Goal: Task Accomplishment & Management: Manage account settings

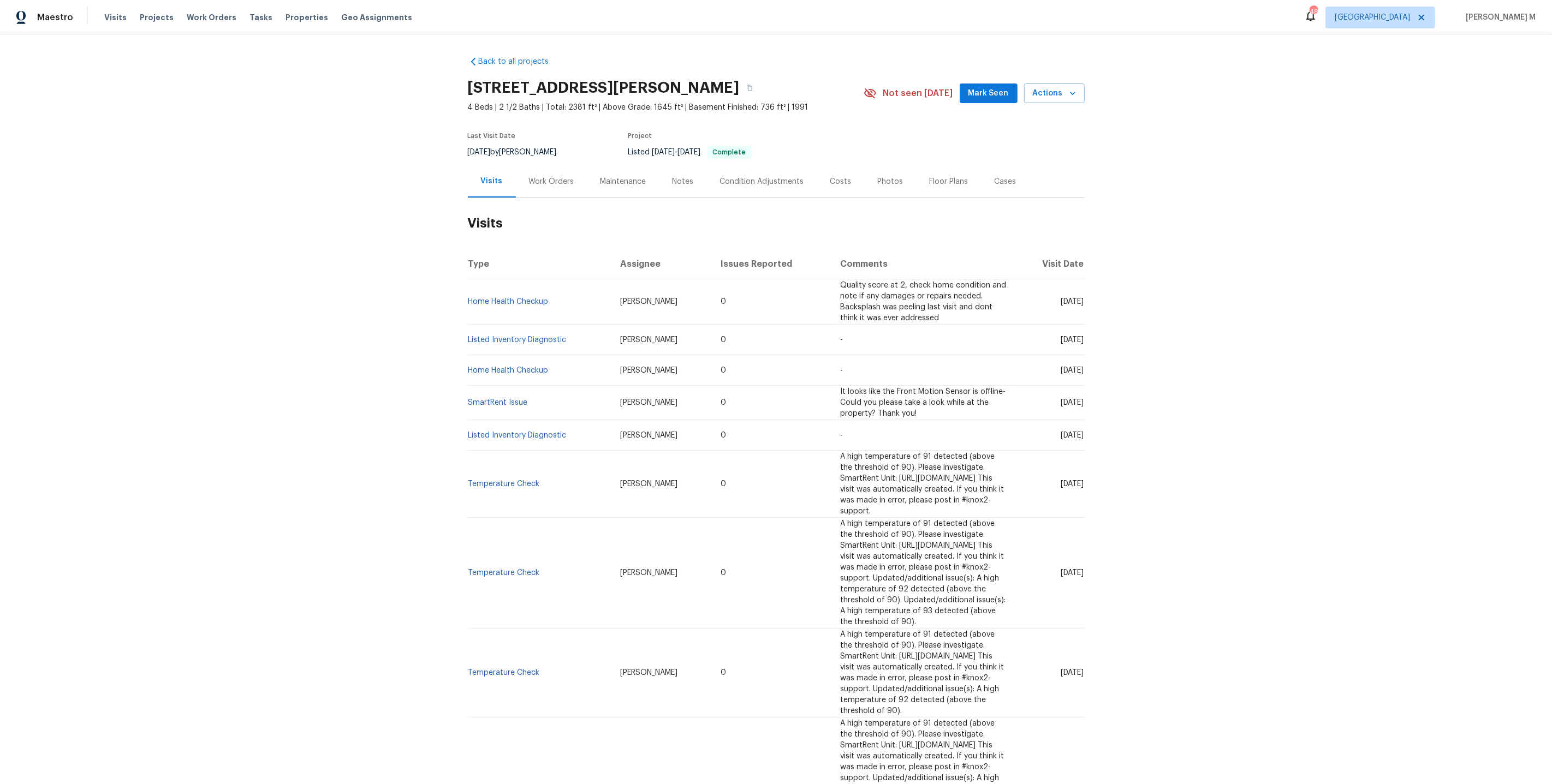
click at [532, 167] on div "Work Orders" at bounding box center [551, 181] width 71 height 32
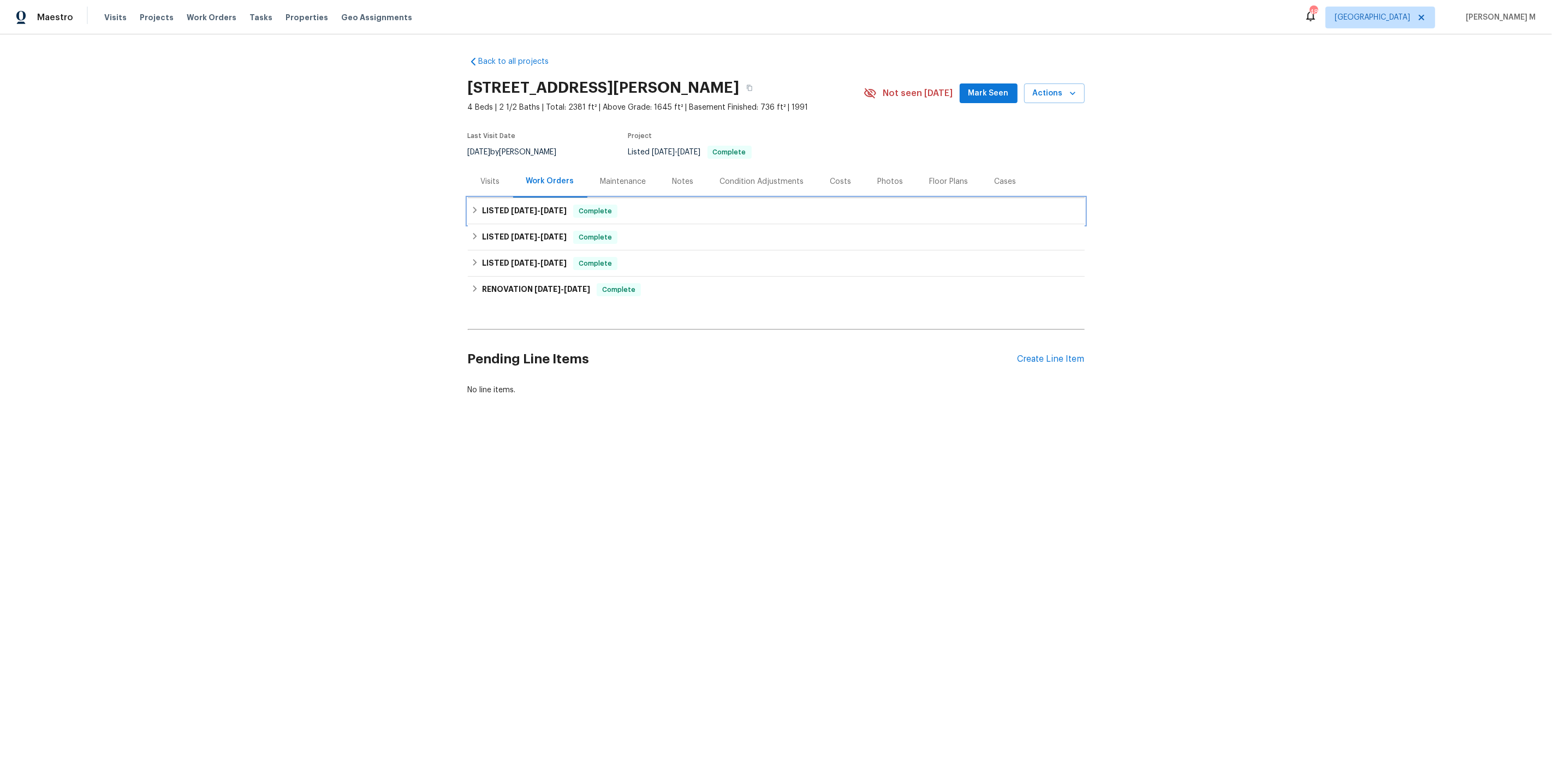
click at [524, 207] on span "[DATE]" at bounding box center [524, 211] width 26 height 8
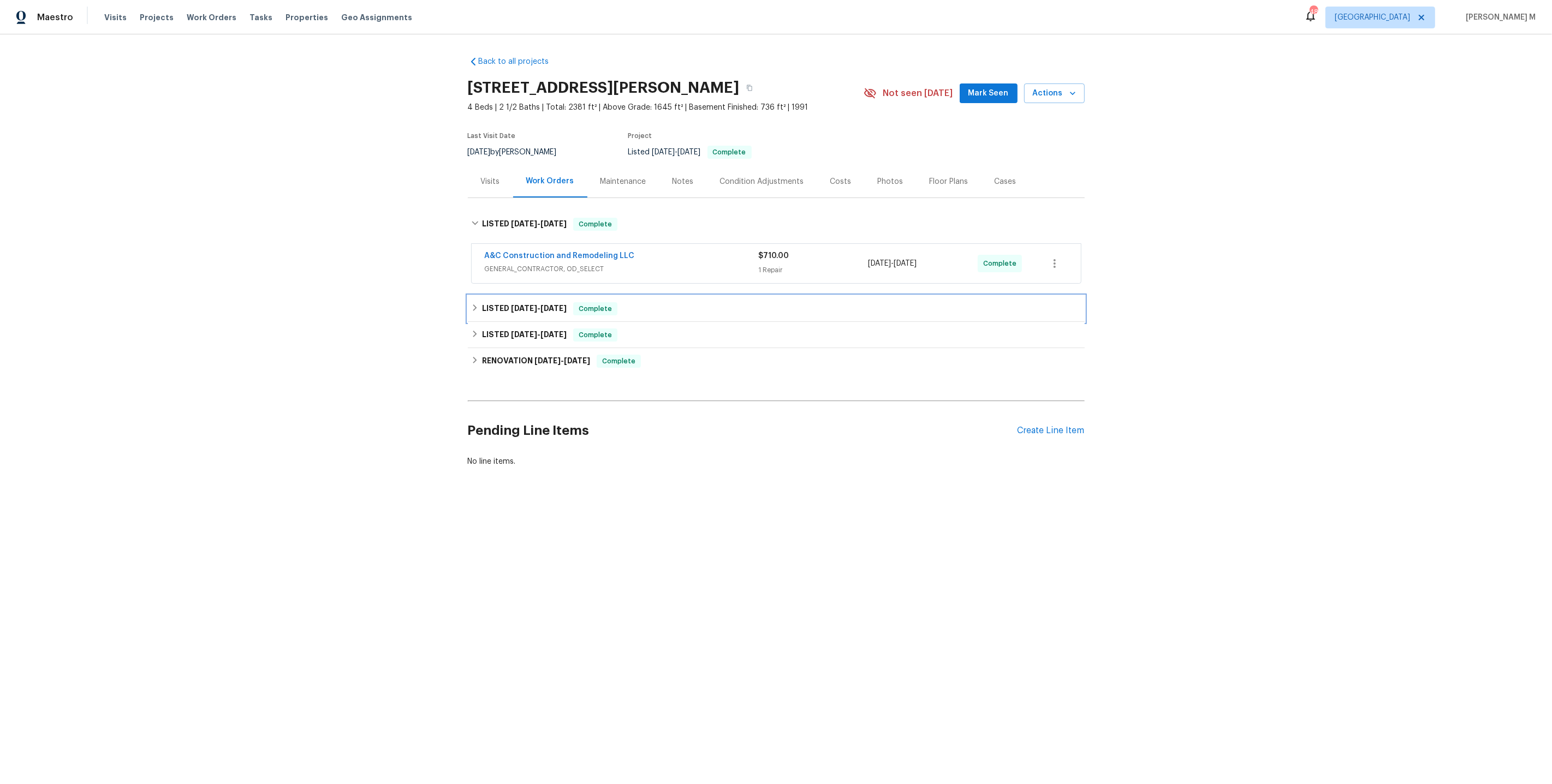
click at [506, 302] on h6 "LISTED [DATE] - [DATE]" at bounding box center [525, 309] width 85 height 13
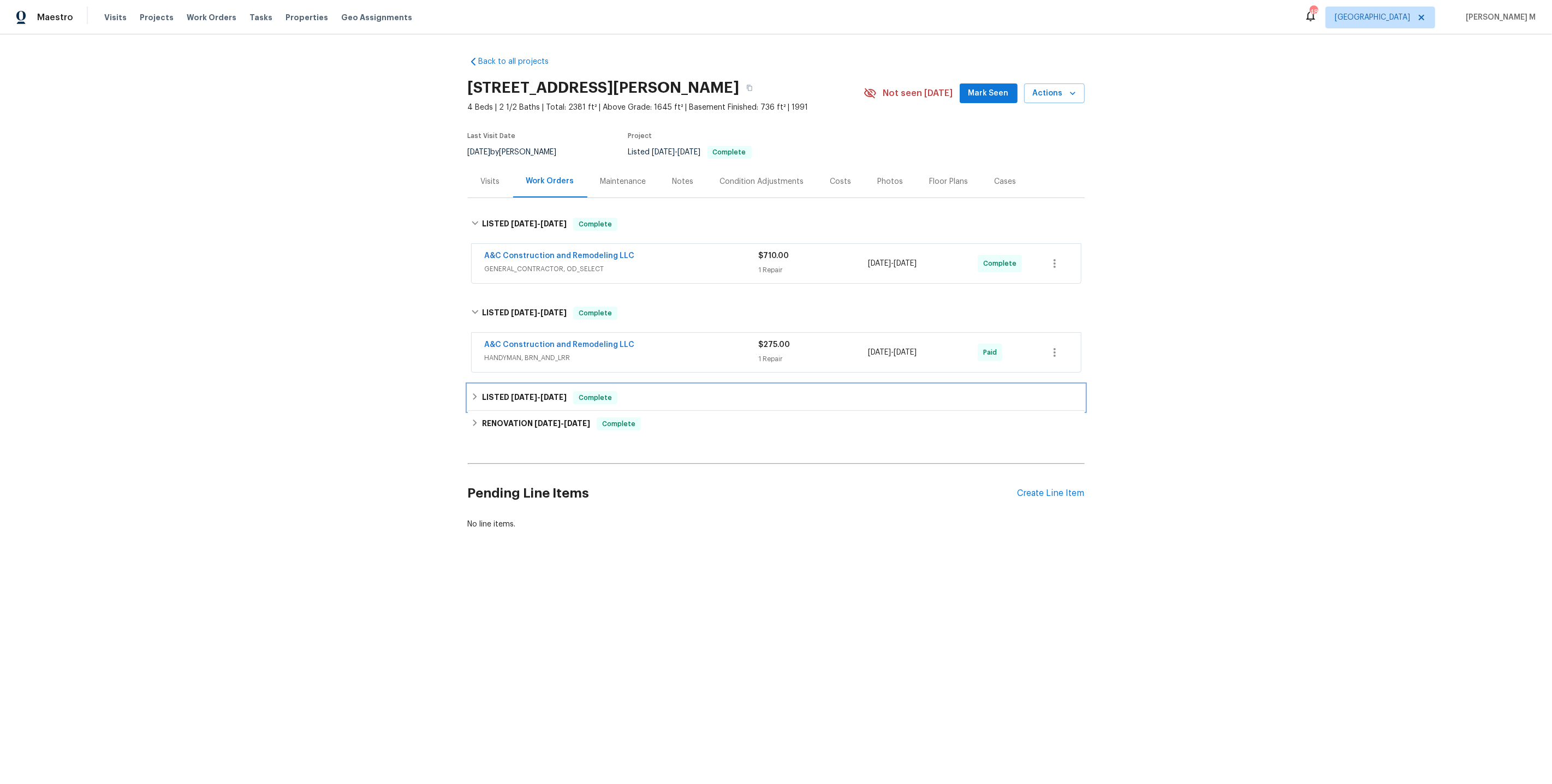
click at [510, 396] on div "LISTED 7/7/25 - 7/23/25 Complete" at bounding box center [776, 398] width 617 height 26
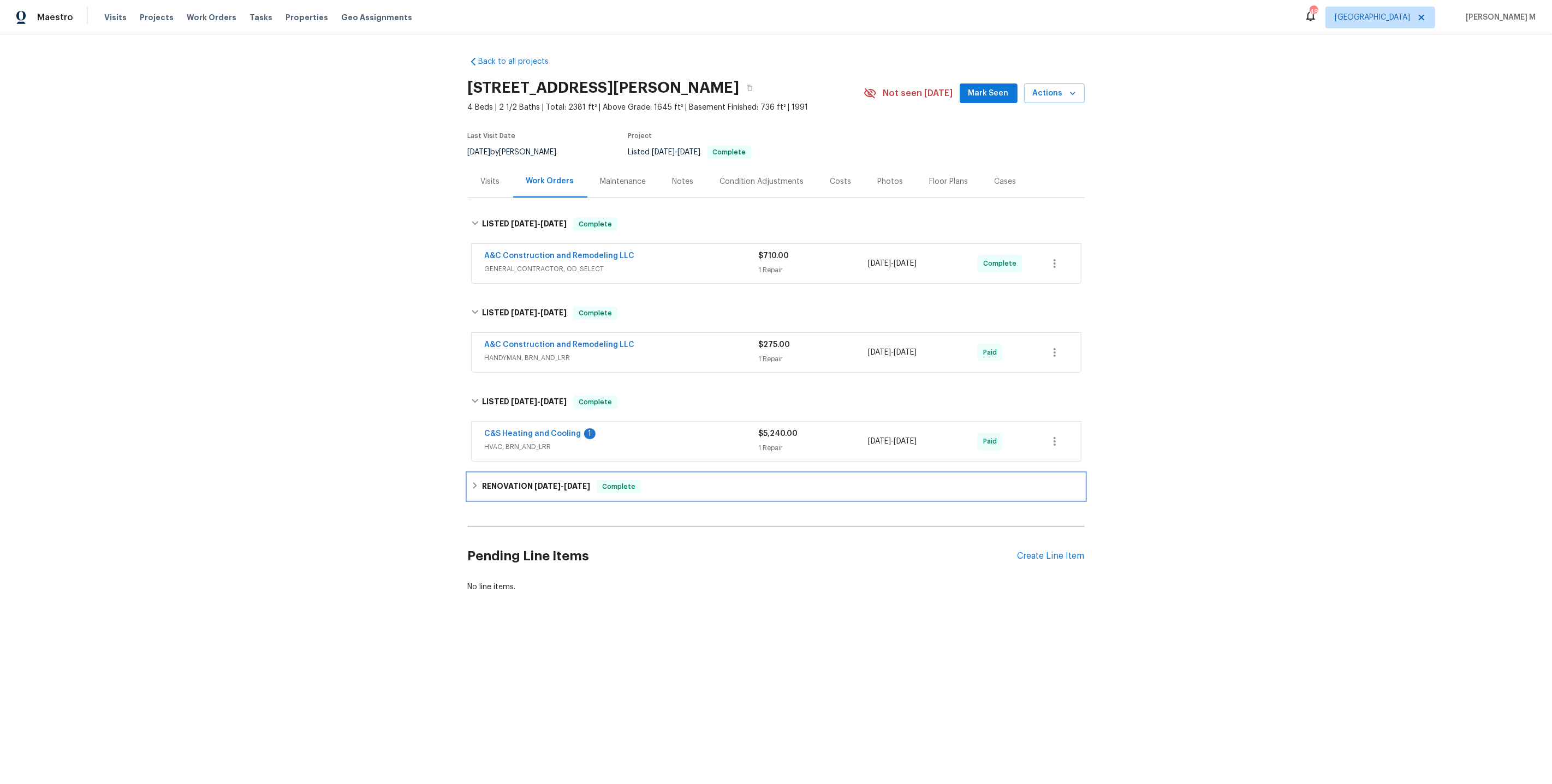
click at [497, 480] on h6 "RENOVATION 6/2/25 - 6/5/25" at bounding box center [536, 487] width 108 height 13
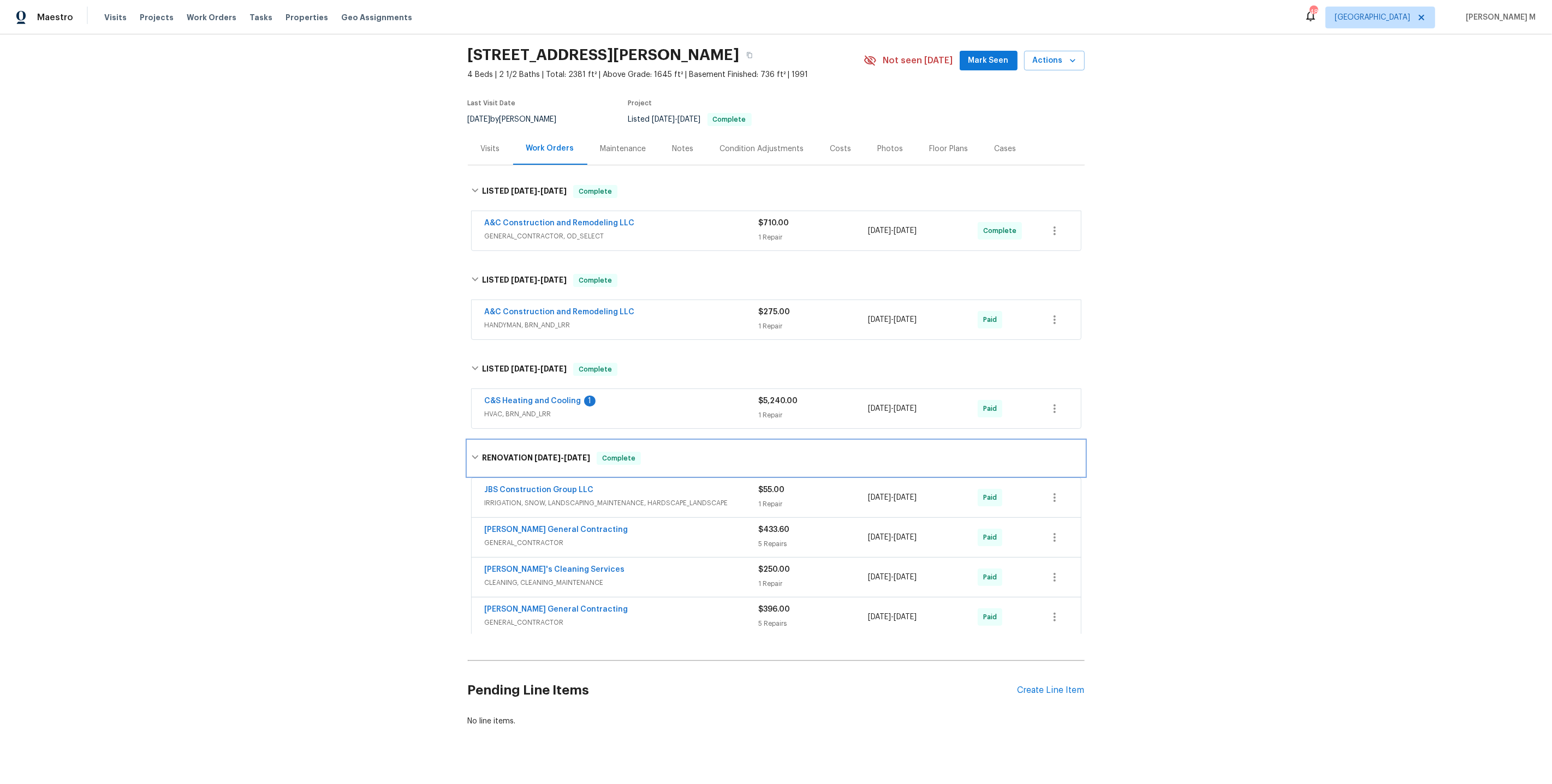
scroll to position [33, 0]
click at [565, 230] on span "GENERAL_CONTRACTOR, OD_SELECT" at bounding box center [622, 235] width 274 height 11
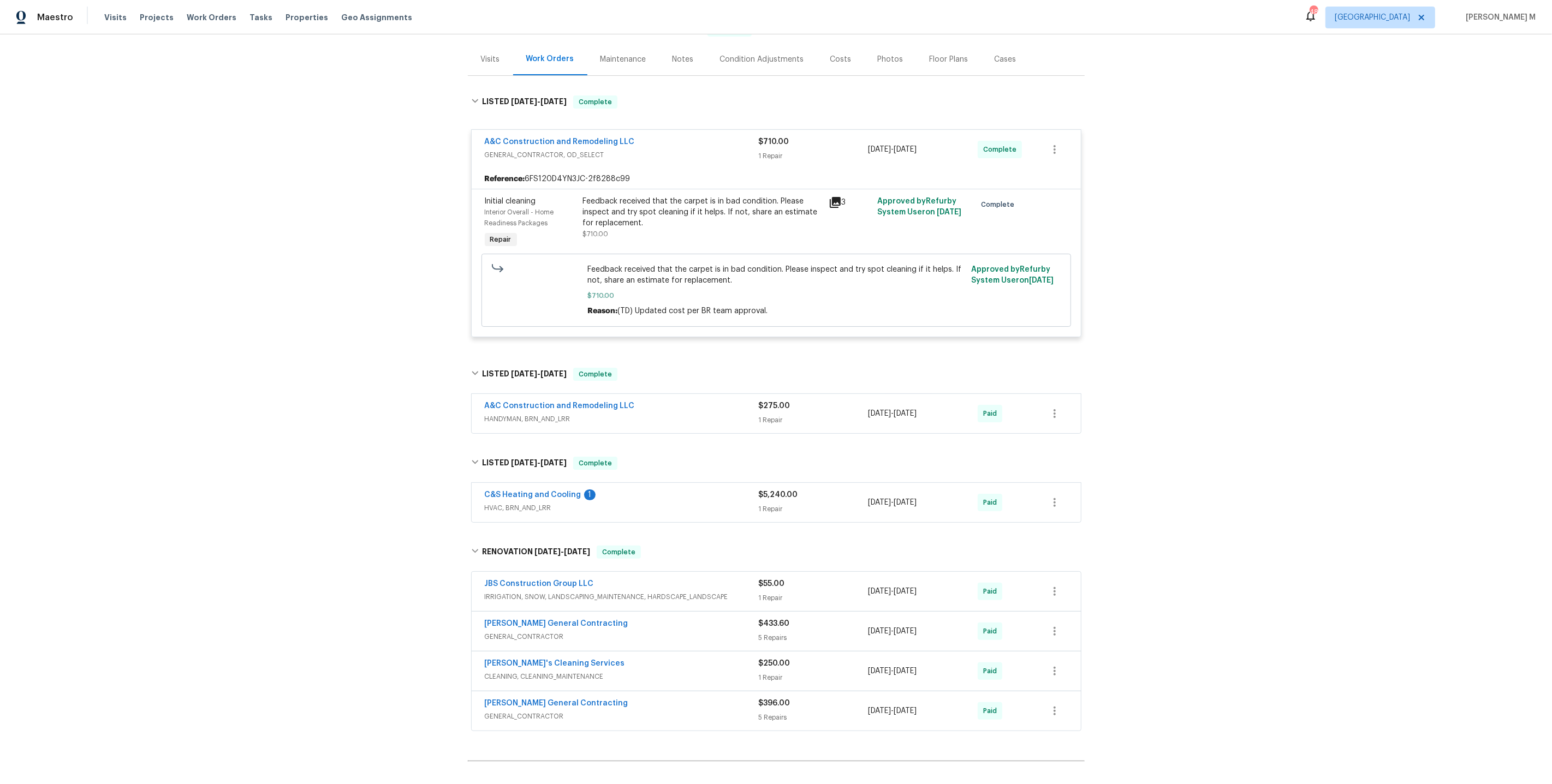
scroll to position [214, 0]
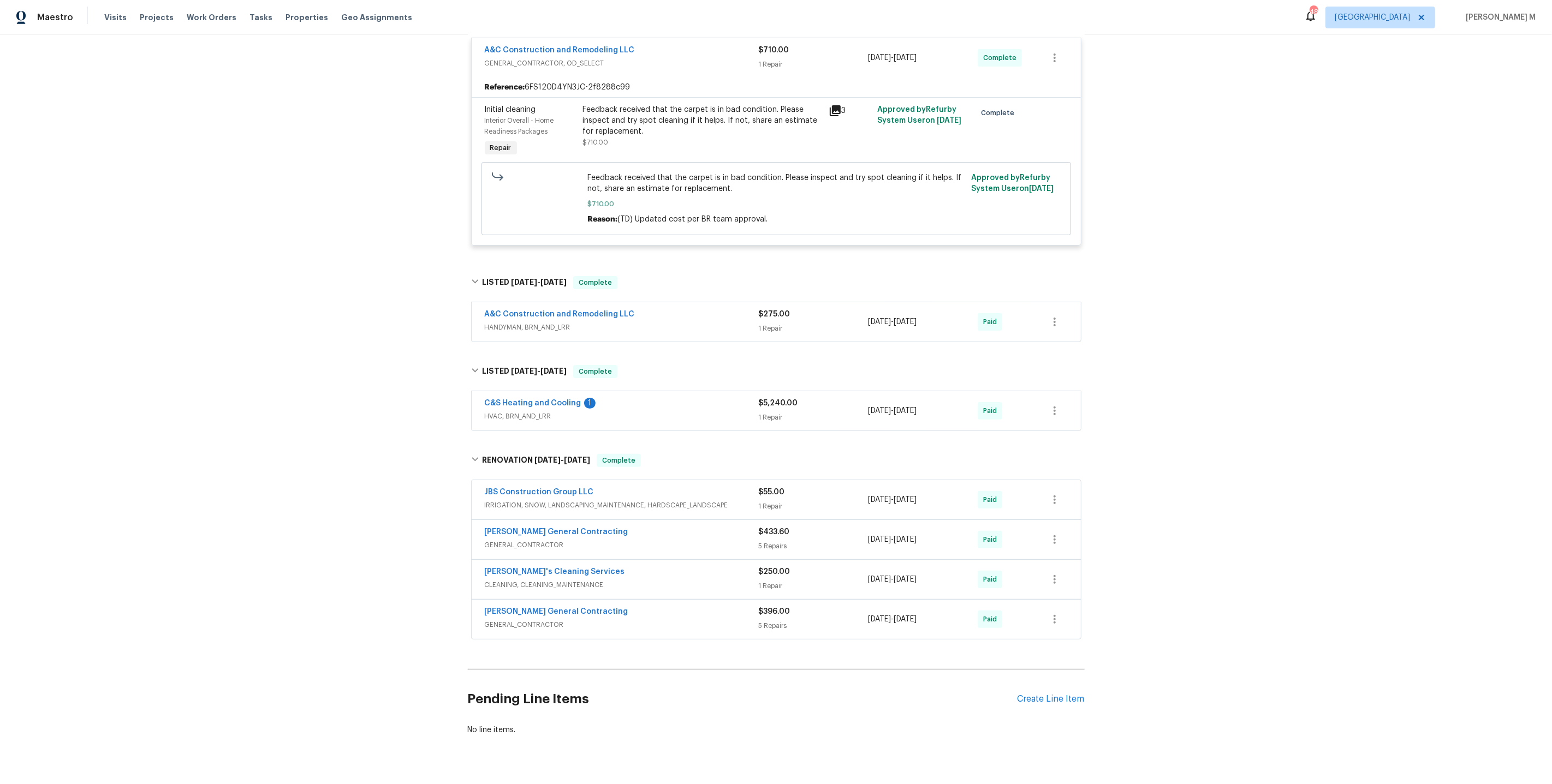
click at [524, 411] on span "HVAC, BRN_AND_LRR" at bounding box center [622, 416] width 274 height 11
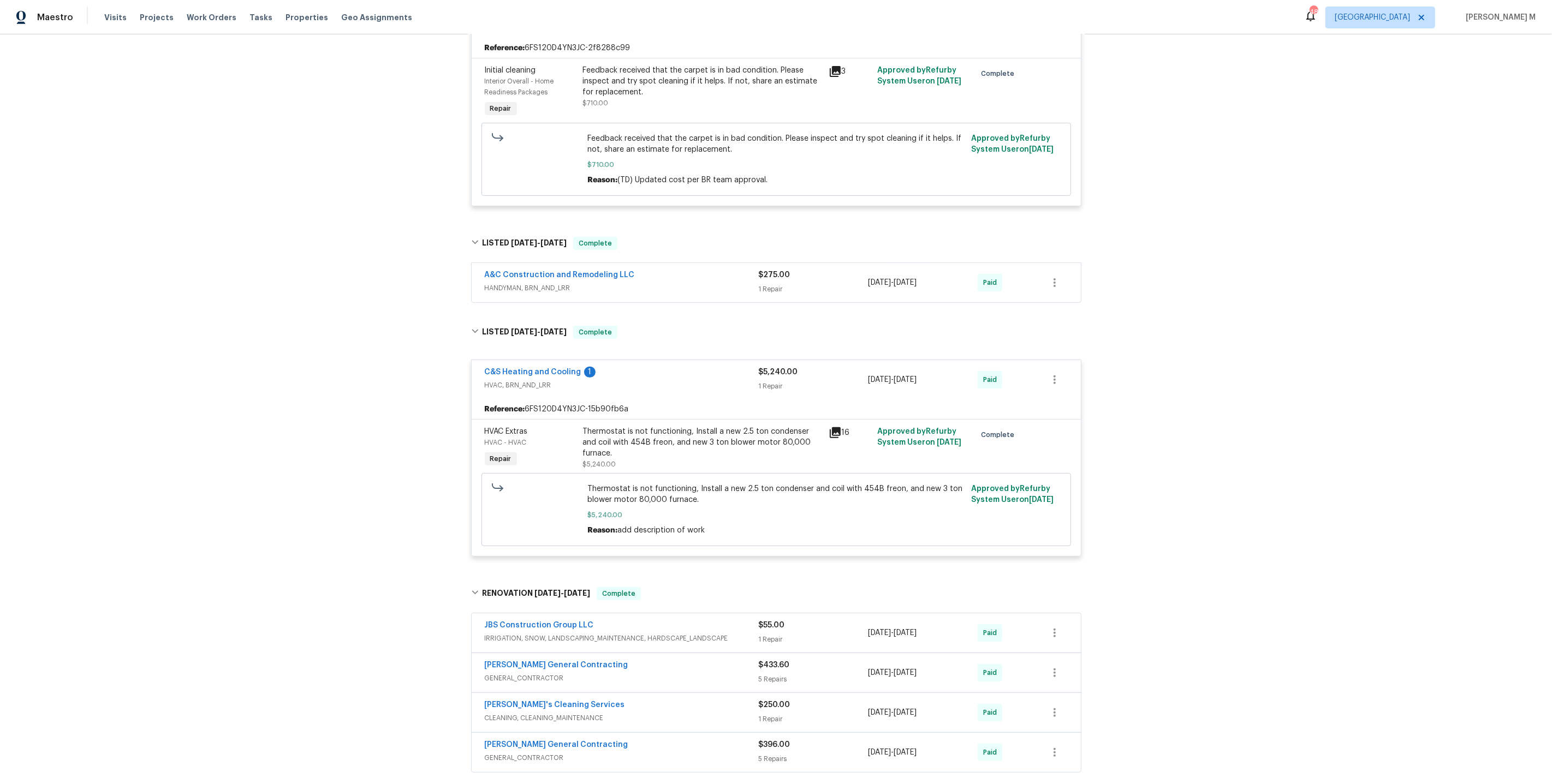
scroll to position [254, 0]
click at [537, 368] on link "C&S Heating and Cooling" at bounding box center [533, 371] width 96 height 8
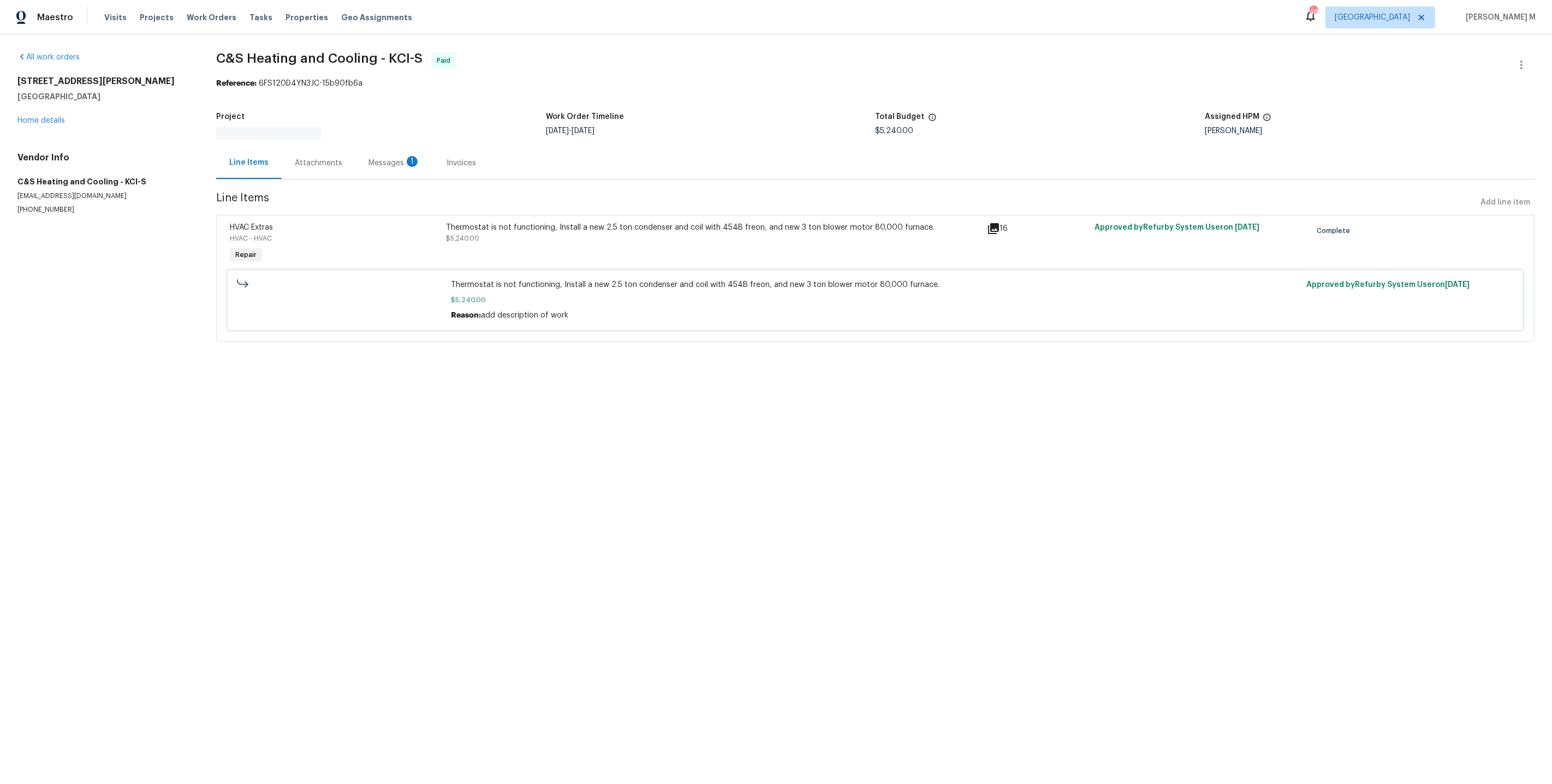
click at [297, 158] on div "Attachments" at bounding box center [319, 163] width 47 height 11
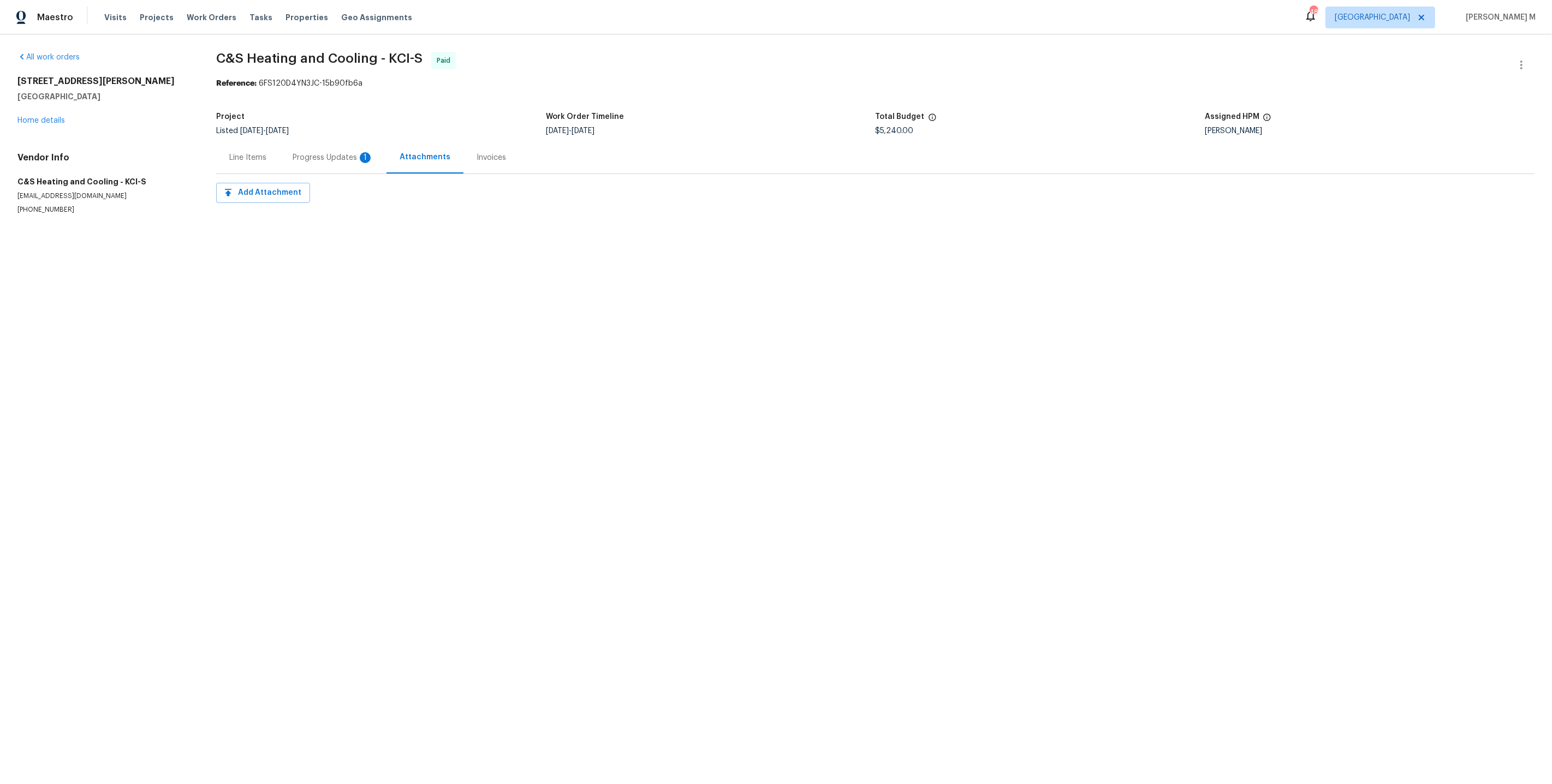
click at [316, 160] on div "Progress Updates 1" at bounding box center [332, 157] width 107 height 32
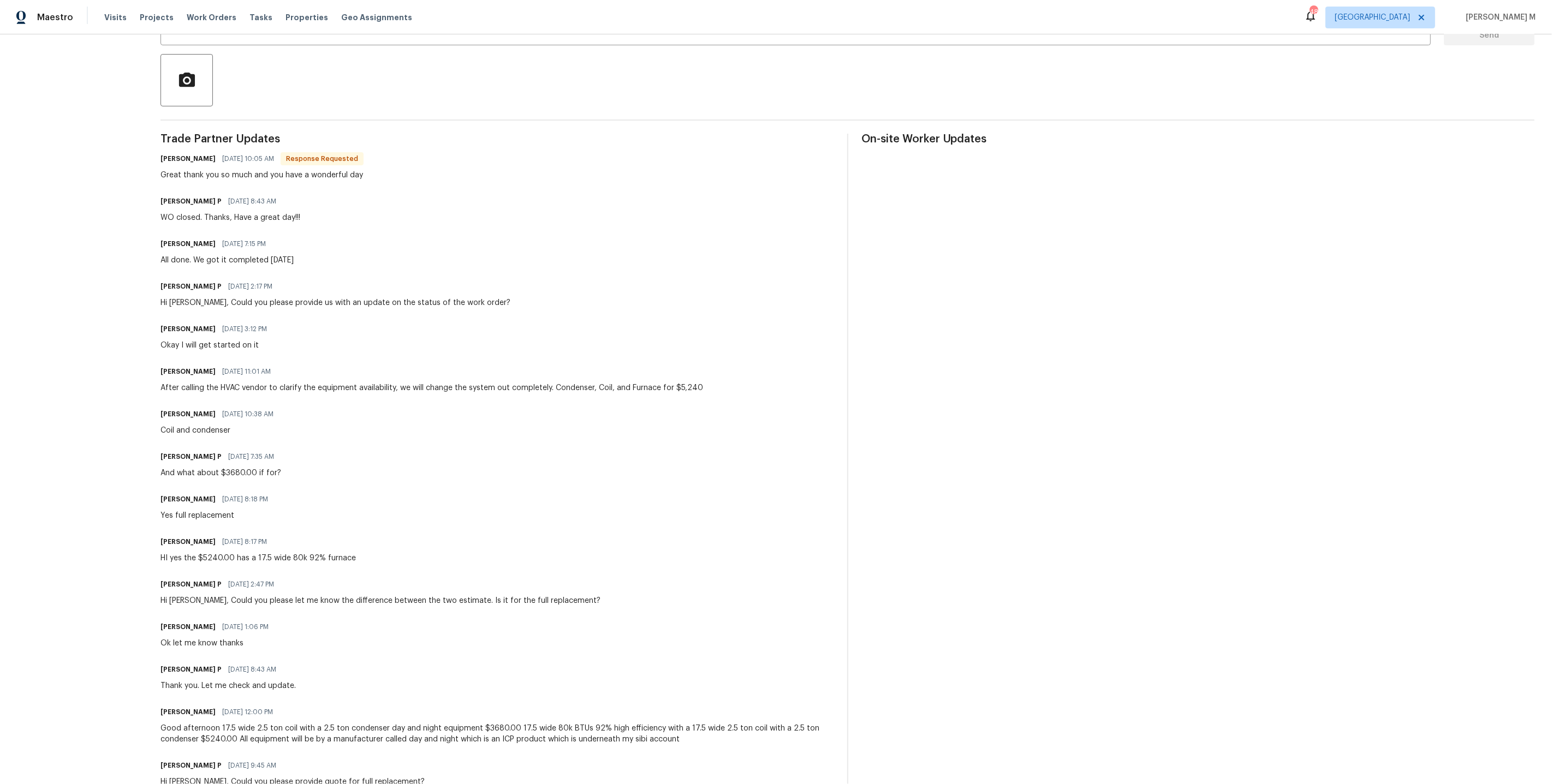
scroll to position [857, 0]
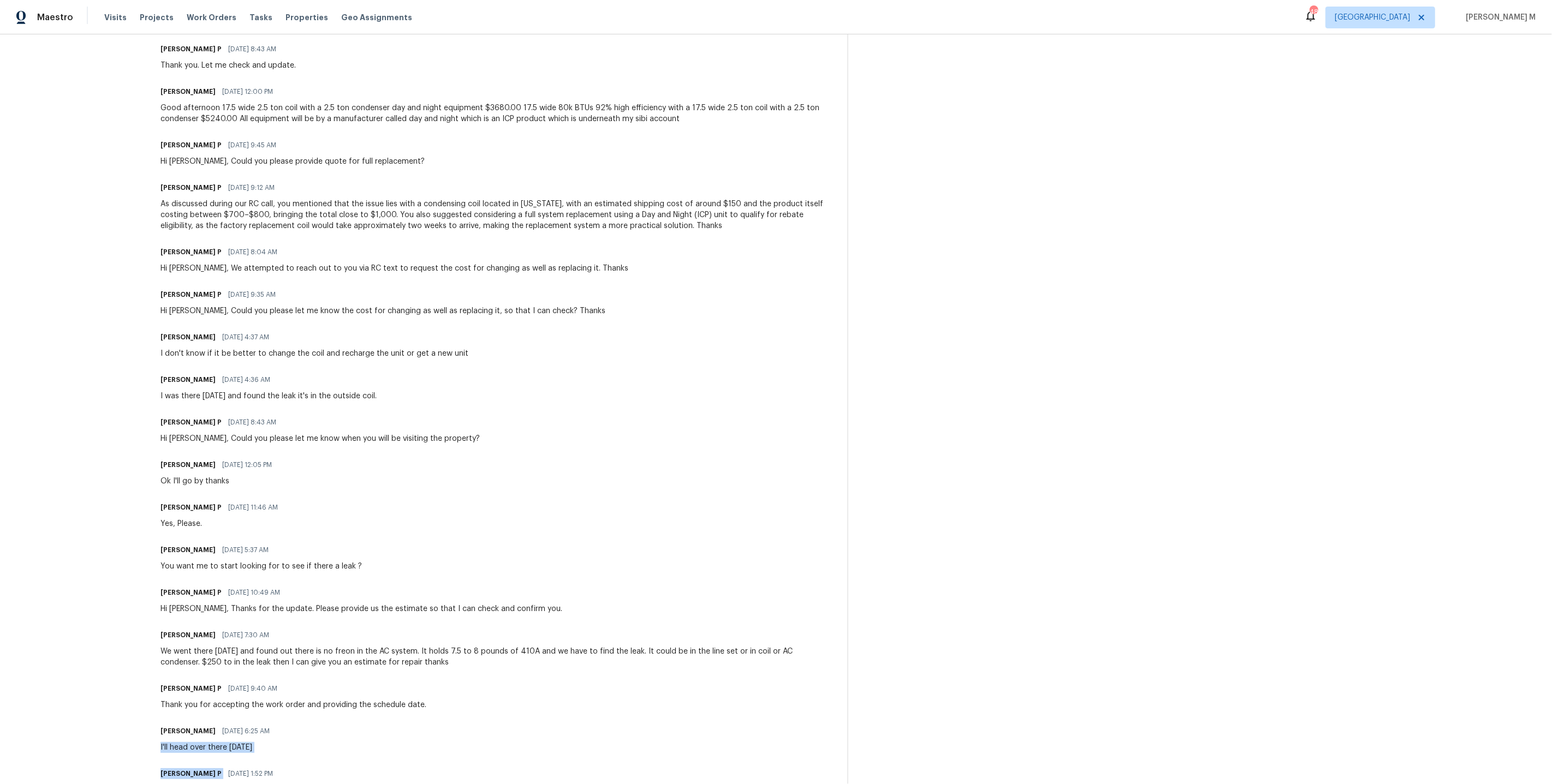
drag, startPoint x: 160, startPoint y: 698, endPoint x: 409, endPoint y: 704, distance: 249.1
click at [409, 704] on div "All work orders 15416 Floyd St Overland Park, KS 66223 Home details Vendor Info…" at bounding box center [776, 7] width 1552 height 1660
drag, startPoint x: 155, startPoint y: 611, endPoint x: 404, endPoint y: 623, distance: 249.3
click at [404, 623] on div "All work orders 15416 Floyd St Overland Park, KS 66223 Home details Vendor Info…" at bounding box center [776, 7] width 1552 height 1660
click at [431, 646] on div "We went there yesterday and found out there is no freon in the AC system. It ho…" at bounding box center [496, 657] width 673 height 22
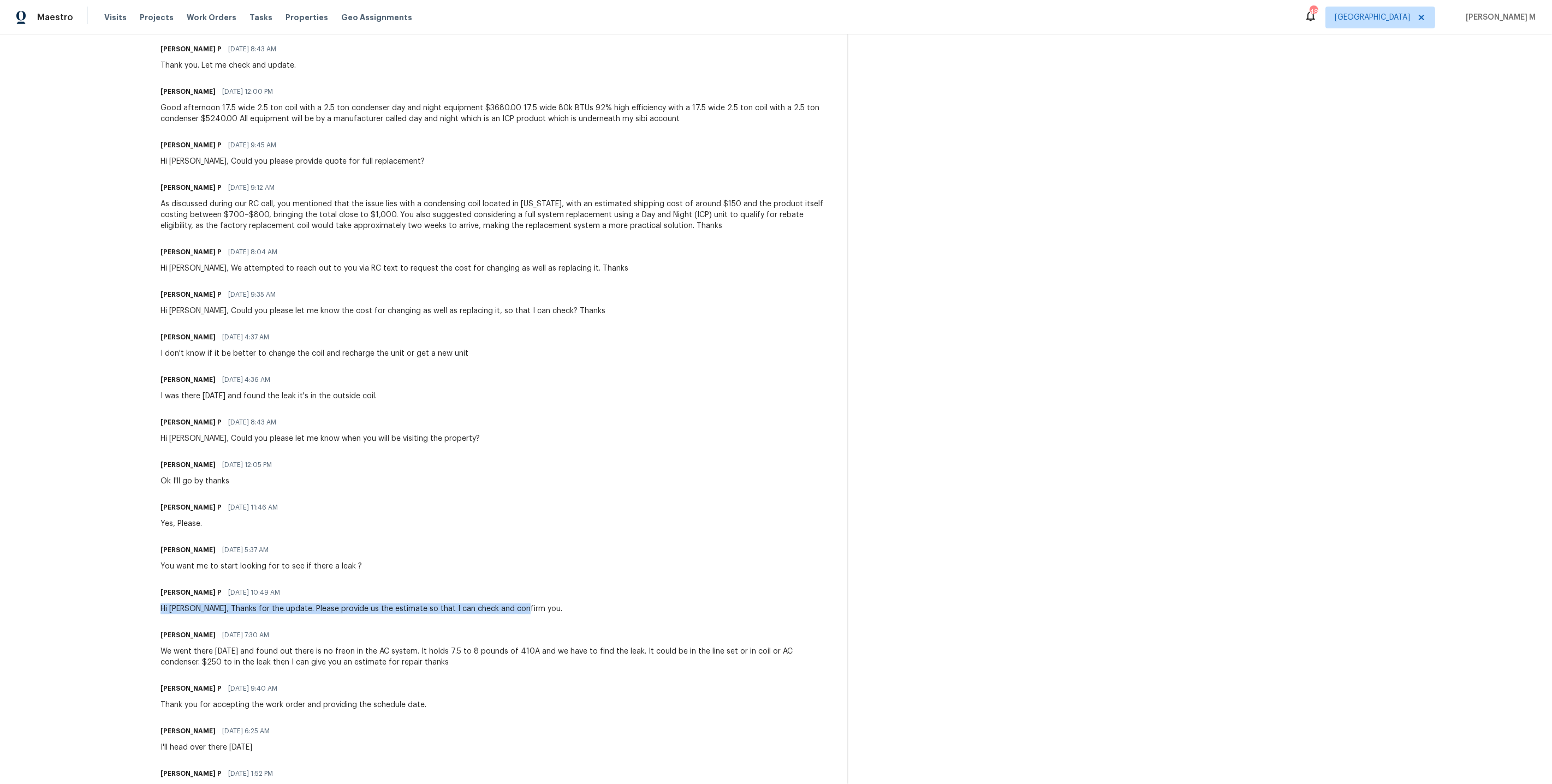
drag, startPoint x: 157, startPoint y: 564, endPoint x: 536, endPoint y: 568, distance: 379.0
click at [536, 567] on div "All work orders 15416 Floyd St Overland Park, KS 66223 Home details Vendor Info…" at bounding box center [776, 7] width 1552 height 1660
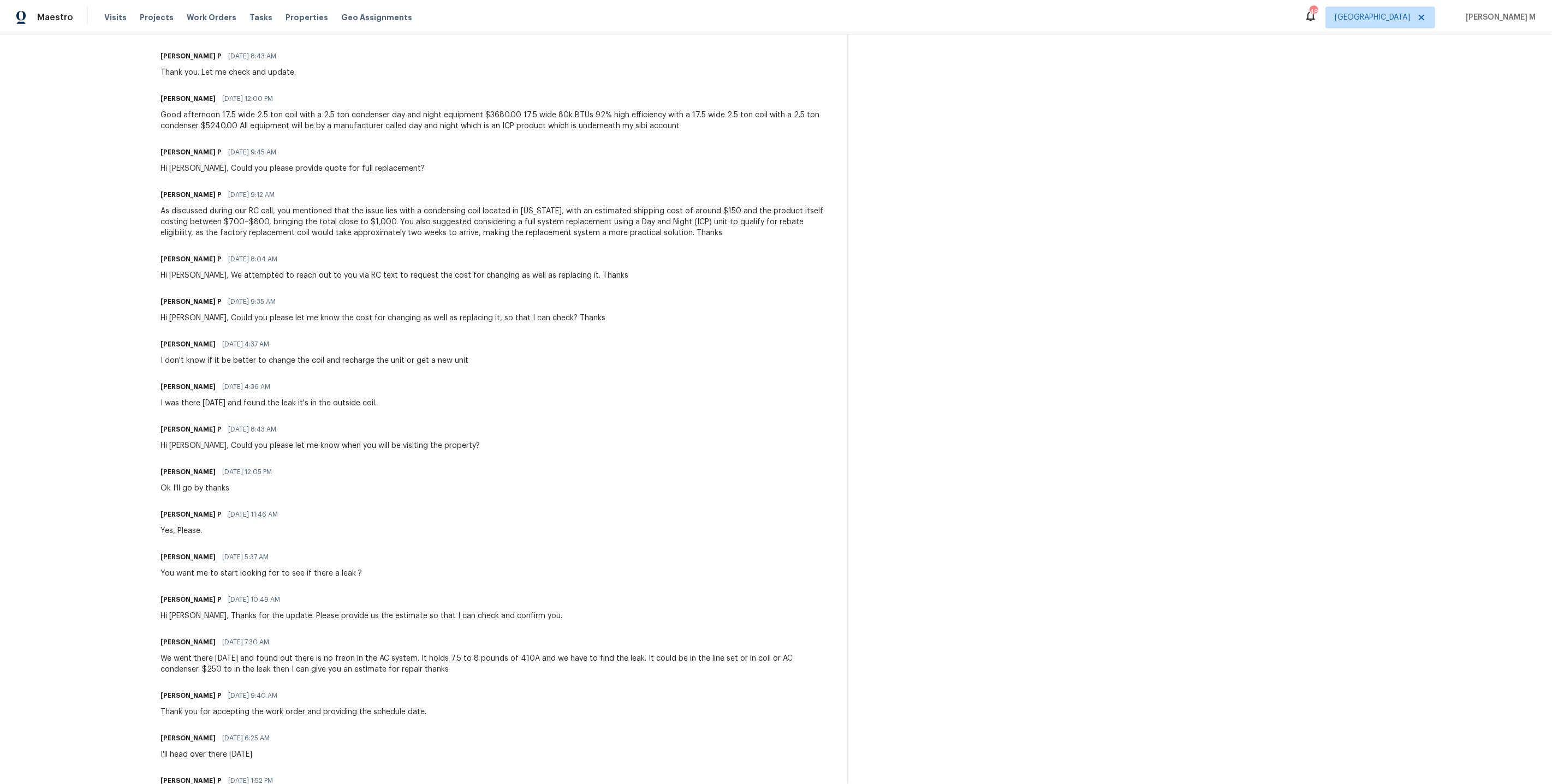
drag, startPoint x: 359, startPoint y: 534, endPoint x: 162, endPoint y: 537, distance: 197.0
click at [162, 537] on div "Trade Partner Updates Carl Wilson 07/23/2025 10:05 AM Response Requested Great …" at bounding box center [496, 173] width 673 height 1306
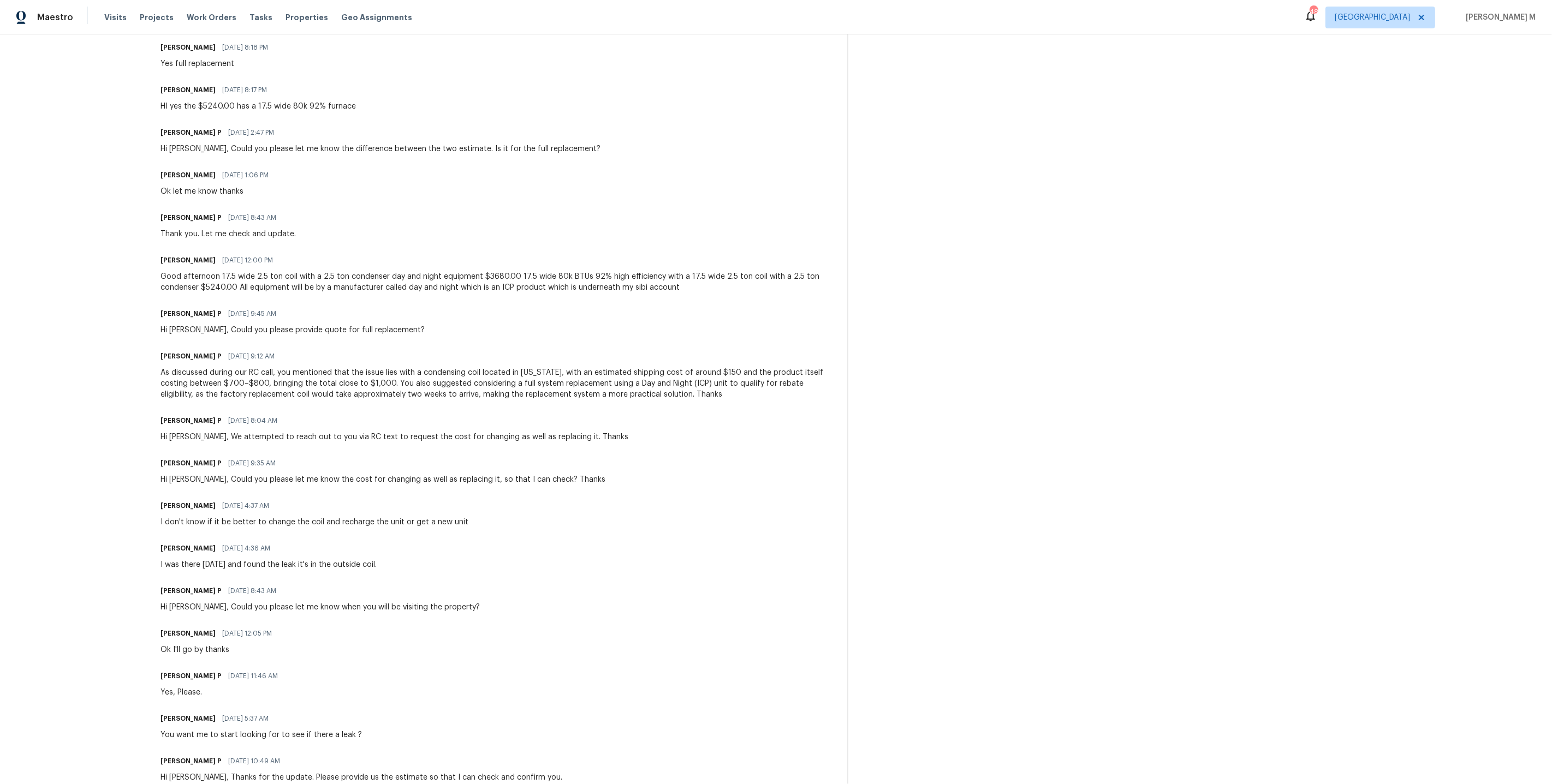
scroll to position [688, 0]
drag, startPoint x: 157, startPoint y: 528, endPoint x: 432, endPoint y: 531, distance: 275.0
click at [432, 531] on div "All work orders 15416 Floyd St Overland Park, KS 66223 Home details Vendor Info…" at bounding box center [776, 176] width 1552 height 1660
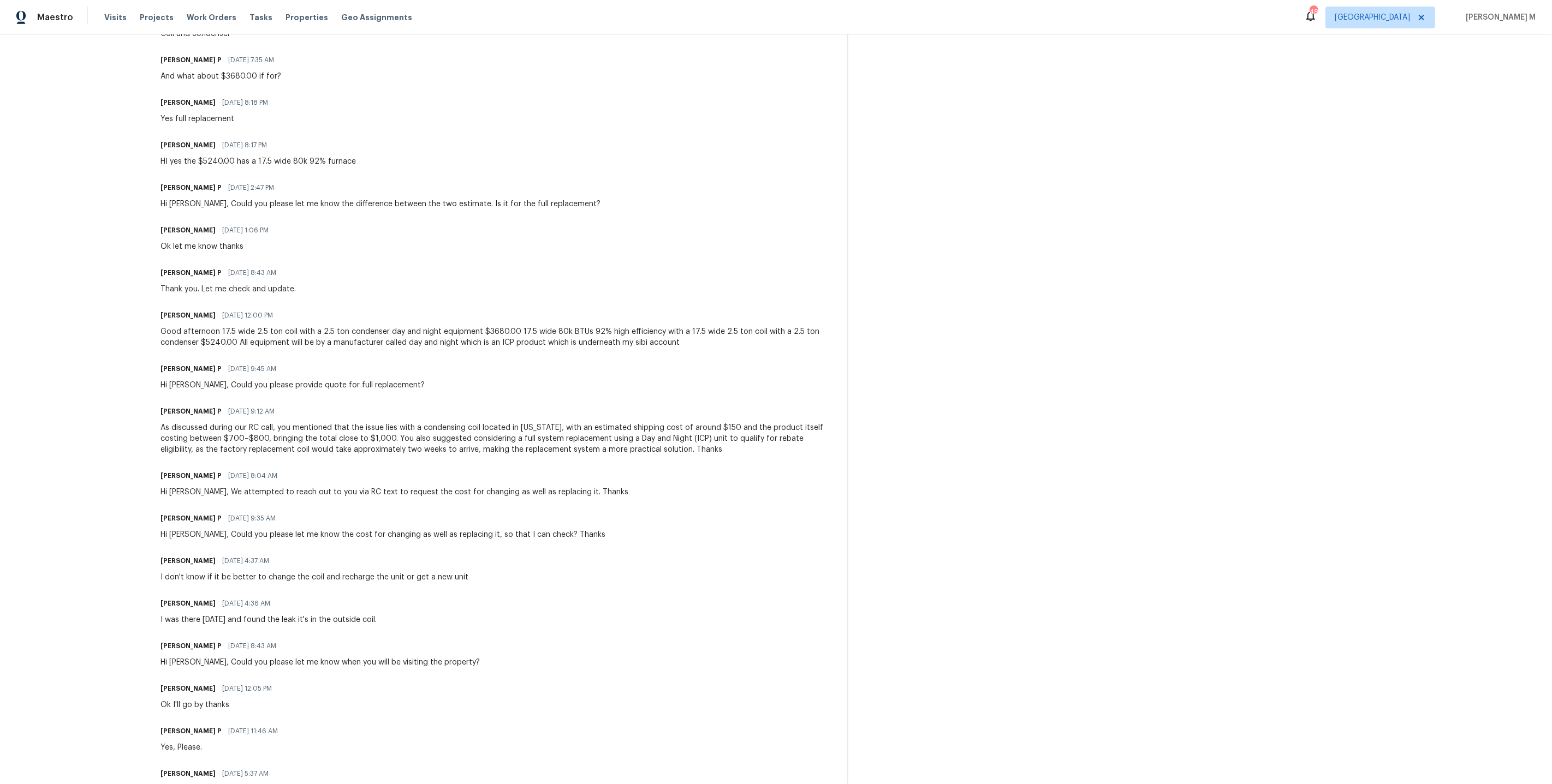
scroll to position [634, 0]
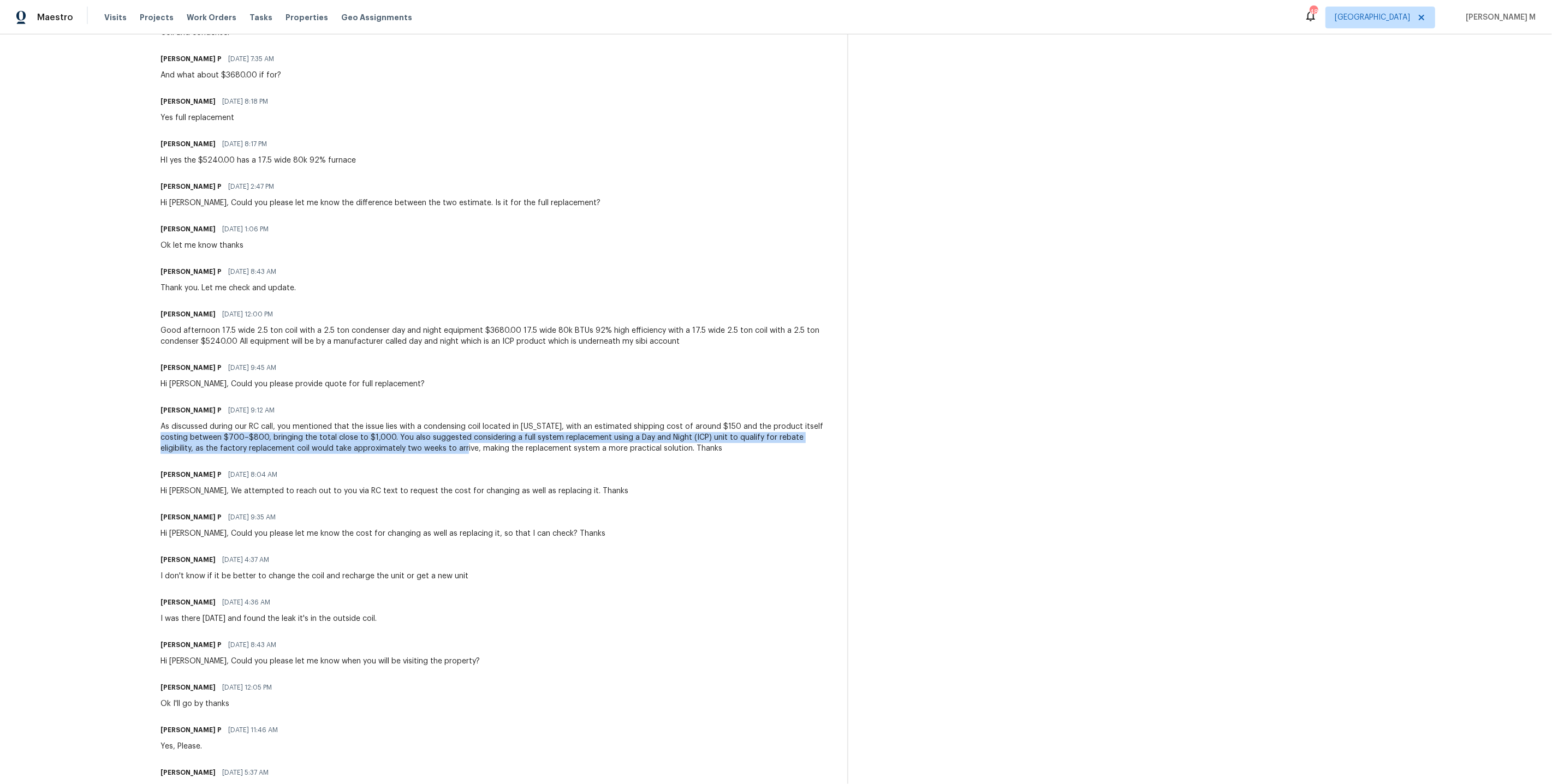
drag, startPoint x: 150, startPoint y: 402, endPoint x: 418, endPoint y: 415, distance: 268.3
click at [418, 415] on div "All work orders 15416 Floyd St Overland Park, KS 66223 Home details Vendor Info…" at bounding box center [776, 229] width 1552 height 1660
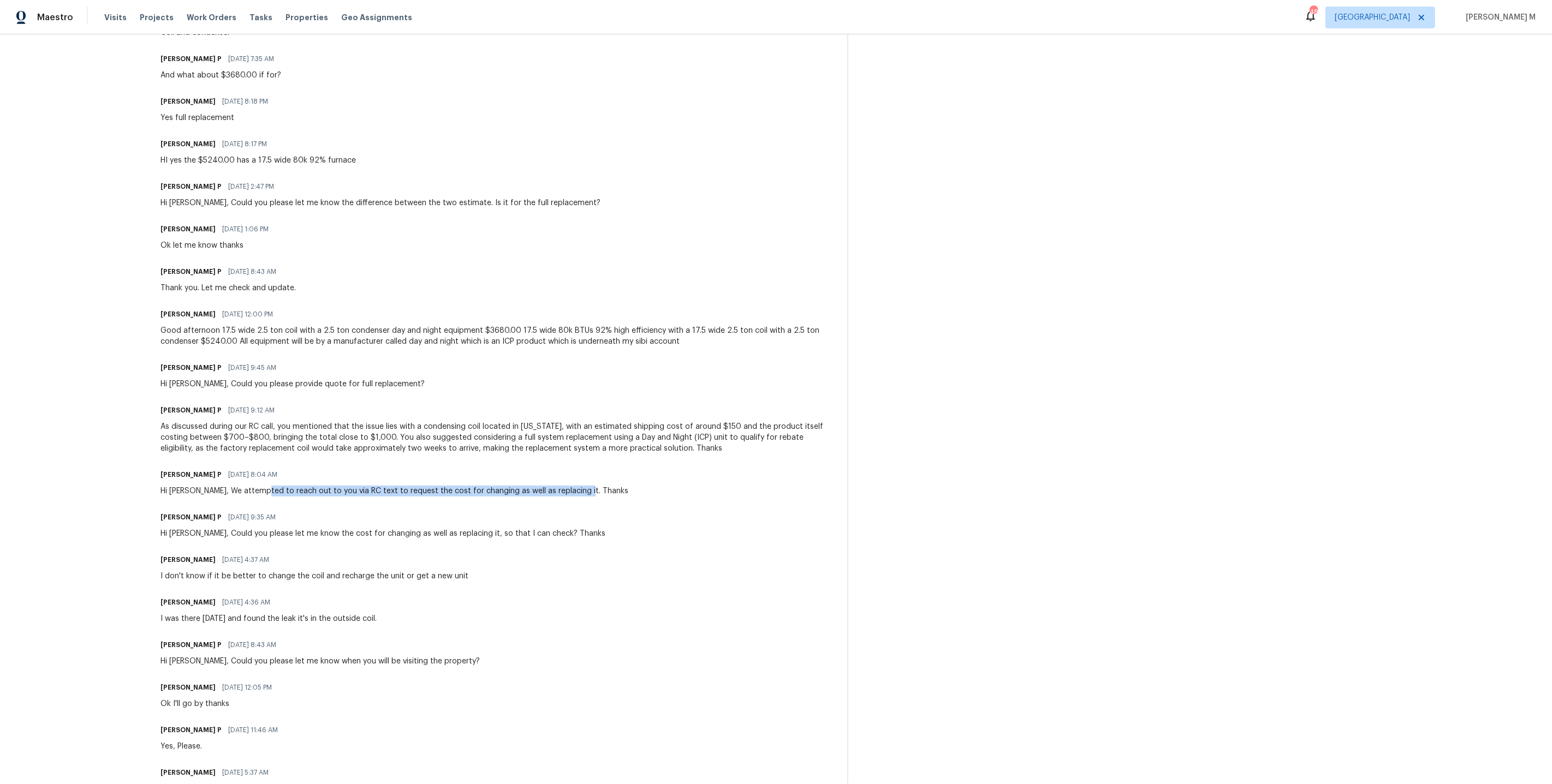
drag, startPoint x: 260, startPoint y: 456, endPoint x: 599, endPoint y: 465, distance: 339.1
click at [599, 465] on div "Trade Partner Updates Carl Wilson 07/23/2025 10:05 AM Response Requested Great …" at bounding box center [496, 389] width 673 height 1306
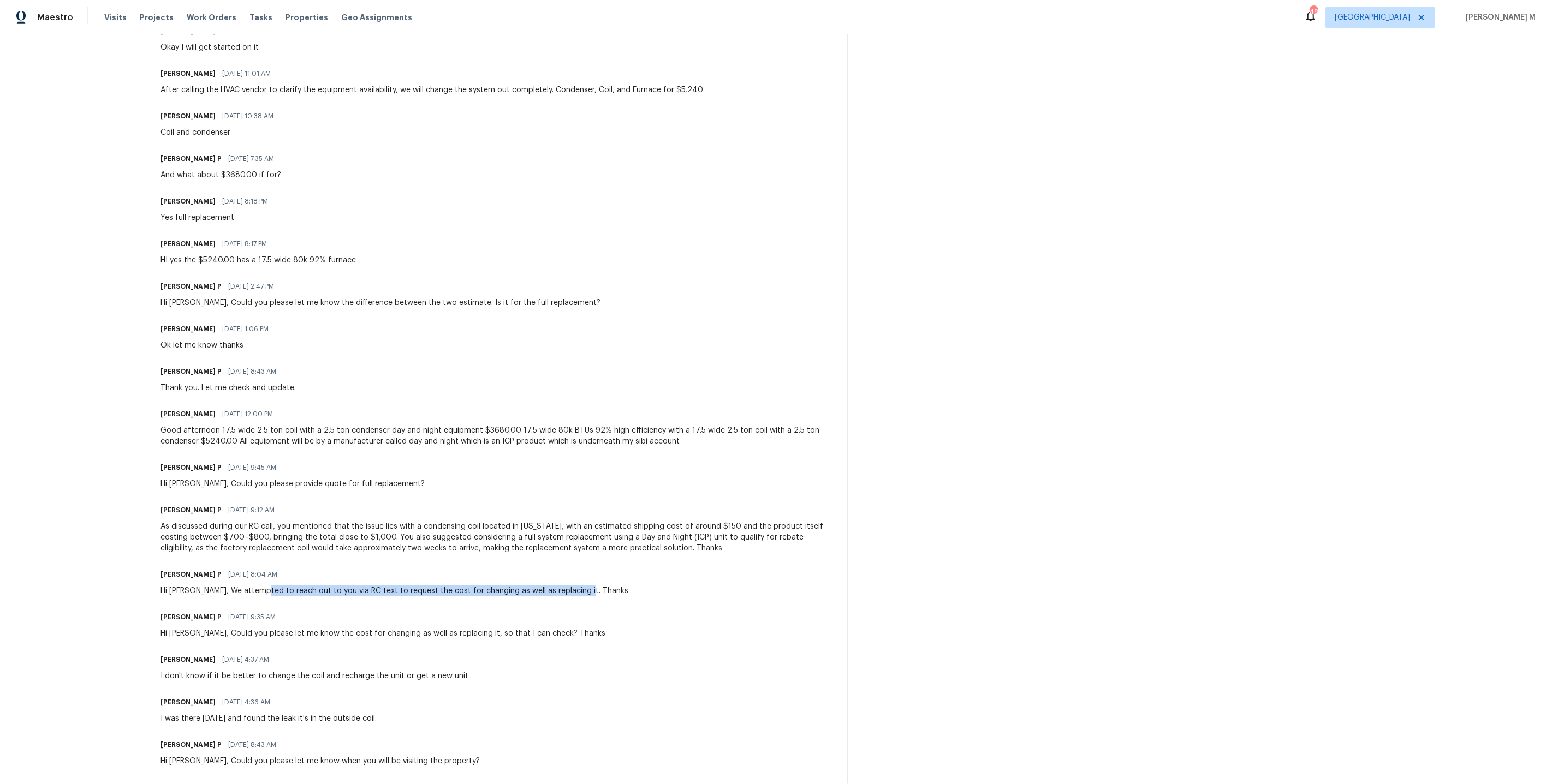
scroll to position [532, 0]
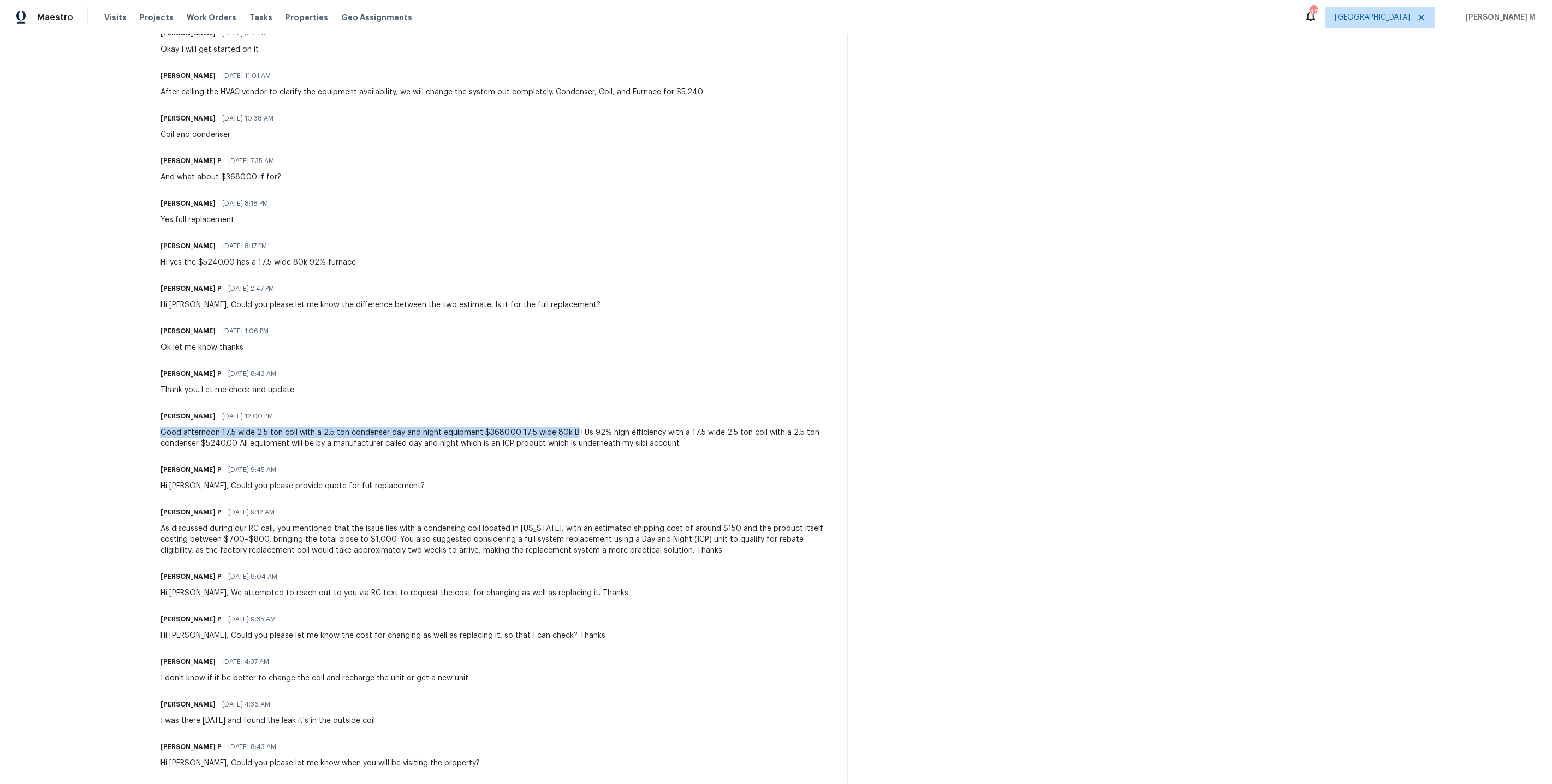
drag, startPoint x: 353, startPoint y: 393, endPoint x: 569, endPoint y: 397, distance: 216.0
click at [569, 409] on div "Carl Wilson 07/16/2025 12:00 PM Good afternoon 17.5 wide 2.5 ton coil with a 2.…" at bounding box center [496, 429] width 673 height 40
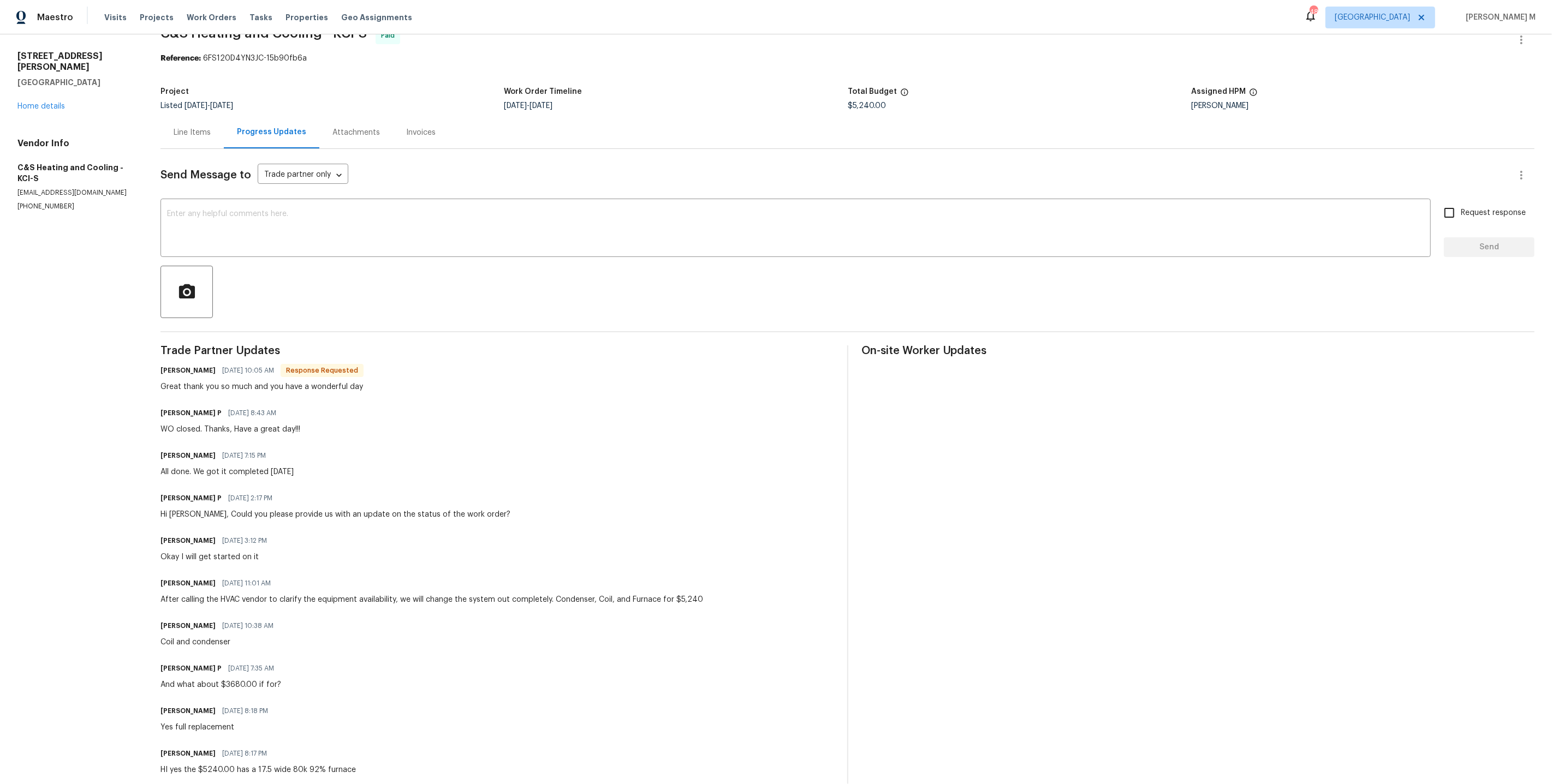
scroll to position [0, 0]
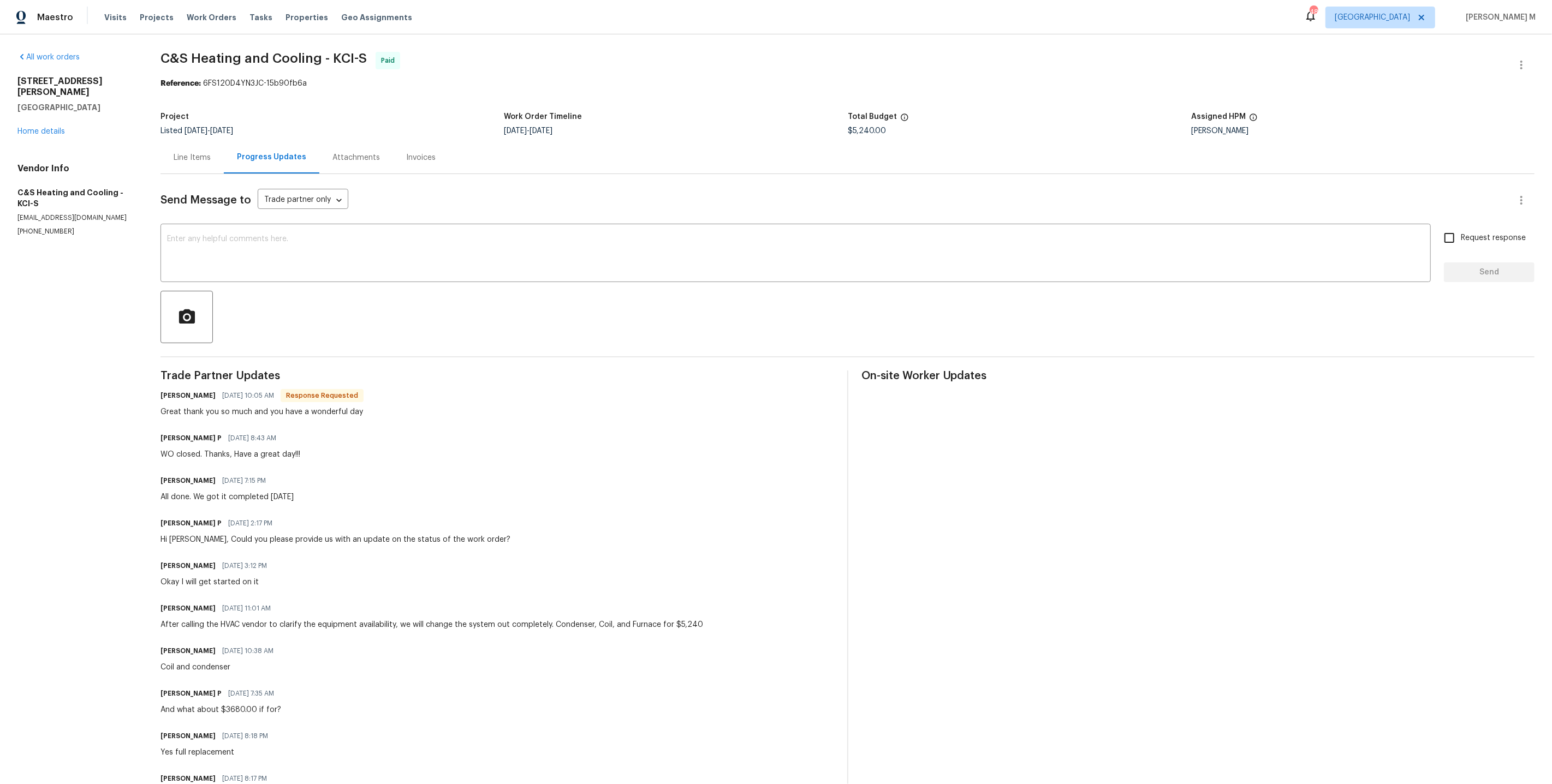
click at [204, 162] on div "Line Items" at bounding box center [192, 157] width 63 height 32
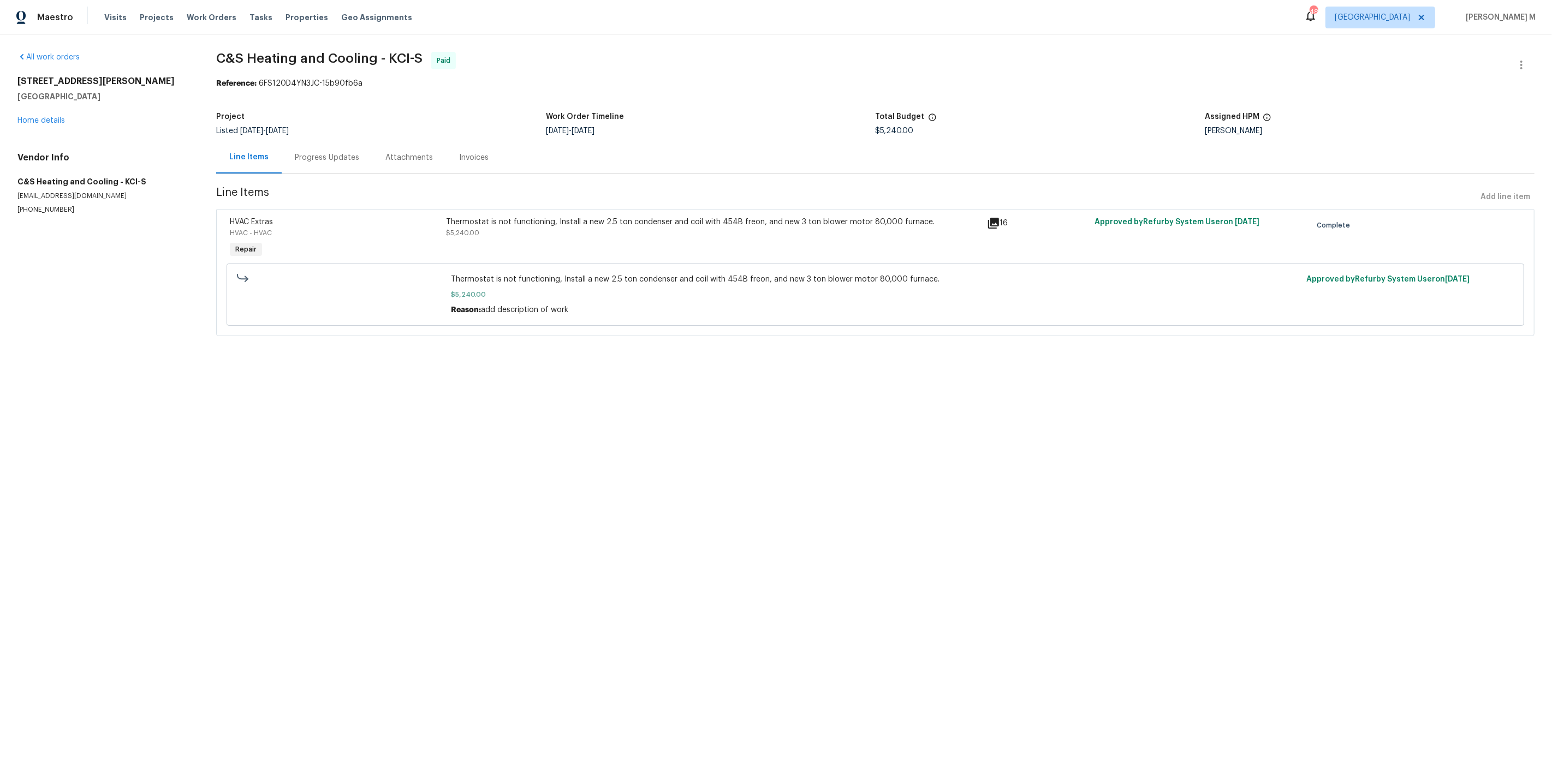
click at [45, 113] on div "15416 Floyd St Overland Park, KS 66223 Home details" at bounding box center [104, 101] width 173 height 50
click at [60, 117] on link "Home details" at bounding box center [41, 120] width 47 height 8
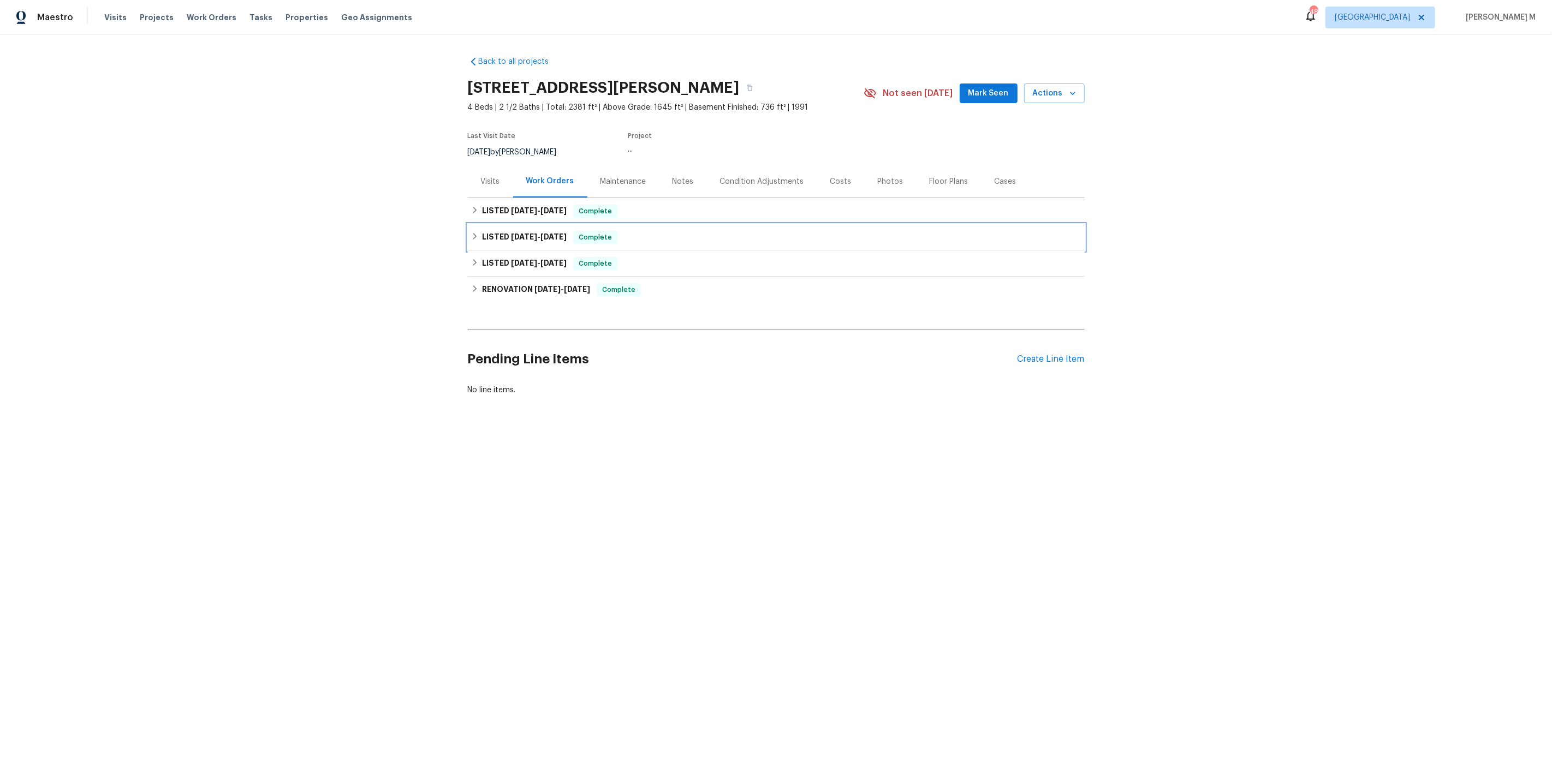
click at [505, 242] on div "LISTED 7/7/25 - 7/11/25 Complete" at bounding box center [776, 237] width 617 height 26
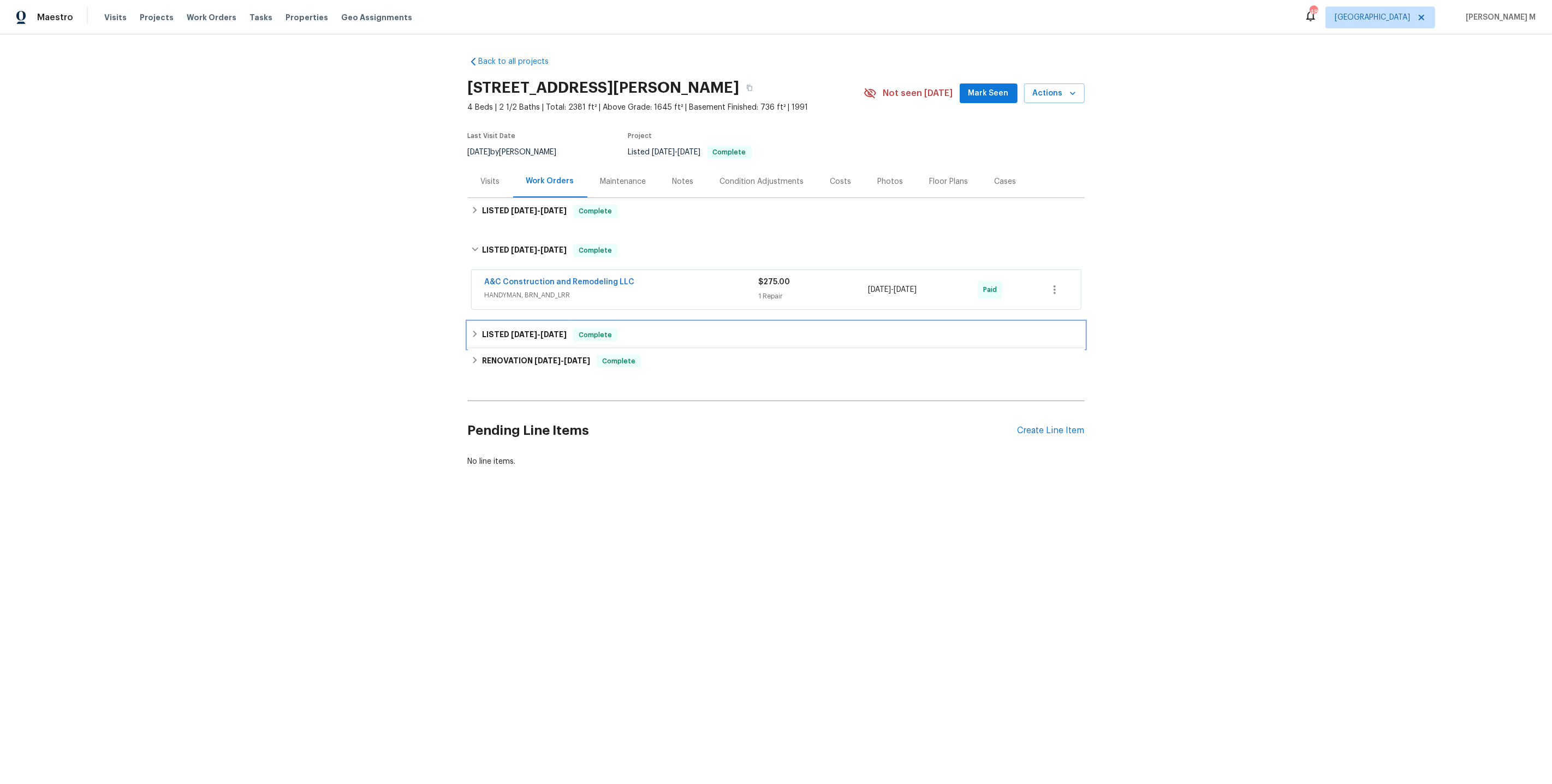
click at [516, 334] on div "LISTED 7/7/25 - 7/23/25 Complete" at bounding box center [776, 335] width 617 height 26
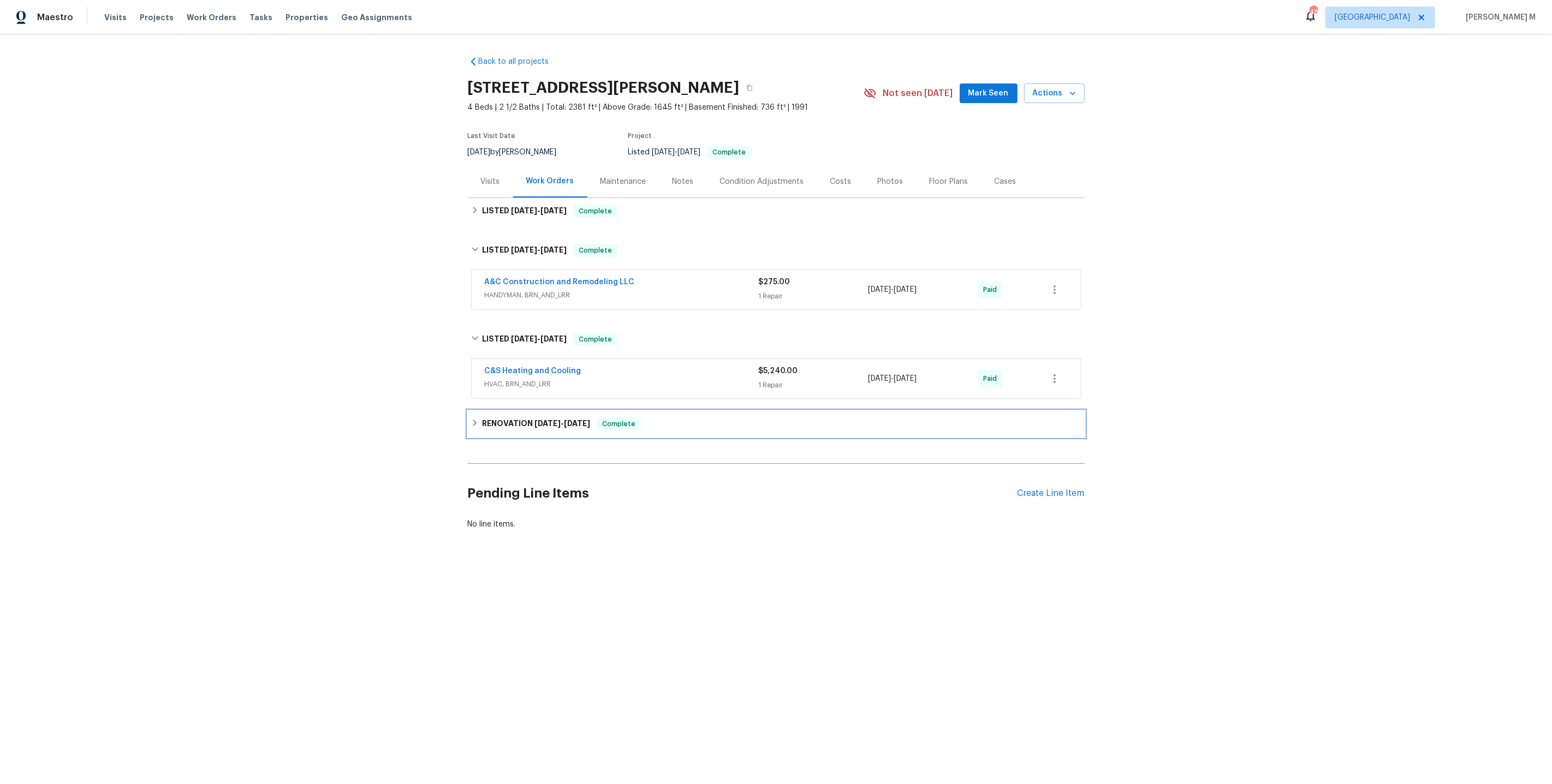
click at [512, 417] on h6 "RENOVATION 6/2/25 - 6/5/25" at bounding box center [536, 424] width 108 height 13
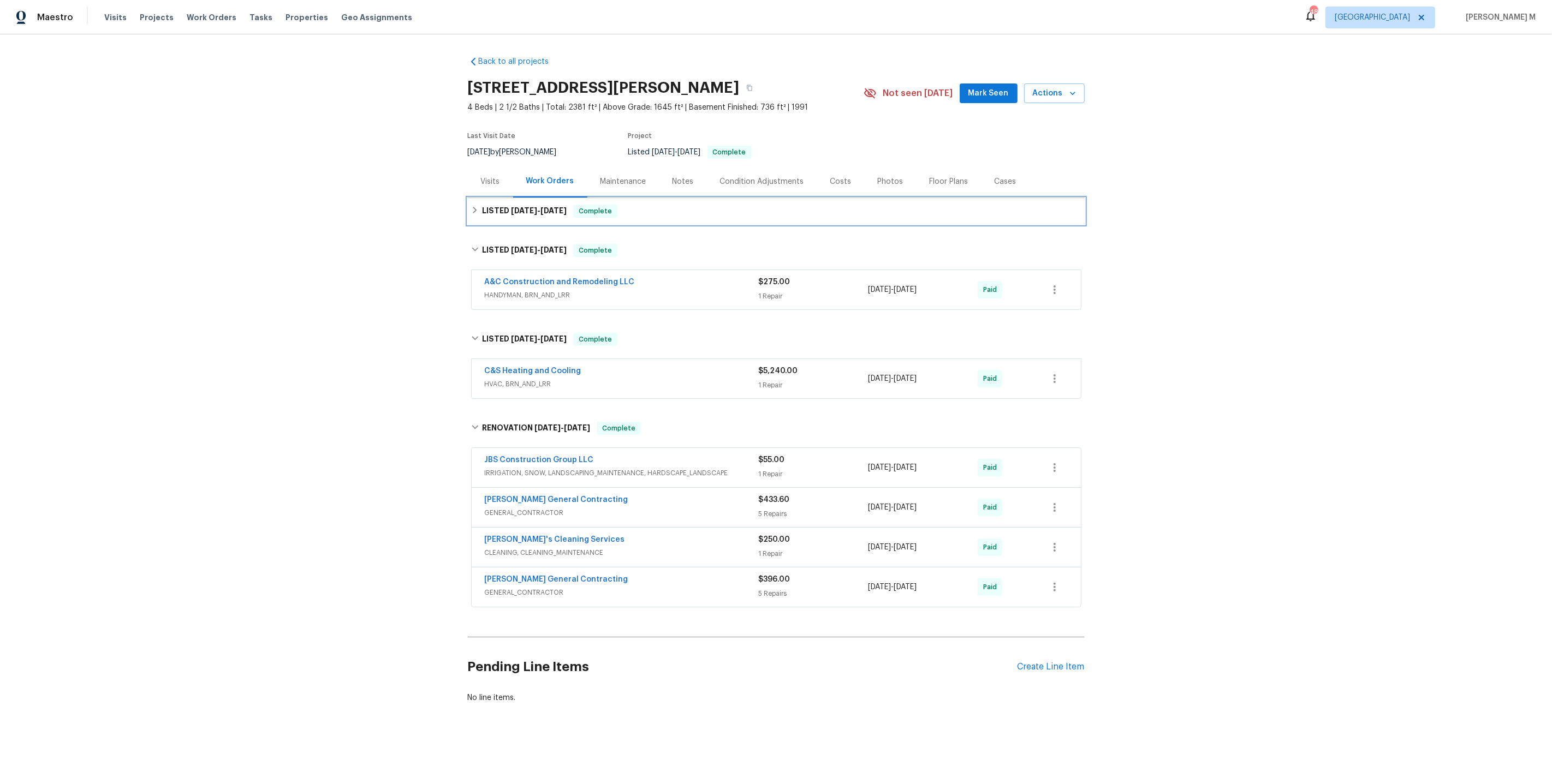
click at [541, 215] on div "LISTED 8/6/25 - 8/18/25 Complete" at bounding box center [776, 211] width 617 height 26
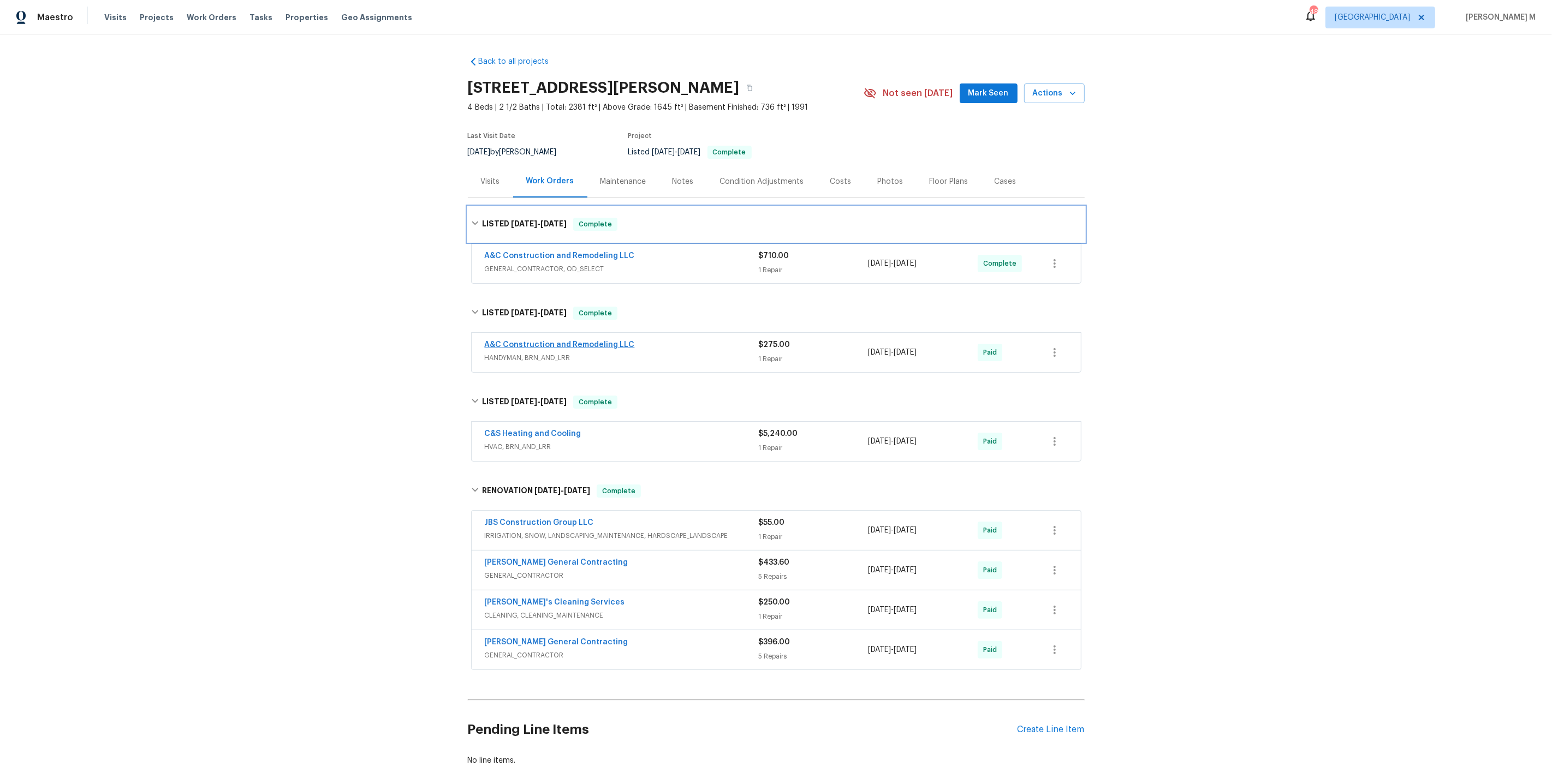
scroll to position [33, 0]
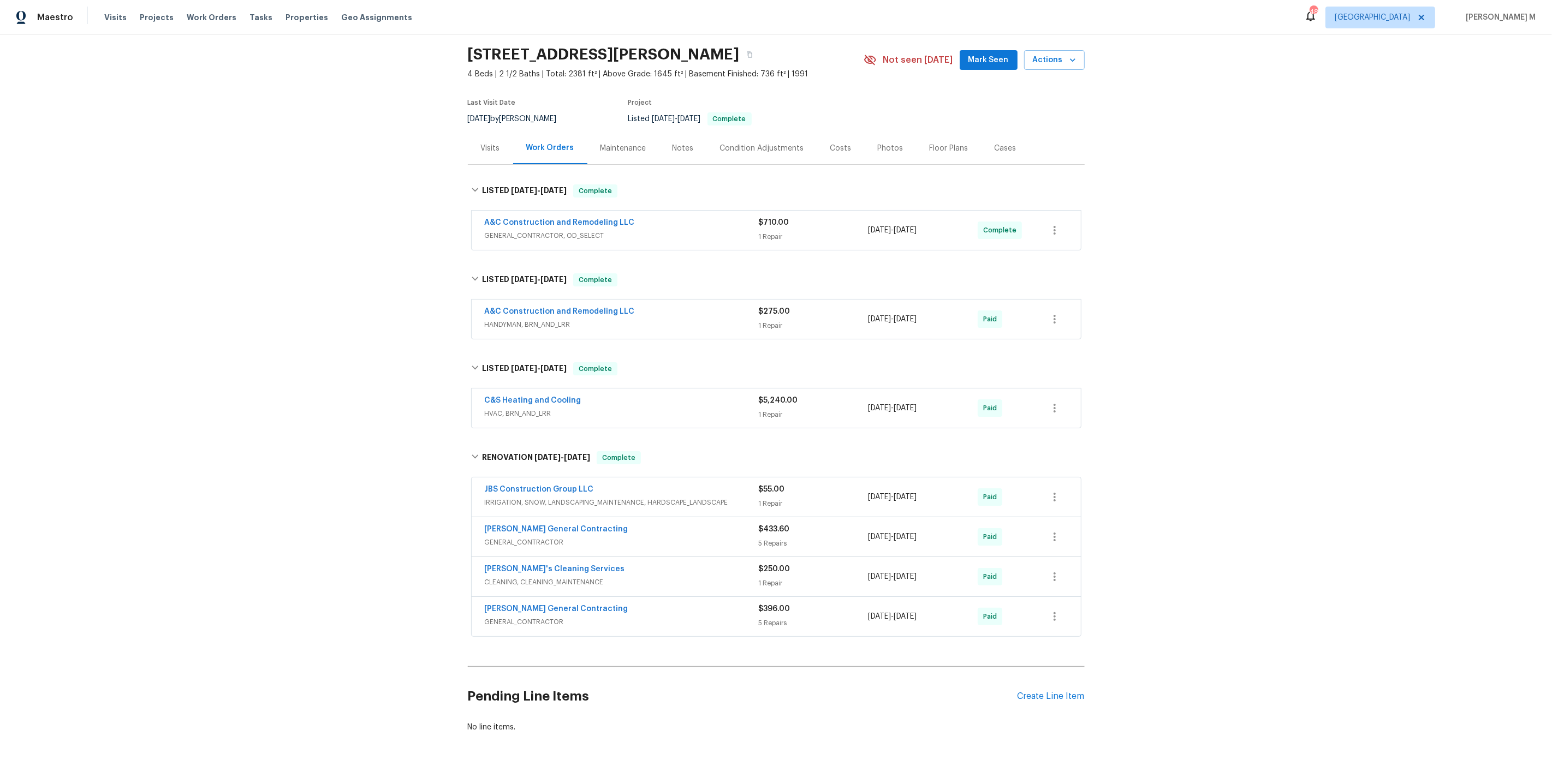
click at [622, 143] on div "Maintenance" at bounding box center [624, 148] width 46 height 11
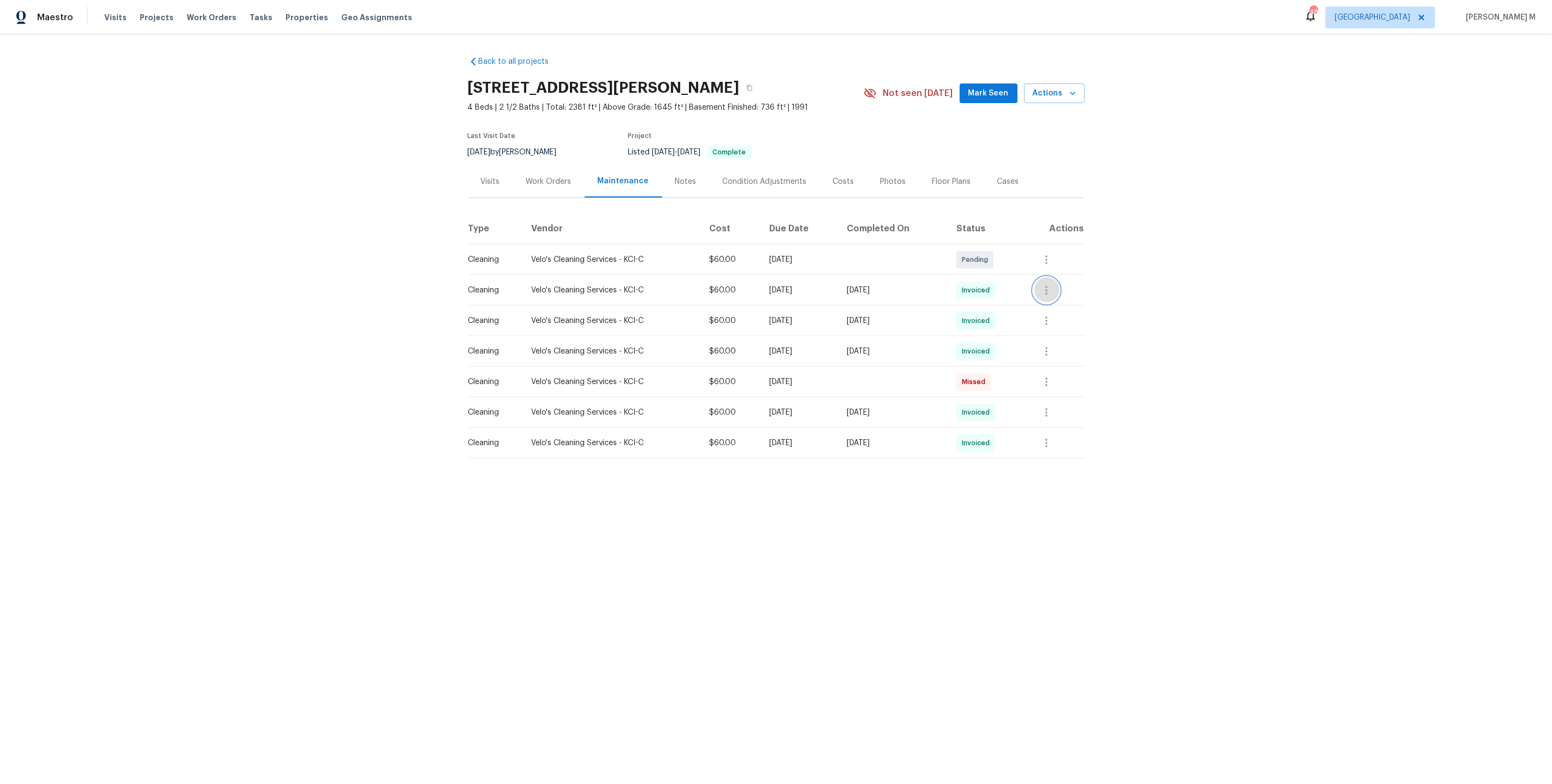
click at [1060, 283] on button "button" at bounding box center [1046, 290] width 26 height 26
click at [1062, 295] on li "View details" at bounding box center [1080, 303] width 76 height 18
click at [953, 307] on div at bounding box center [776, 392] width 1552 height 784
click at [1041, 280] on div at bounding box center [1046, 290] width 26 height 26
click at [1051, 288] on icon "button" at bounding box center [1046, 291] width 13 height 13
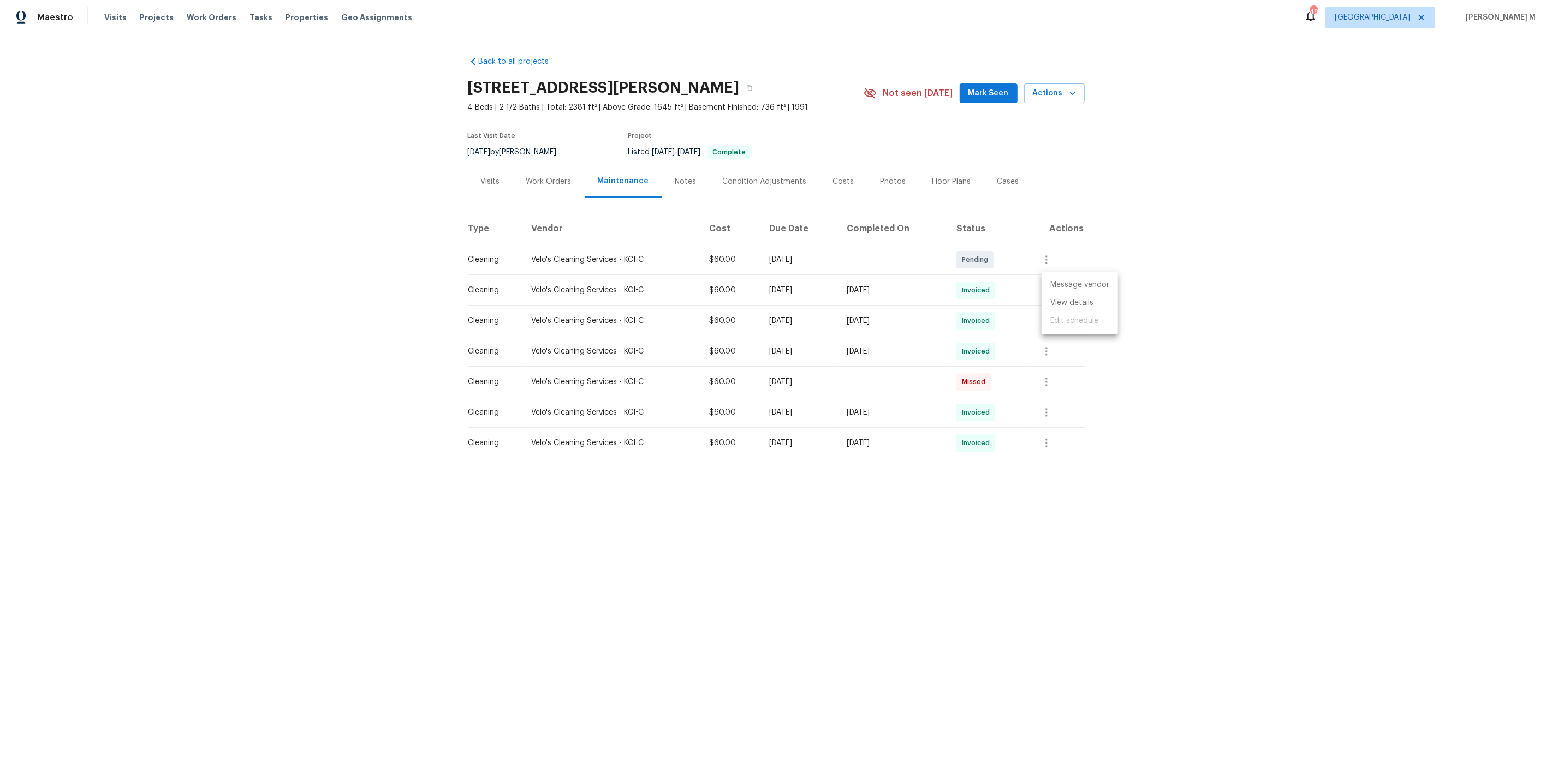
click at [1053, 311] on ul "Message vendor View details Edit schedule" at bounding box center [1080, 303] width 76 height 63
click at [1061, 301] on li "View details" at bounding box center [1080, 303] width 76 height 18
click at [1074, 300] on li "View details" at bounding box center [1080, 303] width 76 height 18
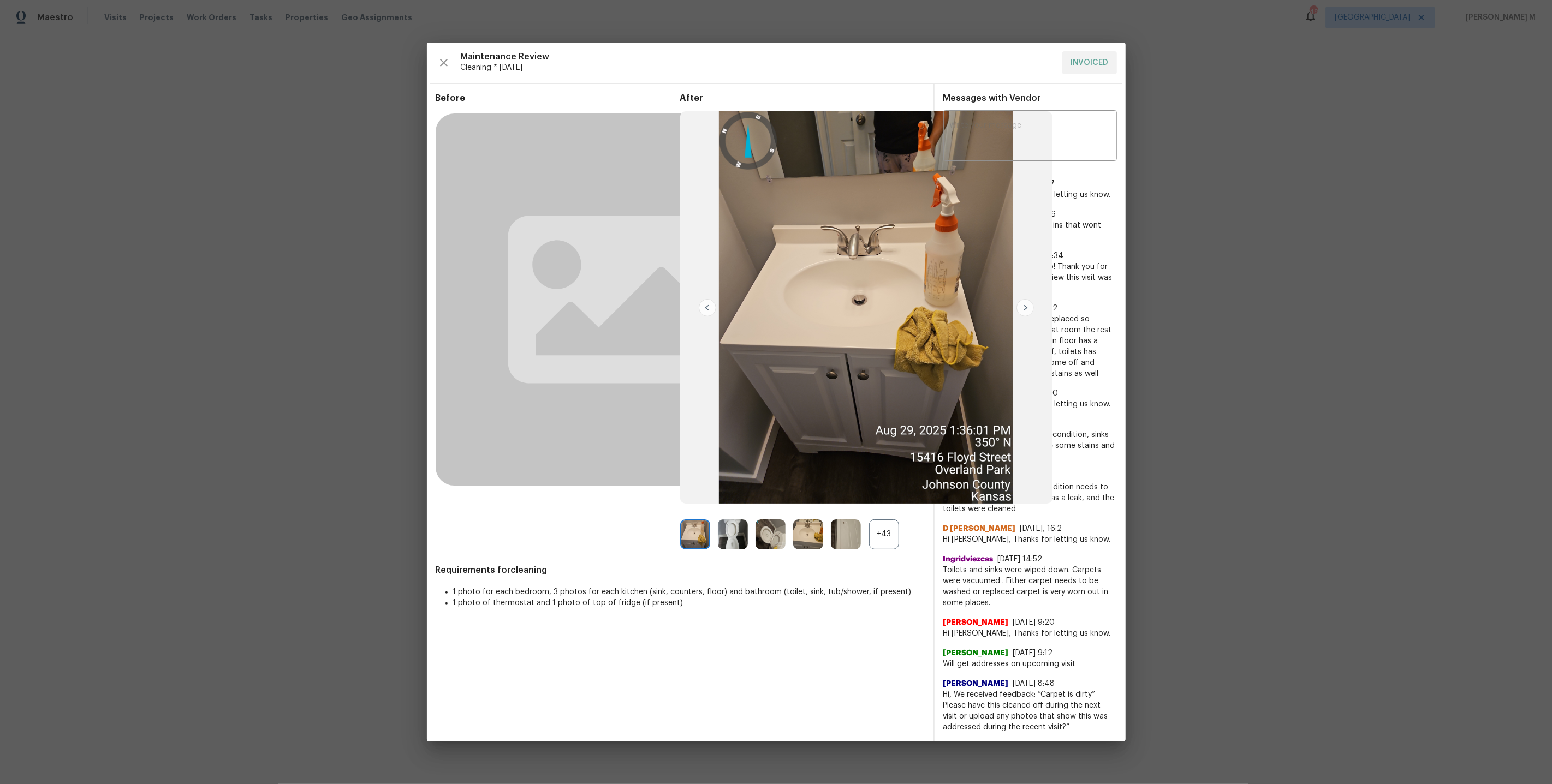
click at [892, 547] on div "+43" at bounding box center [884, 534] width 30 height 30
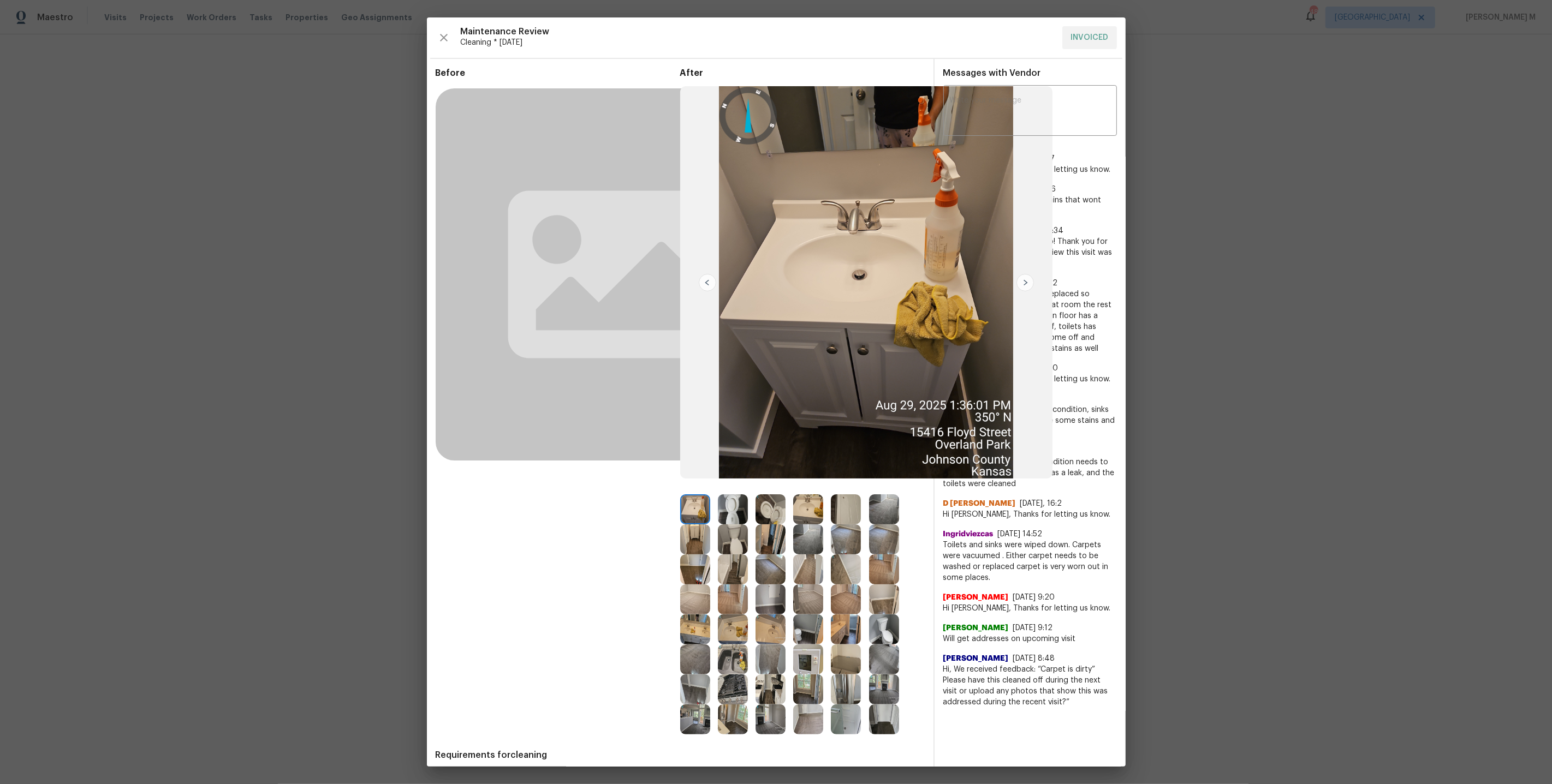
click at [813, 683] on img at bounding box center [808, 690] width 30 height 30
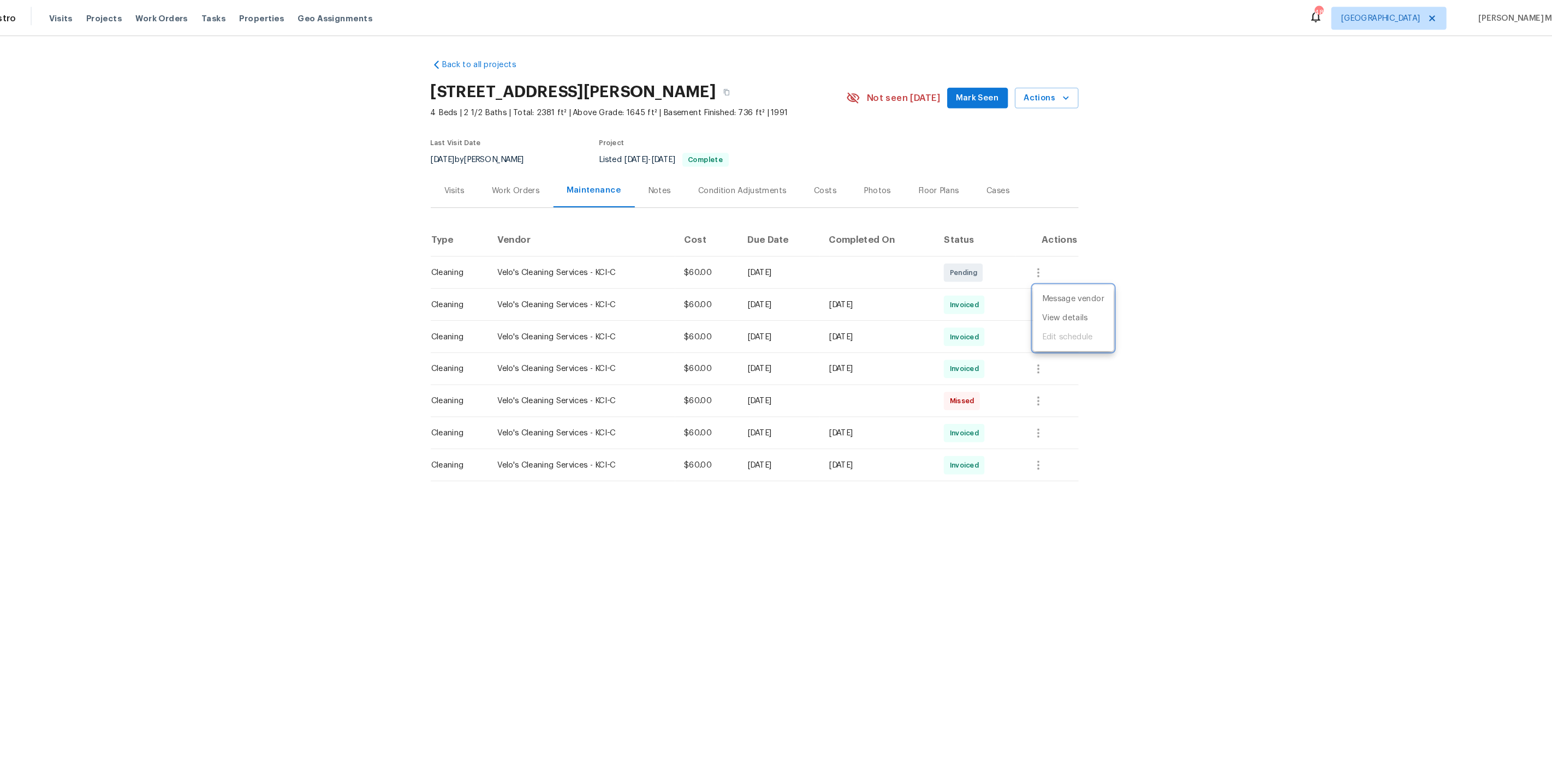
click at [548, 173] on div at bounding box center [776, 392] width 1552 height 784
click at [531, 178] on div "Work Orders" at bounding box center [548, 181] width 45 height 11
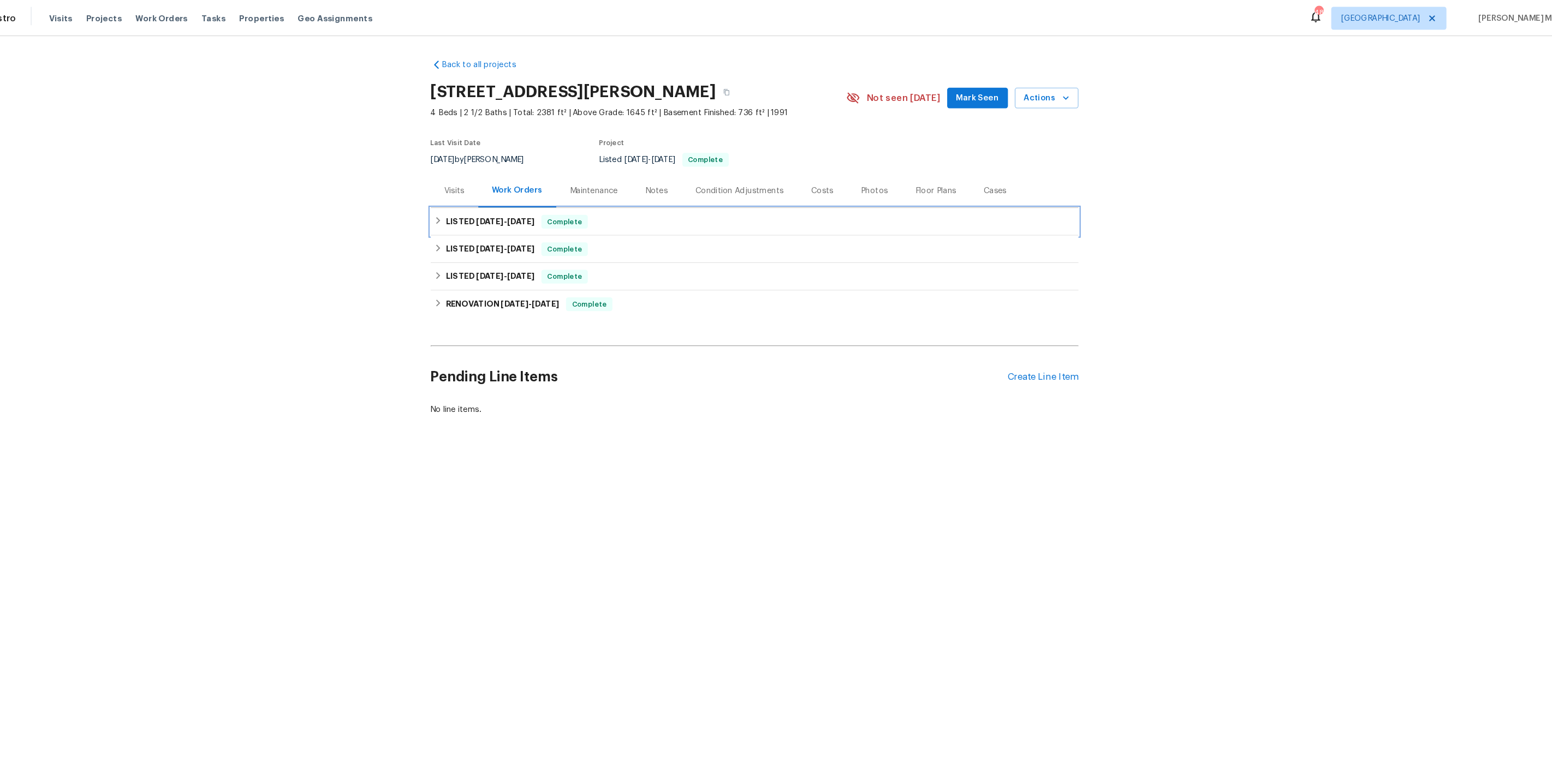
click at [532, 209] on h6 "LISTED 8/6/25 - 8/18/25" at bounding box center [525, 211] width 85 height 13
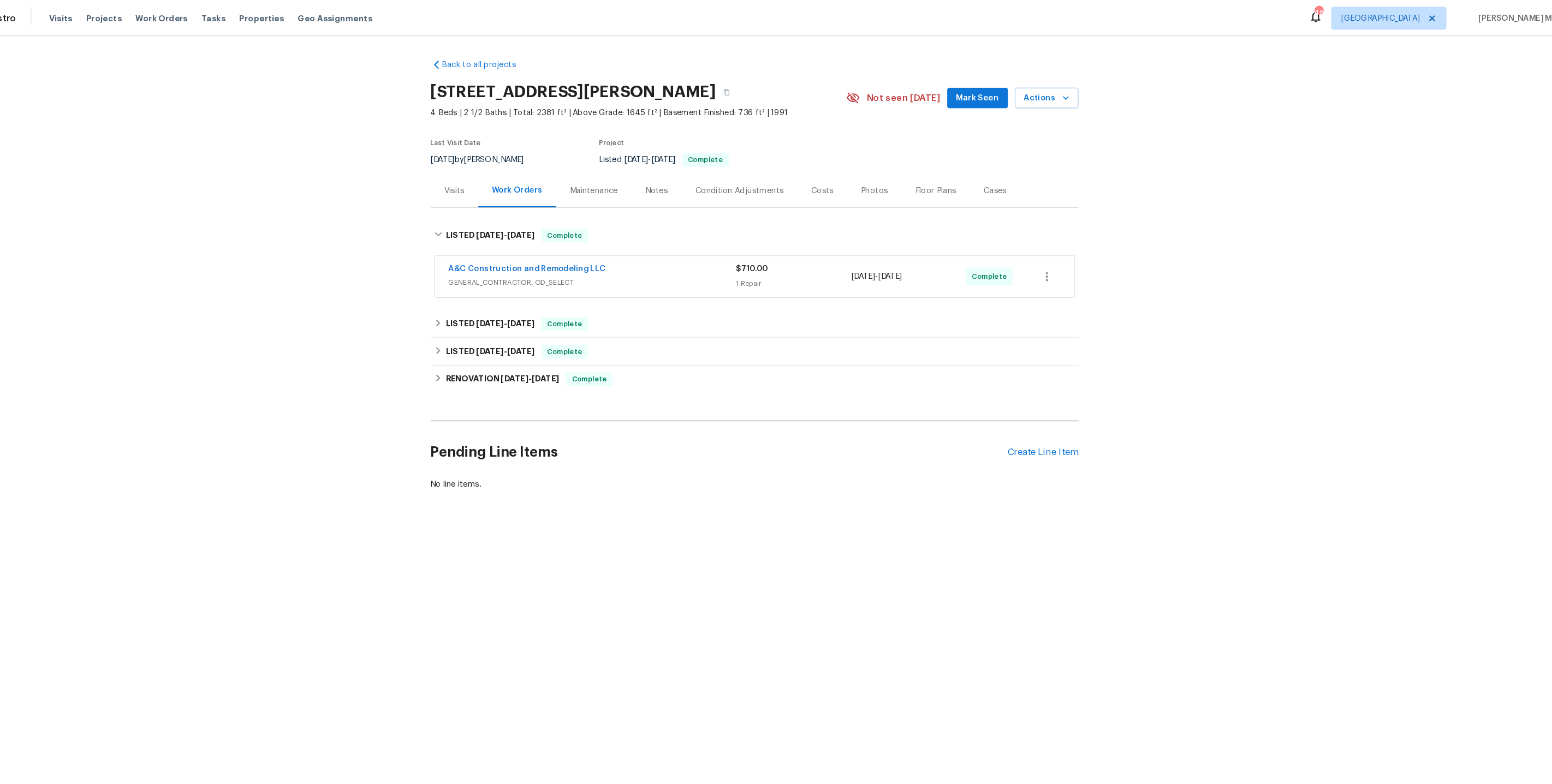
click at [517, 263] on span "GENERAL_CONTRACTOR, OD_SELECT" at bounding box center [622, 268] width 274 height 11
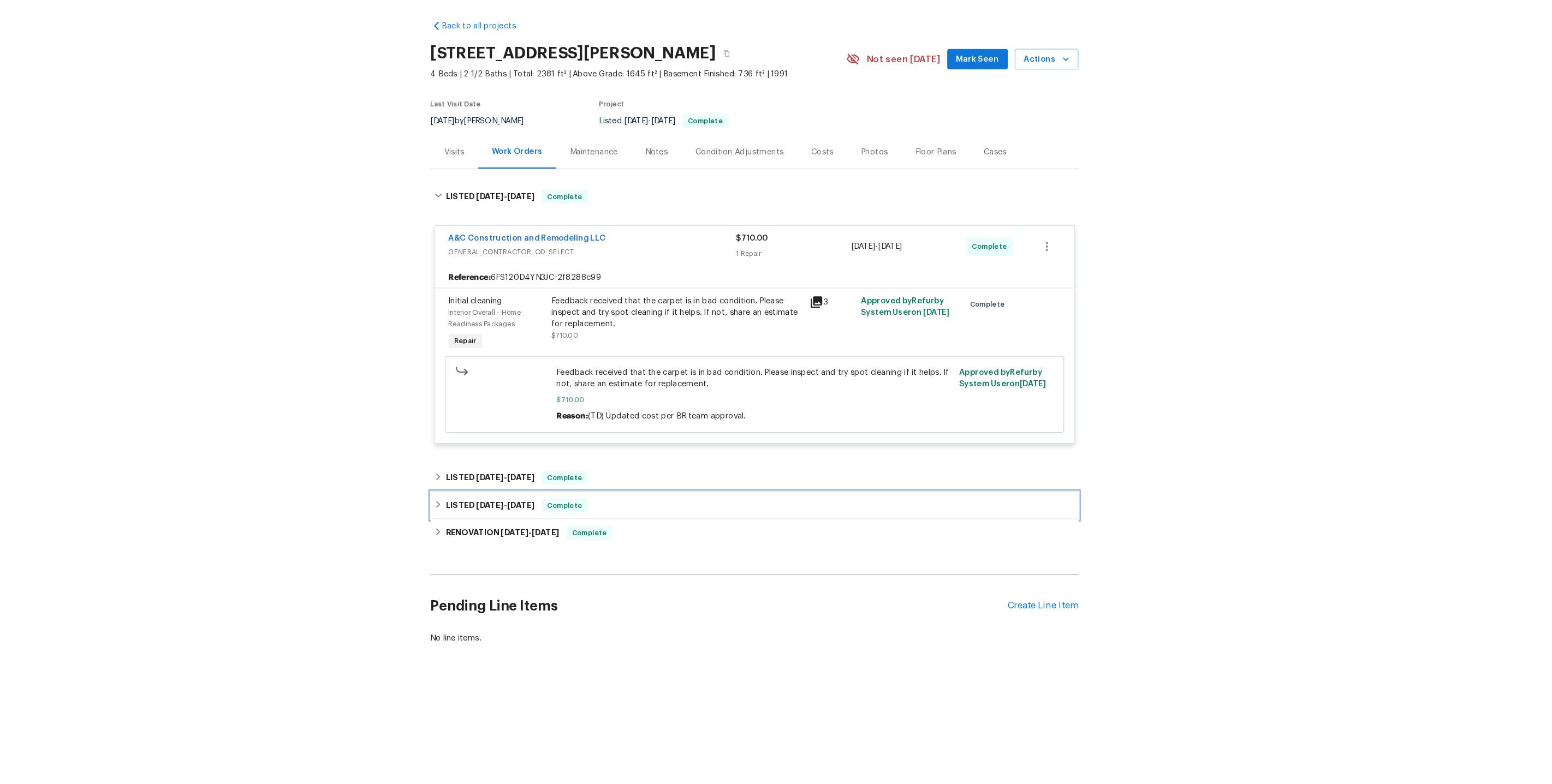
click at [527, 506] on div "LISTED 7/7/25 - 7/23/25 Complete" at bounding box center [776, 519] width 617 height 26
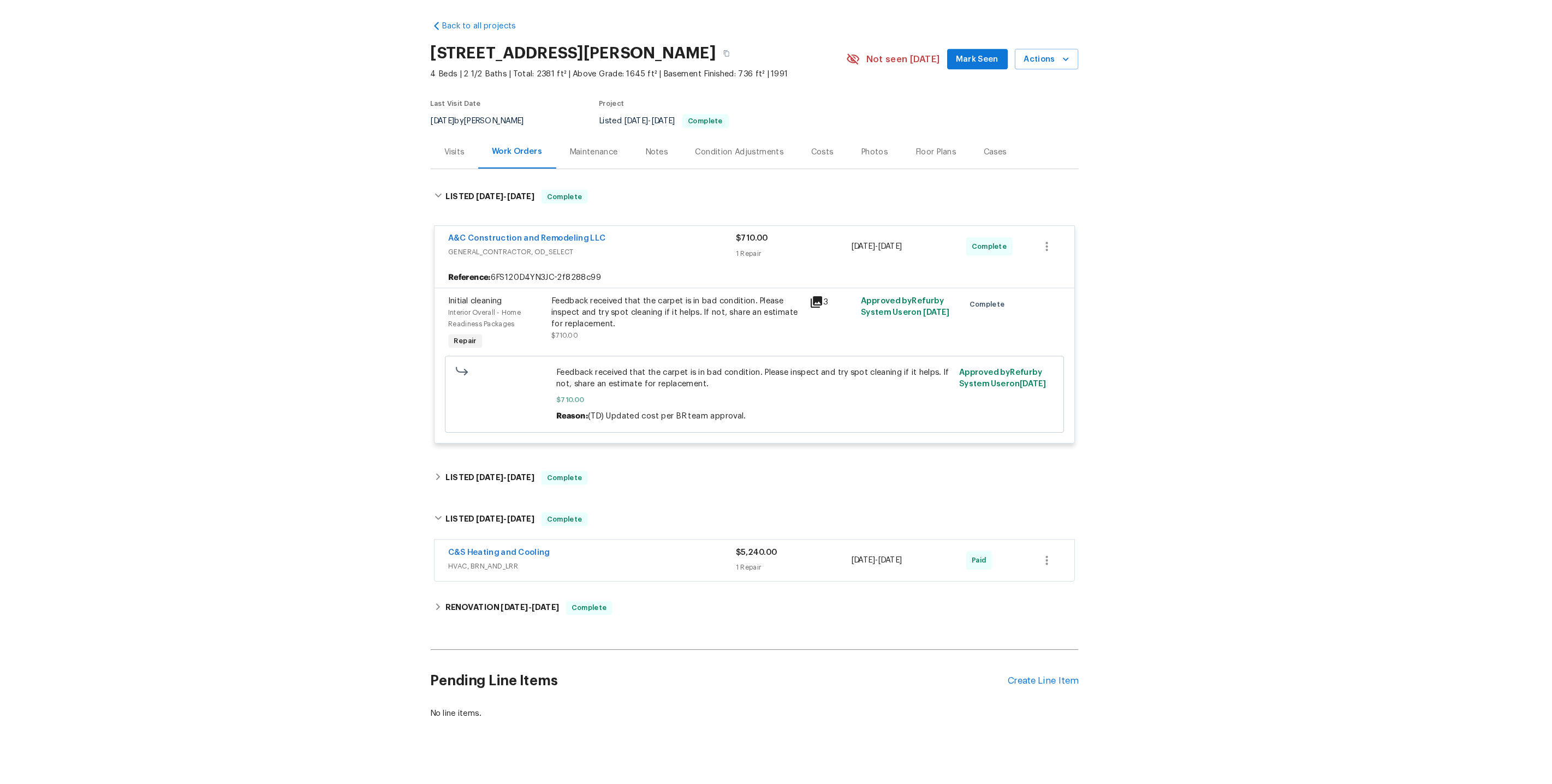
click at [526, 468] on div "Back to all projects 15416 Floyd St, Overland Park, KS 66223 4 Beds | 2 1/2 Bat…" at bounding box center [776, 389] width 617 height 683
click at [526, 486] on h6 "LISTED 7/7/25 - 7/11/25" at bounding box center [525, 492] width 85 height 13
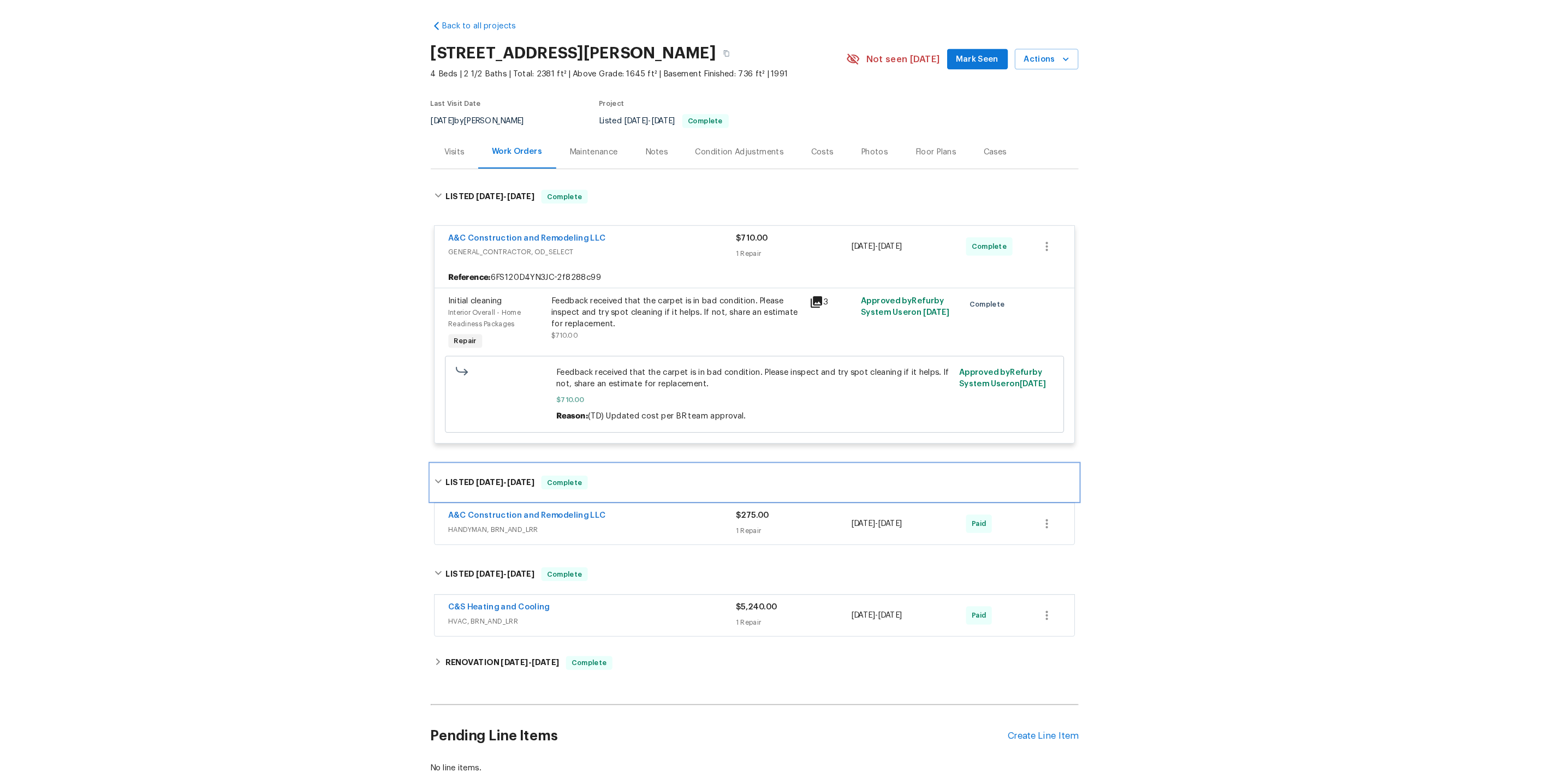
scroll to position [46, 0]
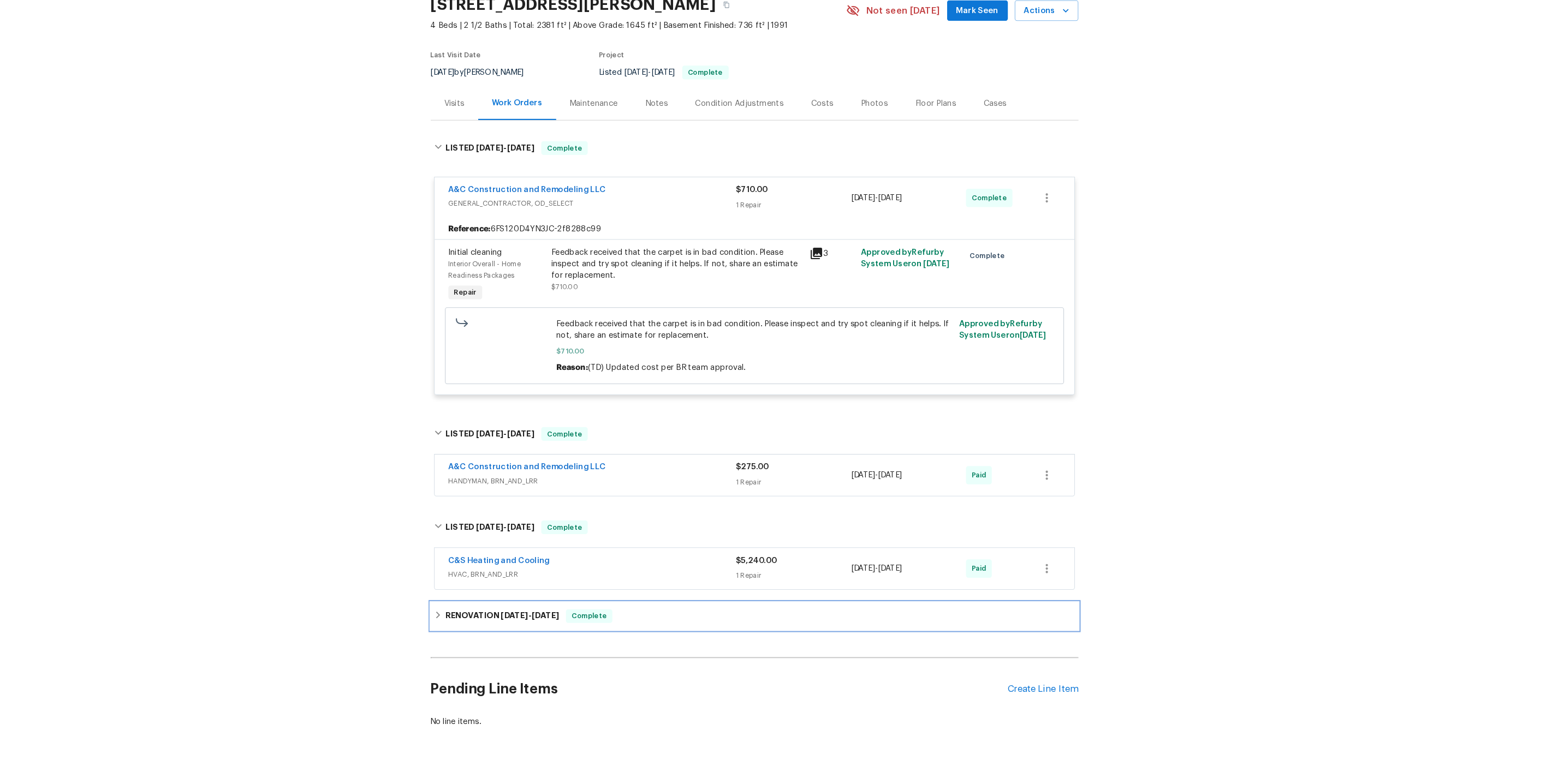
click at [527, 611] on div "RENOVATION 6/2/25 - 6/5/25 Complete" at bounding box center [776, 624] width 617 height 26
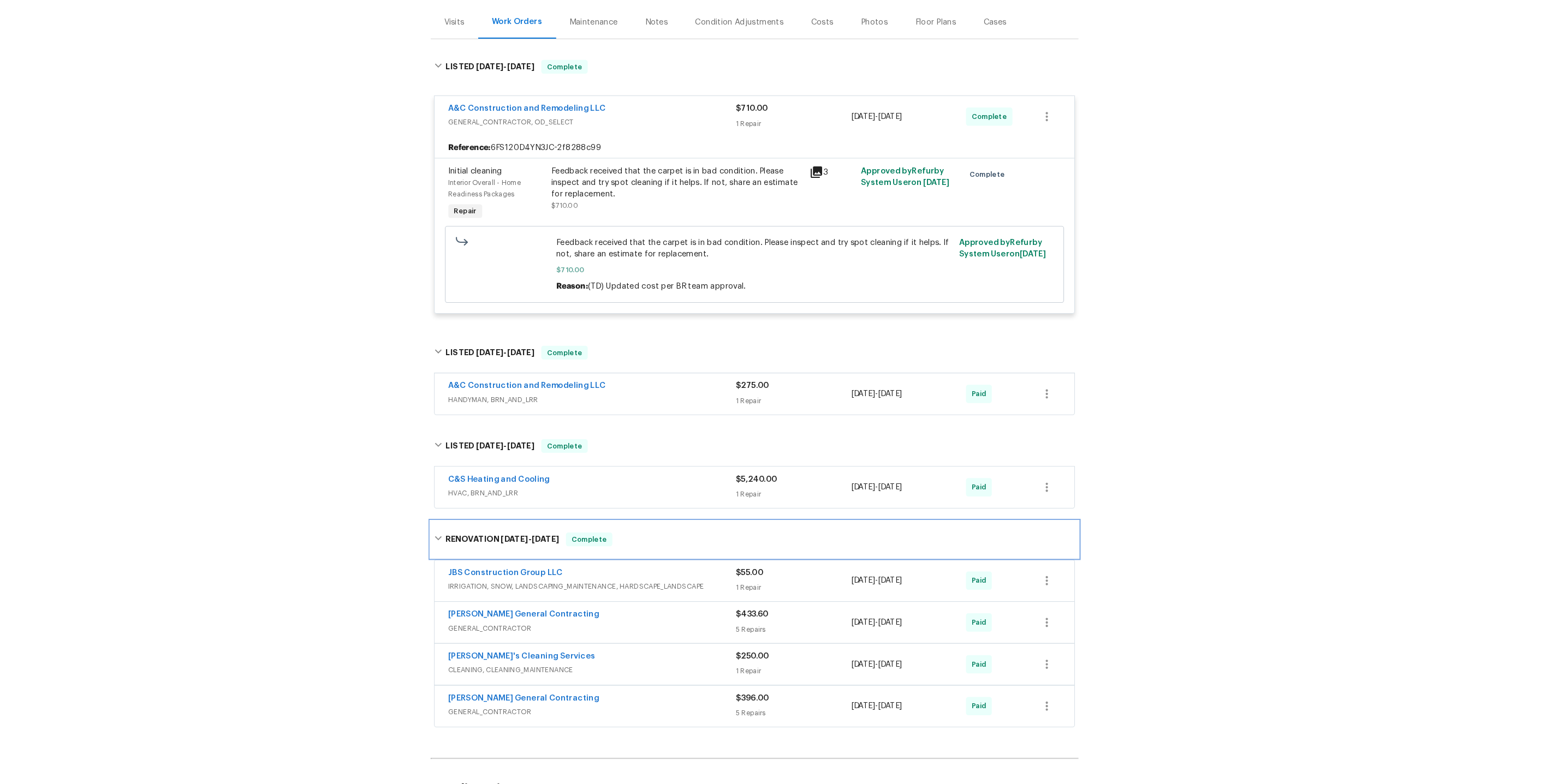
scroll to position [214, 0]
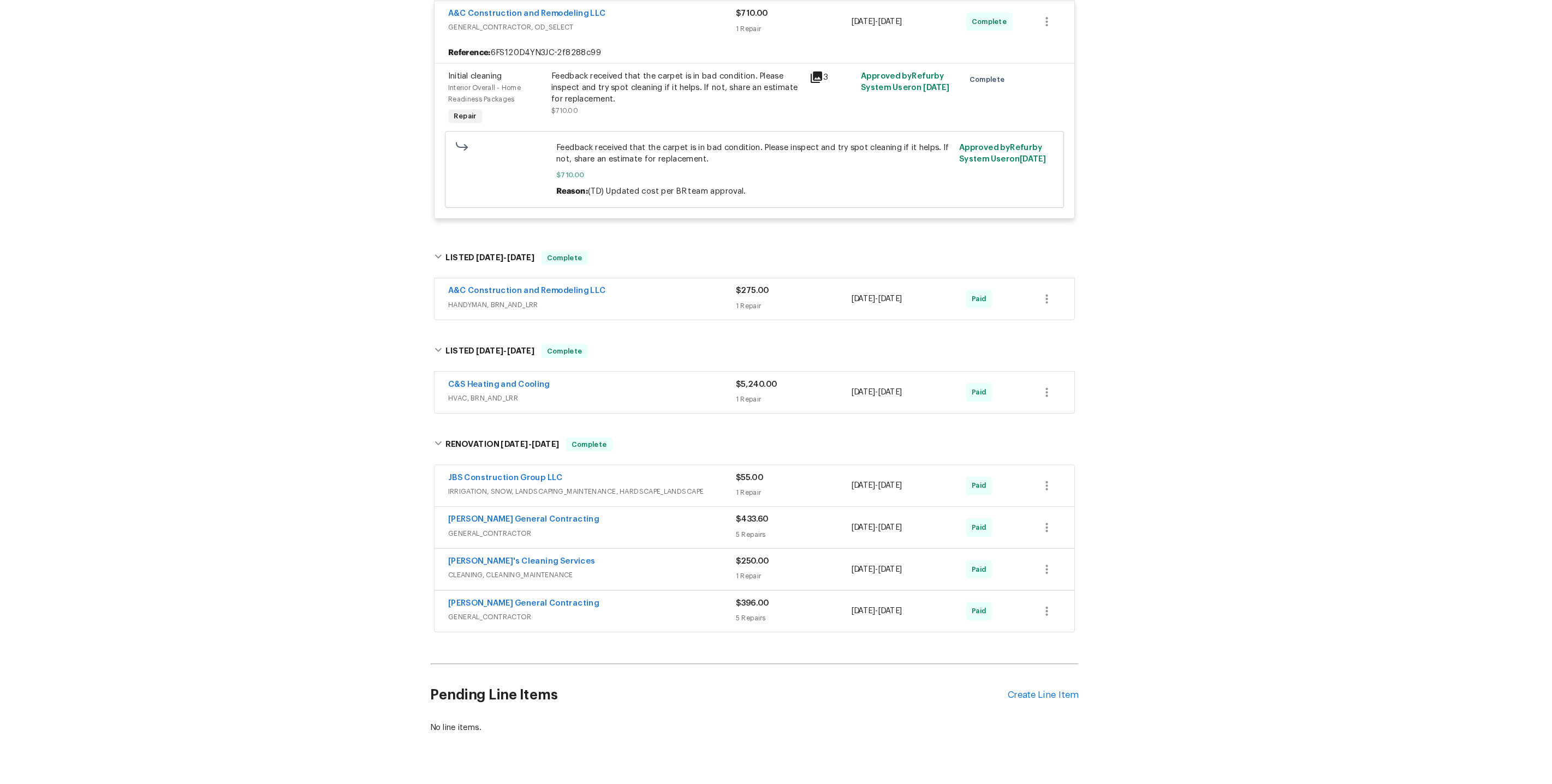
click at [525, 322] on div "A&C Construction and Remodeling LLC HANDYMAN, BRN_AND_LRR" at bounding box center [622, 322] width 274 height 26
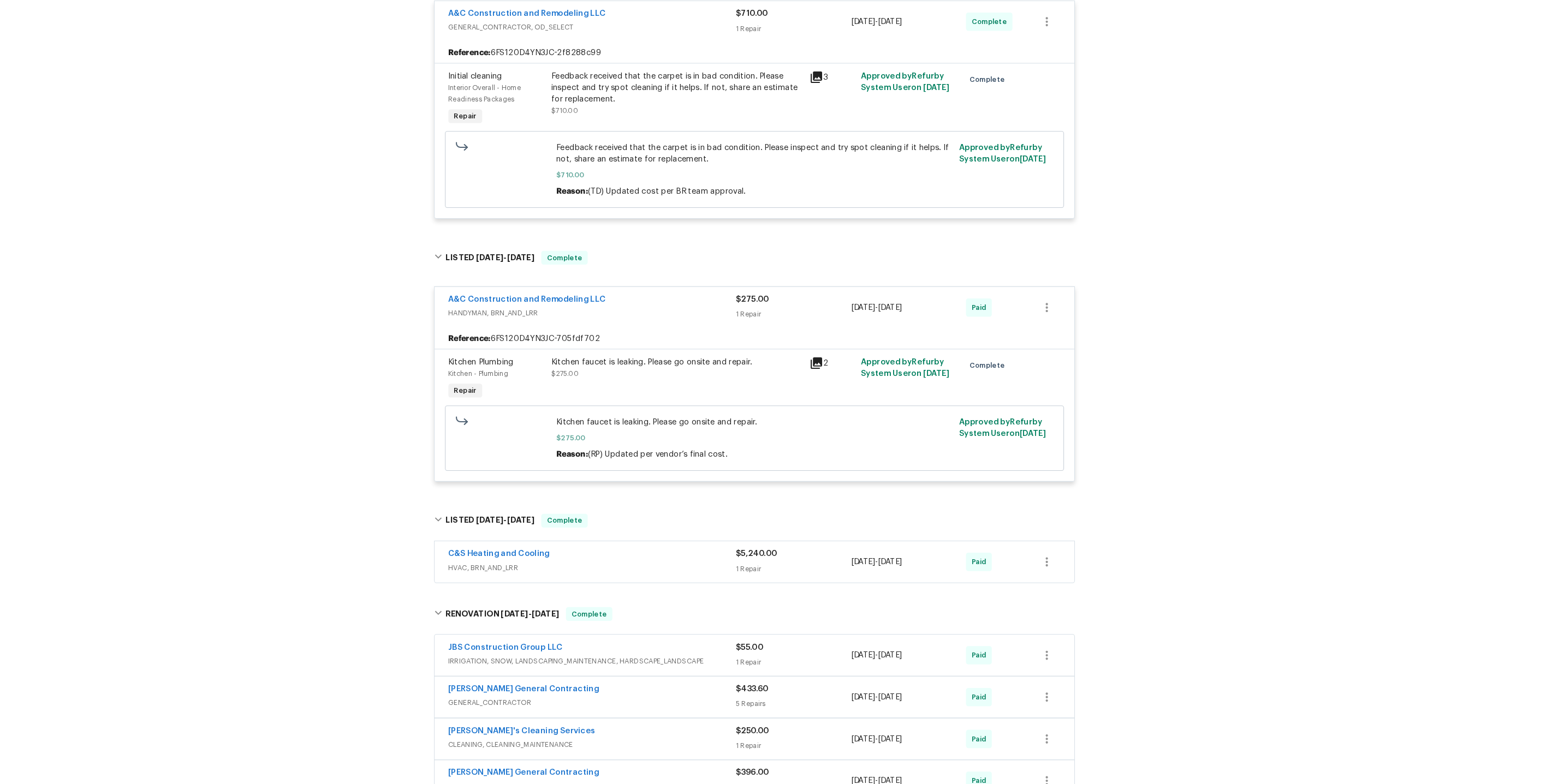
scroll to position [372, 0]
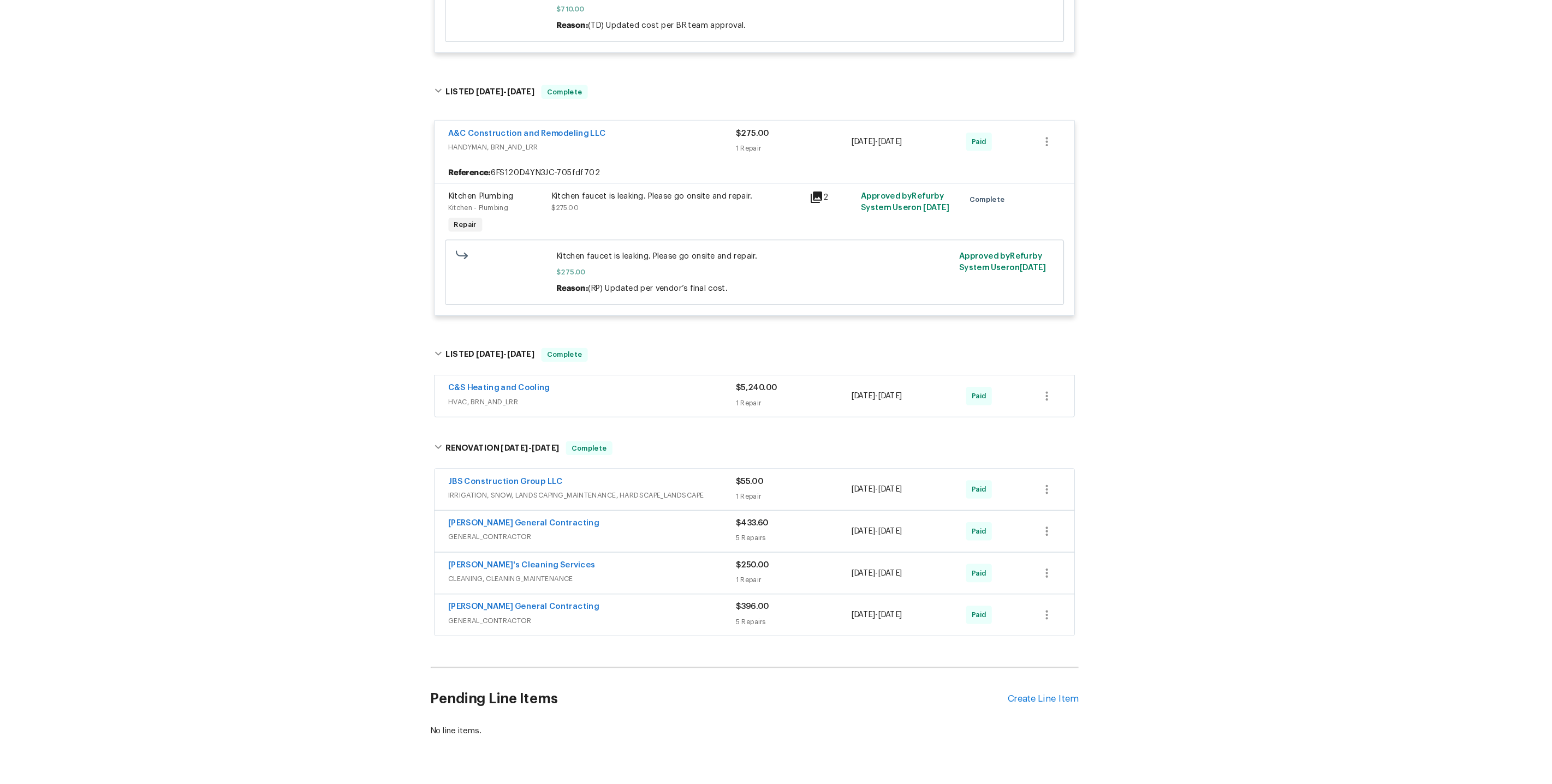
click at [525, 503] on span "IRRIGATION, SNOW, LANDSCAPING_MAINTENANCE, HARDSCAPE_LANDSCAPE" at bounding box center [622, 508] width 274 height 11
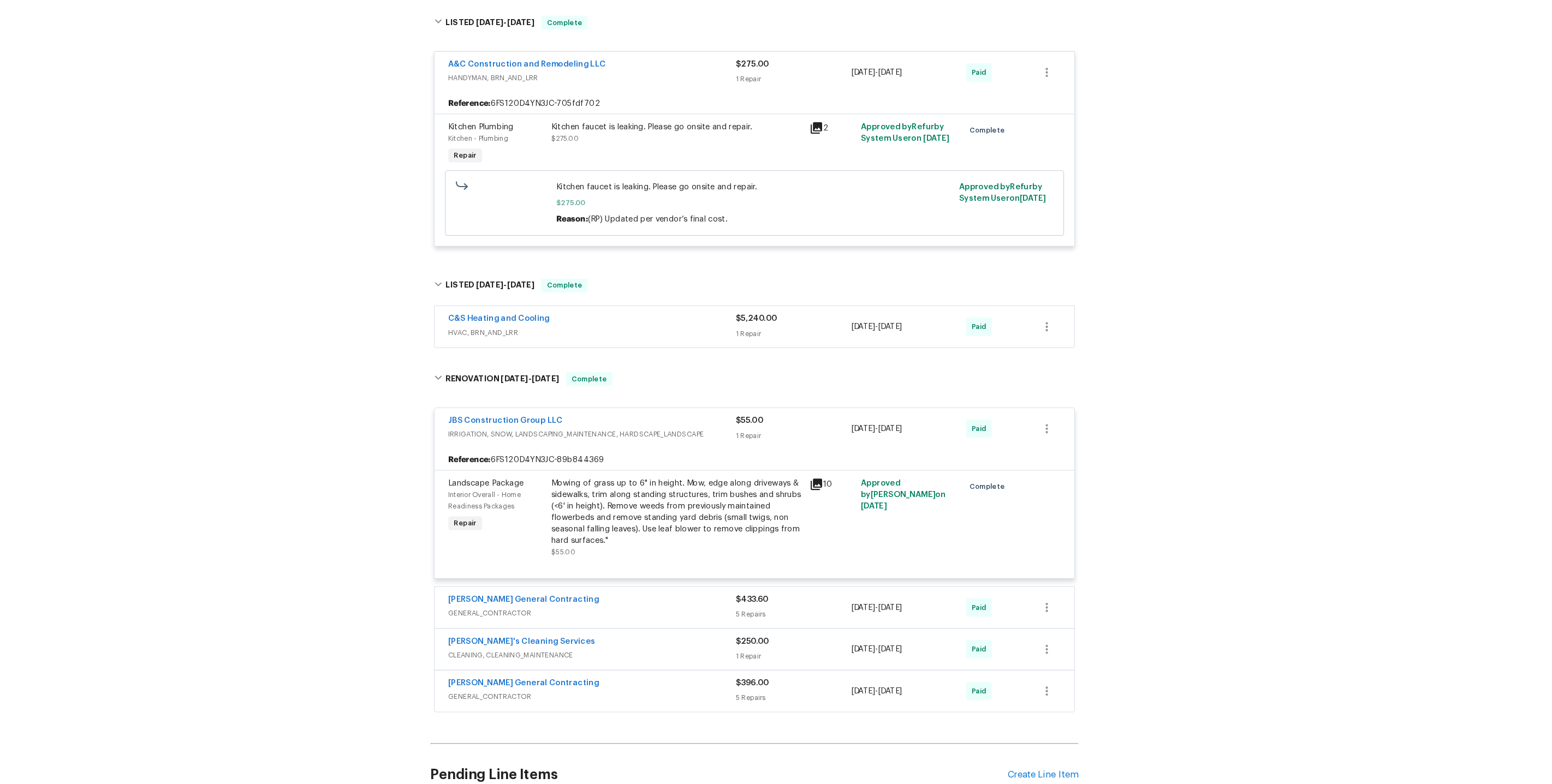
scroll to position [439, 0]
click at [558, 615] on span "GENERAL_CONTRACTOR" at bounding box center [622, 620] width 274 height 11
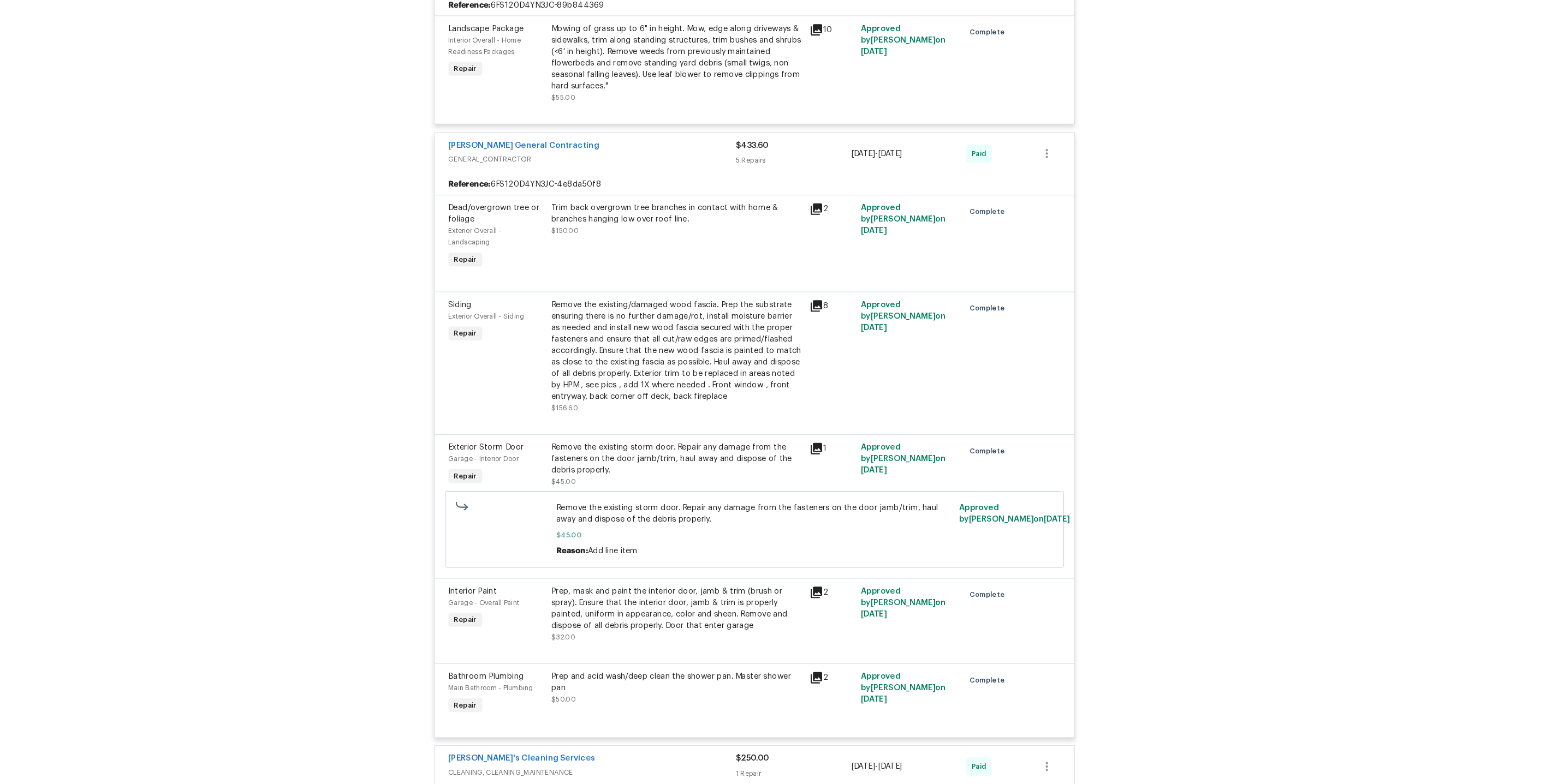
scroll to position [1034, 0]
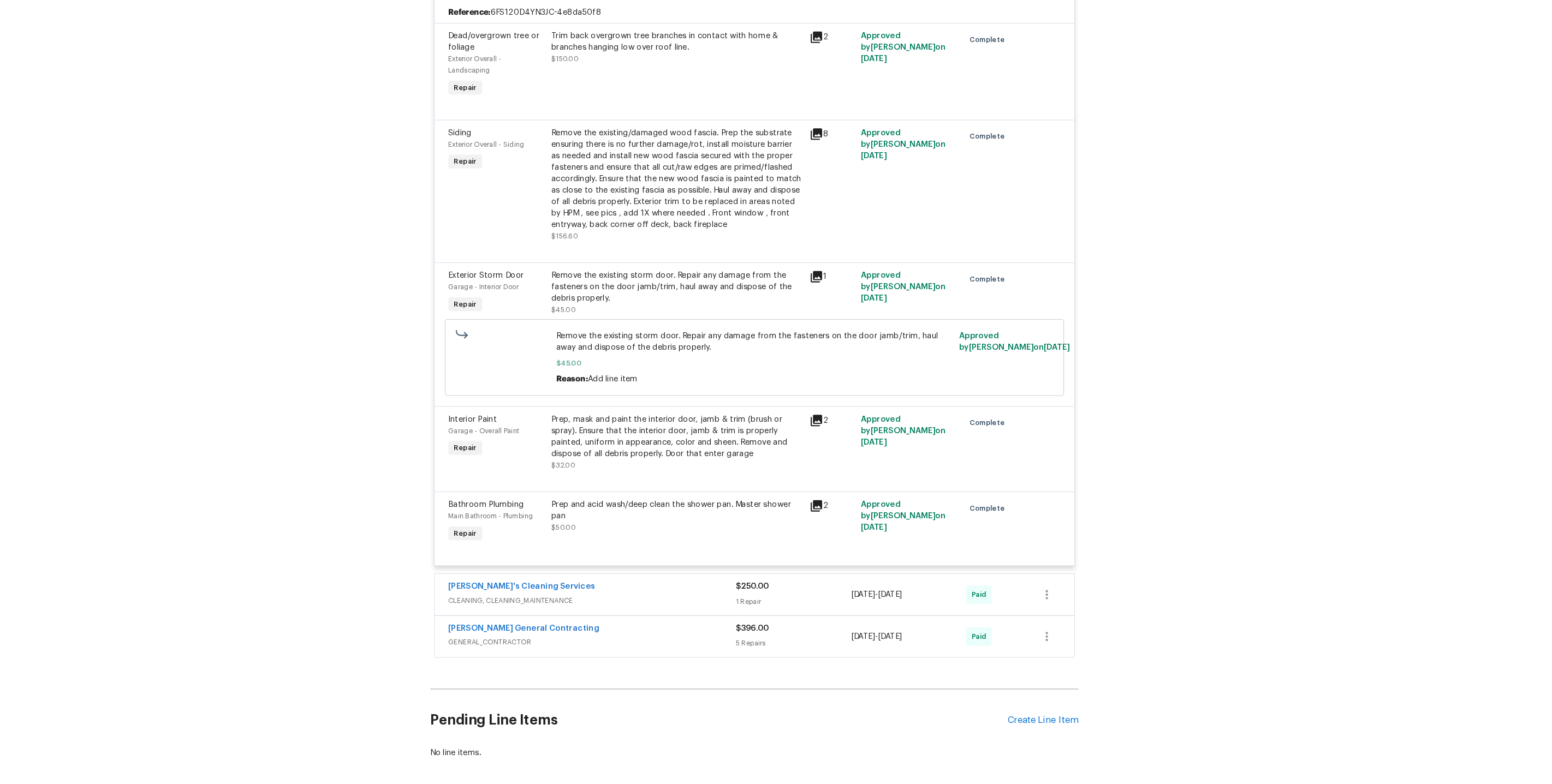
click at [517, 603] on span "CLEANING, CLEANING_MAINTENANCE" at bounding box center [622, 608] width 274 height 11
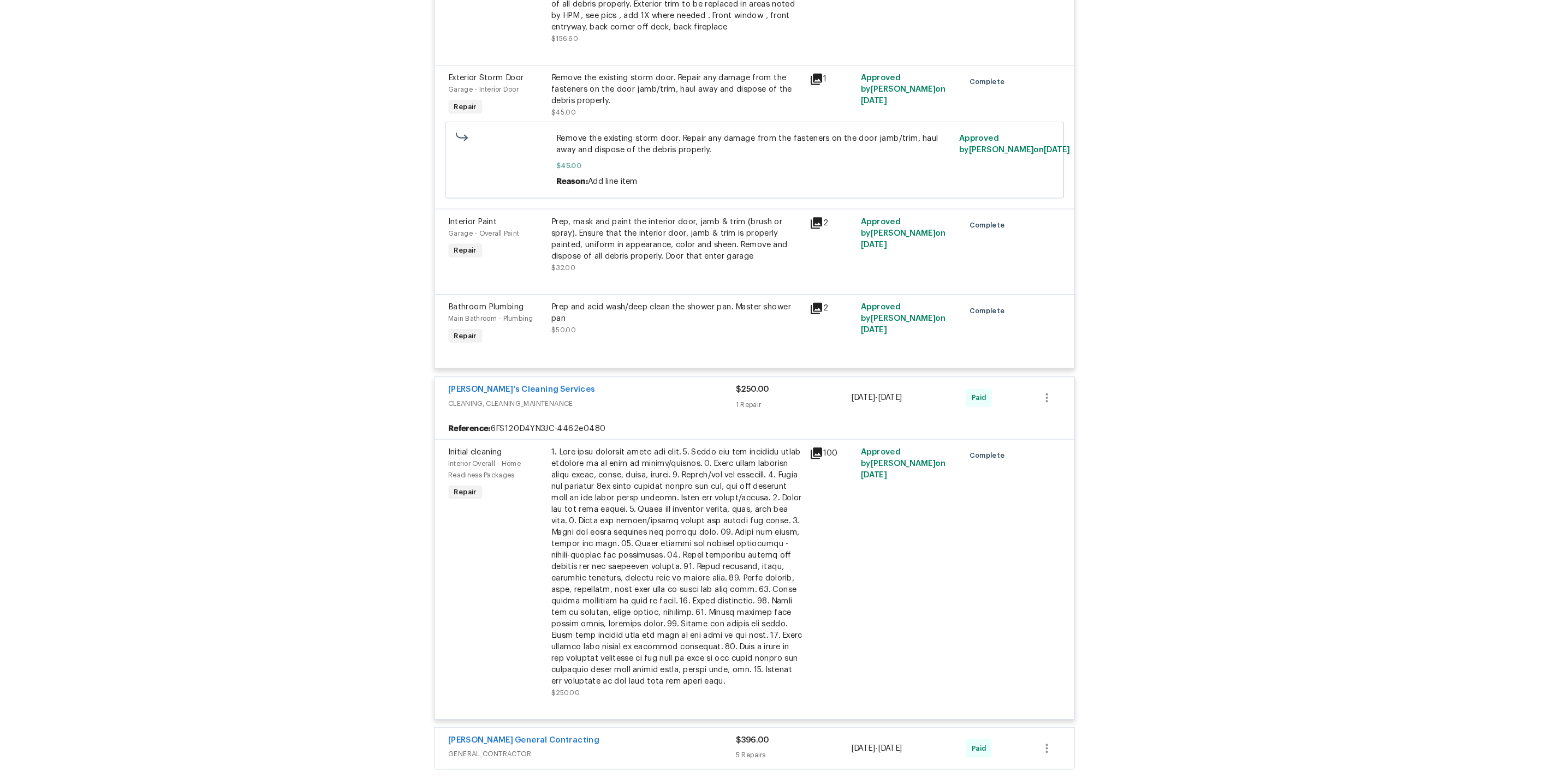
scroll to position [1317, 0]
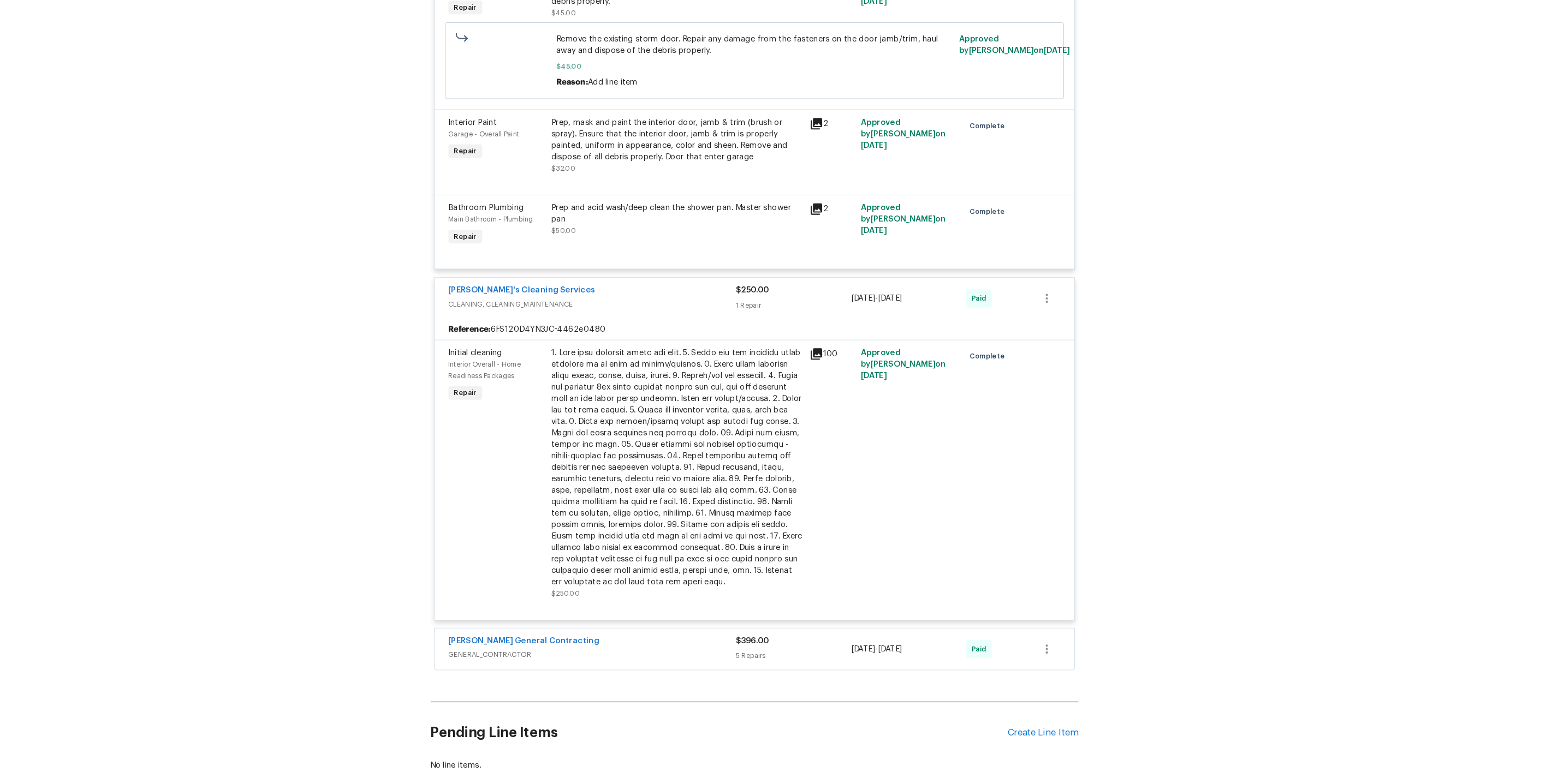
click at [531, 636] on div "Nicholson General Contracting GENERAL_CONTRACTOR $396.00 5 Repairs 6/4/2025 - 6…" at bounding box center [776, 655] width 609 height 40
click at [533, 655] on span "GENERAL_CONTRACTOR" at bounding box center [622, 660] width 274 height 11
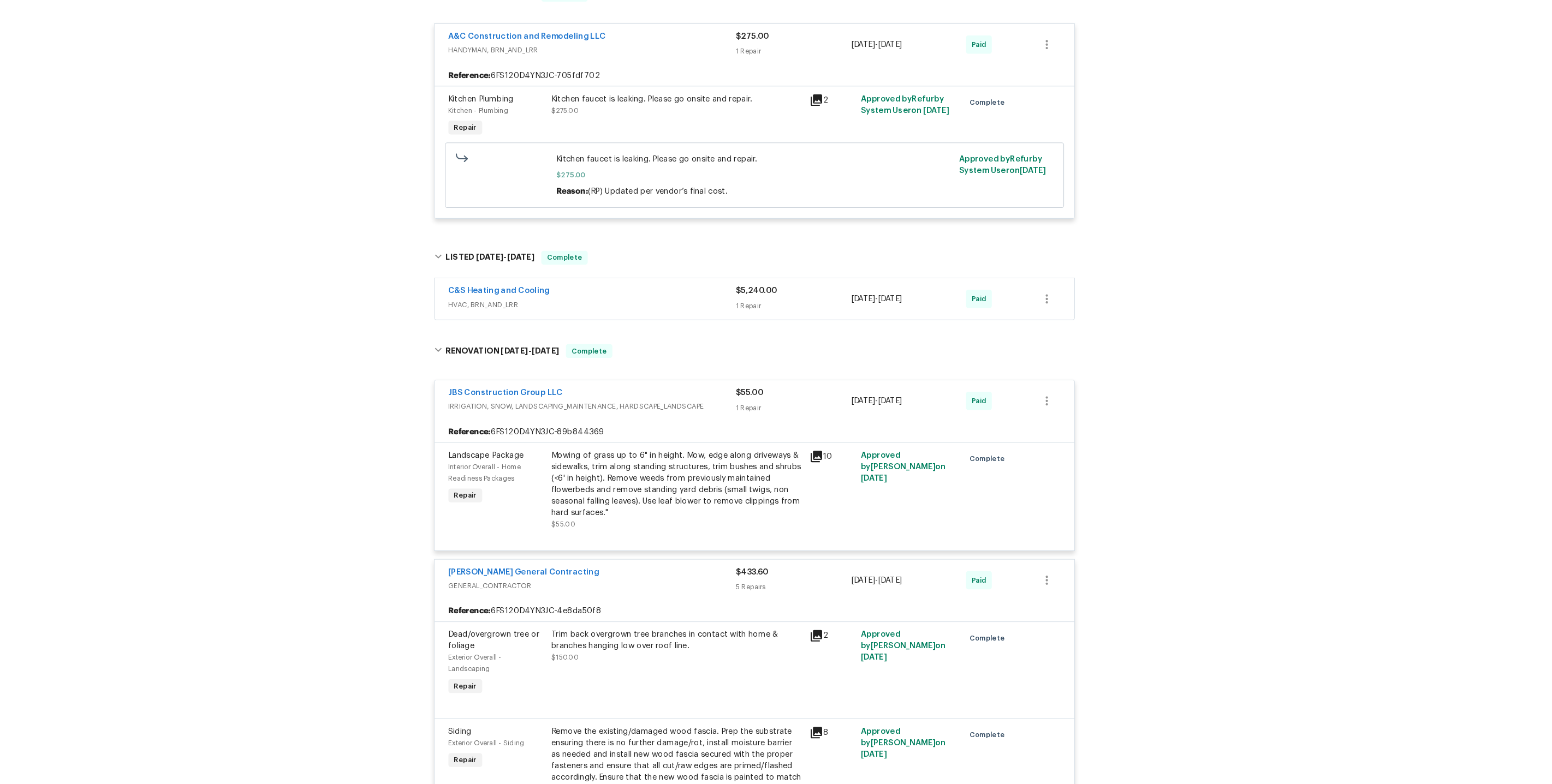
scroll to position [465, 0]
click at [730, 439] on div "Reference: 6FS120D4YN3JC-89b844369" at bounding box center [776, 448] width 609 height 19
click at [724, 465] on div "Mowing of grass up to 6" in height. Mow, edge along driveways & sidewalks, trim…" at bounding box center [702, 498] width 239 height 65
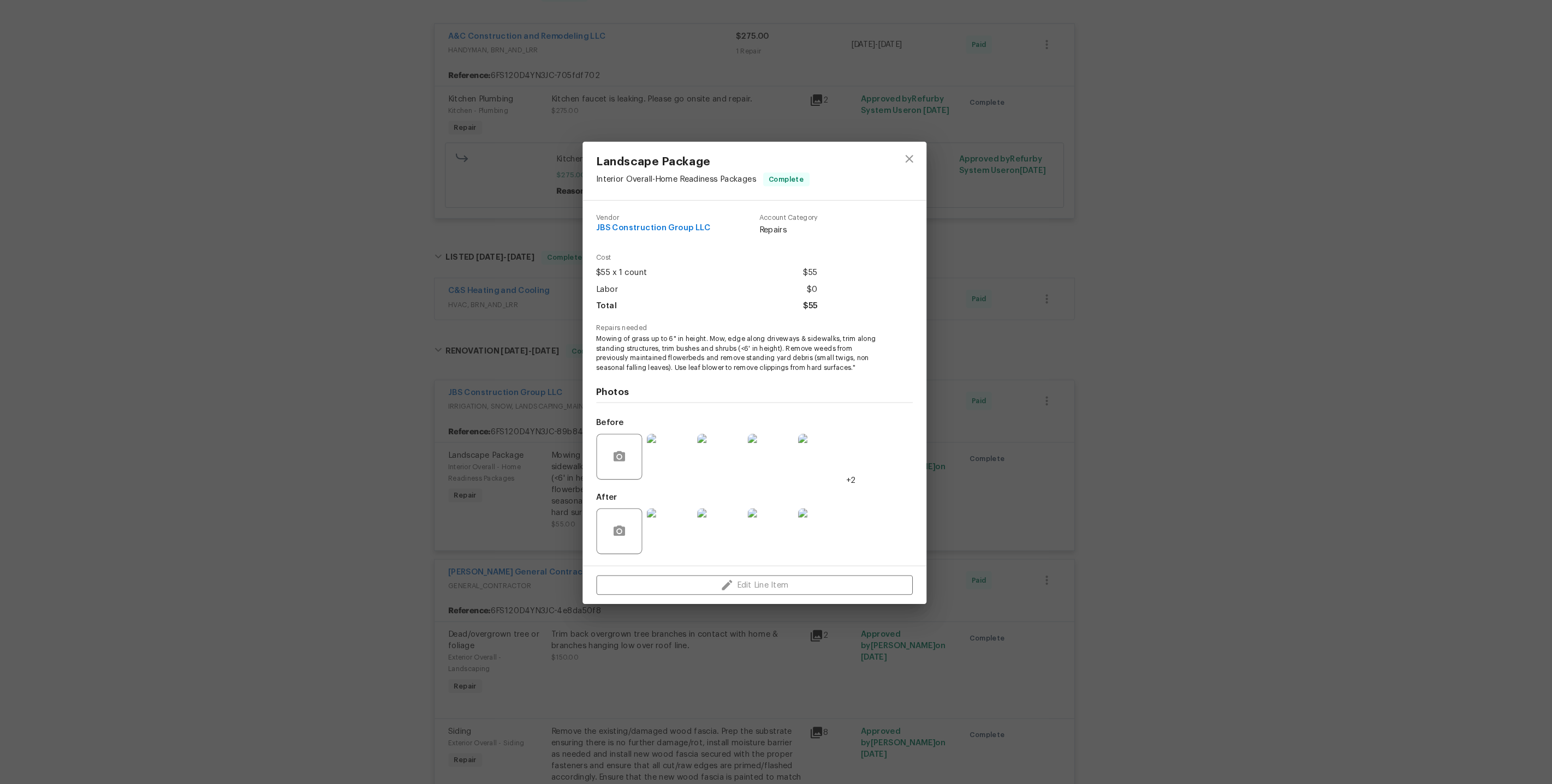
click at [703, 465] on img at bounding box center [695, 472] width 44 height 44
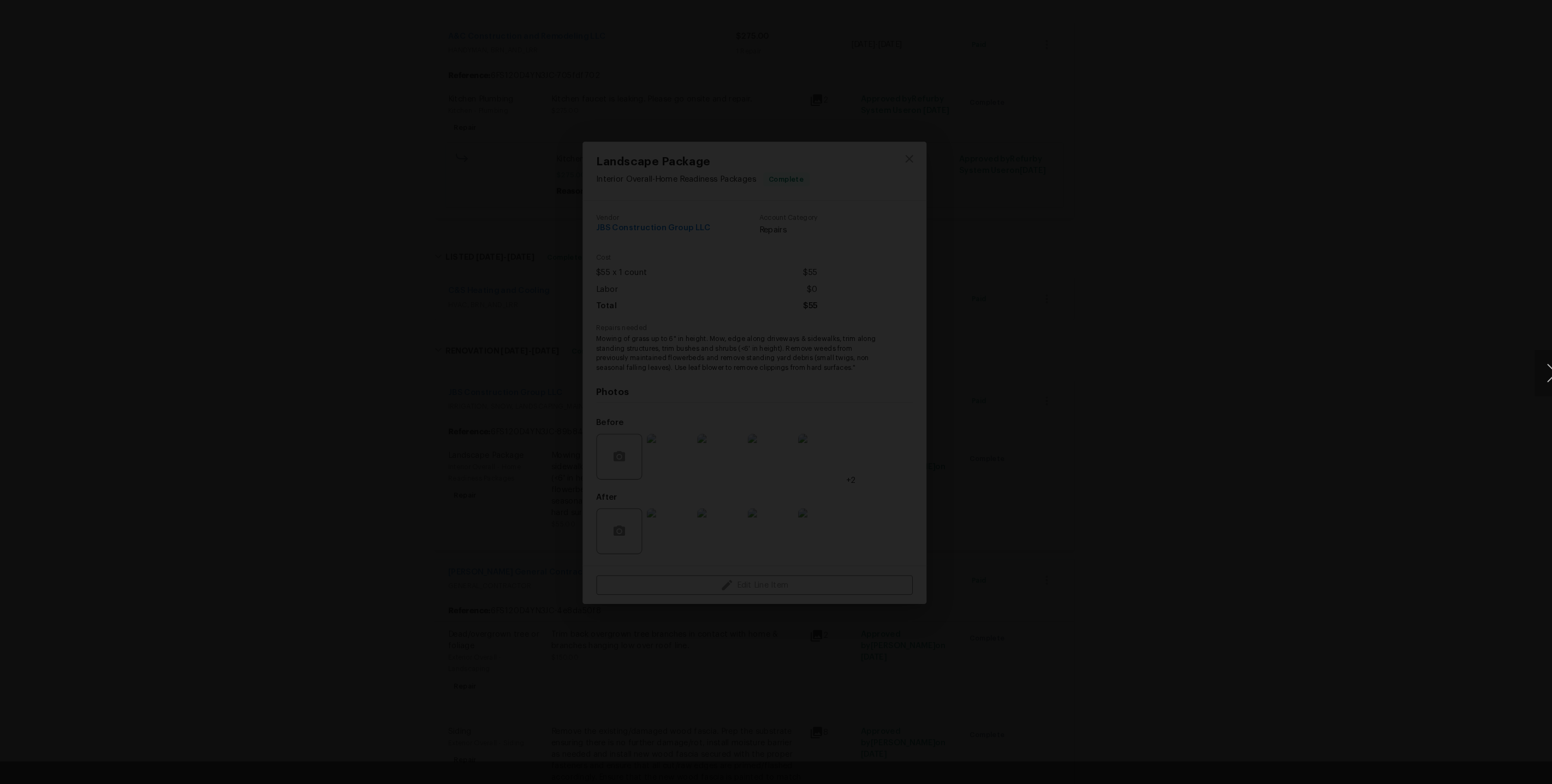
click at [1528, 388] on button "Next image" at bounding box center [1535, 392] width 33 height 44
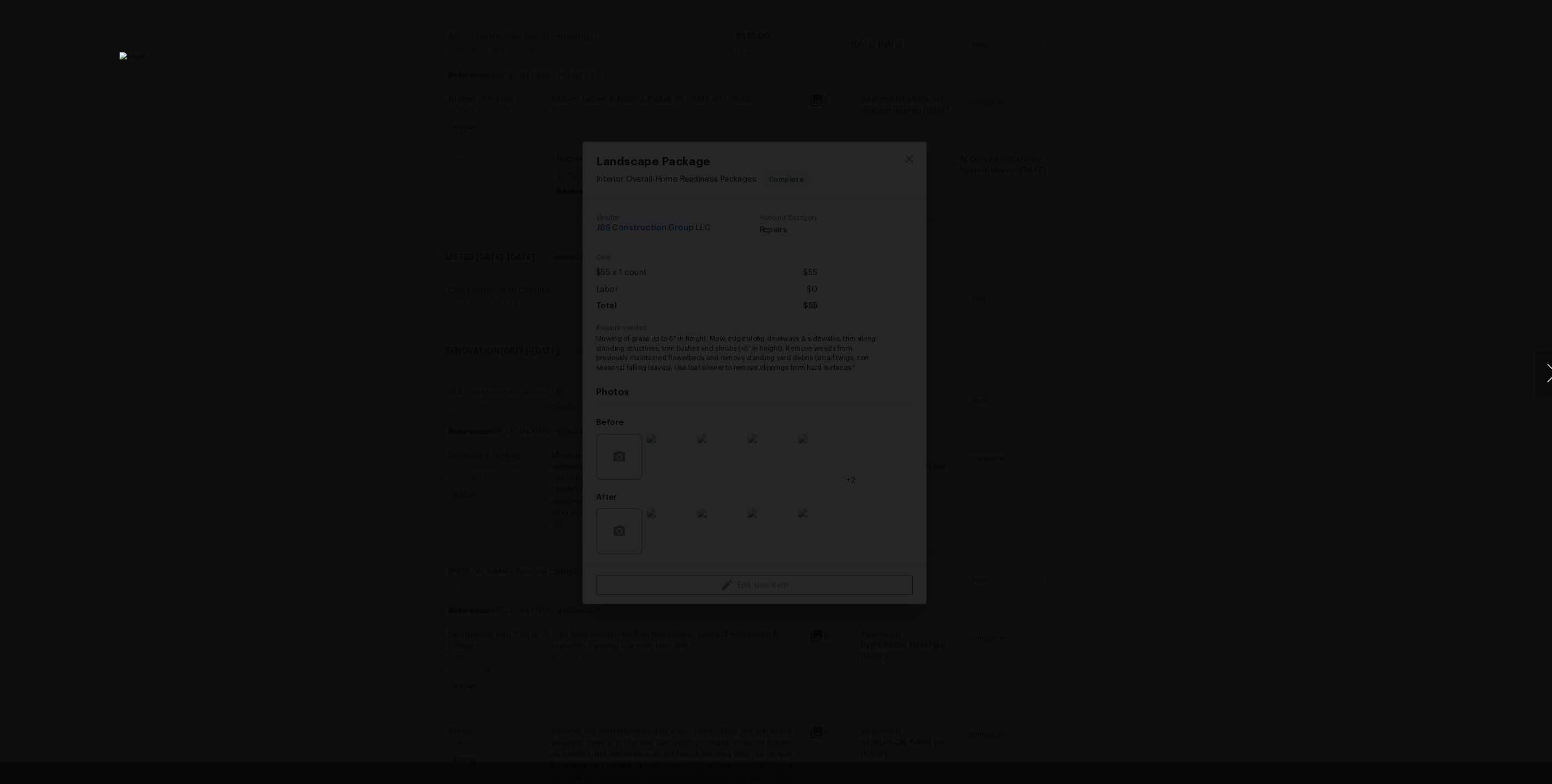
click at [1525, 388] on button "Next image" at bounding box center [1535, 392] width 33 height 44
click at [1258, 240] on div "Lightbox" at bounding box center [776, 392] width 1552 height 784
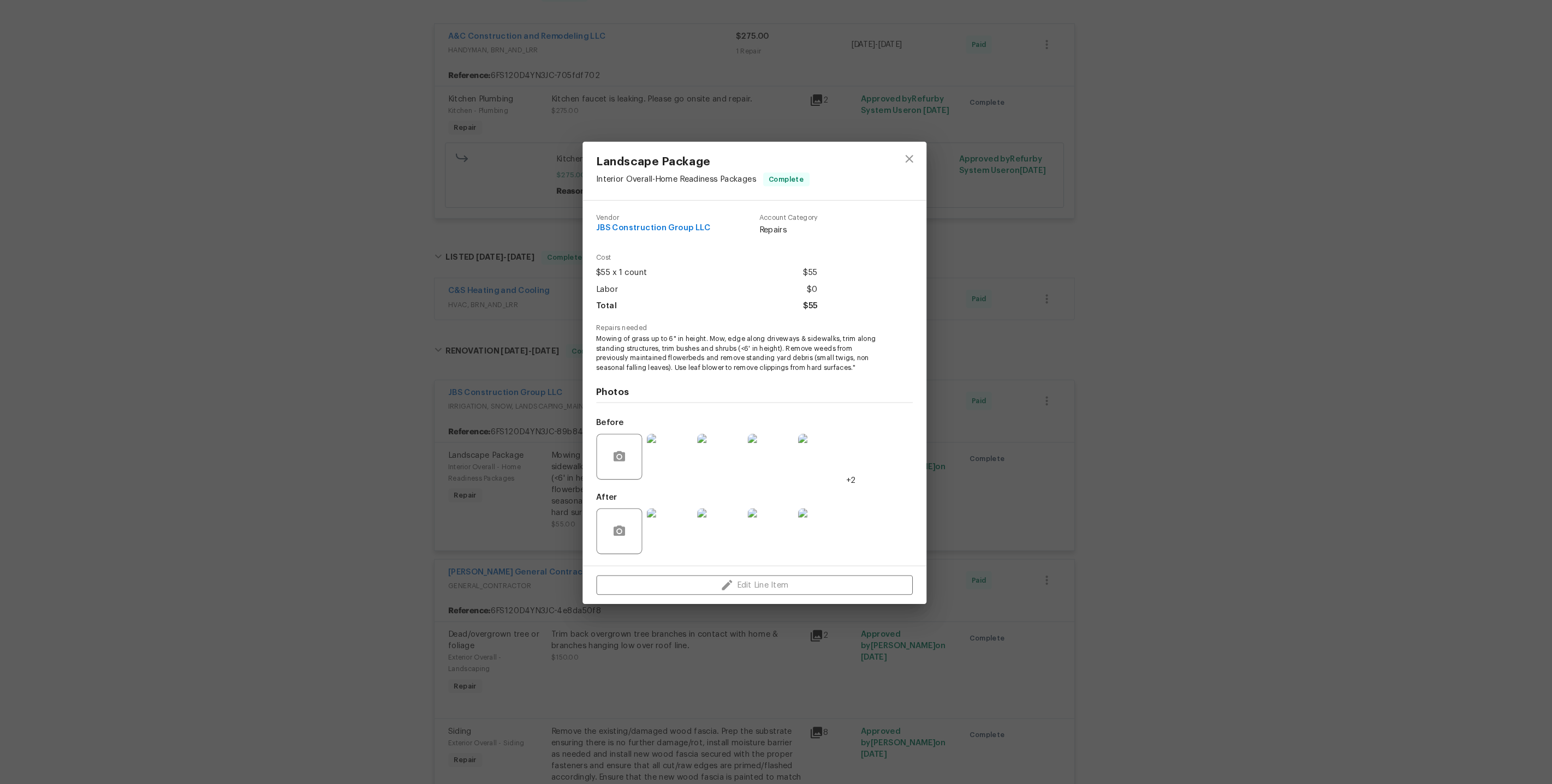
click at [1515, 431] on div "Landscape Package Interior Overall - Home Readiness Packages Complete Vendor JB…" at bounding box center [776, 392] width 1552 height 784
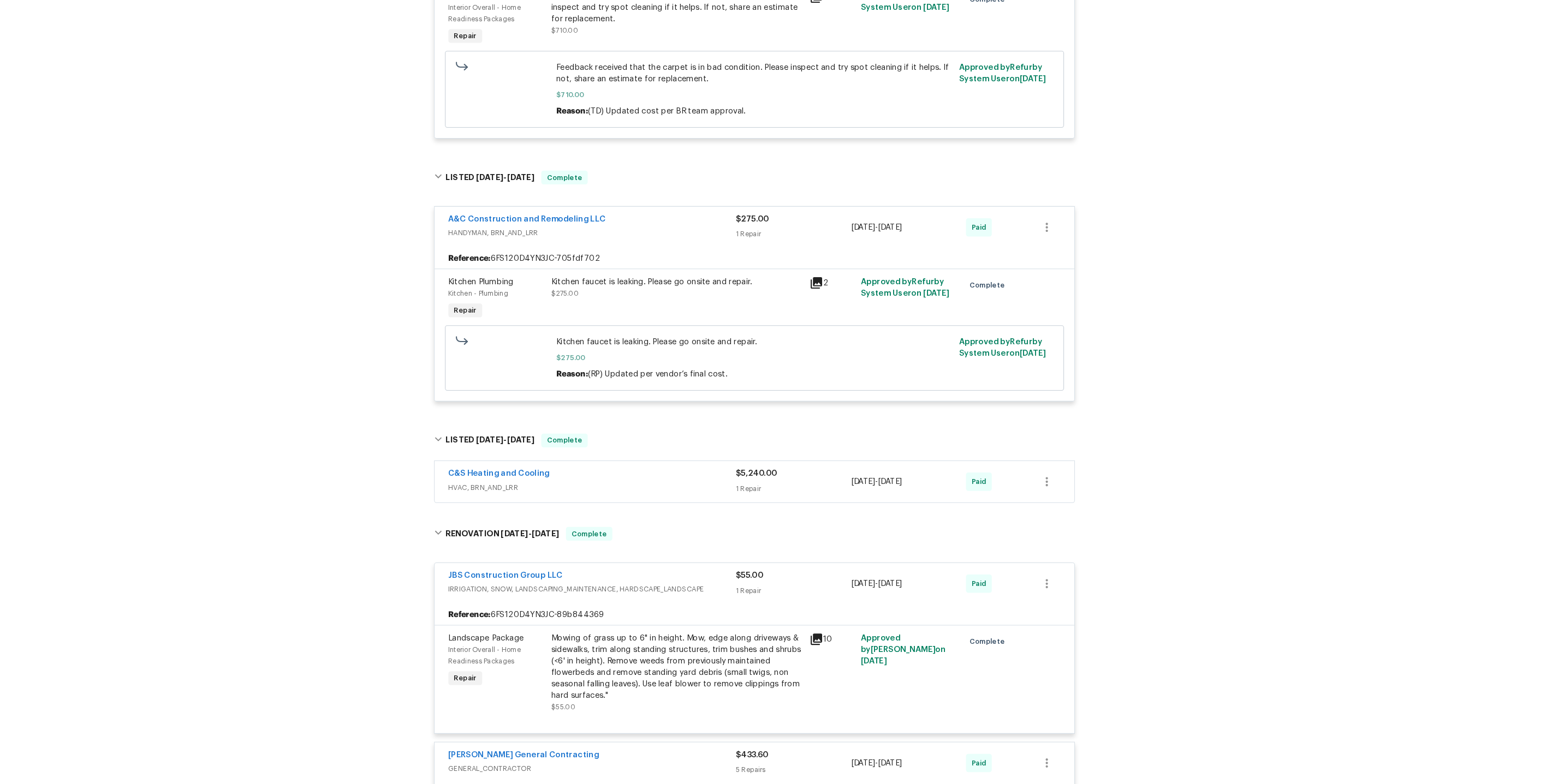
scroll to position [0, 0]
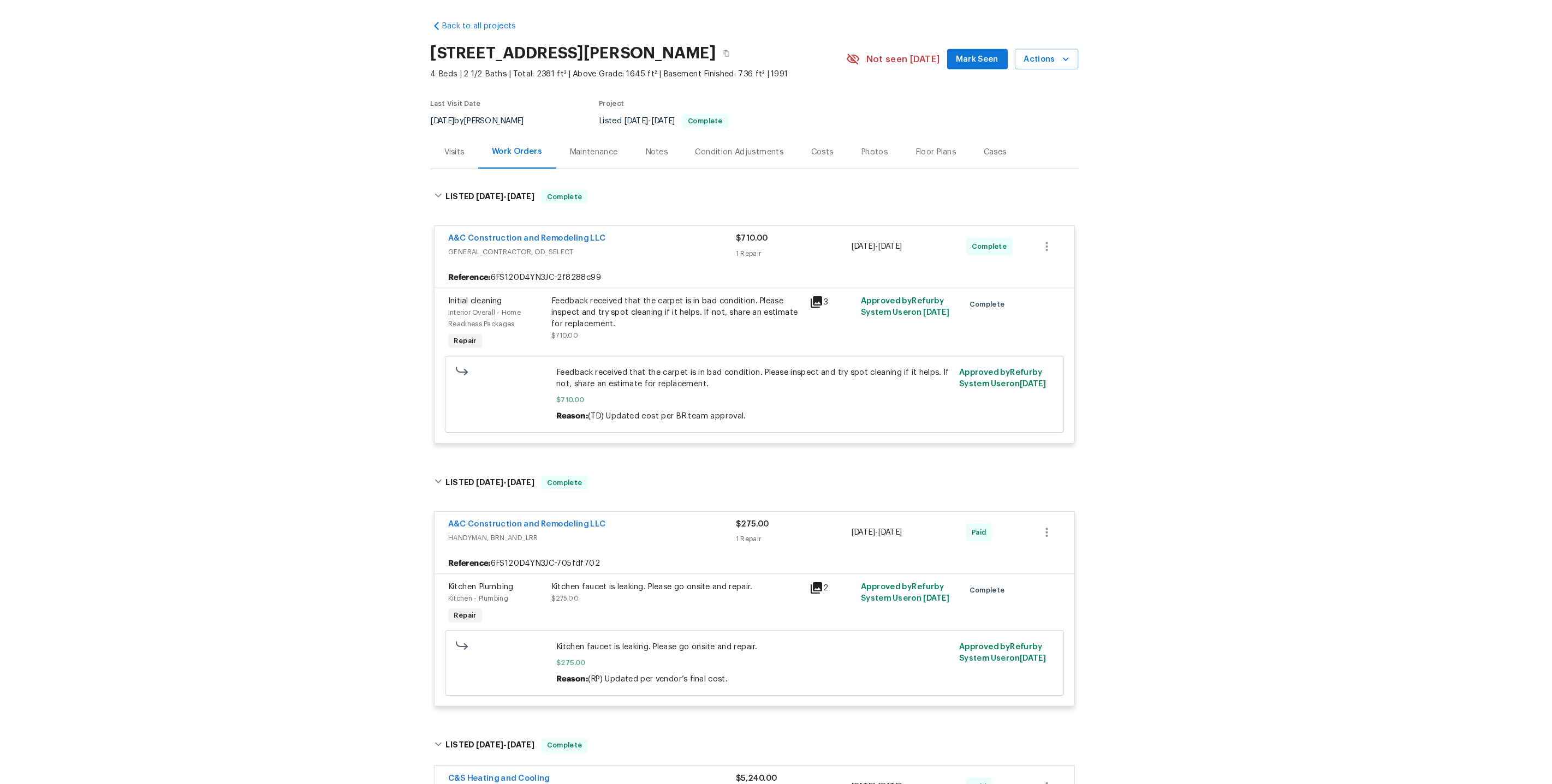
click at [485, 183] on div "Visits" at bounding box center [490, 181] width 45 height 32
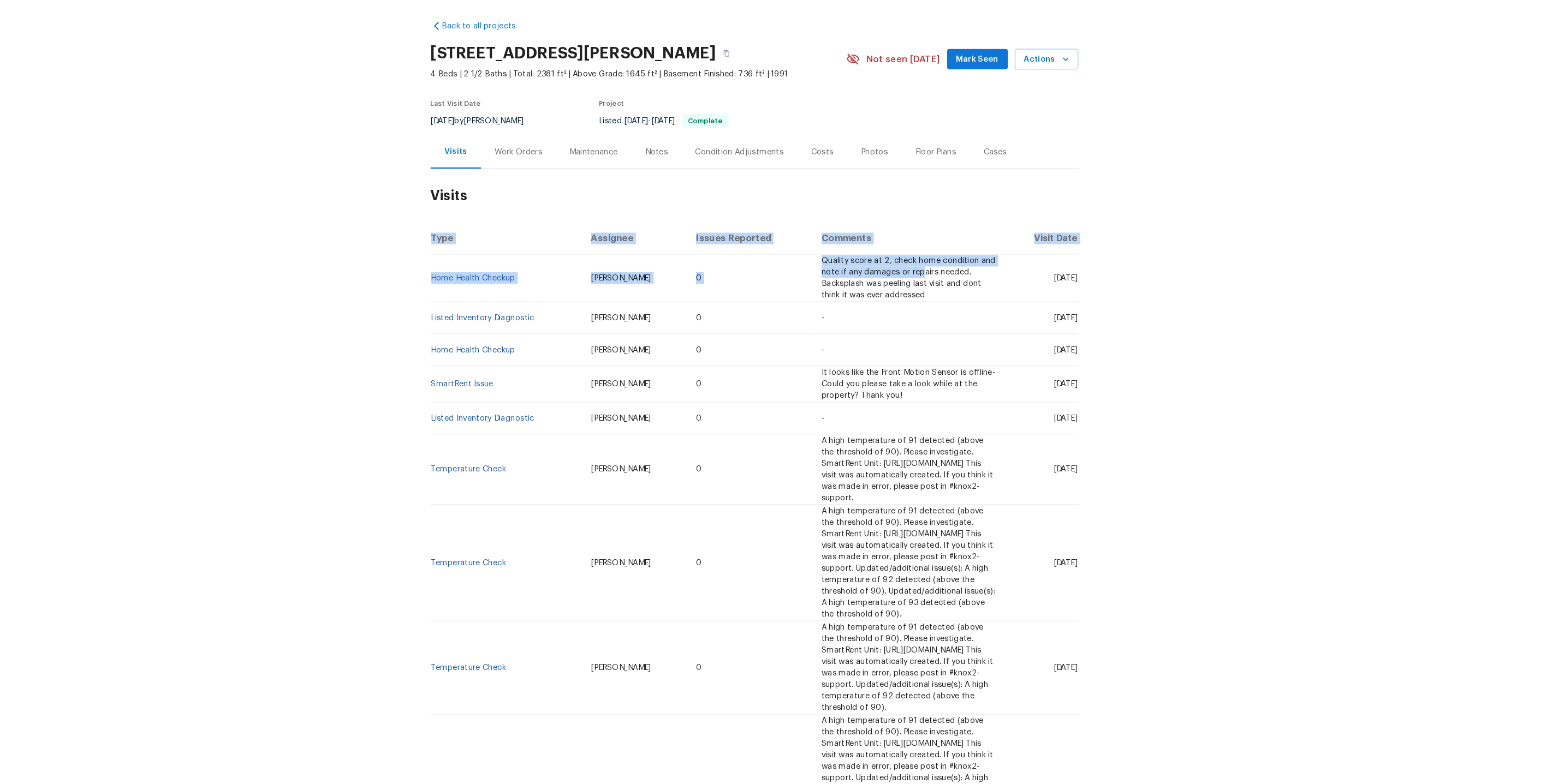
drag, startPoint x: 1101, startPoint y: 289, endPoint x: 820, endPoint y: 286, distance: 281.0
click at [820, 286] on div "Back to all projects 15416 Floyd St, Overland Park, KS 66223 4 Beds | 2 1/2 Bat…" at bounding box center [776, 409] width 1552 height 749
click at [1076, 250] on th "Visit Date" at bounding box center [1050, 264] width 68 height 30
drag, startPoint x: 754, startPoint y: 279, endPoint x: 856, endPoint y: 301, distance: 104.3
click at [856, 301] on td "Quality score at 2, check home condition and note if any damages or repairs nee…" at bounding box center [923, 301] width 185 height 45
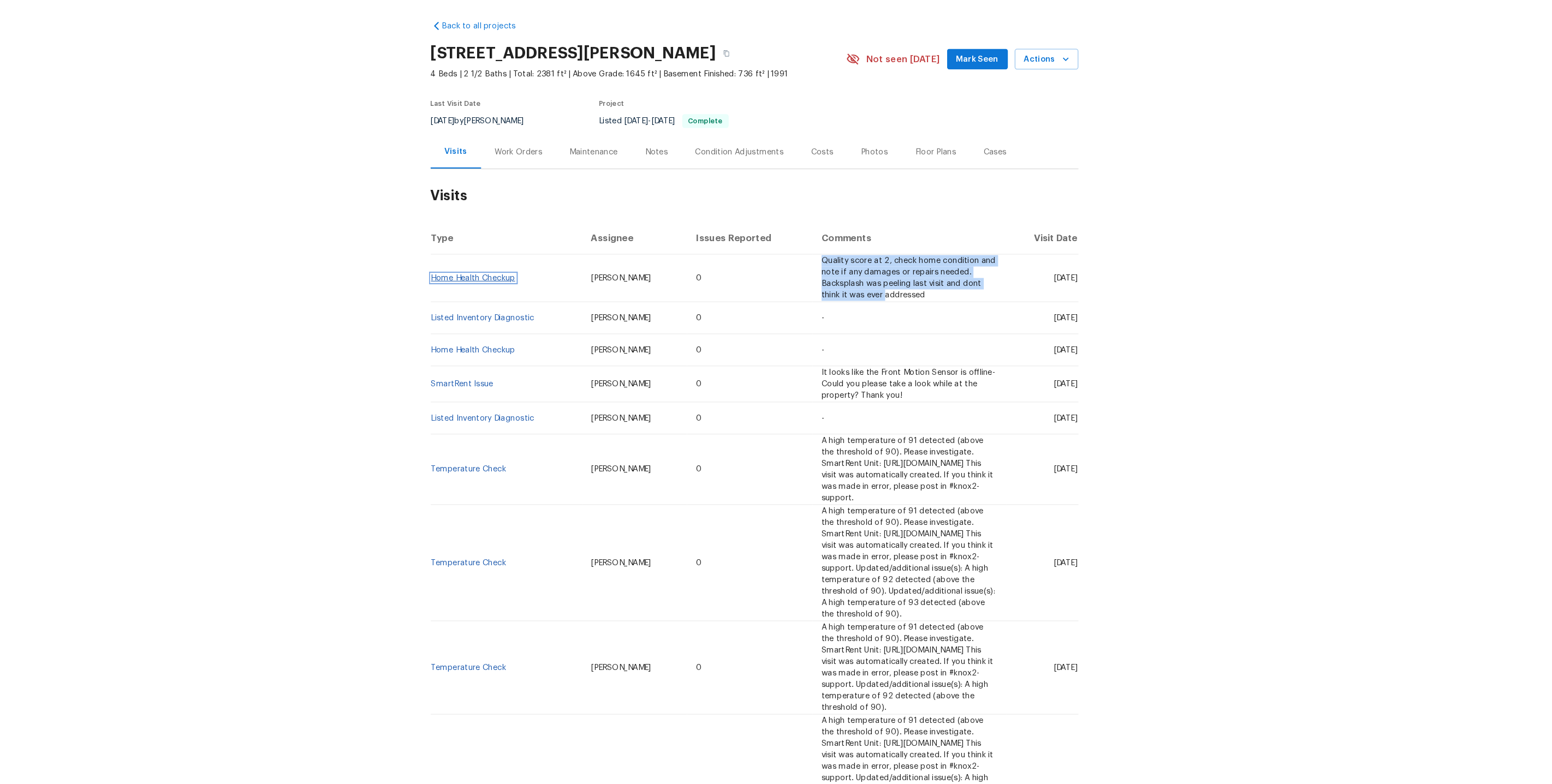
click at [486, 298] on link "Home Health Checkup" at bounding box center [509, 301] width 81 height 8
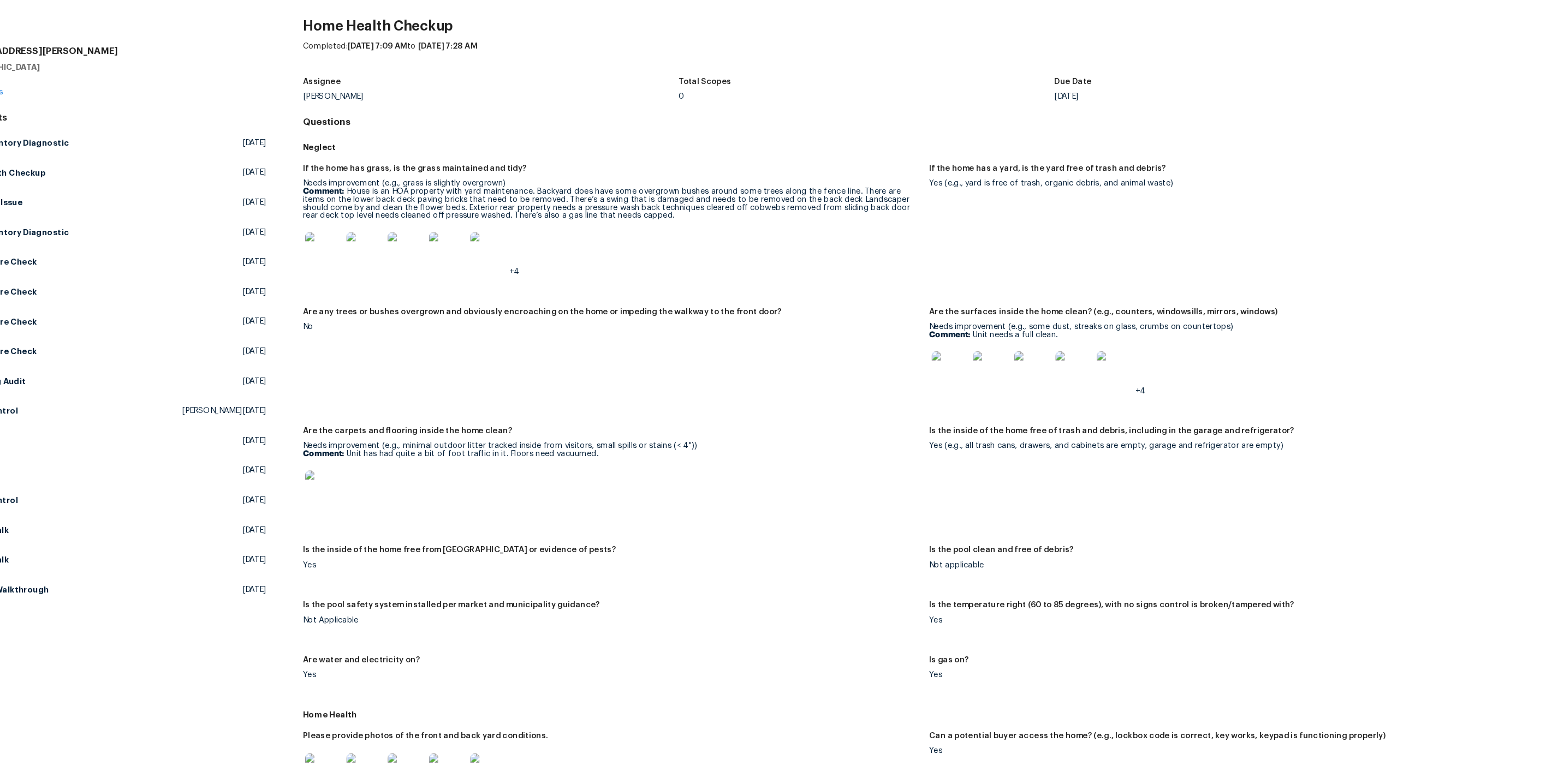
click at [370, 755] on img at bounding box center [366, 772] width 35 height 35
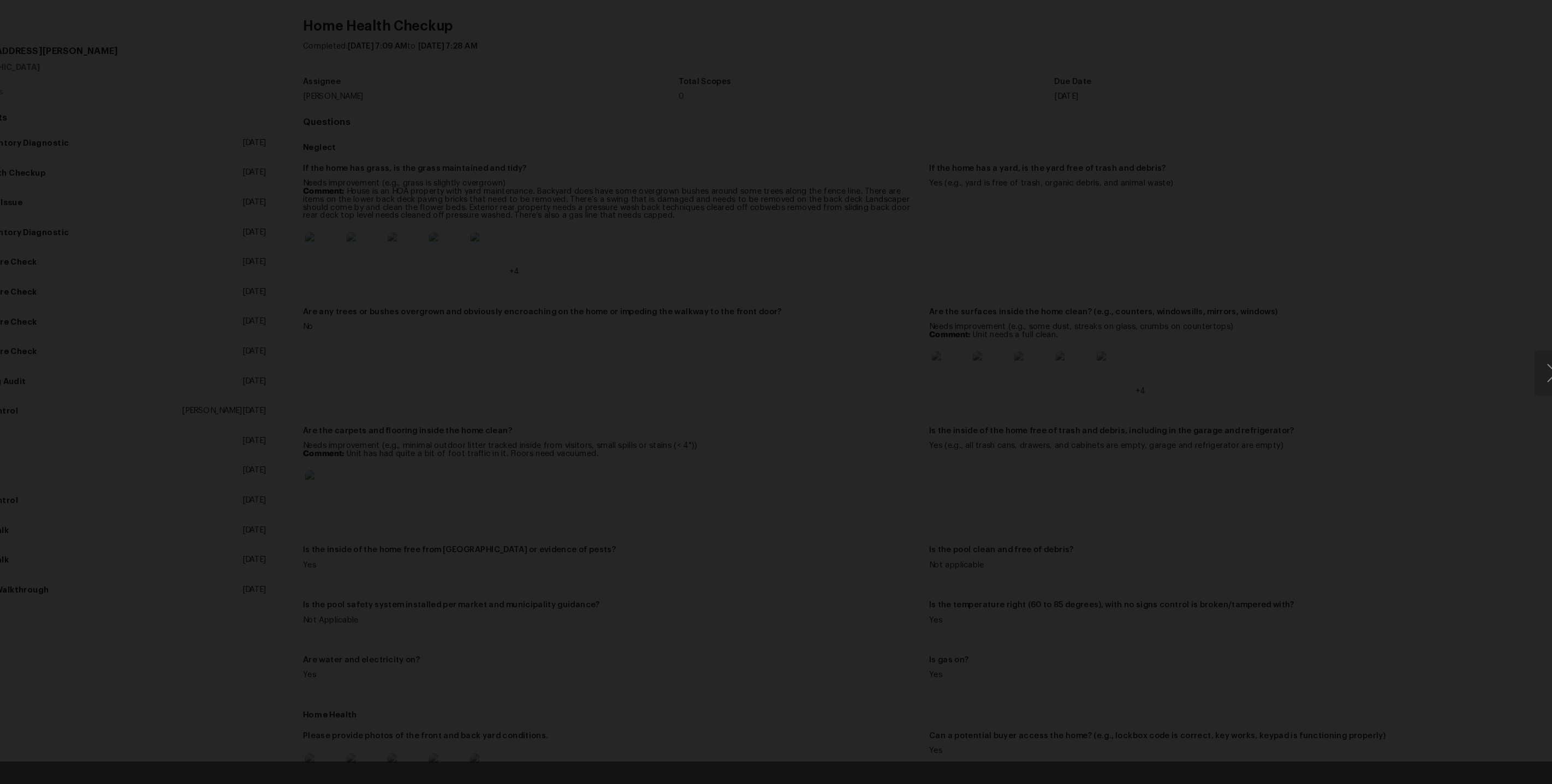
click at [1186, 353] on div "Lightbox" at bounding box center [776, 392] width 1552 height 784
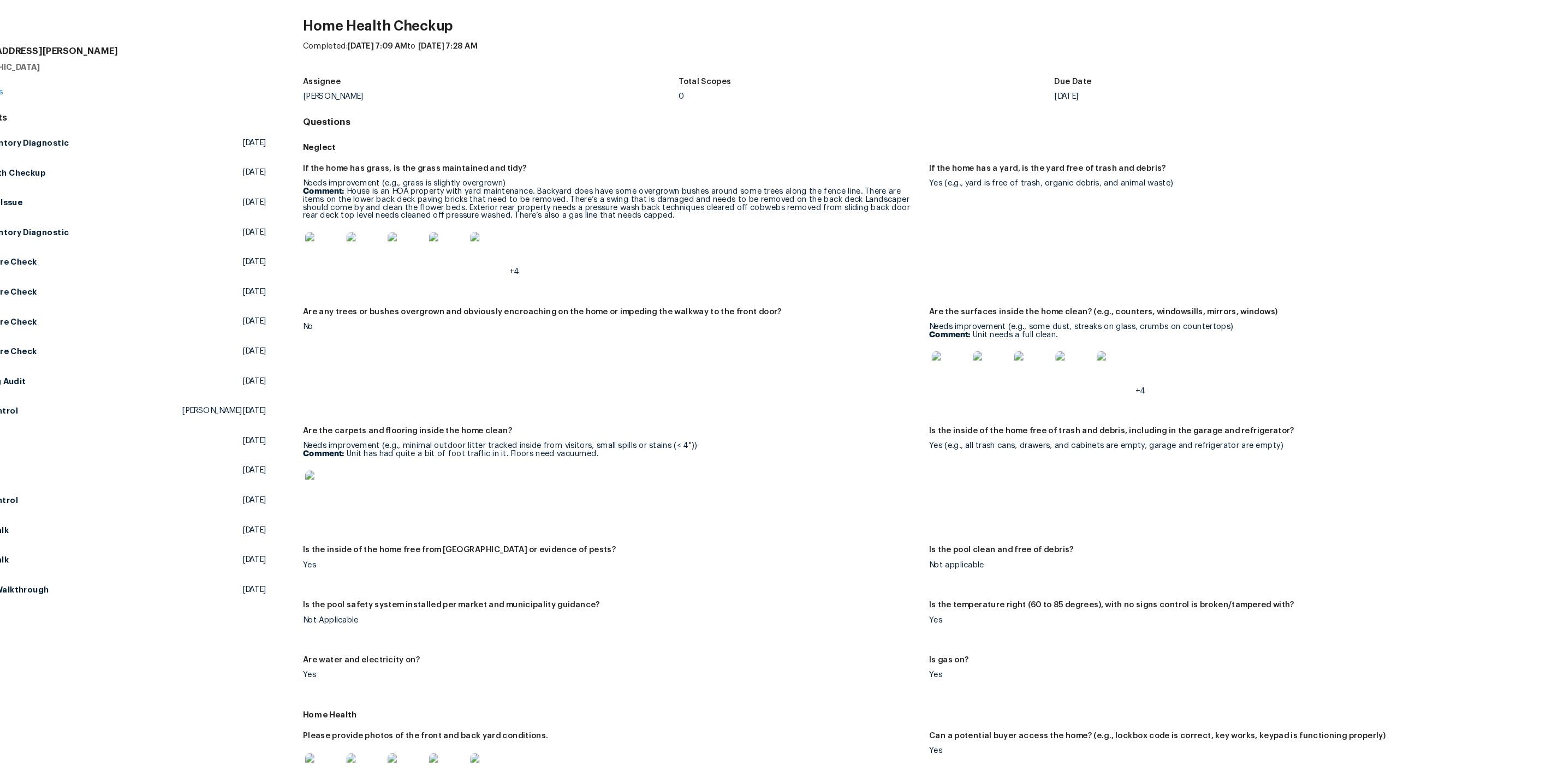
click at [957, 382] on img at bounding box center [962, 389] width 35 height 35
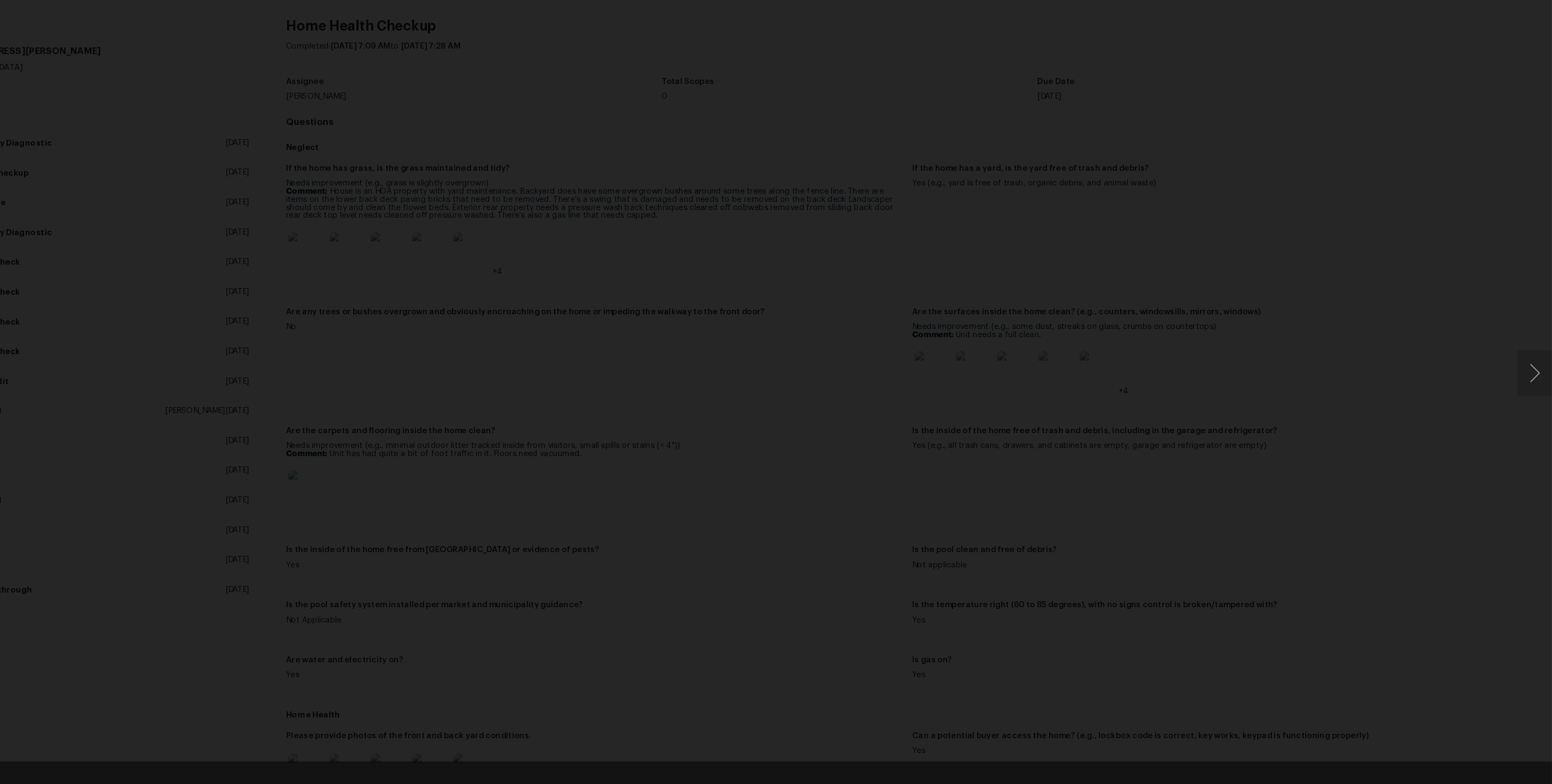
click at [1258, 297] on div "Lightbox" at bounding box center [776, 392] width 1552 height 784
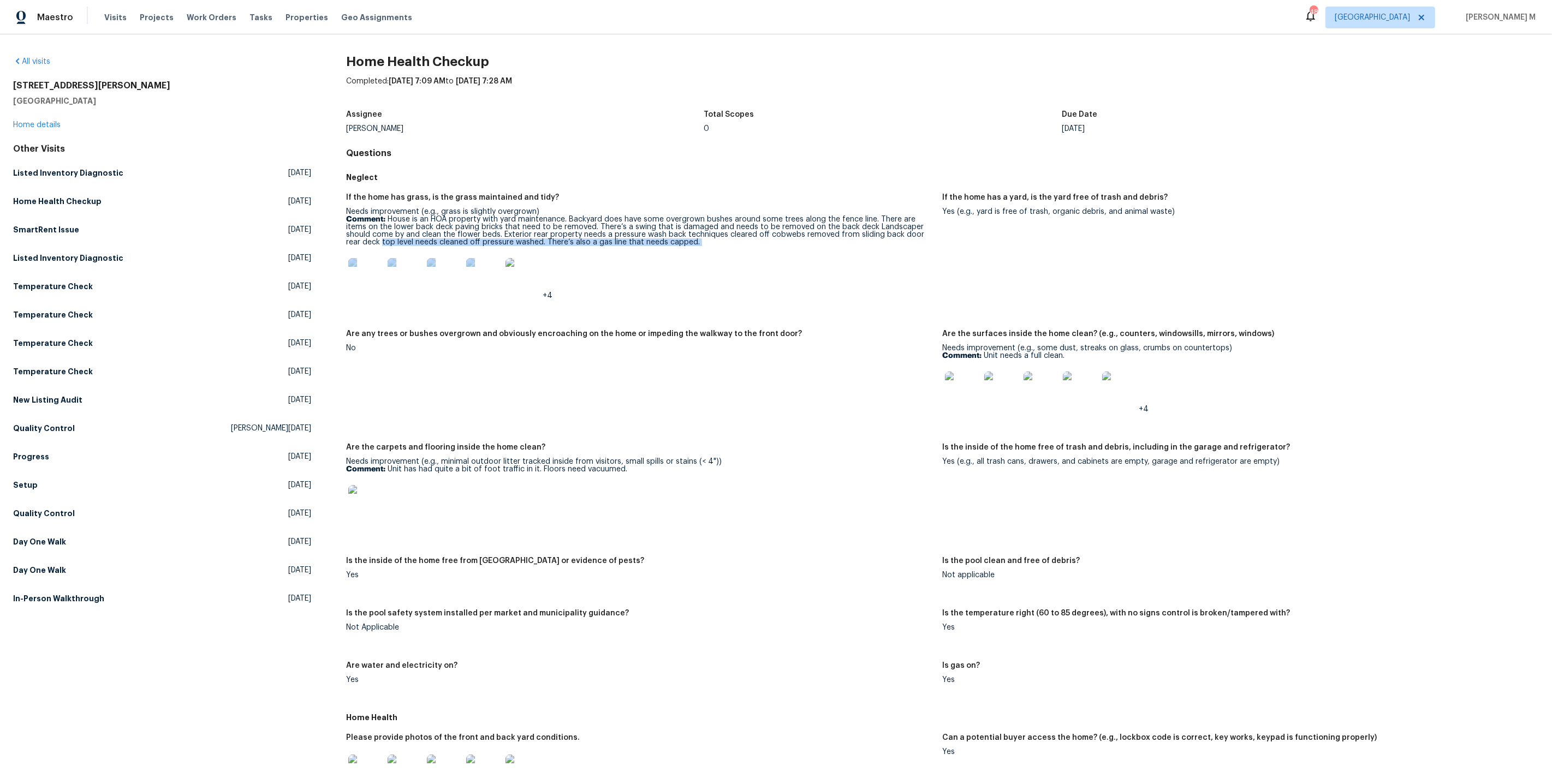
drag, startPoint x: 332, startPoint y: 232, endPoint x: 576, endPoint y: 239, distance: 244.1
click at [576, 239] on div "All visits 15416 Floyd St Overland Park, KS 66223 Home details Other Visits Lis…" at bounding box center [776, 700] width 1525 height 1287
click at [576, 238] on p "Comment: House is an HOA property with yard maintenance. Backyard does have som…" at bounding box center [640, 231] width 587 height 30
click at [374, 266] on img at bounding box center [366, 275] width 35 height 35
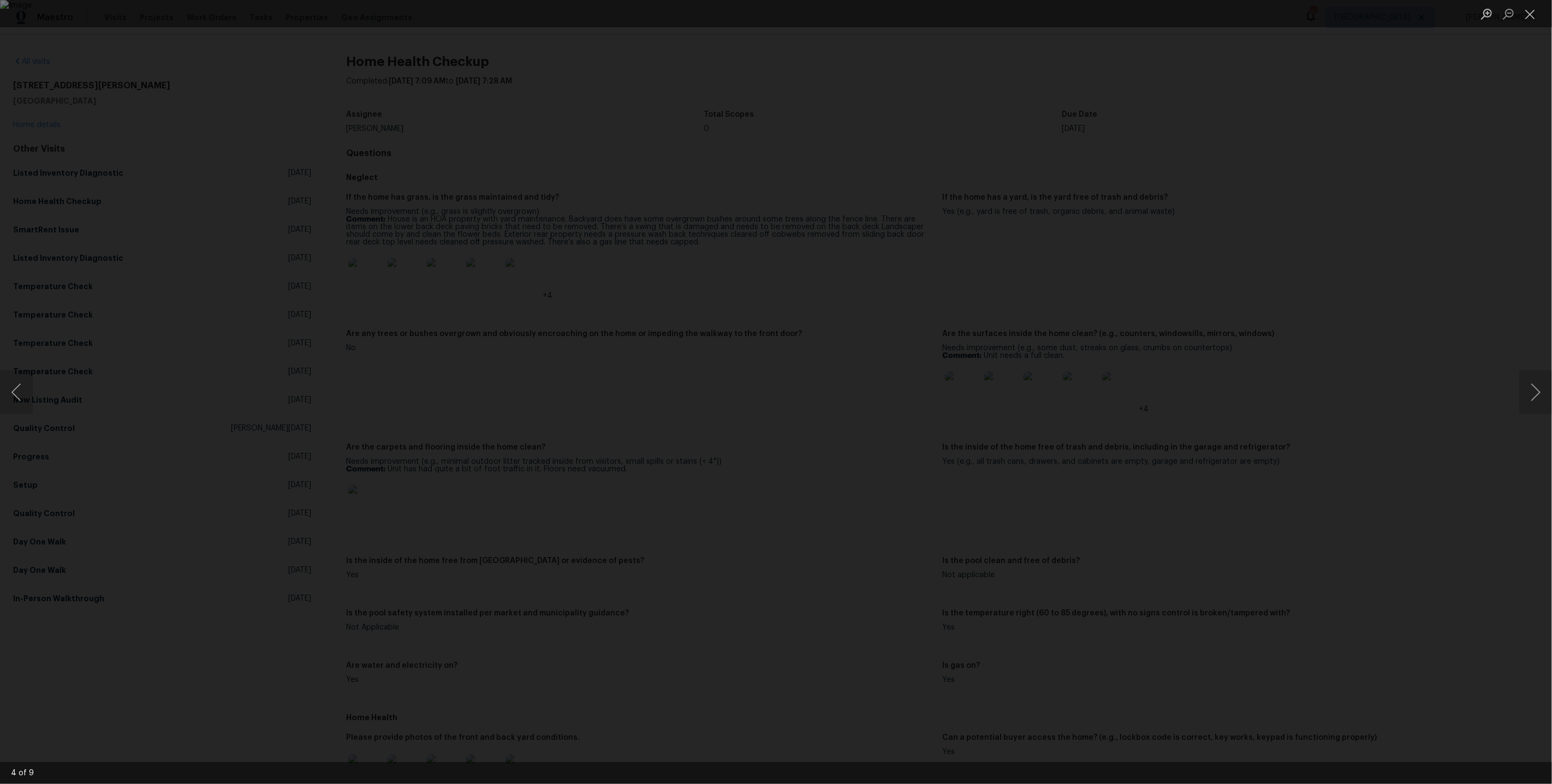
click at [1136, 211] on div "Lightbox" at bounding box center [776, 392] width 1552 height 784
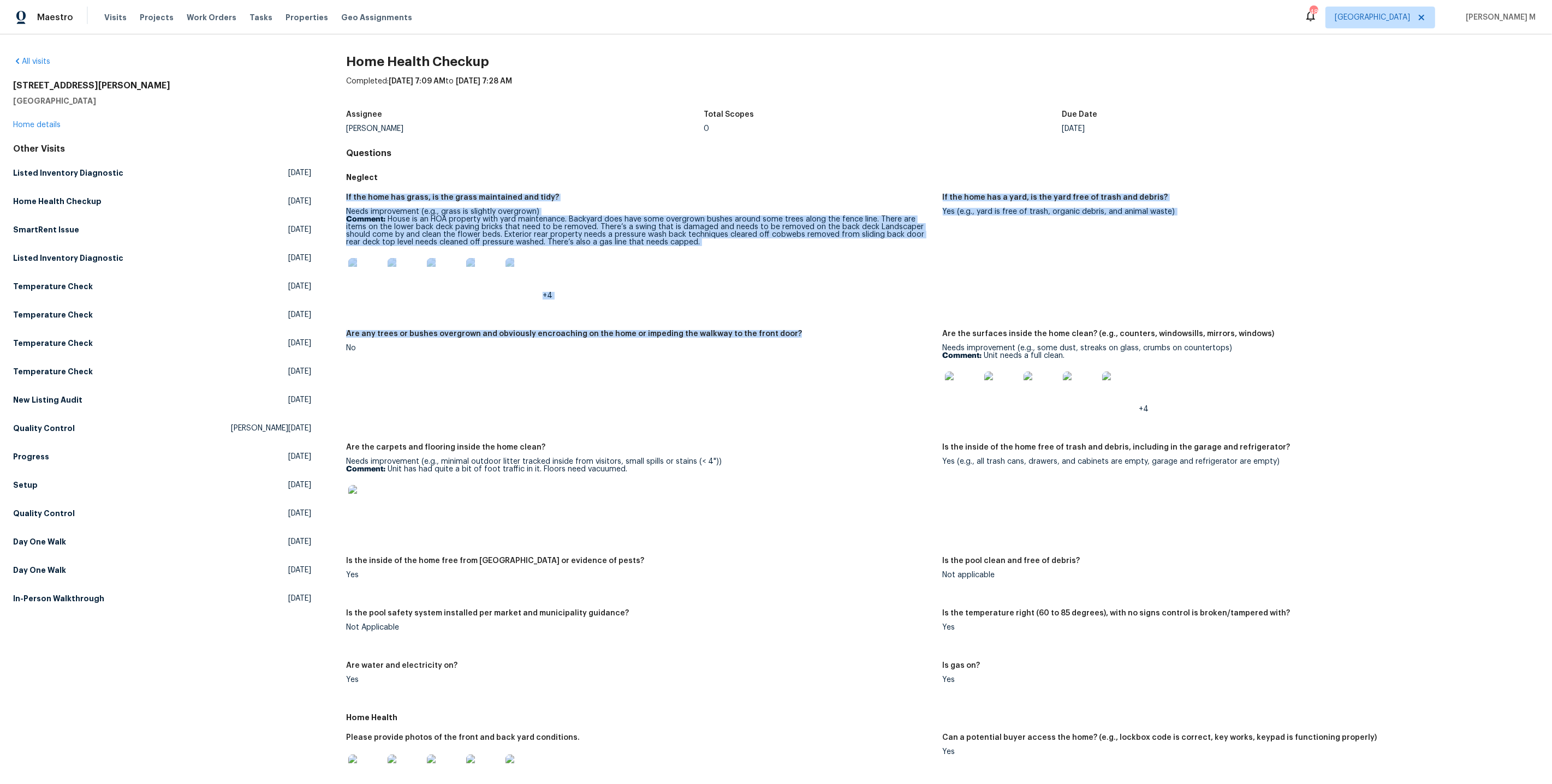
drag, startPoint x: 340, startPoint y: 191, endPoint x: 623, endPoint y: 330, distance: 315.3
click at [623, 333] on div "All visits 15416 Floyd St Overland Park, KS 66223 Home details Other Visits Lis…" at bounding box center [776, 700] width 1525 height 1287
click at [623, 330] on div "Are any trees or bushes overgrown and obviously encroaching on the home or impe…" at bounding box center [640, 337] width 587 height 14
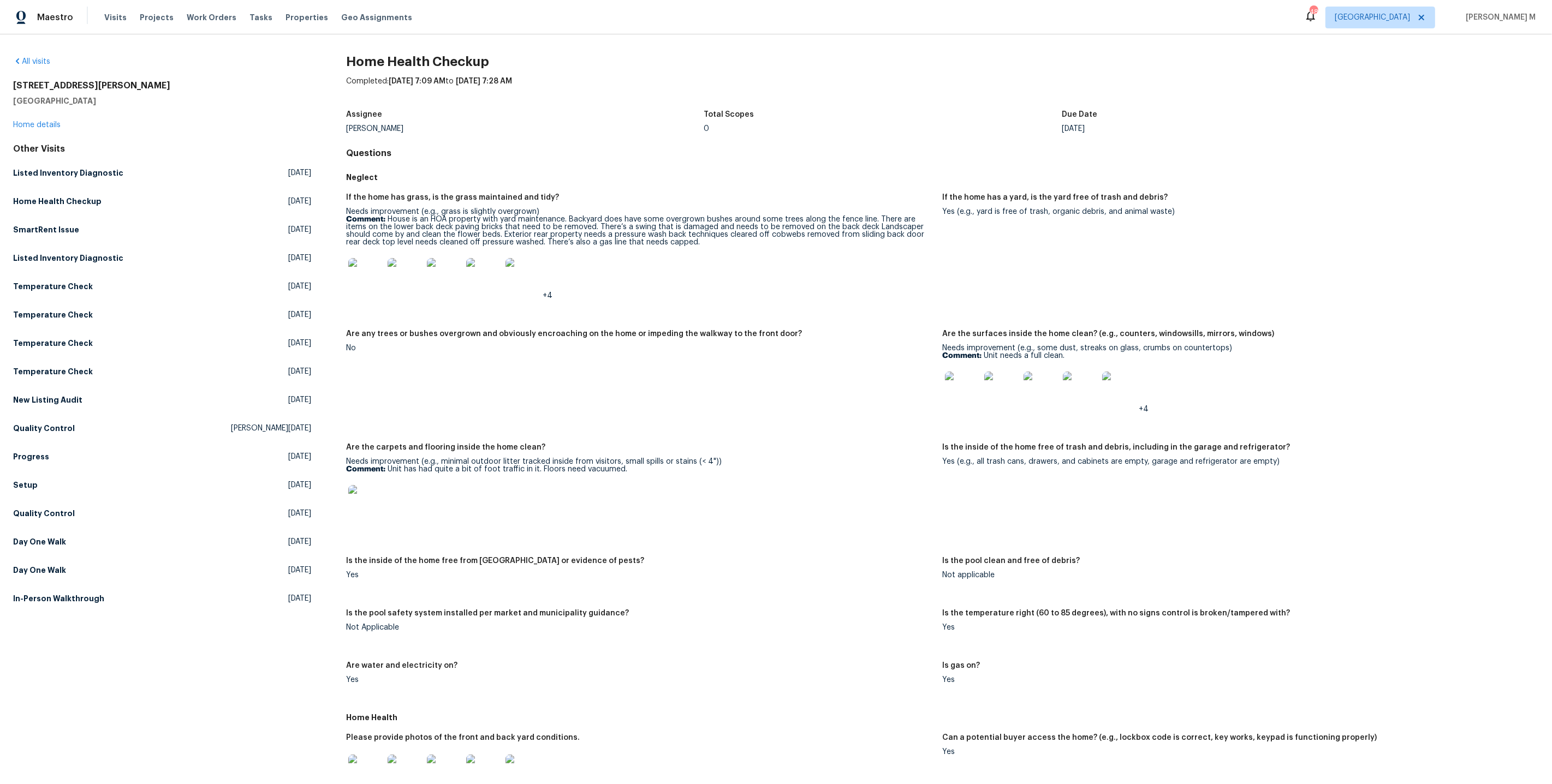
click at [369, 491] on img at bounding box center [366, 502] width 35 height 35
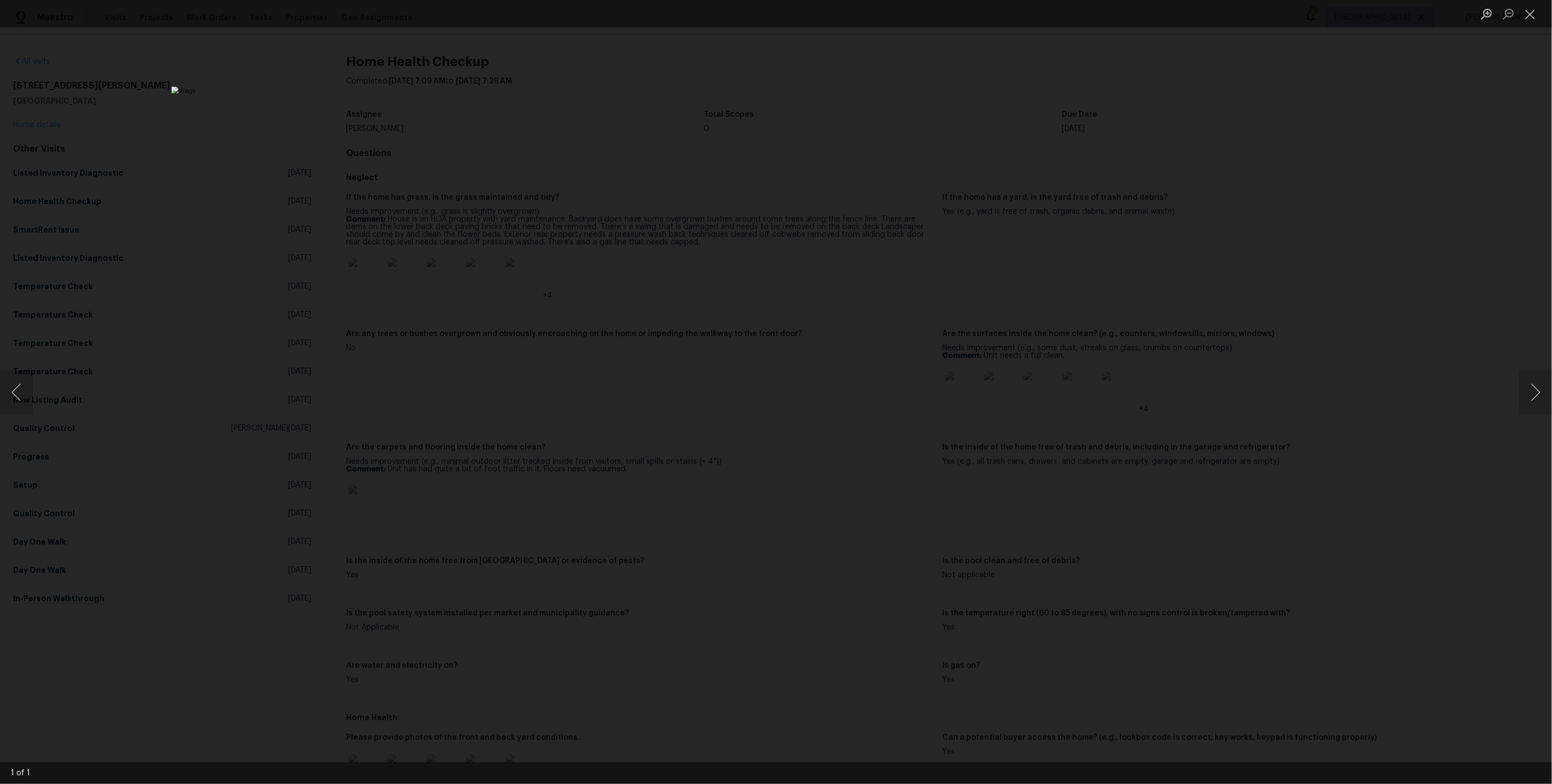
click at [1094, 198] on div "Lightbox" at bounding box center [776, 392] width 1552 height 784
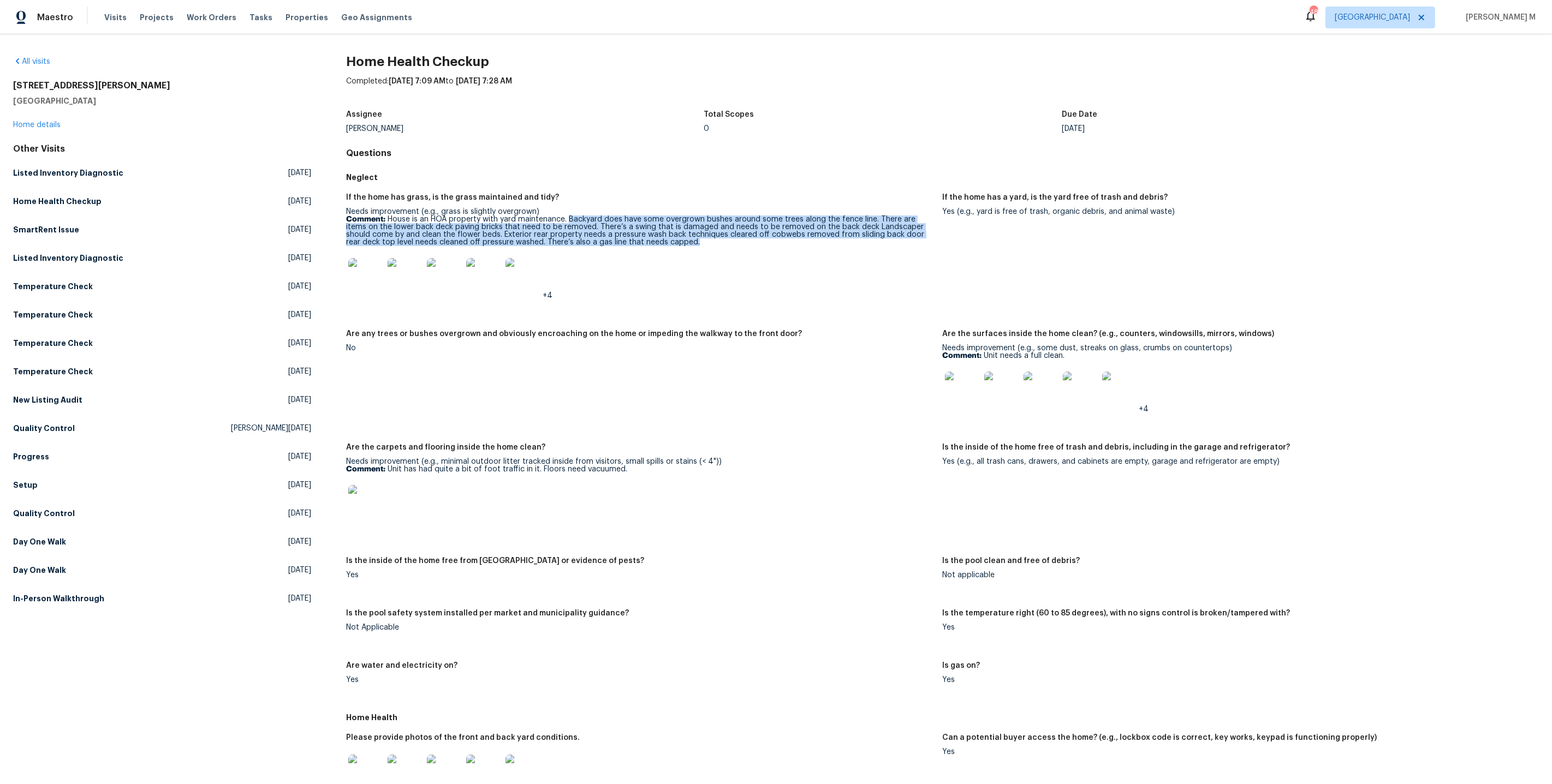
drag, startPoint x: 566, startPoint y: 213, endPoint x: 657, endPoint y: 239, distance: 94.6
click at [657, 239] on p "Comment: House is an HOA property with yard maintenance. Backyard does have som…" at bounding box center [640, 231] width 587 height 30
copy p "Backyard does have some overgrown bushes around some trees along the fence line…"
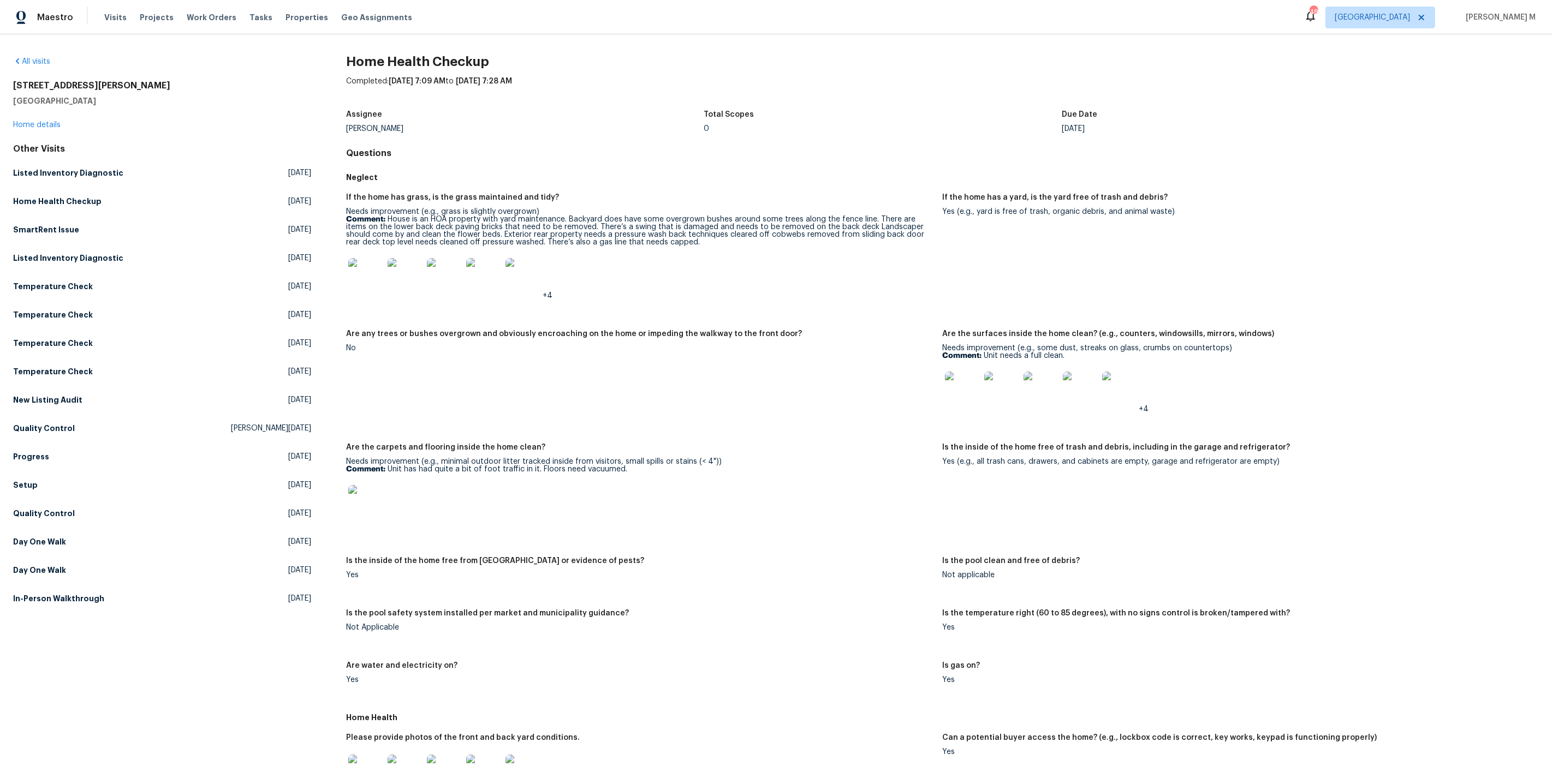
click at [584, 241] on div "Needs improvement (e.g., grass is slightly overgrown) Comment: House is an HOA …" at bounding box center [640, 253] width 587 height 91
click at [525, 273] on img at bounding box center [523, 275] width 35 height 35
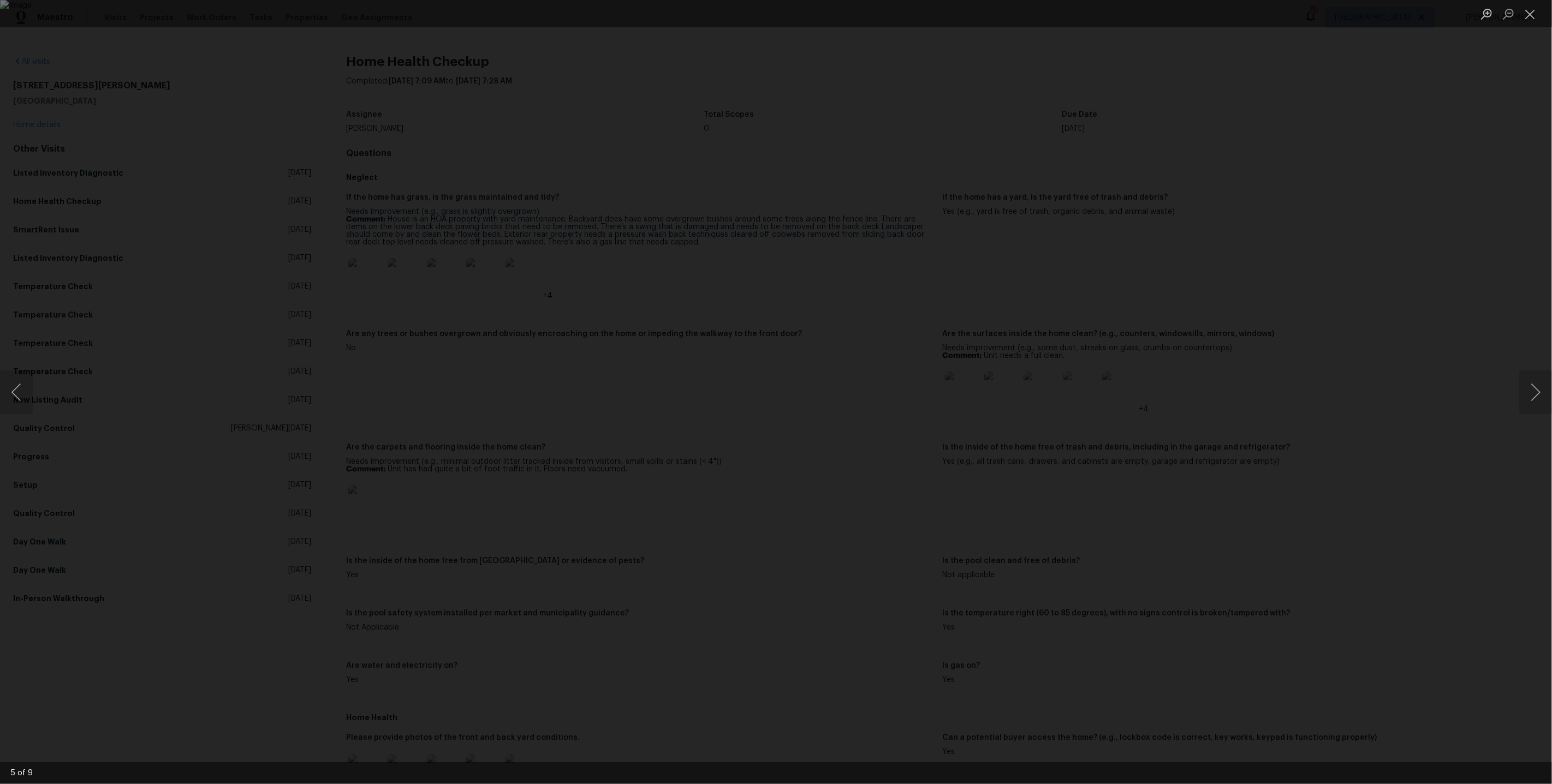
click at [210, 483] on div "Lightbox" at bounding box center [776, 392] width 1552 height 784
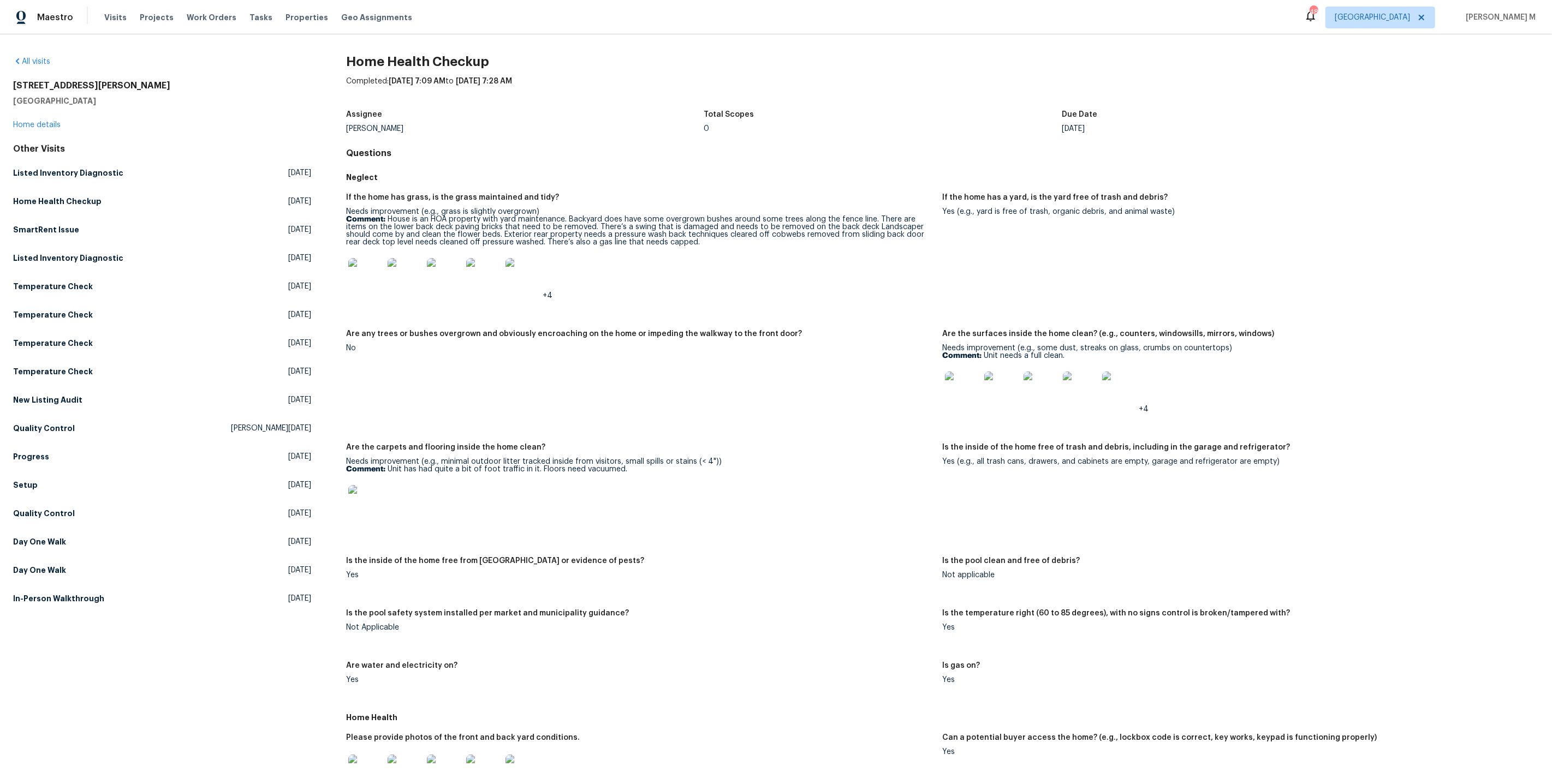
click at [354, 286] on div at bounding box center [366, 275] width 40 height 48
click at [356, 275] on img at bounding box center [366, 275] width 35 height 35
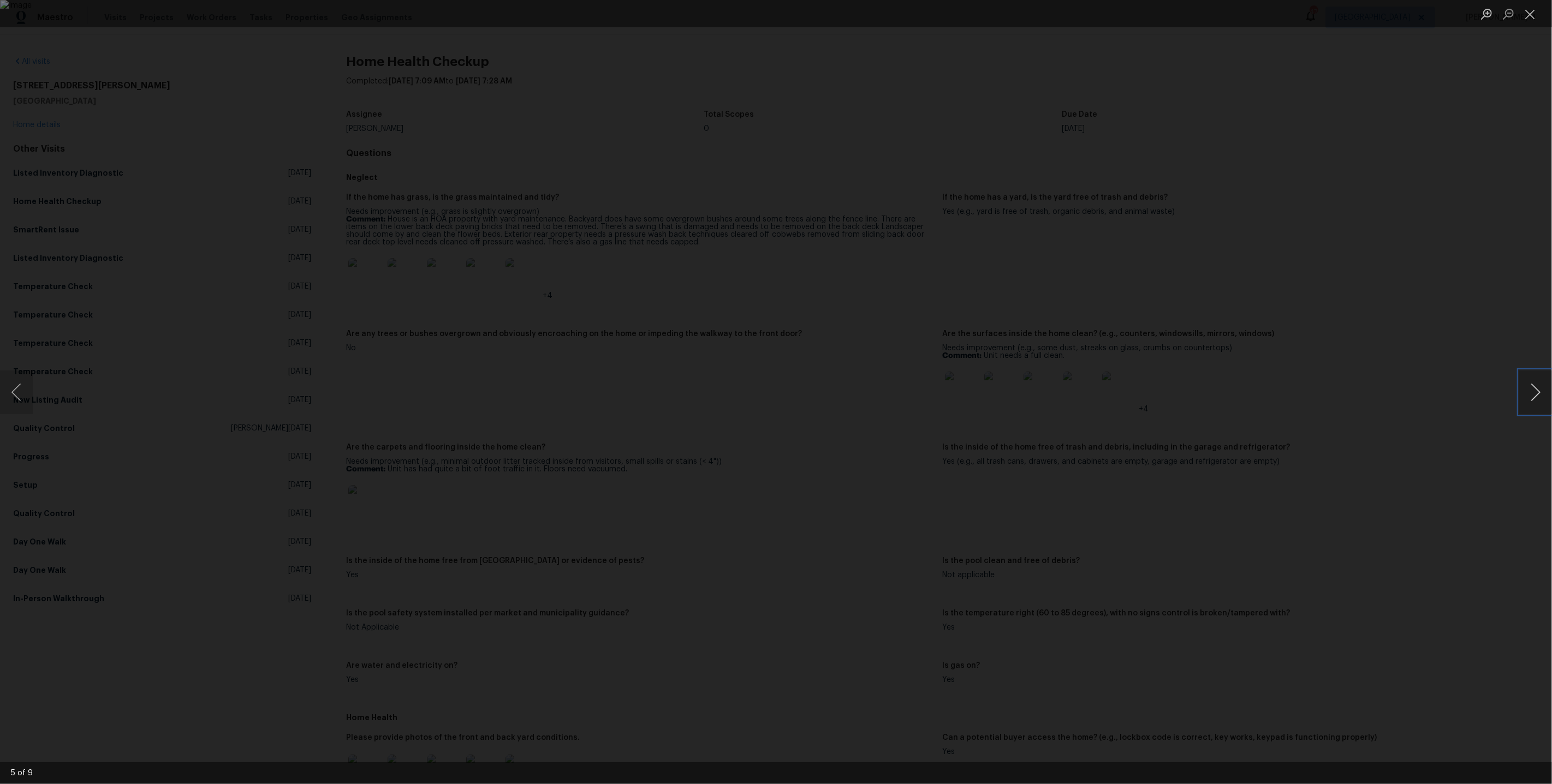
click at [1523, 388] on button "Next image" at bounding box center [1535, 392] width 33 height 44
click at [1539, 390] on button "Next image" at bounding box center [1535, 392] width 33 height 44
click at [1532, 385] on button "Next image" at bounding box center [1535, 392] width 33 height 44
click at [1541, 392] on button "Next image" at bounding box center [1535, 392] width 33 height 44
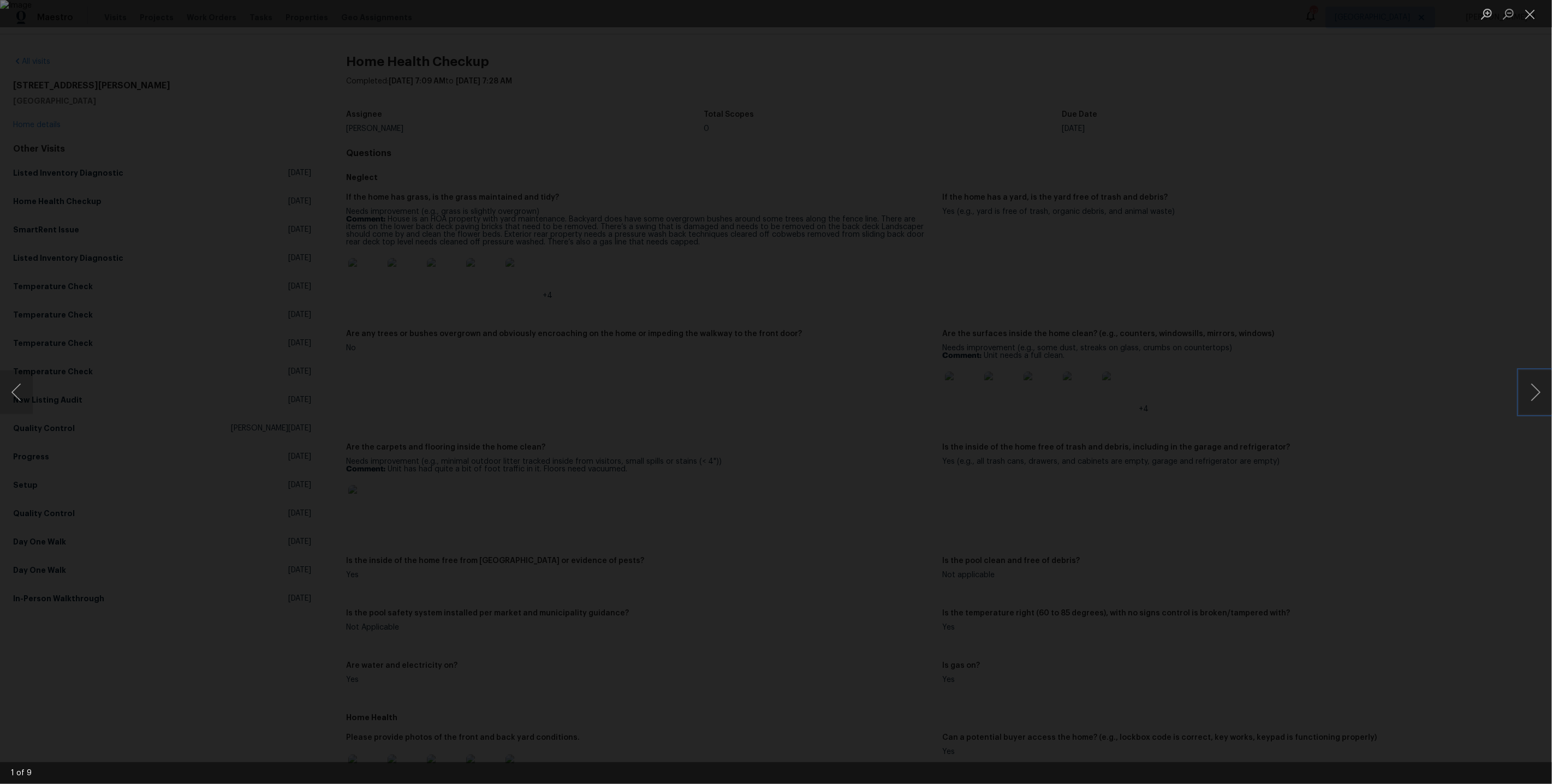
click at [509, 401] on img "Lightbox" at bounding box center [776, 392] width 1552 height 784
click at [410, 392] on div "Lightbox" at bounding box center [776, 392] width 1552 height 784
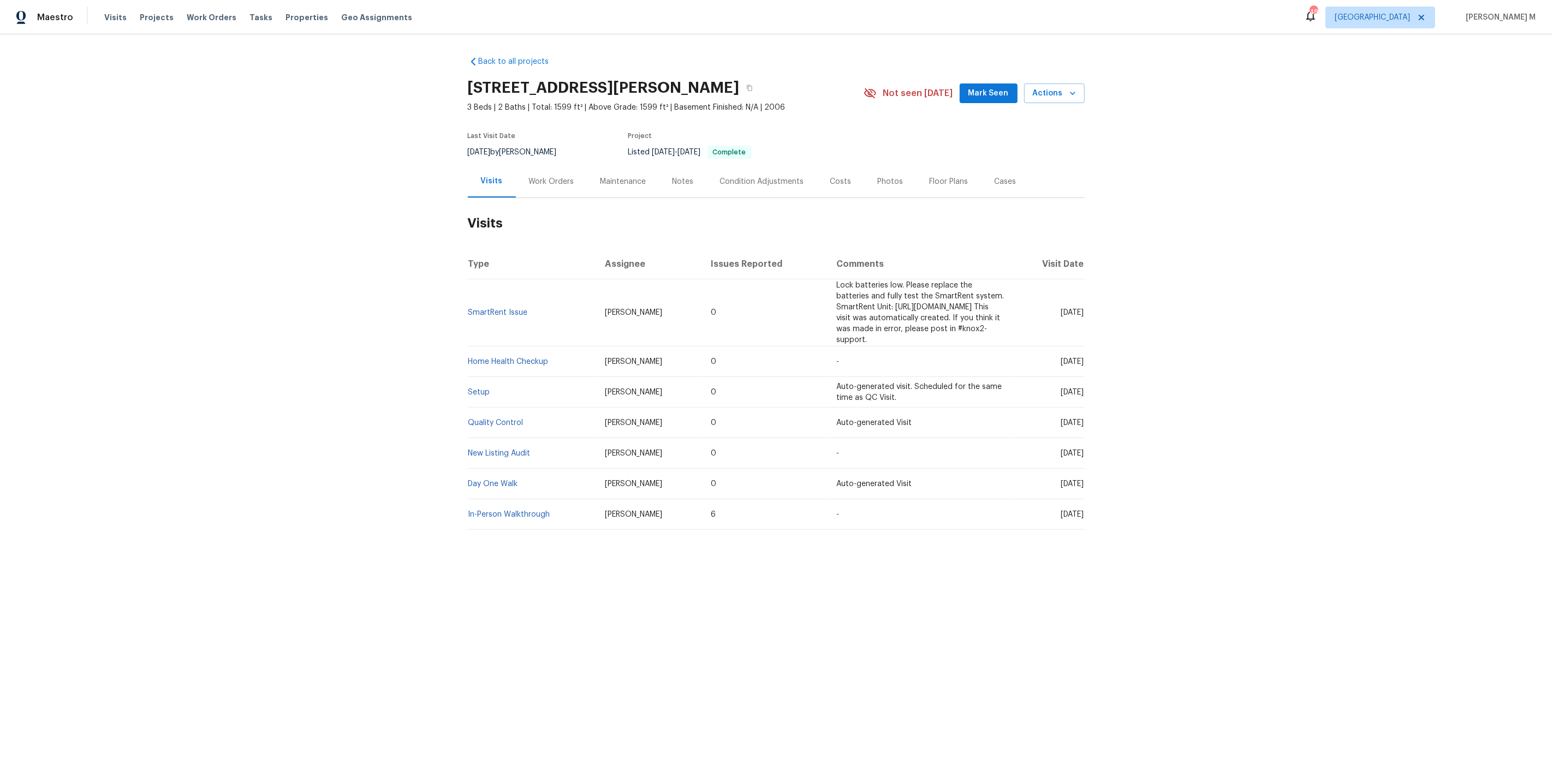
click at [529, 179] on div "Work Orders" at bounding box center [551, 181] width 45 height 11
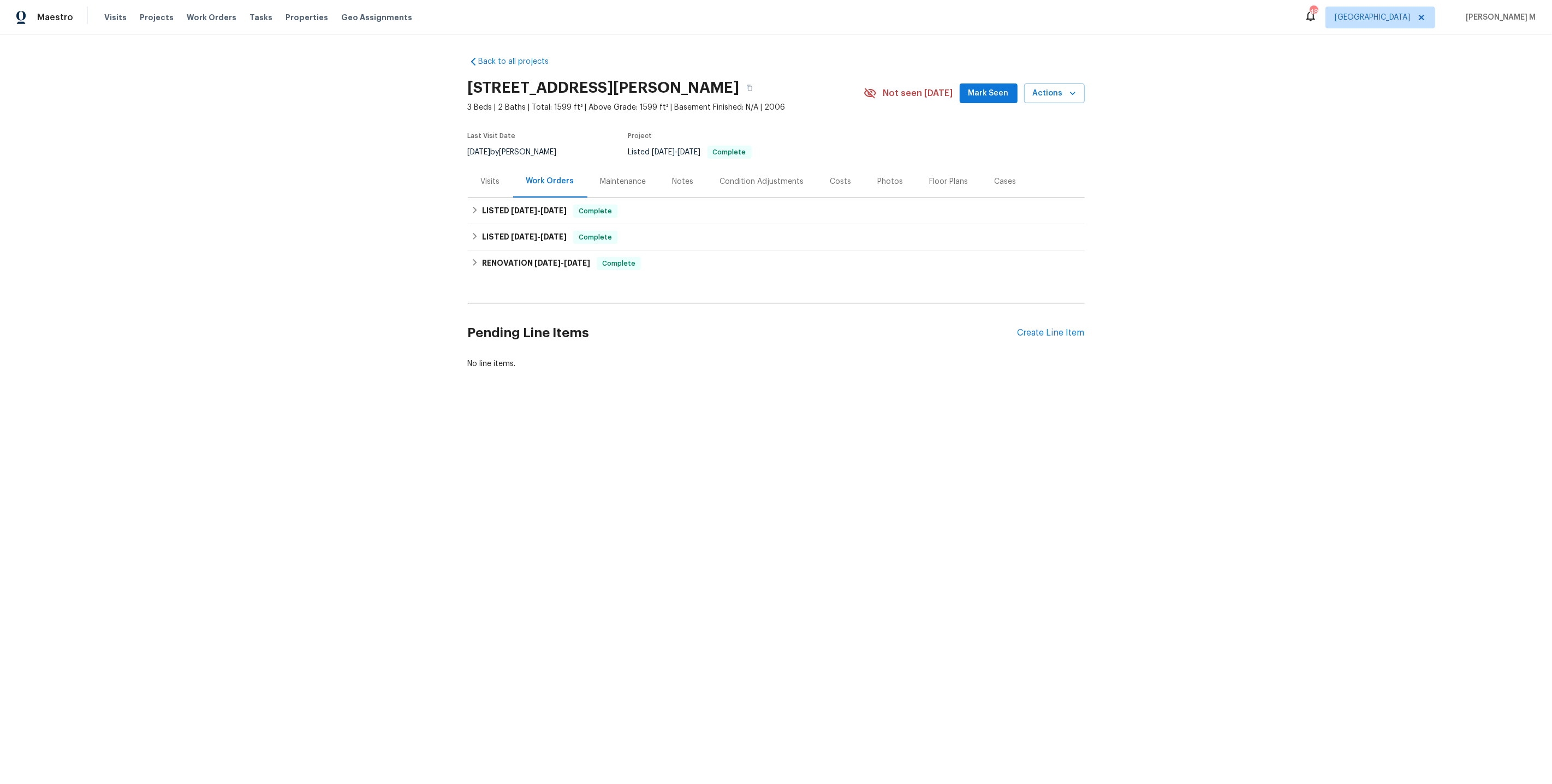
click at [476, 179] on div "Visits" at bounding box center [490, 181] width 45 height 32
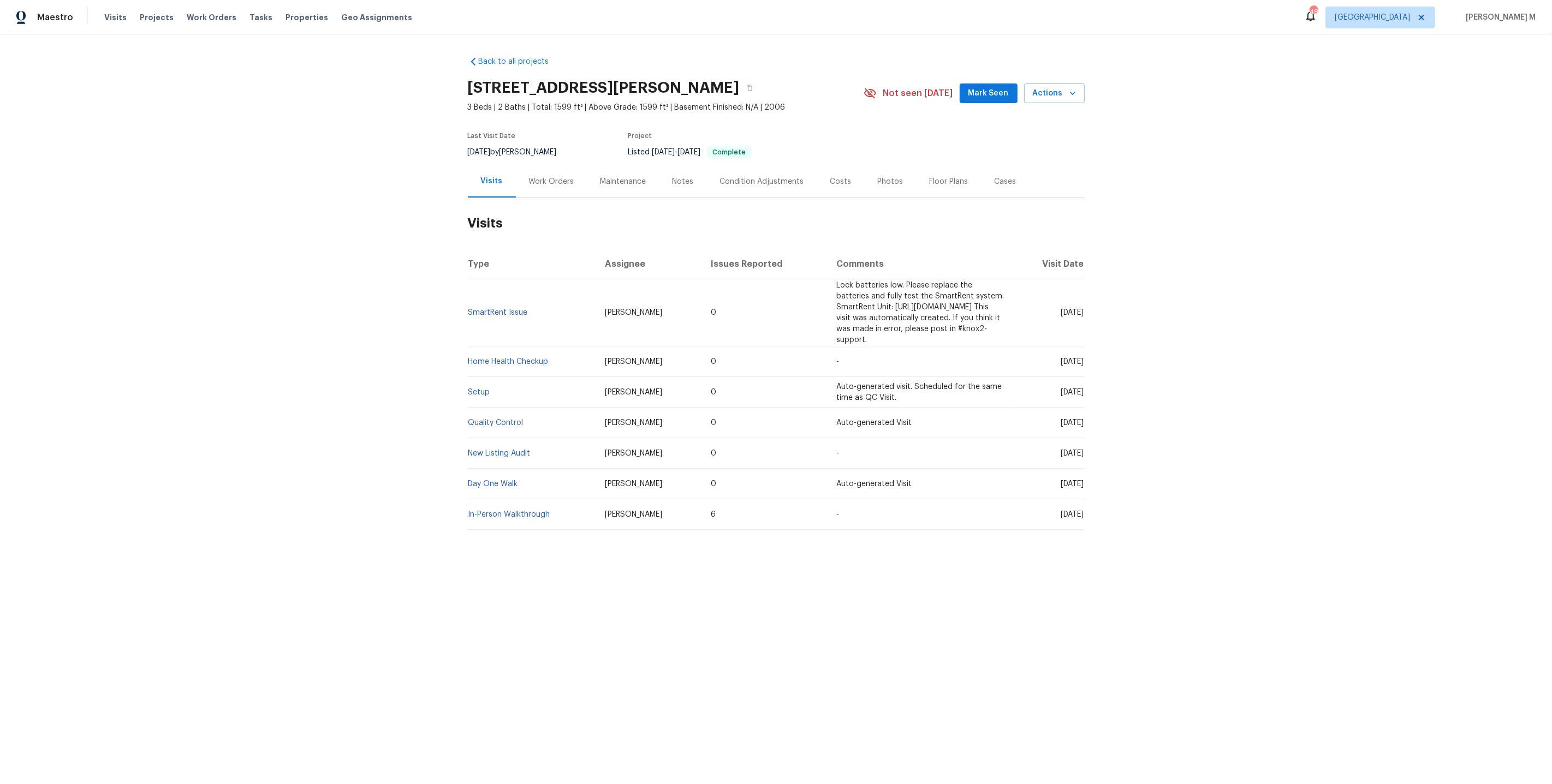
click at [547, 177] on div "Work Orders" at bounding box center [551, 181] width 45 height 11
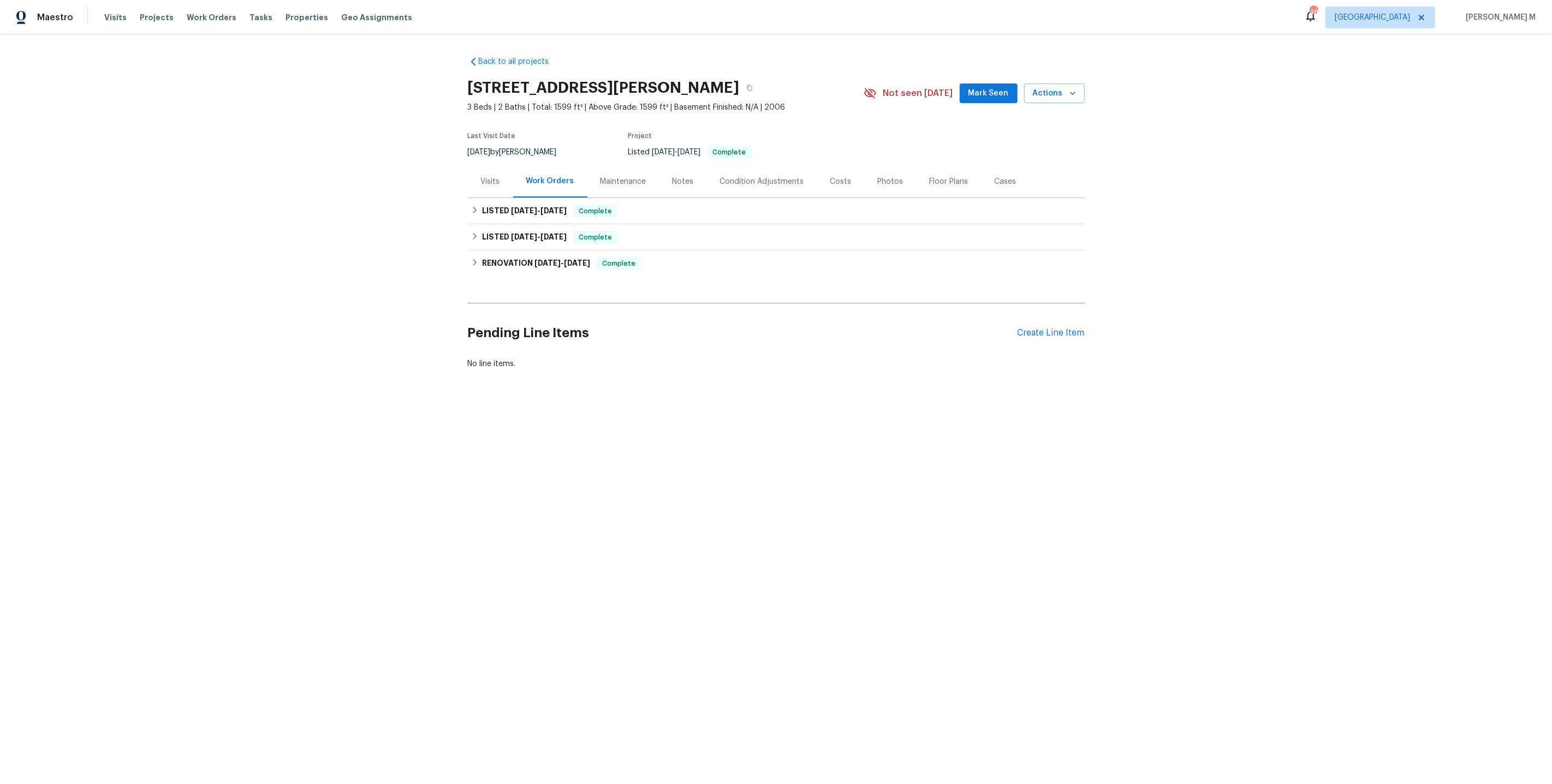
click at [516, 224] on div "LISTED 6/28/25 - 6/30/25 Complete VRX Photography PHOTOGRAPHY $120.00 1 Repair …" at bounding box center [776, 237] width 617 height 26
click at [517, 215] on div "LISTED 7/25/25 - 7/27/25 Complete" at bounding box center [776, 211] width 617 height 26
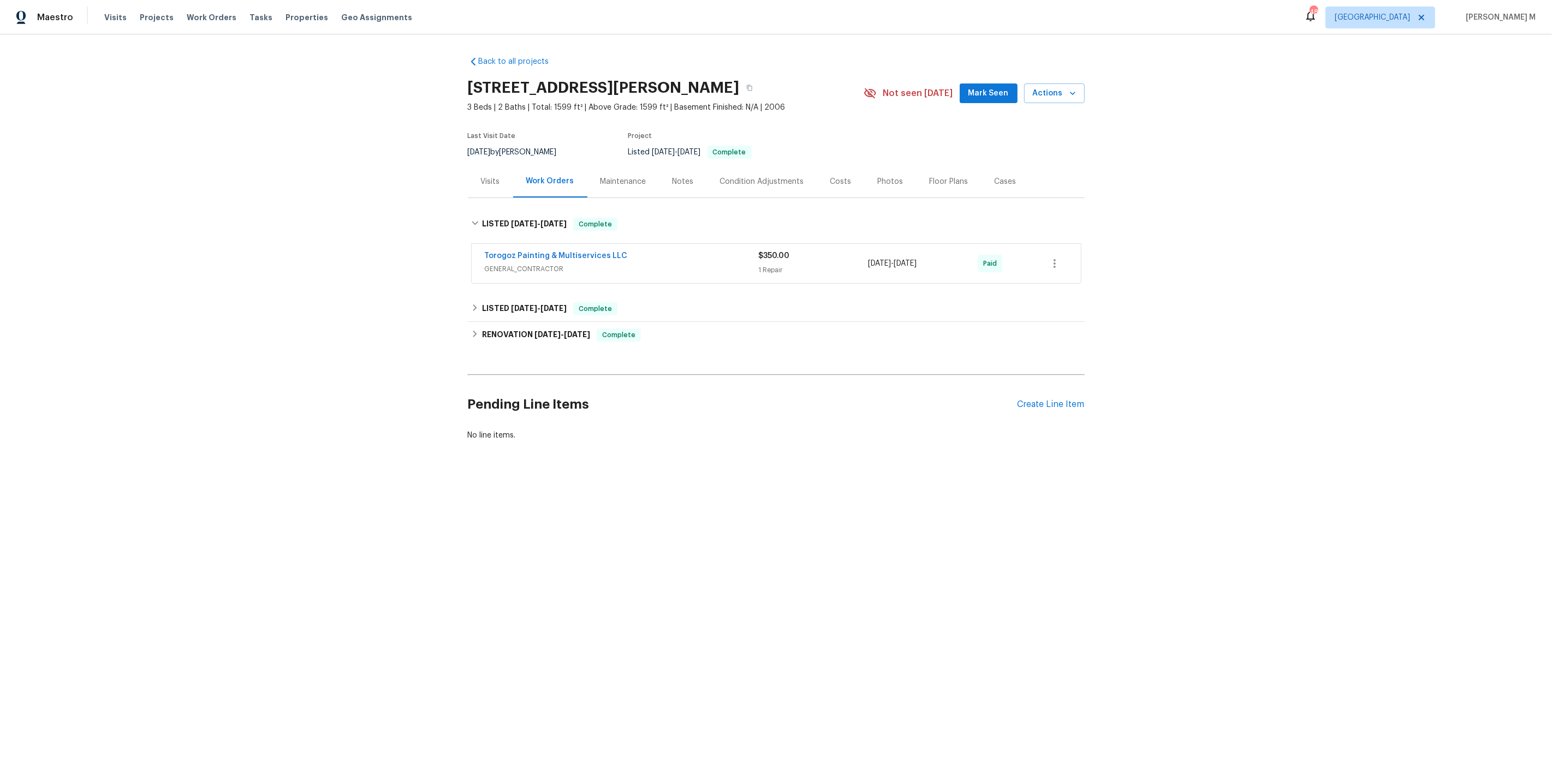
click at [513, 269] on div "Torogoz Painting & Multiservices LLC GENERAL_CONTRACTOR" at bounding box center [622, 263] width 274 height 26
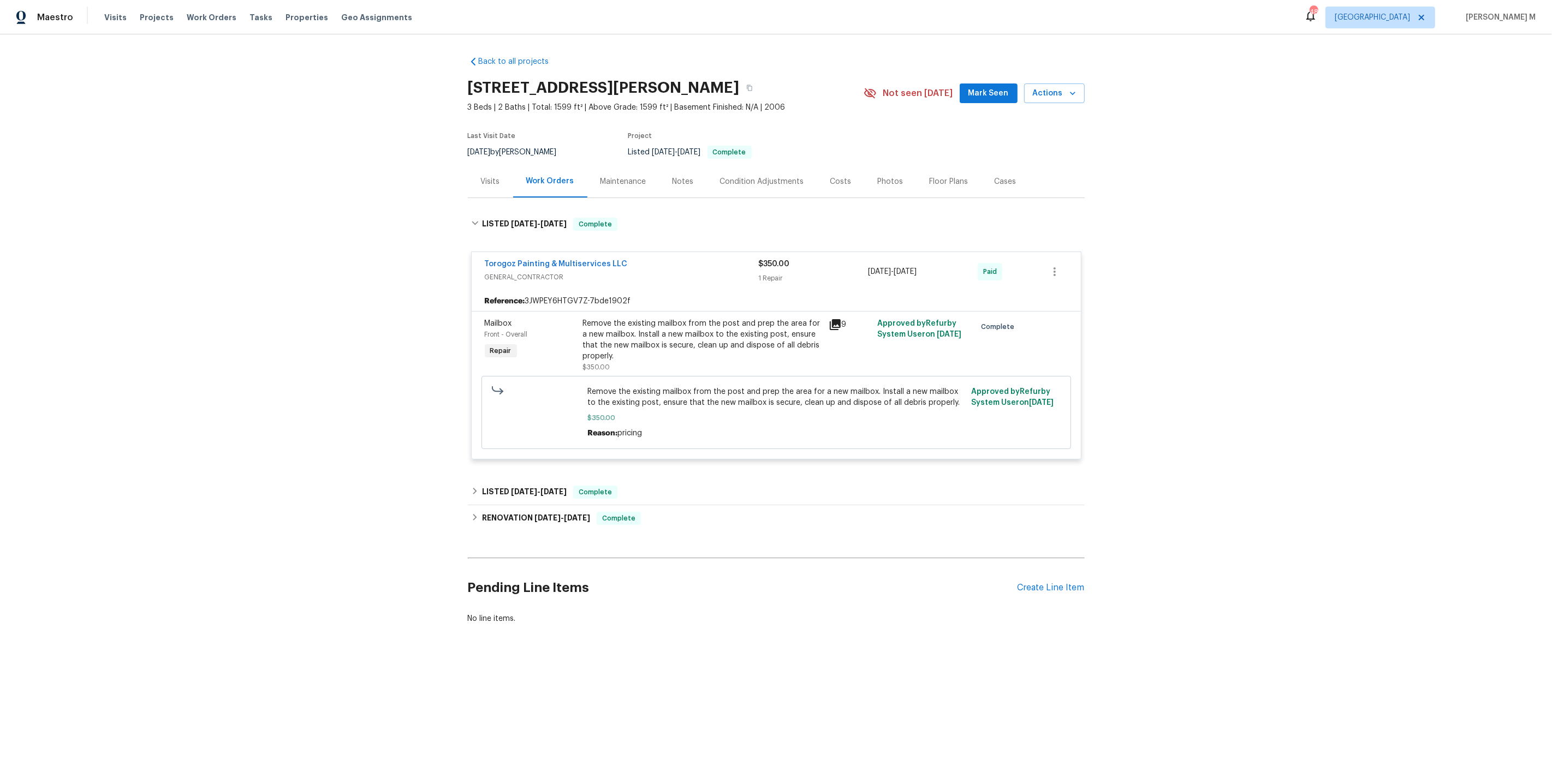
click at [651, 329] on div "Remove the existing mailbox from the post and prep the area for a new mailbox. …" at bounding box center [702, 339] width 239 height 44
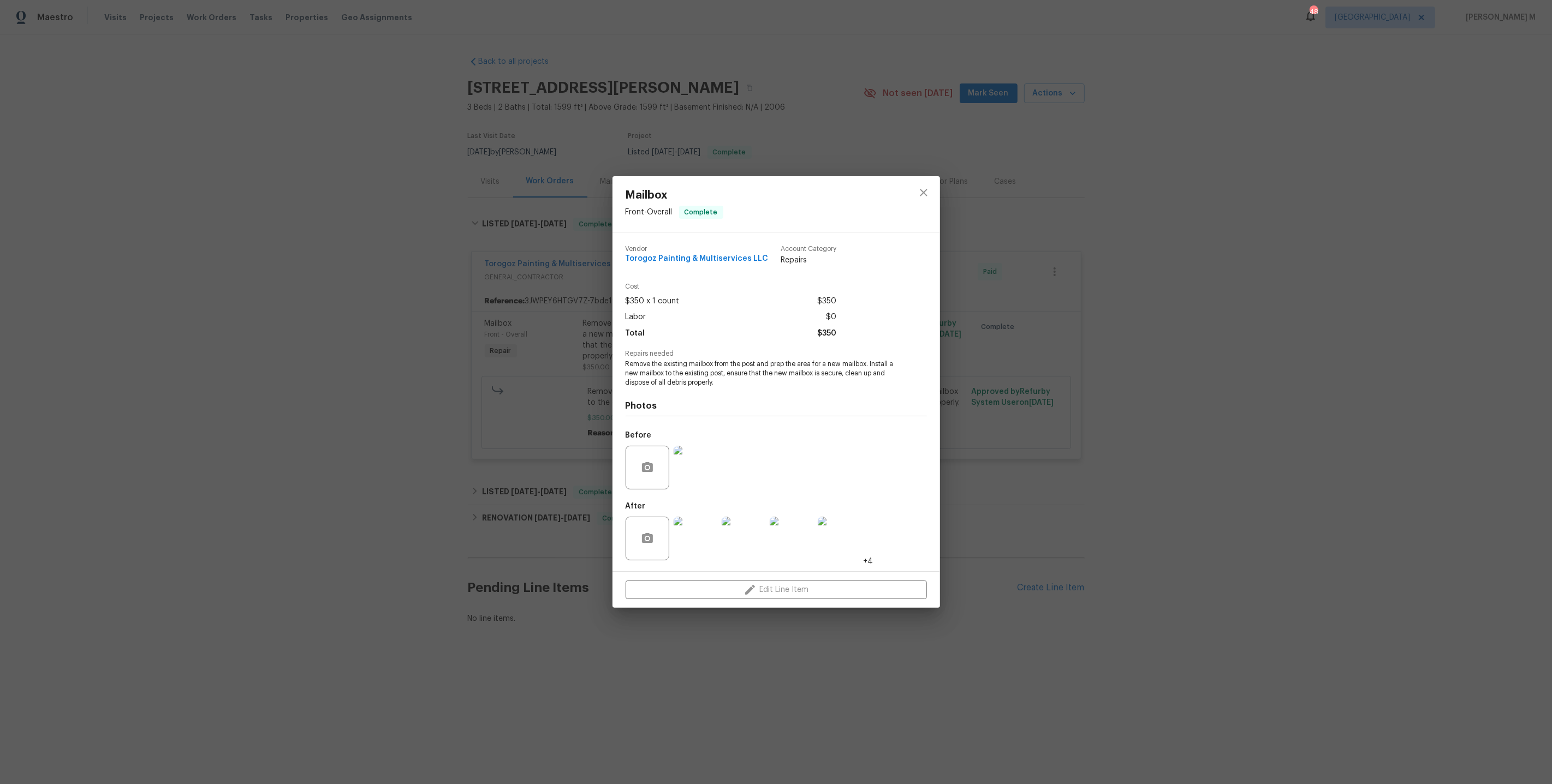
click at [478, 420] on div "Mailbox Front - Overall Complete Vendor Torogoz Painting & Multiservices LLC Ac…" at bounding box center [776, 392] width 1552 height 784
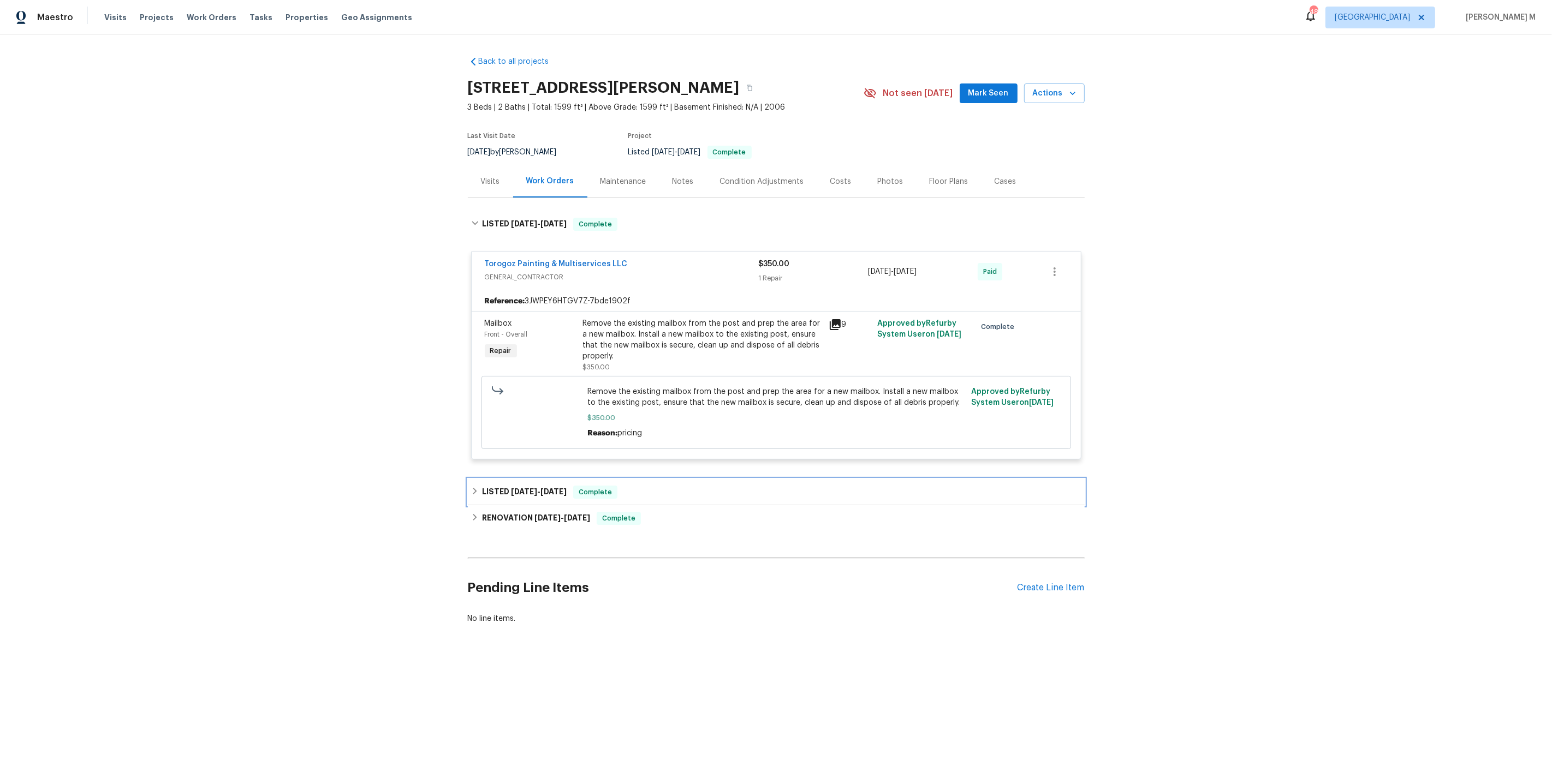
click at [480, 479] on div "LISTED 6/28/25 - 6/30/25 Complete" at bounding box center [776, 492] width 617 height 26
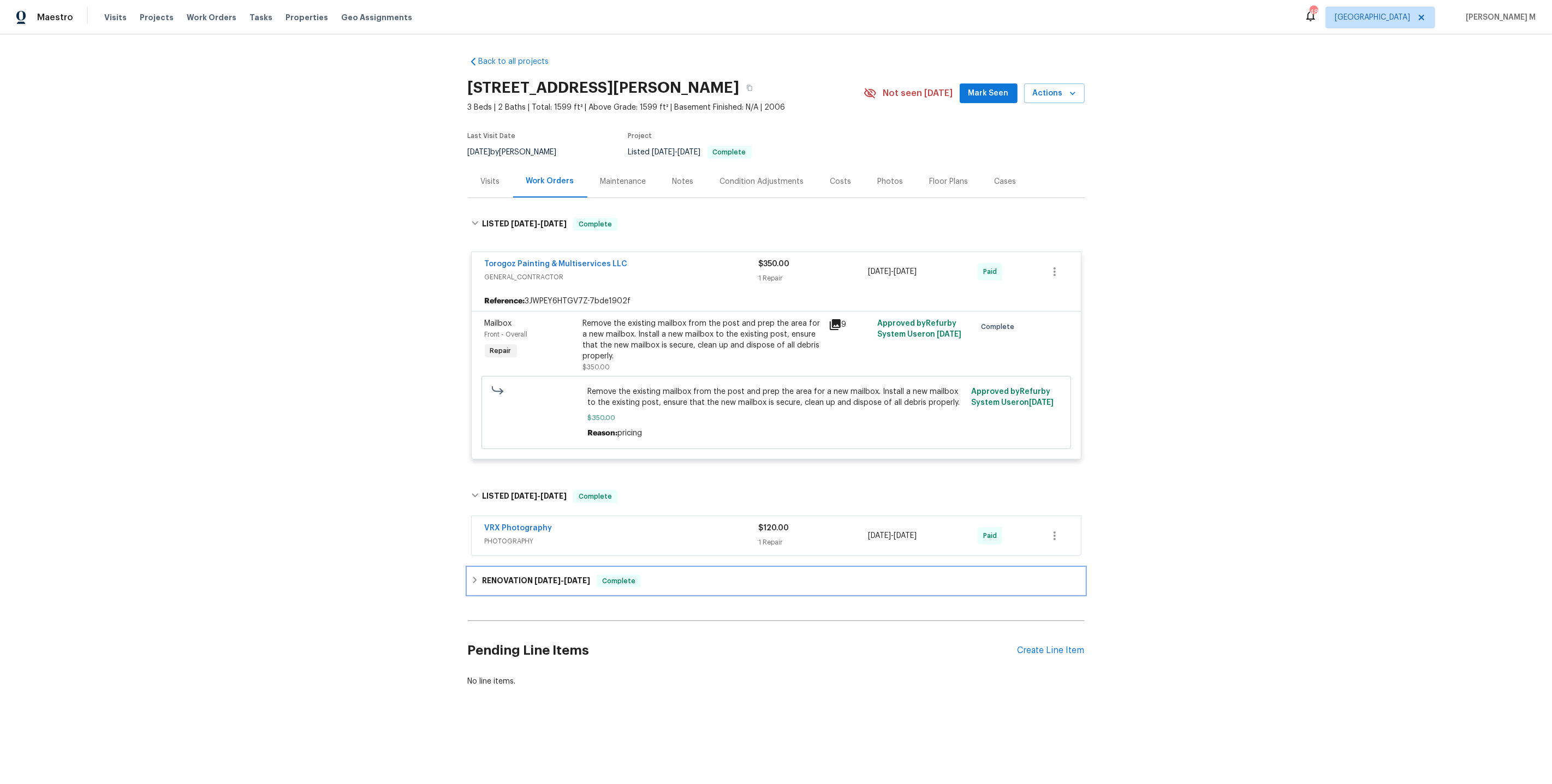
click at [499, 575] on h6 "RENOVATION 6/9/25 - 7/4/25" at bounding box center [536, 581] width 108 height 13
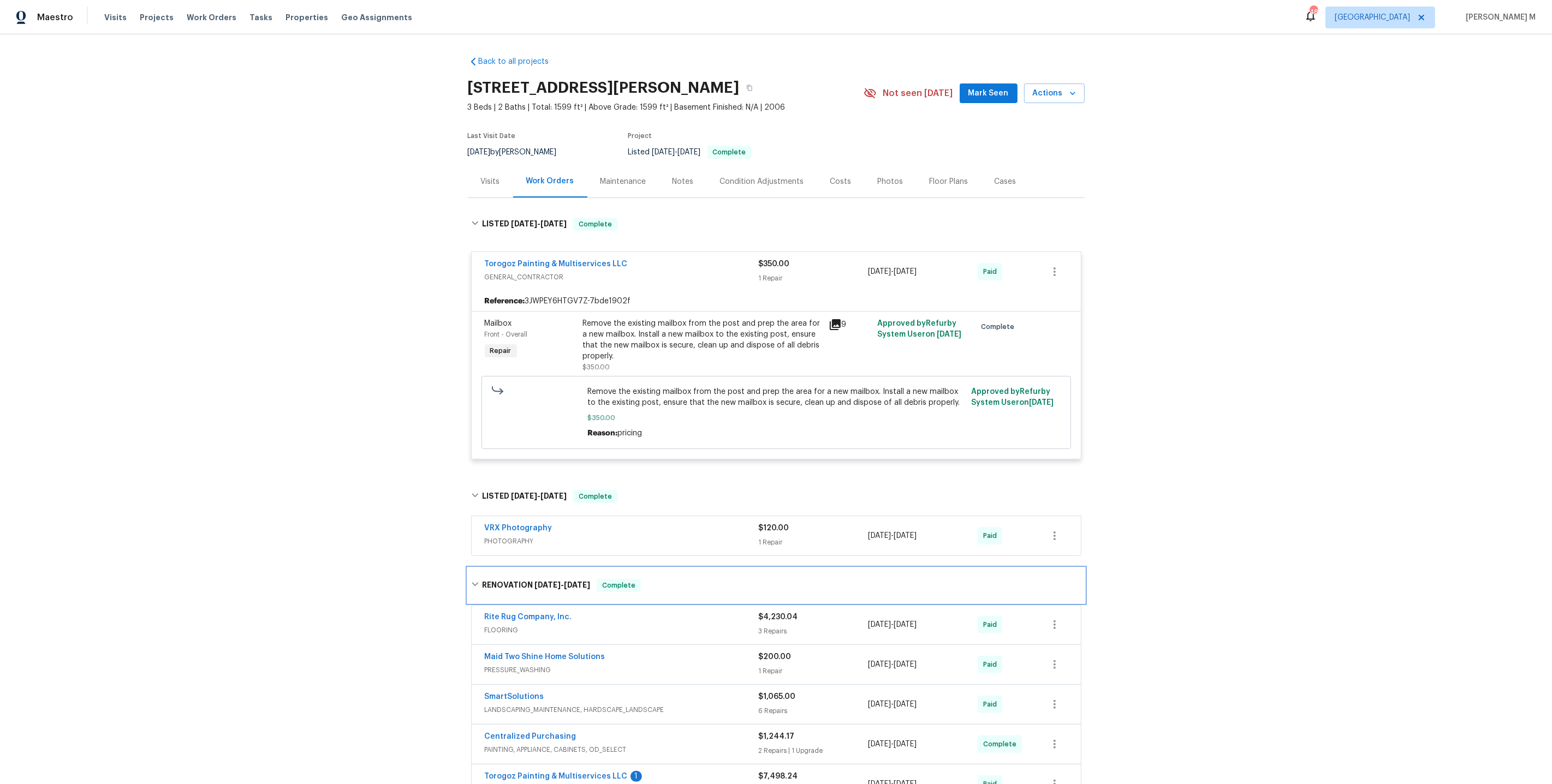
scroll to position [242, 0]
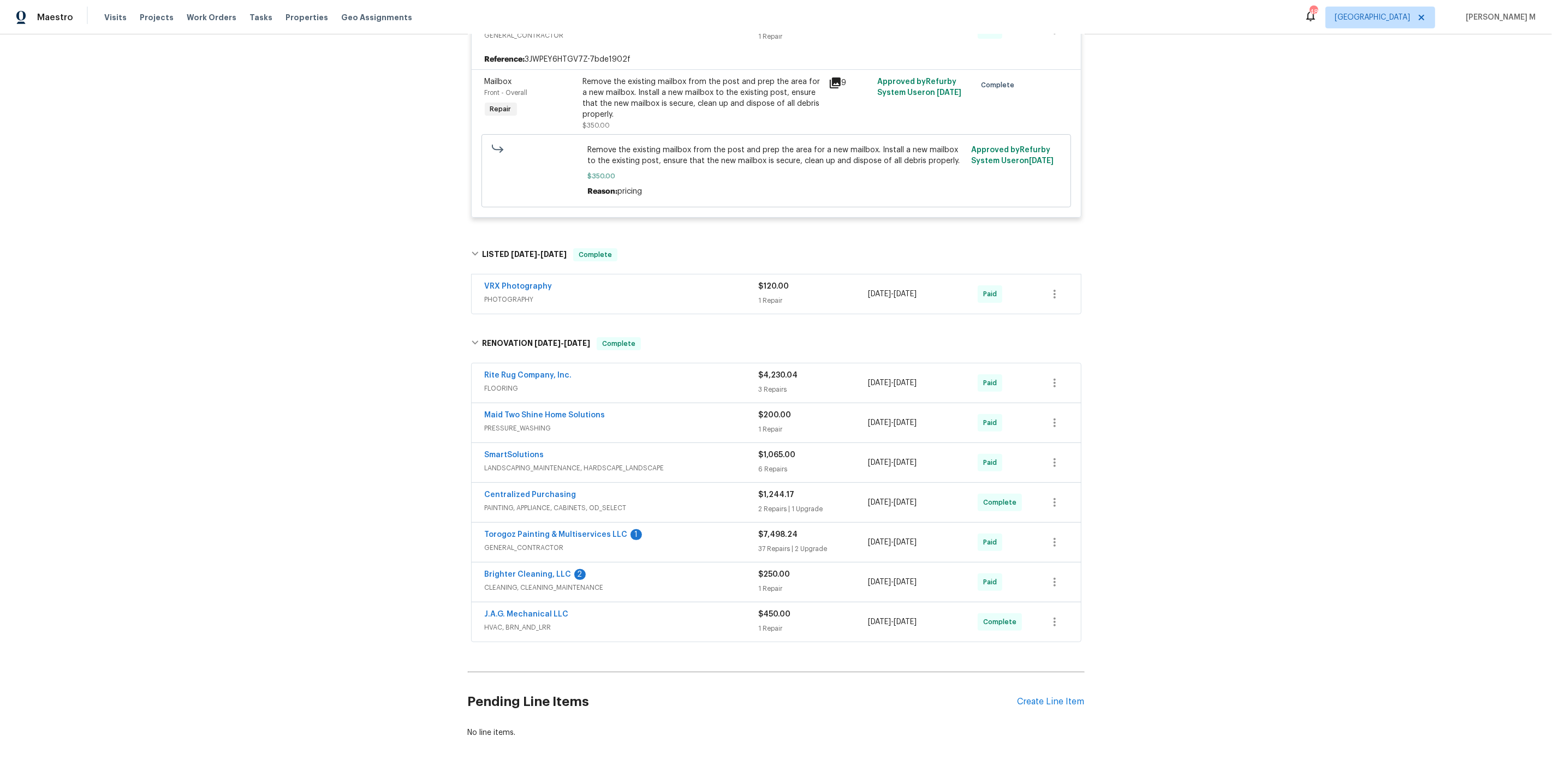
click at [503, 542] on span "GENERAL_CONTRACTOR" at bounding box center [622, 547] width 274 height 11
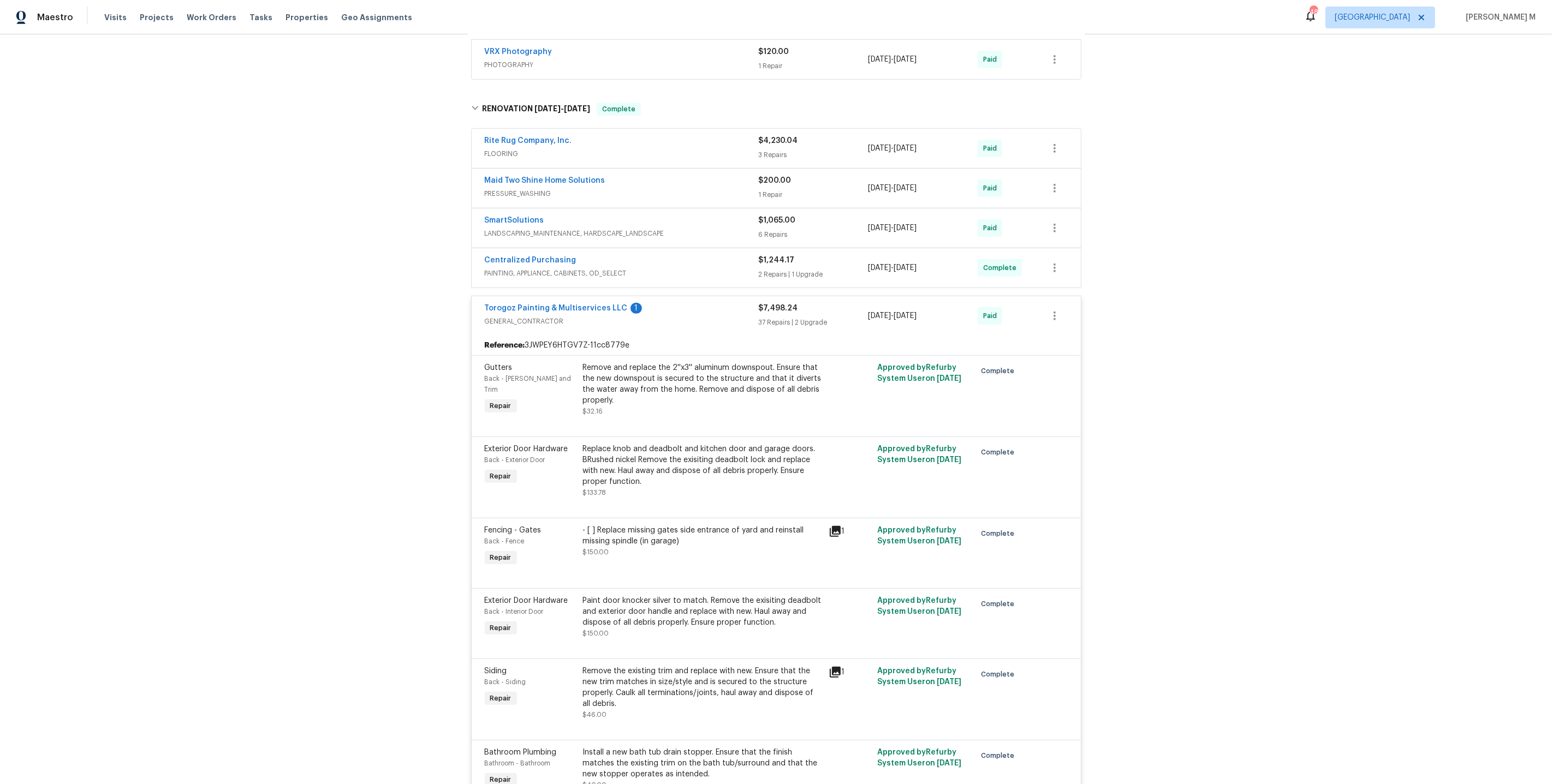
scroll to position [478, 0]
click at [609, 442] on div "Replace knob and deadbolt and kitchen door and garage doors. BRushed nickel Rem…" at bounding box center [702, 463] width 239 height 44
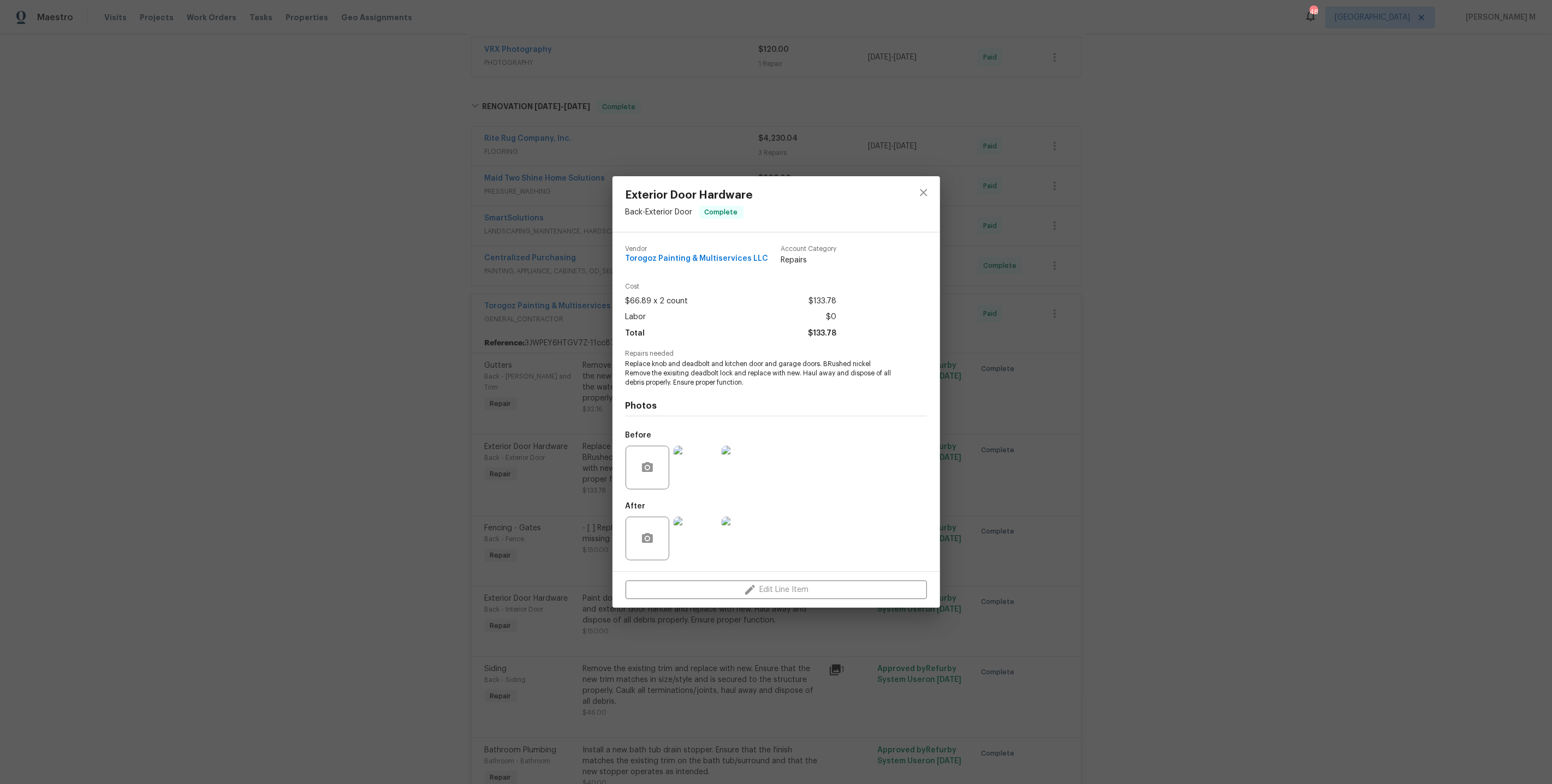
click at [550, 474] on div "Exterior Door Hardware Back - Exterior Door Complete Vendor Torogoz Painting & …" at bounding box center [776, 392] width 1552 height 784
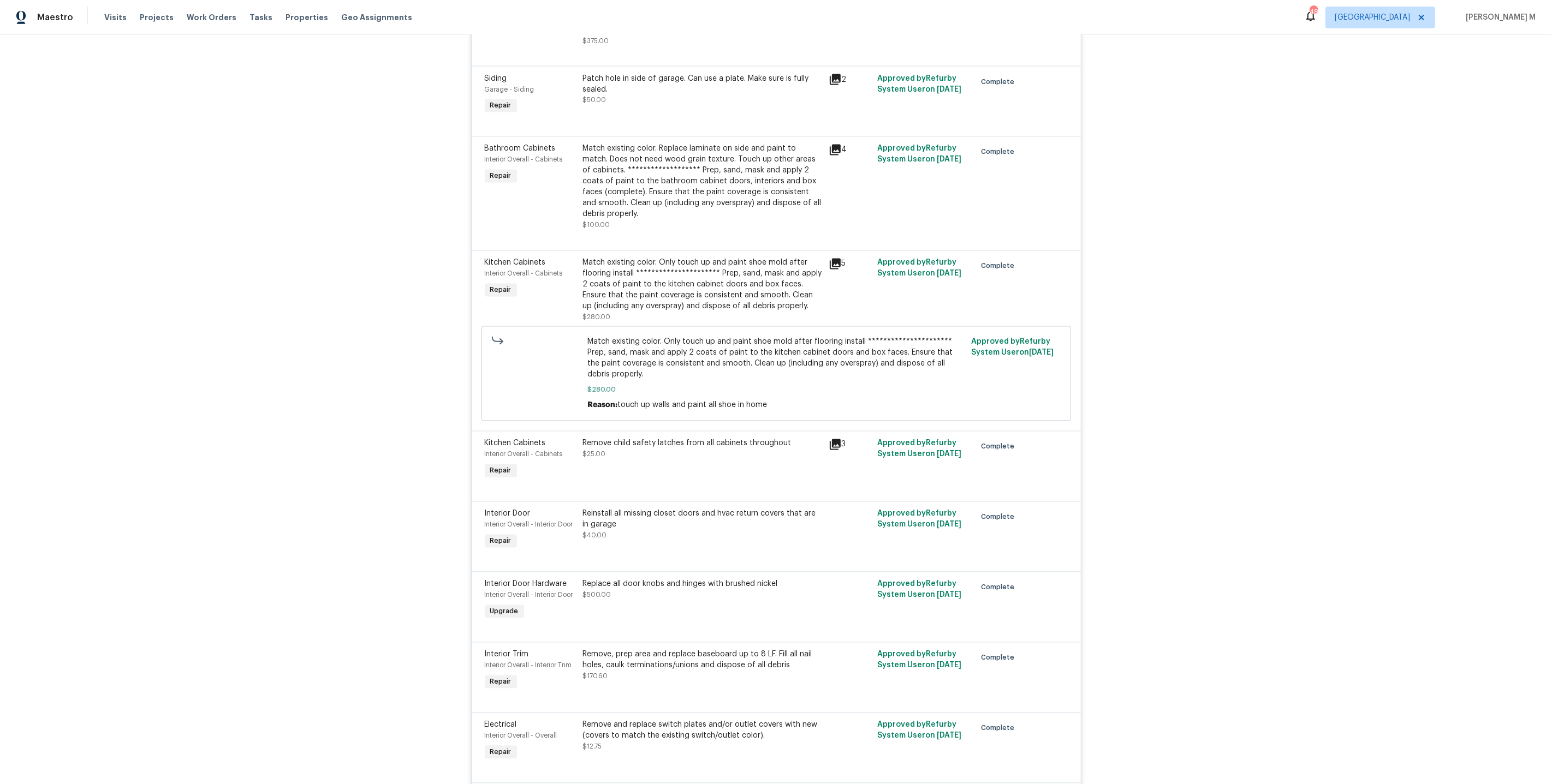
scroll to position [2381, 0]
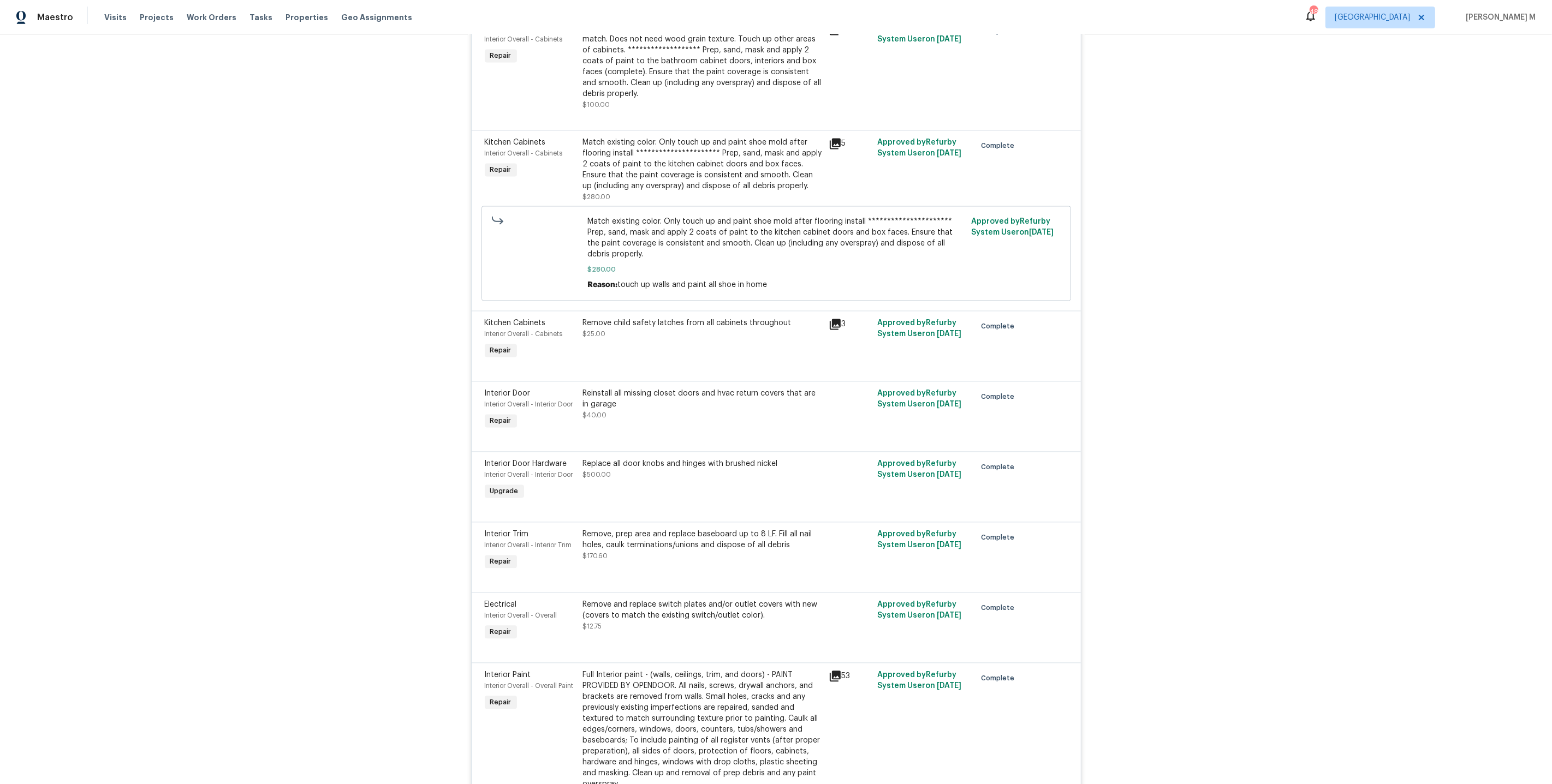
click at [677, 318] on div "Remove child safety latches from all cabinets throughout $25.00" at bounding box center [702, 329] width 239 height 22
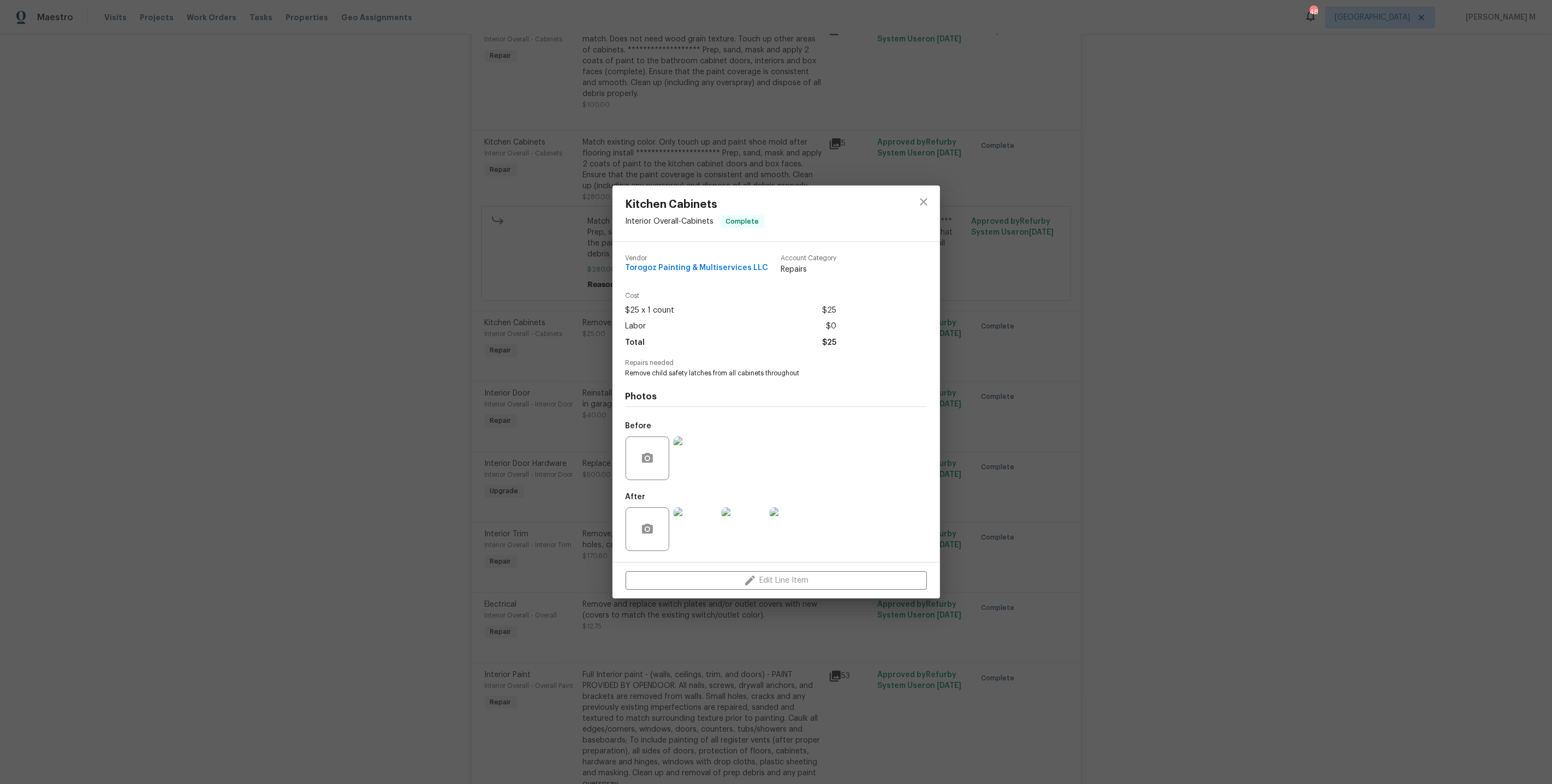
click at [688, 514] on img at bounding box center [695, 529] width 44 height 44
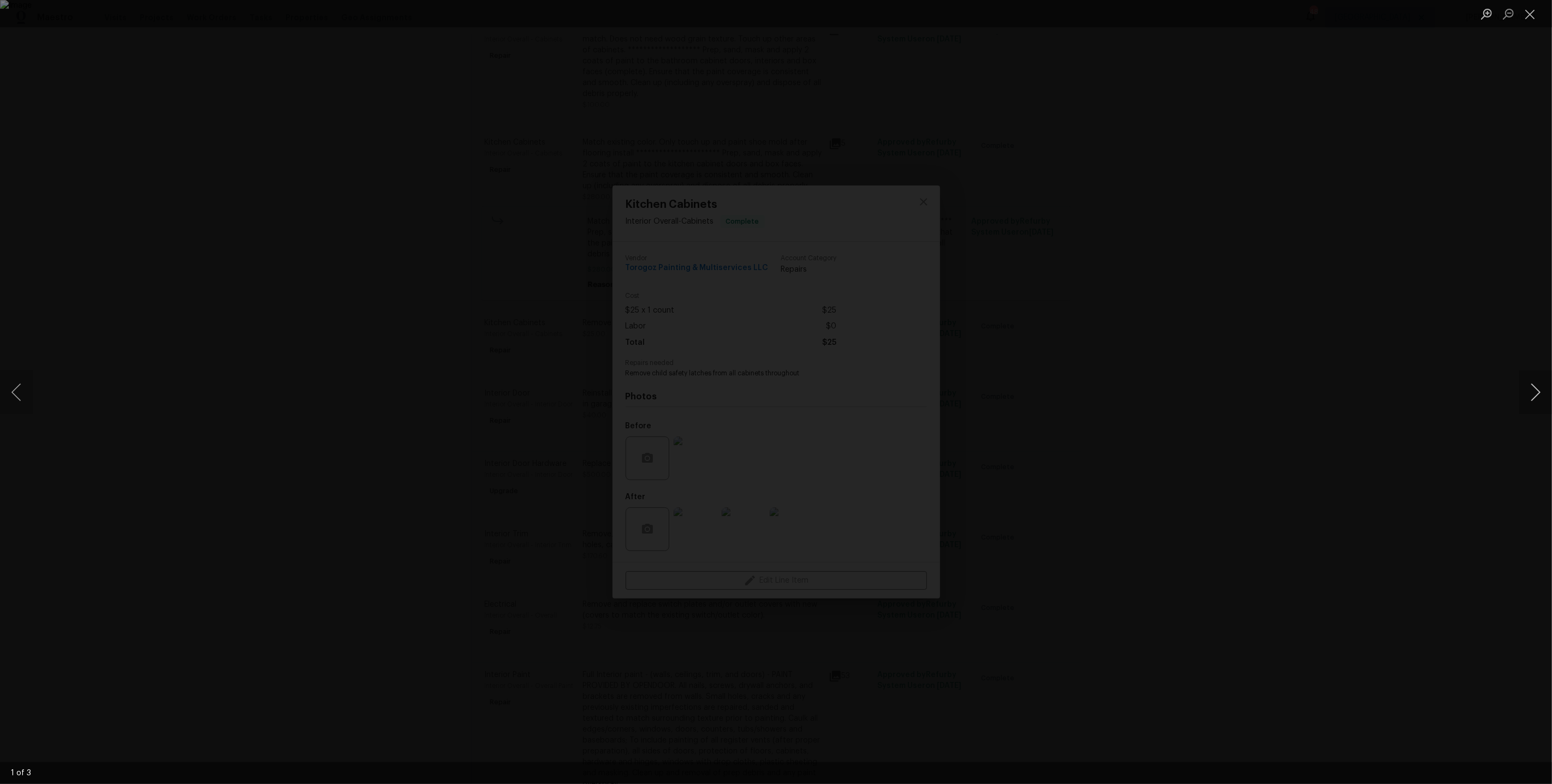
click at [1522, 388] on button "Next image" at bounding box center [1535, 392] width 33 height 44
click at [1471, 230] on div "Lightbox" at bounding box center [776, 392] width 1552 height 784
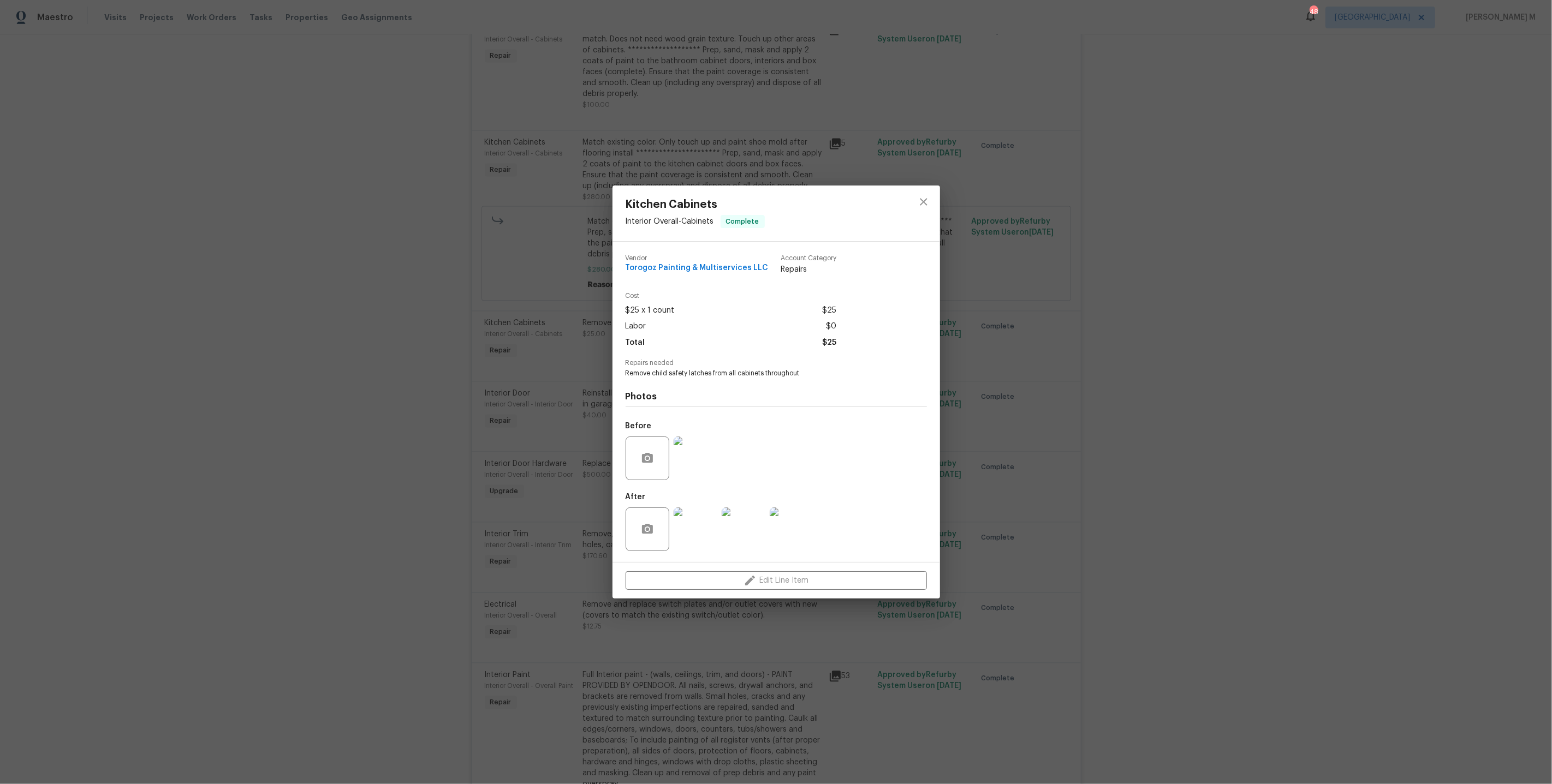
click at [1471, 230] on div "Kitchen Cabinets Interior Overall - Cabinets Complete Vendor Torogoz Painting &…" at bounding box center [776, 392] width 1552 height 784
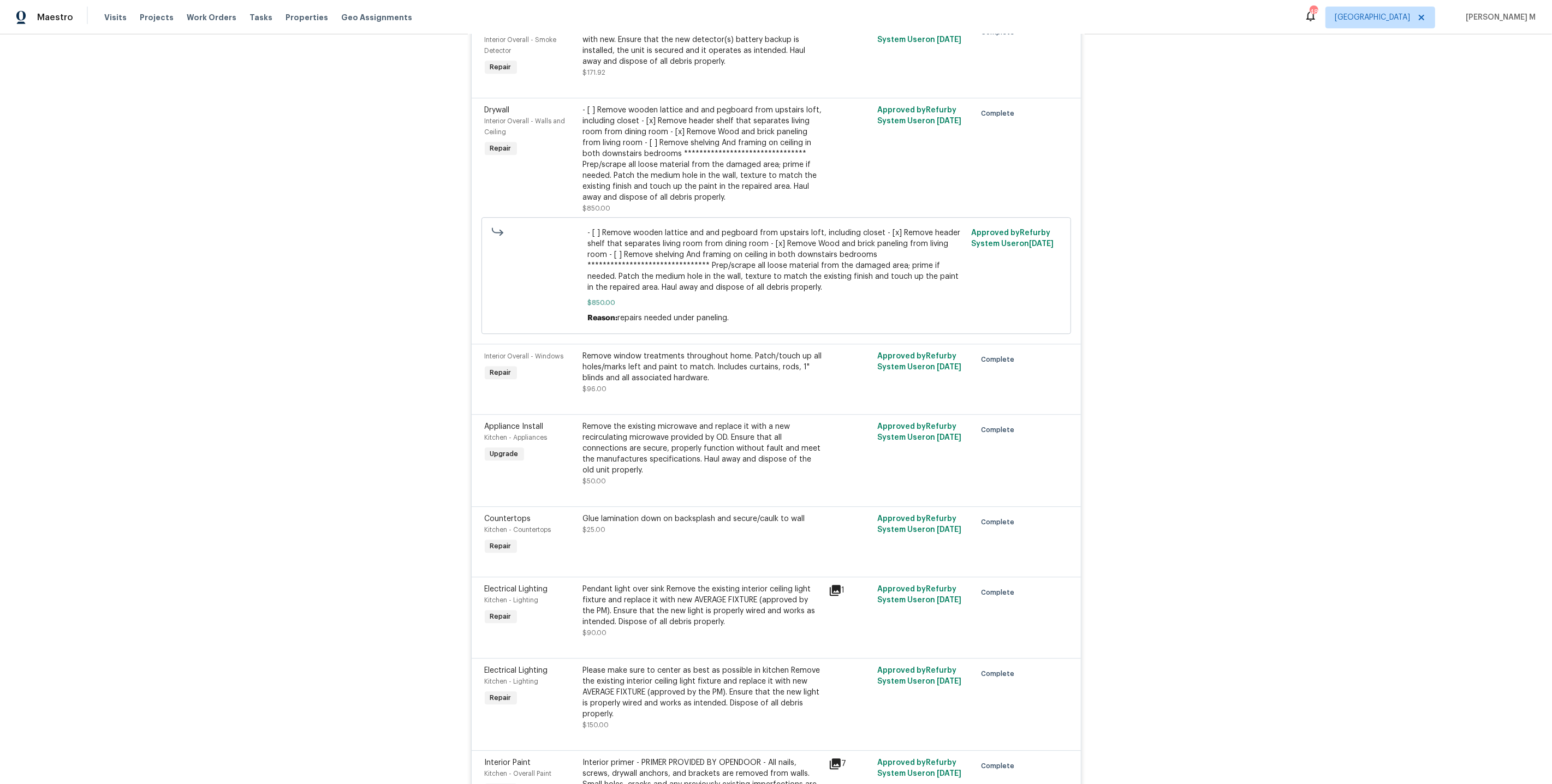
scroll to position [3206, 0]
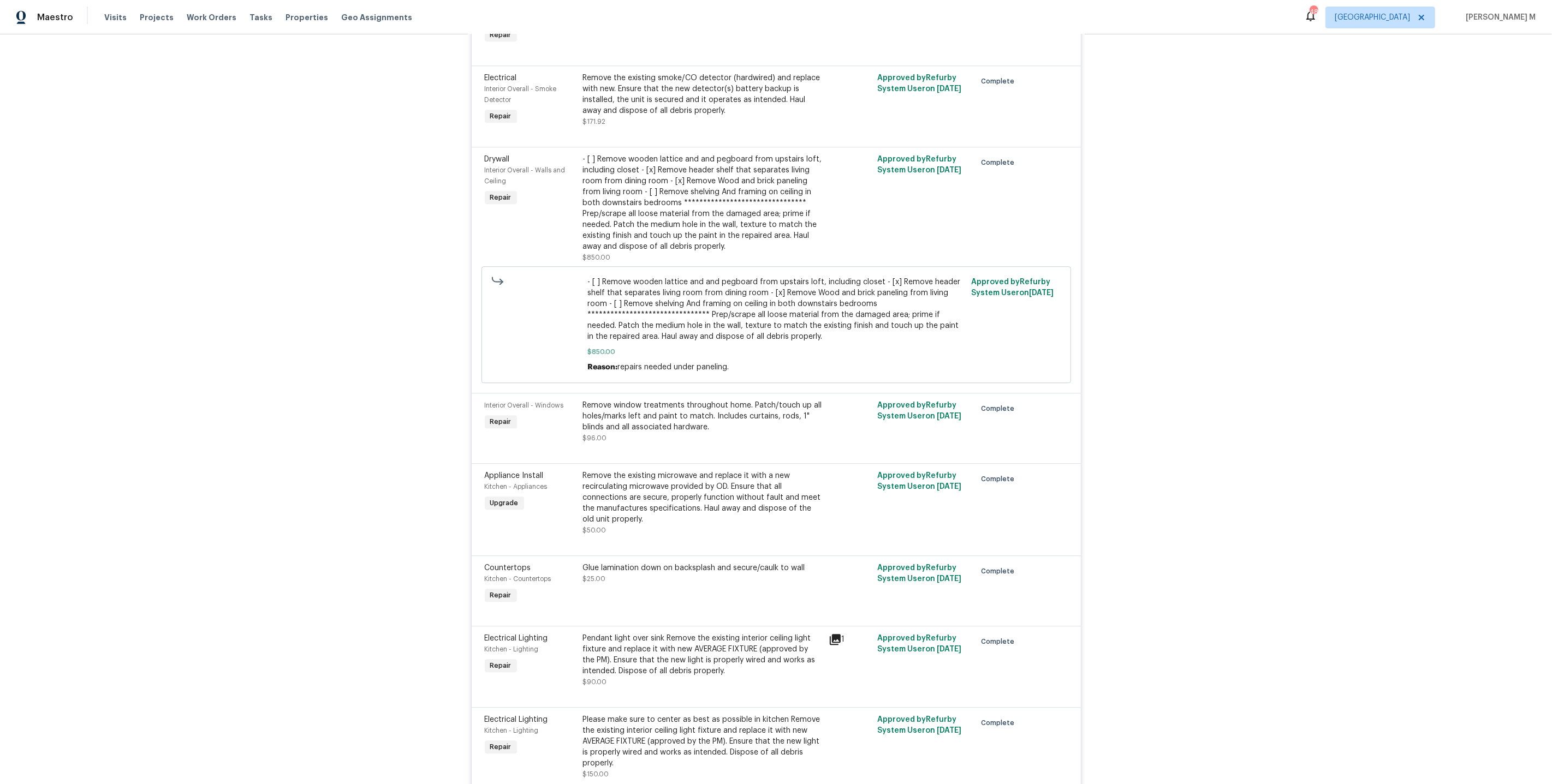
click at [650, 154] on div "**********" at bounding box center [702, 203] width 239 height 99
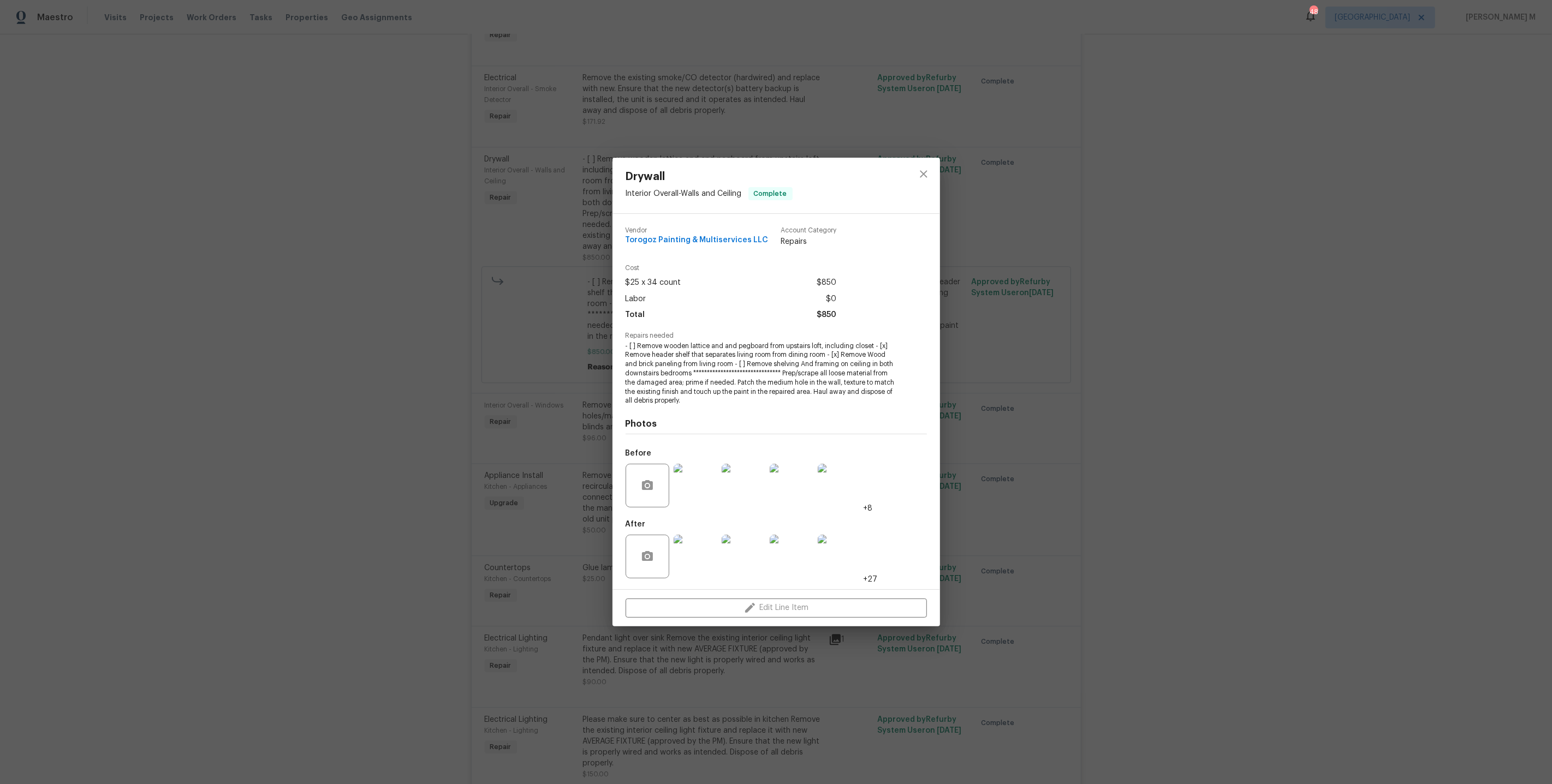
click at [679, 564] on img at bounding box center [695, 556] width 44 height 44
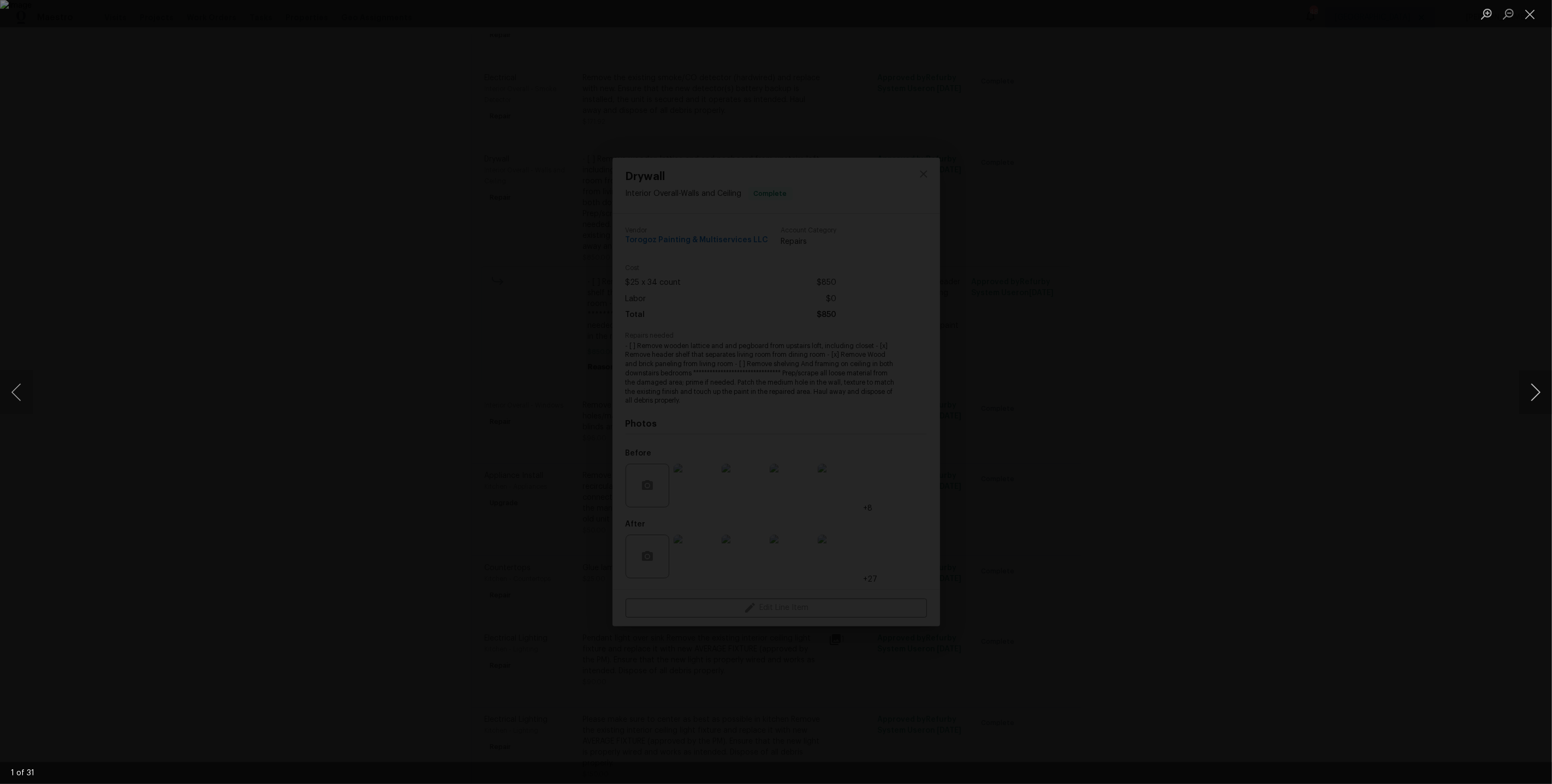
click at [1540, 401] on button "Next image" at bounding box center [1535, 392] width 33 height 44
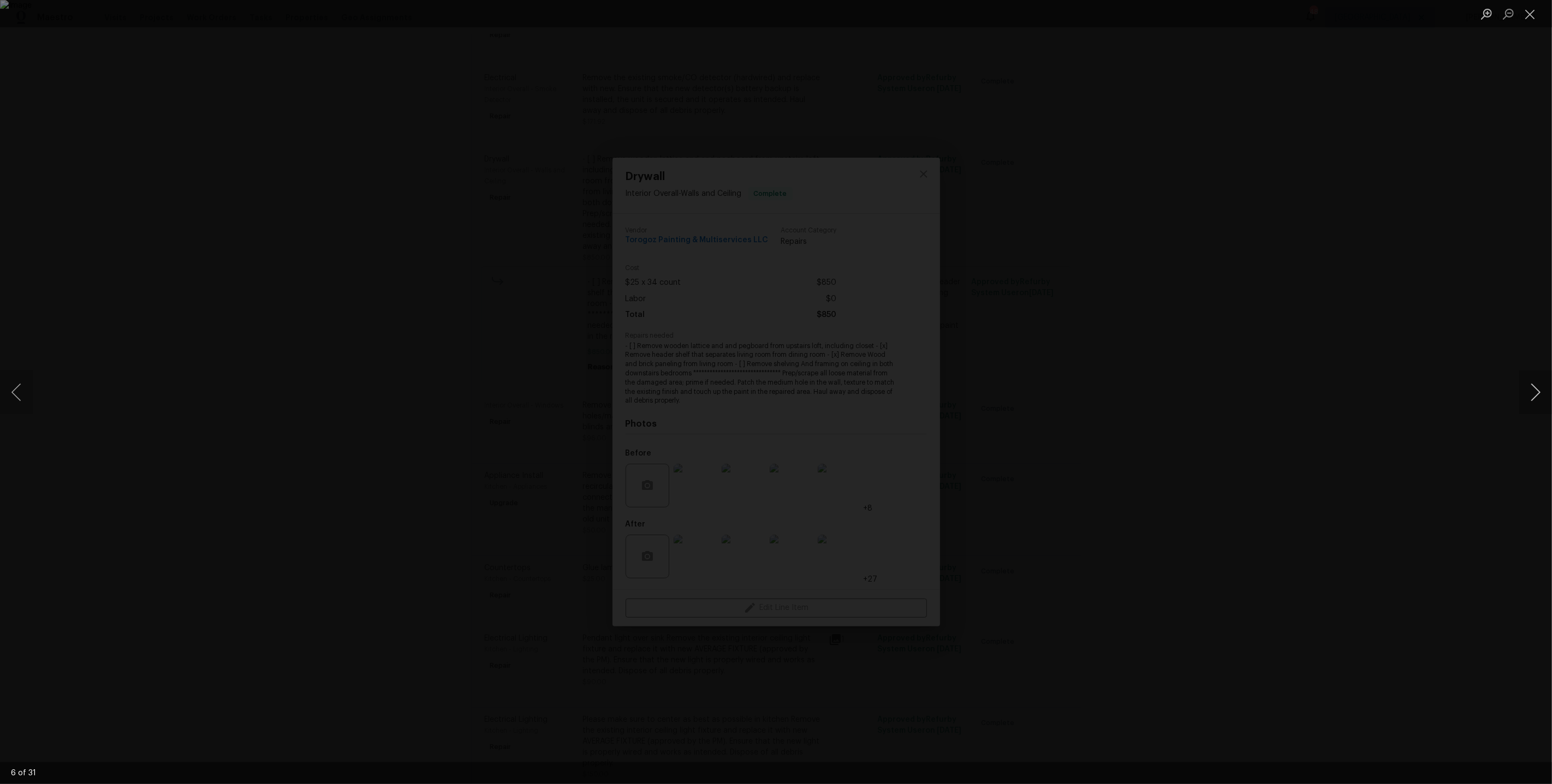
click at [1540, 401] on button "Next image" at bounding box center [1535, 392] width 33 height 44
click at [1485, 280] on div "Lightbox" at bounding box center [776, 392] width 1552 height 784
click at [1448, 273] on div "Lightbox" at bounding box center [776, 392] width 1552 height 784
click at [1535, 18] on button "Close lightbox" at bounding box center [1530, 14] width 22 height 19
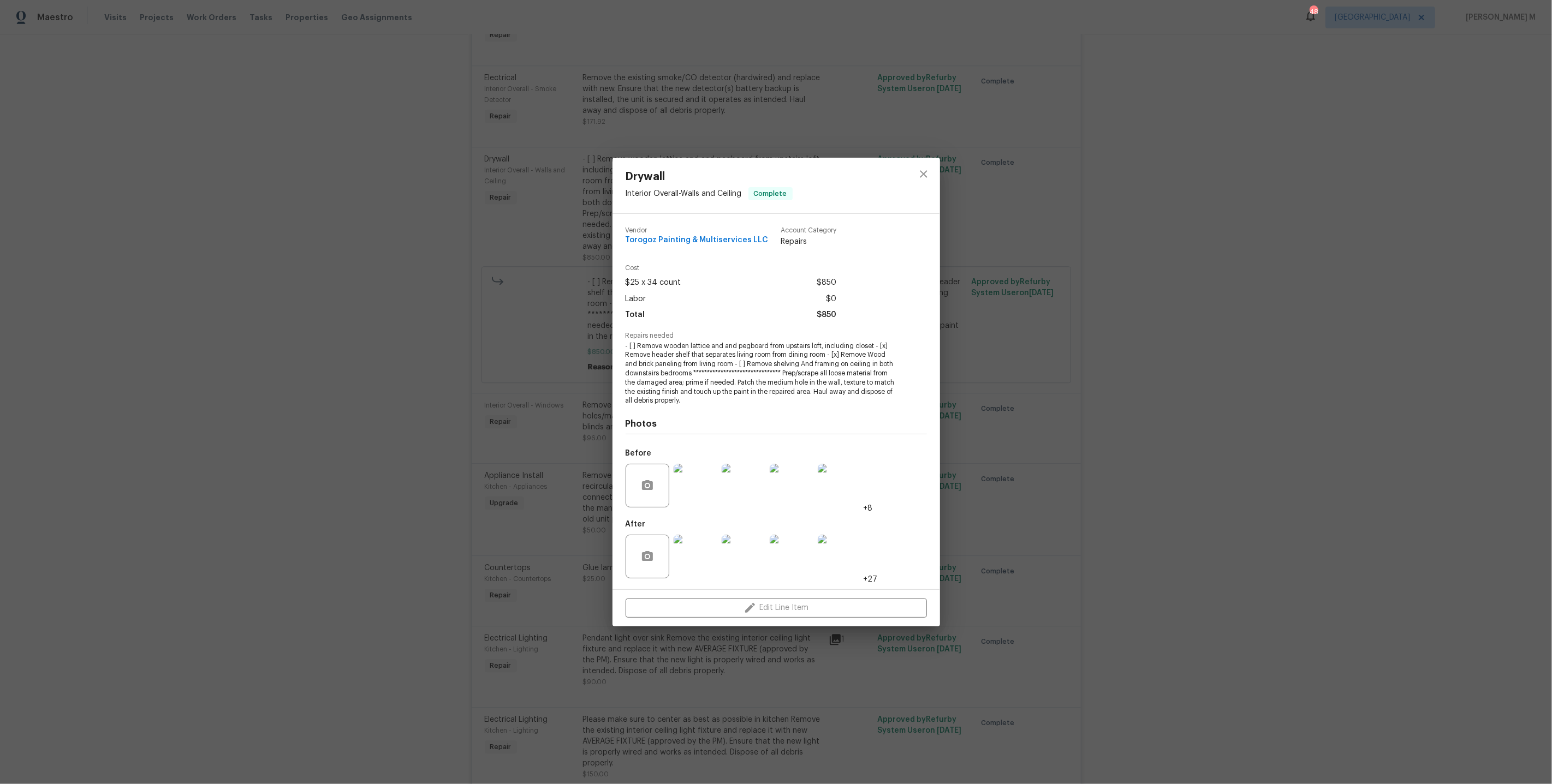
click at [1176, 467] on div "**********" at bounding box center [776, 392] width 1552 height 784
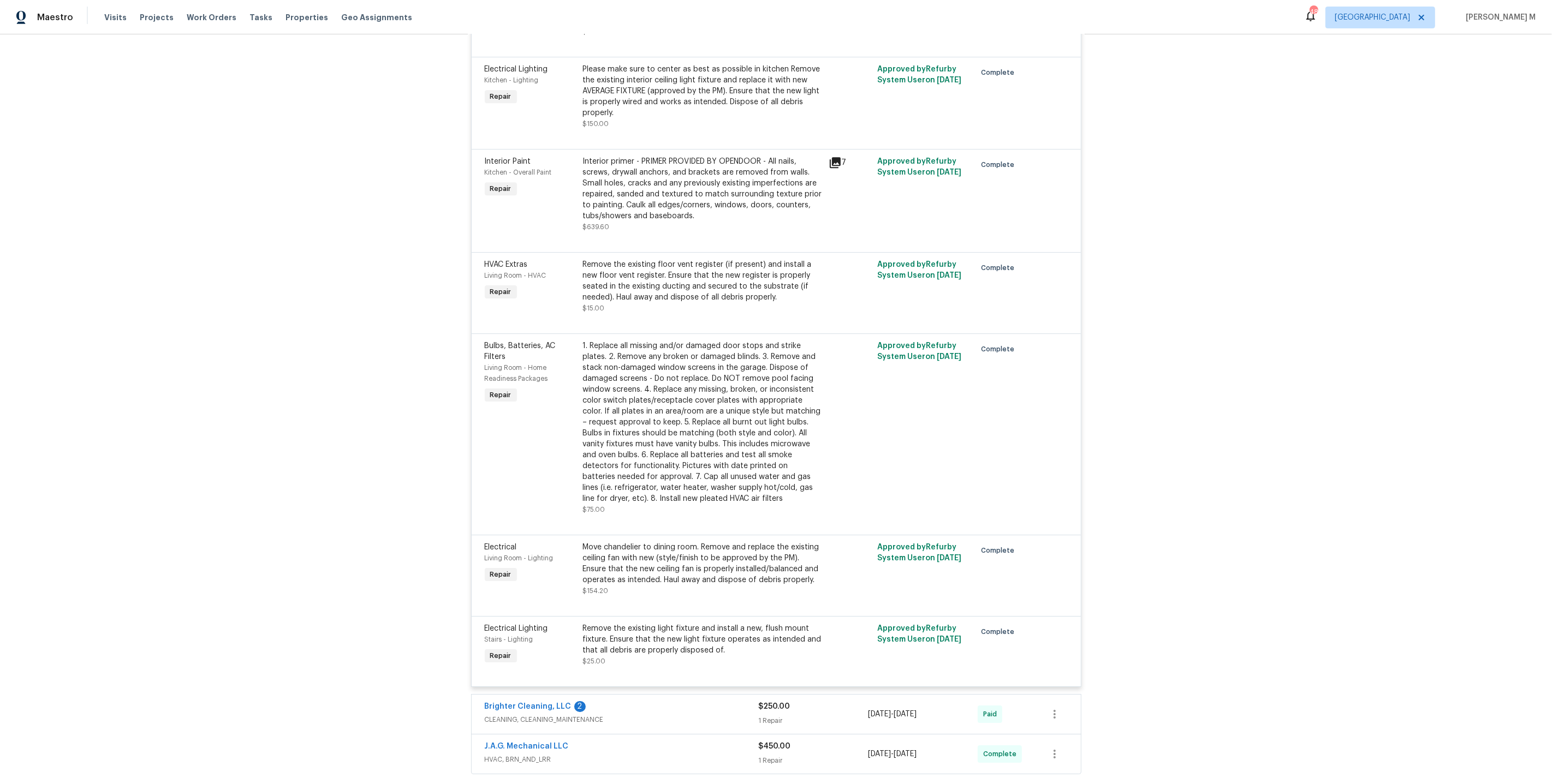
scroll to position [3914, 0]
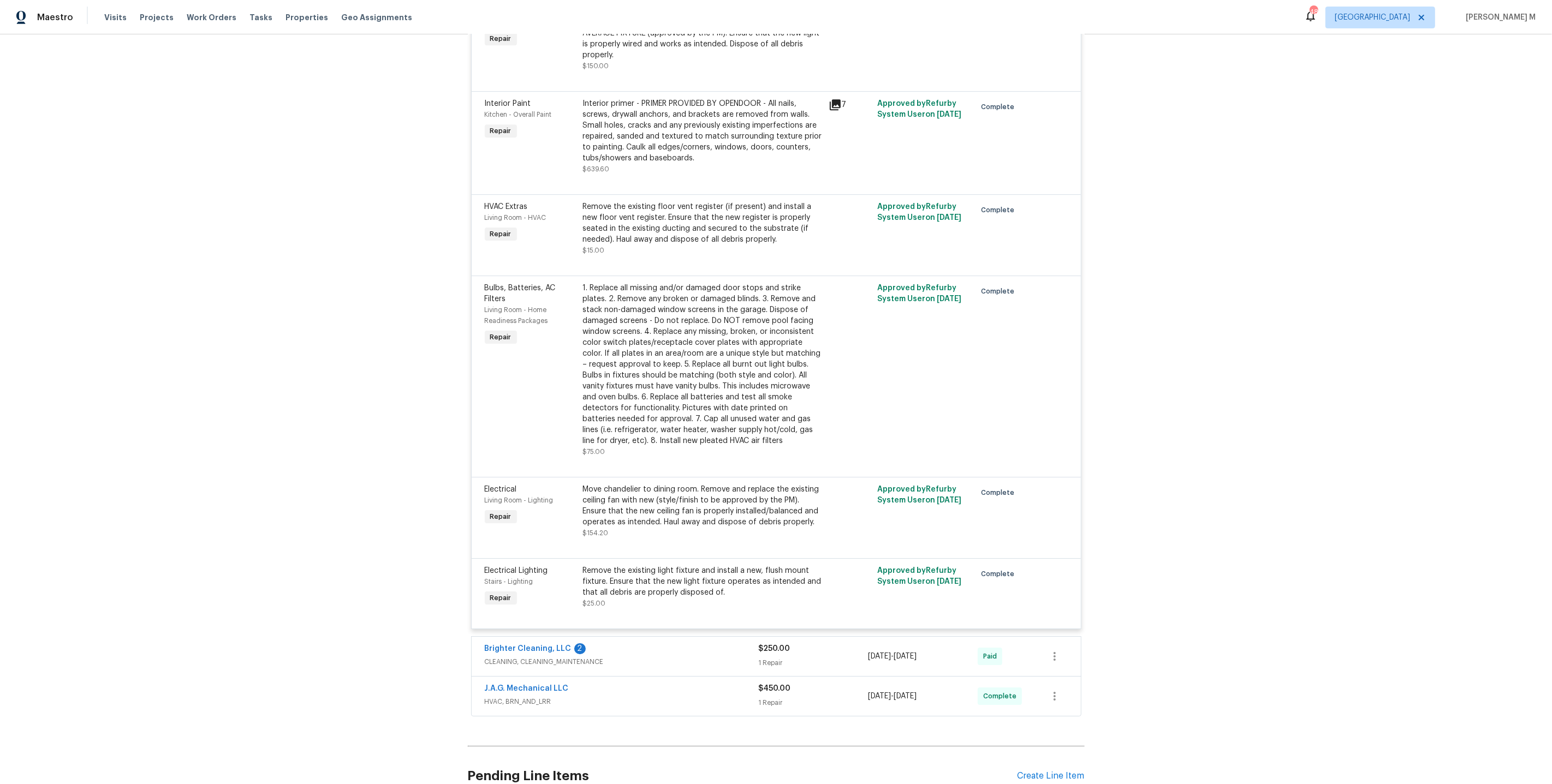
click at [519, 657] on span "CLEANING, CLEANING_MAINTENANCE" at bounding box center [622, 662] width 274 height 11
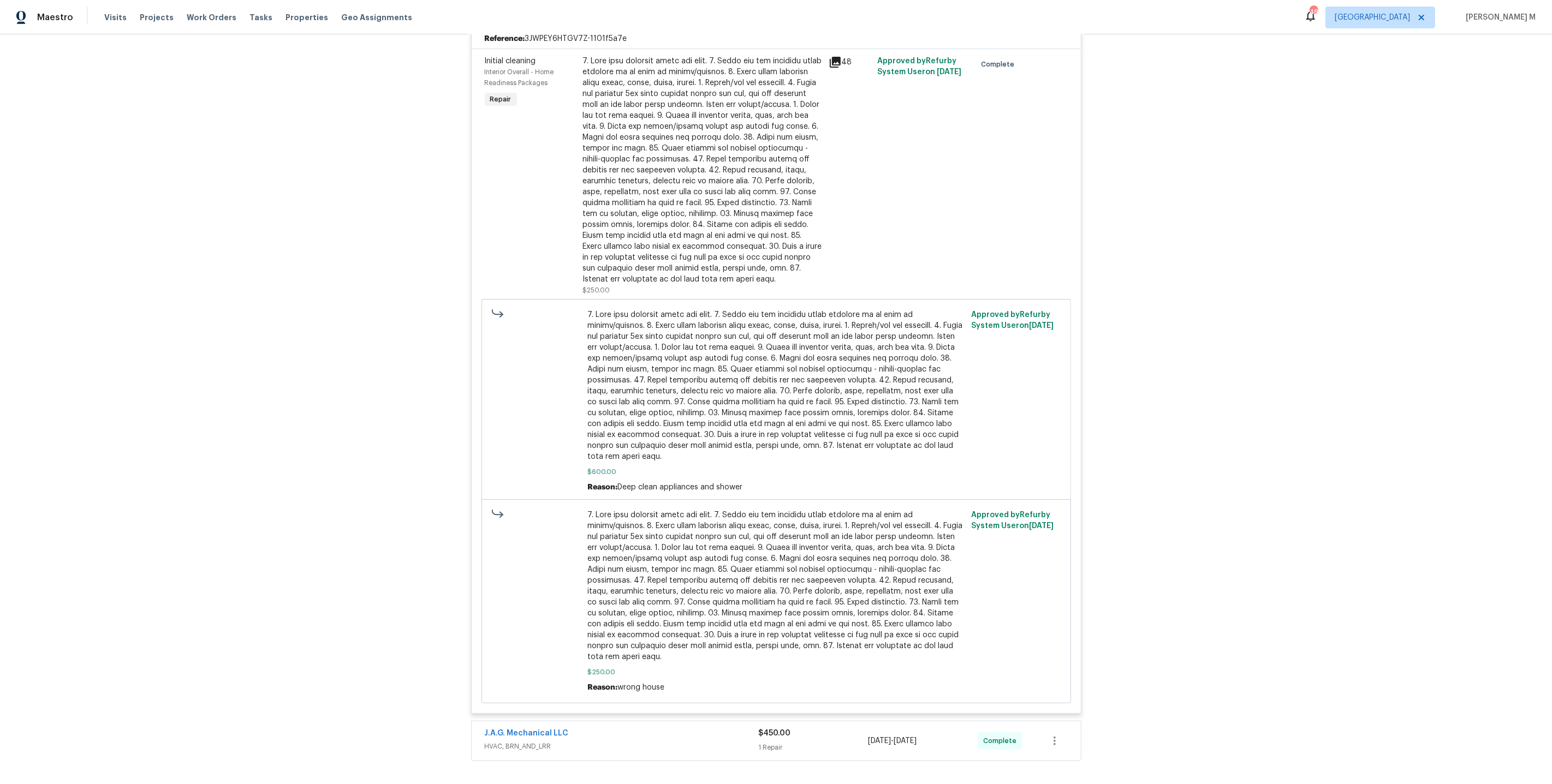
scroll to position [4569, 0]
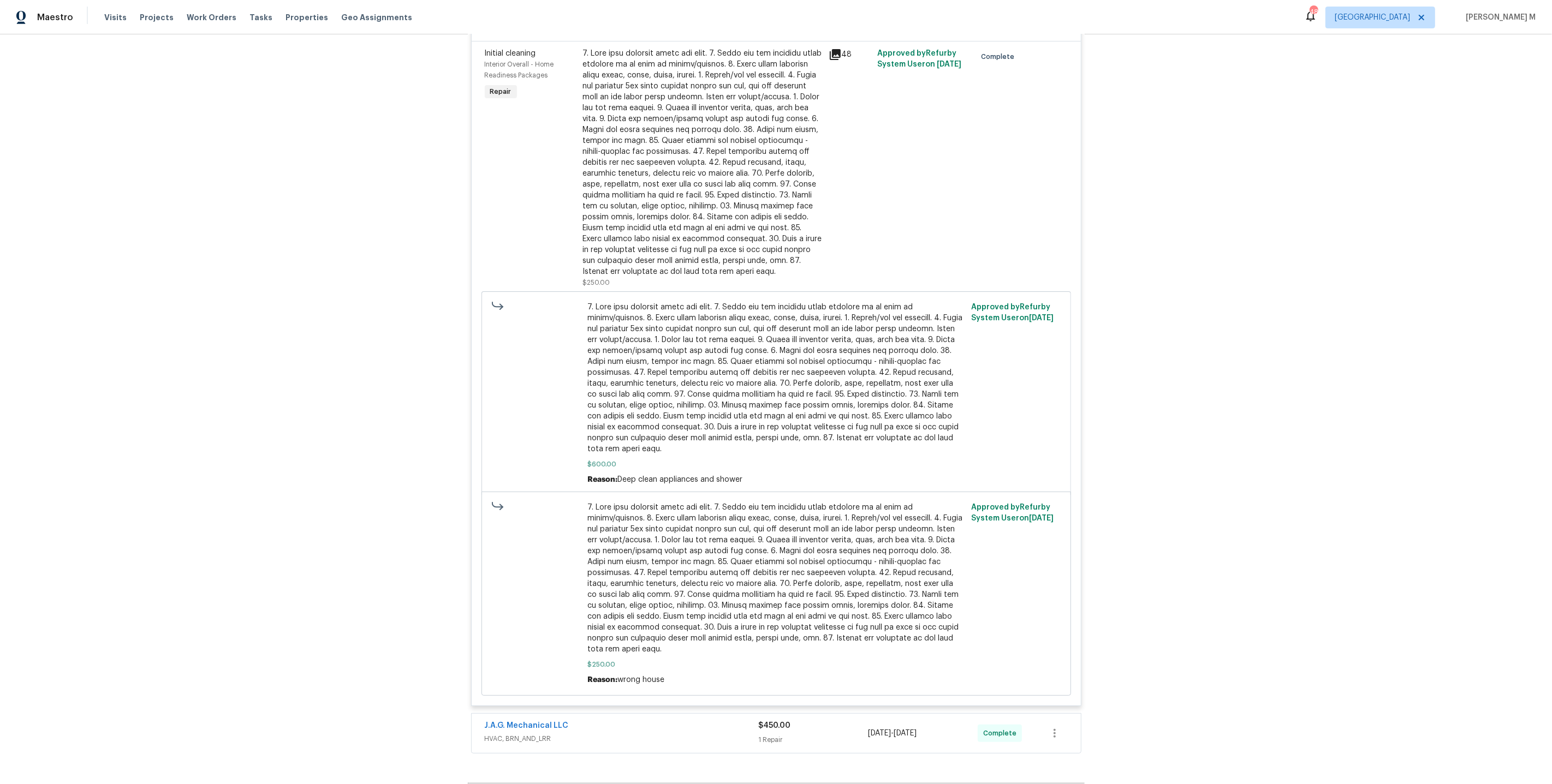
click at [509, 734] on span "HVAC, BRN_AND_LRR" at bounding box center [622, 739] width 274 height 11
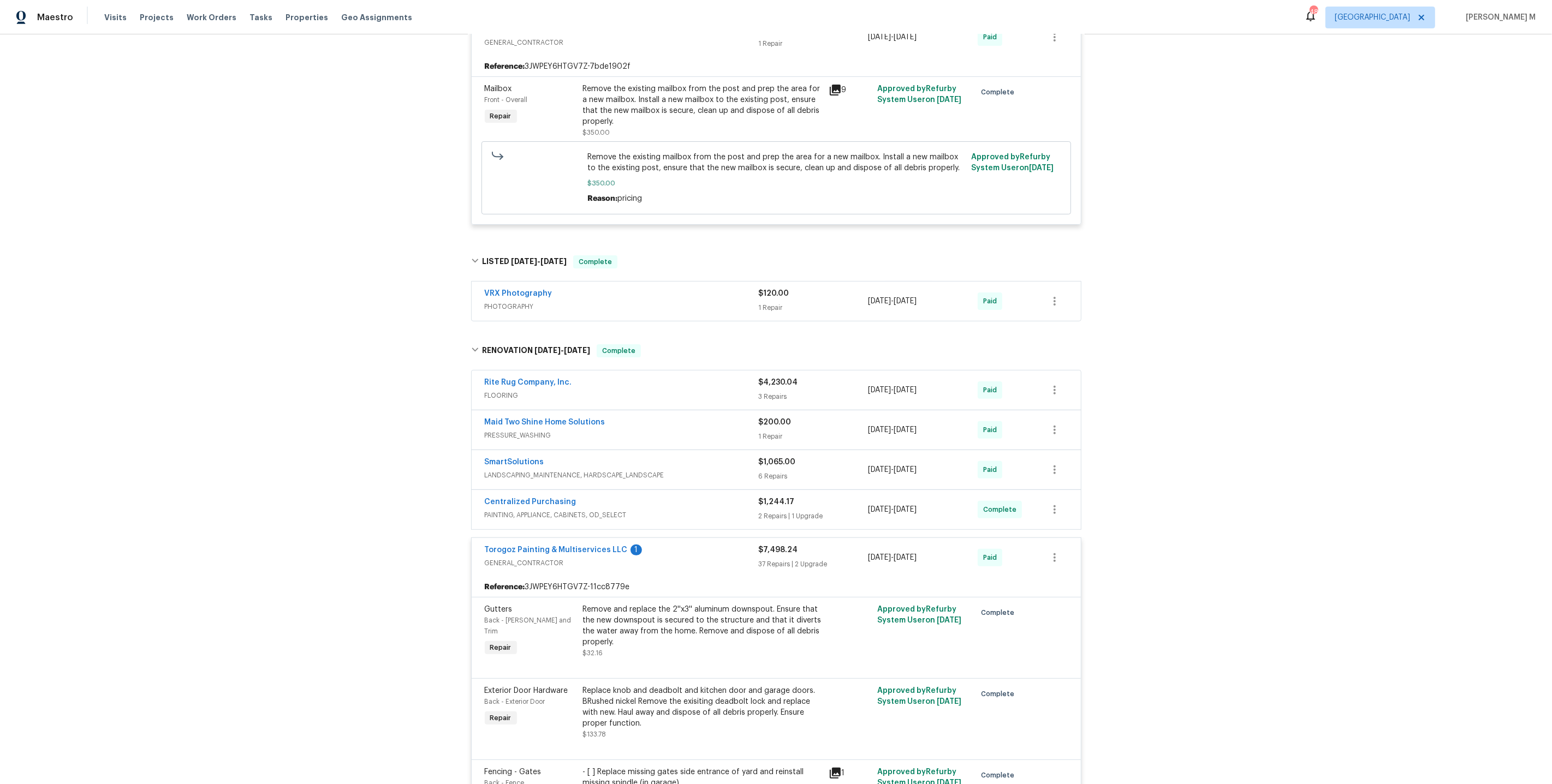
scroll to position [0, 0]
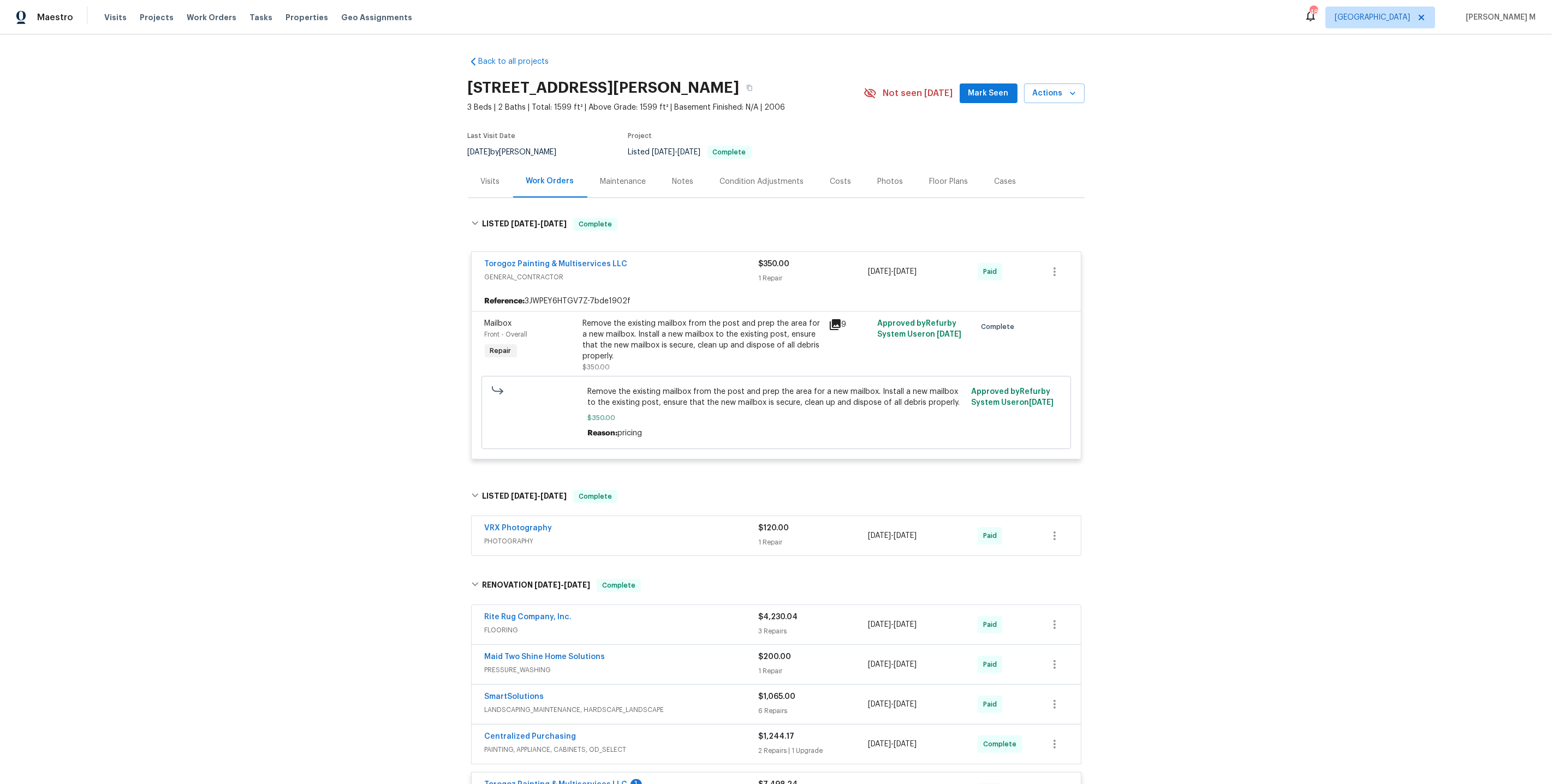
click at [604, 176] on div "Maintenance" at bounding box center [624, 181] width 46 height 11
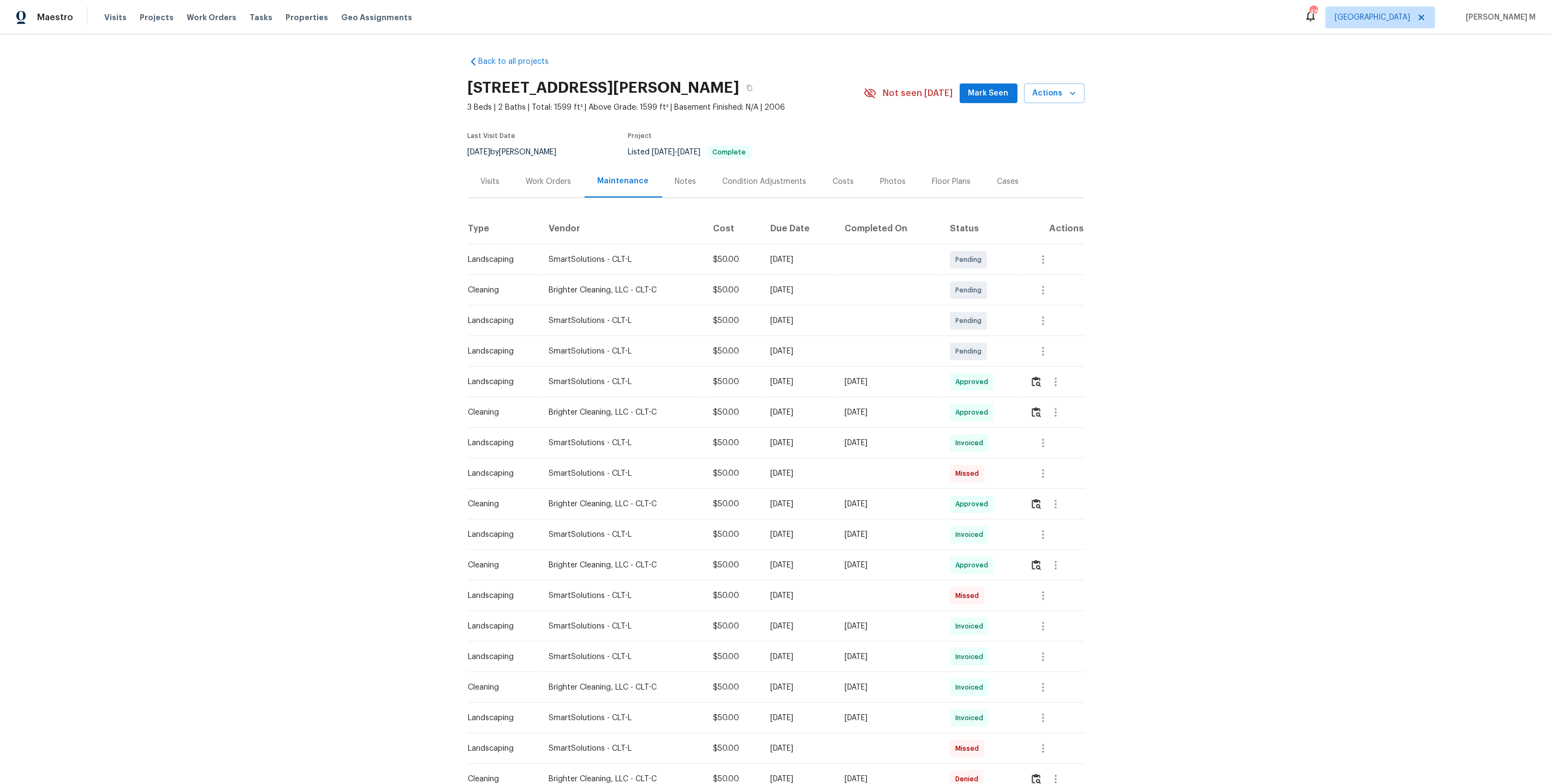
click at [544, 194] on div "Back to all projects 16815 Spruell St, Huntersville, NC 28078 3 Beds | 2 Baths …" at bounding box center [776, 421] width 617 height 747
click at [544, 186] on div "Work Orders" at bounding box center [548, 181] width 71 height 32
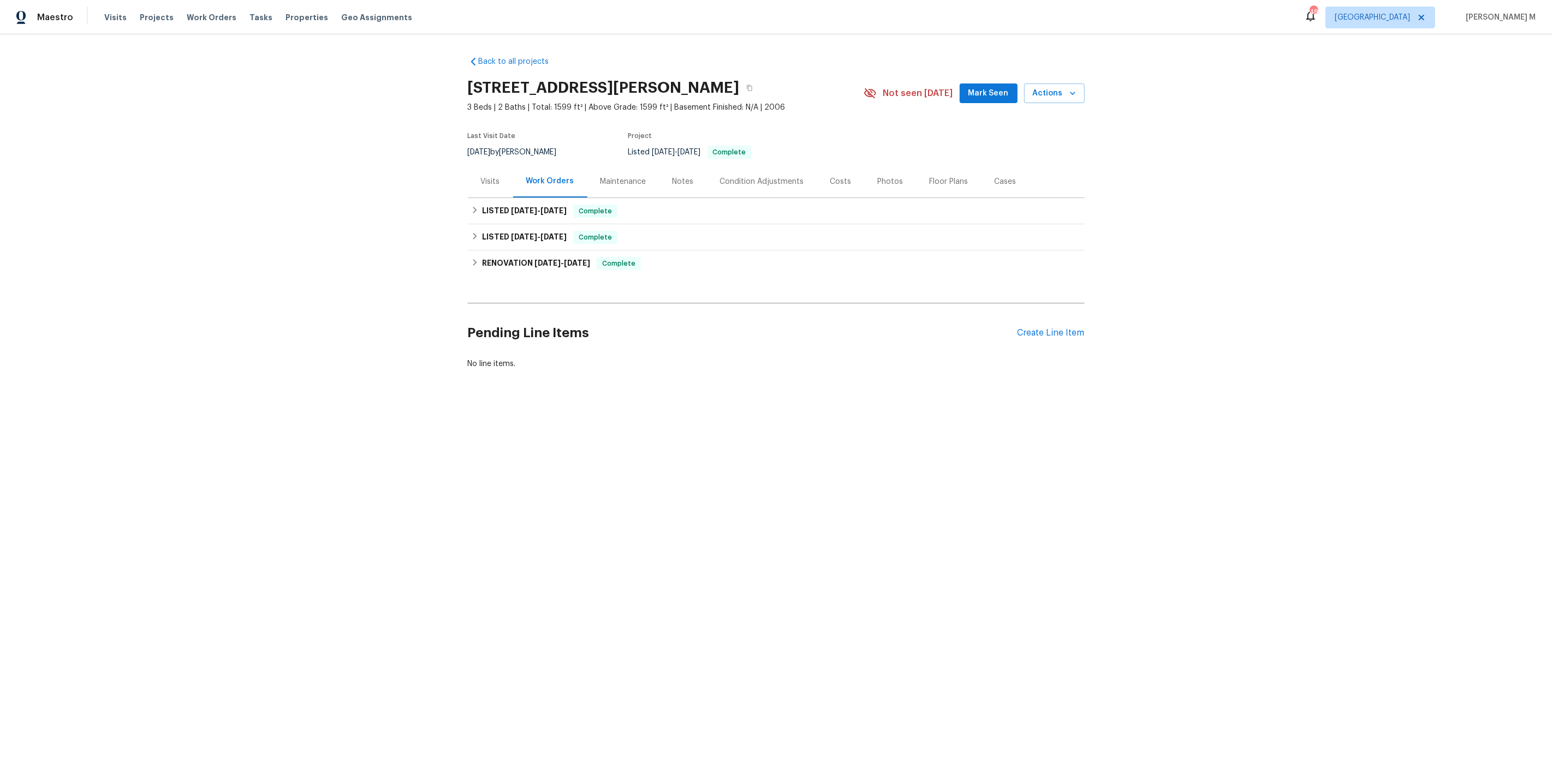
click at [492, 176] on div "Visits" at bounding box center [490, 181] width 19 height 11
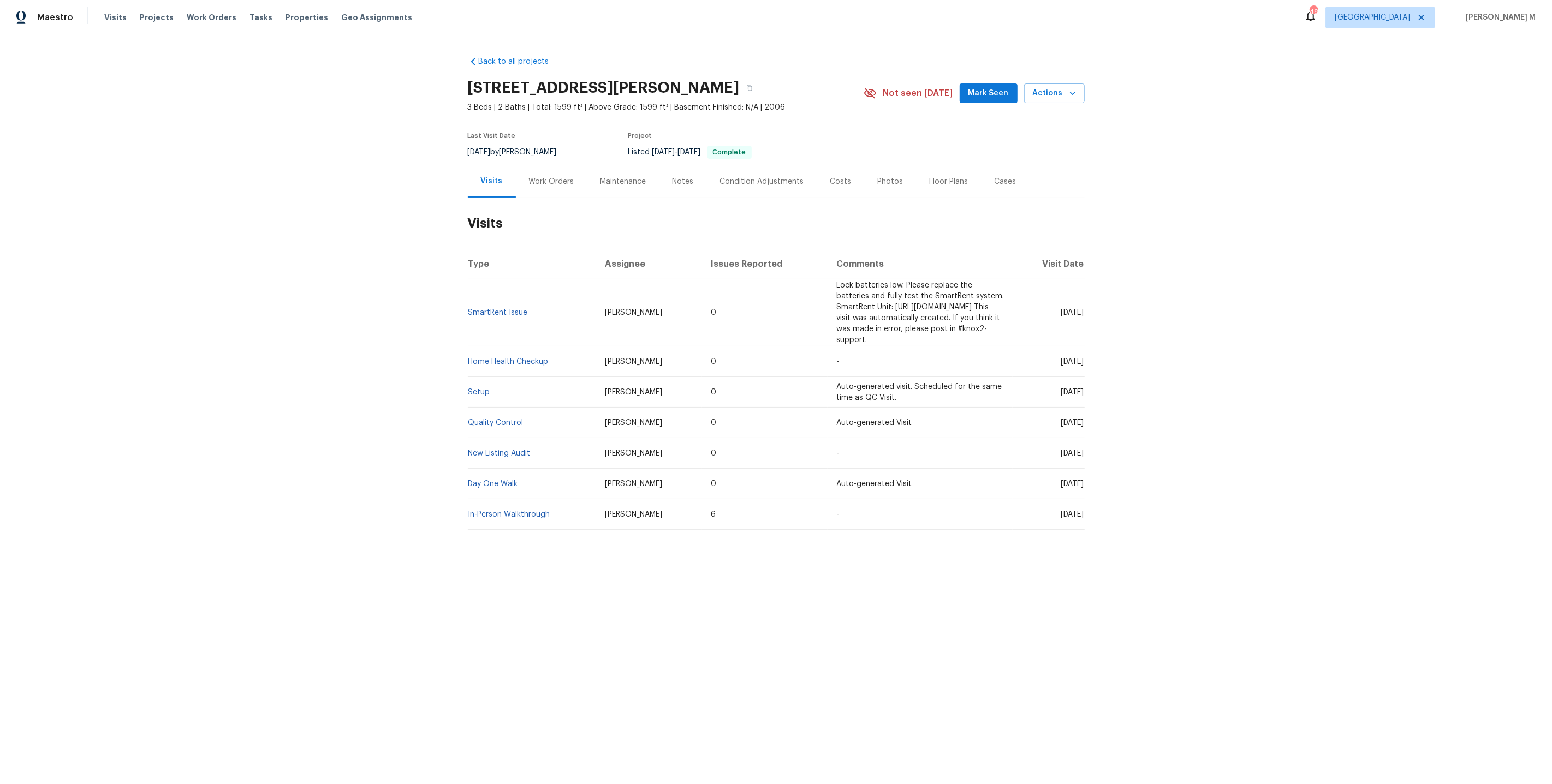
click at [614, 184] on div "Maintenance" at bounding box center [623, 181] width 72 height 32
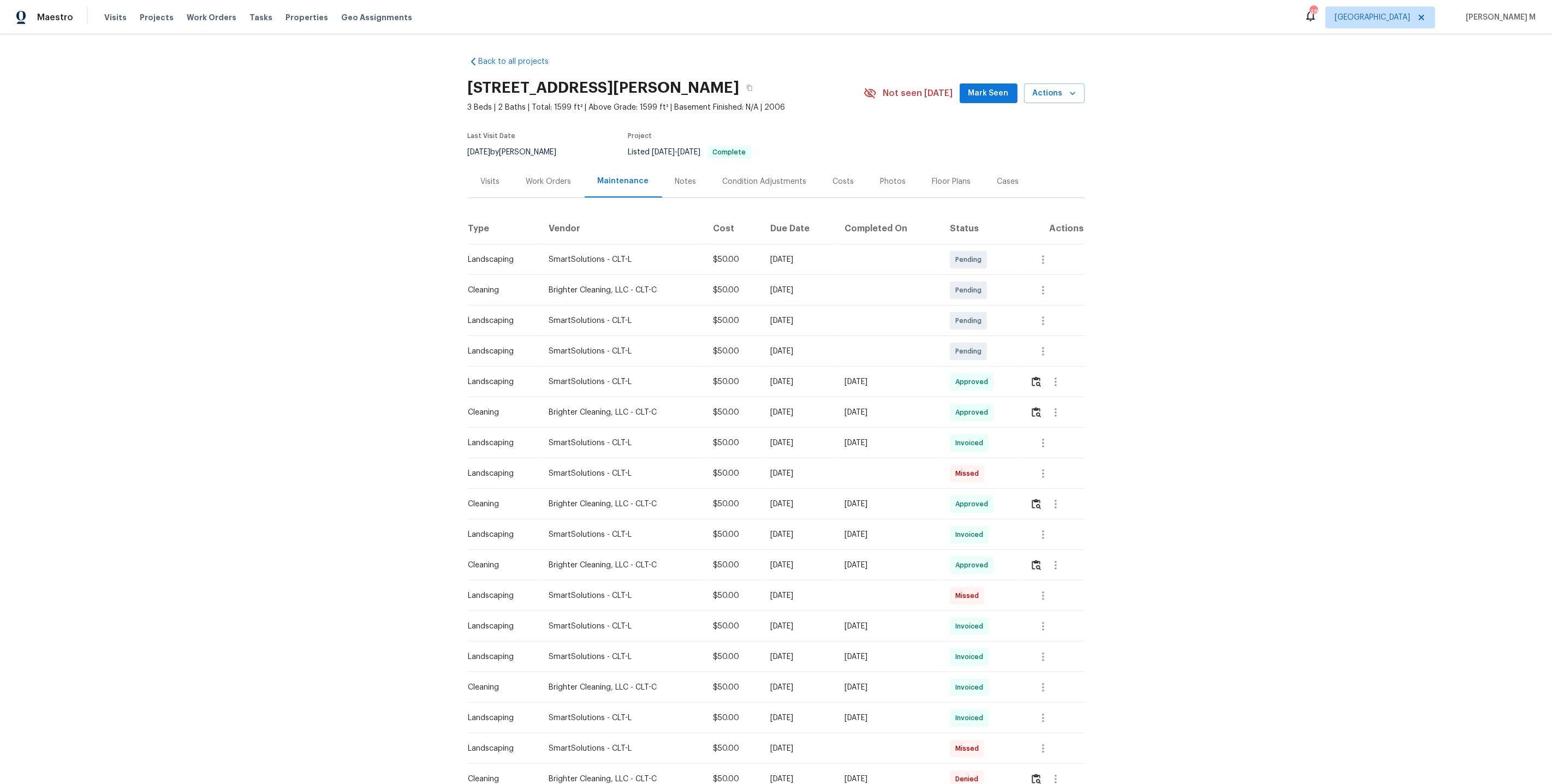
click at [1031, 403] on td at bounding box center [1052, 412] width 63 height 30
click at [1036, 407] on img "button" at bounding box center [1036, 412] width 9 height 10
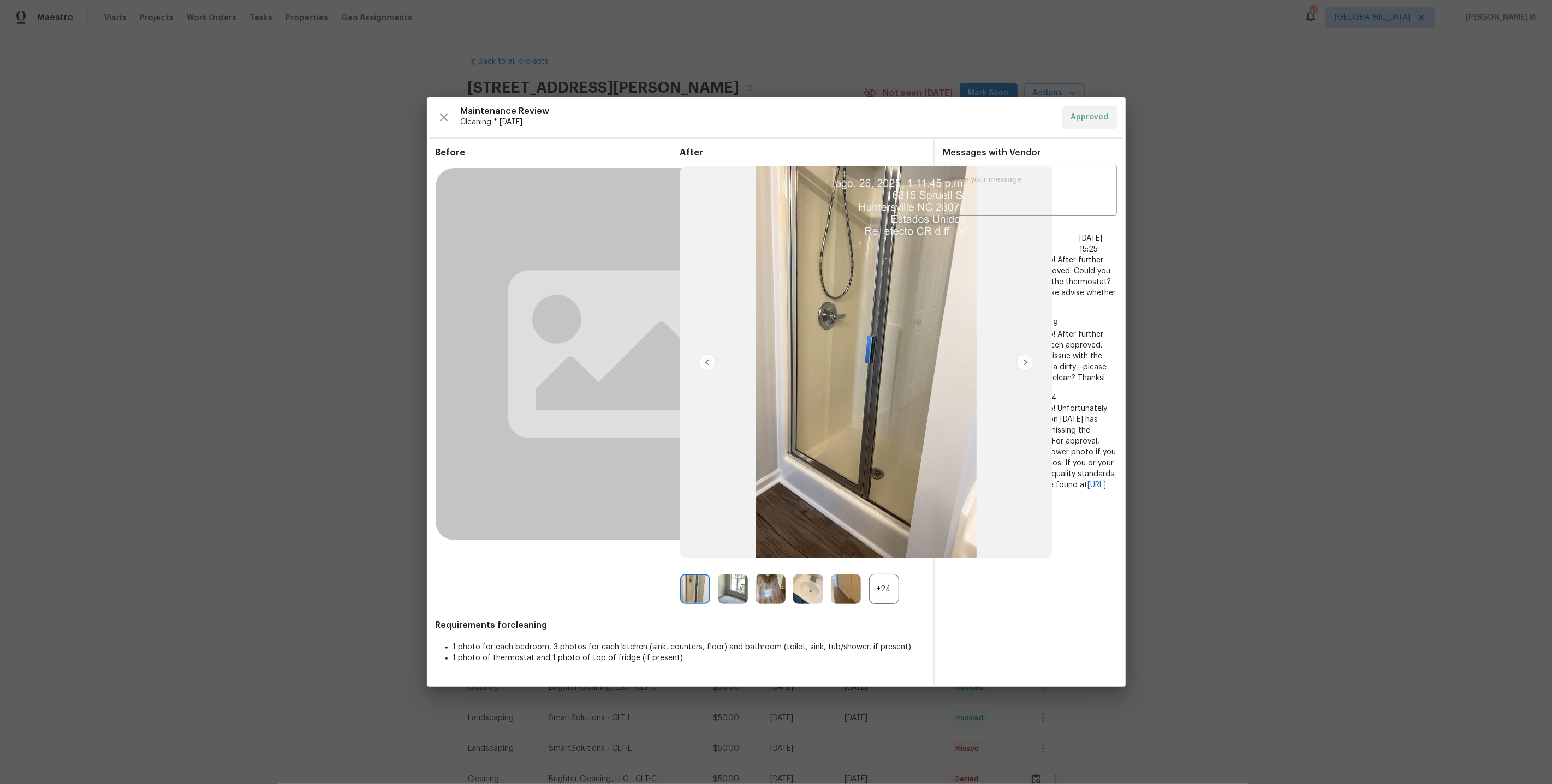
click at [897, 589] on div "+24" at bounding box center [884, 589] width 30 height 30
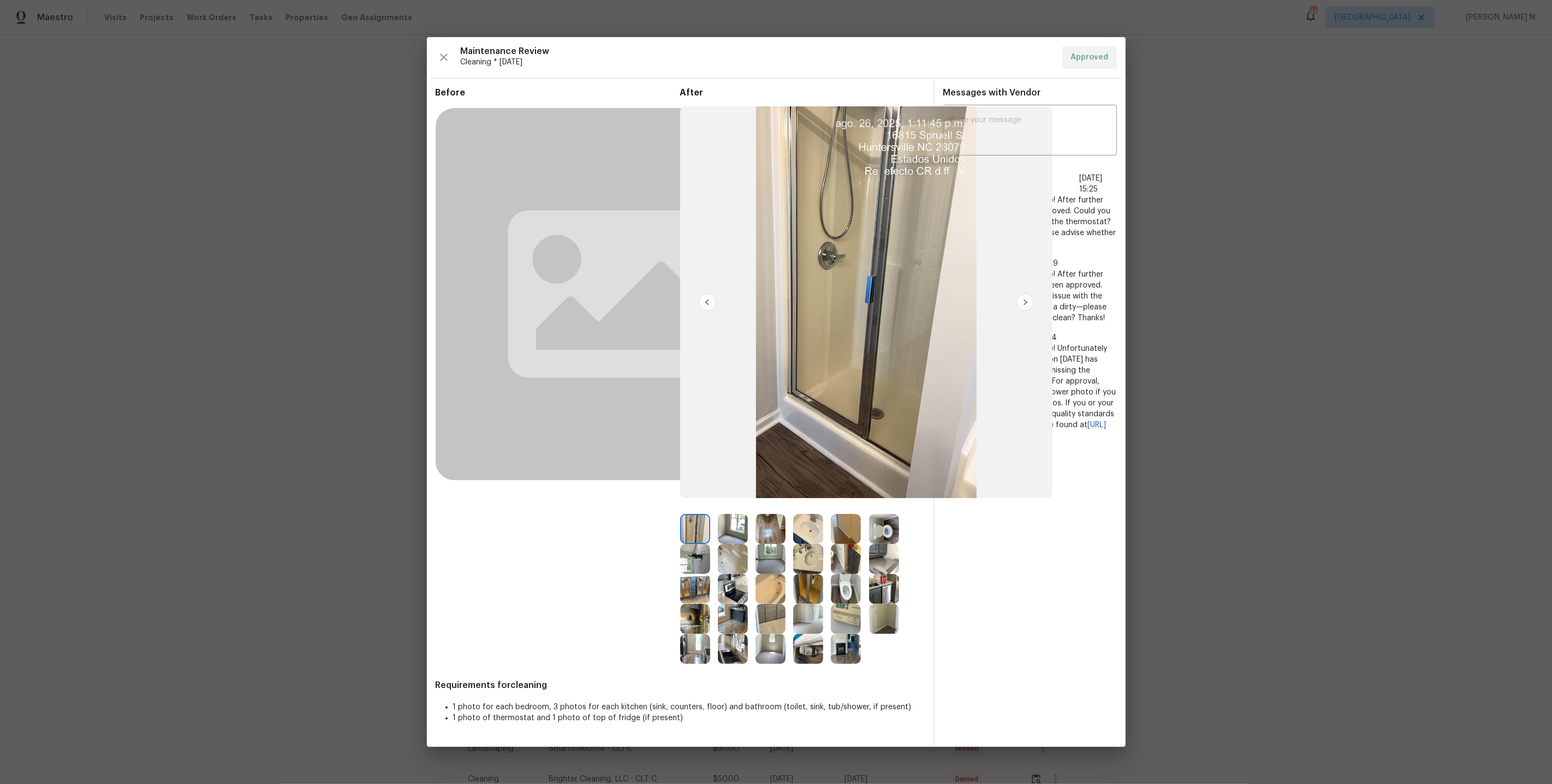
click at [767, 560] on img at bounding box center [771, 559] width 30 height 30
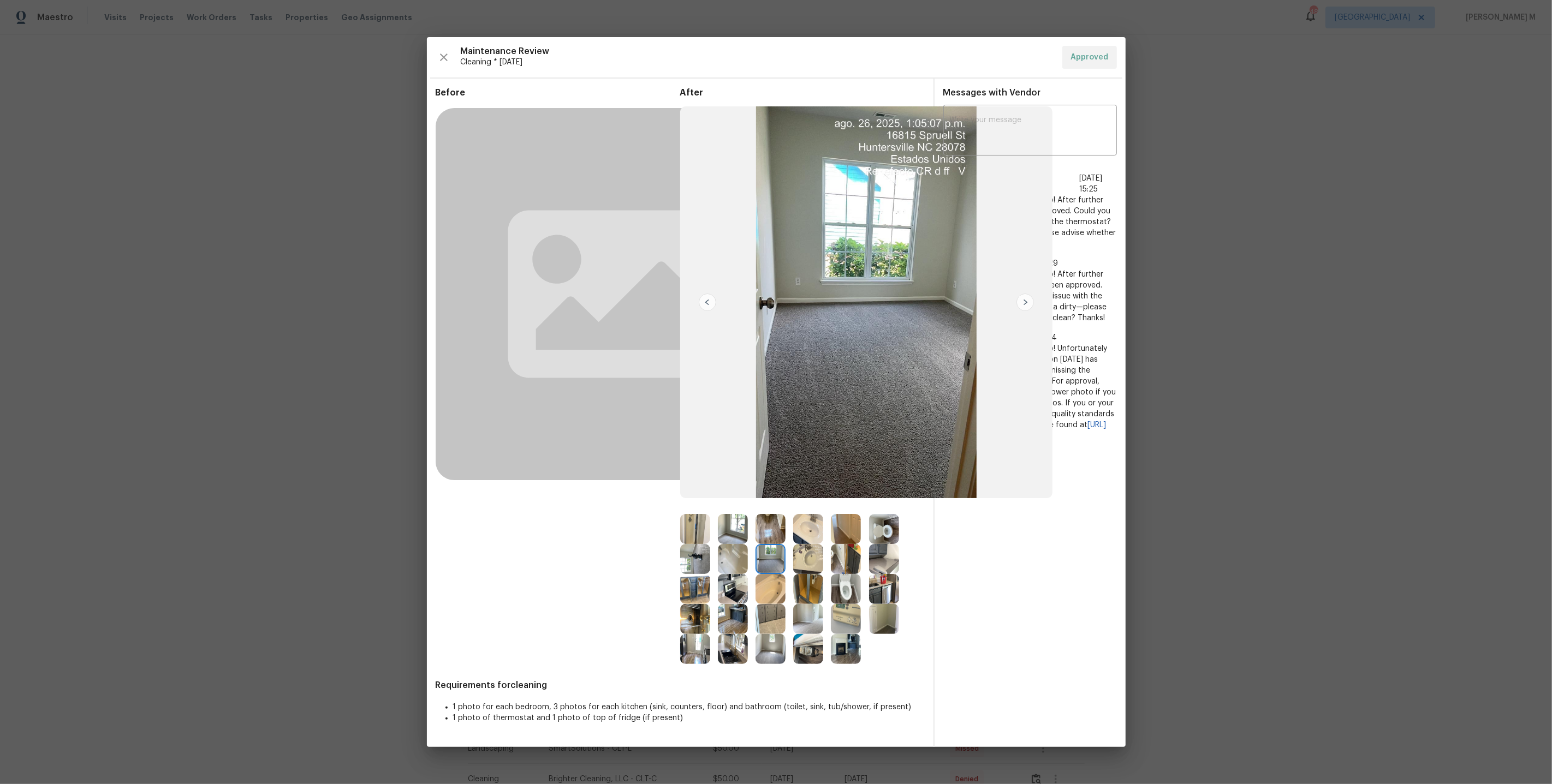
click at [1026, 297] on img at bounding box center [1025, 302] width 17 height 17
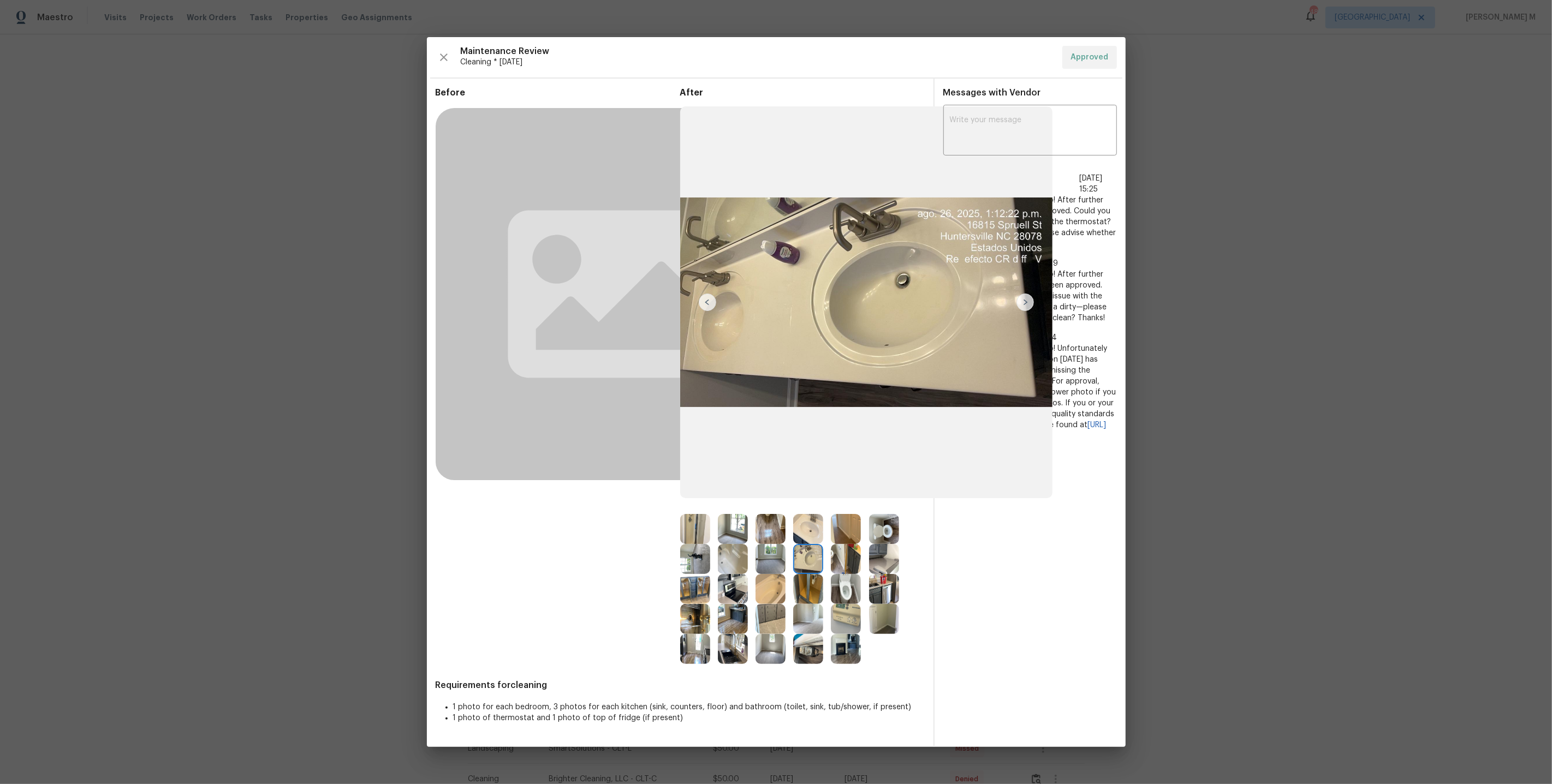
click at [1027, 300] on img at bounding box center [1025, 302] width 17 height 17
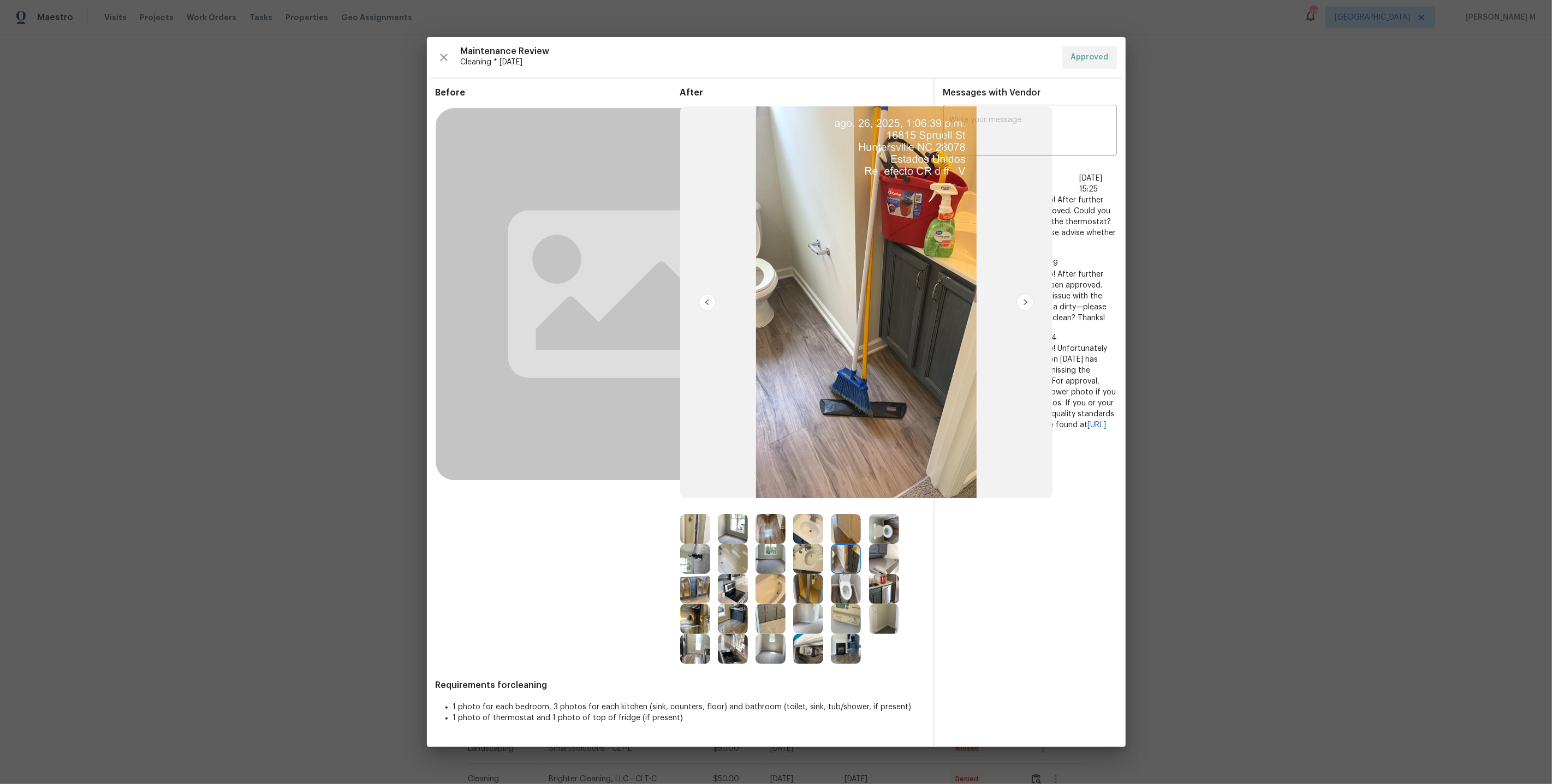
click at [686, 621] on img at bounding box center [695, 619] width 30 height 30
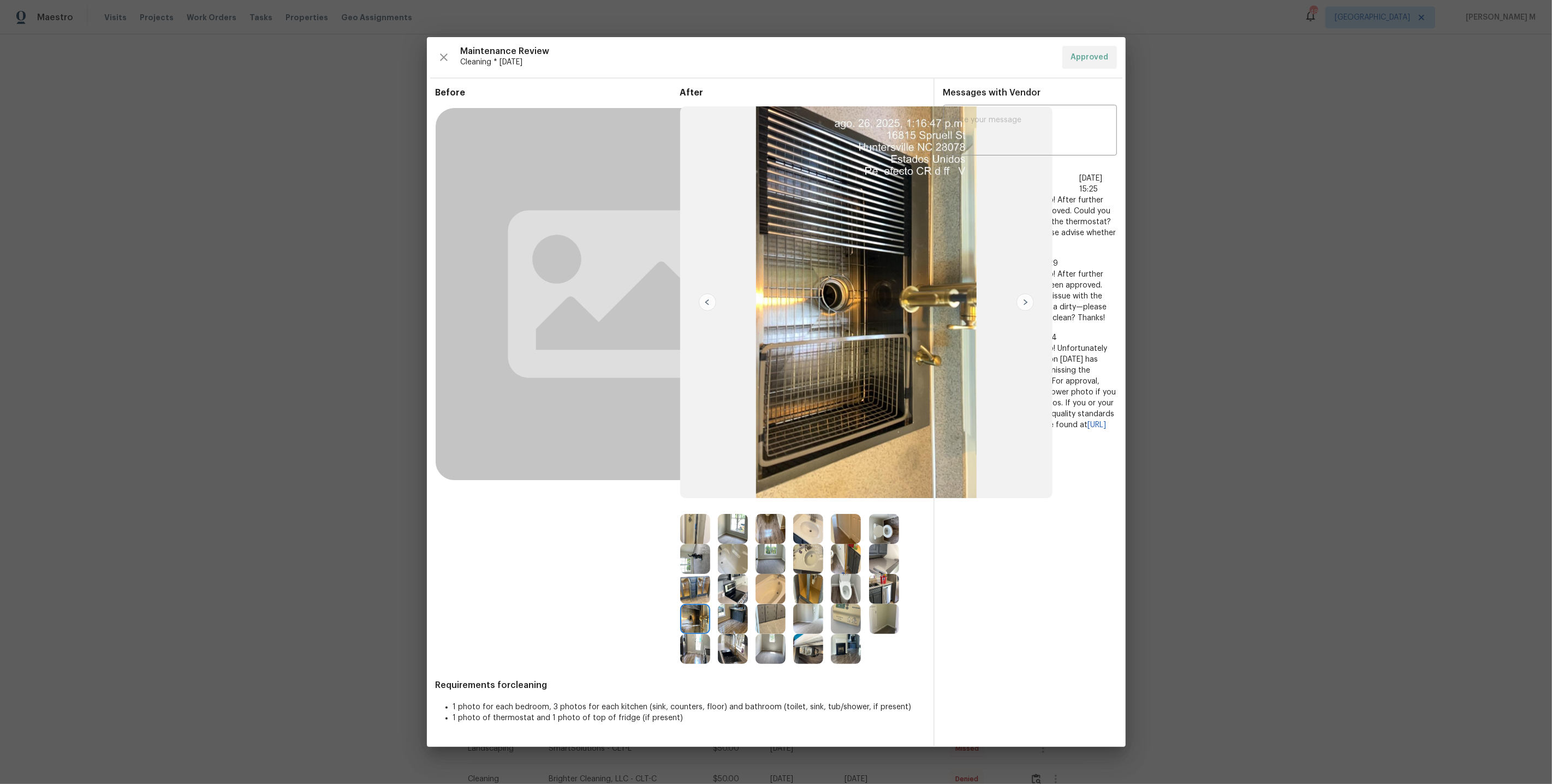
click at [738, 660] on img at bounding box center [733, 649] width 30 height 30
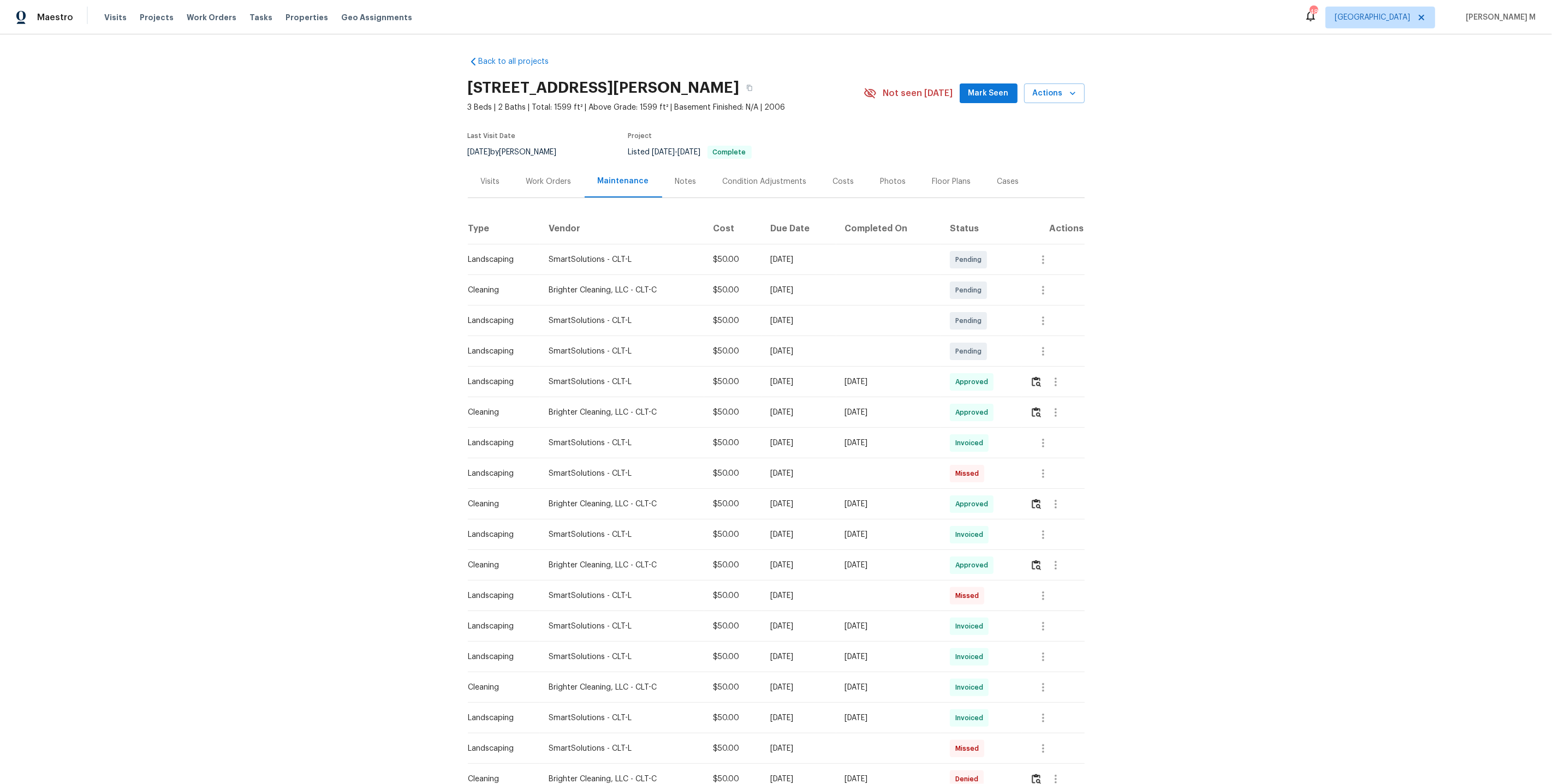
click at [778, 407] on div "[DATE]" at bounding box center [798, 412] width 57 height 11
click at [532, 165] on div "Work Orders" at bounding box center [548, 181] width 71 height 32
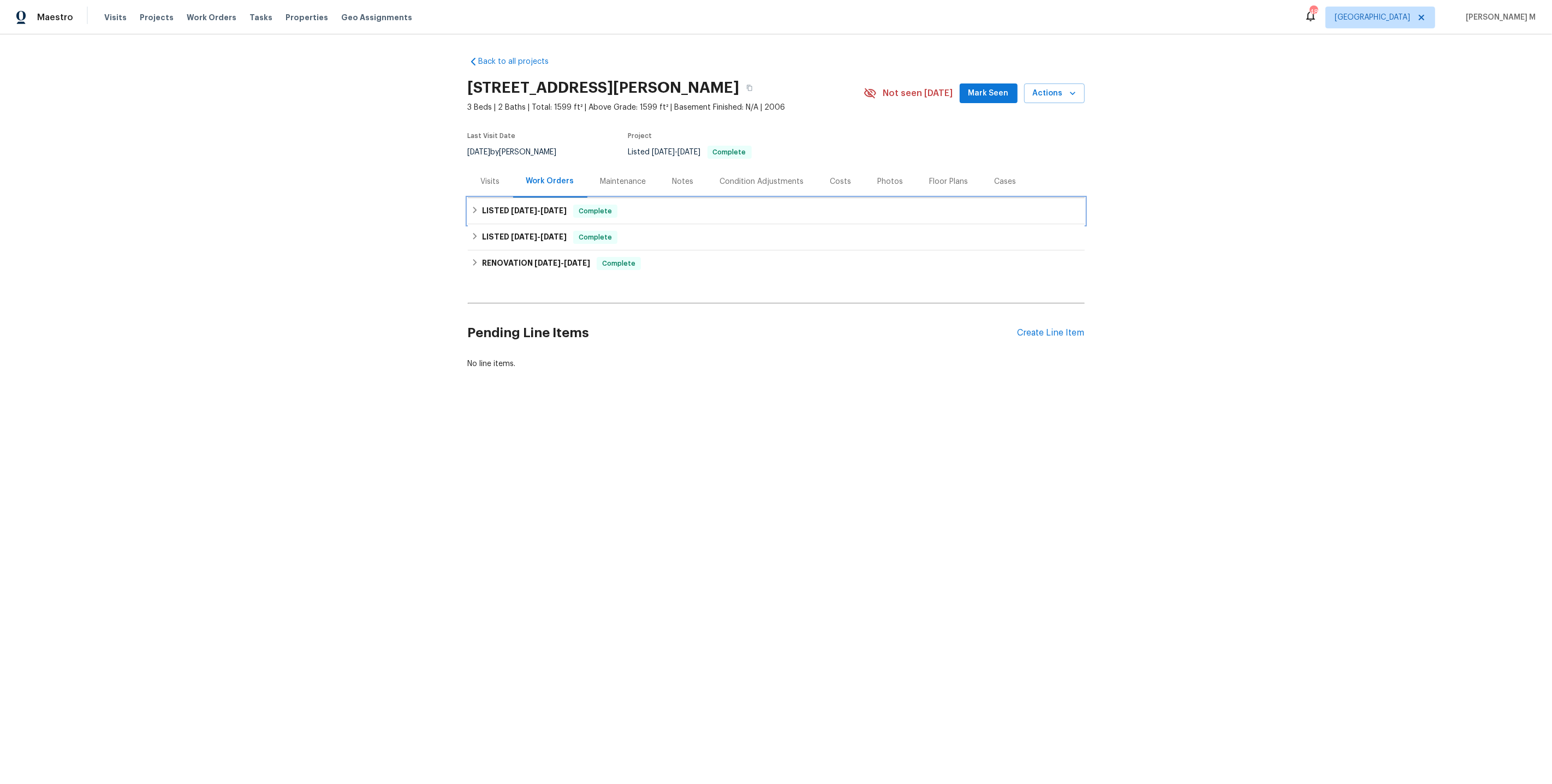
click at [521, 207] on span "7/25/25" at bounding box center [524, 211] width 26 height 8
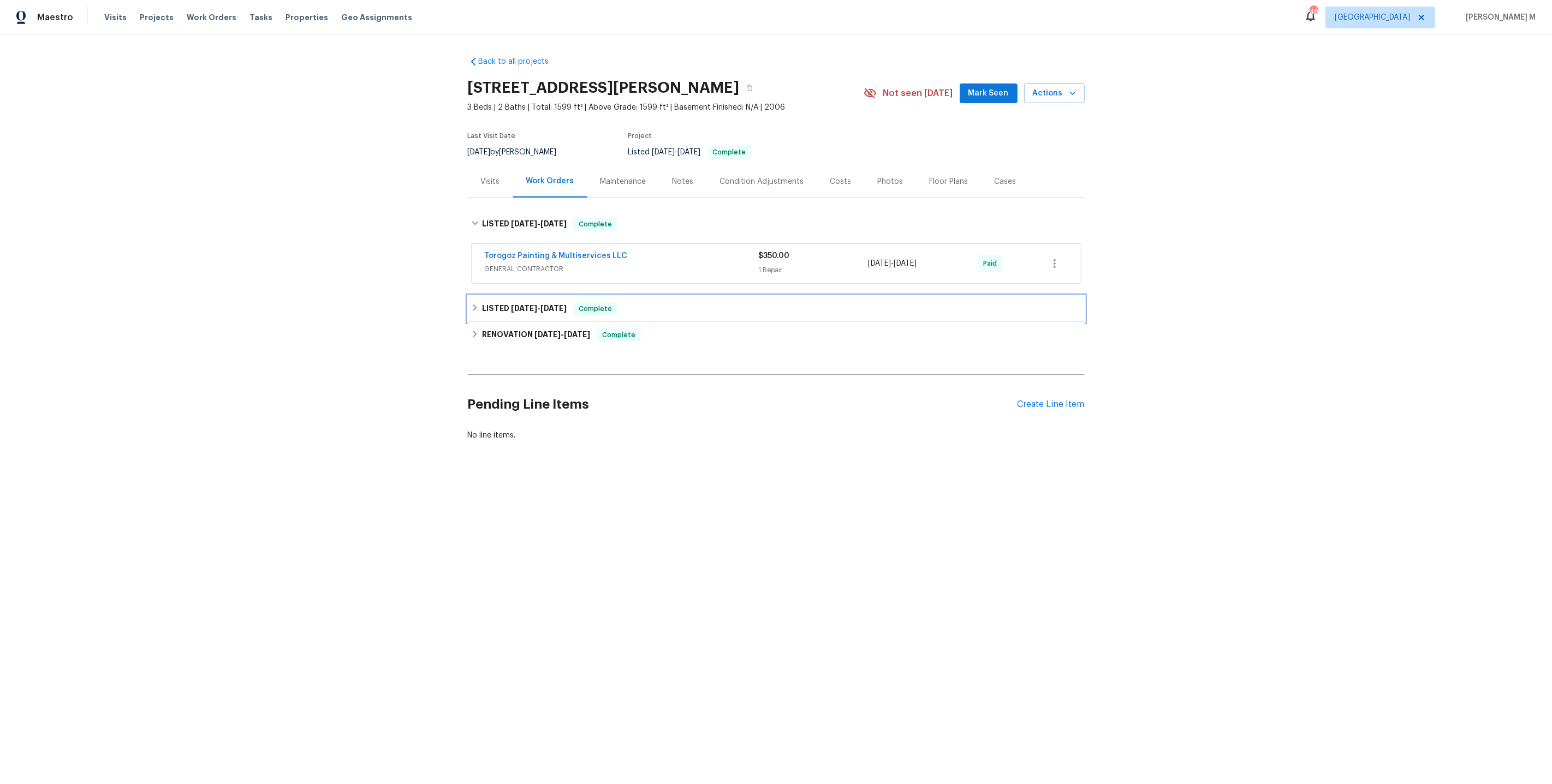
click at [516, 310] on div "LISTED 6/28/25 - 6/30/25 Complete" at bounding box center [776, 309] width 617 height 26
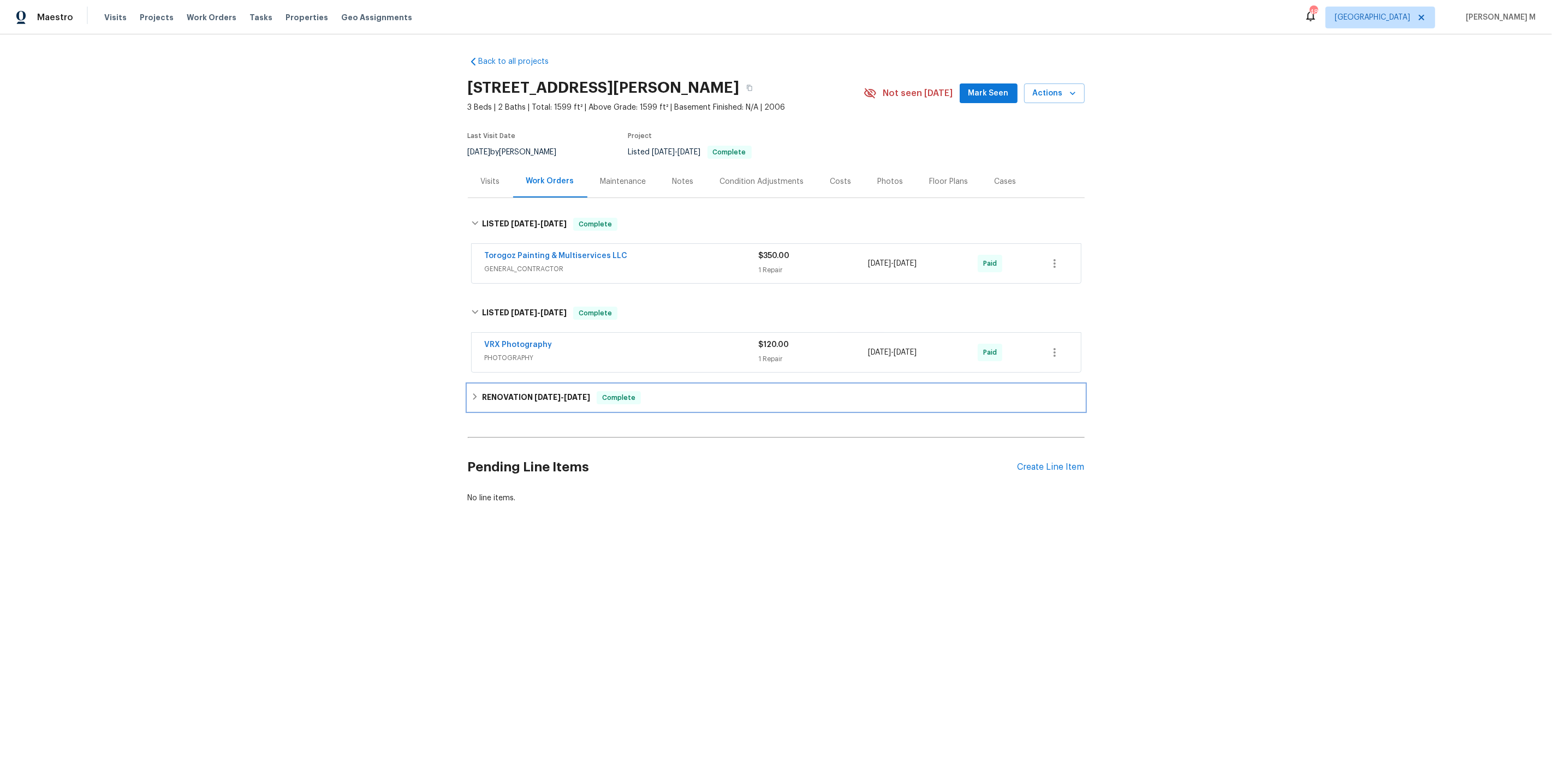
click at [535, 393] on span "6/9/25" at bounding box center [548, 397] width 26 height 8
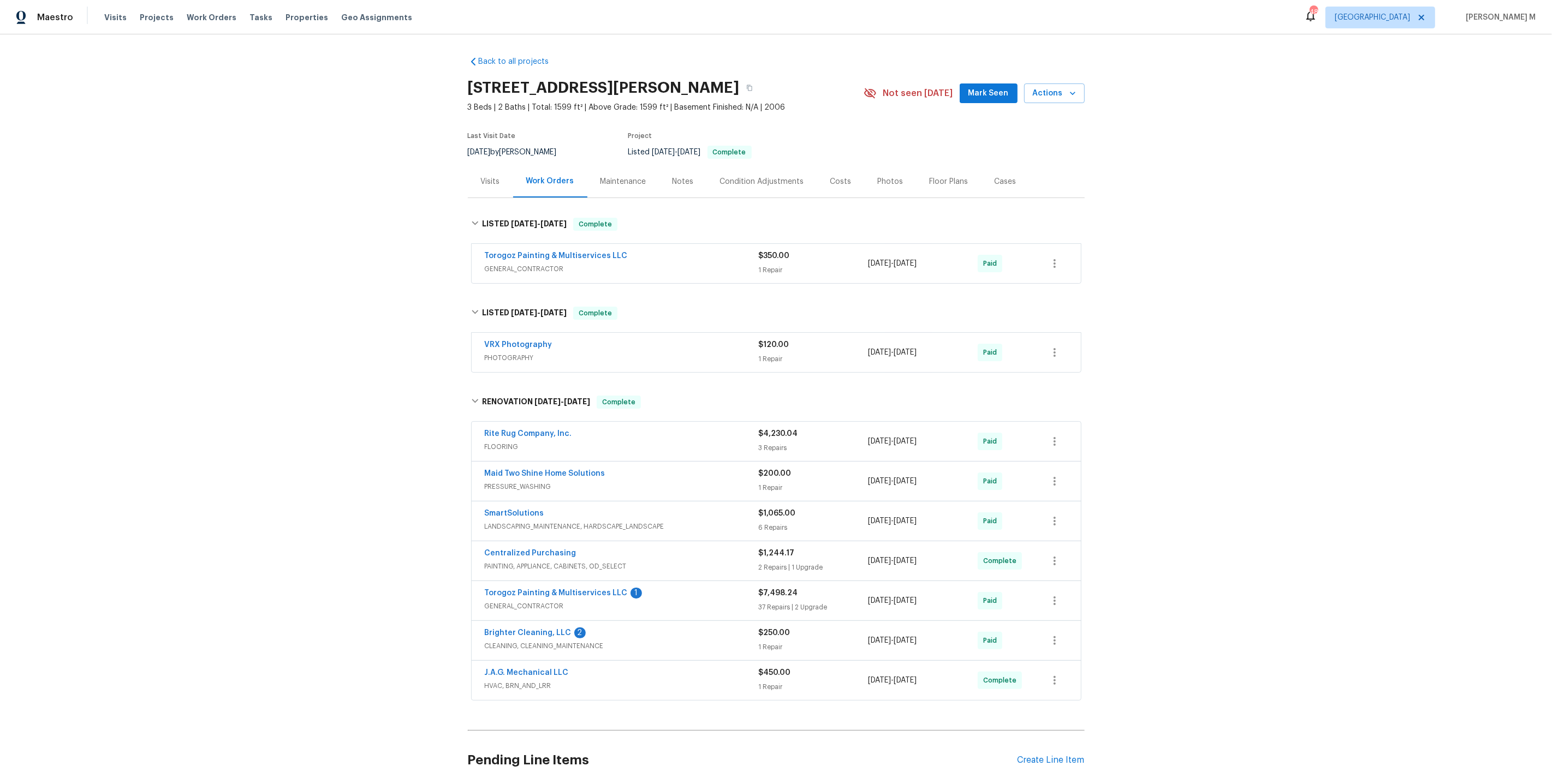
click at [514, 263] on span "GENERAL_CONTRACTOR" at bounding box center [622, 268] width 274 height 11
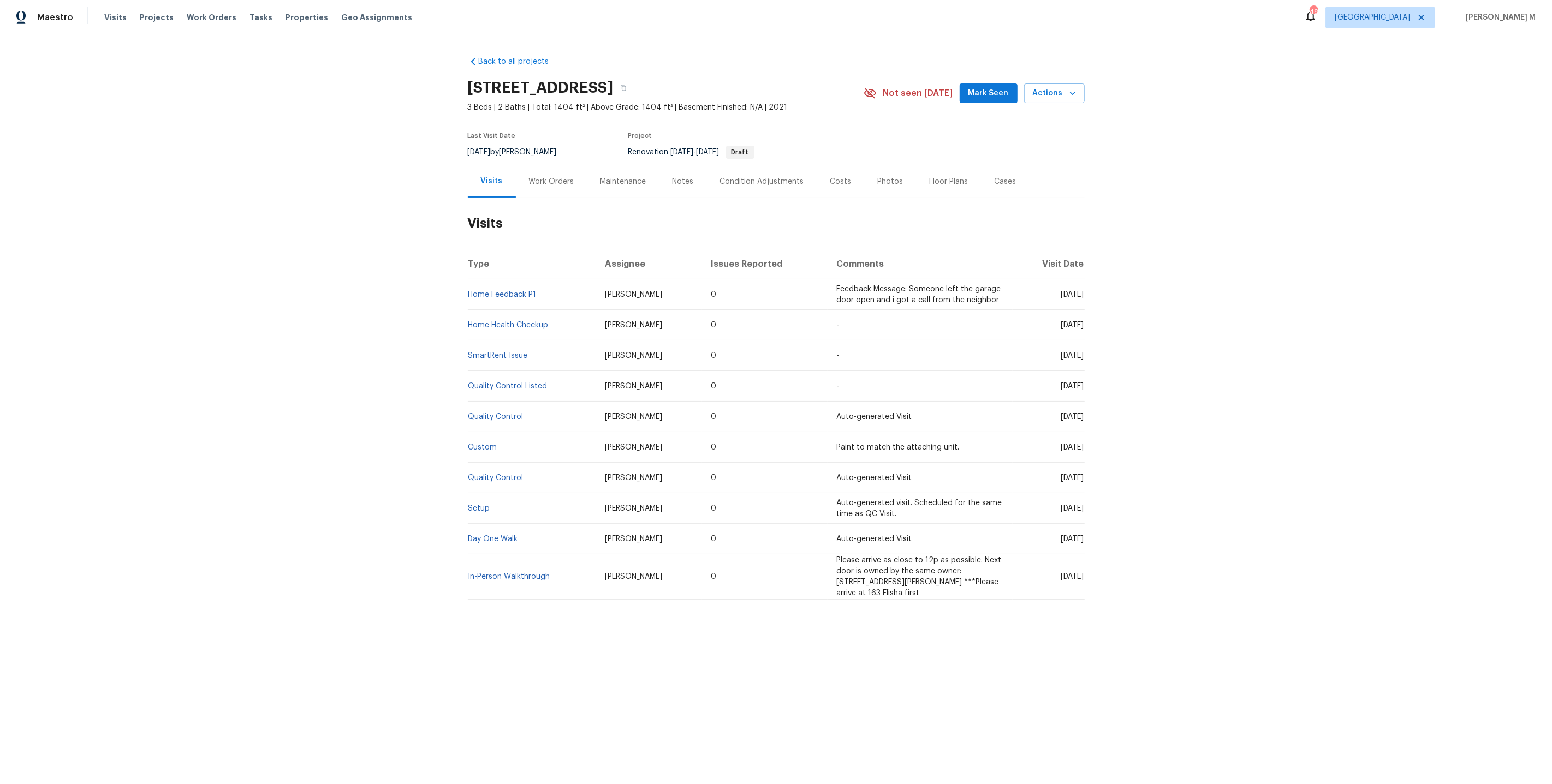
click at [555, 178] on div "Work Orders" at bounding box center [551, 181] width 45 height 11
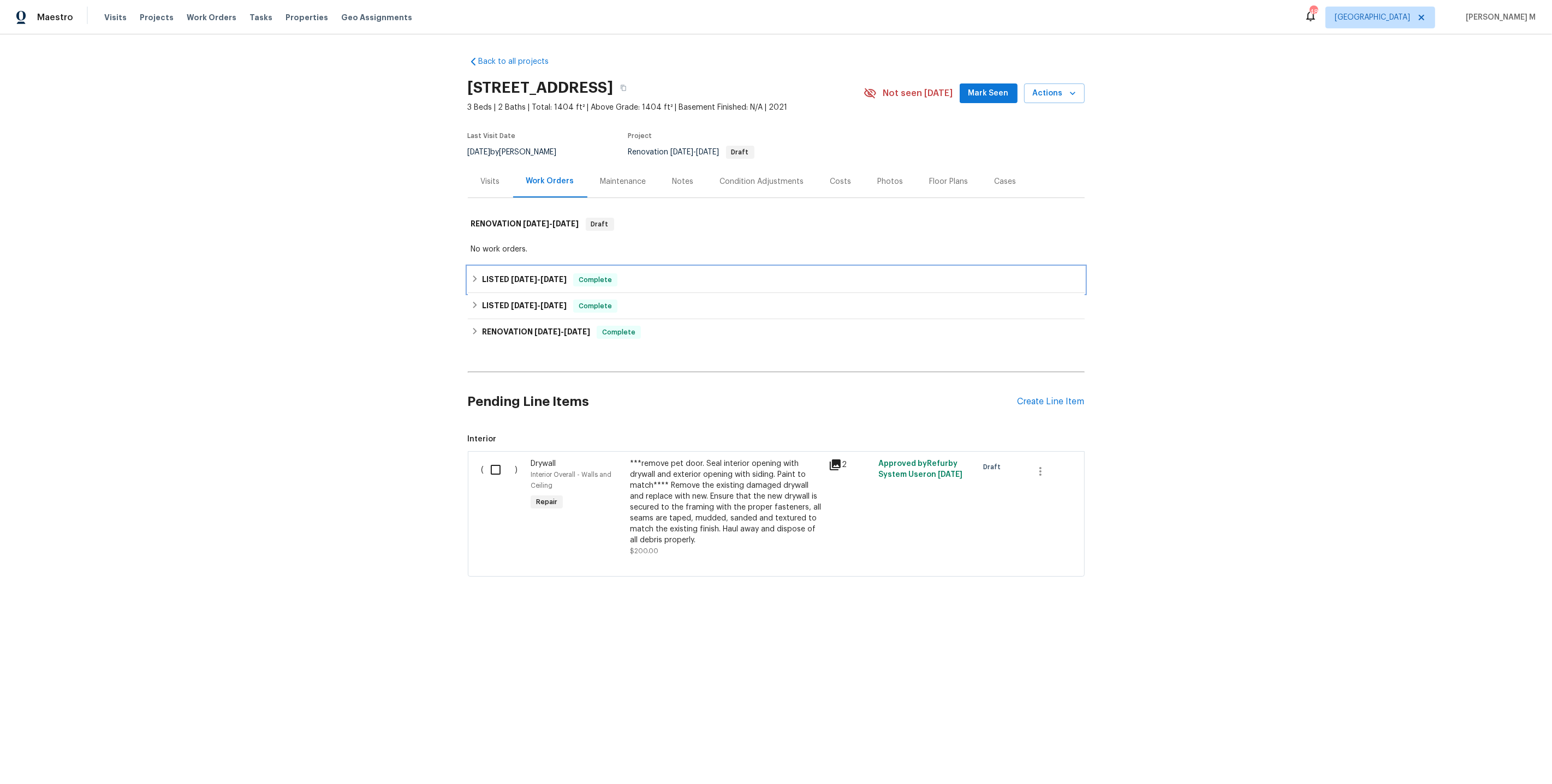
click at [530, 275] on span "4/1/25 - 4/16/25" at bounding box center [538, 279] width 55 height 8
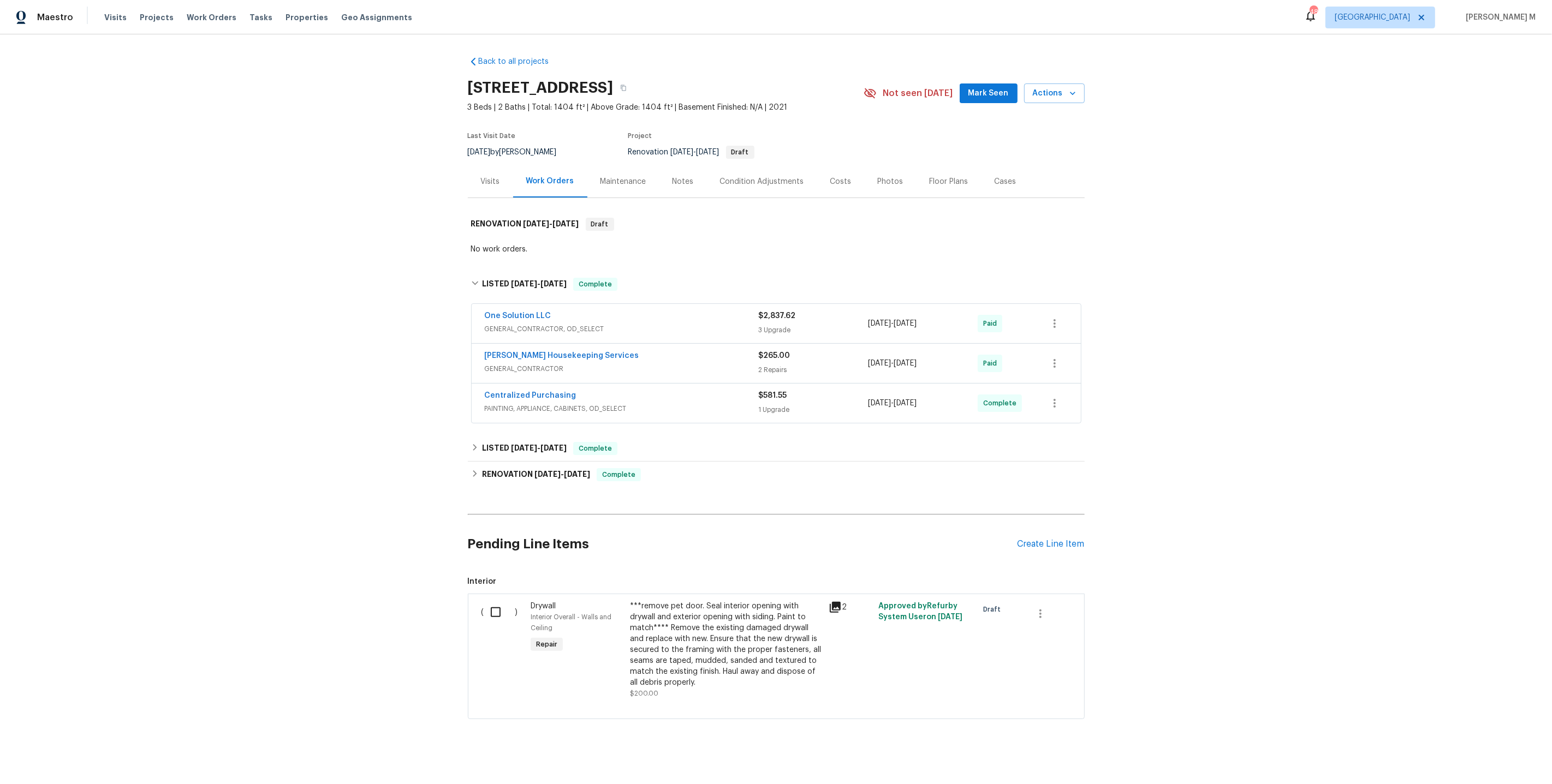
click at [528, 324] on span "GENERAL_CONTRACTOR, OD_SELECT" at bounding box center [622, 329] width 274 height 11
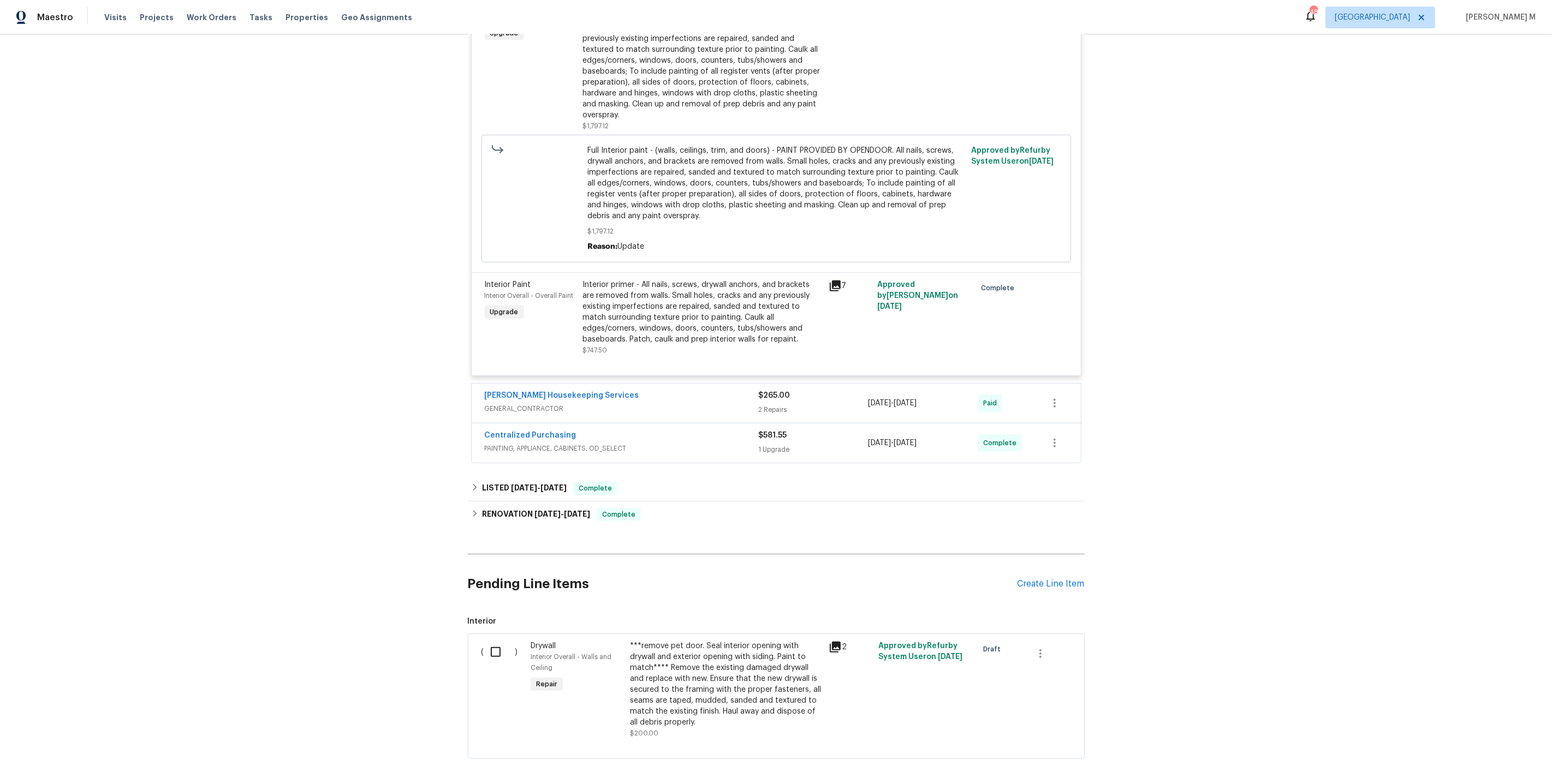
scroll to position [471, 0]
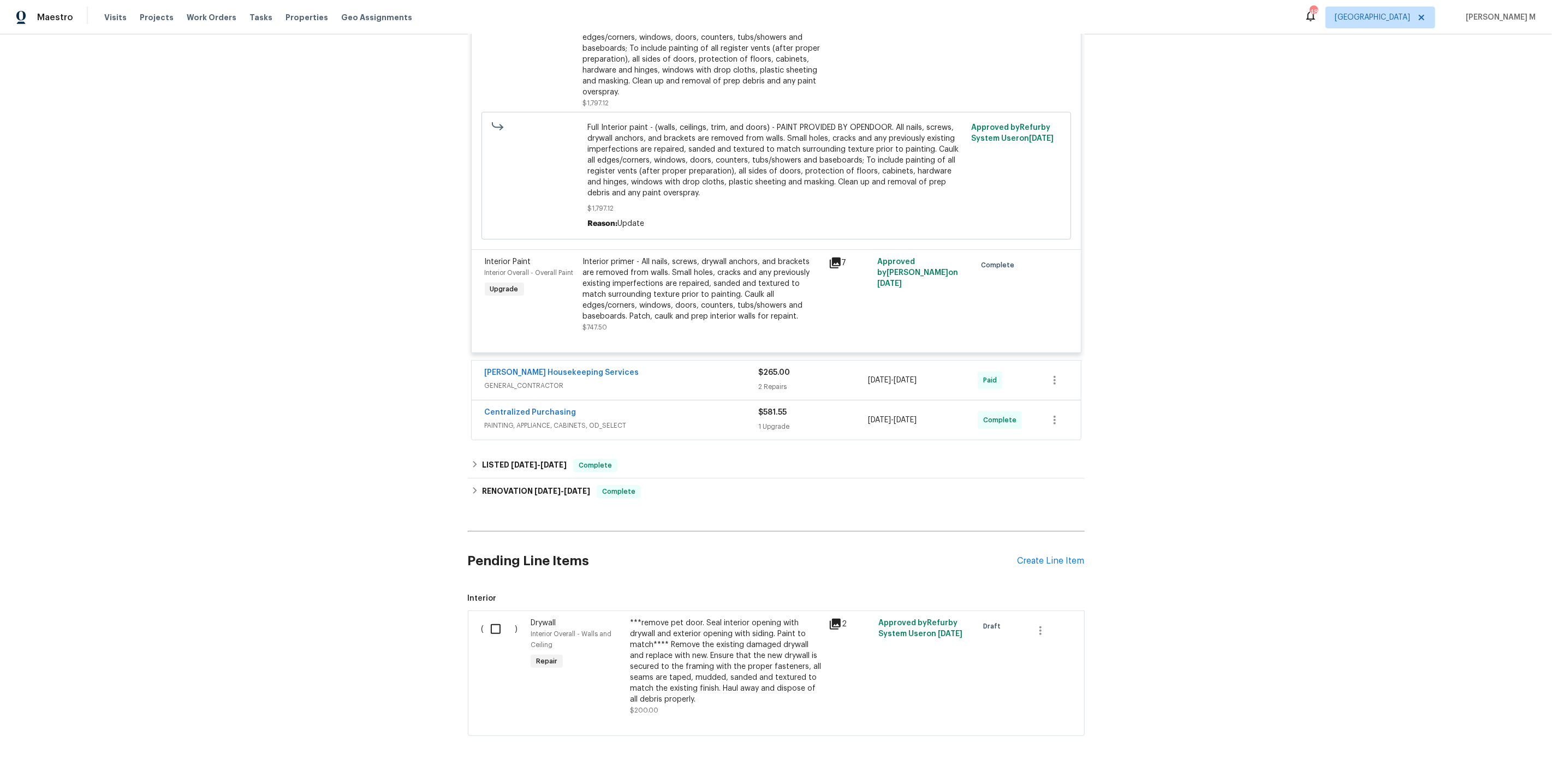
click at [502, 380] on span "GENERAL_CONTRACTOR" at bounding box center [622, 386] width 274 height 11
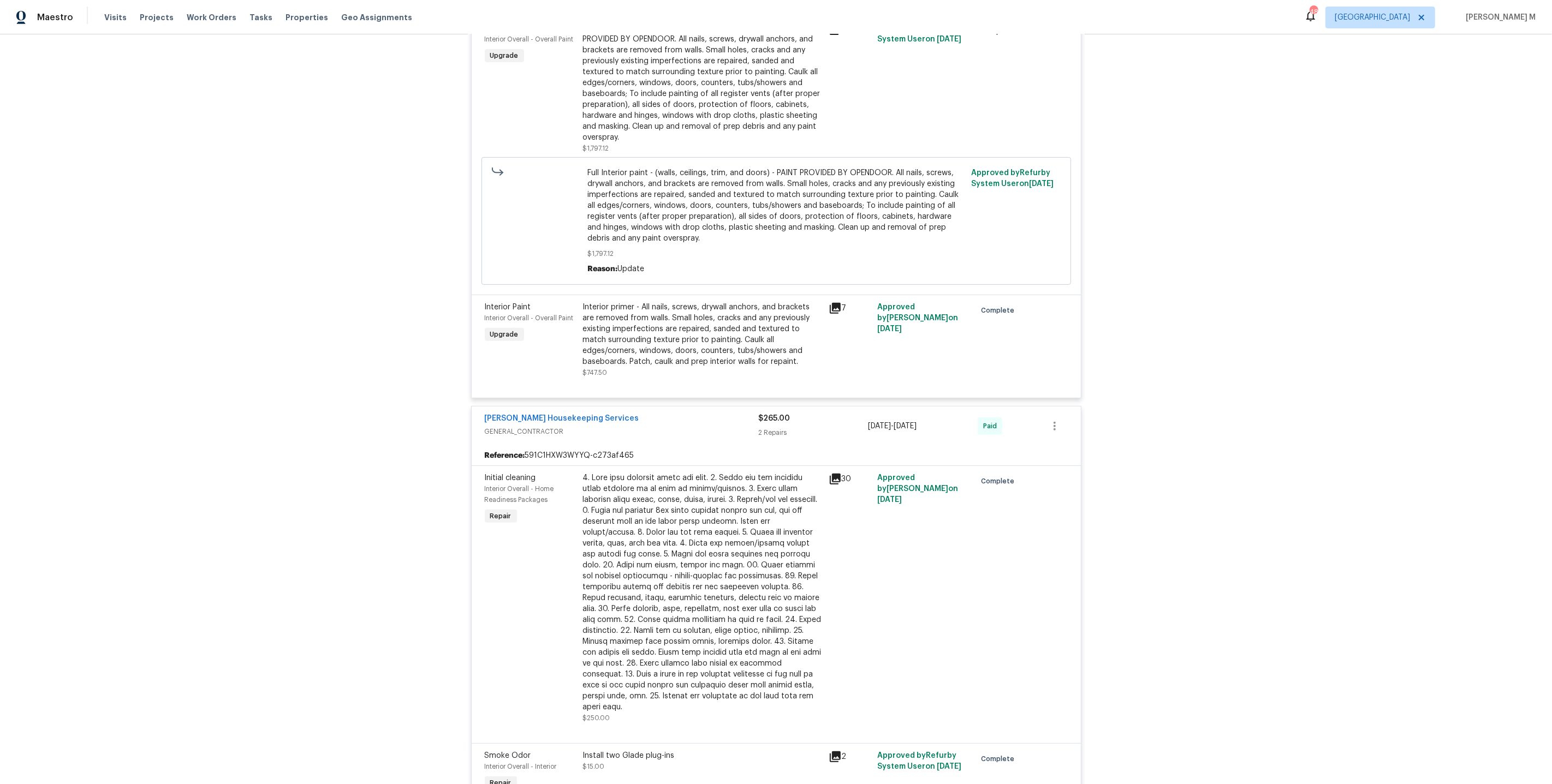
scroll to position [427, 0]
click at [667, 503] on div at bounding box center [702, 592] width 239 height 240
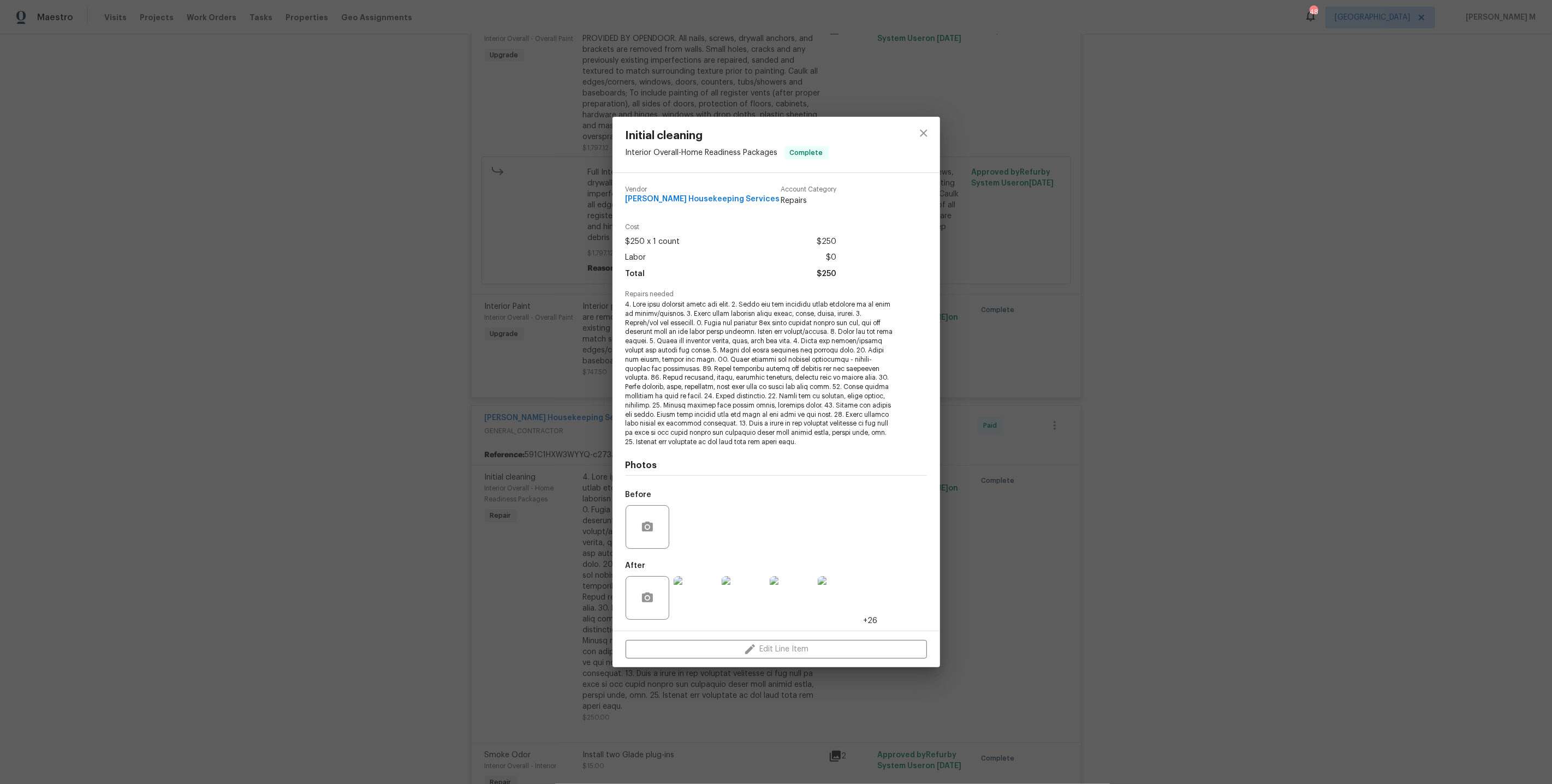
click at [983, 516] on div "Initial cleaning Interior Overall - Home Readiness Packages Complete Vendor Are…" at bounding box center [776, 392] width 1552 height 784
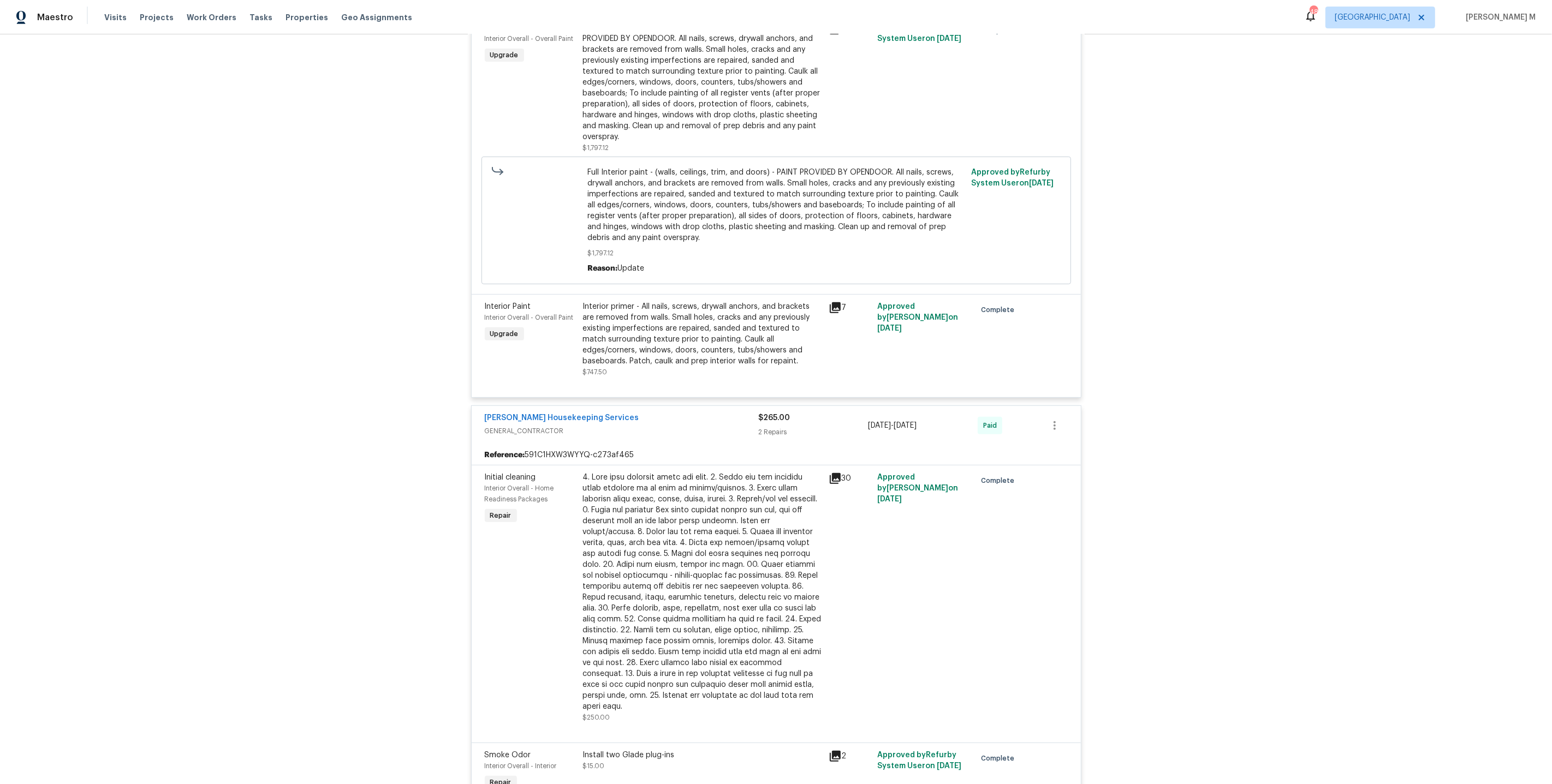
click at [698, 354] on div "Interior primer - All nails, screws, drywall anchors, and brackets are removed …" at bounding box center [702, 334] width 239 height 65
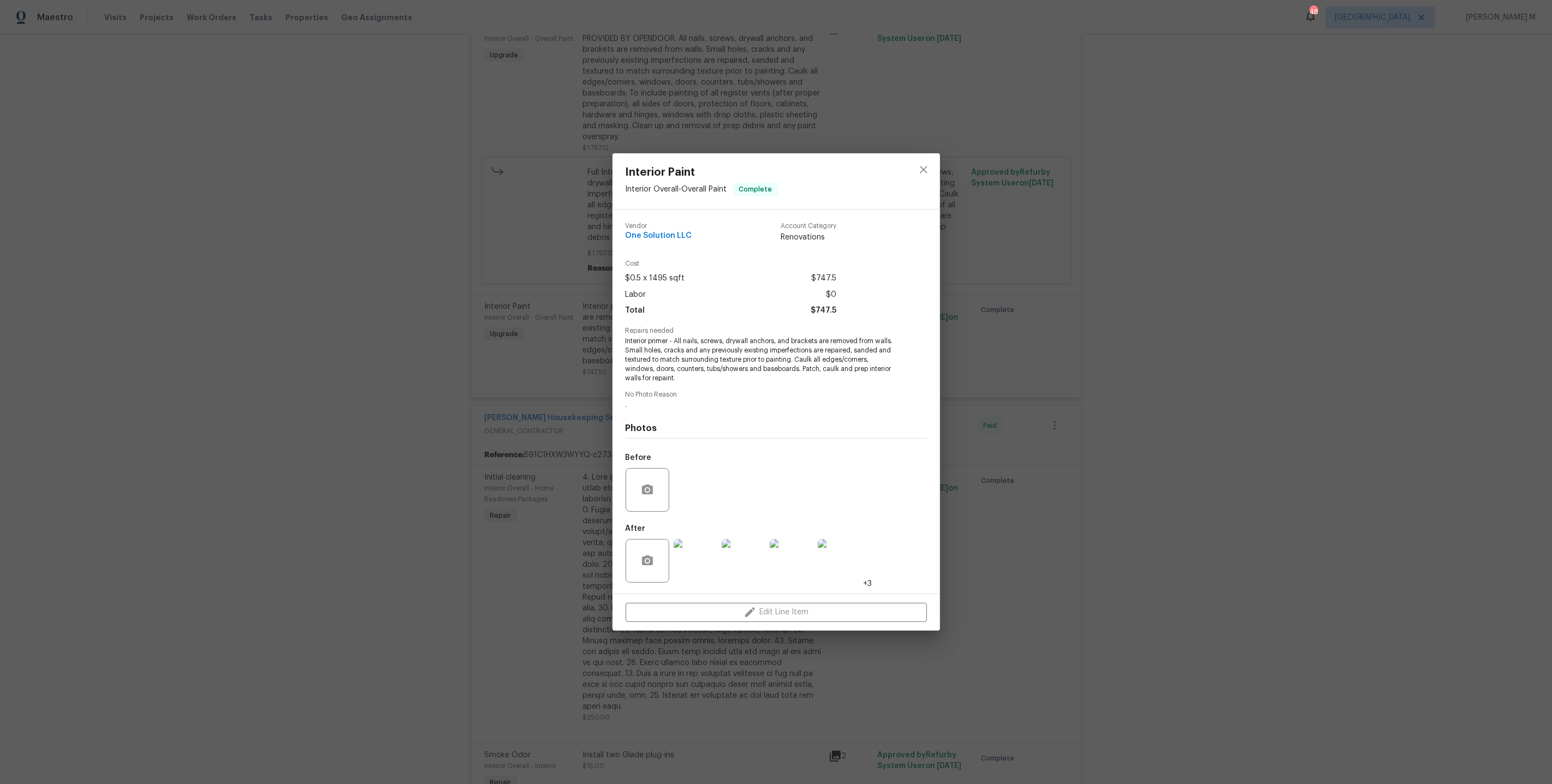
click at [1056, 509] on div "Interior Paint Interior Overall - Overall Paint Complete Vendor One Solution LL…" at bounding box center [776, 392] width 1552 height 784
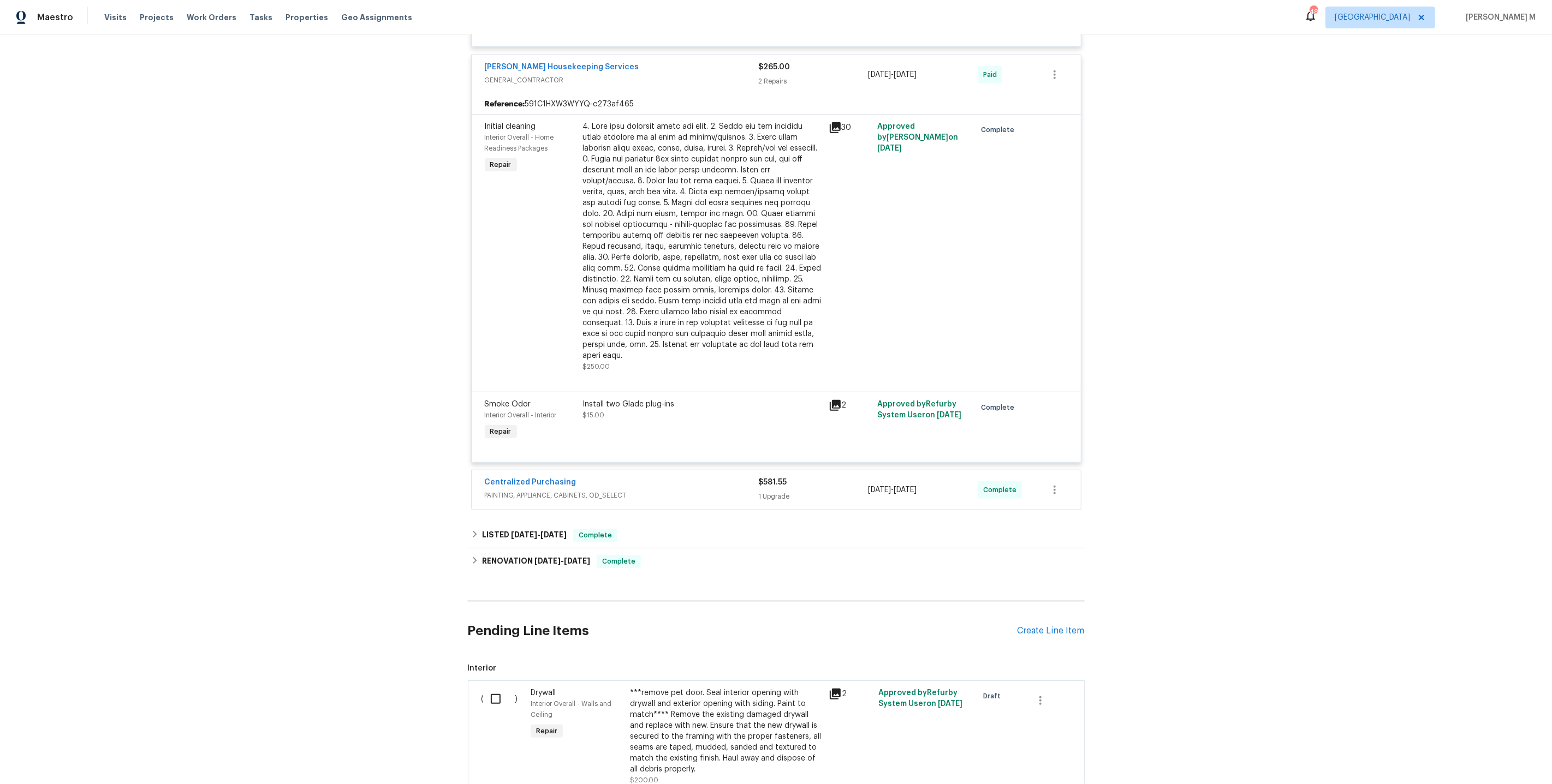
scroll to position [783, 0]
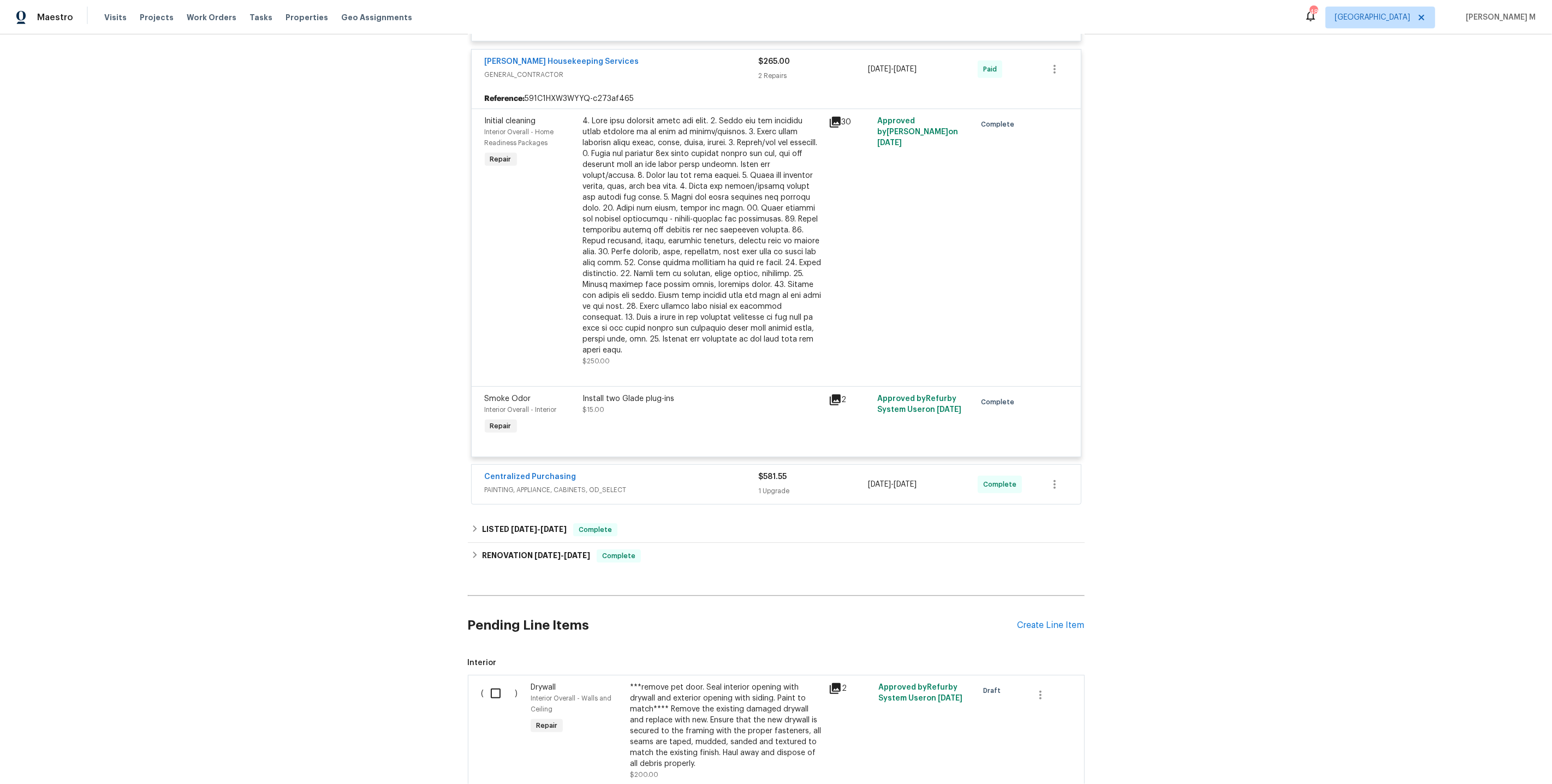
click at [539, 485] on span "PAINTING, APPLIANCE, CABINETS, OD_SELECT" at bounding box center [622, 490] width 274 height 11
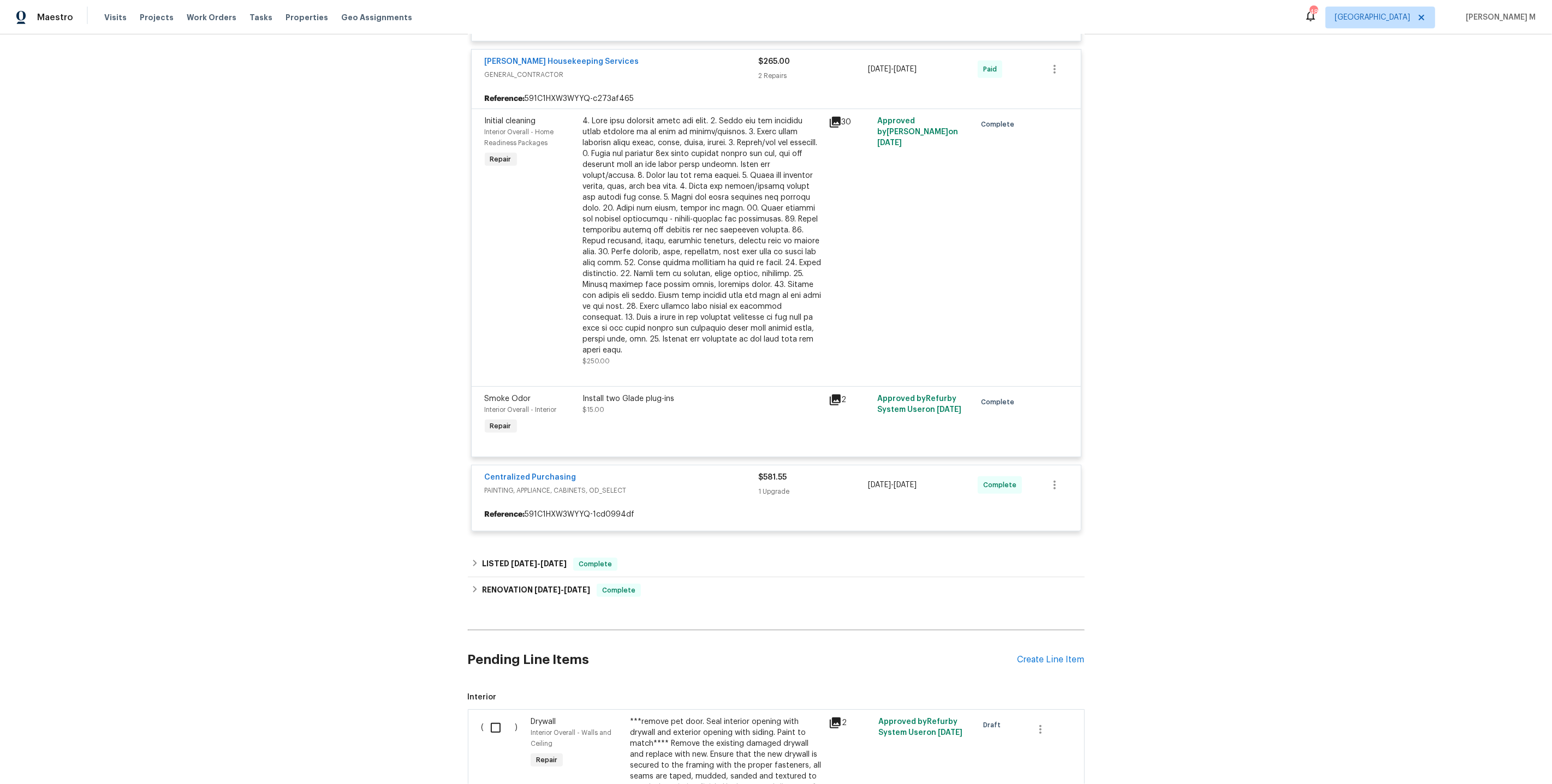
scroll to position [858, 0]
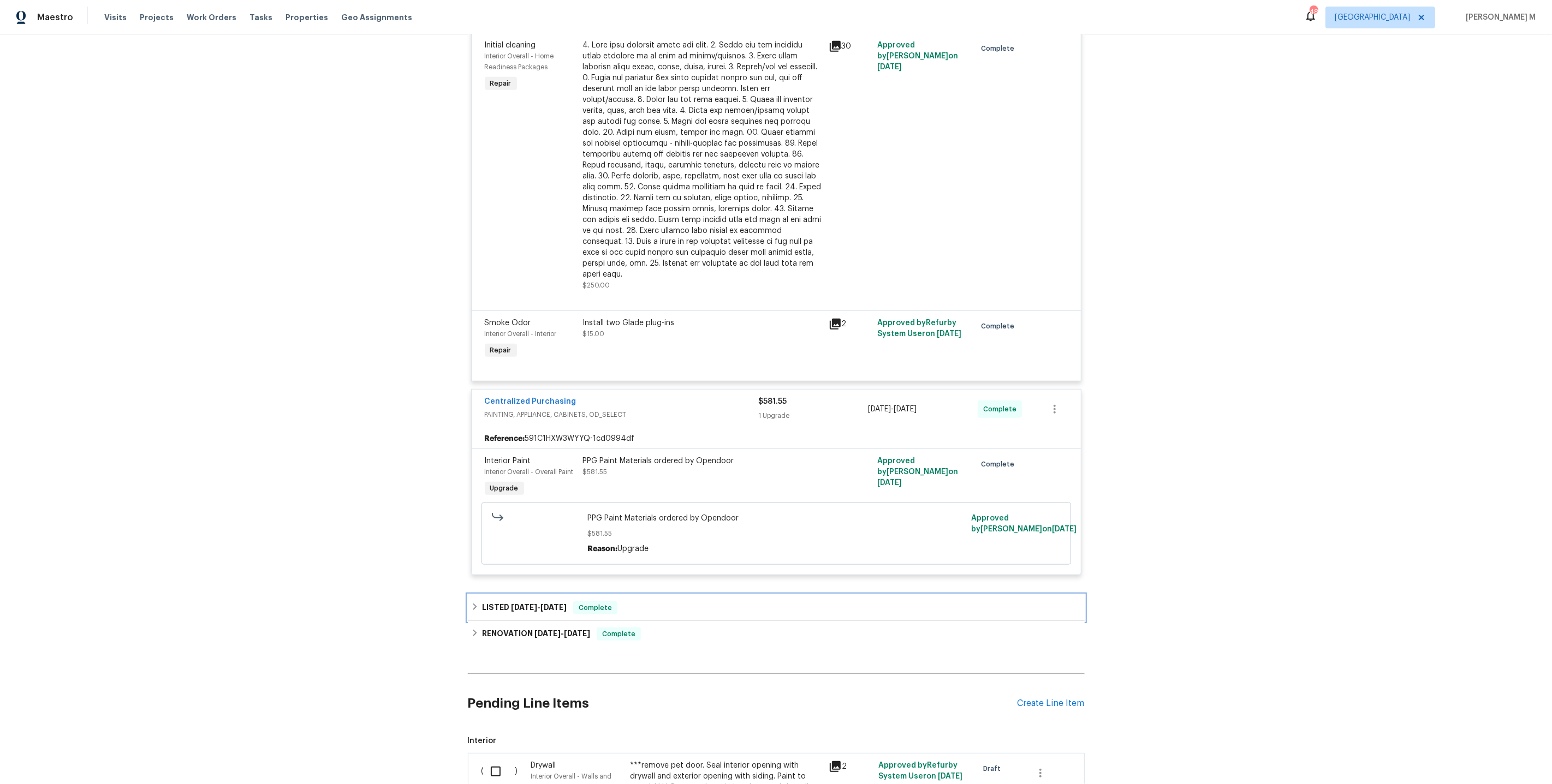
click at [548, 601] on h6 "LISTED 3/6/25 - 3/7/25" at bounding box center [525, 608] width 85 height 13
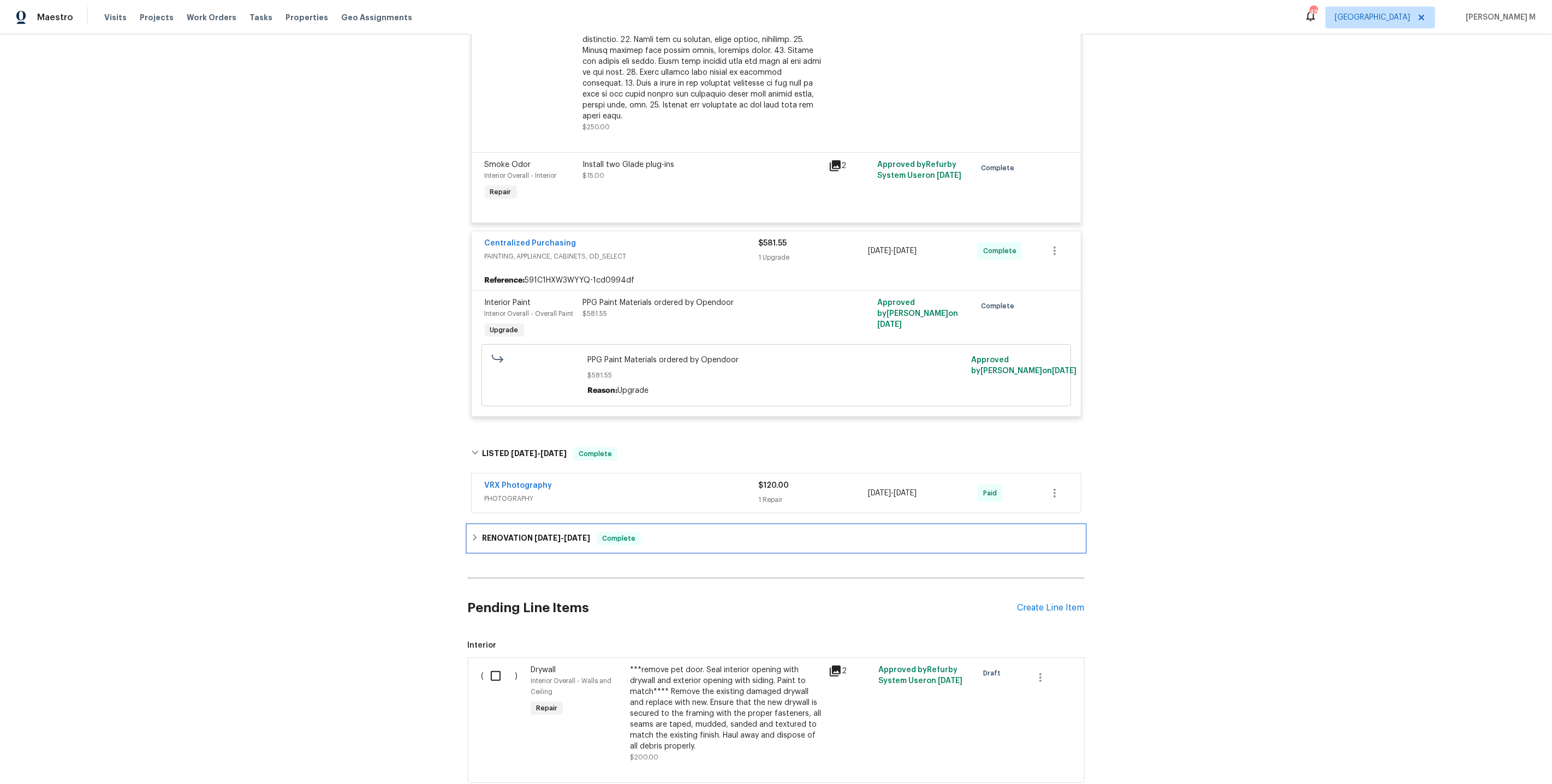
click at [535, 534] on span "3/3/25" at bounding box center [548, 538] width 26 height 8
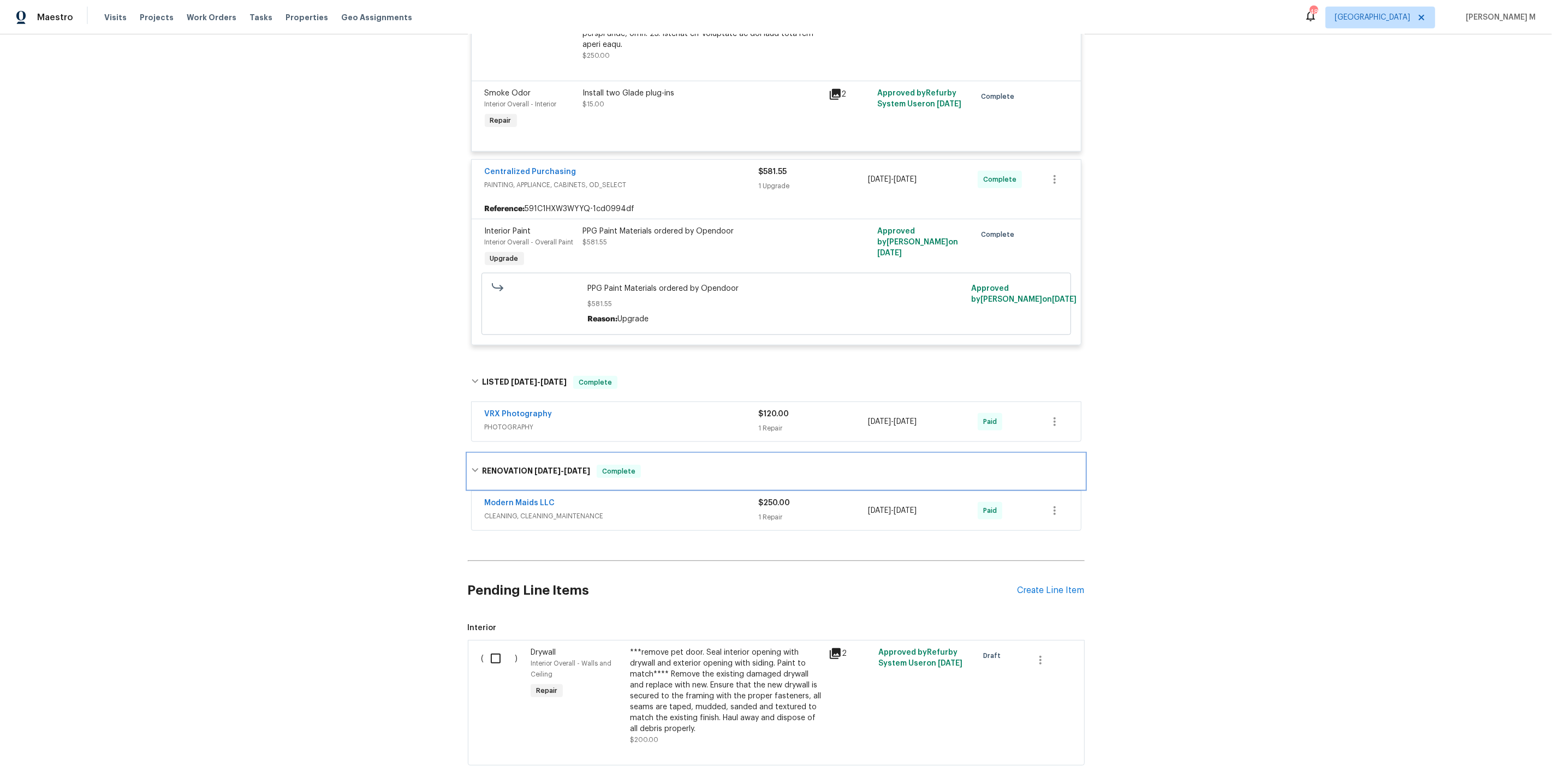
scroll to position [0, 0]
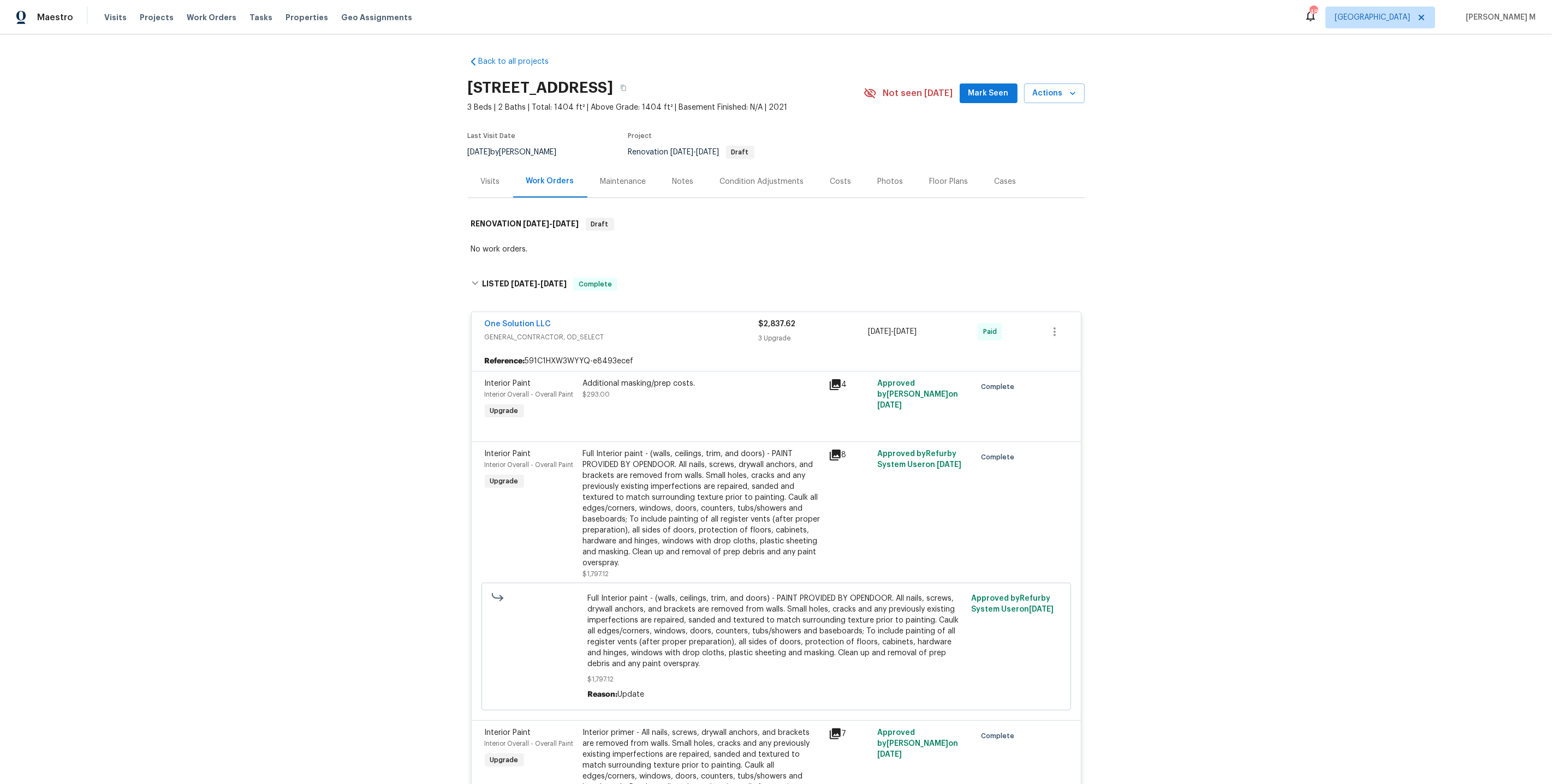
click at [617, 176] on div "Maintenance" at bounding box center [624, 181] width 46 height 11
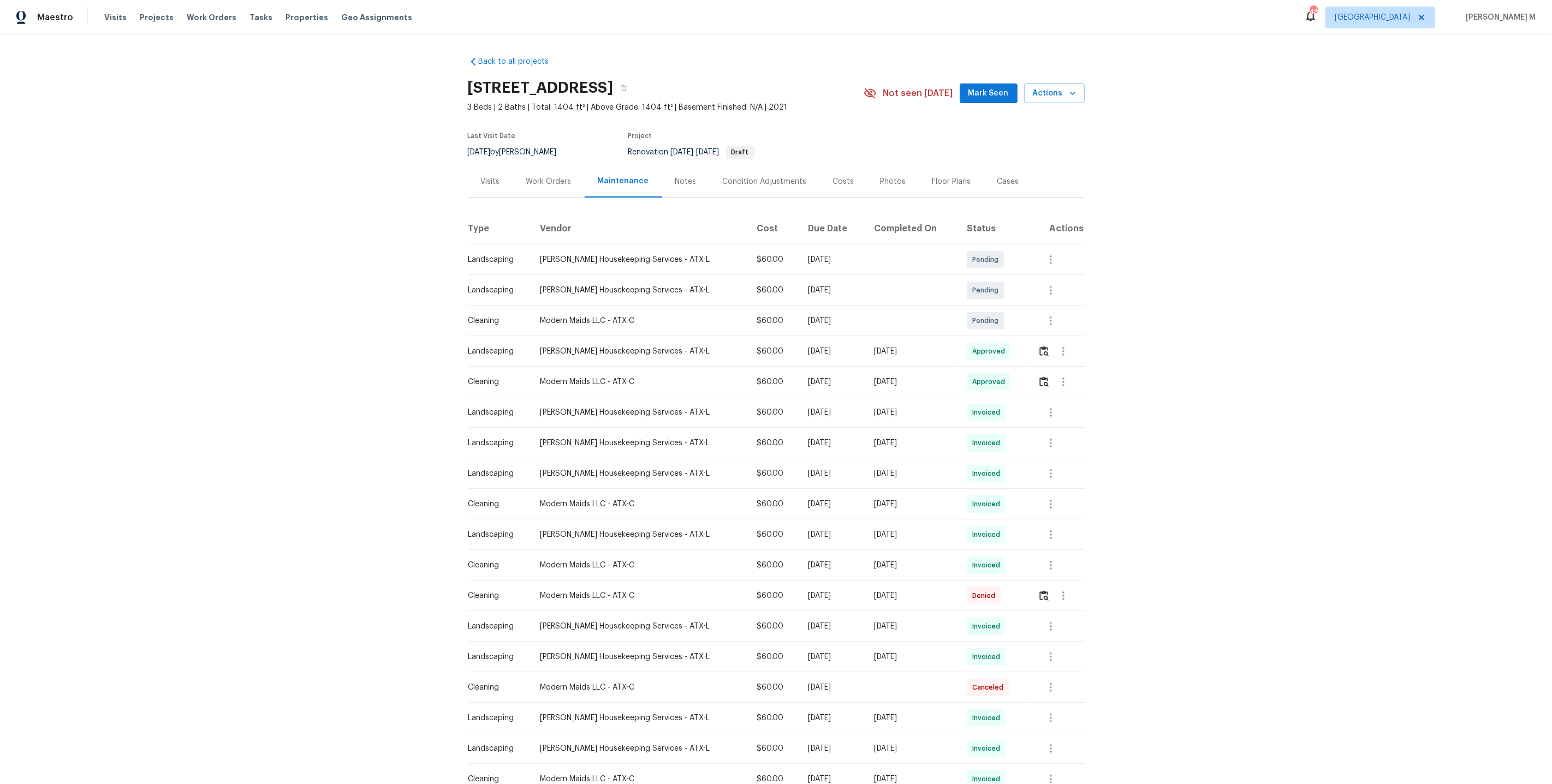
click at [1068, 405] on div at bounding box center [1061, 412] width 46 height 26
click at [1045, 347] on img "button" at bounding box center [1043, 351] width 9 height 10
click at [1039, 381] on img "button" at bounding box center [1043, 381] width 9 height 10
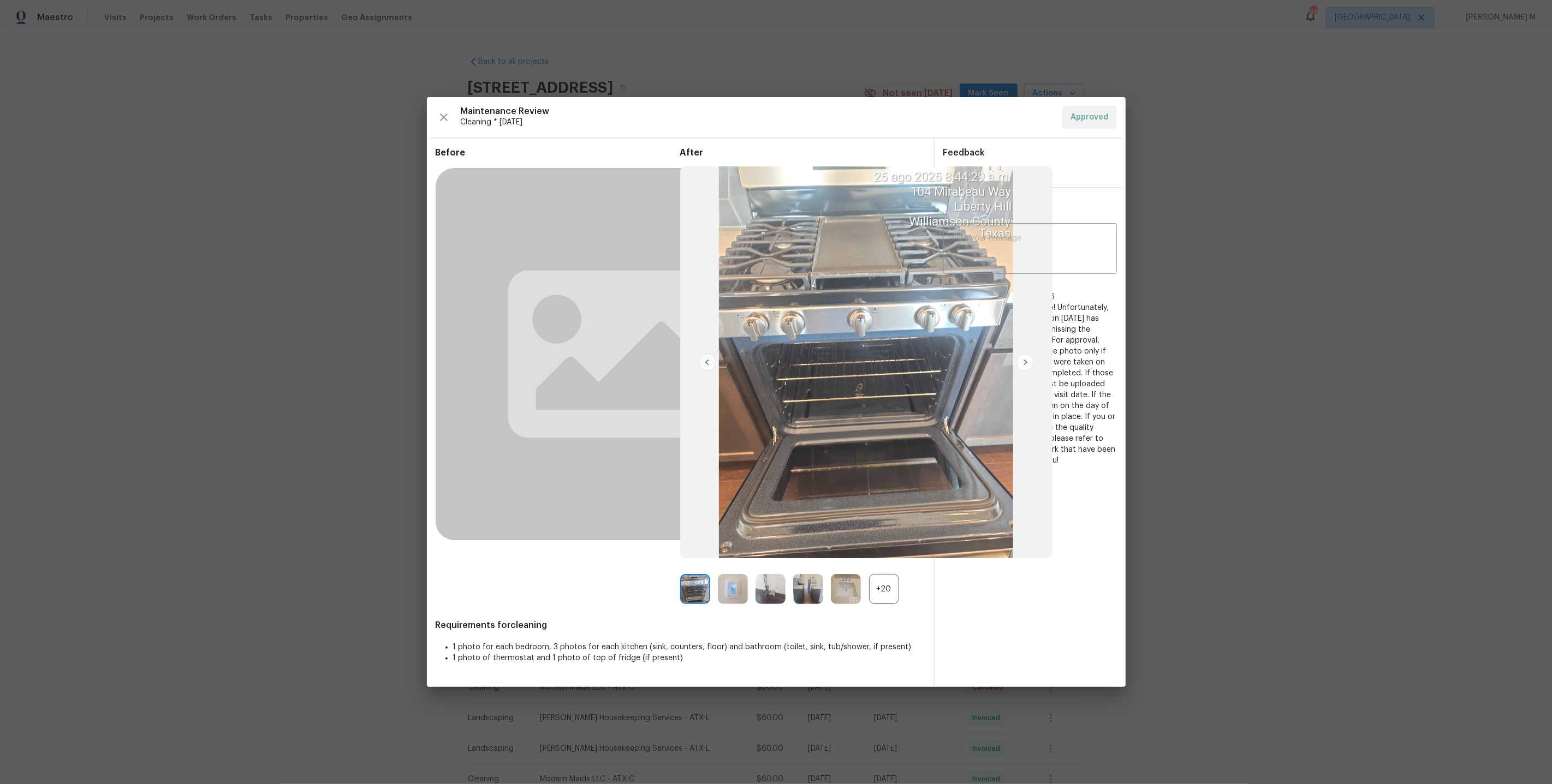
click at [885, 586] on div "+20" at bounding box center [884, 589] width 30 height 30
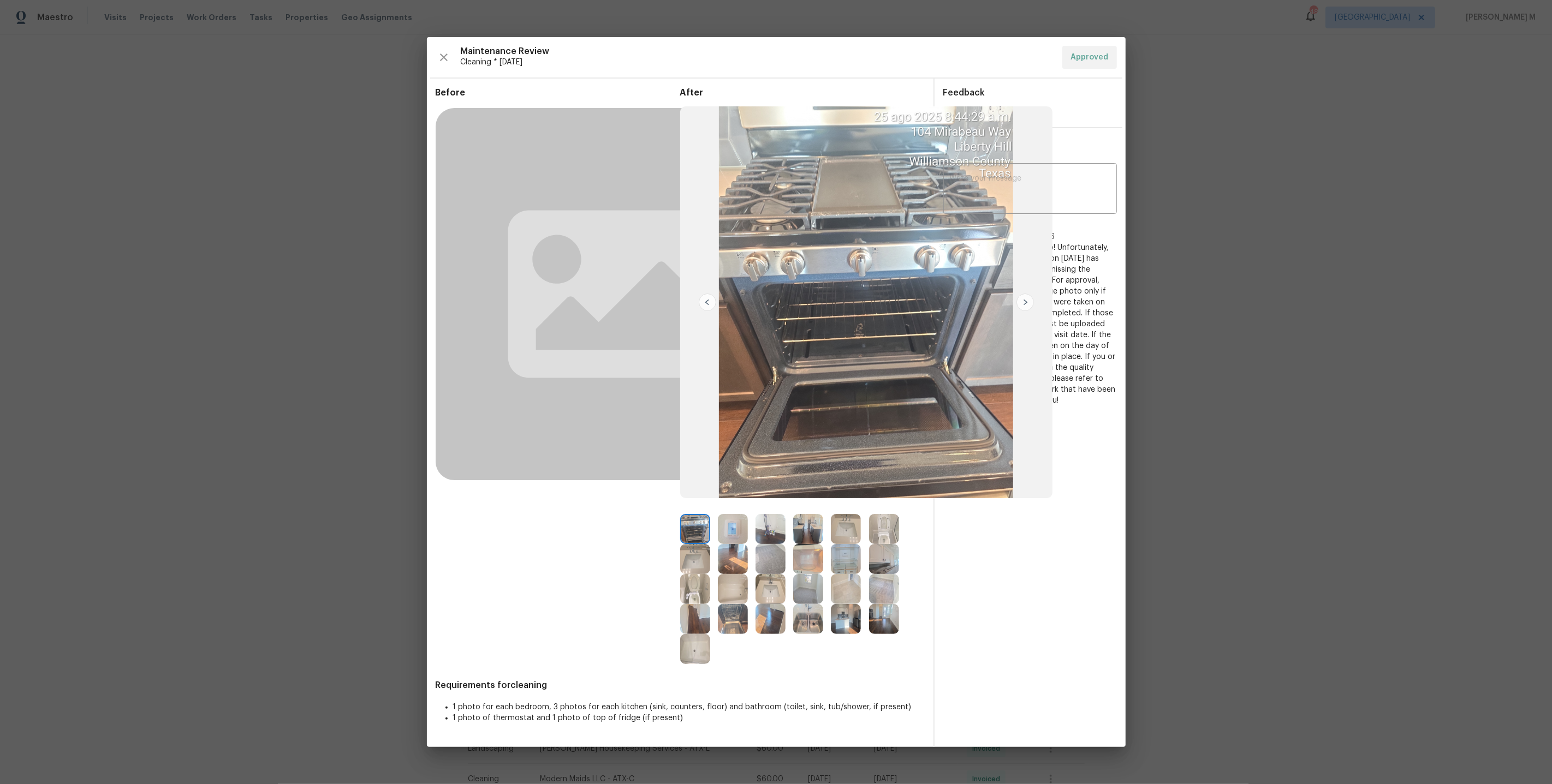
click at [876, 621] on img at bounding box center [884, 619] width 30 height 30
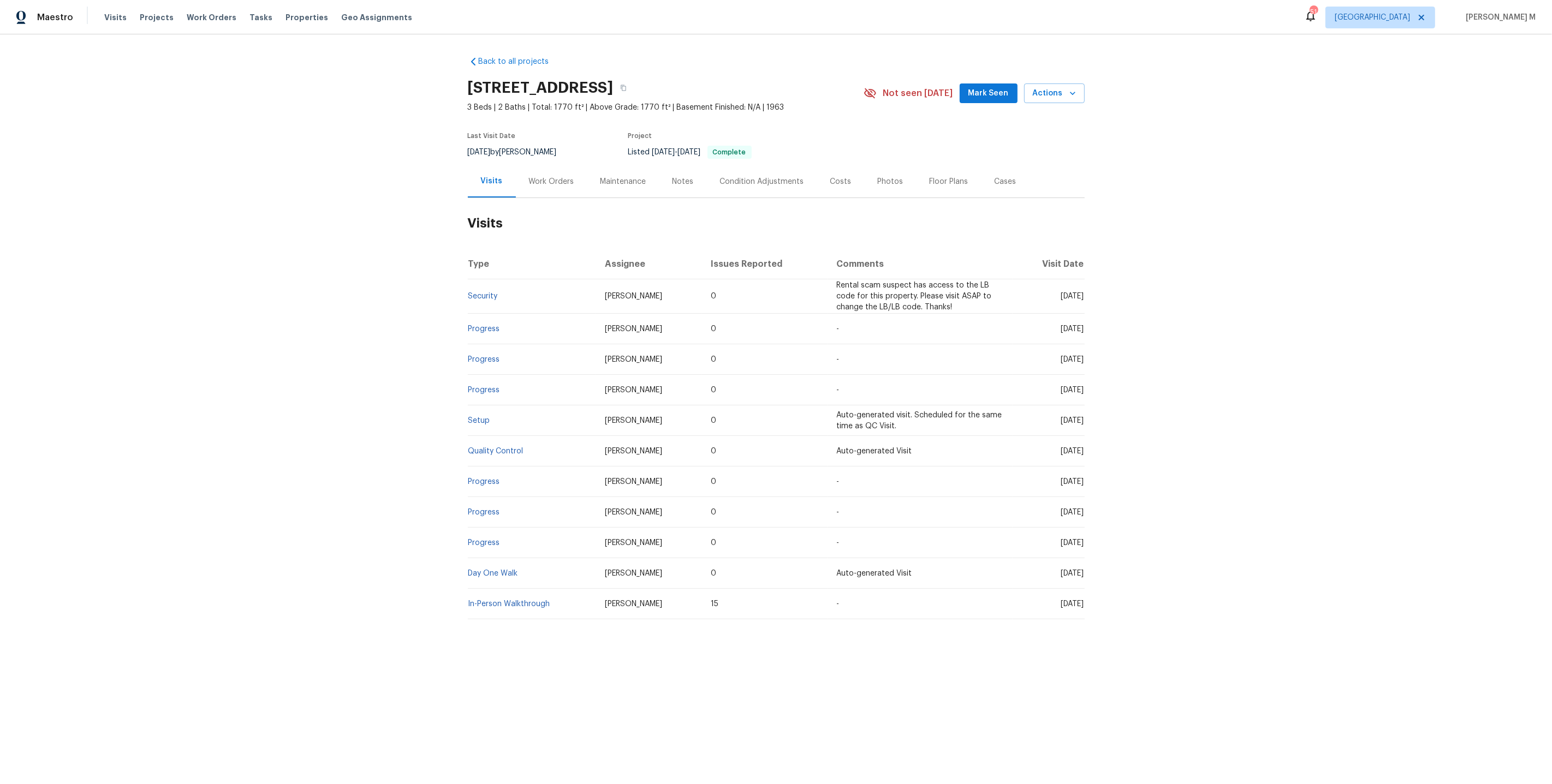
click at [542, 184] on div "Work Orders" at bounding box center [551, 181] width 71 height 32
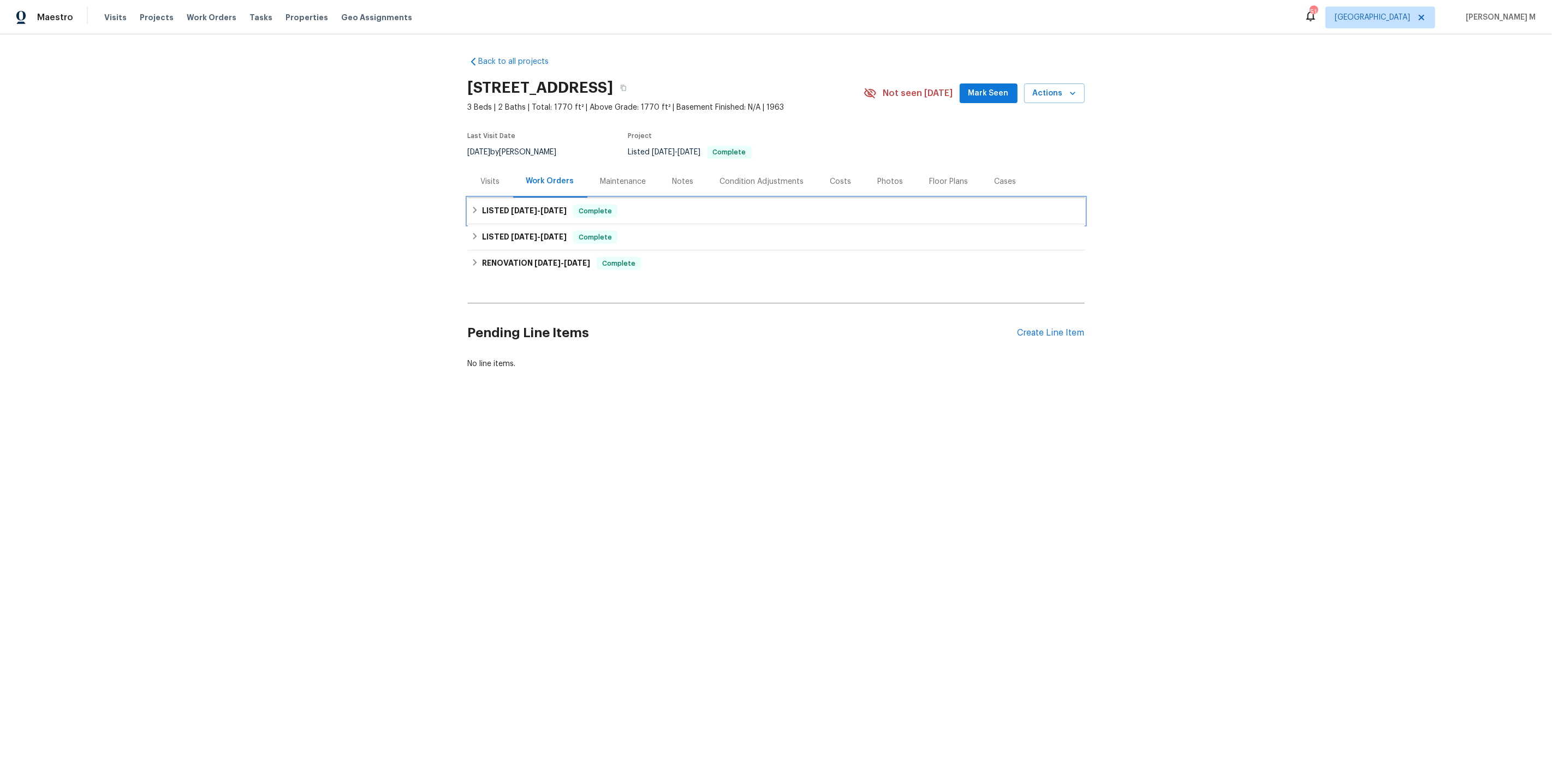
click at [525, 198] on div "LISTED 8/18/25 - 9/2/25 Complete" at bounding box center [776, 211] width 617 height 26
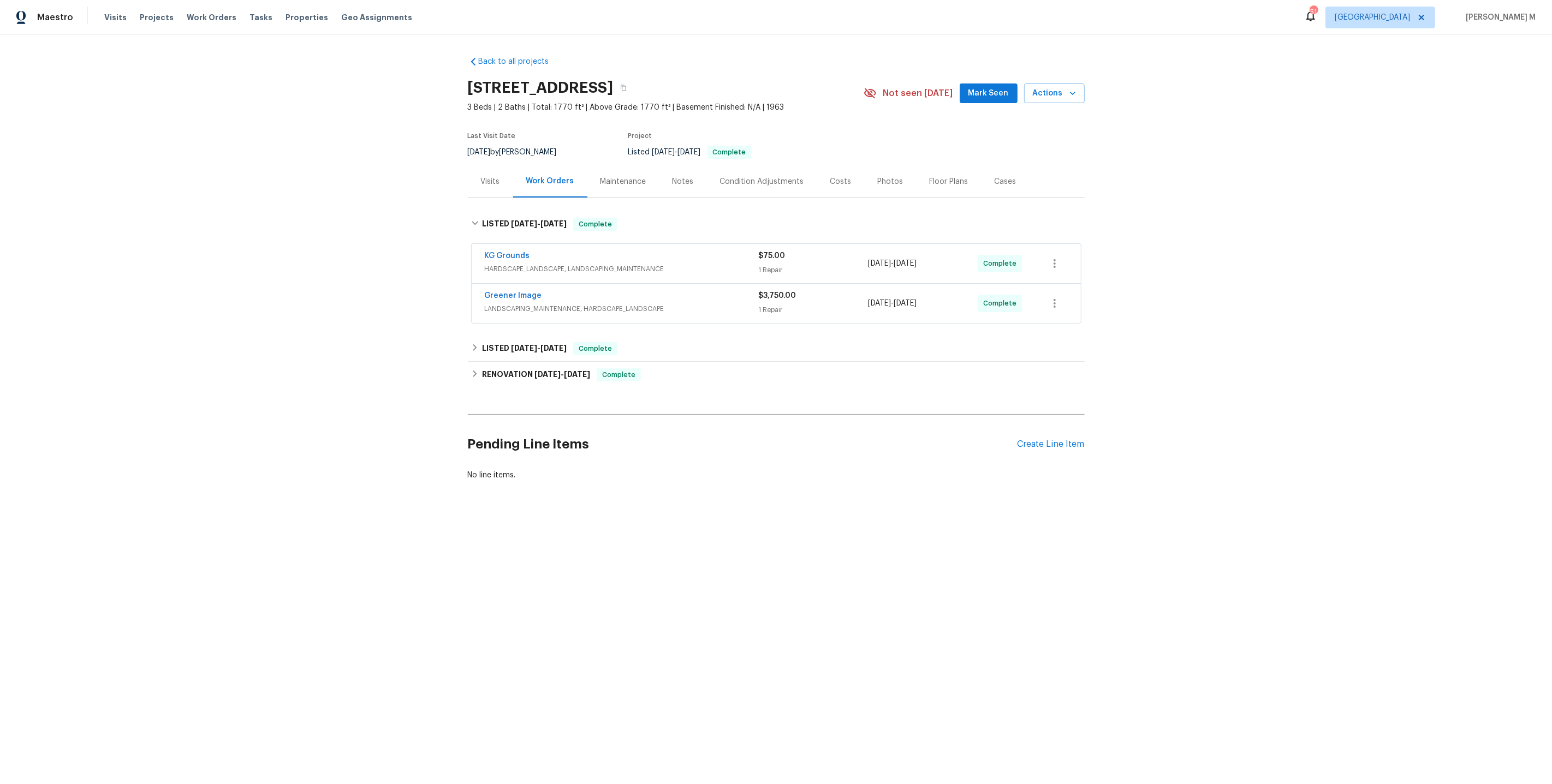
click at [517, 257] on div "KG Grounds" at bounding box center [622, 257] width 274 height 13
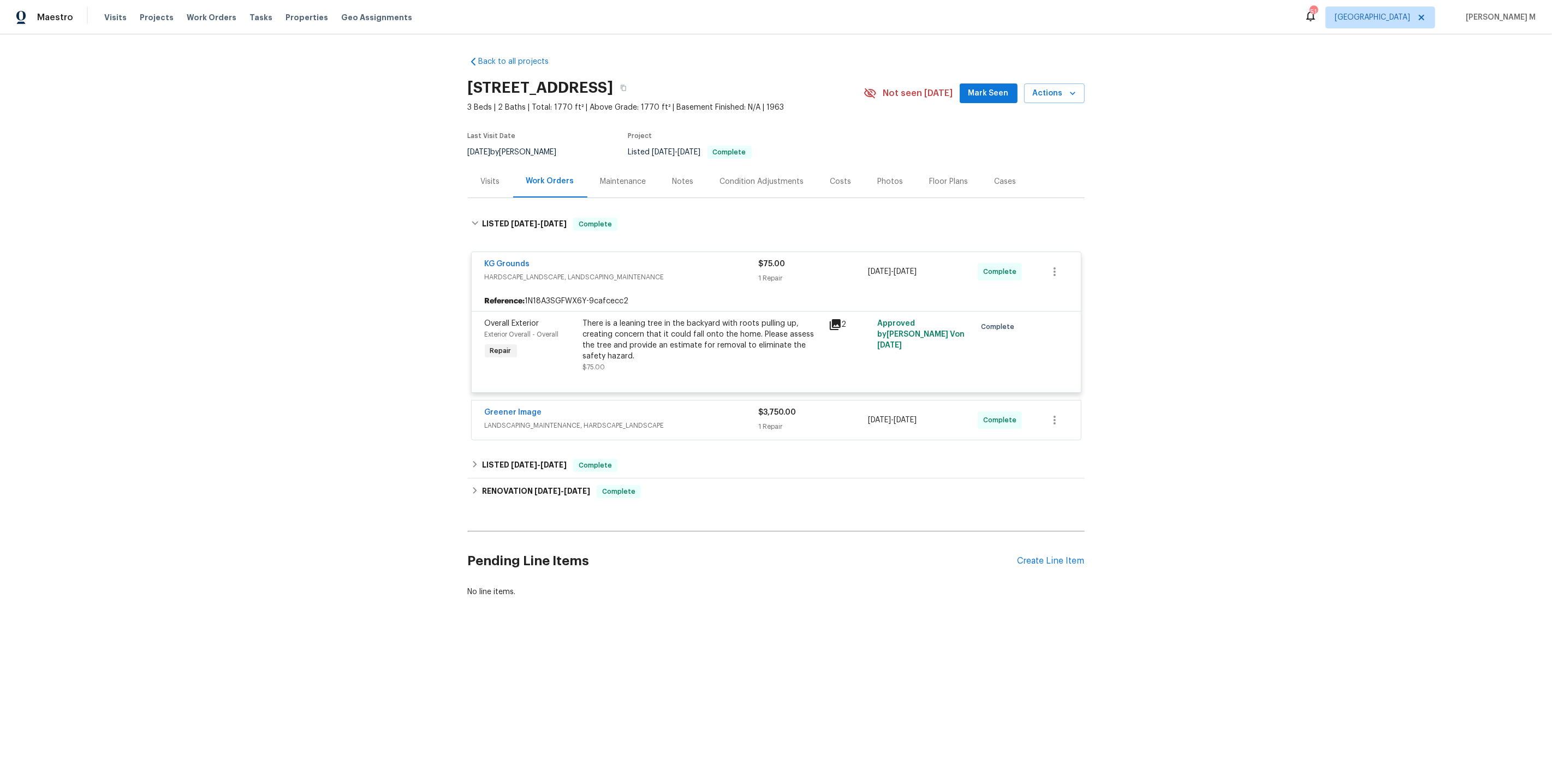
click at [691, 329] on div "There is a leaning tree in the backyard with roots pulling up, creating concern…" at bounding box center [702, 339] width 239 height 44
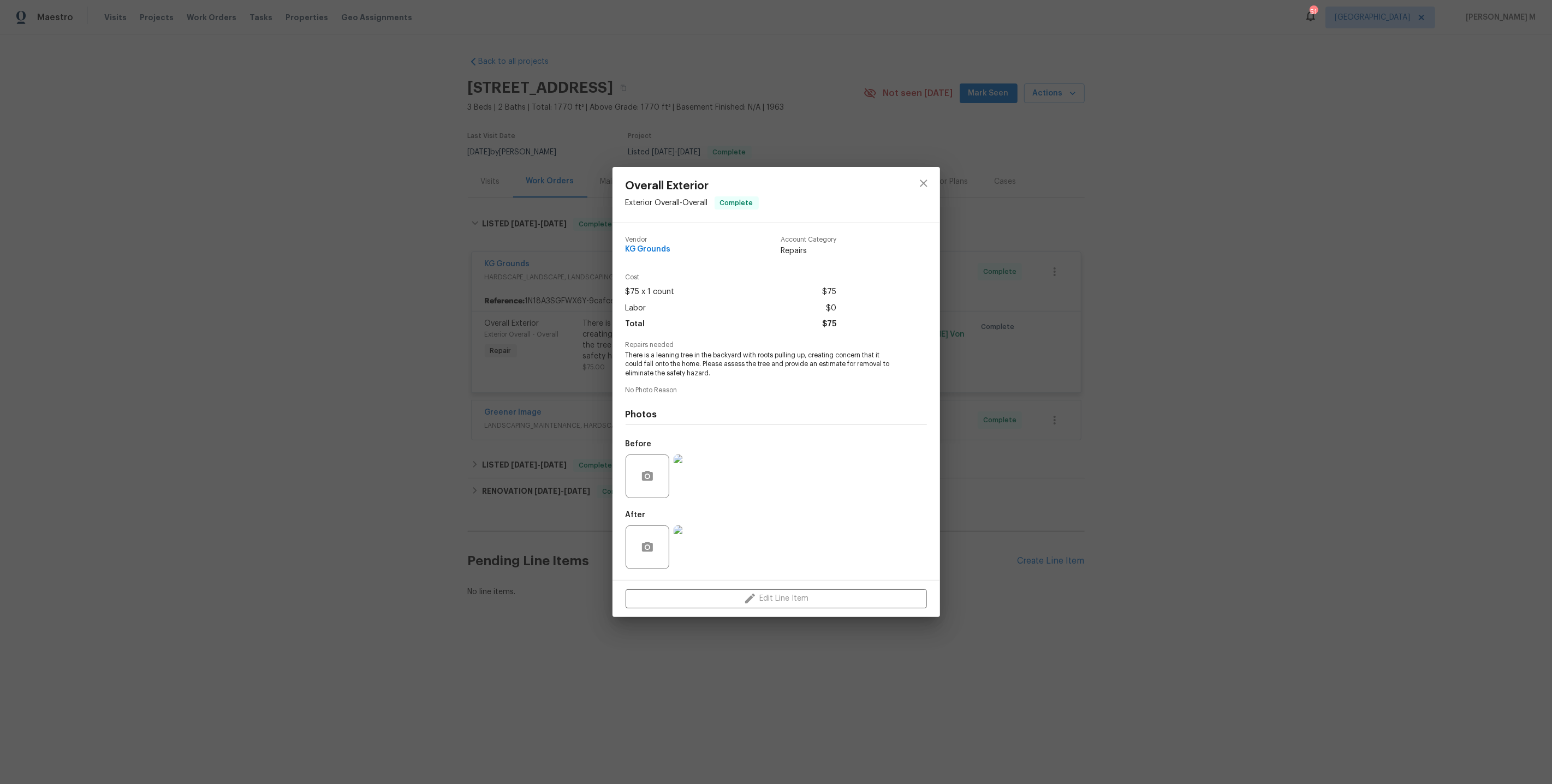
click at [695, 474] on img at bounding box center [695, 476] width 44 height 44
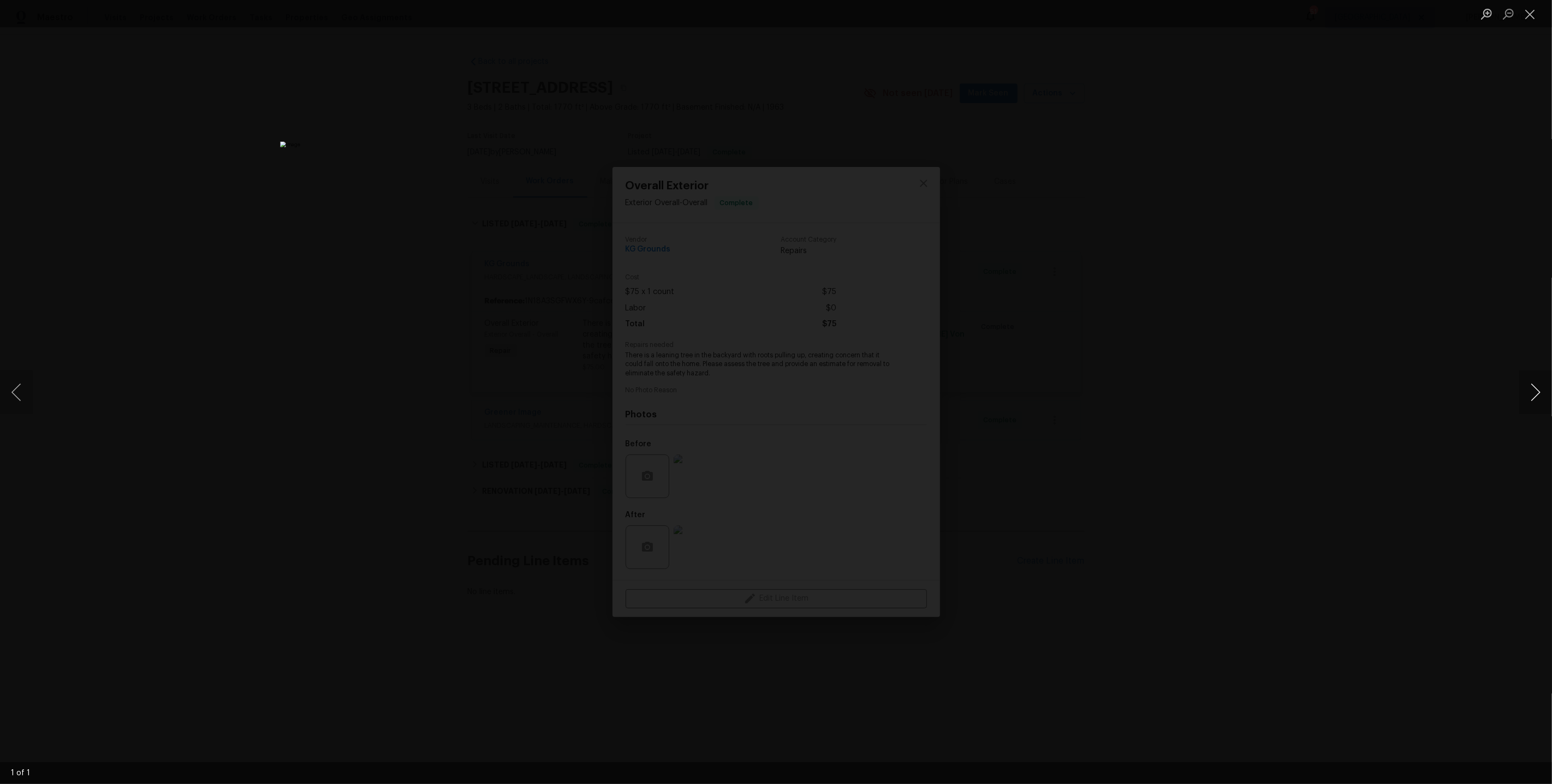
click at [1539, 397] on button "Next image" at bounding box center [1535, 392] width 33 height 44
click at [1234, 375] on div "Lightbox" at bounding box center [776, 392] width 1552 height 784
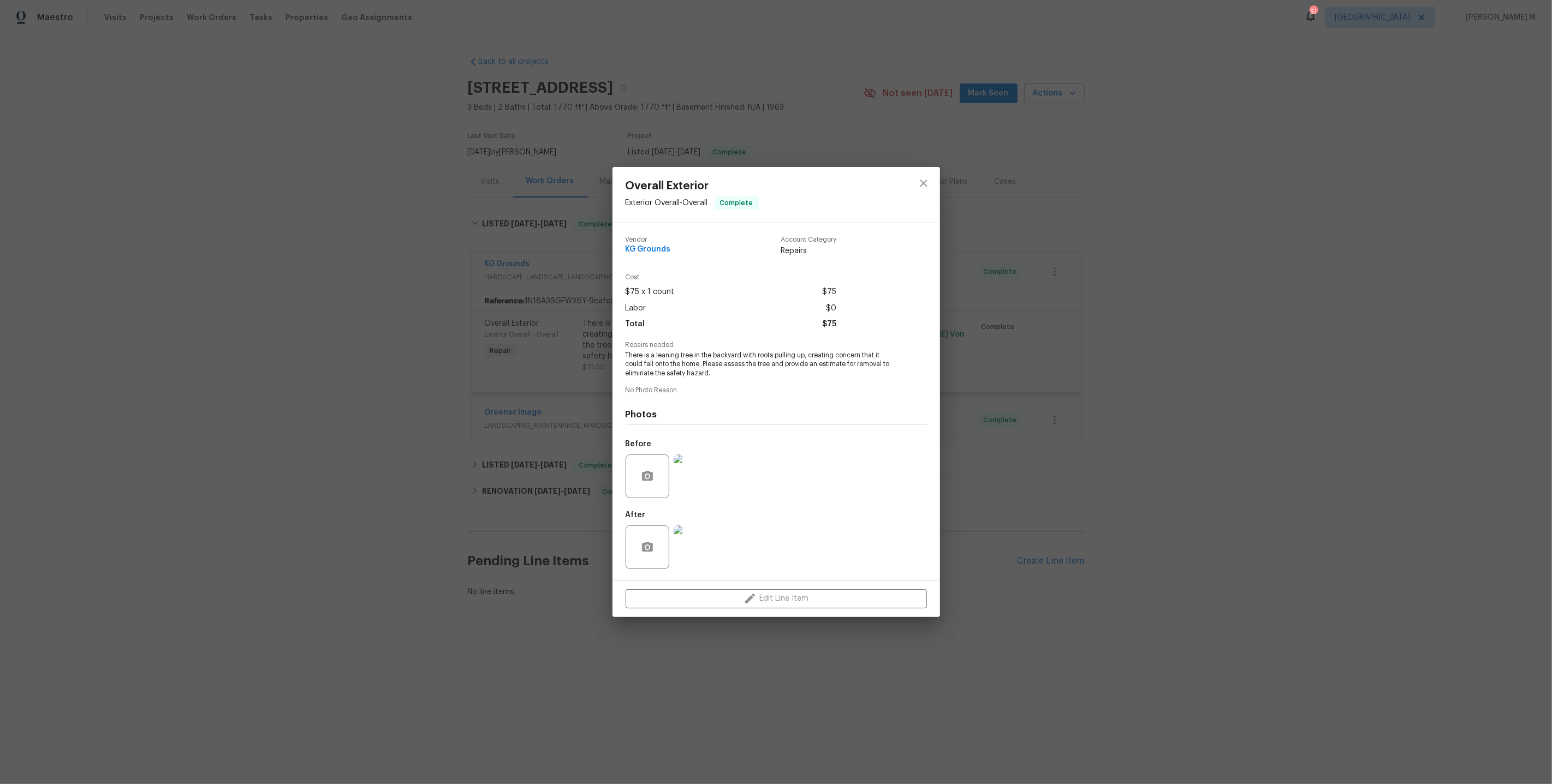
click at [686, 526] on img at bounding box center [695, 547] width 44 height 44
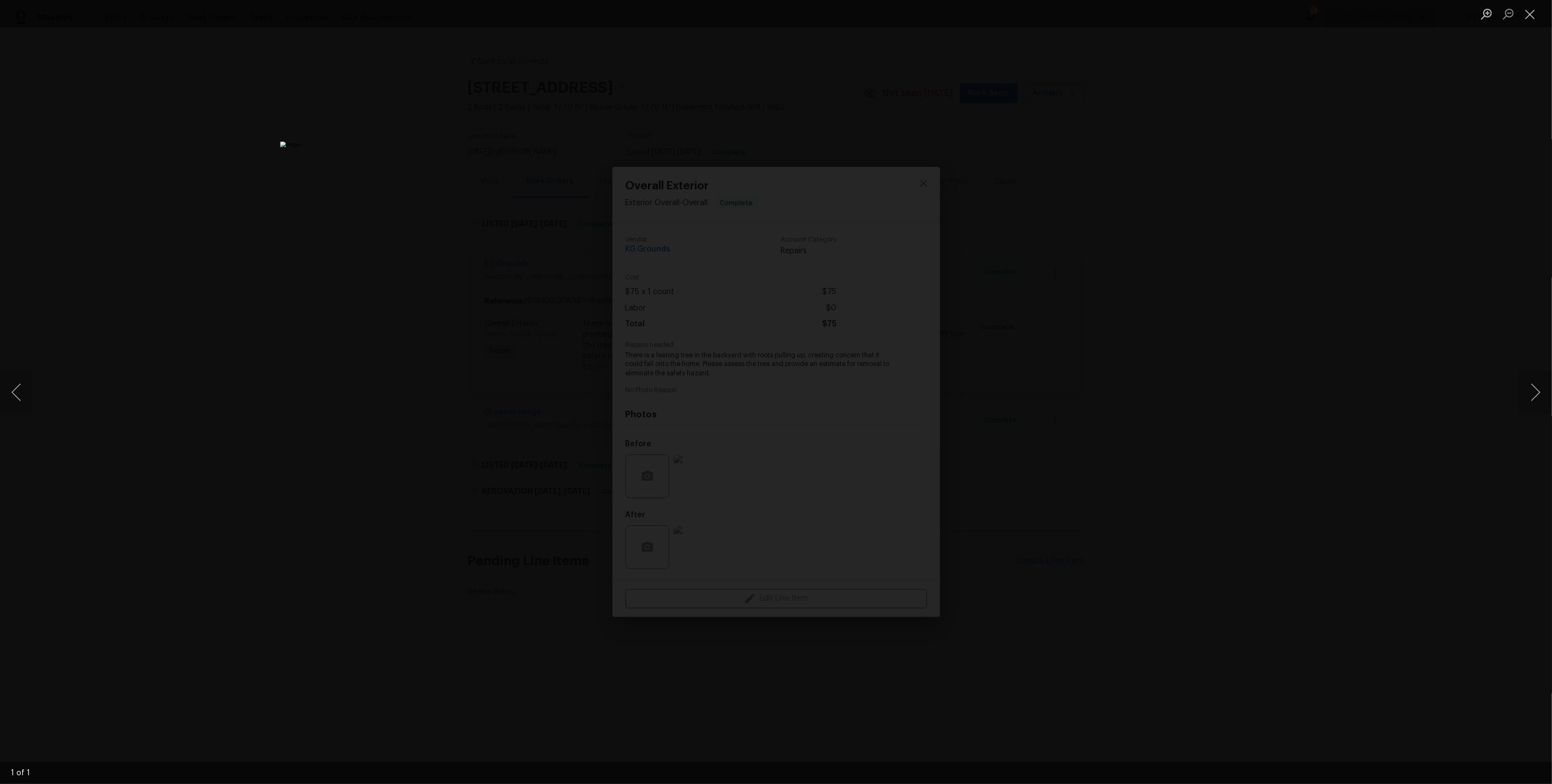
click at [1128, 397] on div "Lightbox" at bounding box center [776, 392] width 1552 height 784
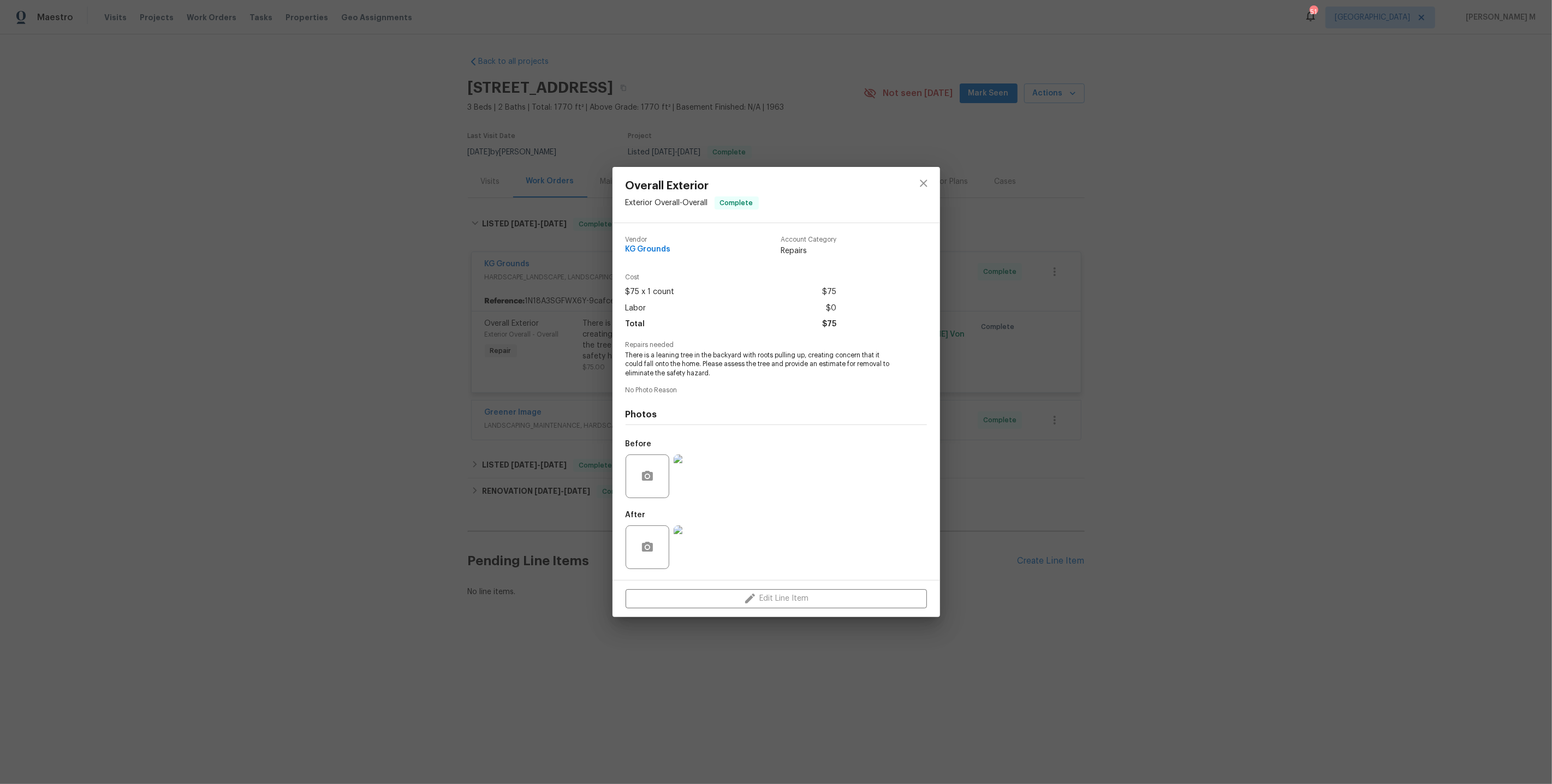
click at [237, 407] on div "Overall Exterior Exterior Overall - Overall Complete Vendor KG Grounds Account …" at bounding box center [776, 392] width 1552 height 784
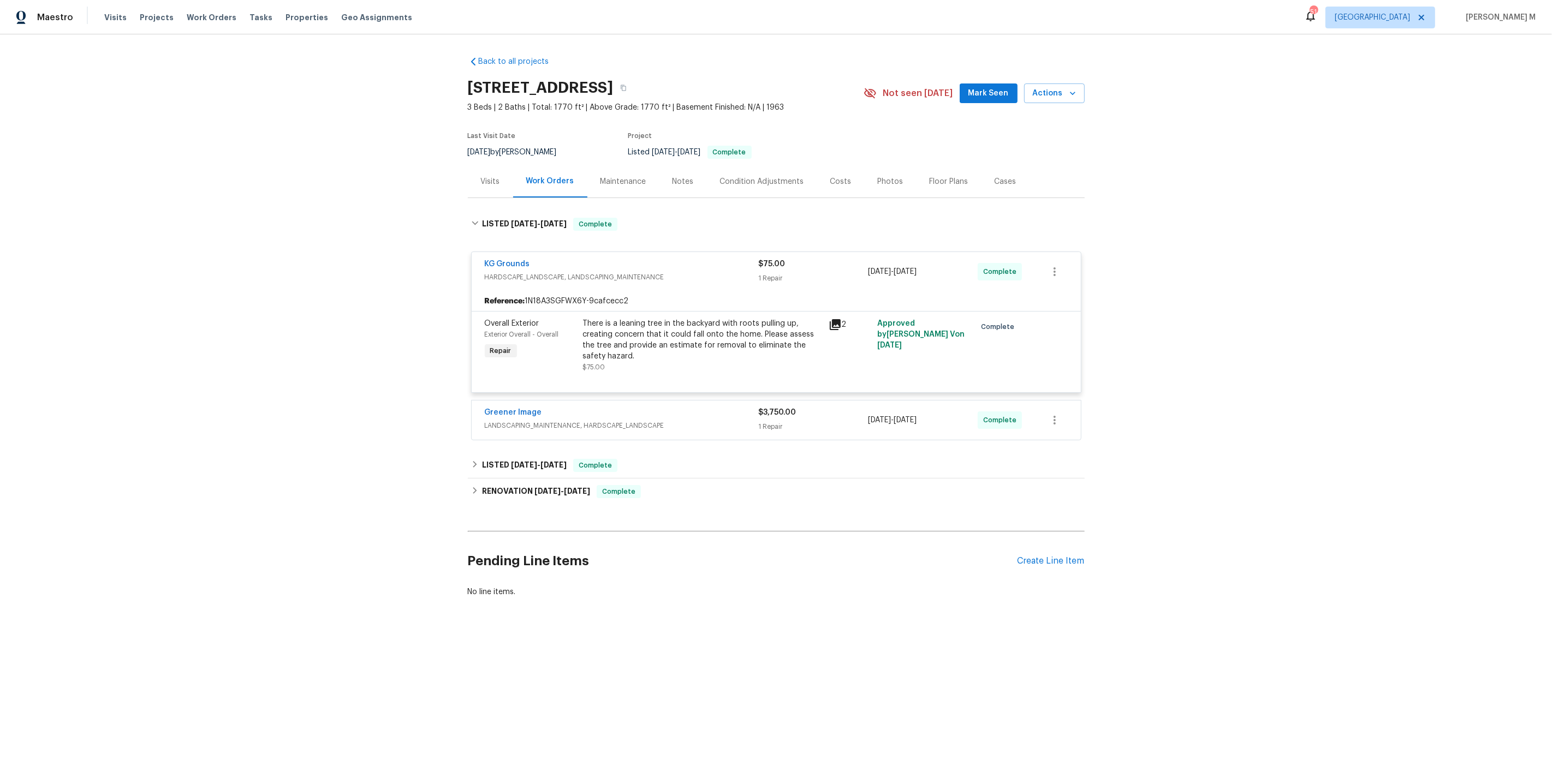
click at [543, 420] on span "LANDSCAPING_MAINTENANCE, HARDSCAPE_LANDSCAPE" at bounding box center [622, 425] width 274 height 11
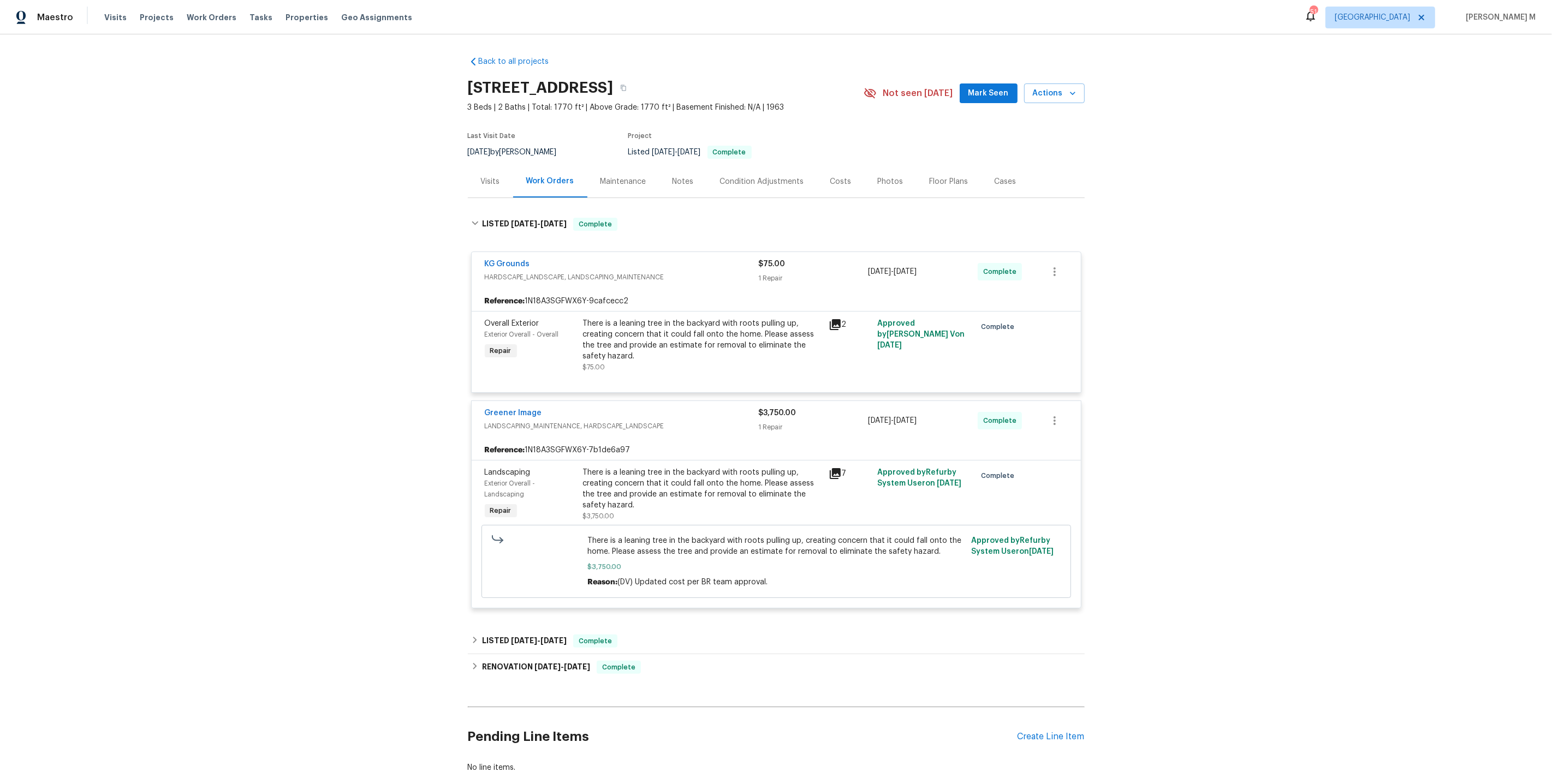
click at [666, 494] on div "There is a leaning tree in the backyard with roots pulling up, creating concern…" at bounding box center [702, 488] width 239 height 44
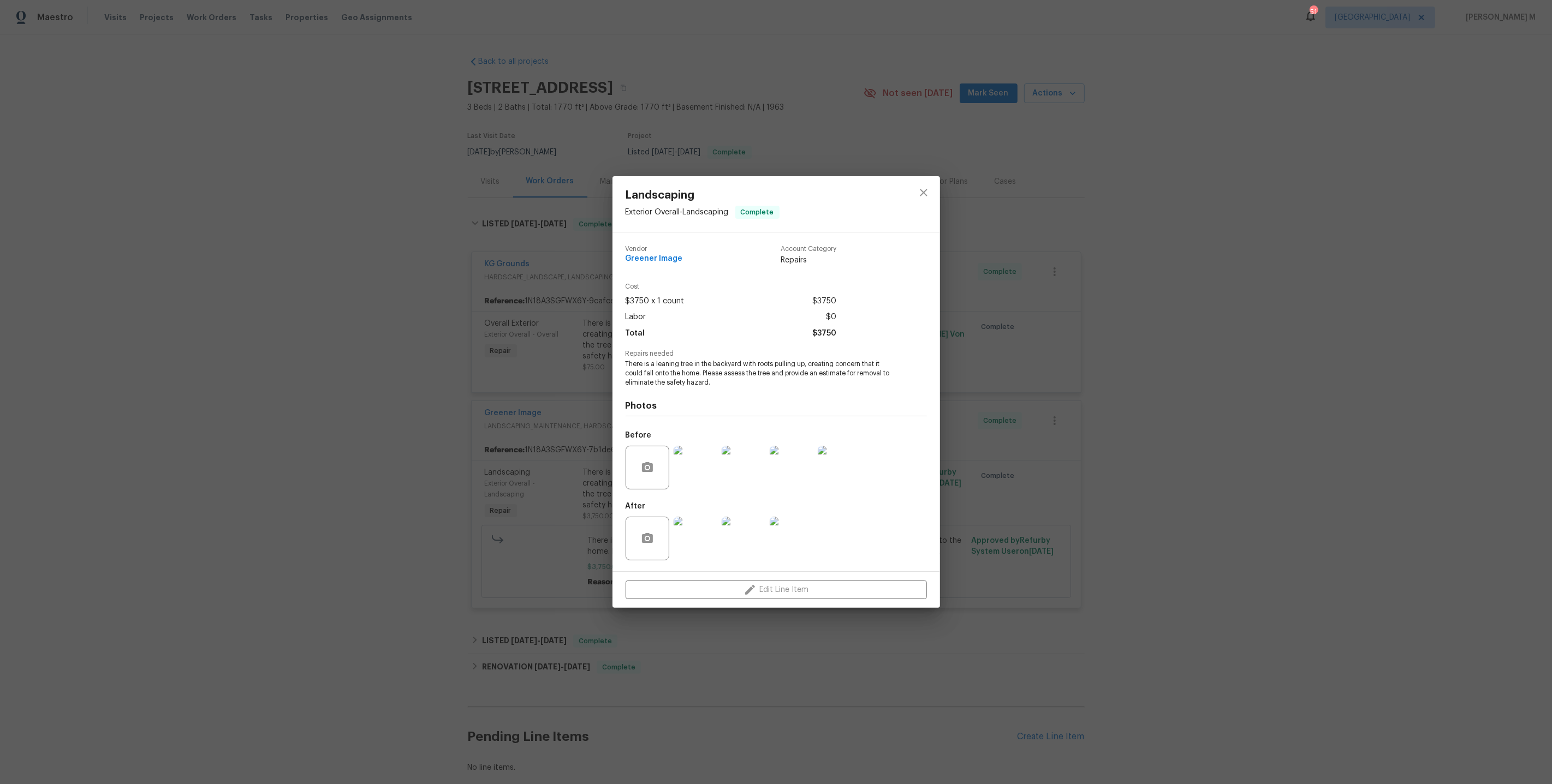
click at [696, 474] on img at bounding box center [695, 468] width 44 height 44
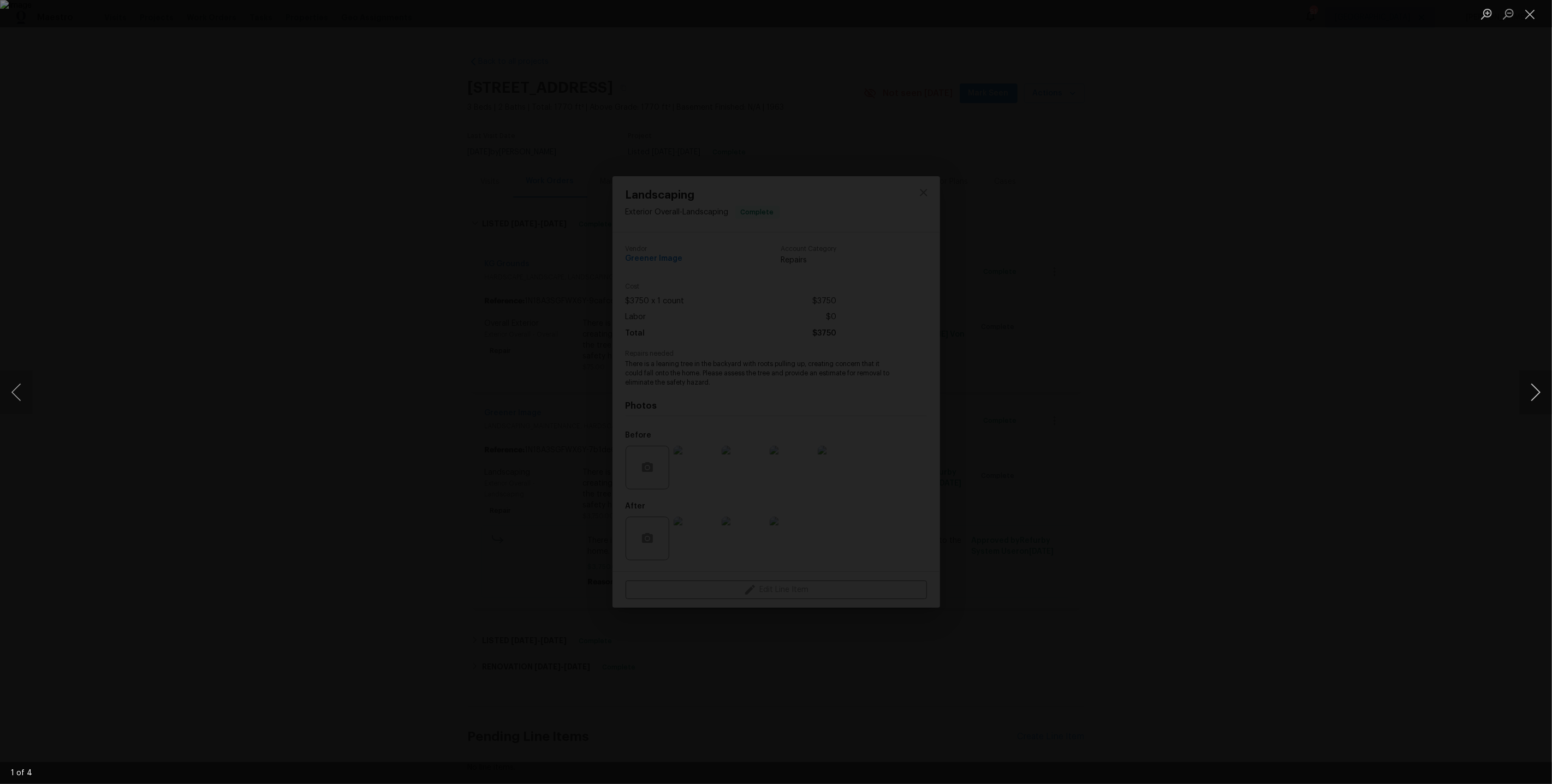
click at [1523, 393] on button "Next image" at bounding box center [1535, 392] width 33 height 44
click at [1523, 395] on button "Next image" at bounding box center [1535, 392] width 33 height 44
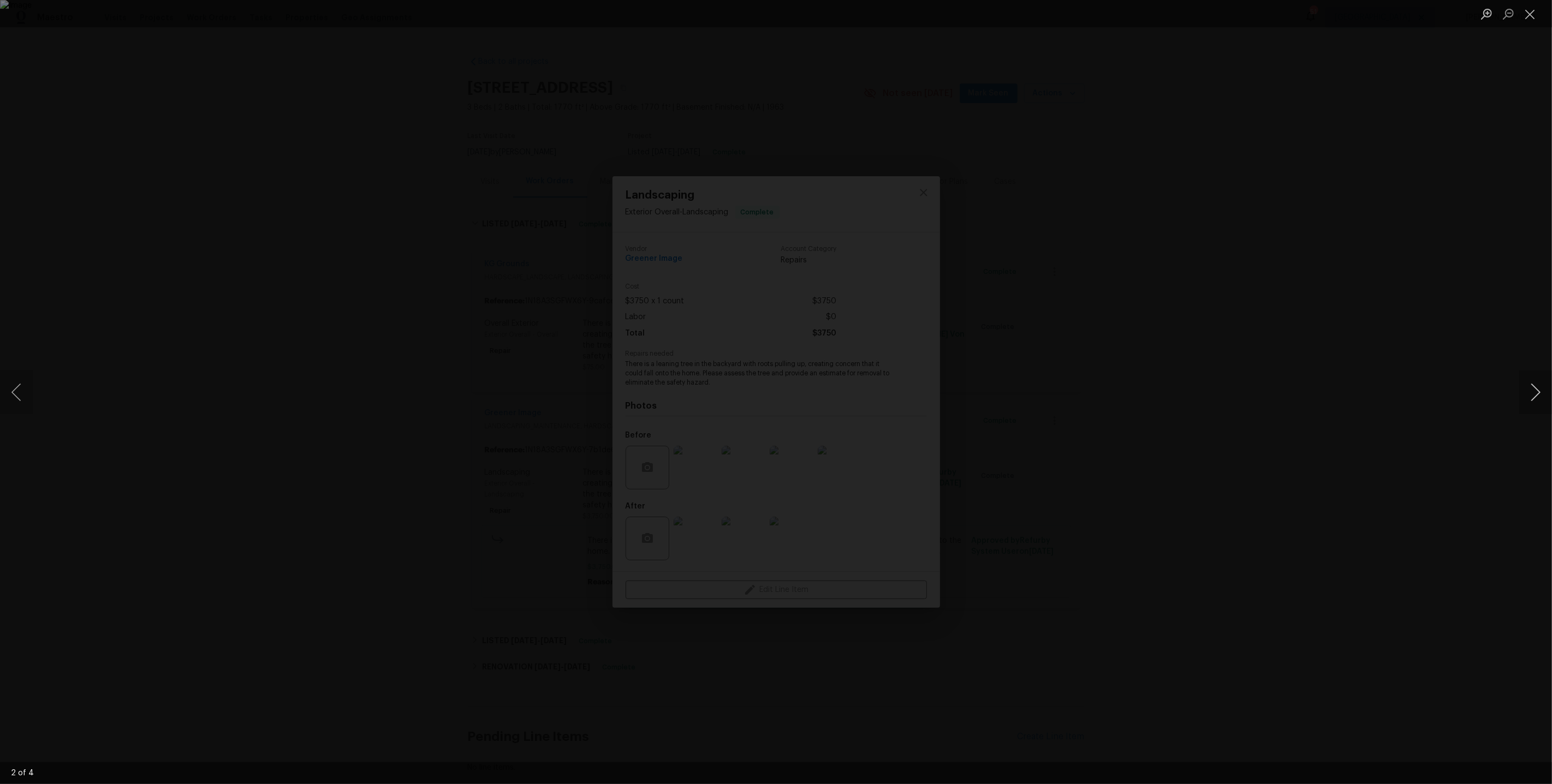
click at [1523, 395] on button "Next image" at bounding box center [1535, 392] width 33 height 44
click at [1540, 394] on button "Next image" at bounding box center [1535, 392] width 33 height 44
click at [1532, 392] on button "Next image" at bounding box center [1535, 392] width 33 height 44
click at [1540, 393] on button "Next image" at bounding box center [1535, 392] width 33 height 44
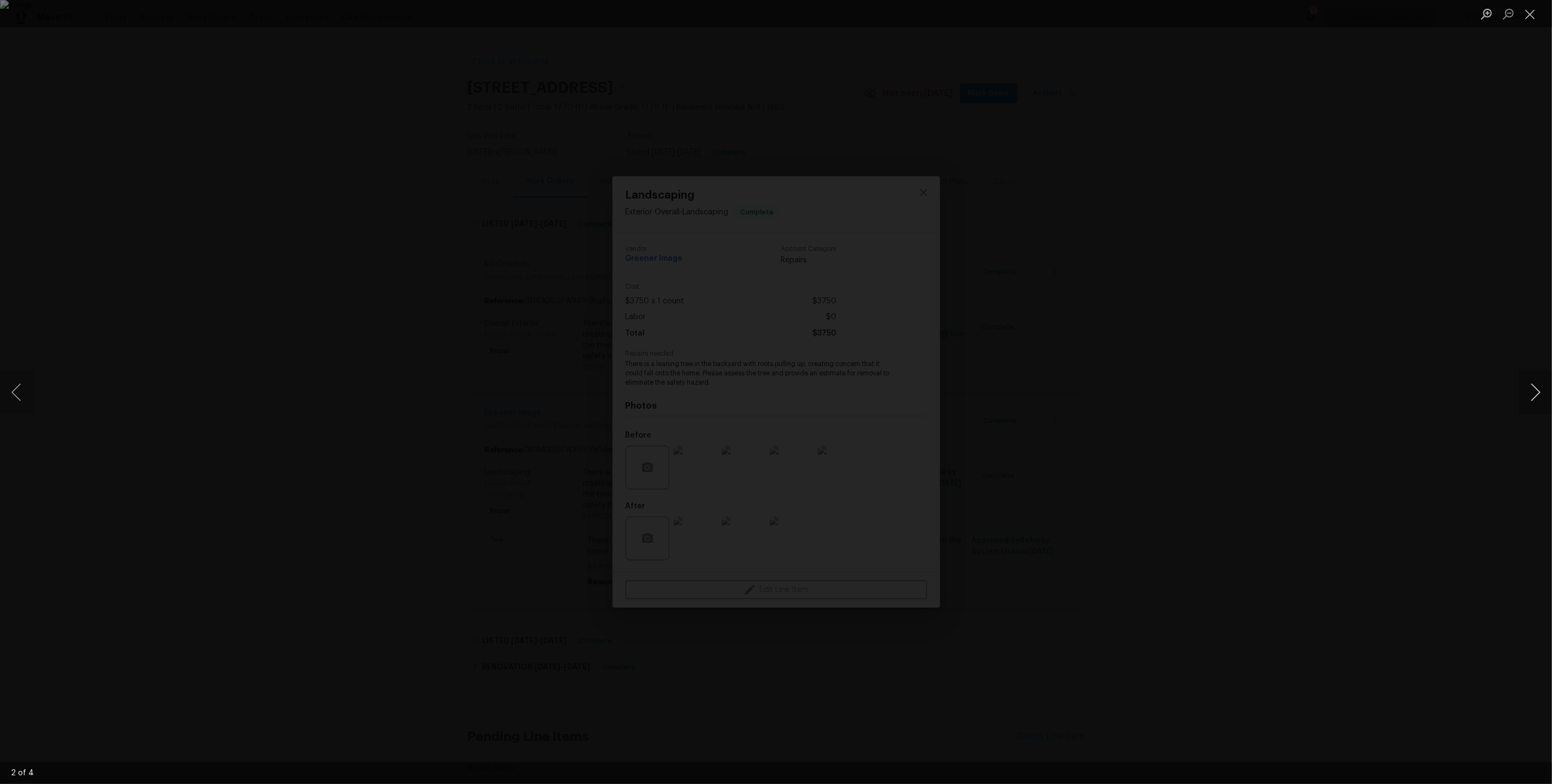
click at [1540, 393] on button "Next image" at bounding box center [1535, 392] width 33 height 44
click at [1528, 12] on button "Close lightbox" at bounding box center [1530, 14] width 22 height 19
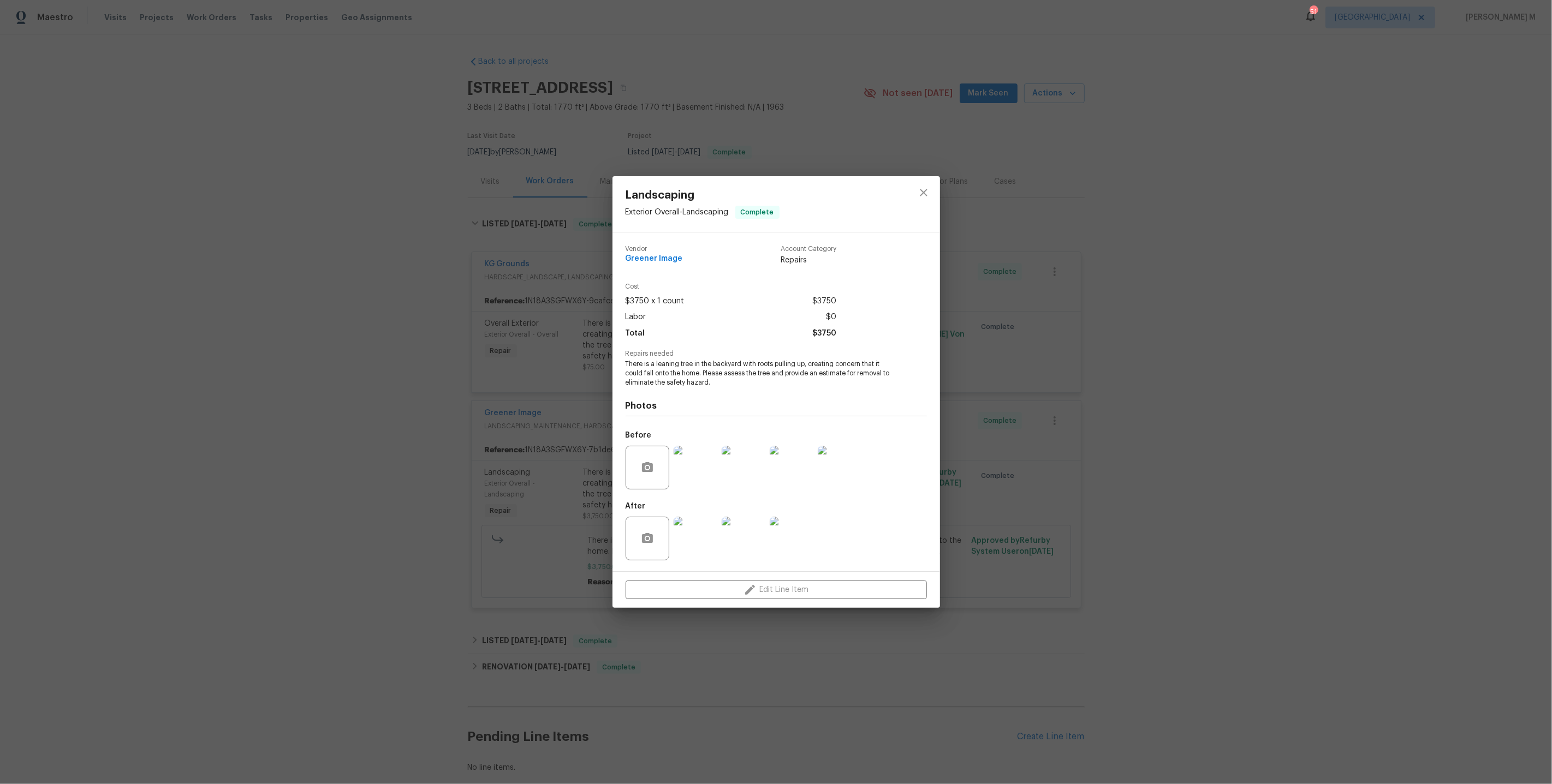
click at [466, 302] on div "Landscaping Exterior Overall - Landscaping Complete Vendor Greener Image Accoun…" at bounding box center [776, 392] width 1552 height 784
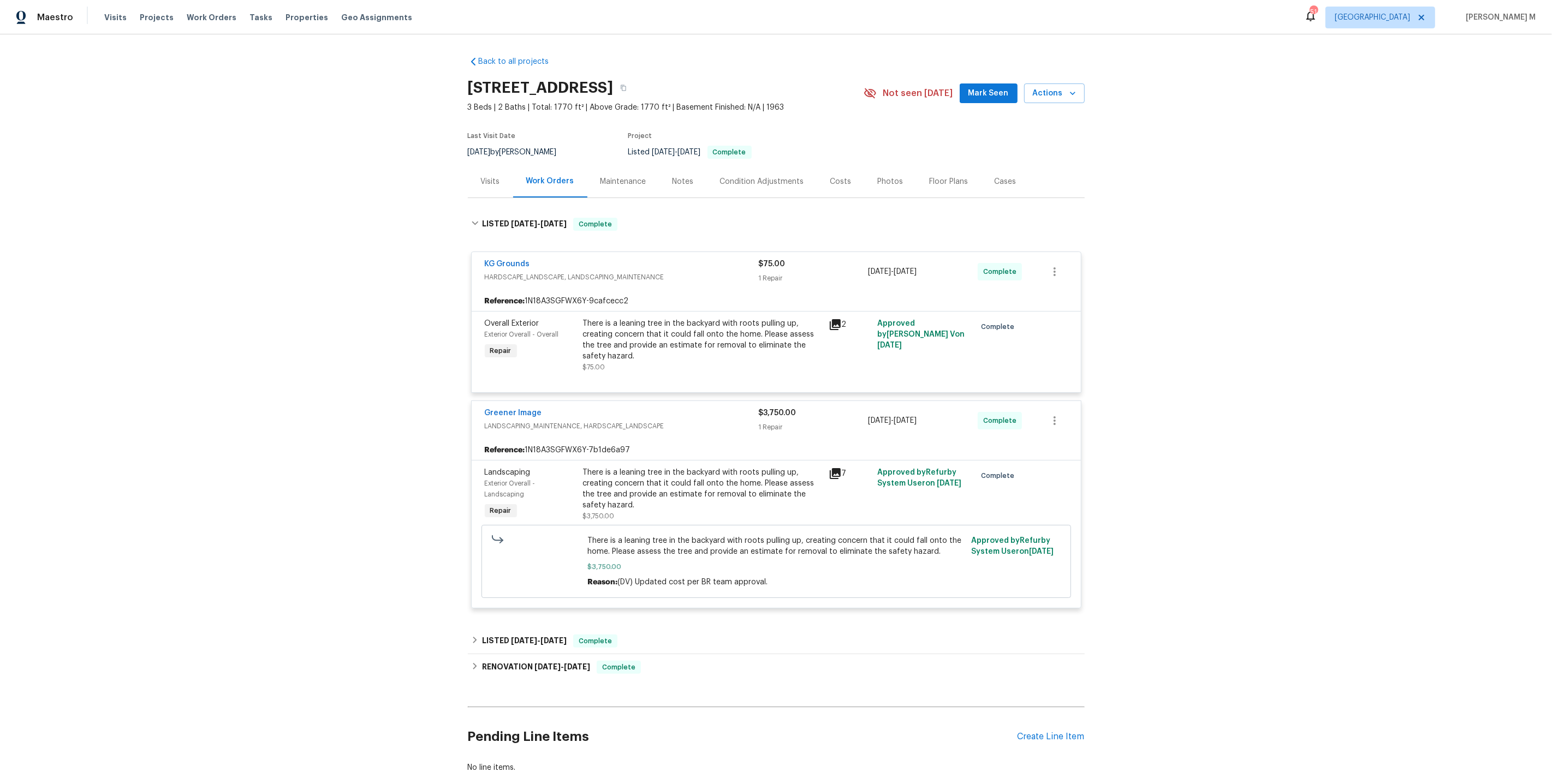
click at [704, 291] on div "Reference: 1N18A3SGFWX6Y-9cafcecc2" at bounding box center [776, 301] width 609 height 19
click at [704, 332] on div "There is a leaning tree in the backyard with roots pulling up, creating concern…" at bounding box center [702, 339] width 239 height 44
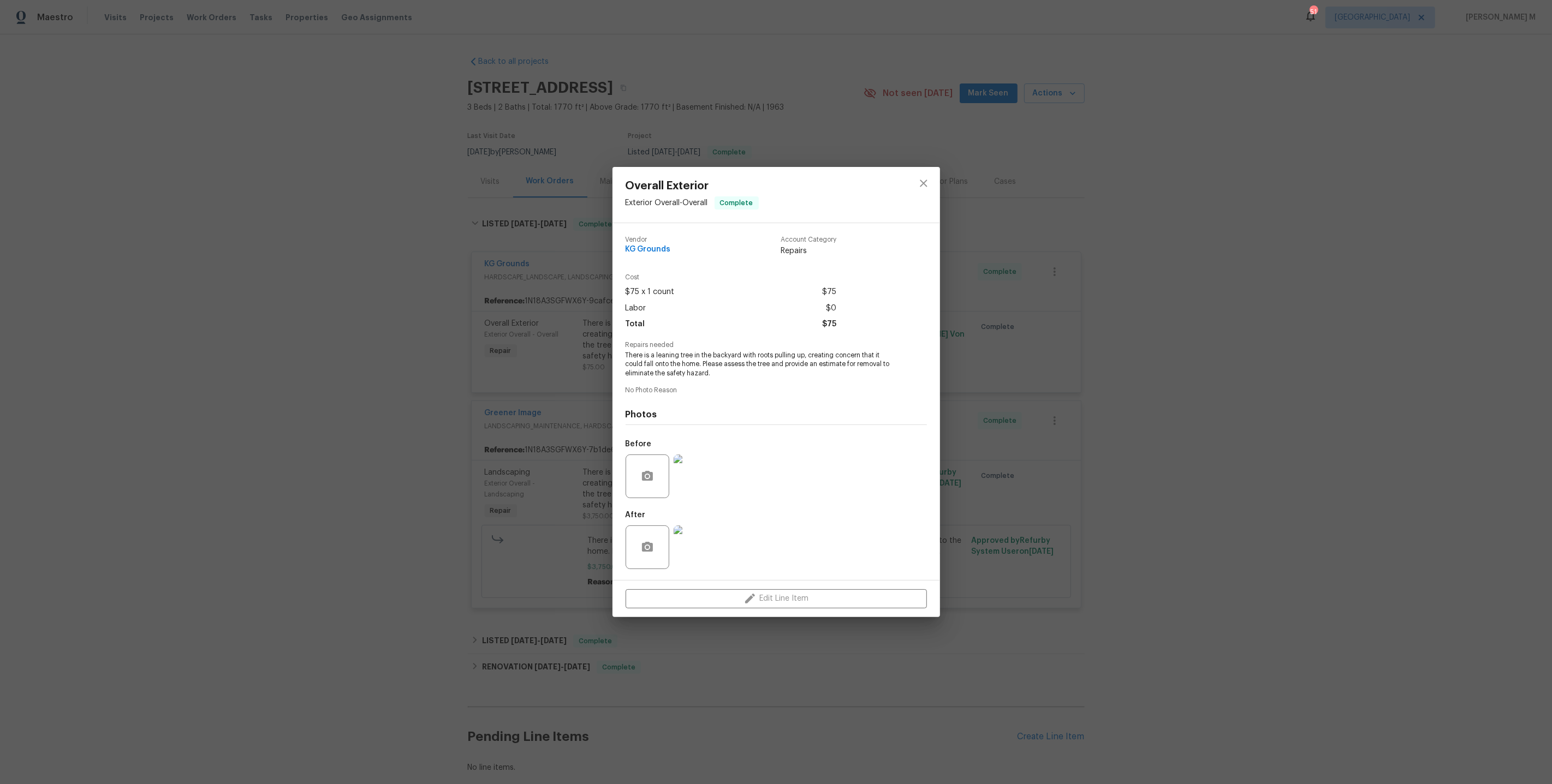
click at [548, 336] on div "Overall Exterior Exterior Overall - Overall Complete Vendor KG Grounds Account …" at bounding box center [776, 392] width 1552 height 784
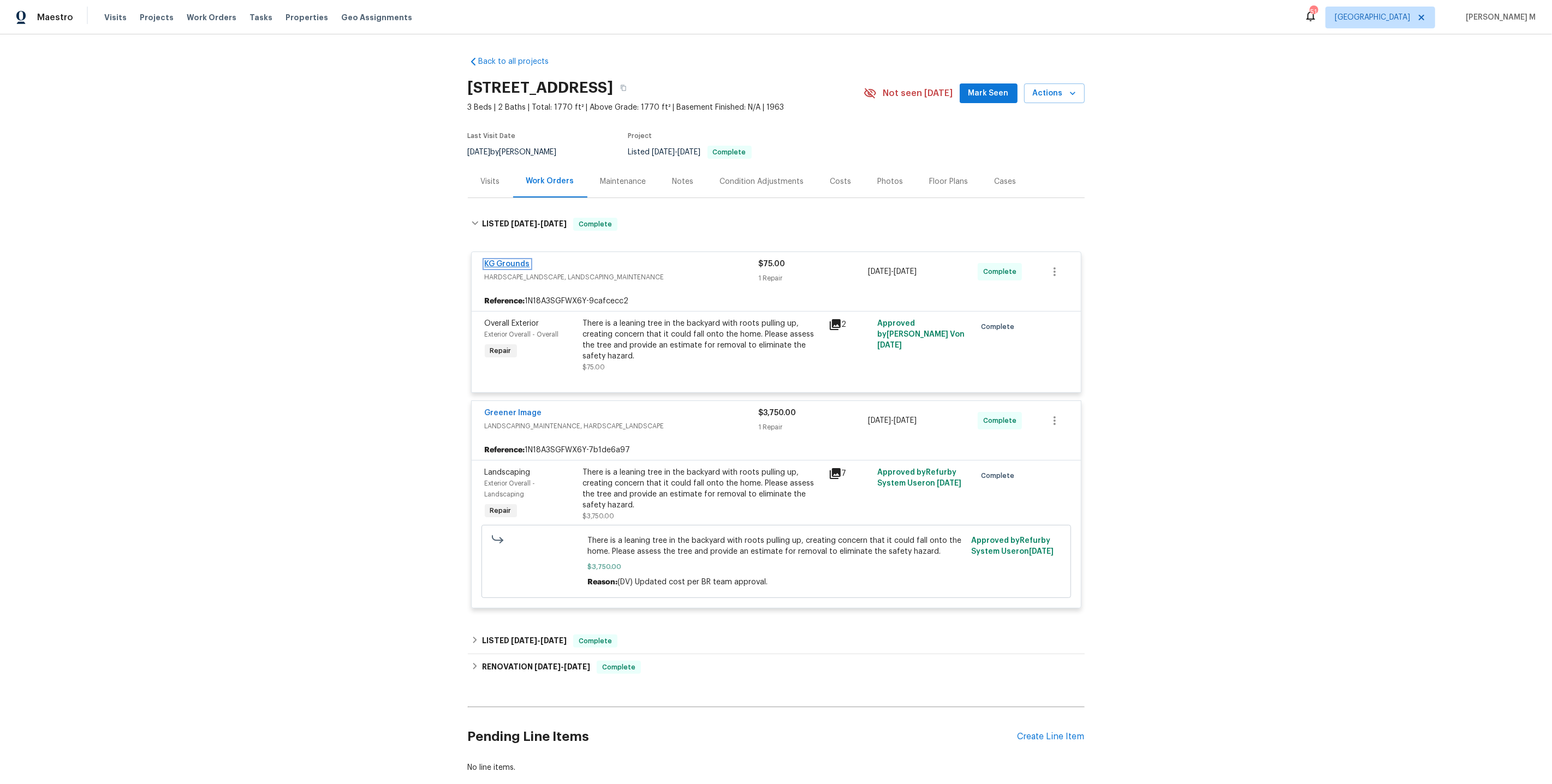
click at [508, 260] on link "KG Grounds" at bounding box center [507, 264] width 45 height 8
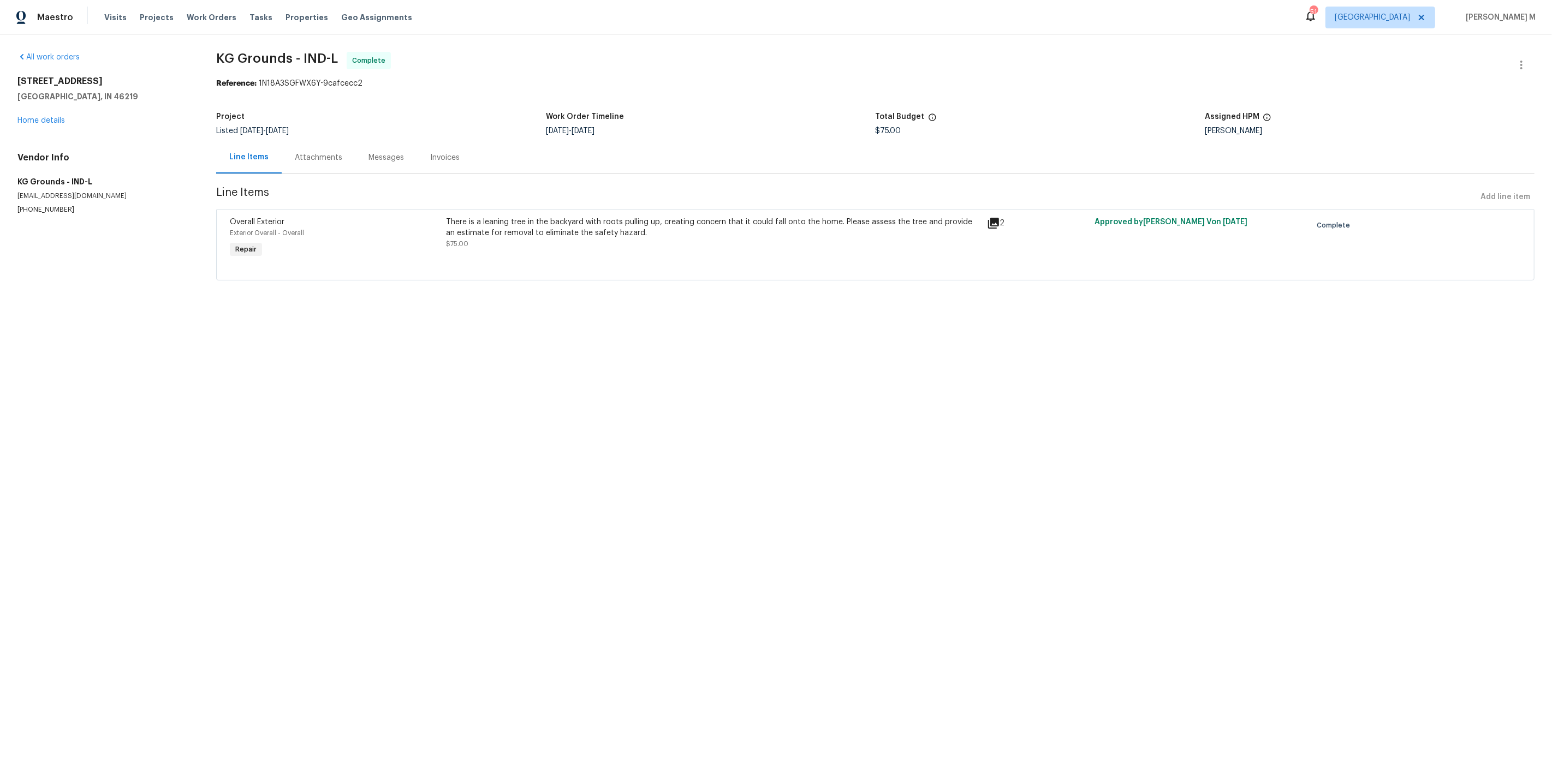
click at [325, 163] on div "Attachments" at bounding box center [318, 157] width 73 height 32
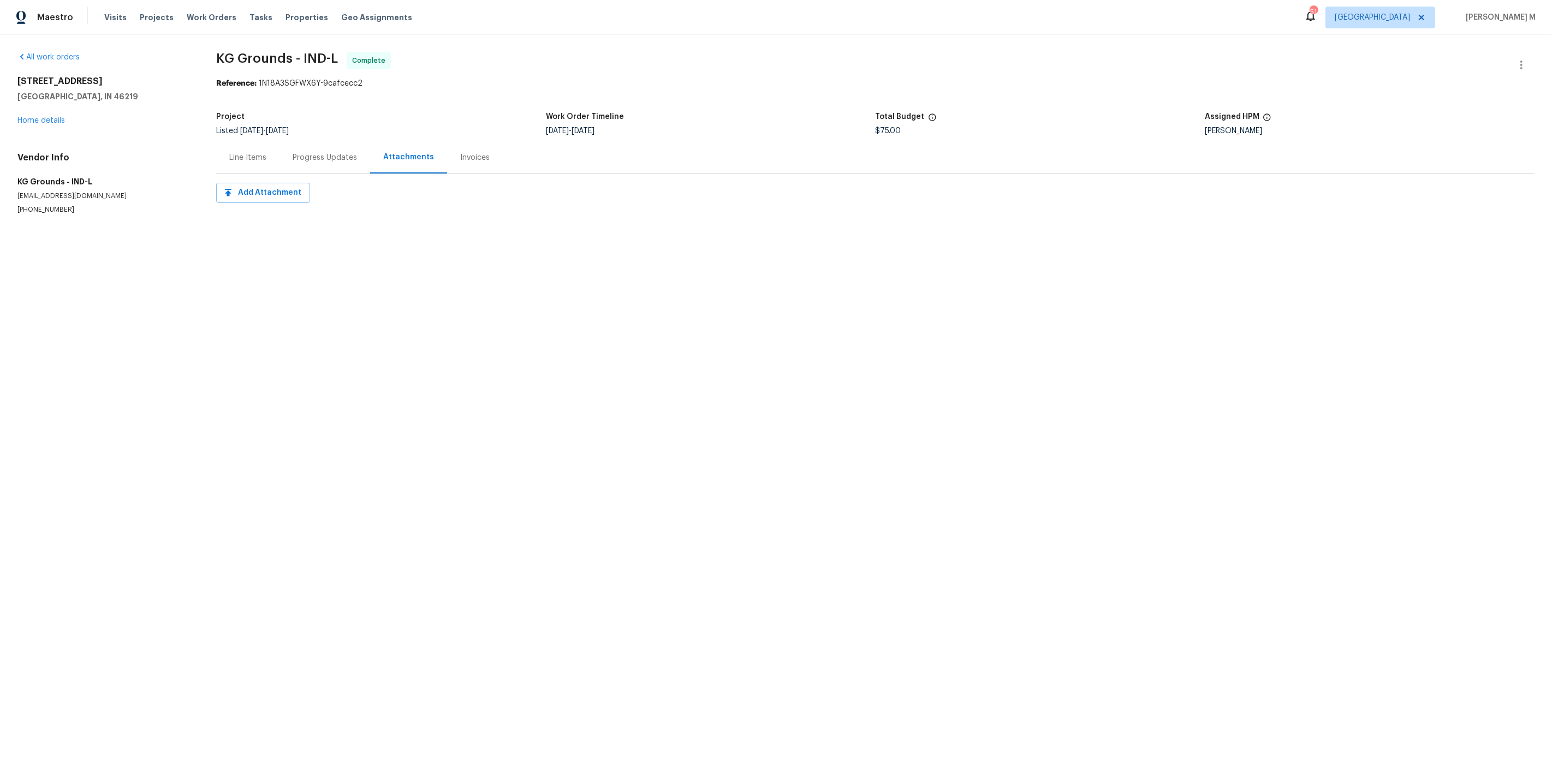
click at [325, 163] on div "Progress Updates" at bounding box center [325, 157] width 91 height 32
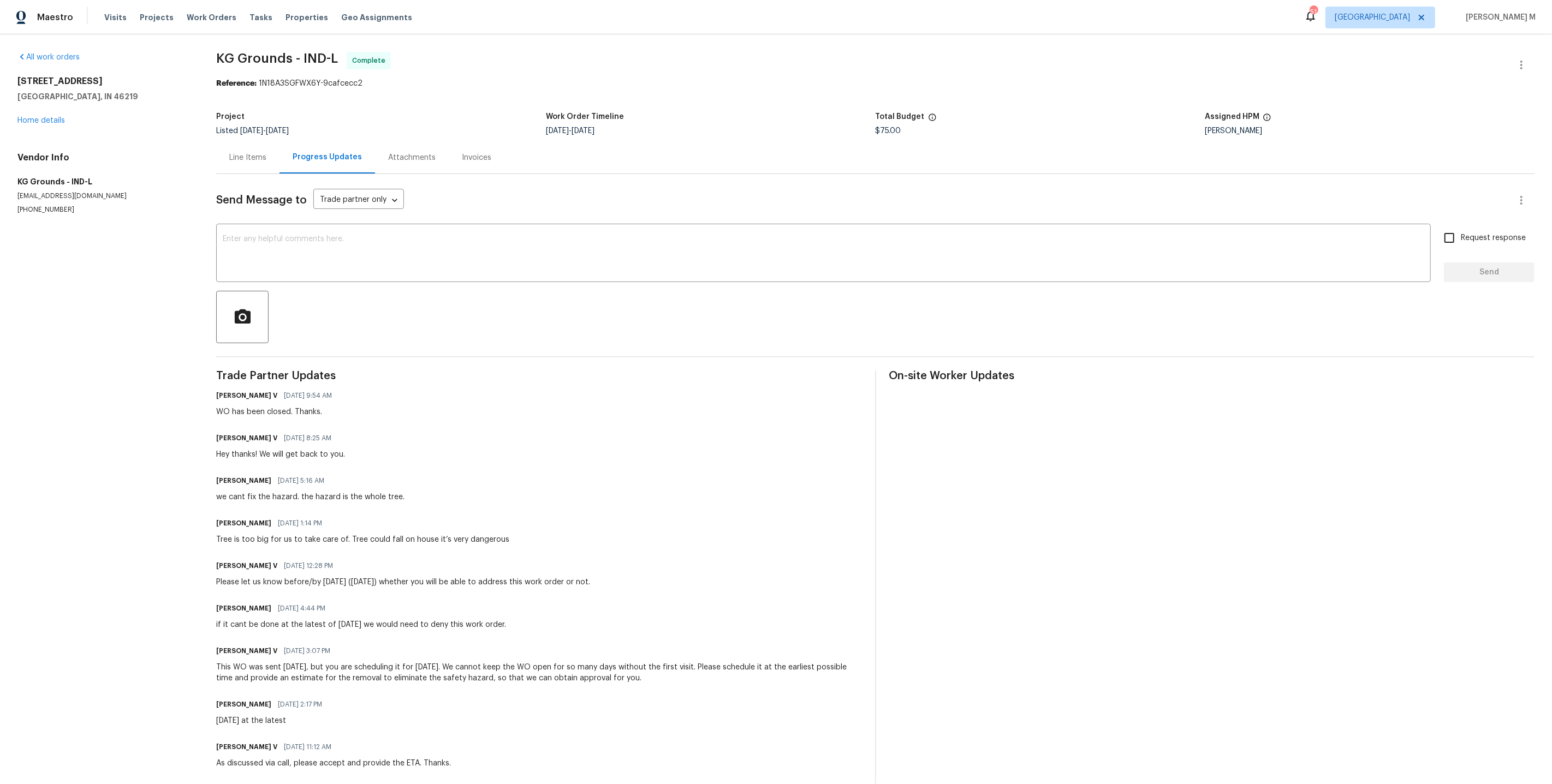
click at [239, 162] on div "Line Items" at bounding box center [248, 157] width 63 height 32
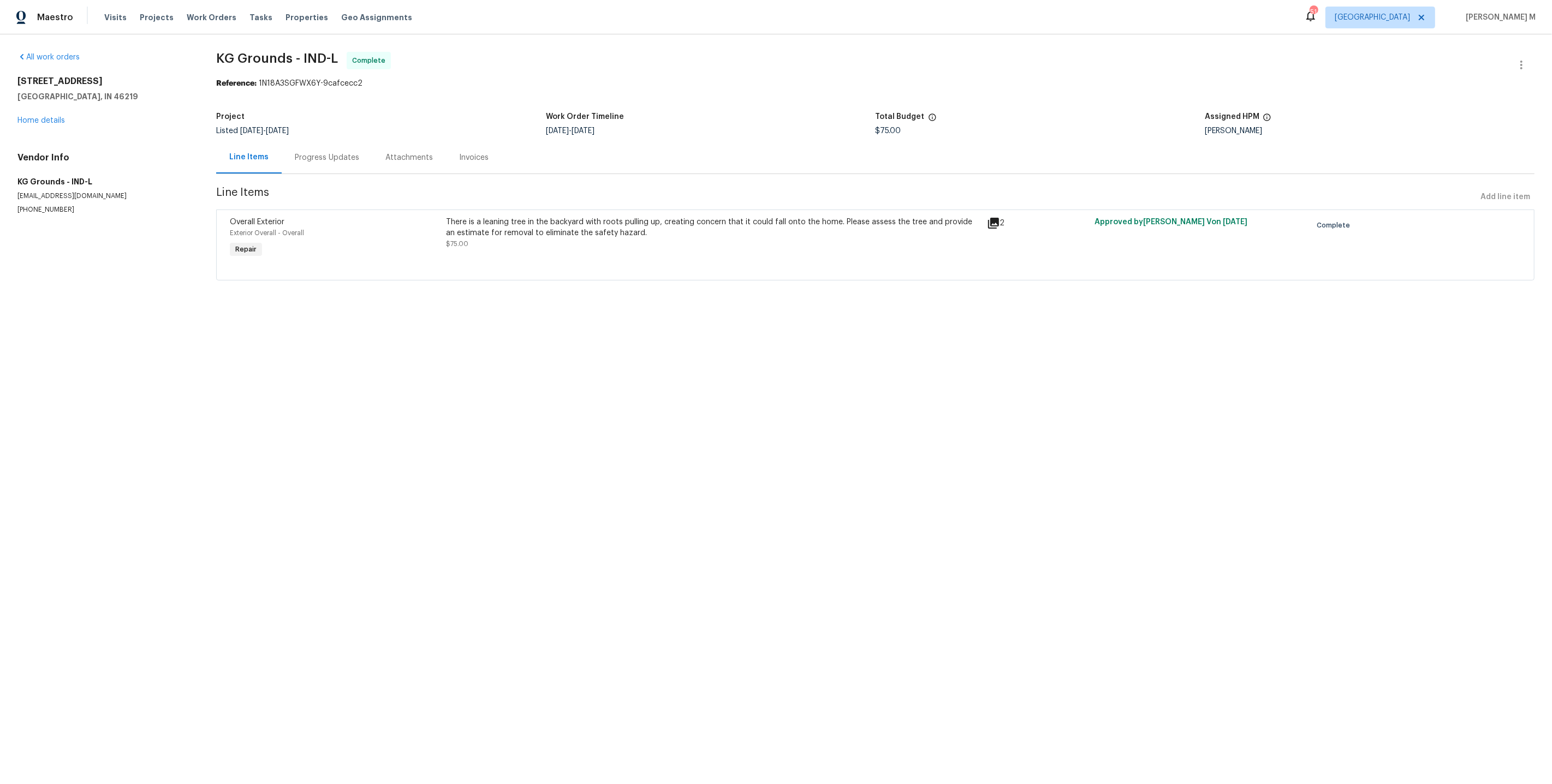
click at [674, 221] on div "There is a leaning tree in the backyard with roots pulling up, creating concern…" at bounding box center [713, 227] width 534 height 22
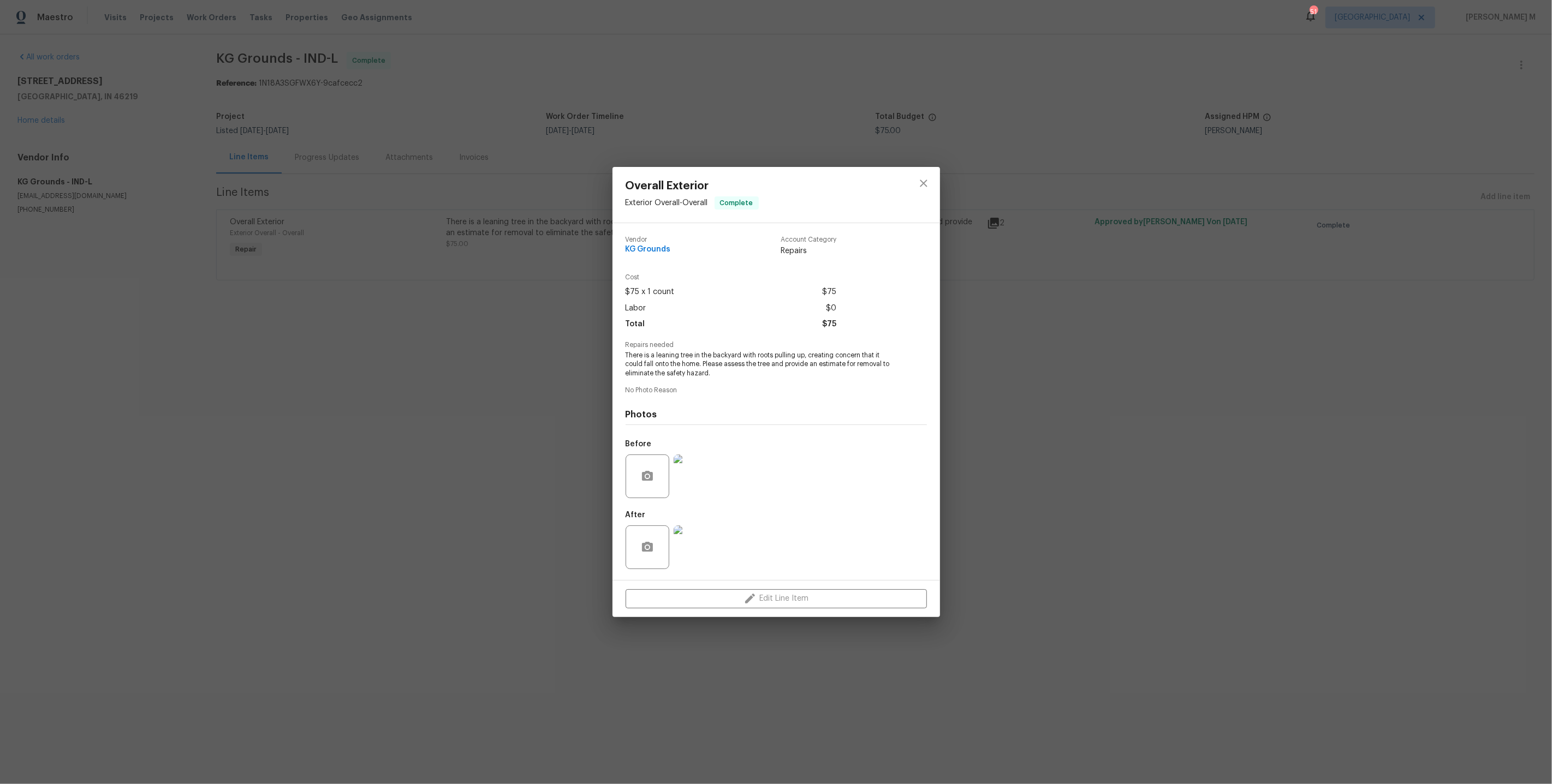
click at [699, 476] on img at bounding box center [695, 476] width 44 height 44
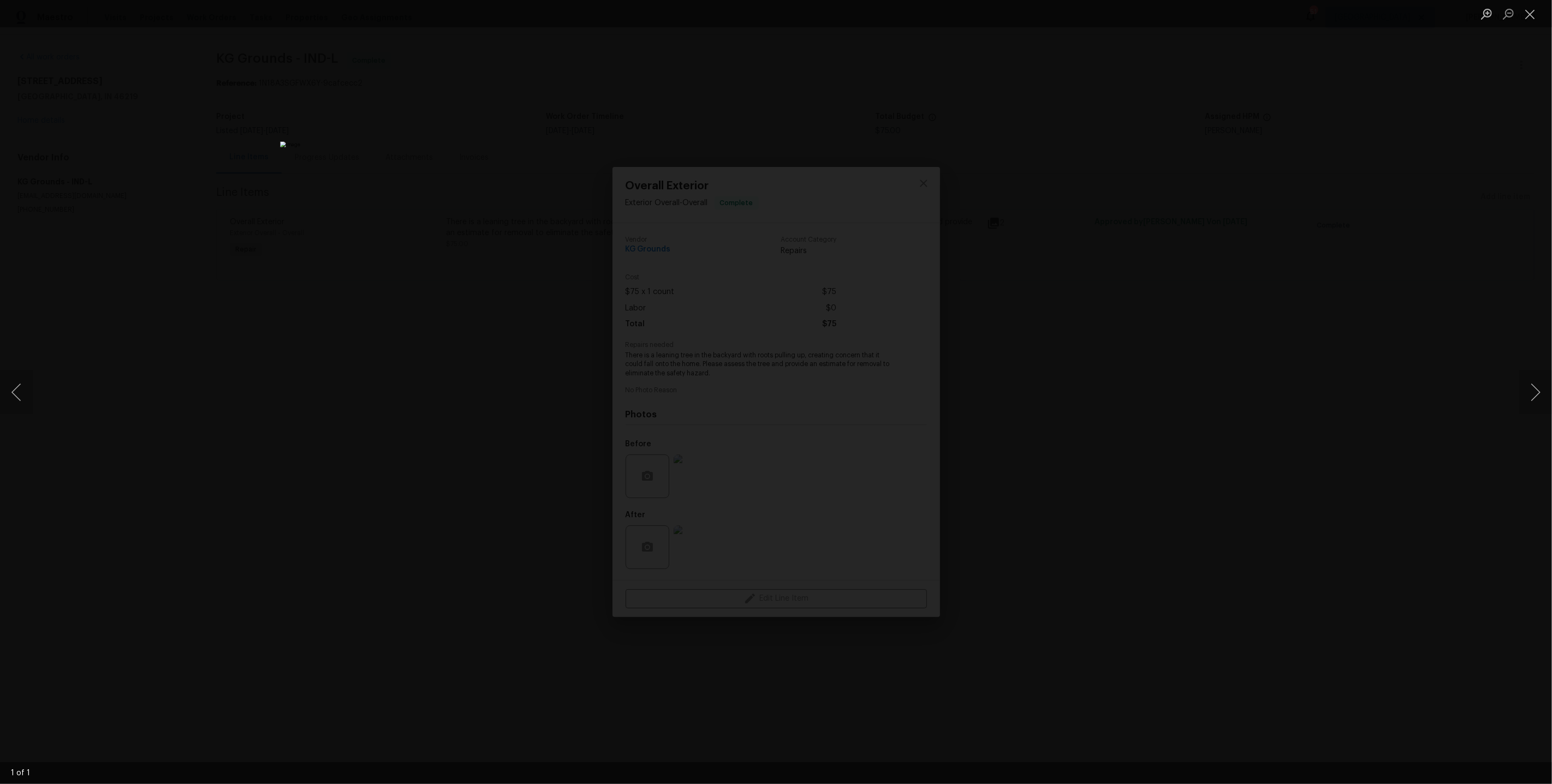
click at [1299, 322] on div "Lightbox" at bounding box center [776, 392] width 1552 height 784
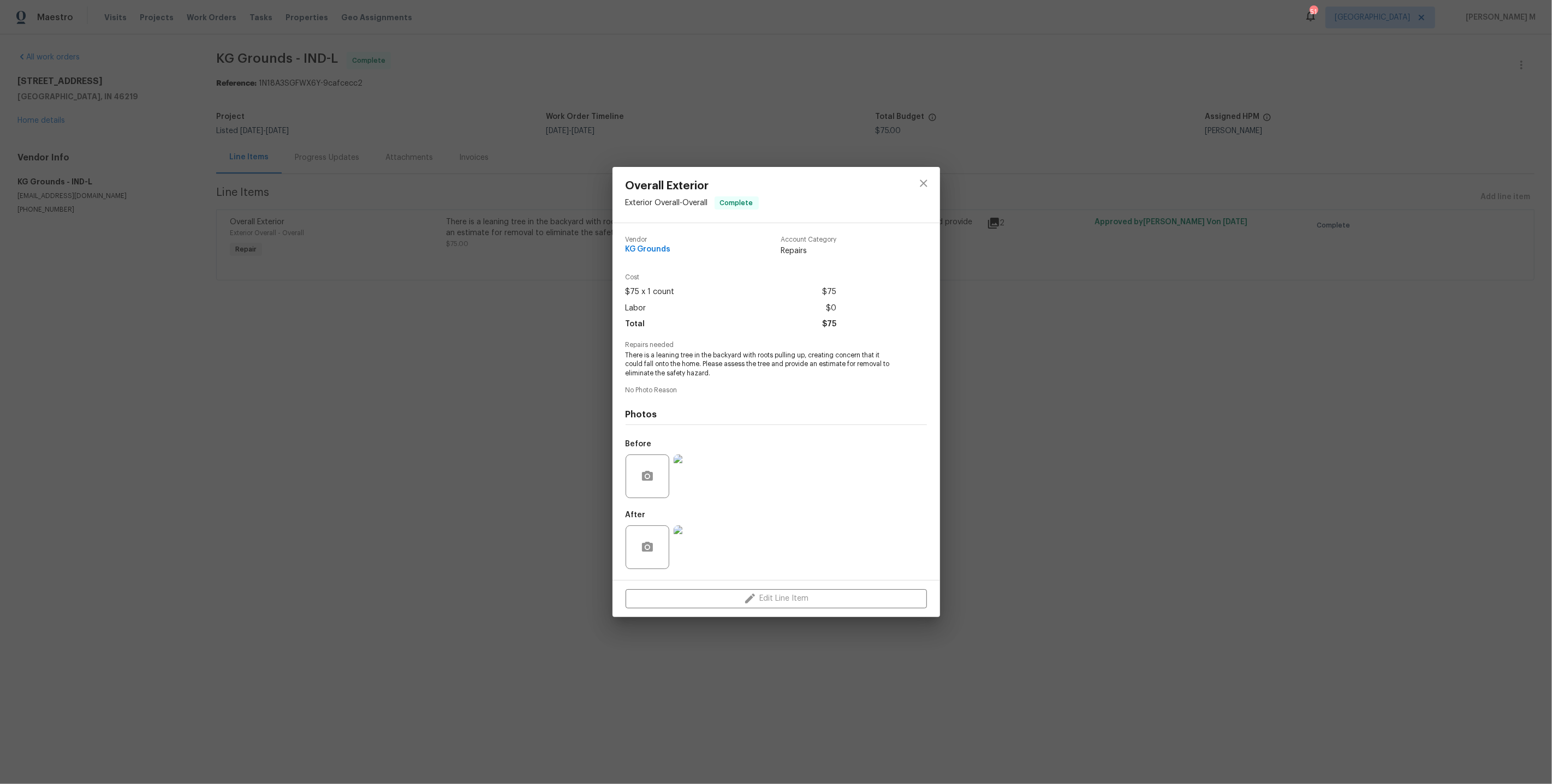
click at [1204, 224] on div "Overall Exterior Exterior Overall - Overall Complete Vendor KG Grounds Account …" at bounding box center [776, 392] width 1552 height 784
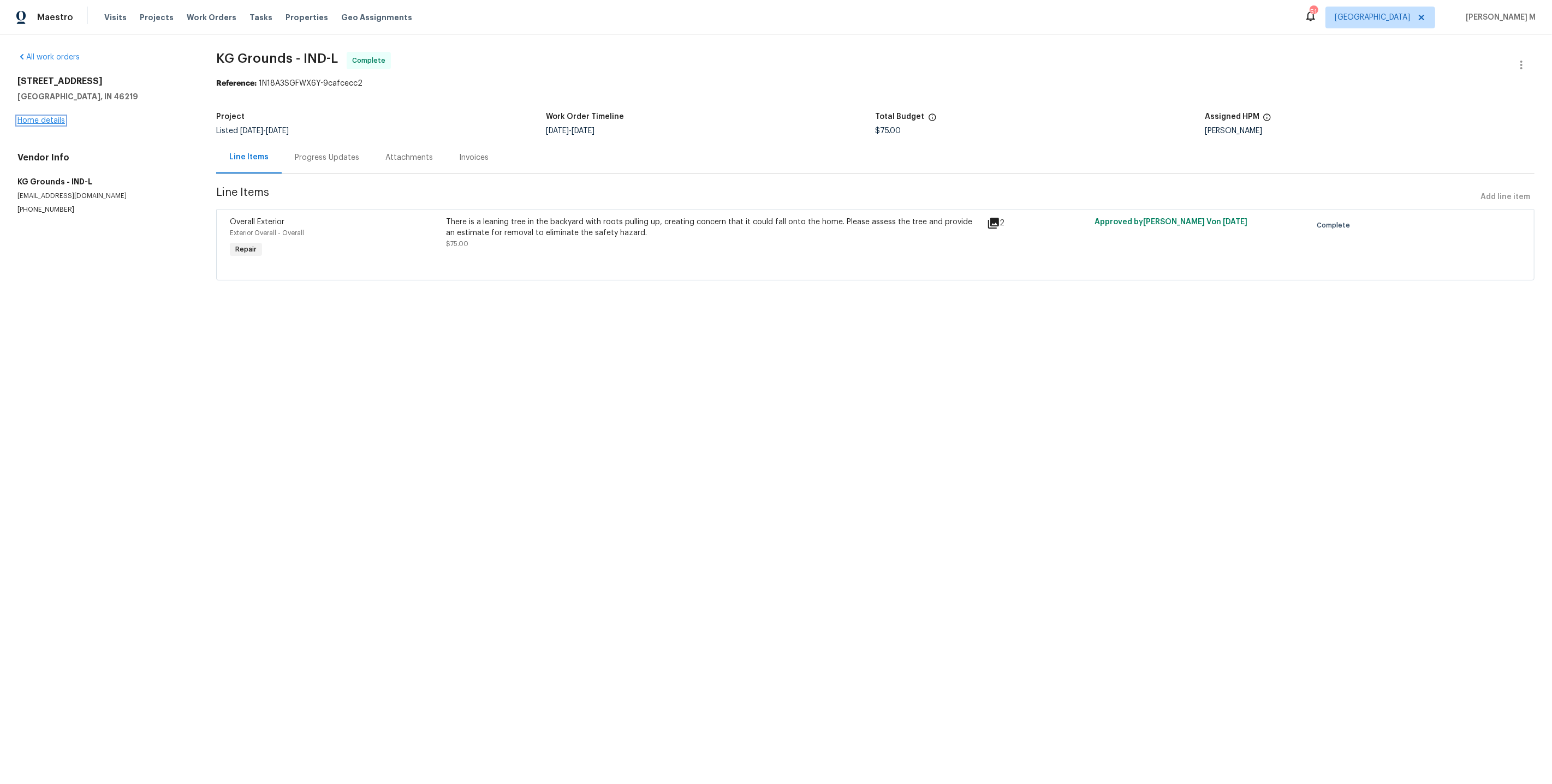
click at [45, 117] on link "Home details" at bounding box center [41, 120] width 47 height 8
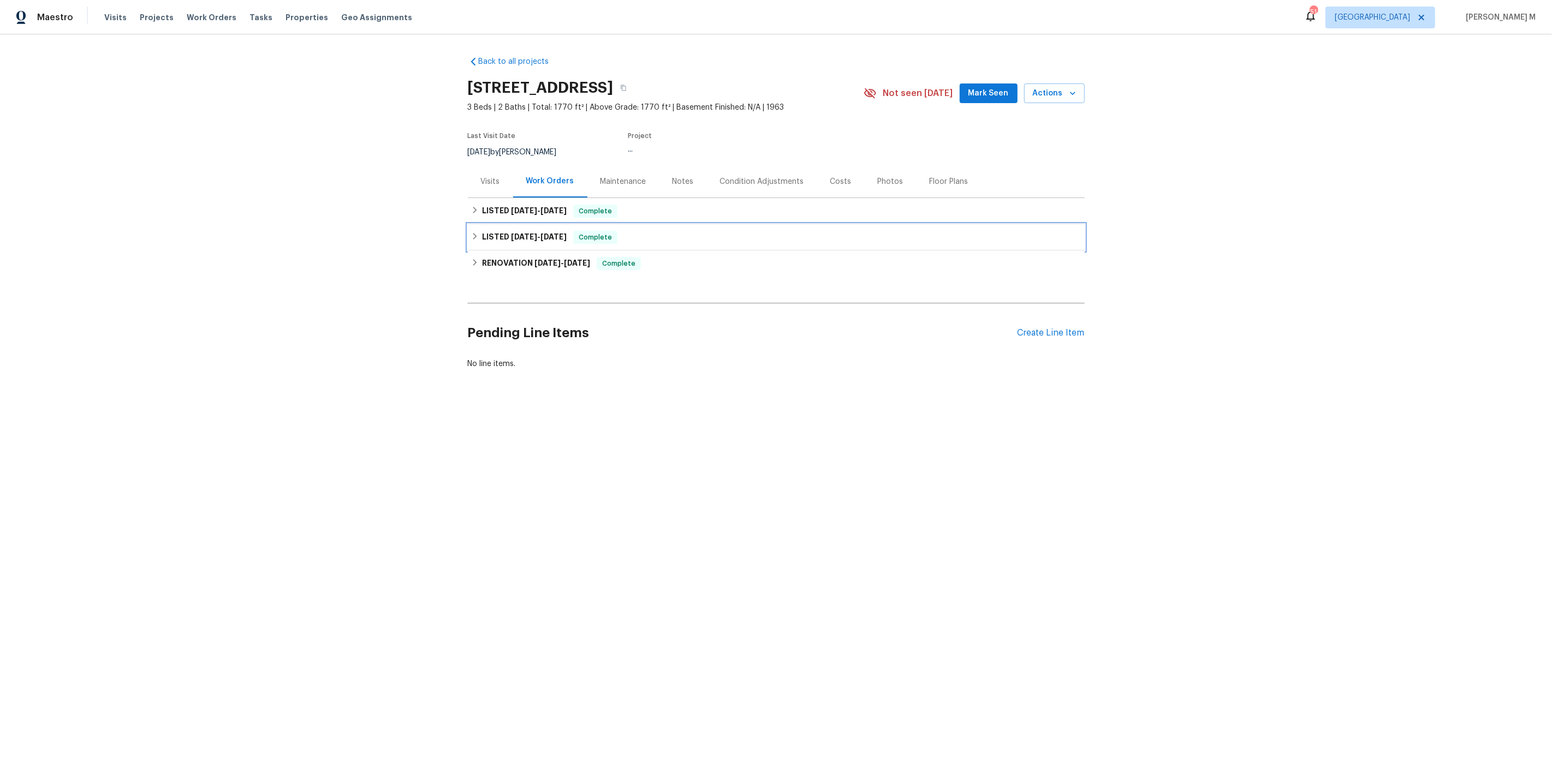
click at [544, 237] on h6 "LISTED 8/12/25 - 8/13/25" at bounding box center [525, 237] width 85 height 13
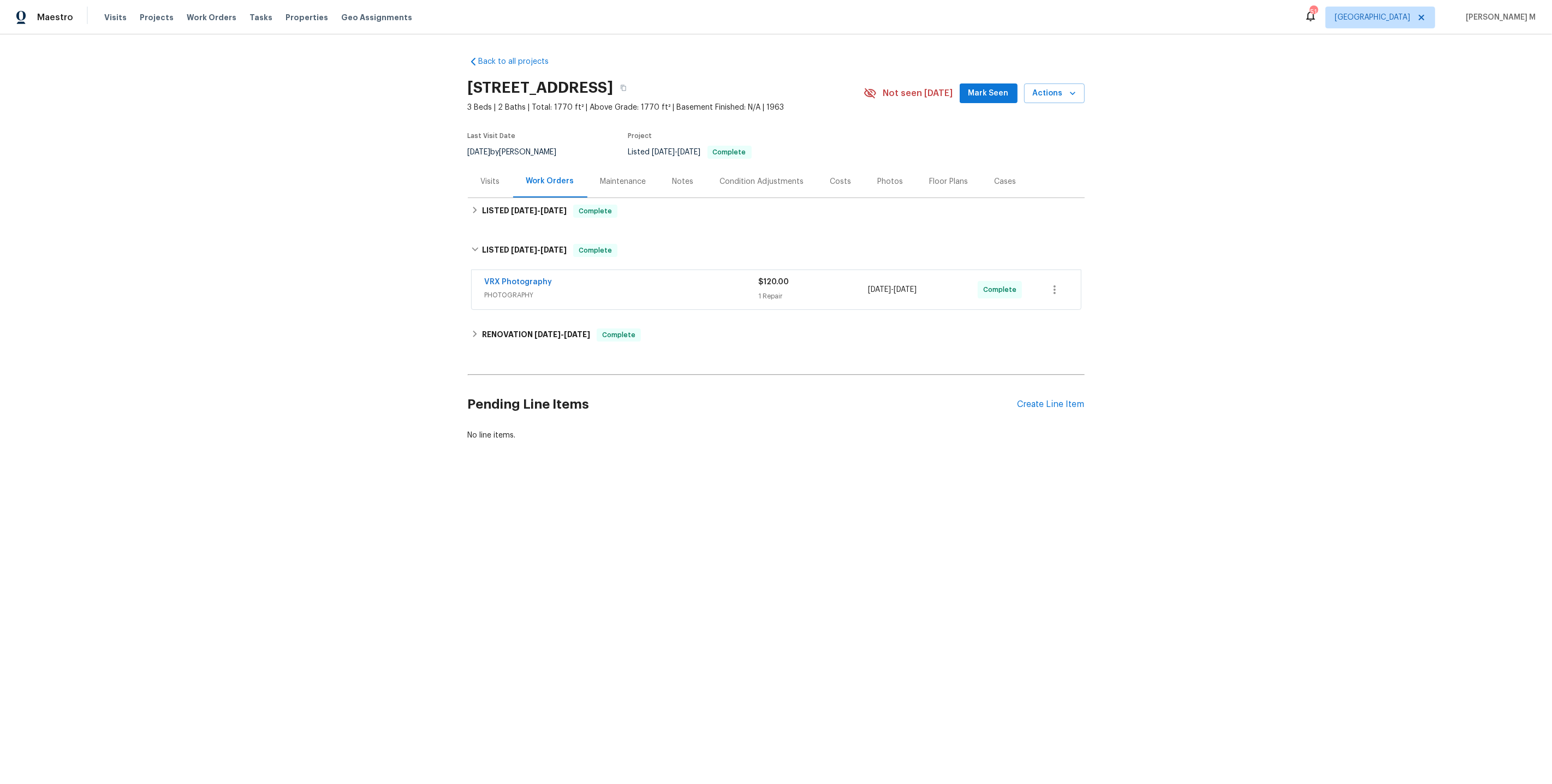
click at [509, 220] on div "Back to all projects 8040 Goldenrod Ct, Indianapolis, IN 46219 3 Beds | 2 Baths…" at bounding box center [776, 248] width 617 height 402
click at [509, 211] on h6 "LISTED 8/18/25 - 9/2/25" at bounding box center [525, 211] width 85 height 13
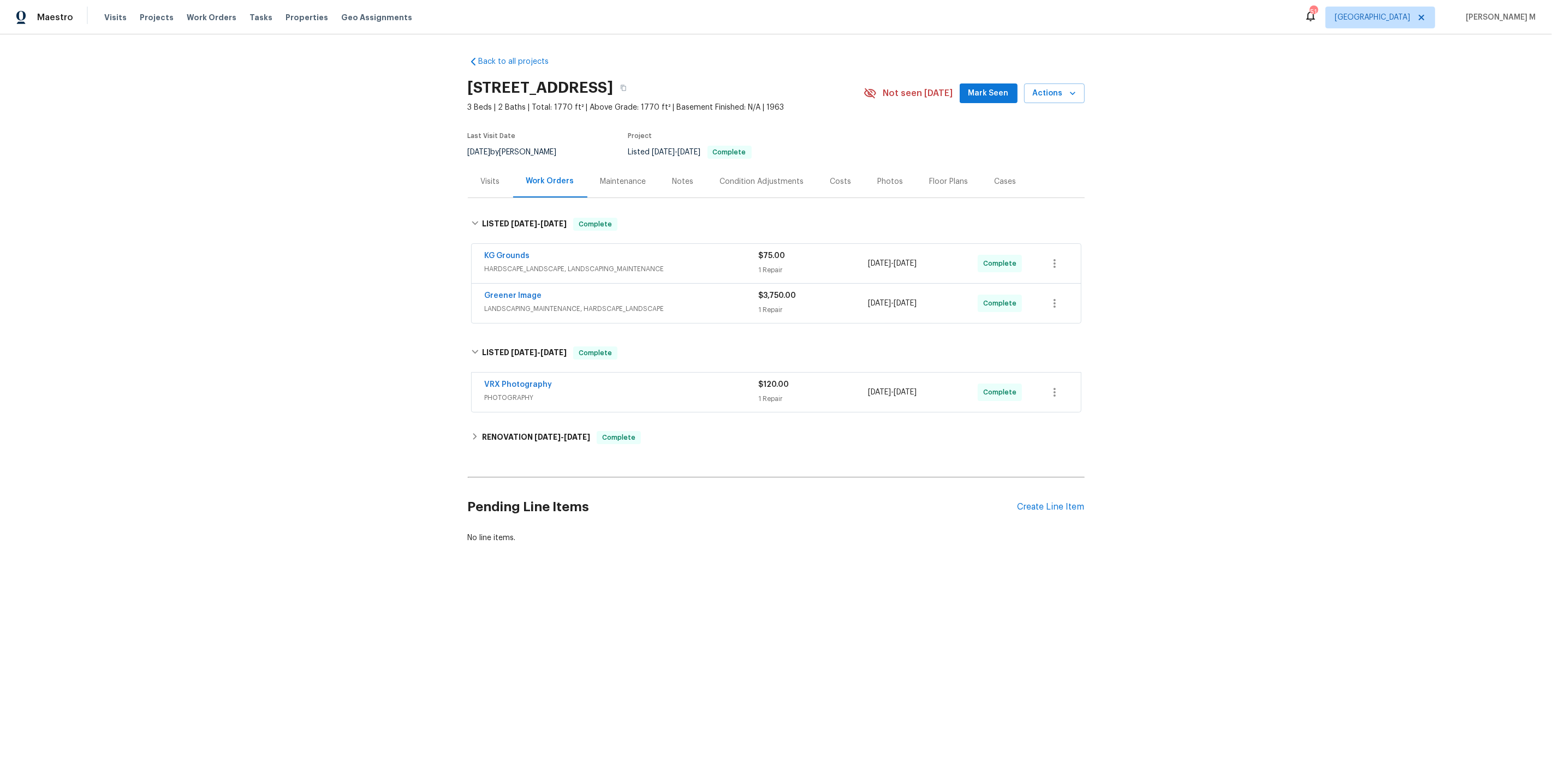
click at [519, 304] on span "LANDSCAPING_MAINTENANCE, HARDSCAPE_LANDSCAPE" at bounding box center [622, 309] width 274 height 11
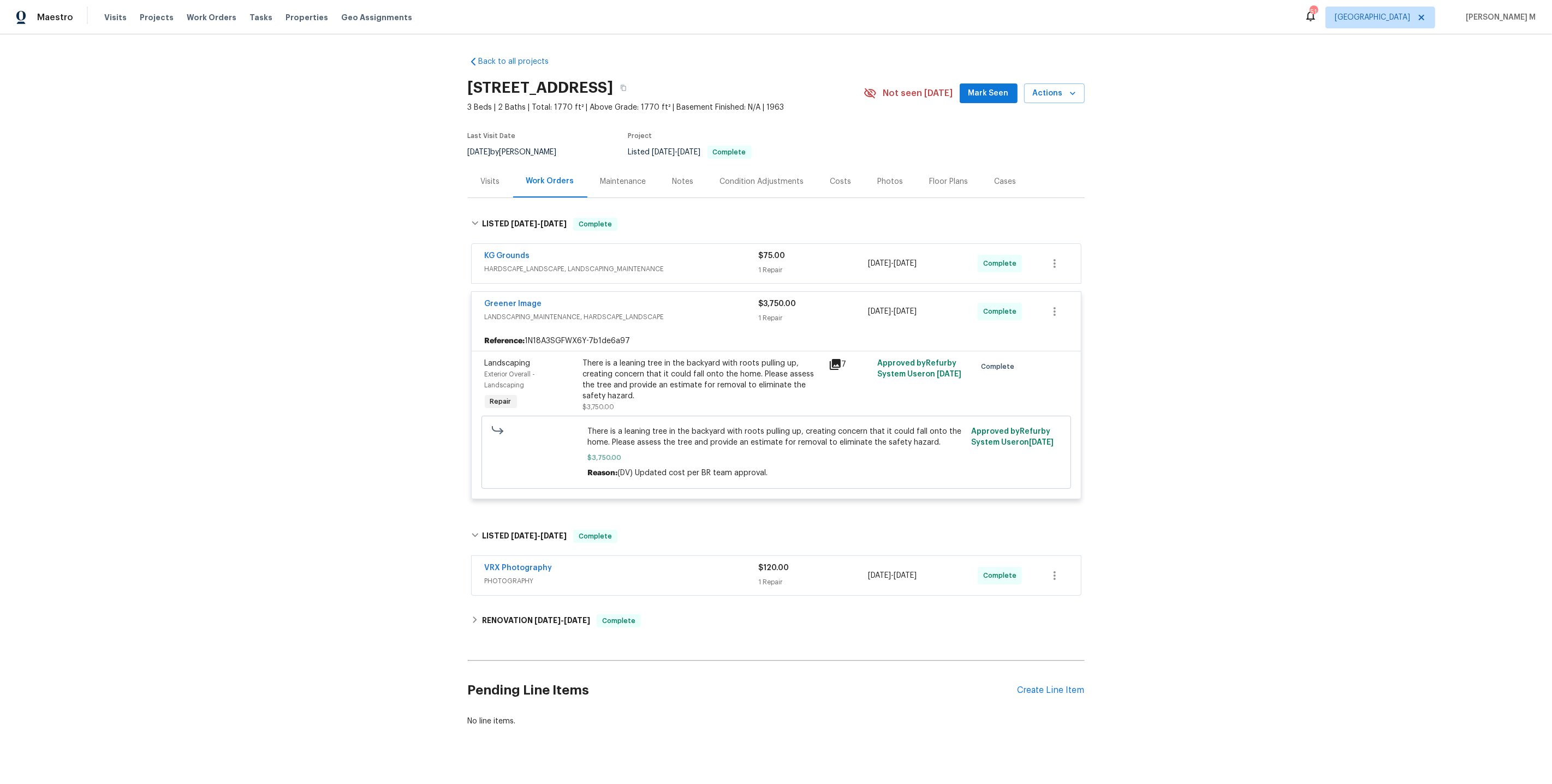
click at [640, 395] on div "There is a leaning tree in the backyard with roots pulling up, creating concern…" at bounding box center [702, 386] width 239 height 55
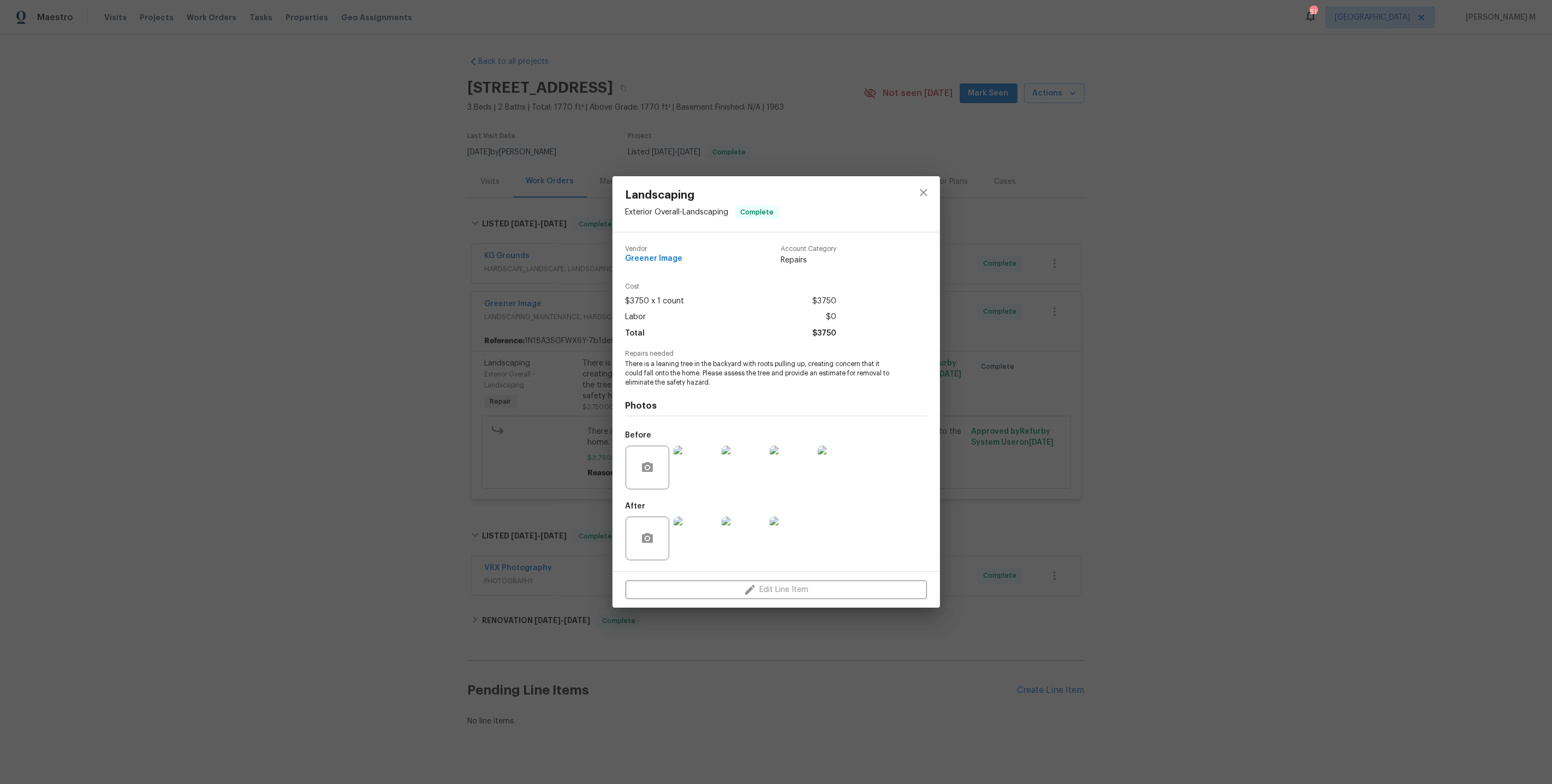
click at [684, 546] on img at bounding box center [695, 538] width 44 height 44
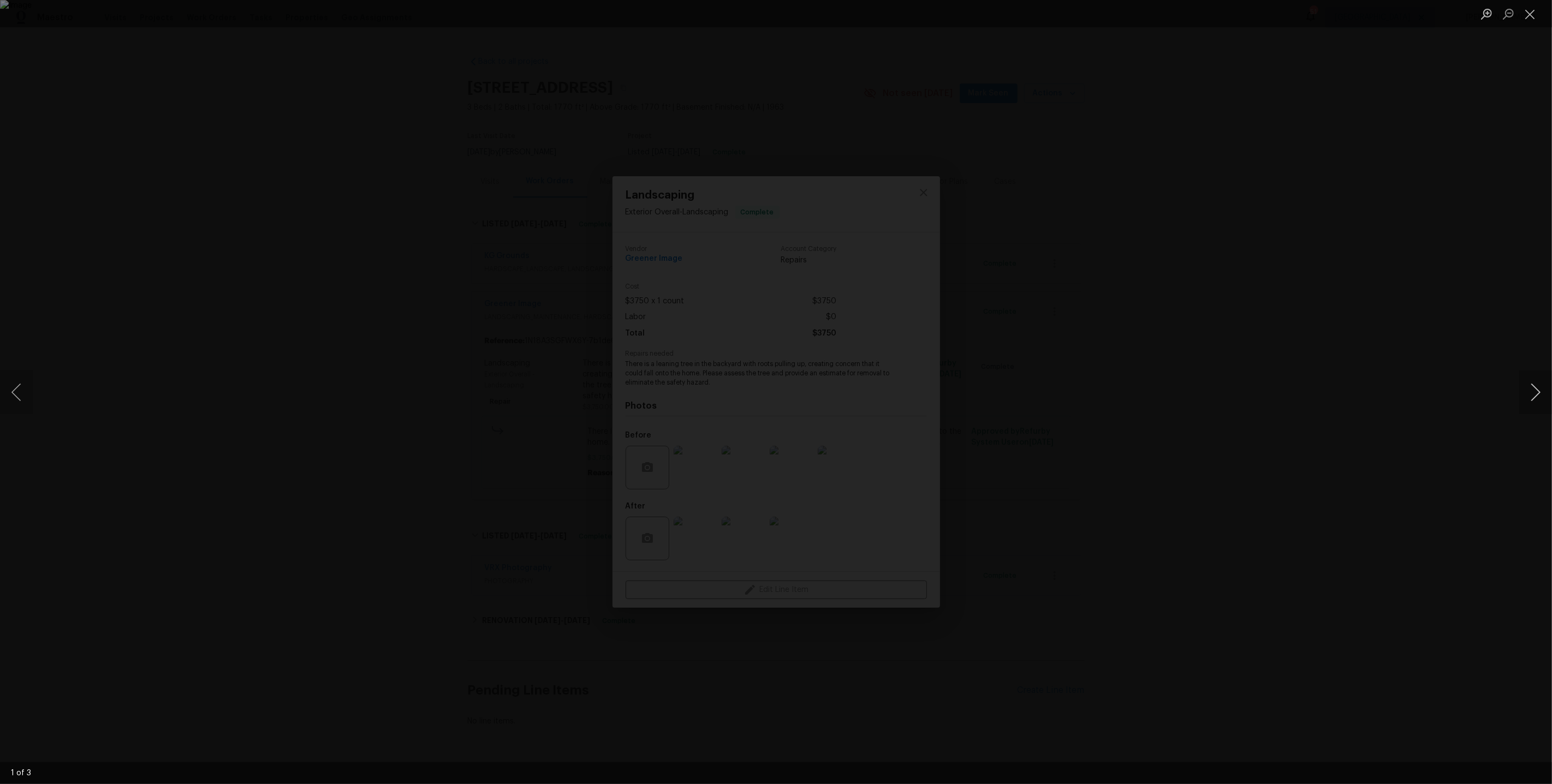
click at [1540, 397] on button "Next image" at bounding box center [1535, 392] width 33 height 44
click at [1533, 399] on button "Next image" at bounding box center [1535, 392] width 33 height 44
click at [1528, 379] on button "Next image" at bounding box center [1535, 392] width 33 height 44
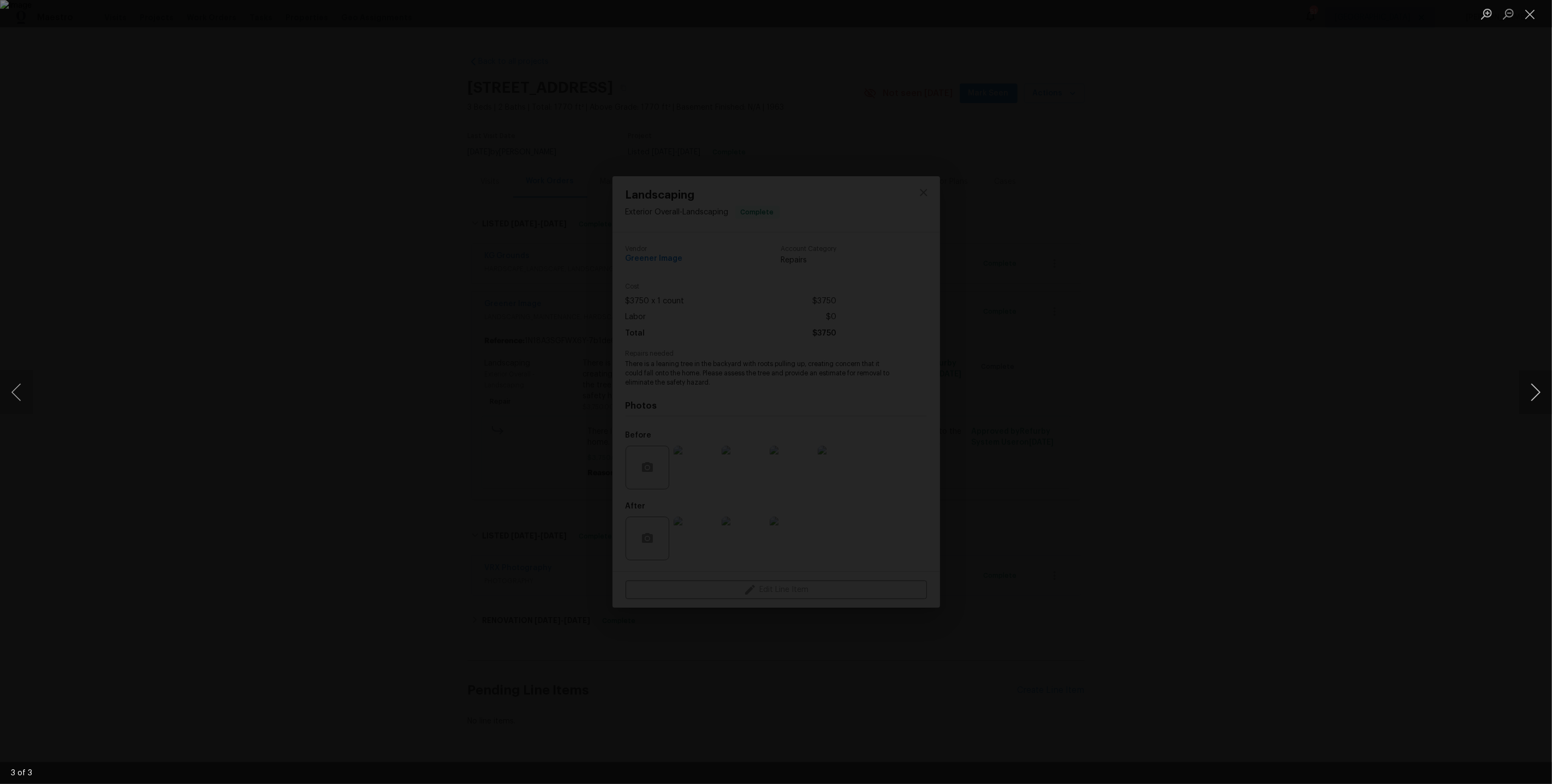
click at [1528, 379] on button "Next image" at bounding box center [1535, 392] width 33 height 44
click at [1530, 13] on button "Close lightbox" at bounding box center [1530, 14] width 22 height 19
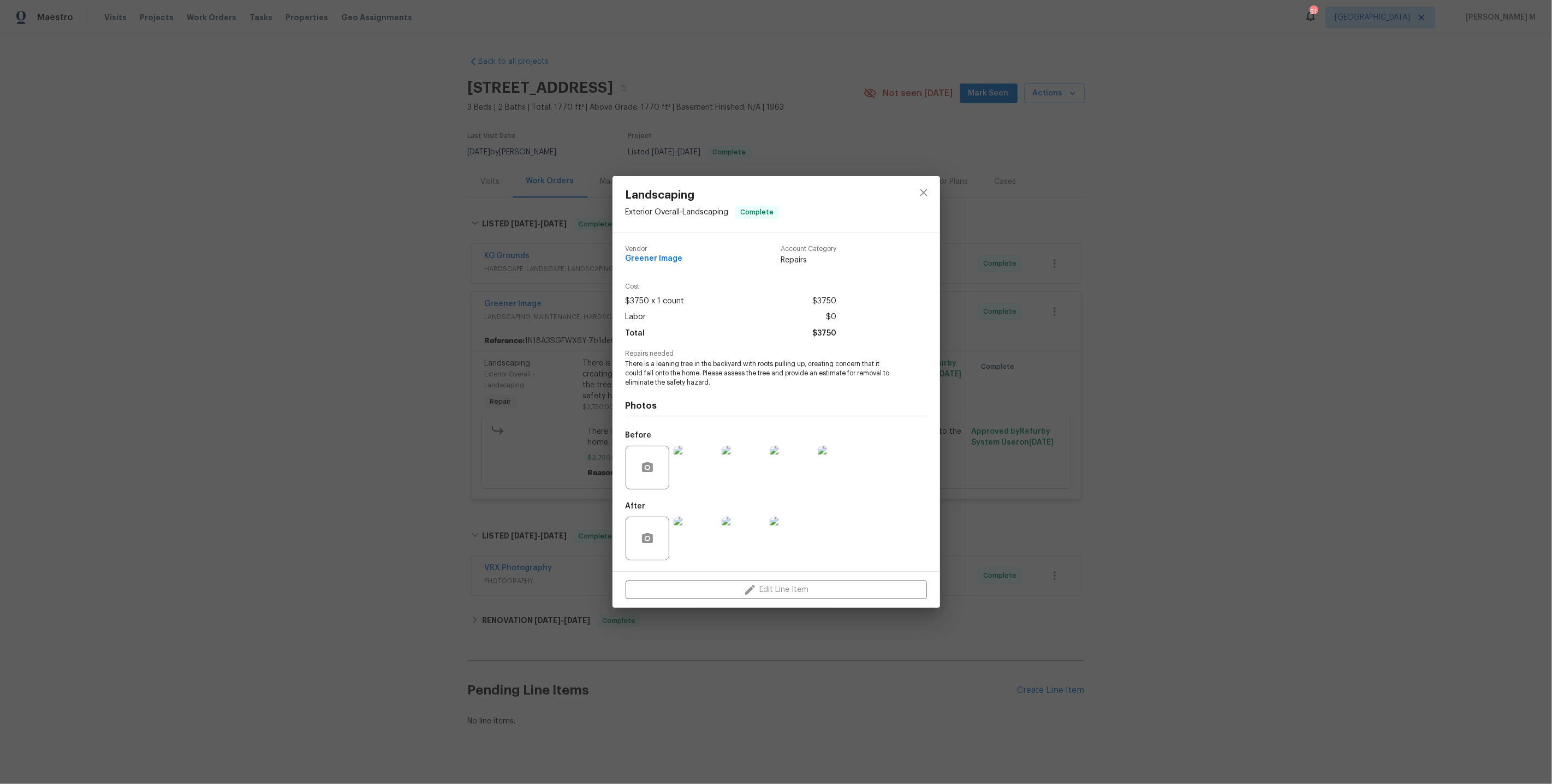
click at [1106, 420] on div "Landscaping Exterior Overall - Landscaping Complete Vendor Greener Image Accoun…" at bounding box center [776, 392] width 1552 height 784
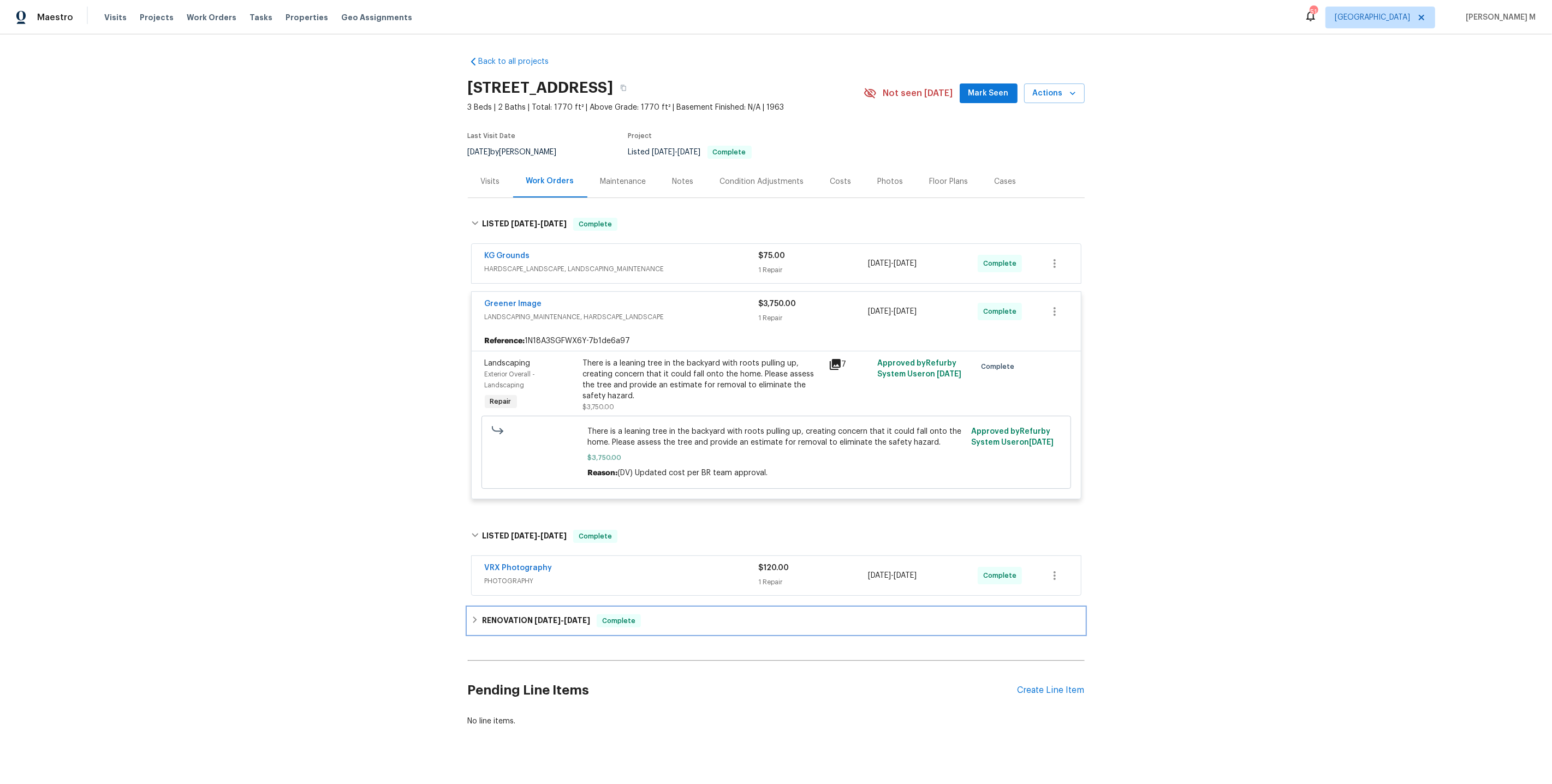
click at [504, 614] on h6 "RENOVATION 6/16/25 - 7/18/25" at bounding box center [536, 621] width 108 height 13
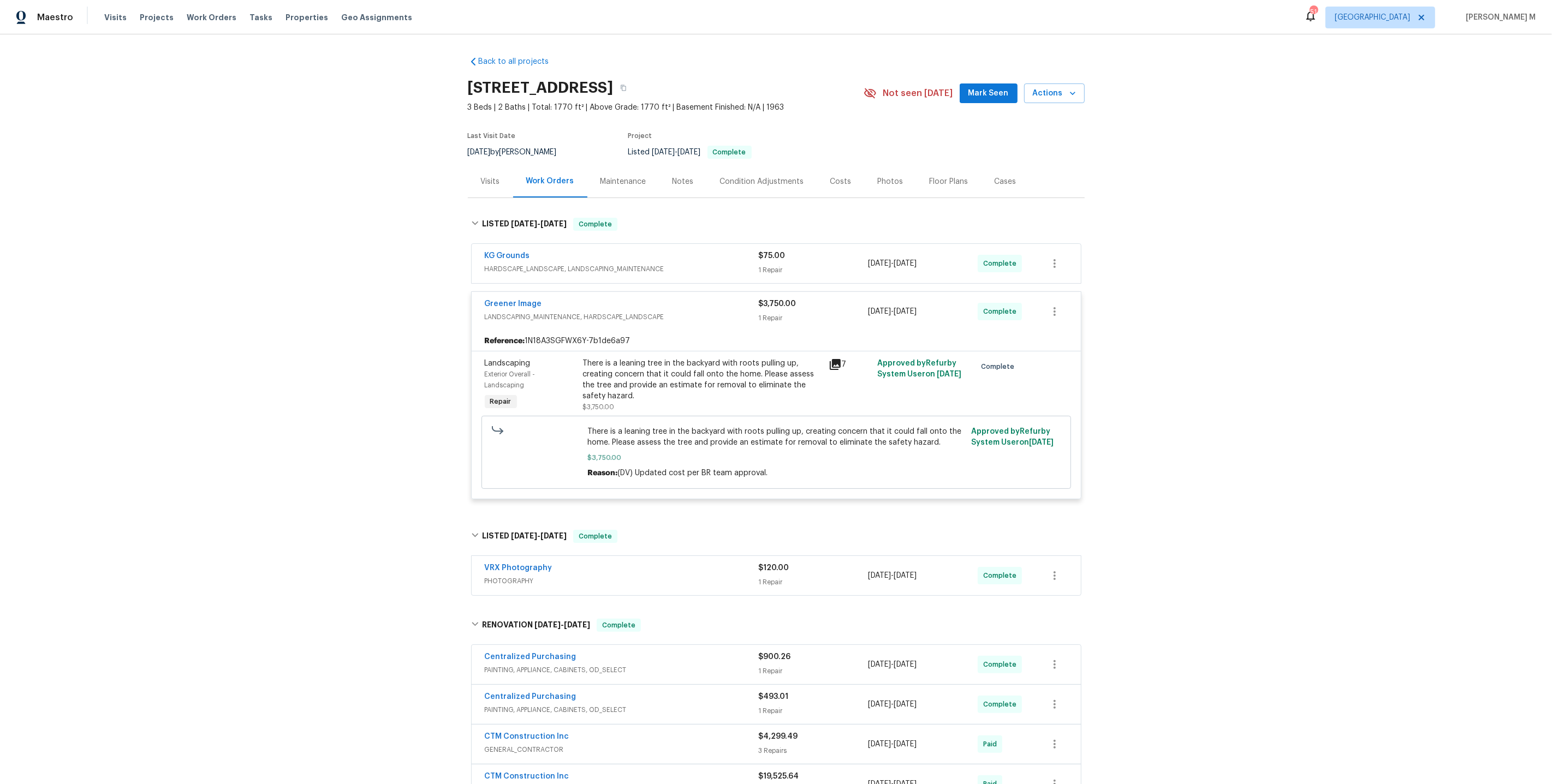
click at [593, 170] on div "Maintenance" at bounding box center [623, 181] width 72 height 32
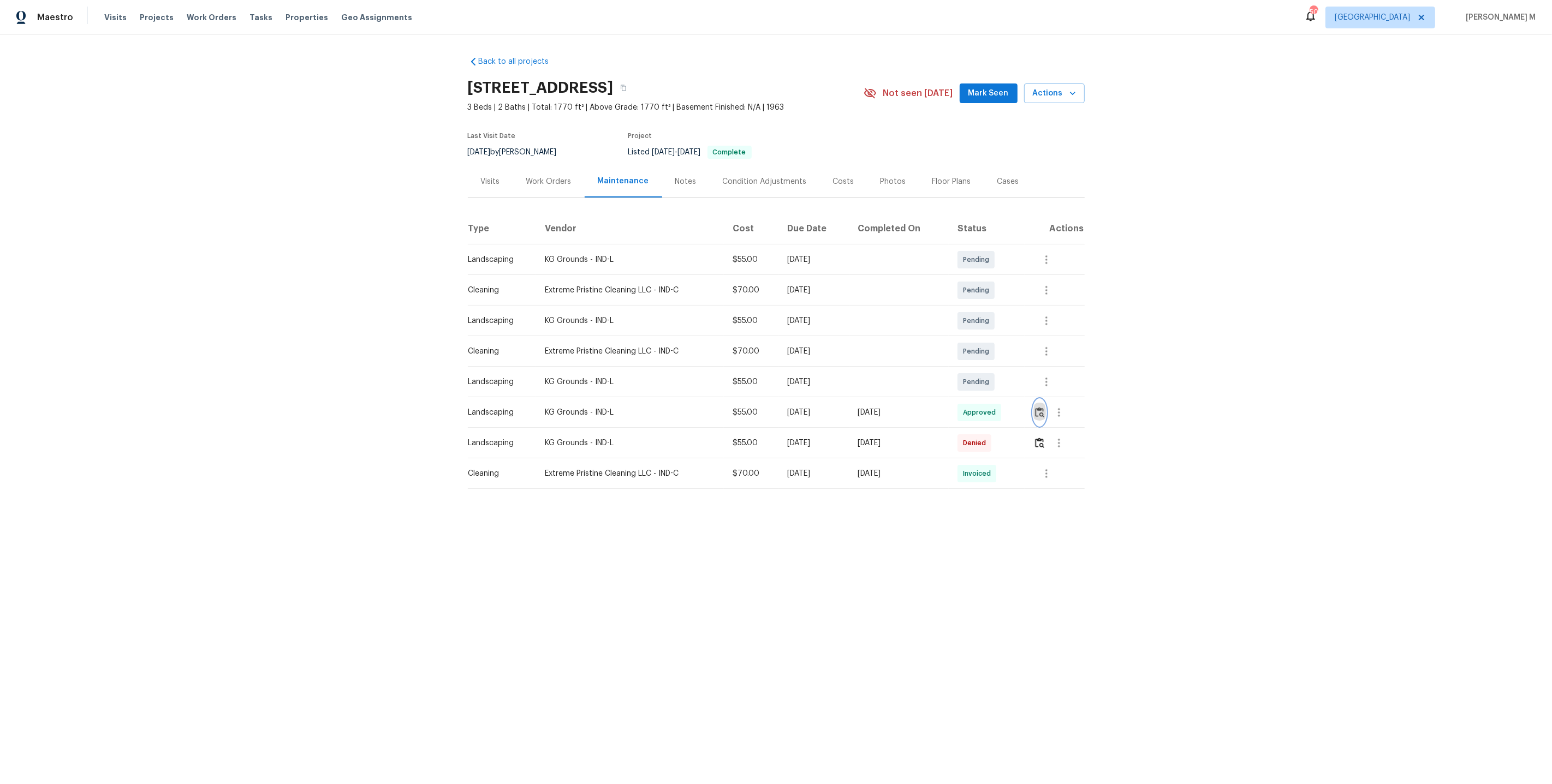
click at [1044, 399] on button "button" at bounding box center [1039, 412] width 12 height 26
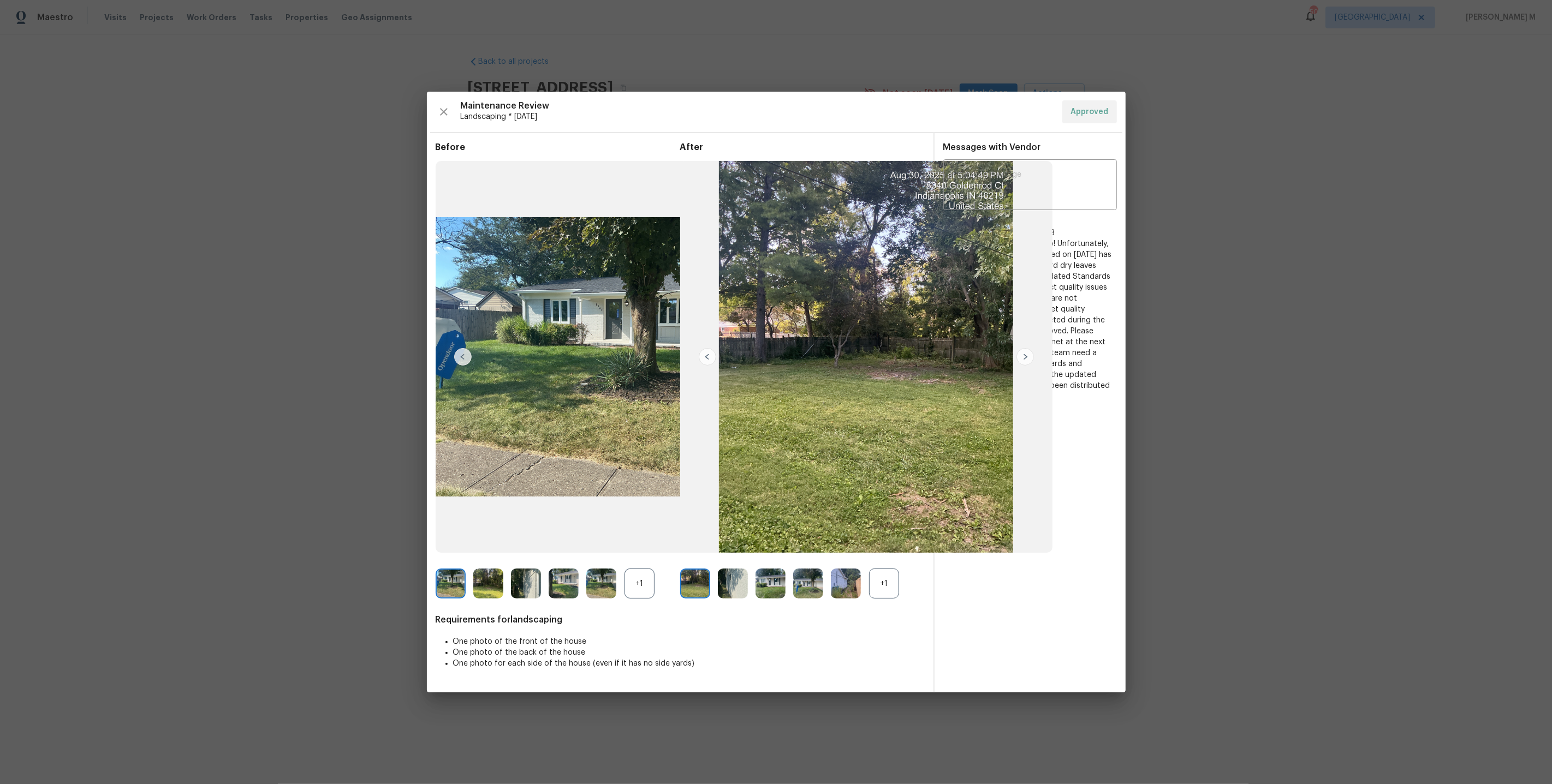
click at [874, 573] on div "+1" at bounding box center [884, 584] width 30 height 30
click at [845, 589] on img at bounding box center [846, 584] width 30 height 30
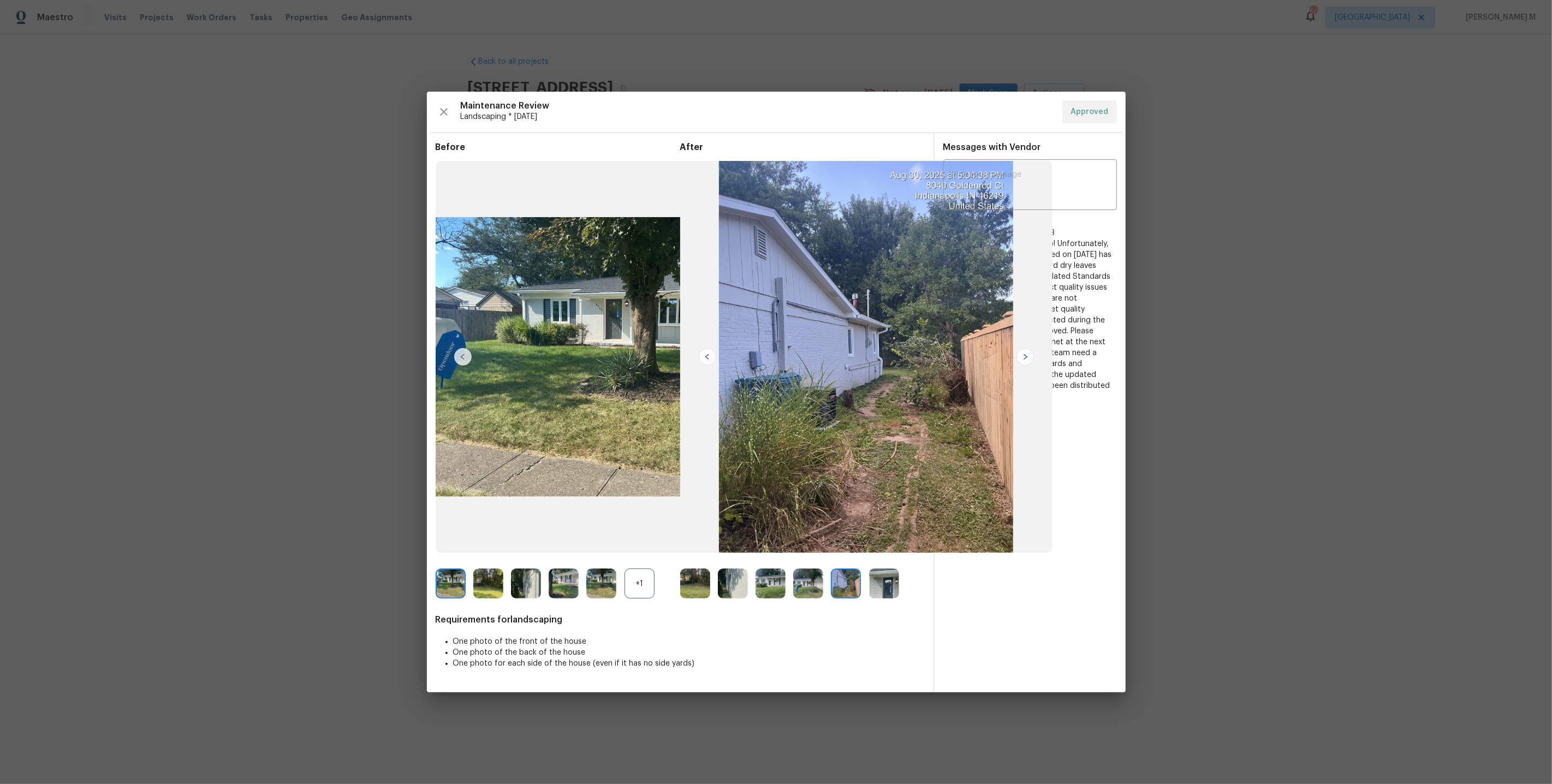
click at [743, 580] on img at bounding box center [733, 584] width 30 height 30
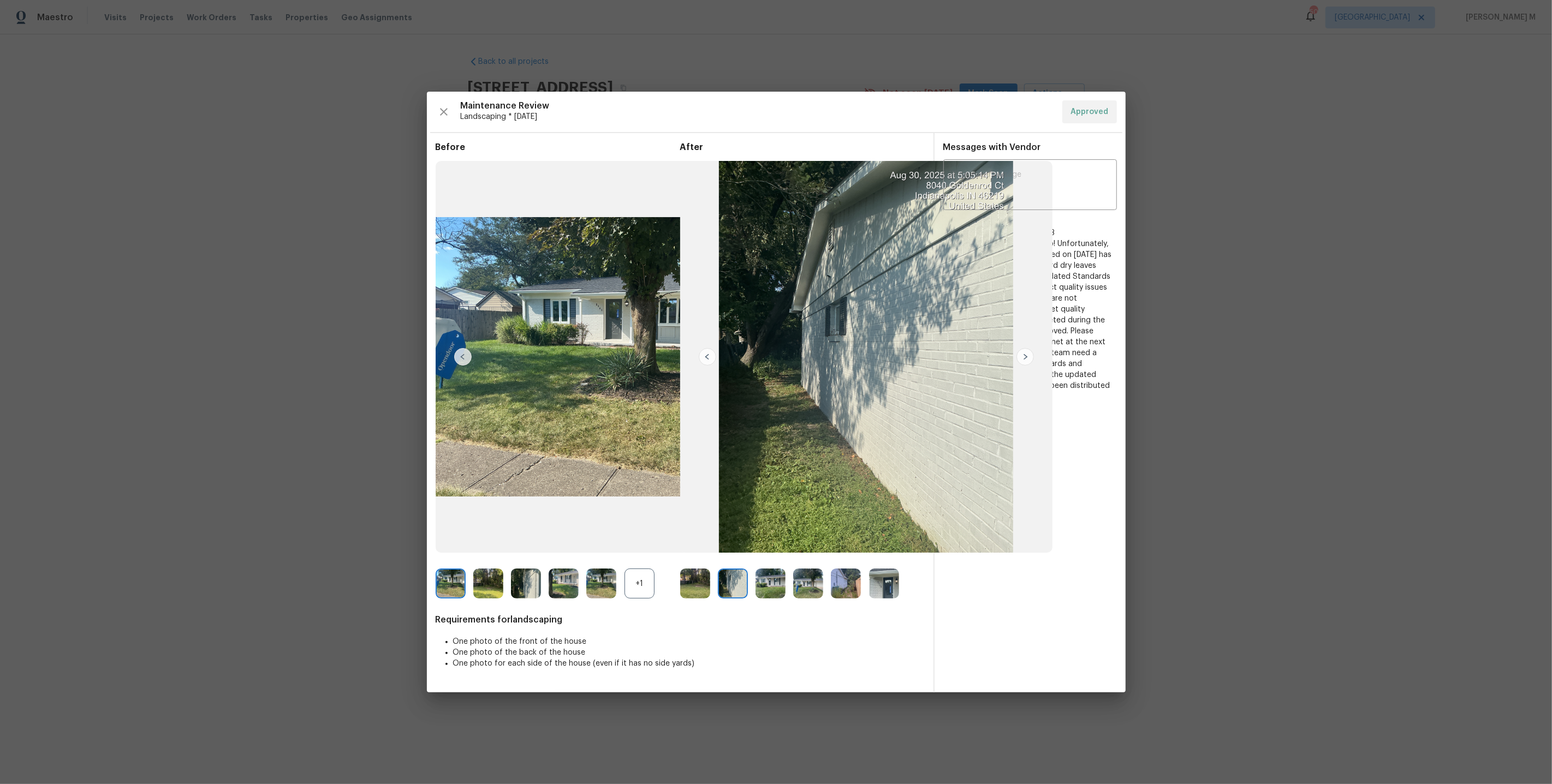
click at [730, 582] on img at bounding box center [733, 584] width 30 height 30
click at [528, 586] on img at bounding box center [526, 584] width 30 height 30
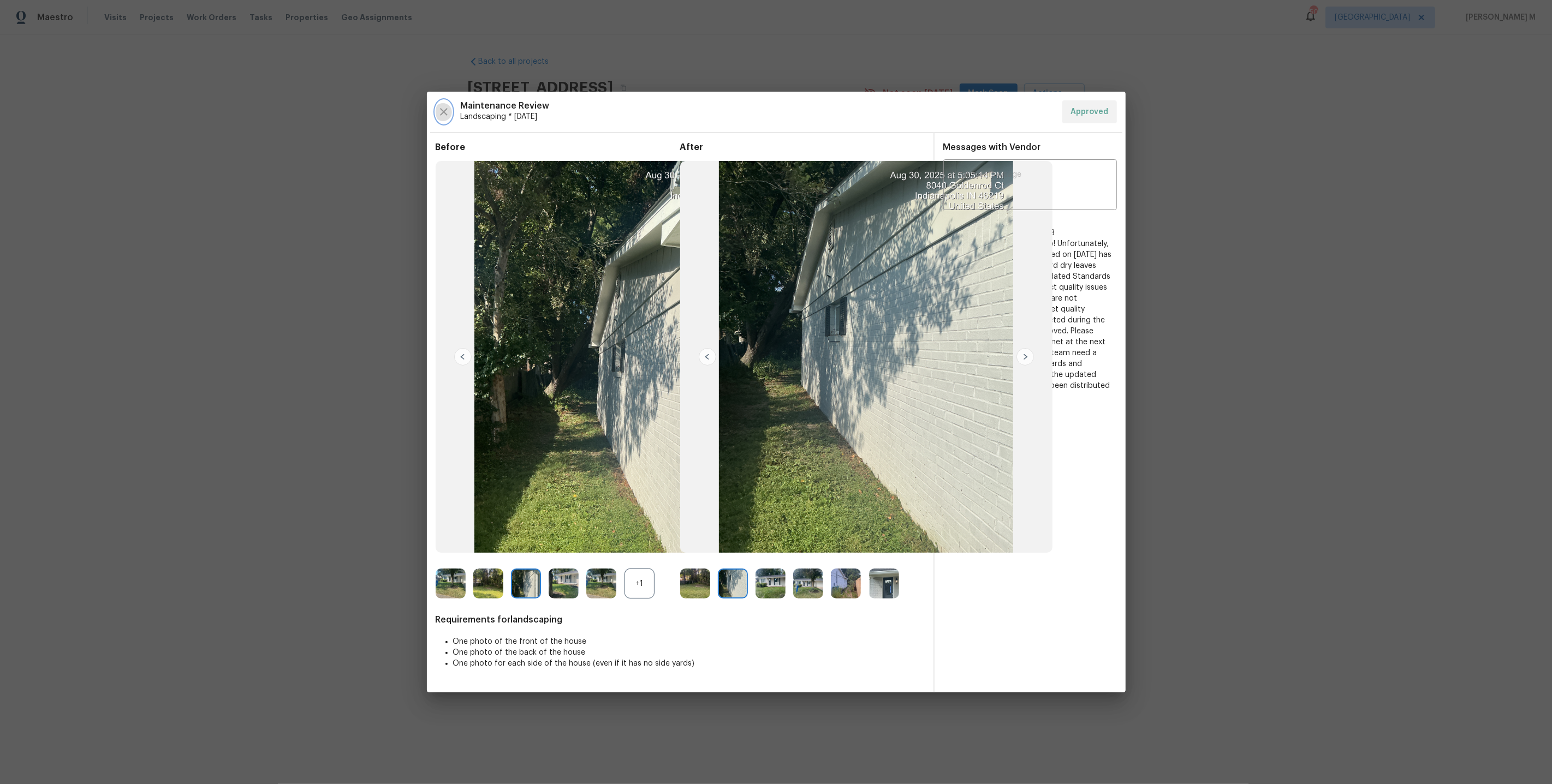
click at [449, 112] on icon "button" at bounding box center [444, 111] width 13 height 13
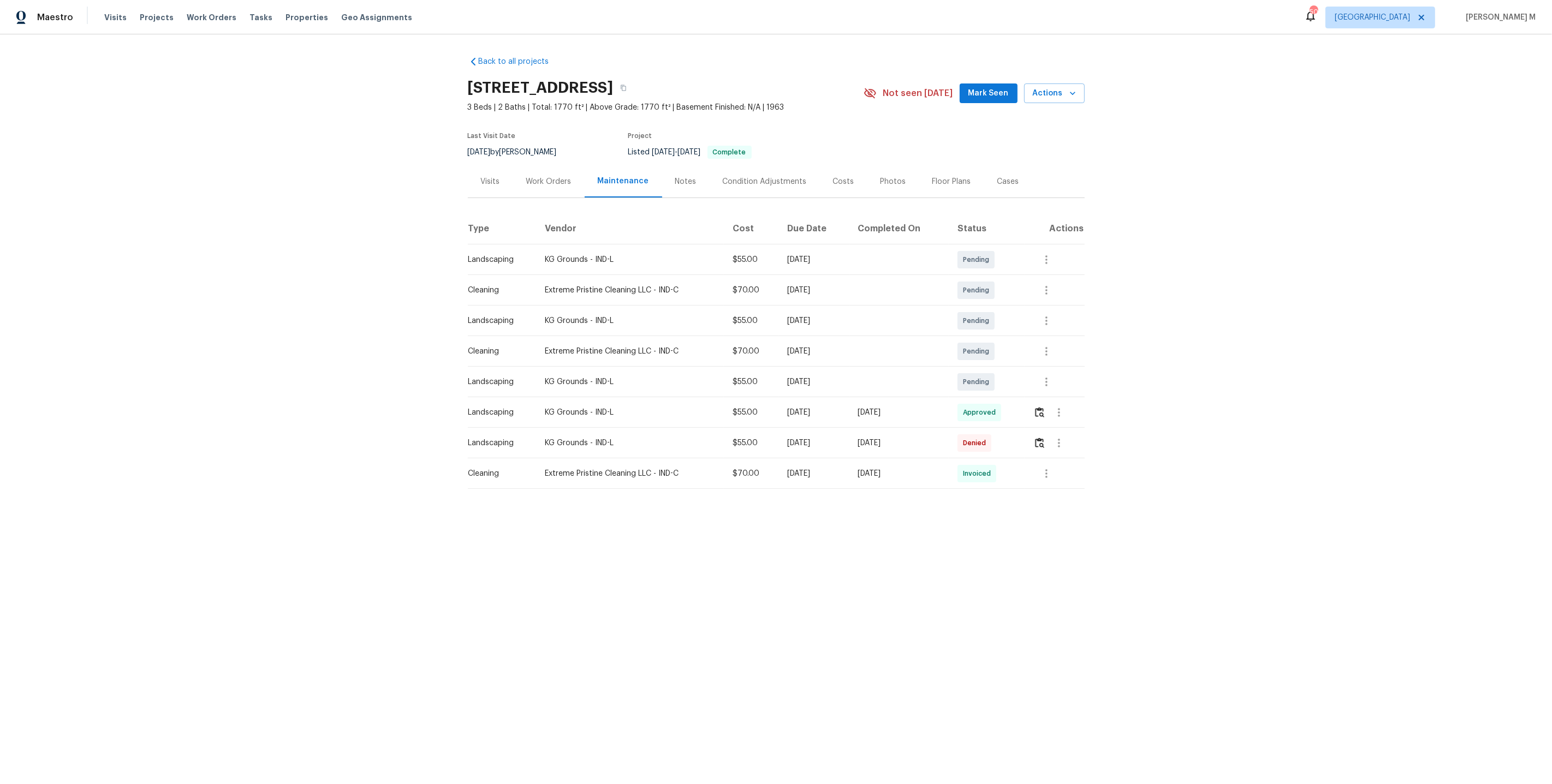
click at [526, 176] on div "Work Orders" at bounding box center [548, 181] width 45 height 11
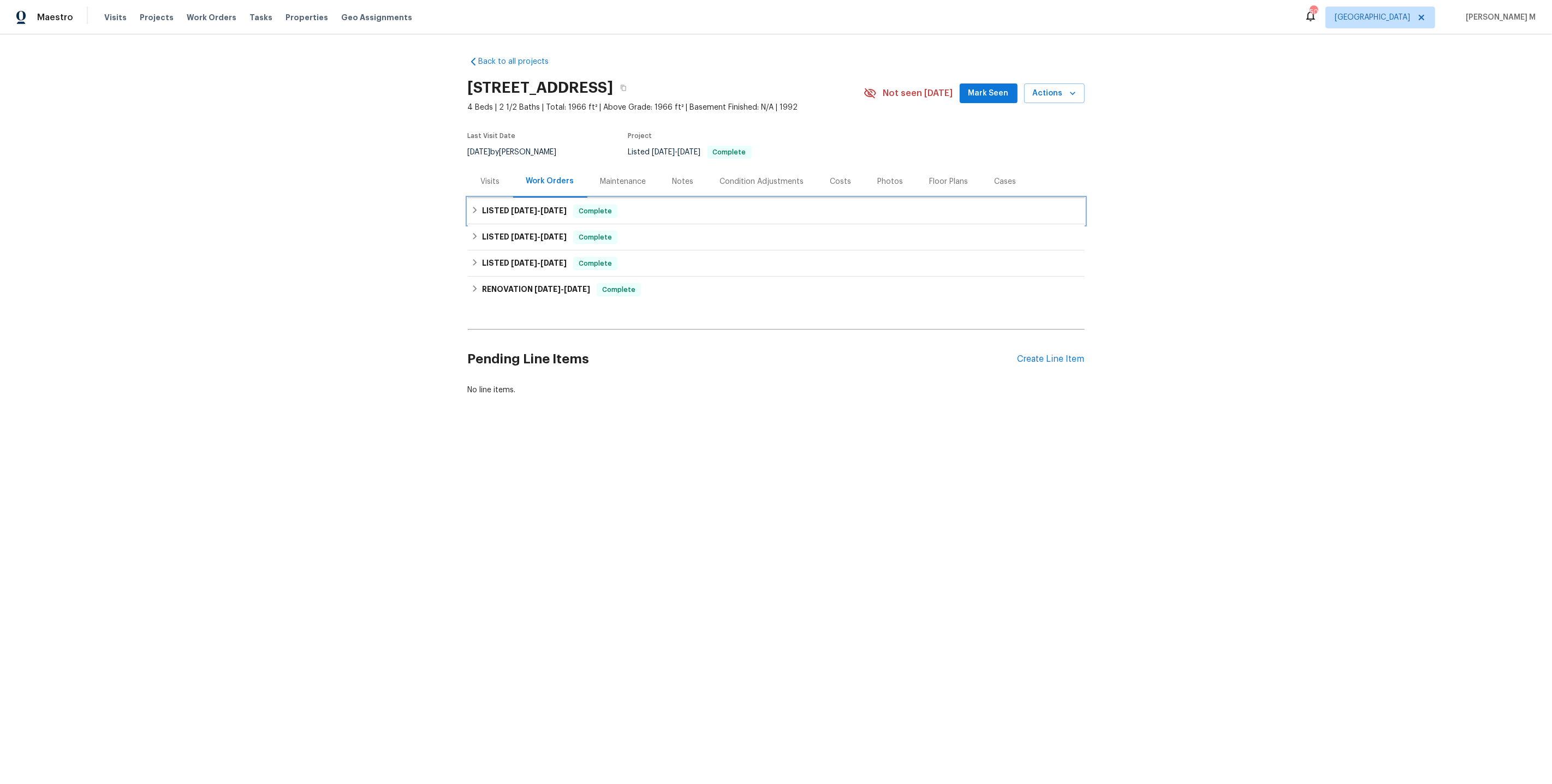
click at [545, 207] on span "[DATE]" at bounding box center [553, 211] width 26 height 8
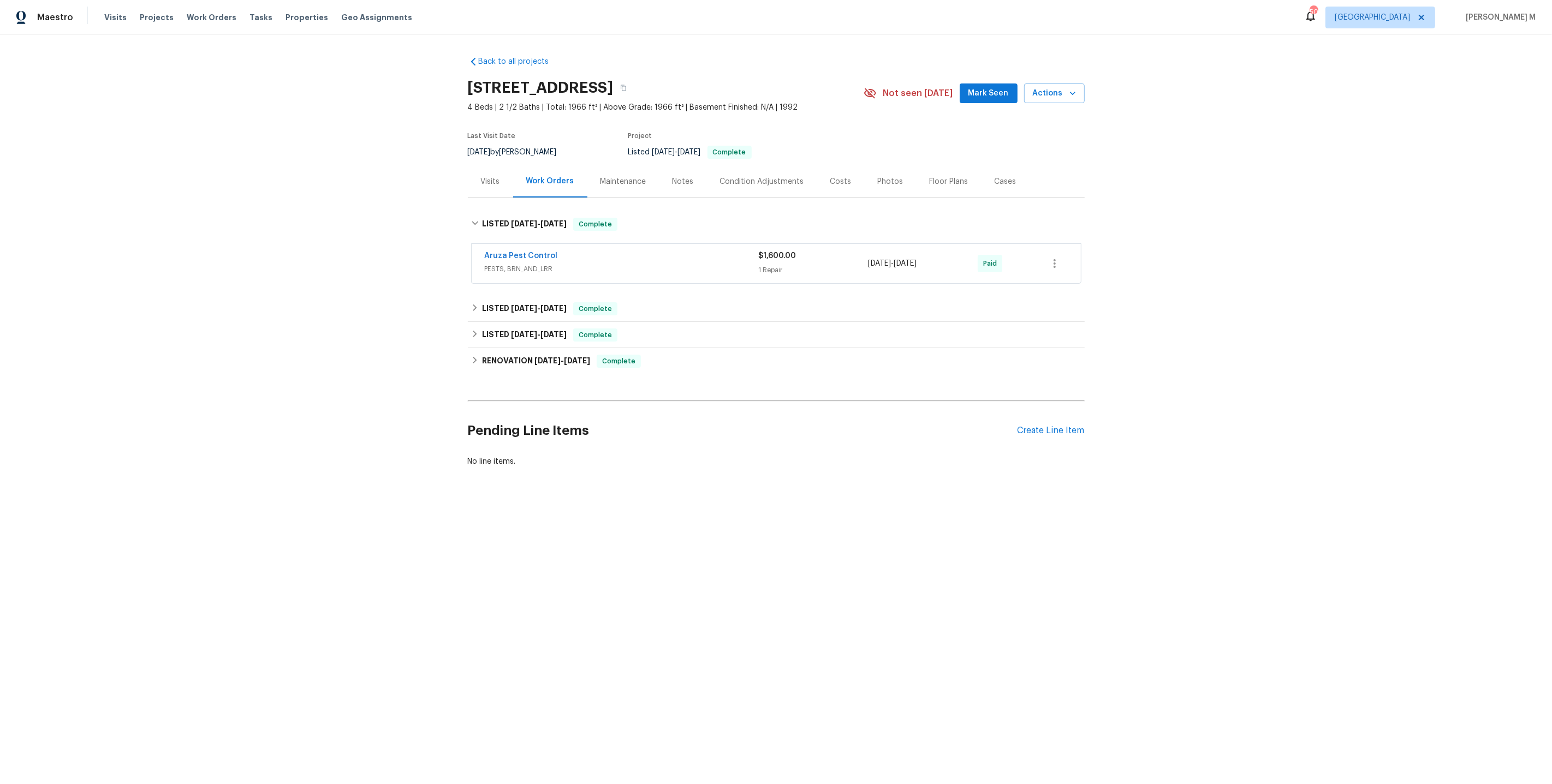
click at [522, 264] on span "PESTS, BRN_AND_LRR" at bounding box center [622, 268] width 274 height 11
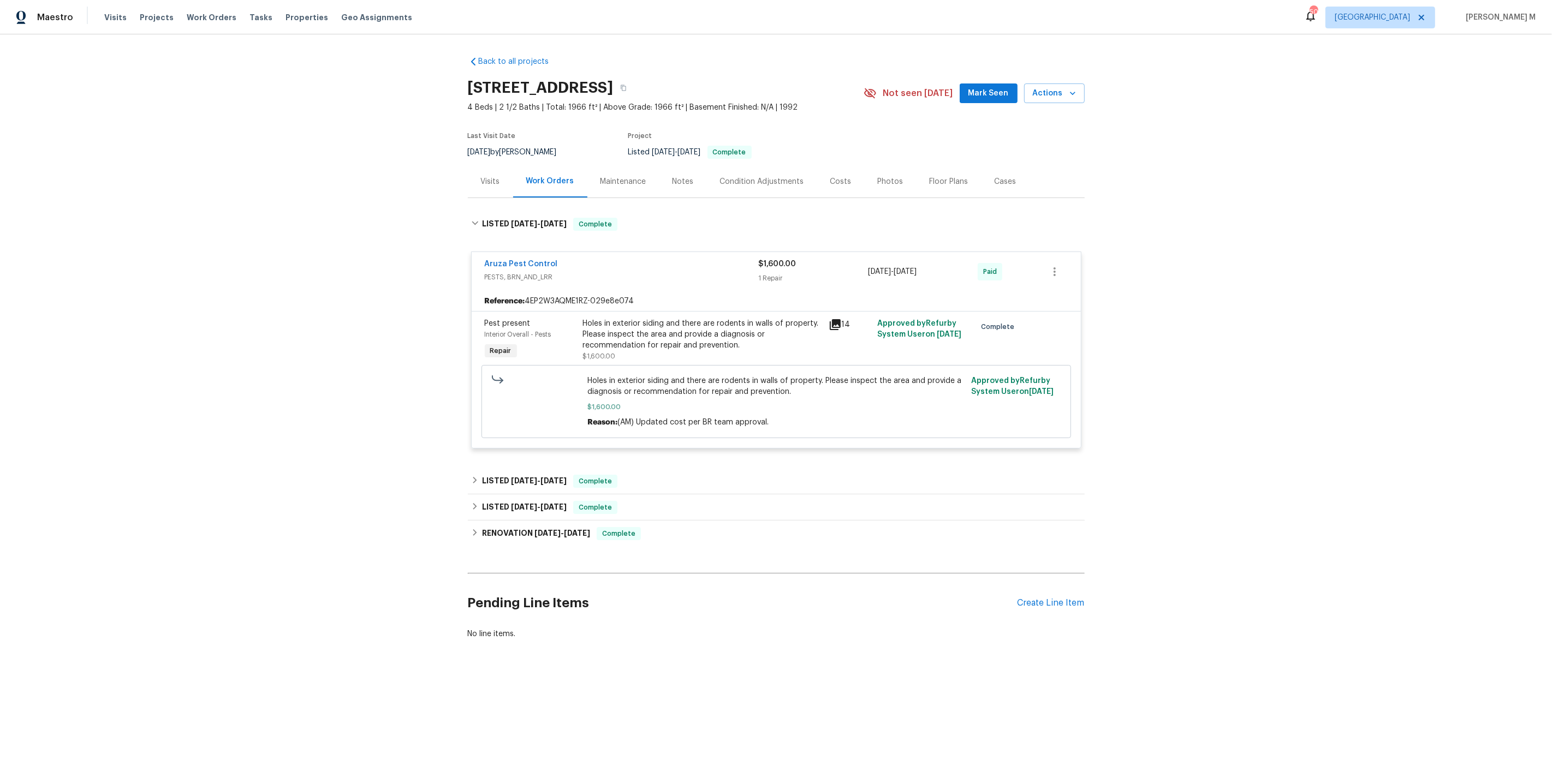
click at [700, 324] on div "Holes in exterior siding and there are rodents in walls of property. Please ins…" at bounding box center [702, 334] width 239 height 33
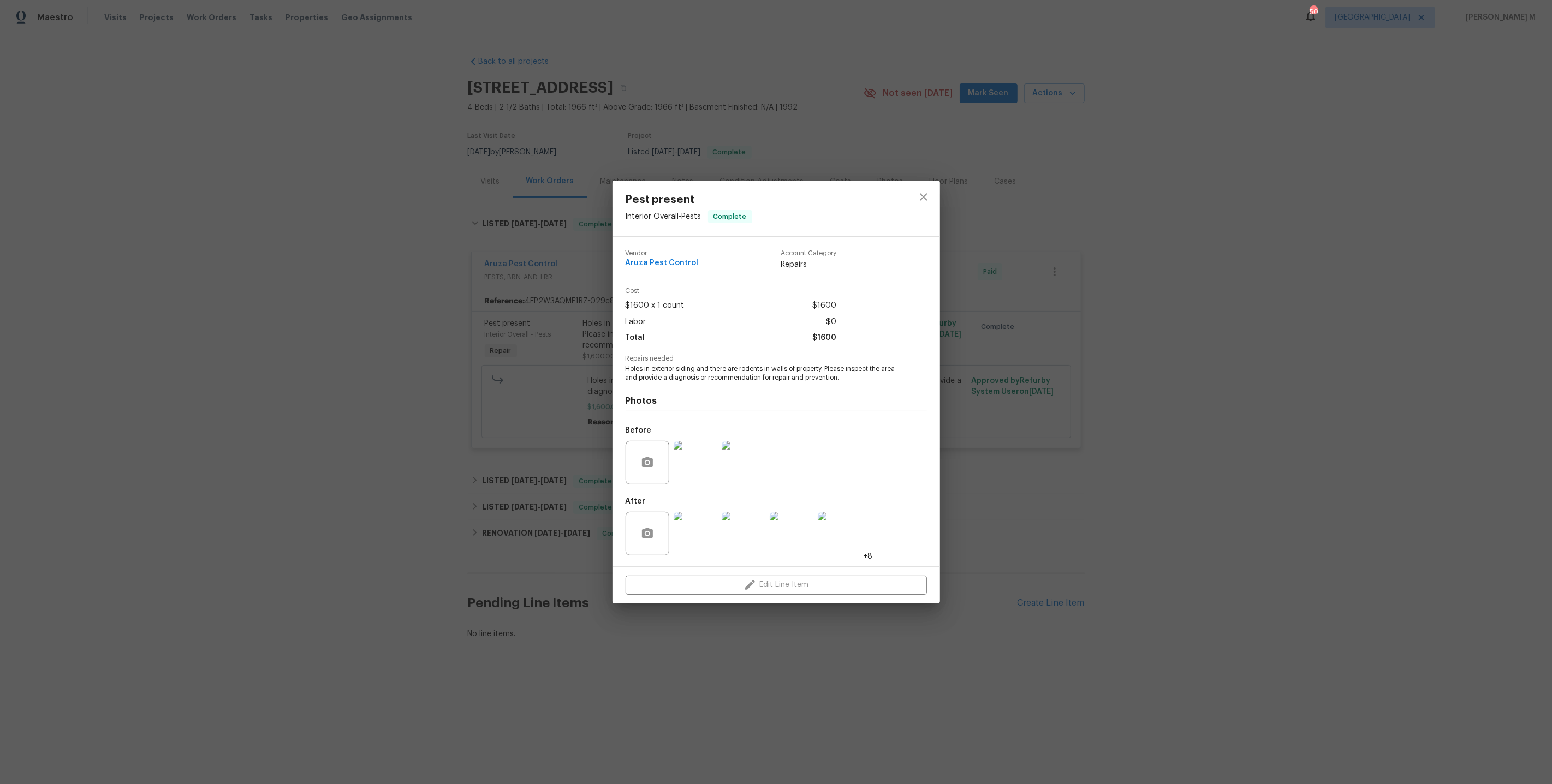
click at [685, 512] on img at bounding box center [695, 534] width 44 height 44
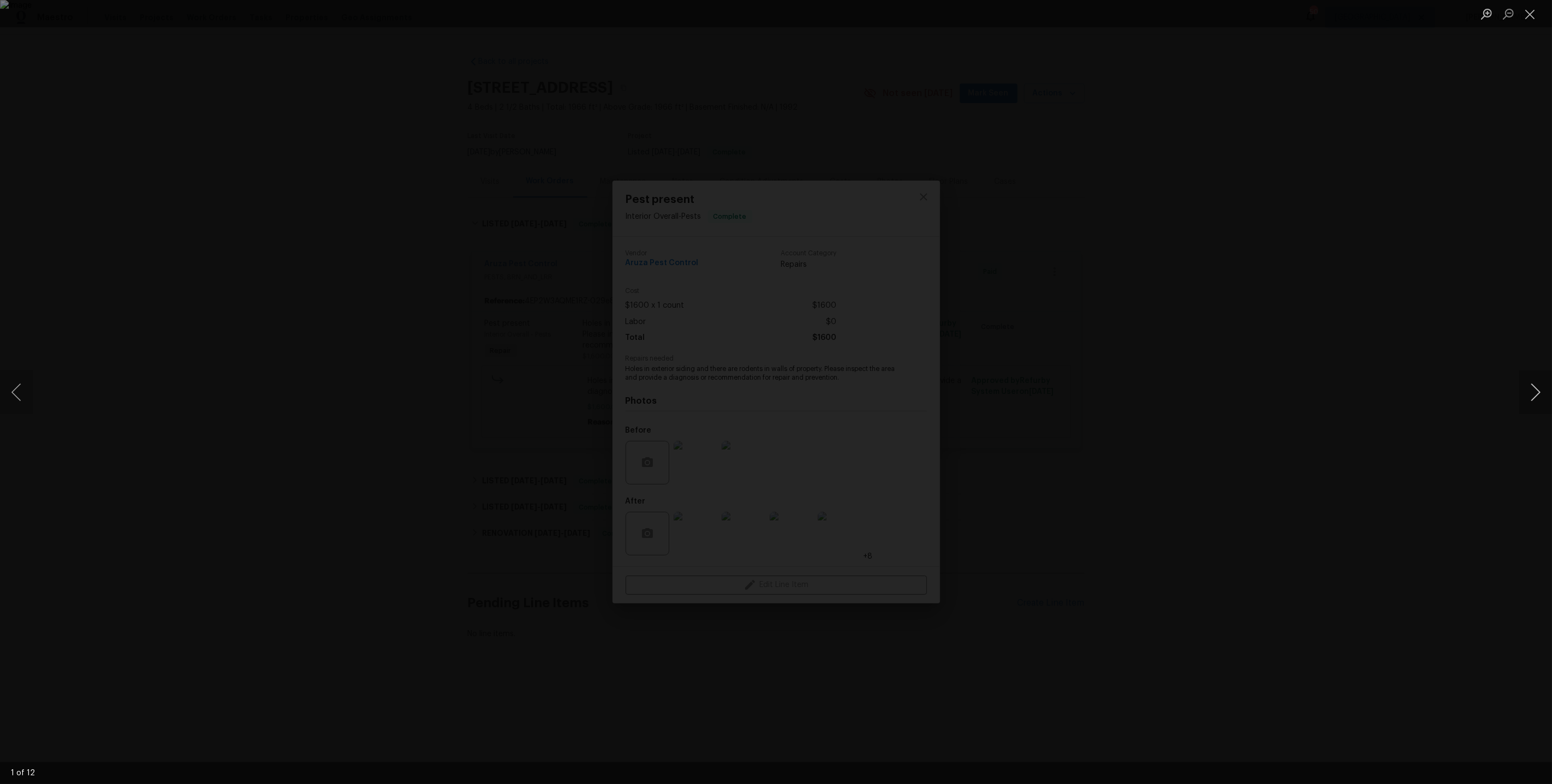
click at [1526, 396] on button "Next image" at bounding box center [1535, 392] width 33 height 44
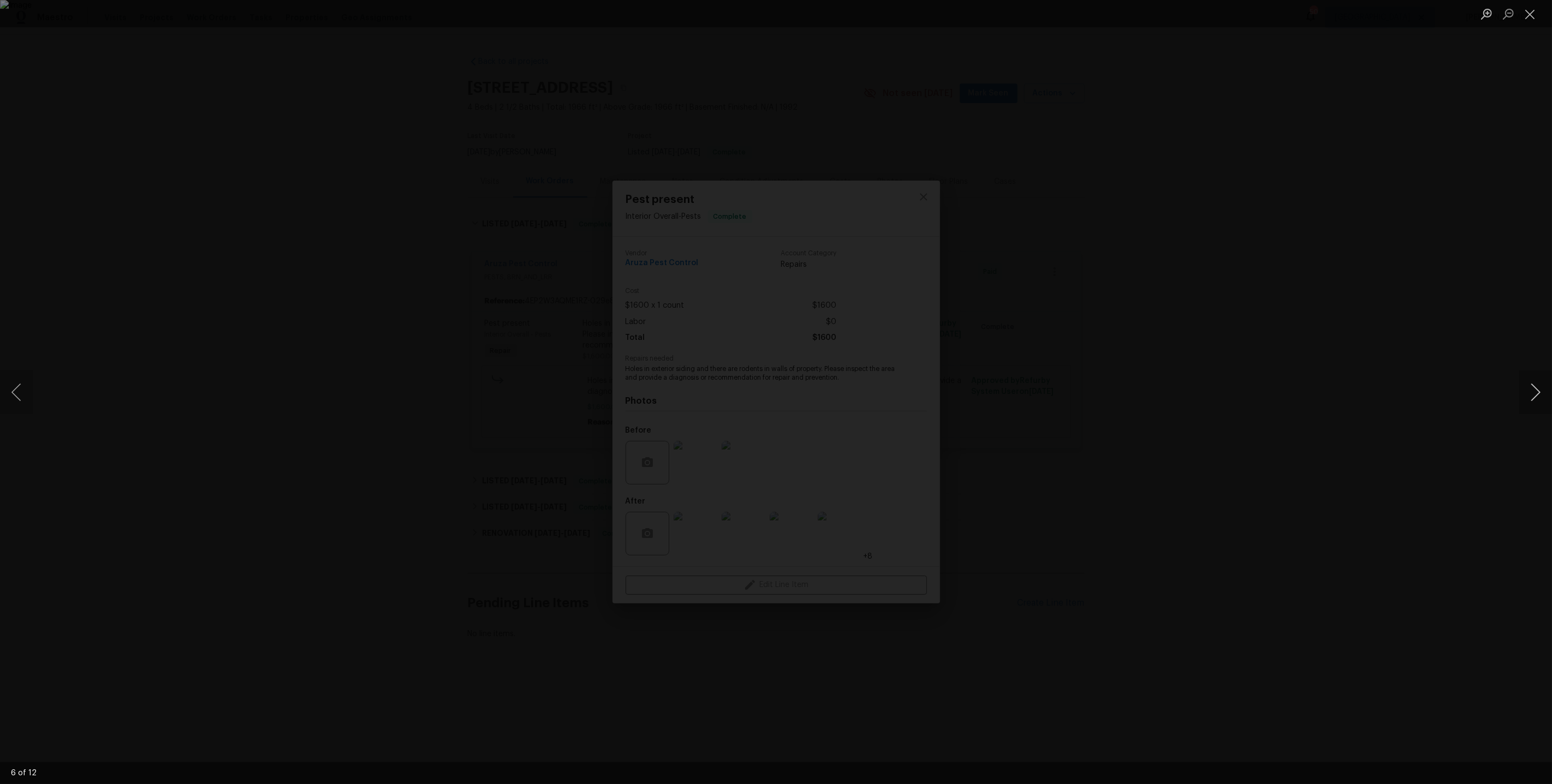
click at [1526, 396] on button "Next image" at bounding box center [1535, 392] width 33 height 44
click at [1433, 202] on div "Lightbox" at bounding box center [776, 392] width 1552 height 784
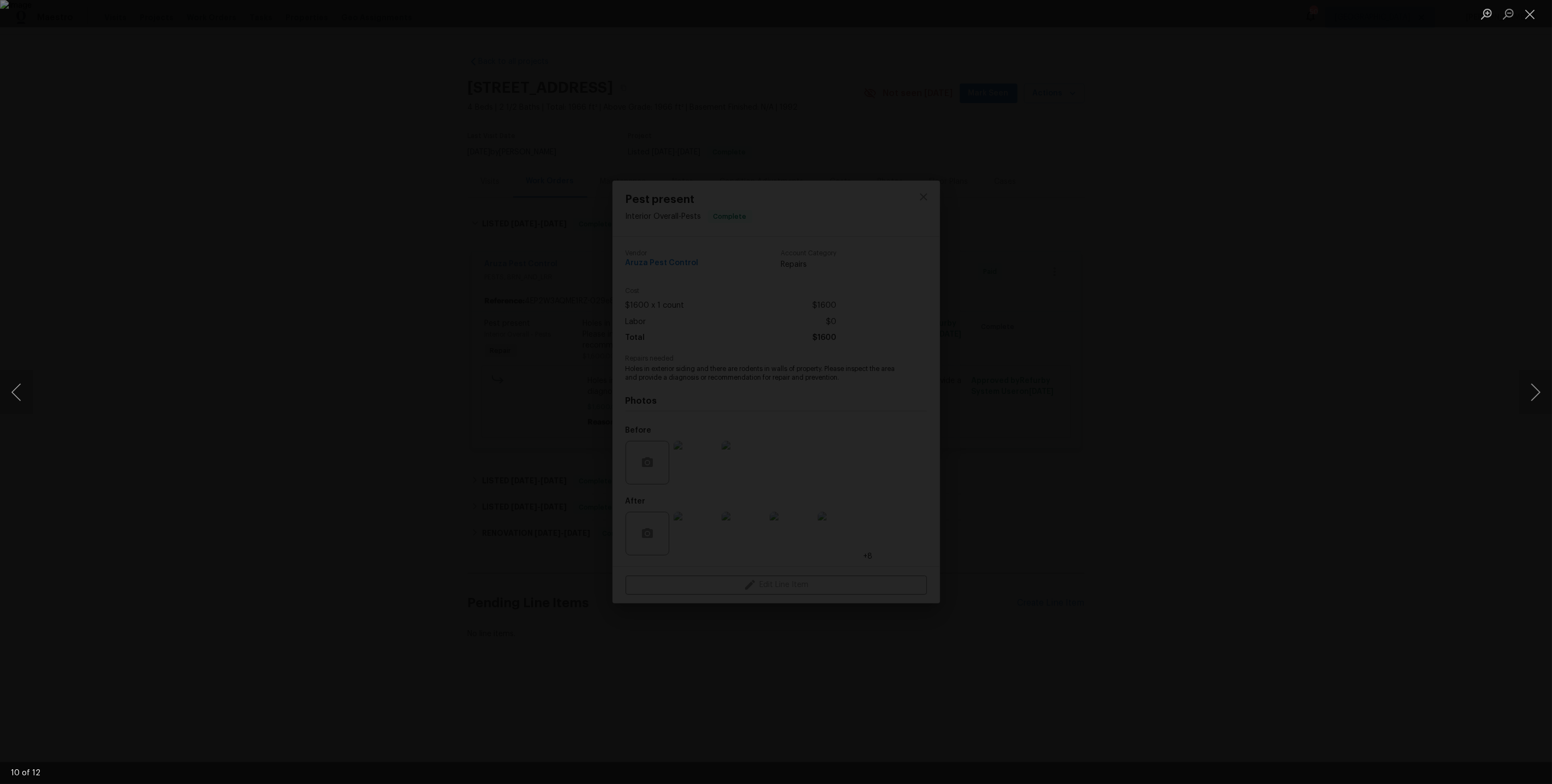
click at [1211, 267] on div "Lightbox" at bounding box center [776, 392] width 1552 height 784
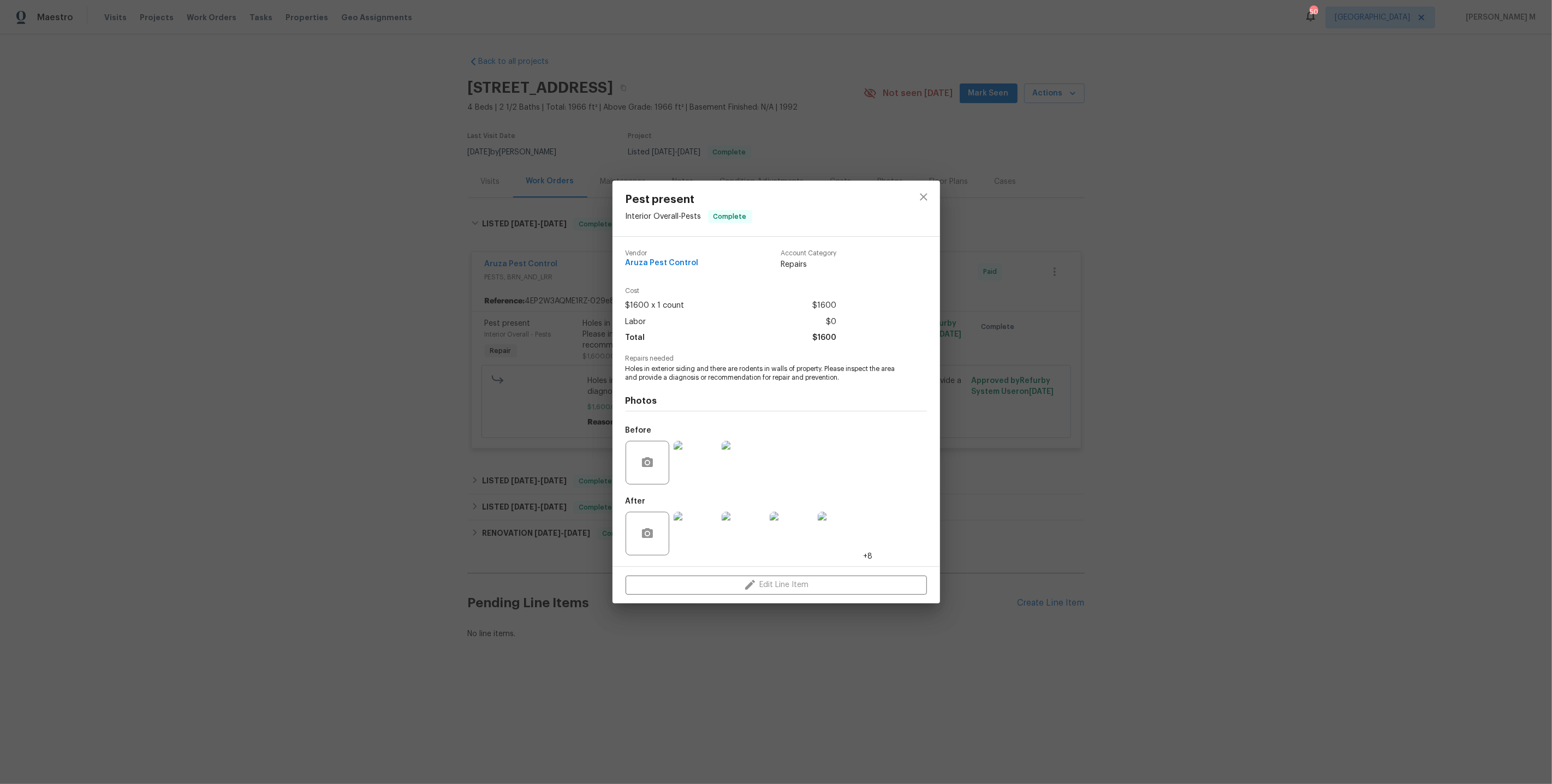
click at [674, 370] on span "Holes in exterior siding and there are rodents in walls of property. Please ins…" at bounding box center [761, 374] width 271 height 19
click at [527, 381] on div "Pest present Interior Overall - Pests Complete Vendor Aruza Pest Control Accoun…" at bounding box center [776, 392] width 1552 height 784
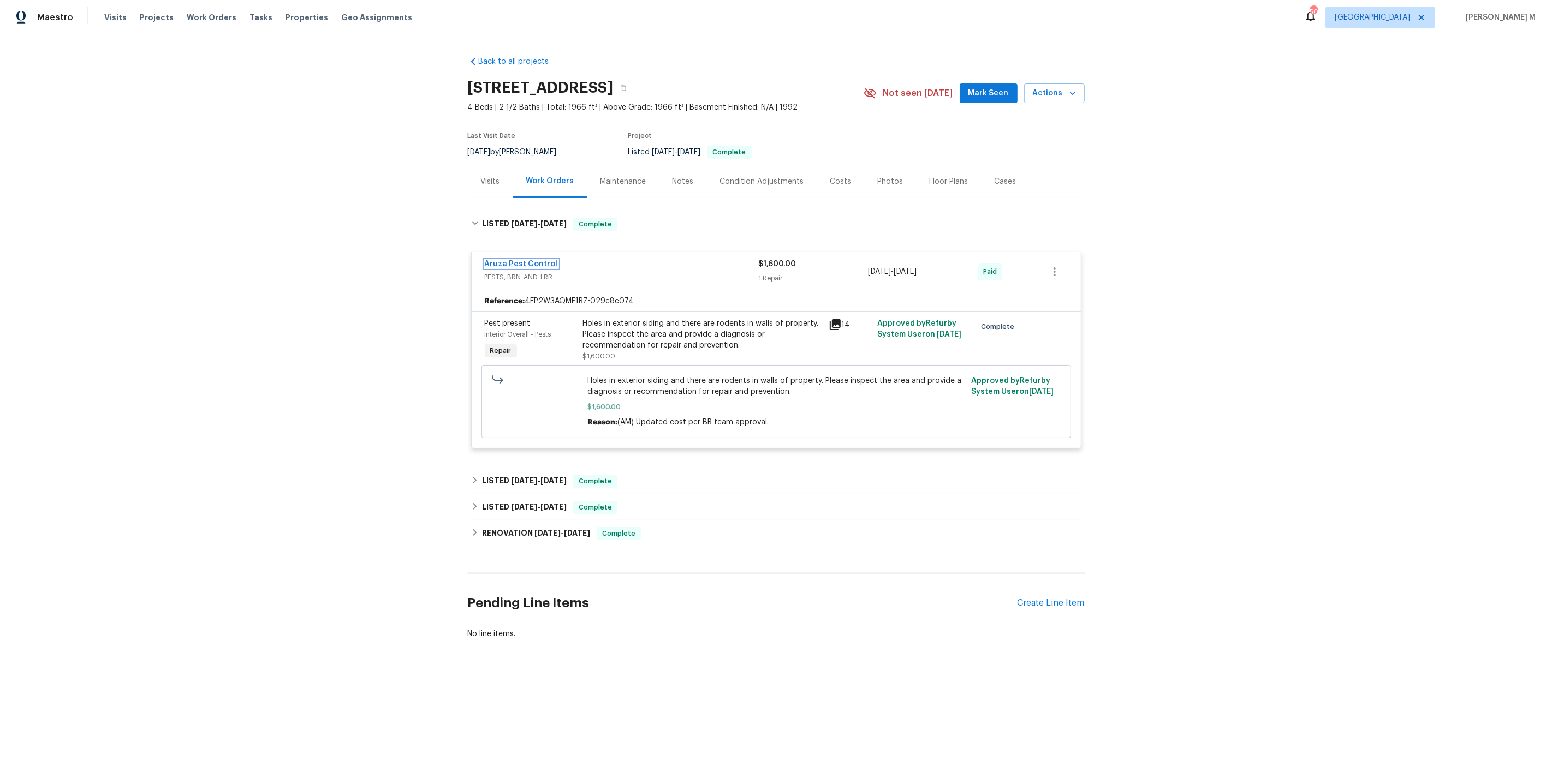
click at [503, 260] on link "Aruza Pest Control" at bounding box center [522, 264] width 73 height 8
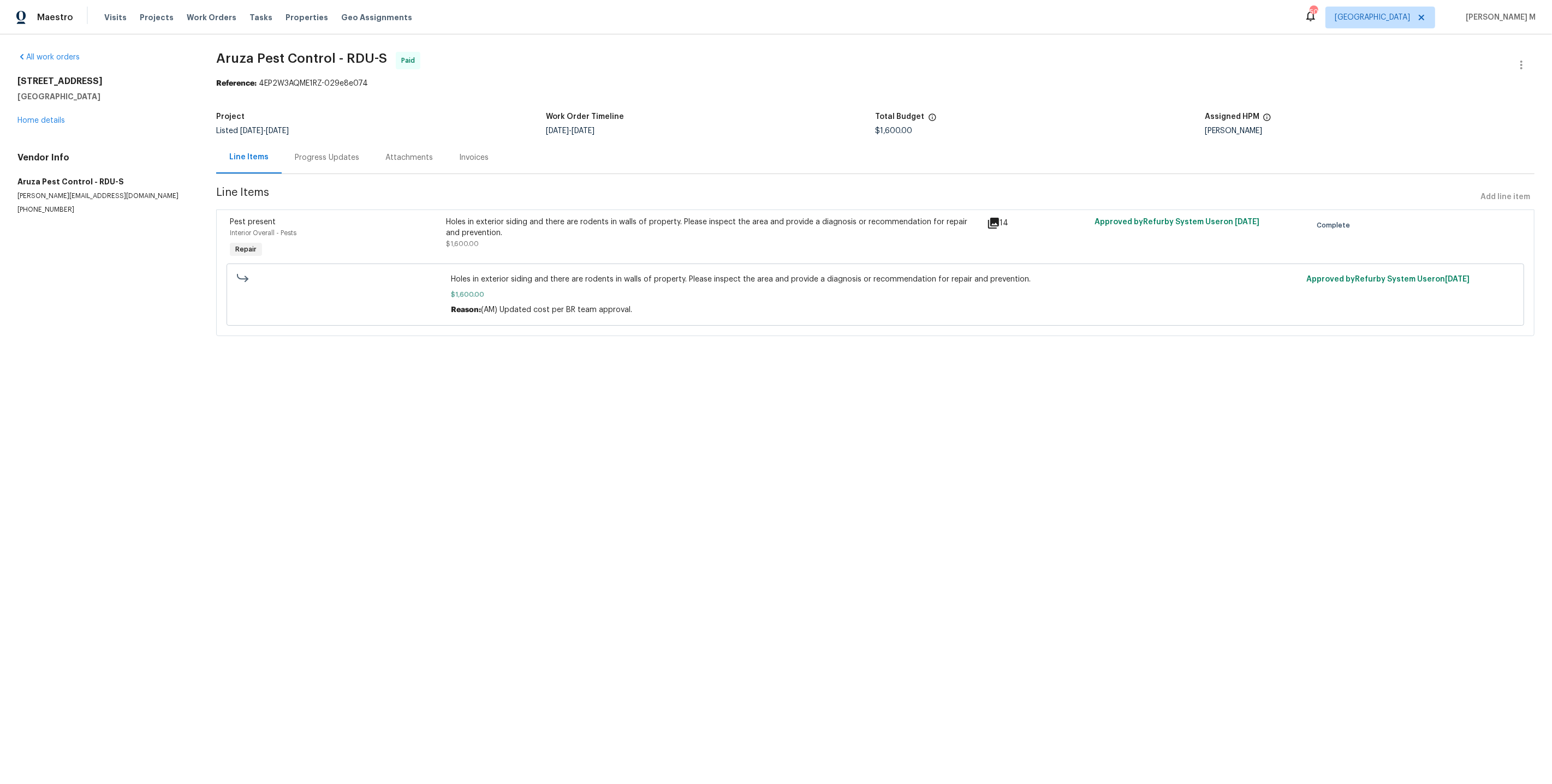
click at [307, 152] on div "Progress Updates" at bounding box center [327, 158] width 65 height 11
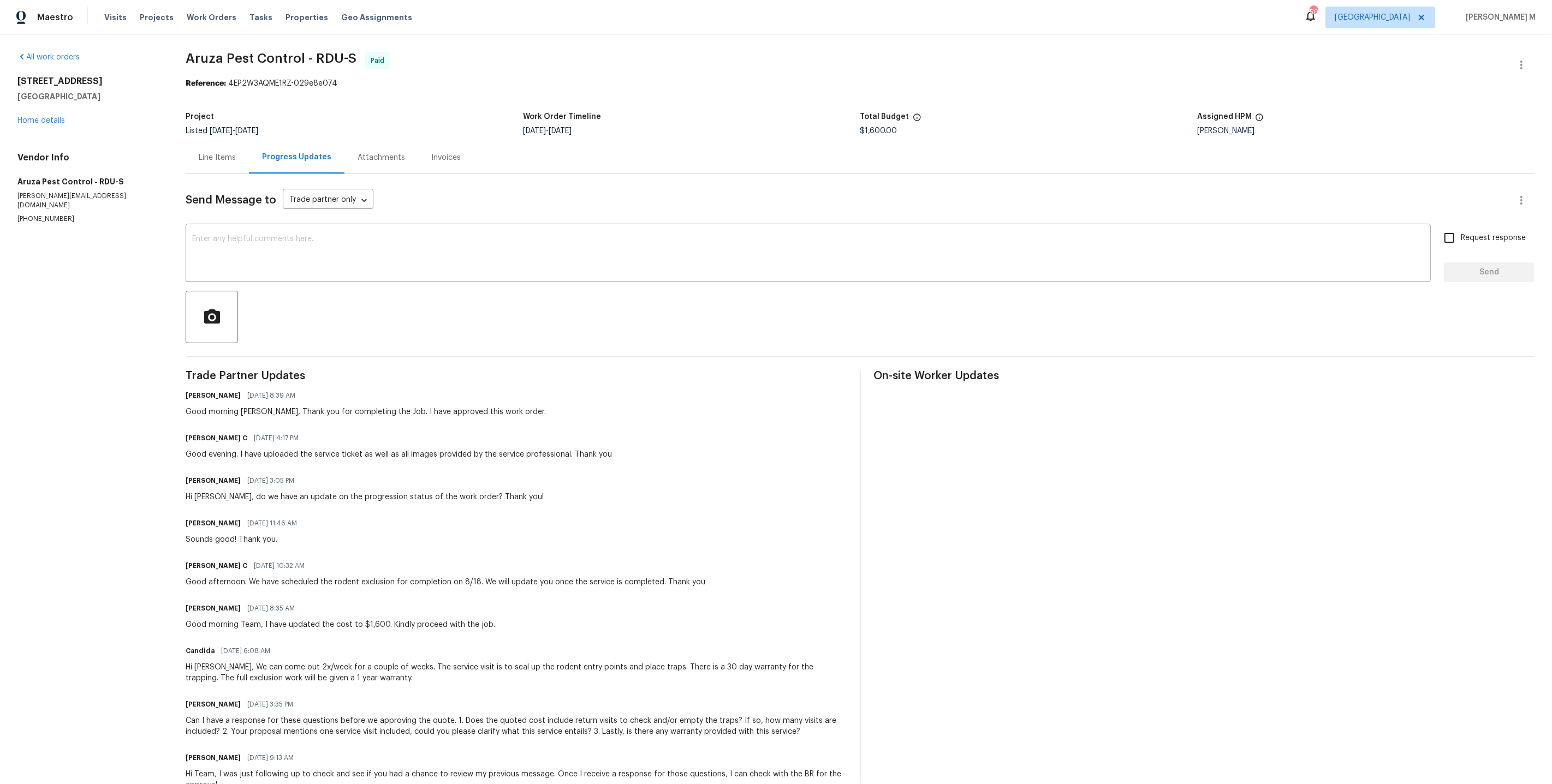
click at [204, 144] on div "Line Items" at bounding box center [217, 157] width 63 height 32
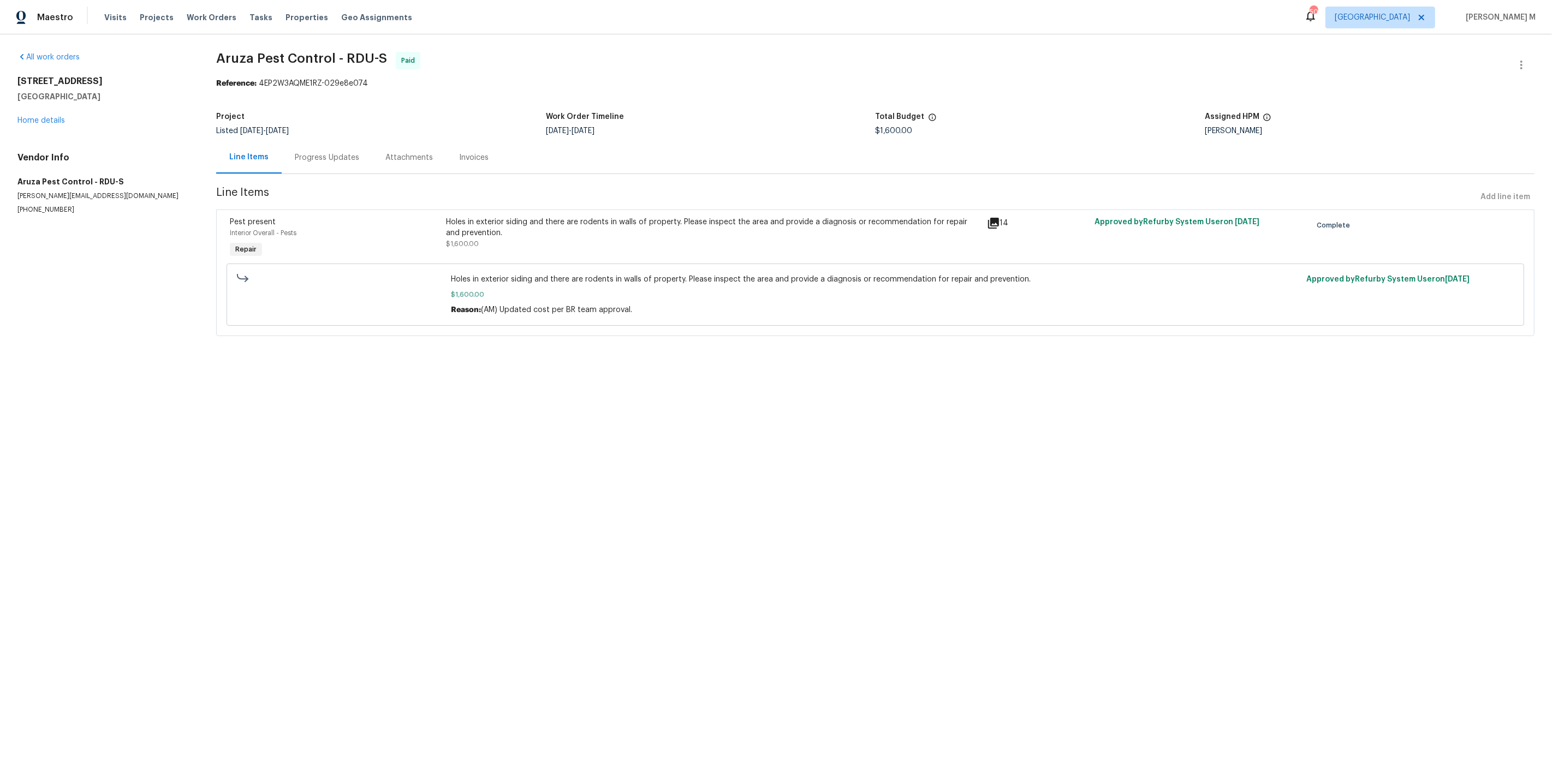
click at [517, 241] on div "Holes in exterior siding and there are rodents in walls of property. Please ins…" at bounding box center [713, 233] width 534 height 33
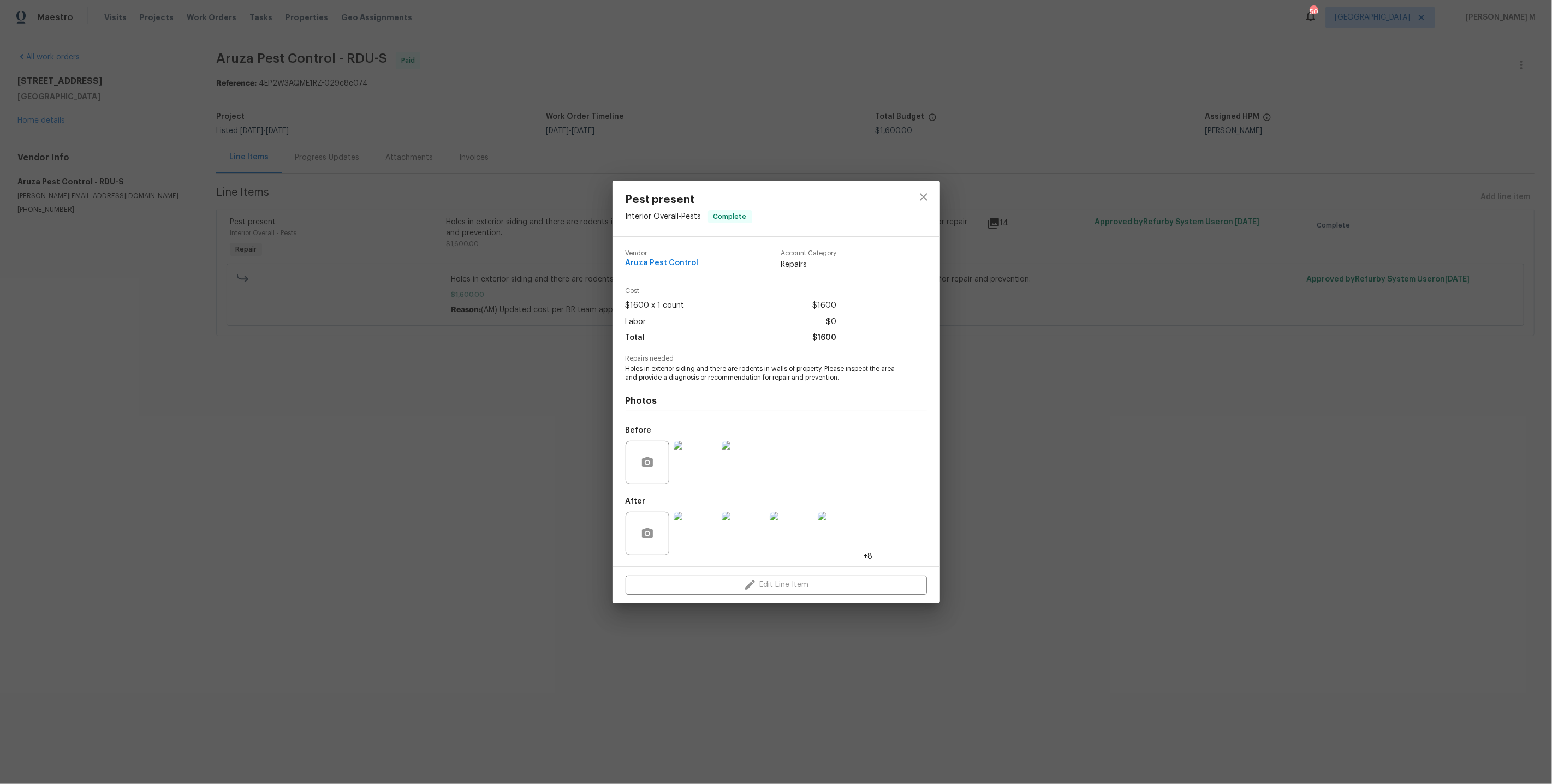
click at [789, 537] on img at bounding box center [791, 534] width 44 height 44
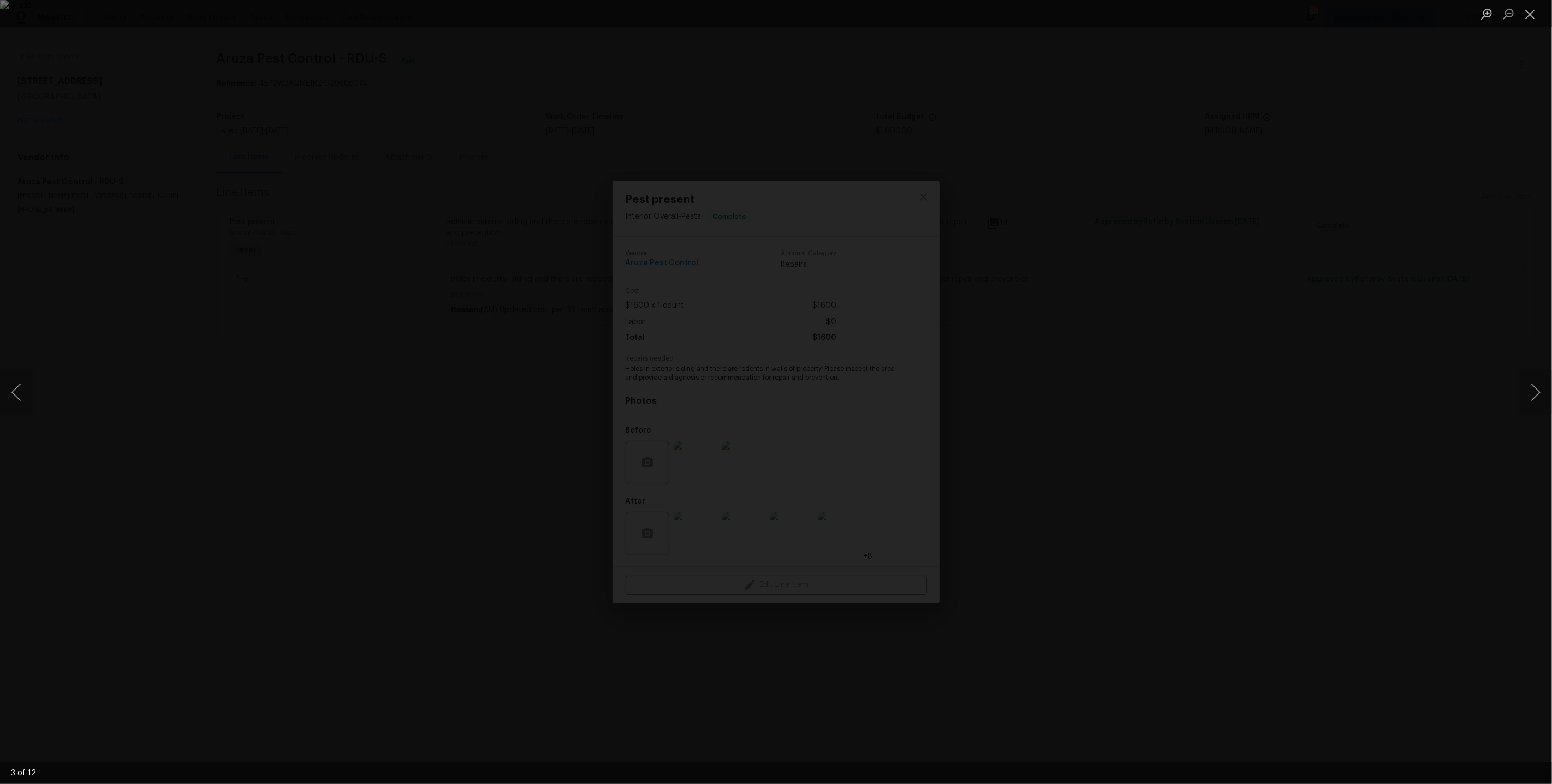
click at [287, 526] on div "Lightbox" at bounding box center [776, 392] width 1552 height 784
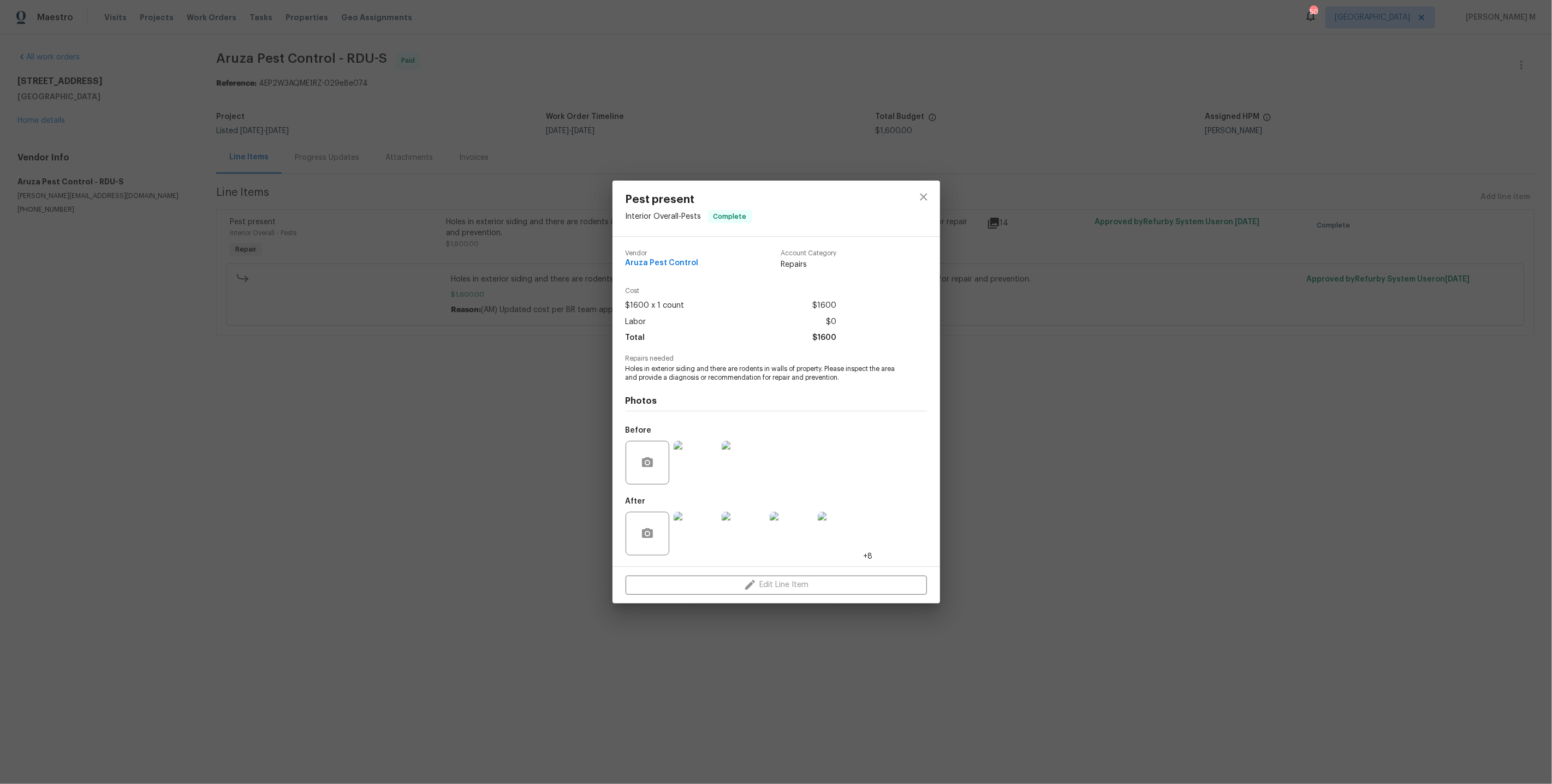
click at [798, 538] on img at bounding box center [791, 534] width 44 height 44
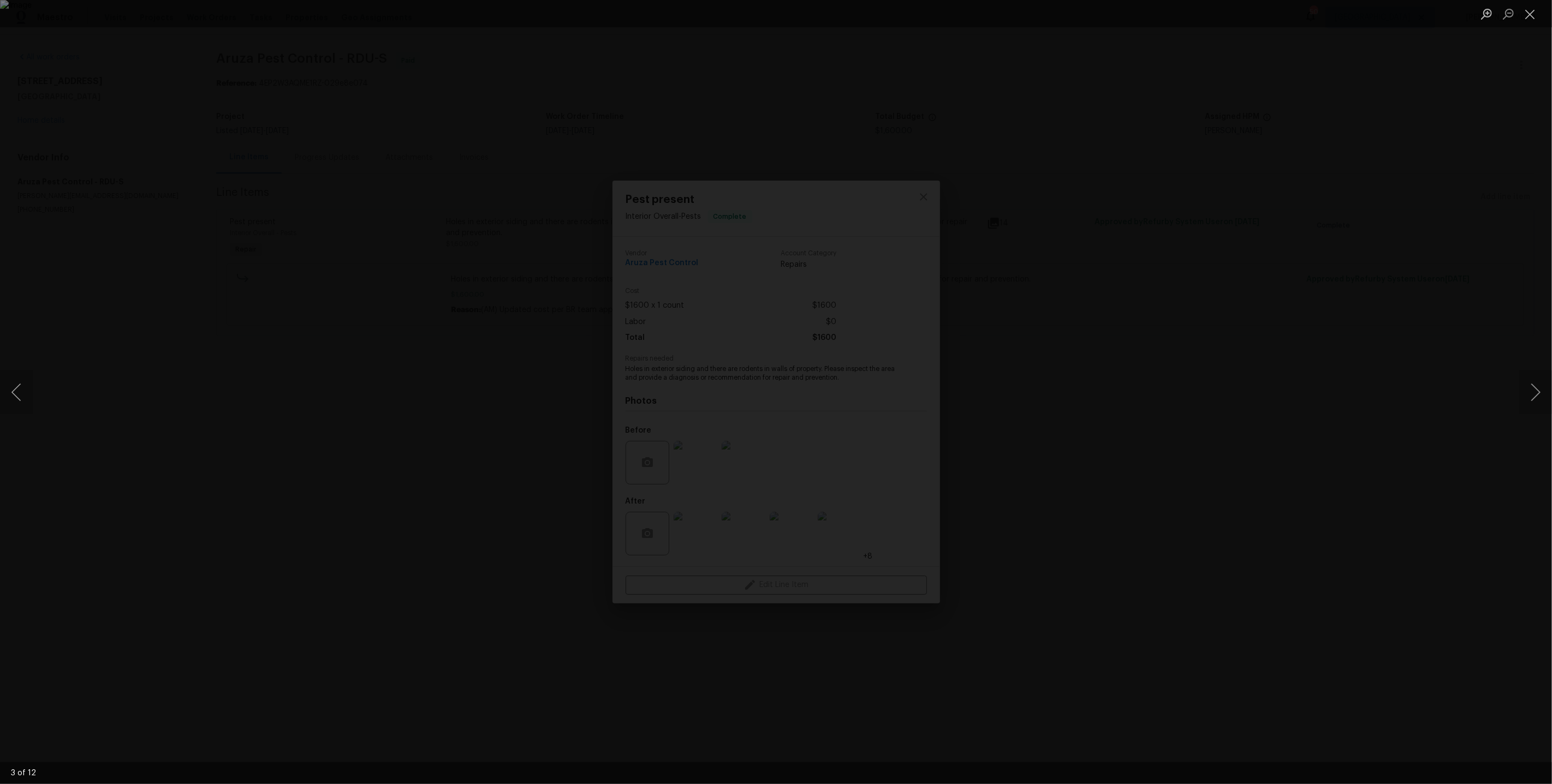
click at [1376, 295] on div "Lightbox" at bounding box center [776, 392] width 1552 height 784
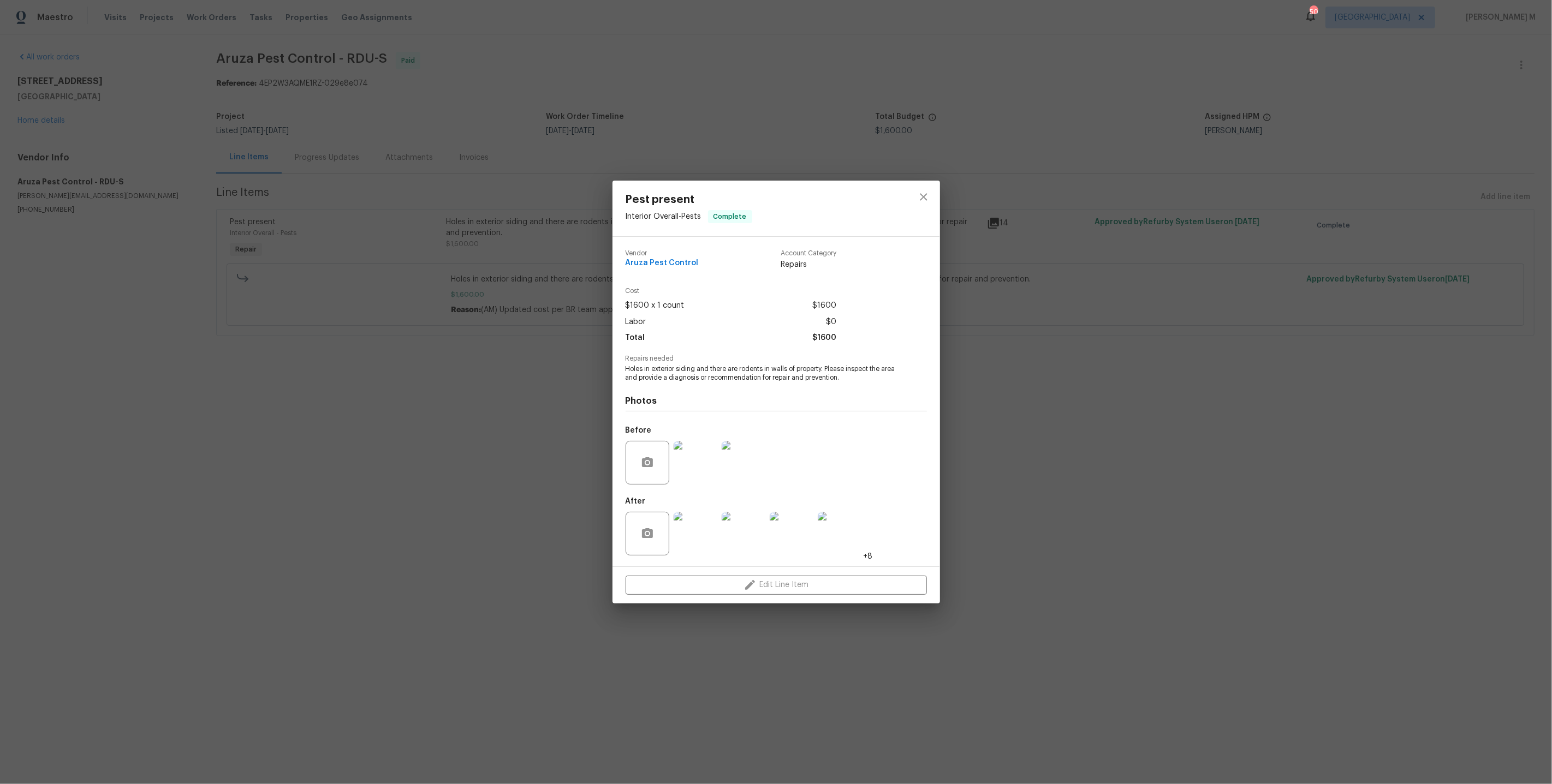
click at [698, 456] on img at bounding box center [695, 462] width 44 height 44
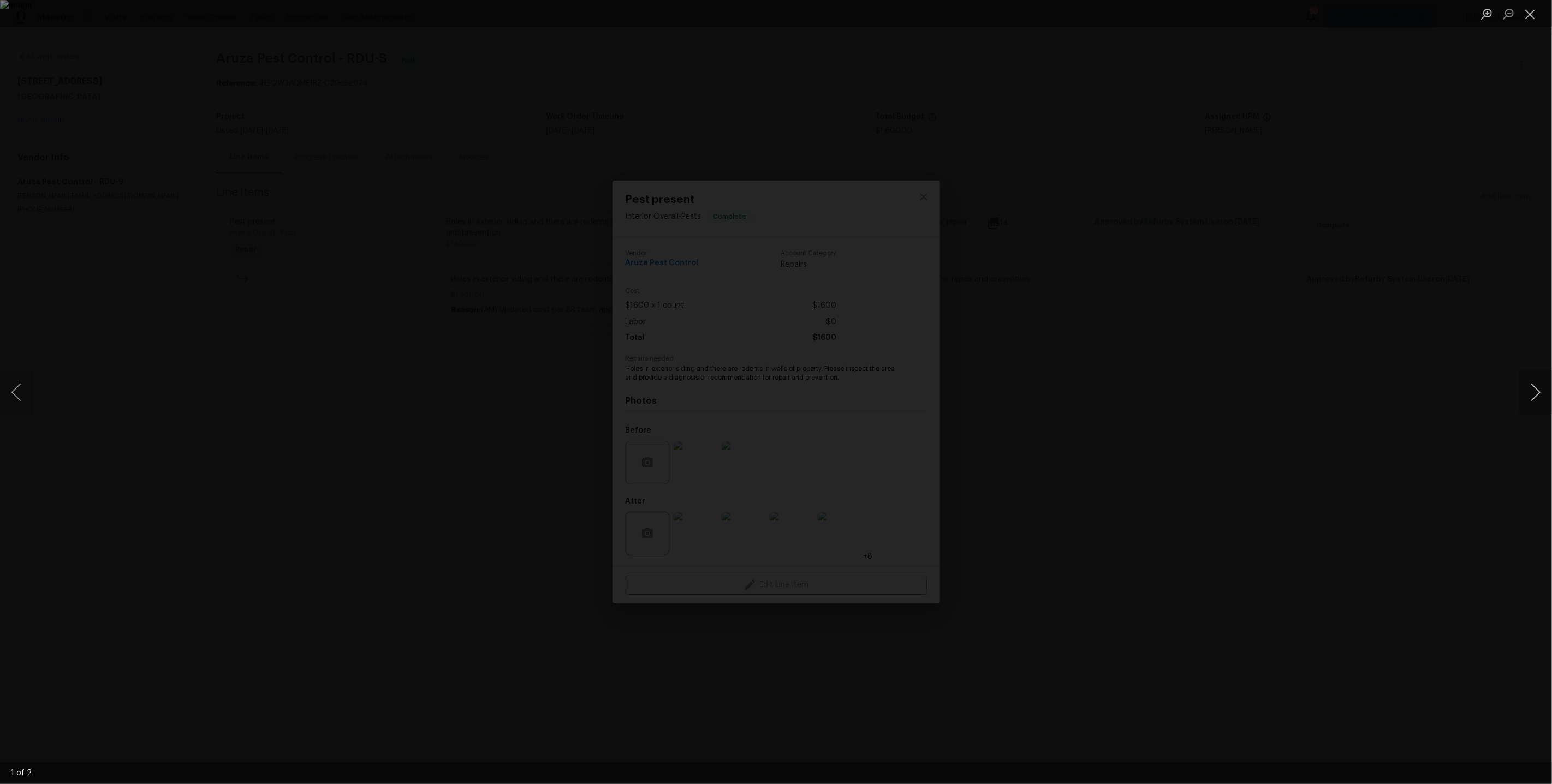
click at [1533, 385] on button "Next image" at bounding box center [1535, 392] width 33 height 44
click at [1284, 327] on div "Lightbox" at bounding box center [776, 392] width 1552 height 784
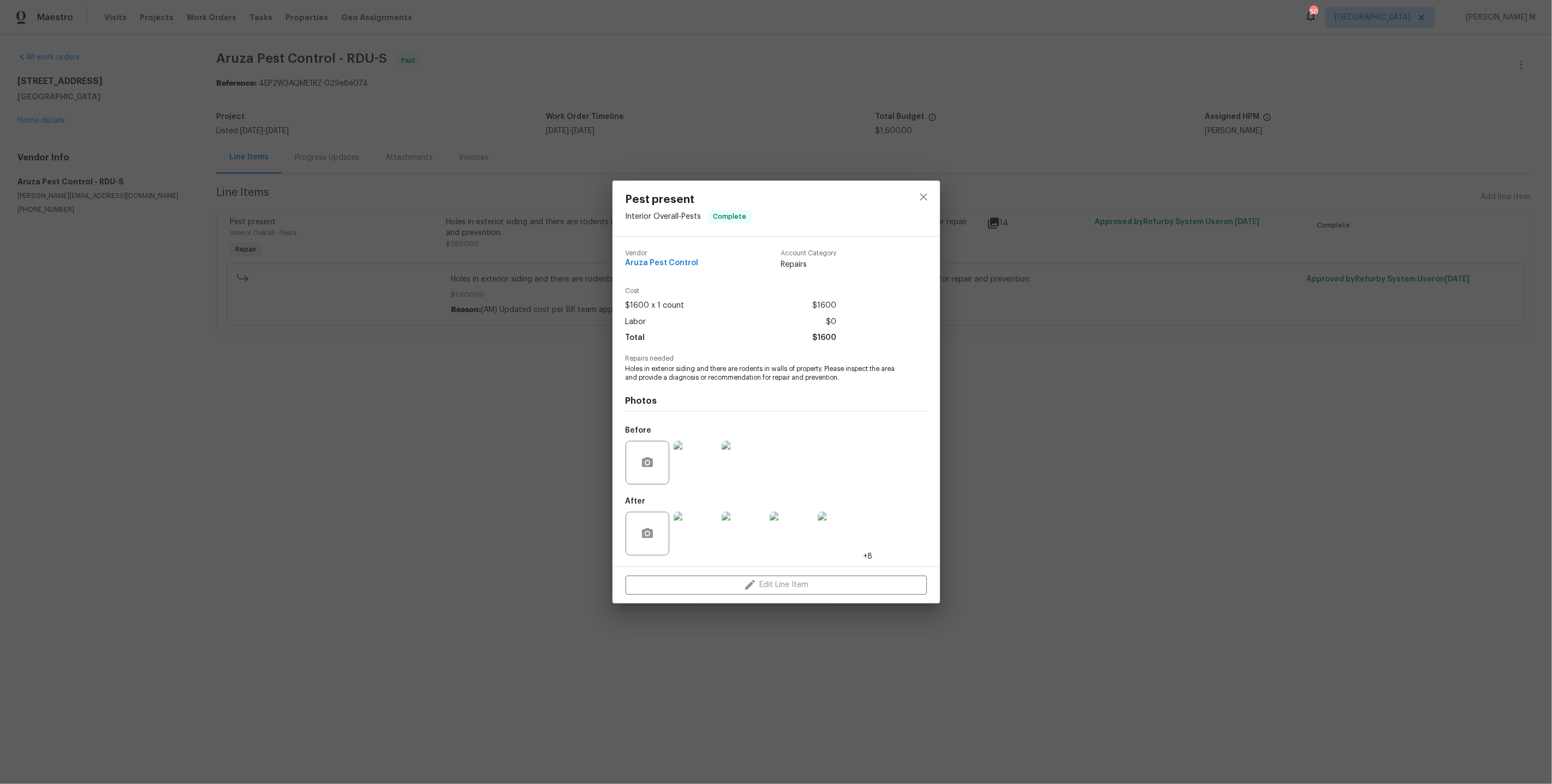
click at [706, 518] on img at bounding box center [695, 534] width 44 height 44
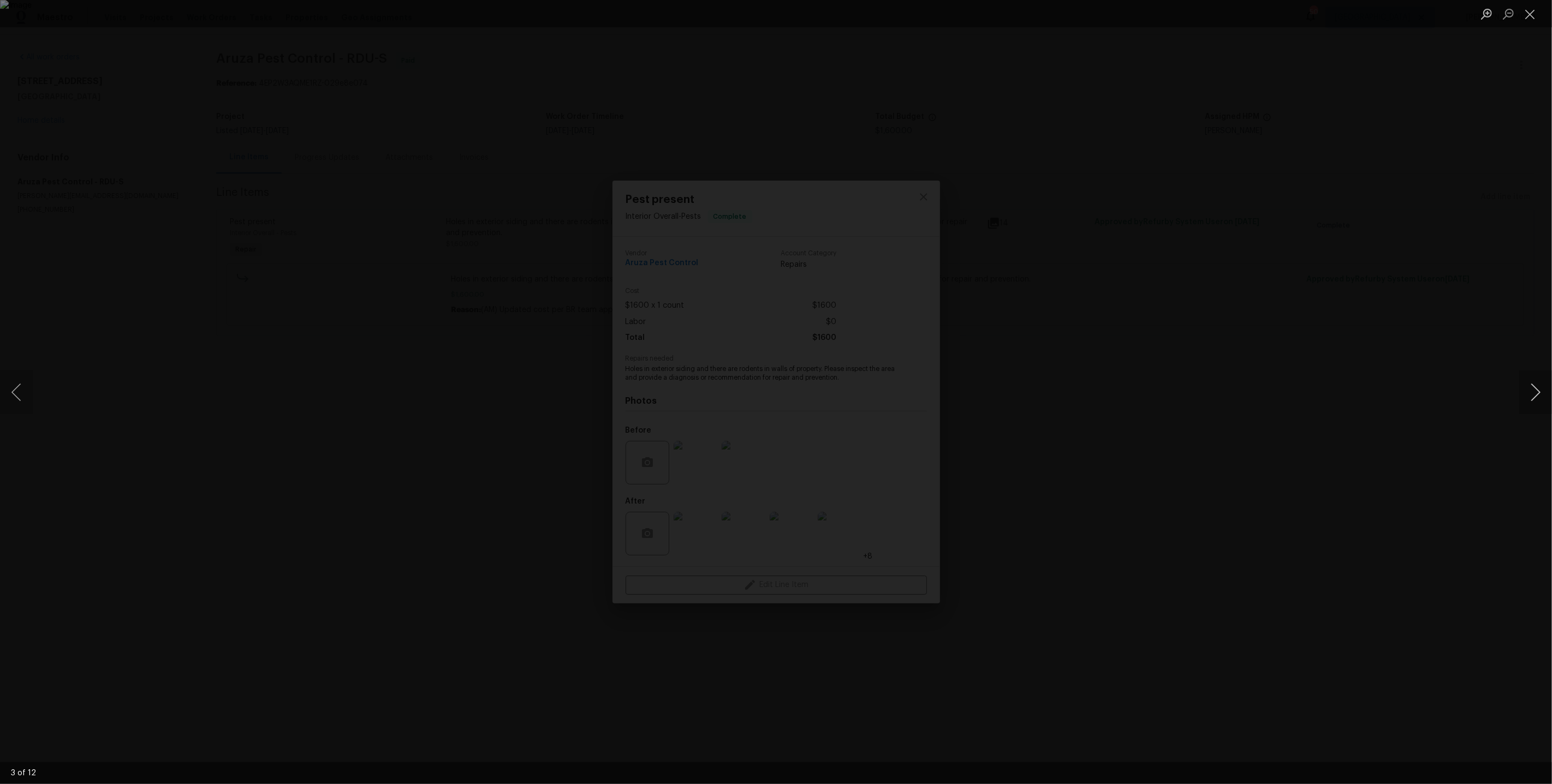
click at [1540, 396] on button "Next image" at bounding box center [1535, 392] width 33 height 44
click at [1537, 396] on button "Next image" at bounding box center [1535, 392] width 33 height 44
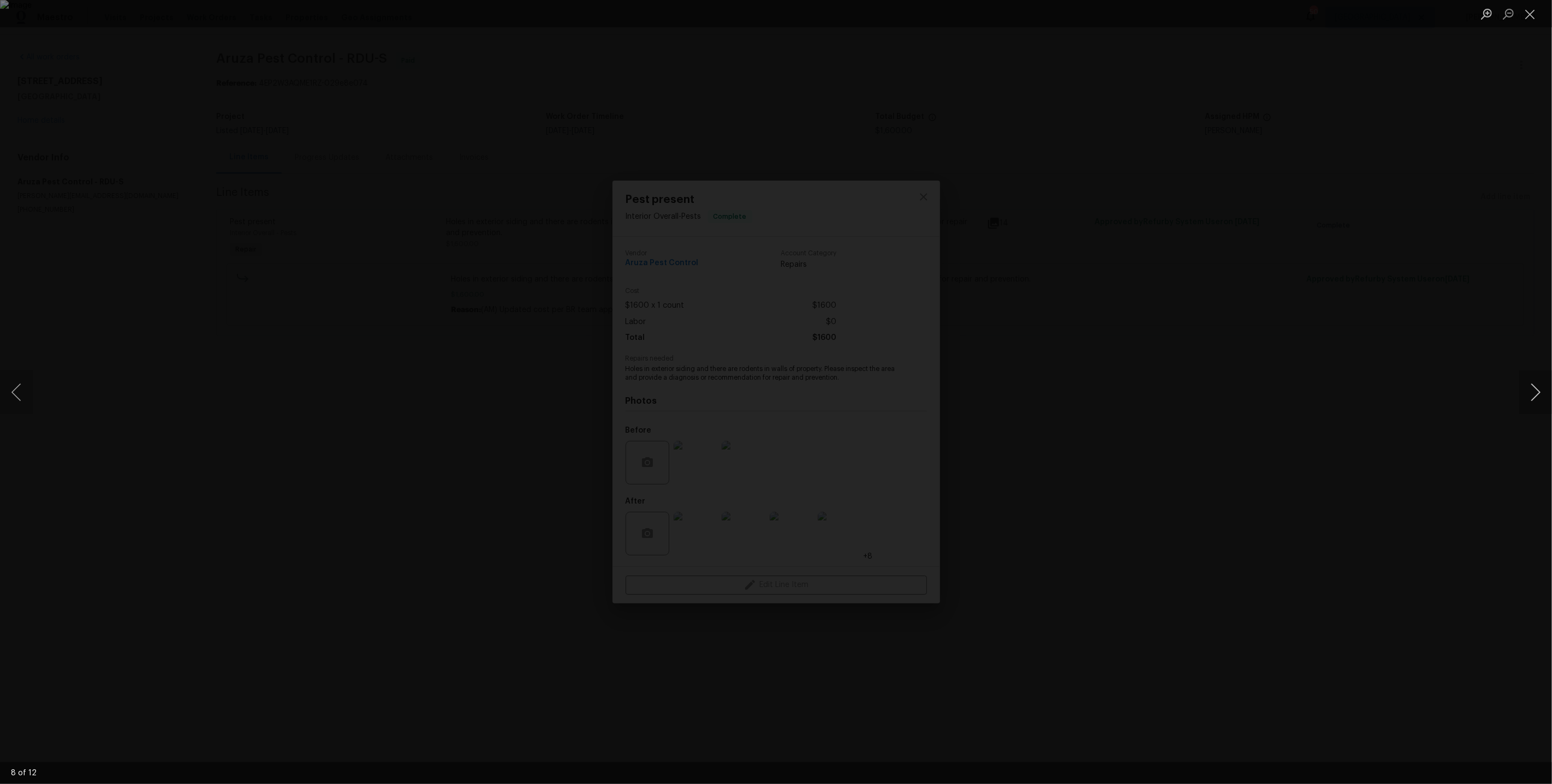
click at [1537, 396] on button "Next image" at bounding box center [1535, 392] width 33 height 44
click at [1282, 318] on div "Lightbox" at bounding box center [776, 392] width 1552 height 784
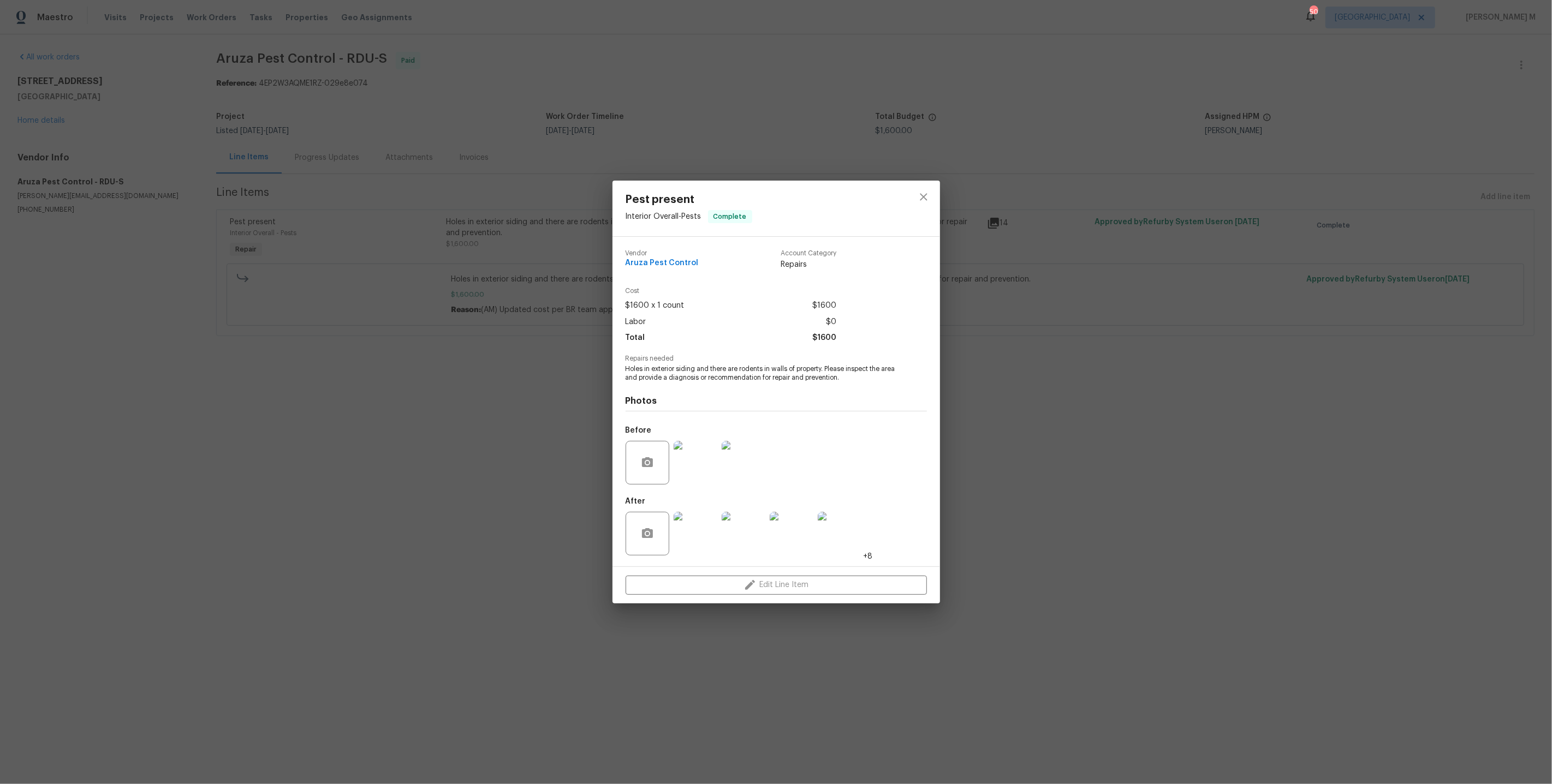
click at [374, 460] on div "Pest present Interior Overall - Pests Complete Vendor Aruza Pest Control Accoun…" at bounding box center [776, 392] width 1552 height 784
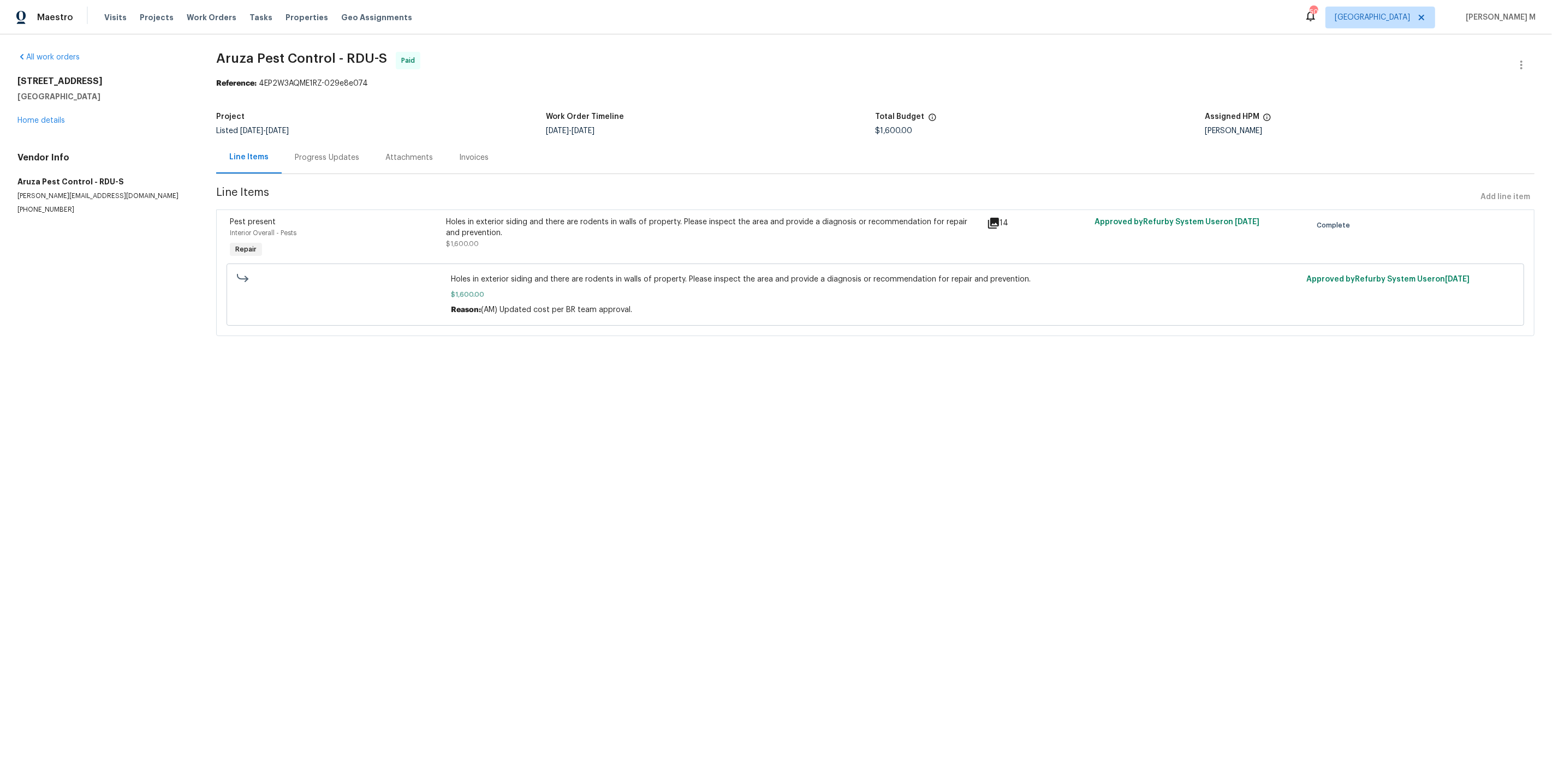
click at [307, 152] on div "Progress Updates" at bounding box center [327, 158] width 65 height 11
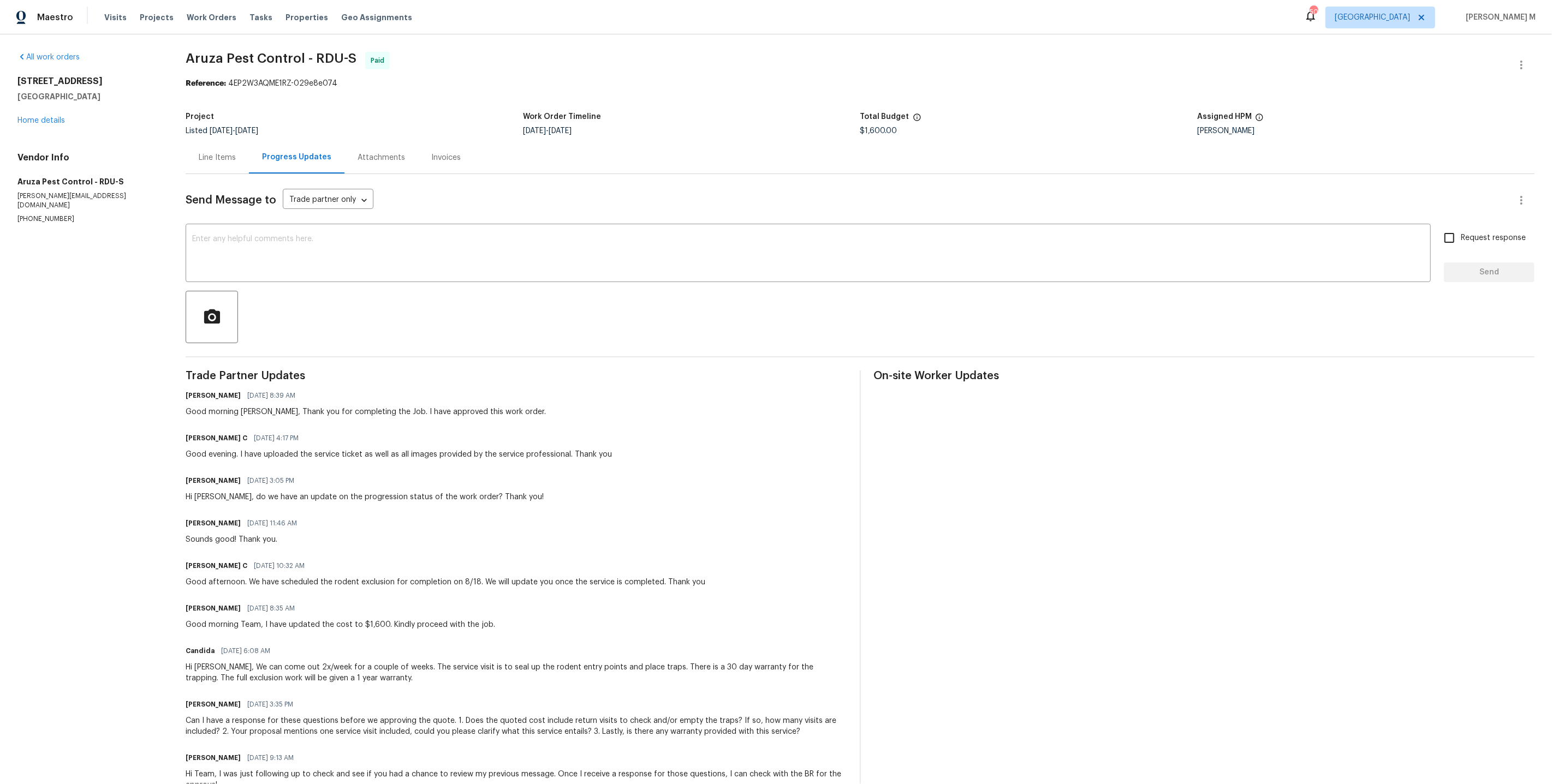
scroll to position [129, 0]
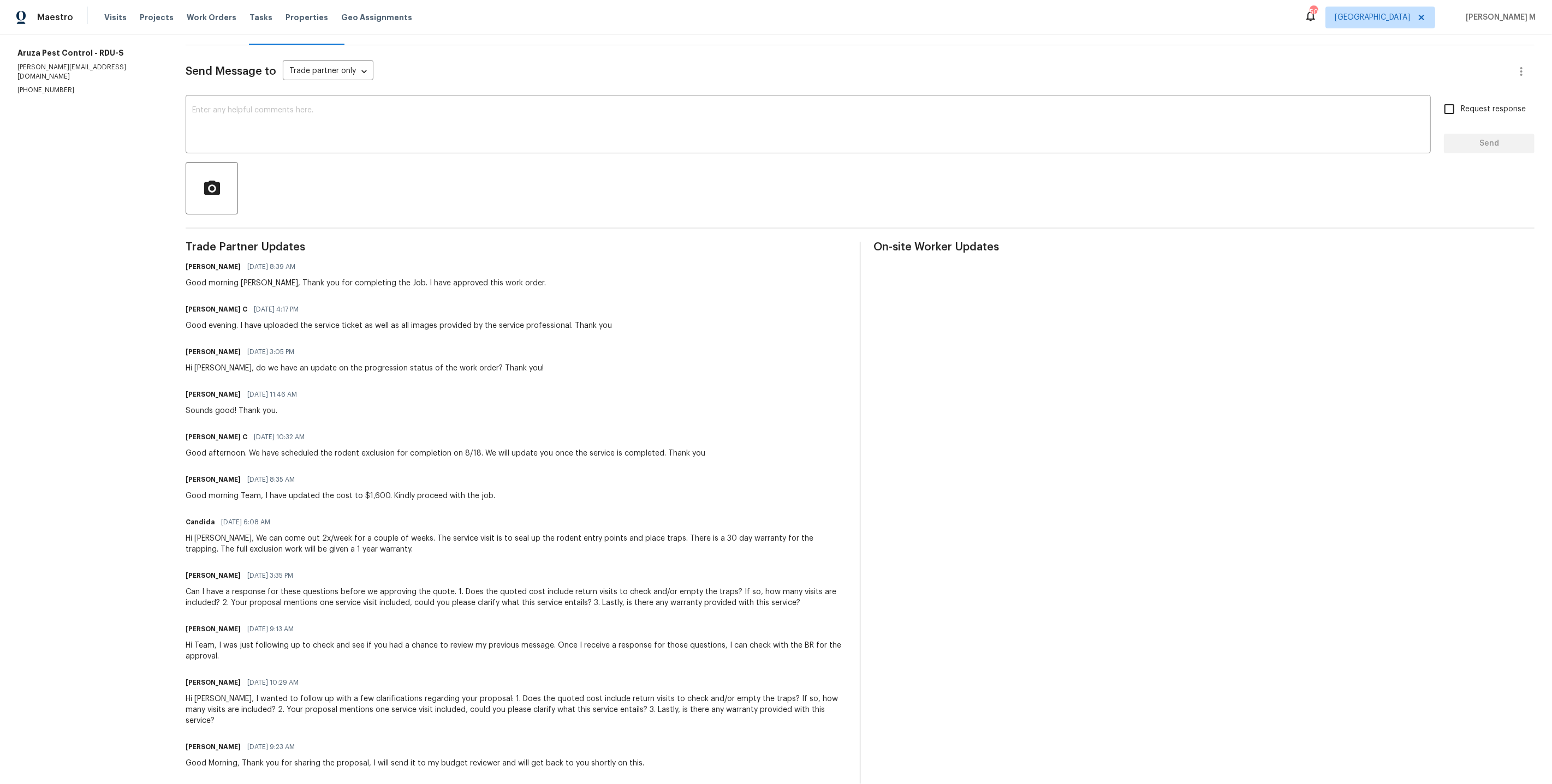
click at [324, 533] on div "Hi Anthony, We can come out 2x/week for a couple of weeks. The service visit is…" at bounding box center [516, 544] width 661 height 22
copy div "Hi Anthony, We can come out 2x/week for a couple of weeks. The service visit is…"
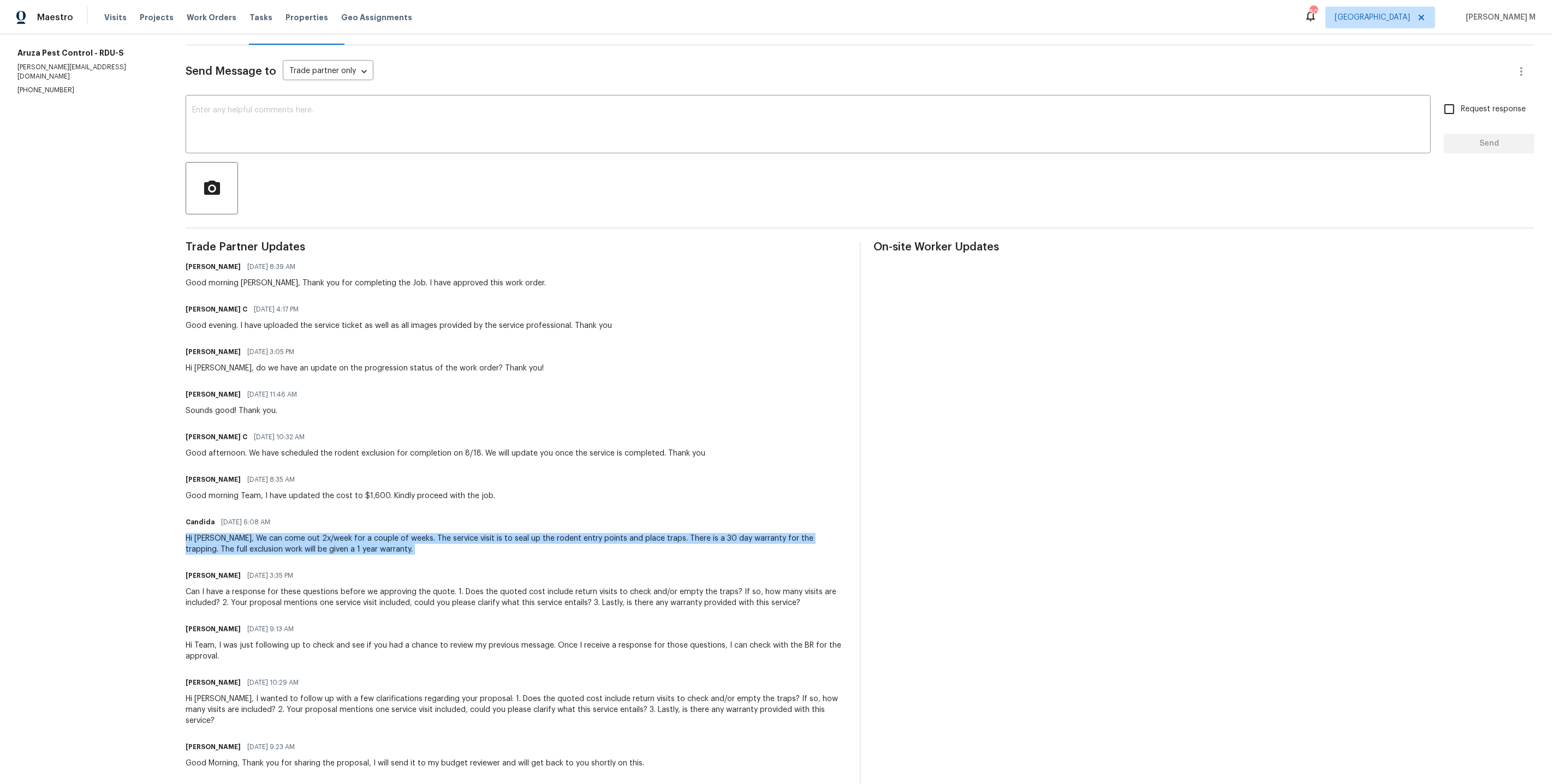
scroll to position [0, 0]
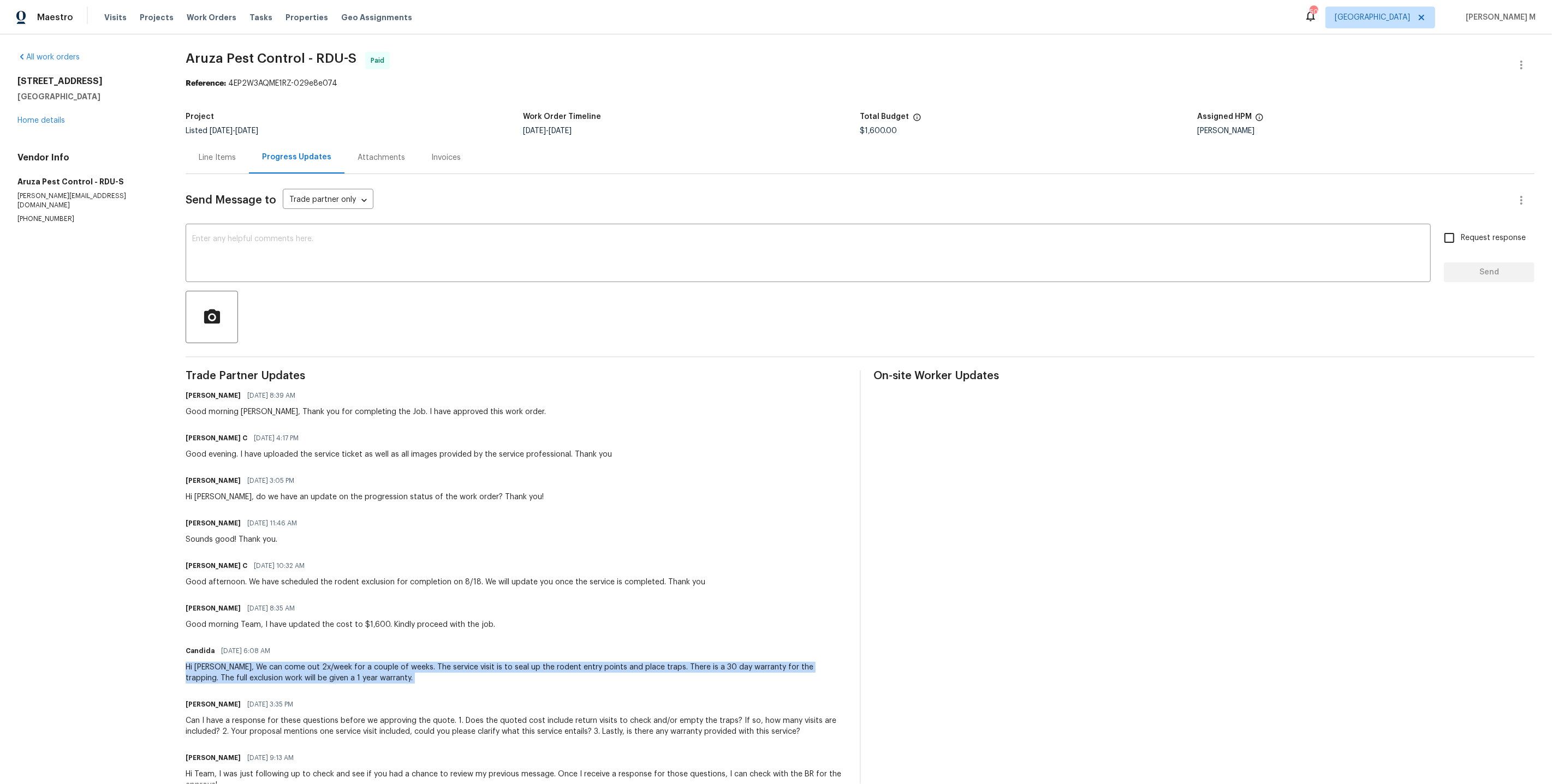
click at [282, 662] on div "Hi Anthony, We can come out 2x/week for a couple of weeks. The service visit is…" at bounding box center [516, 673] width 661 height 22
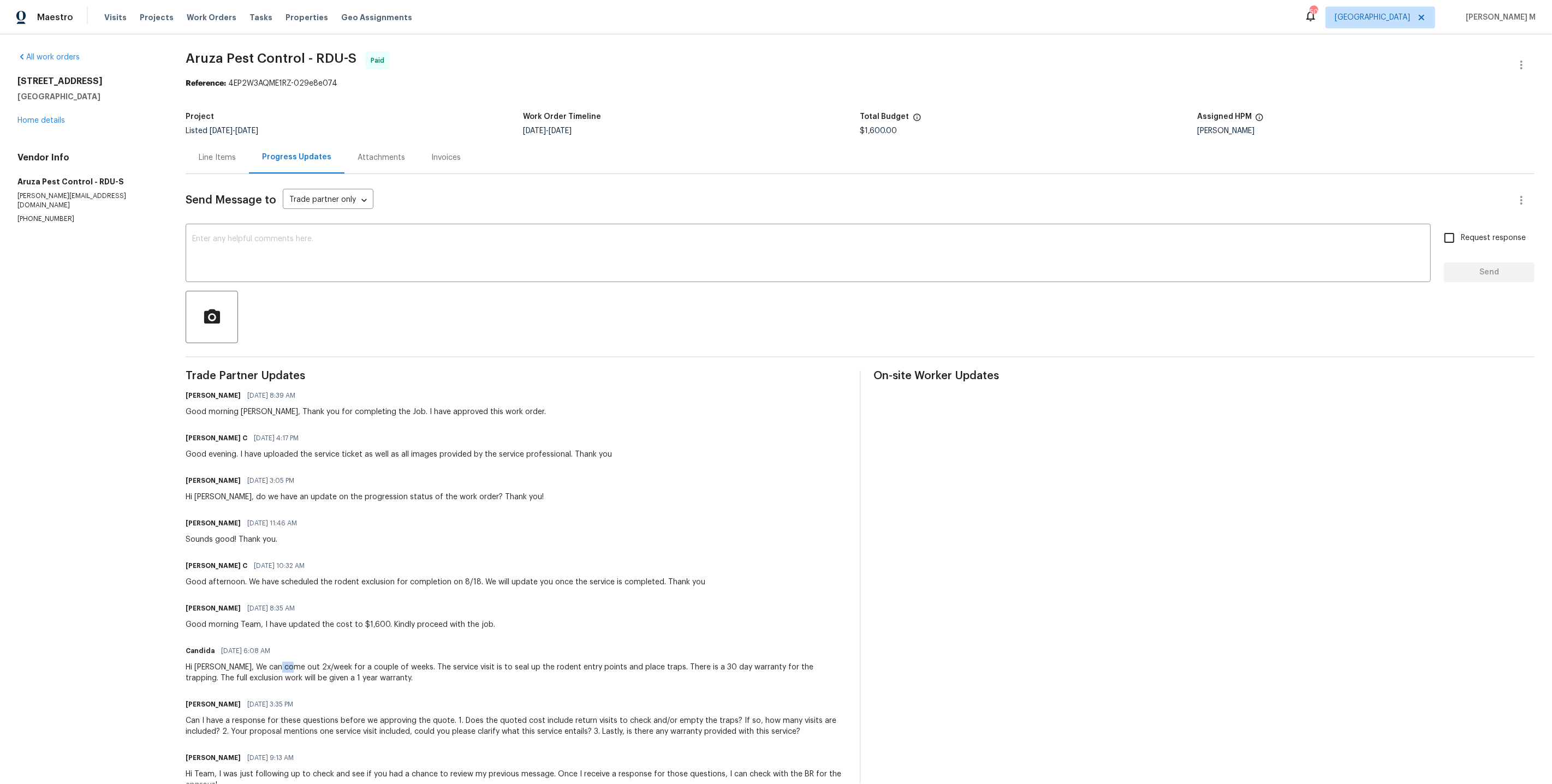
click at [282, 662] on div "Hi Anthony, We can come out 2x/week for a couple of weeks. The service visit is…" at bounding box center [516, 673] width 661 height 22
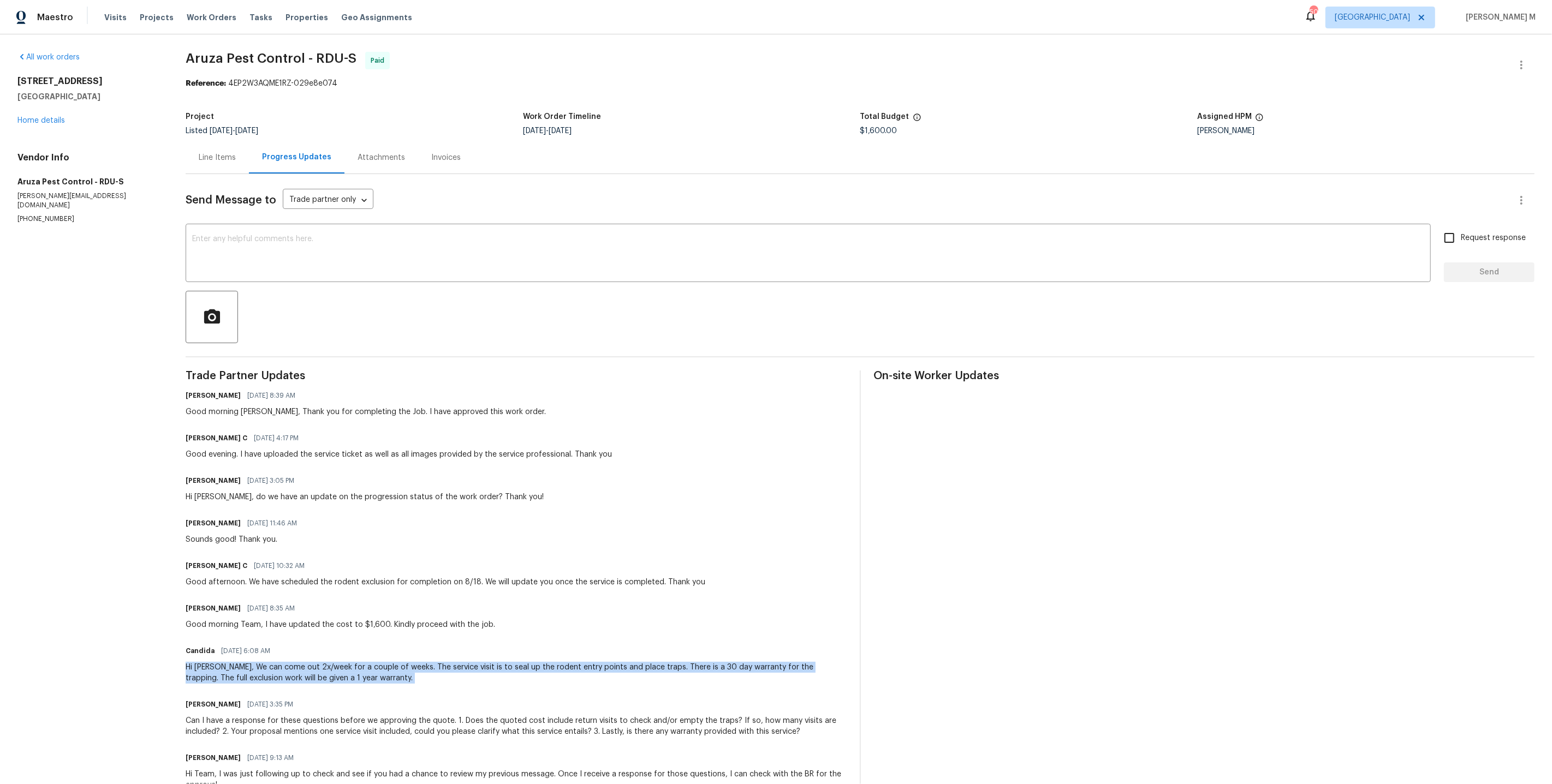
click at [282, 662] on div "Hi Anthony, We can come out 2x/week for a couple of weeks. The service visit is…" at bounding box center [516, 673] width 661 height 22
copy div "Hi Anthony, We can come out 2x/week for a couple of weeks. The service visit is…"
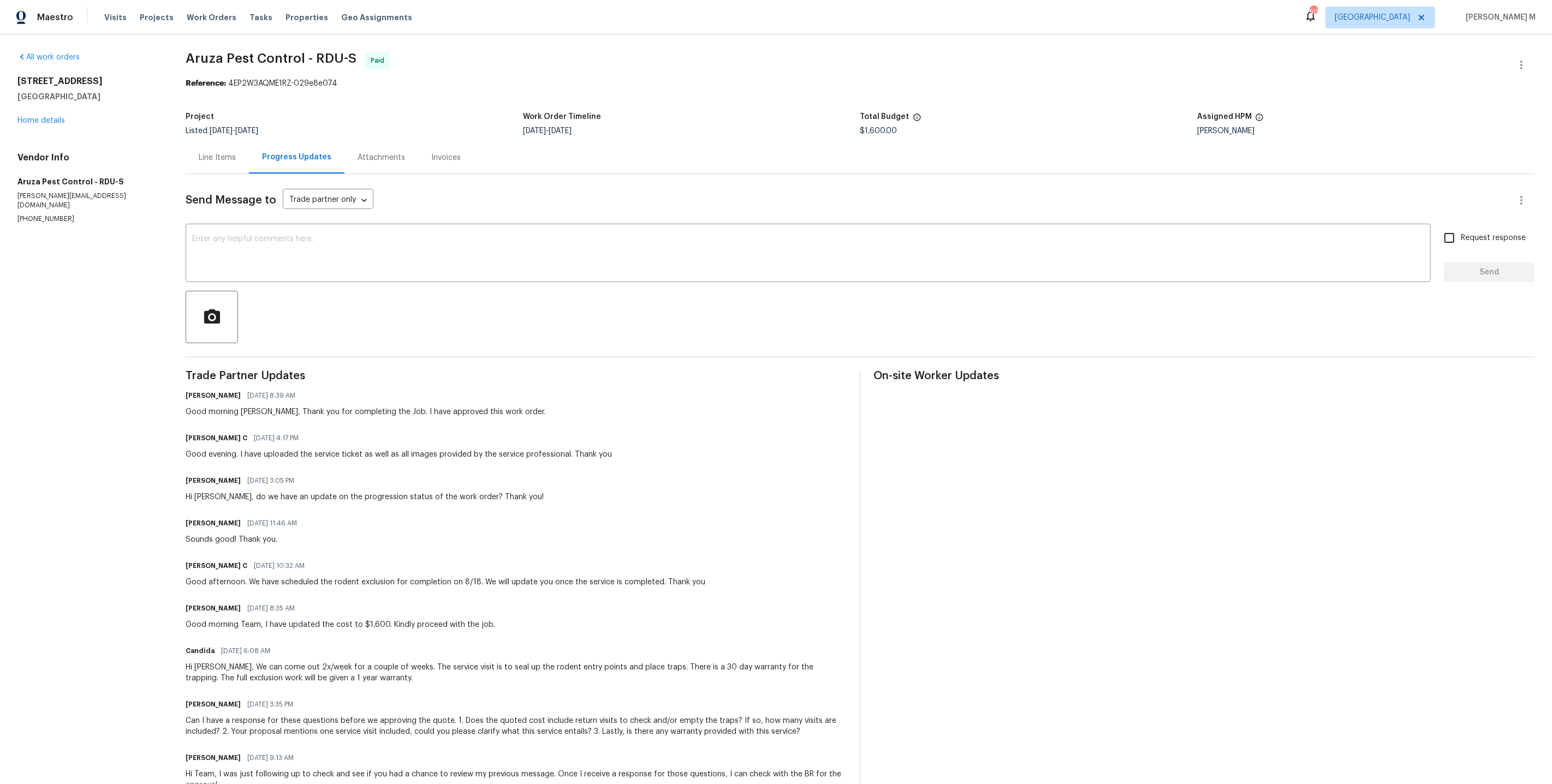
click at [222, 156] on div "Line Items" at bounding box center [217, 158] width 37 height 11
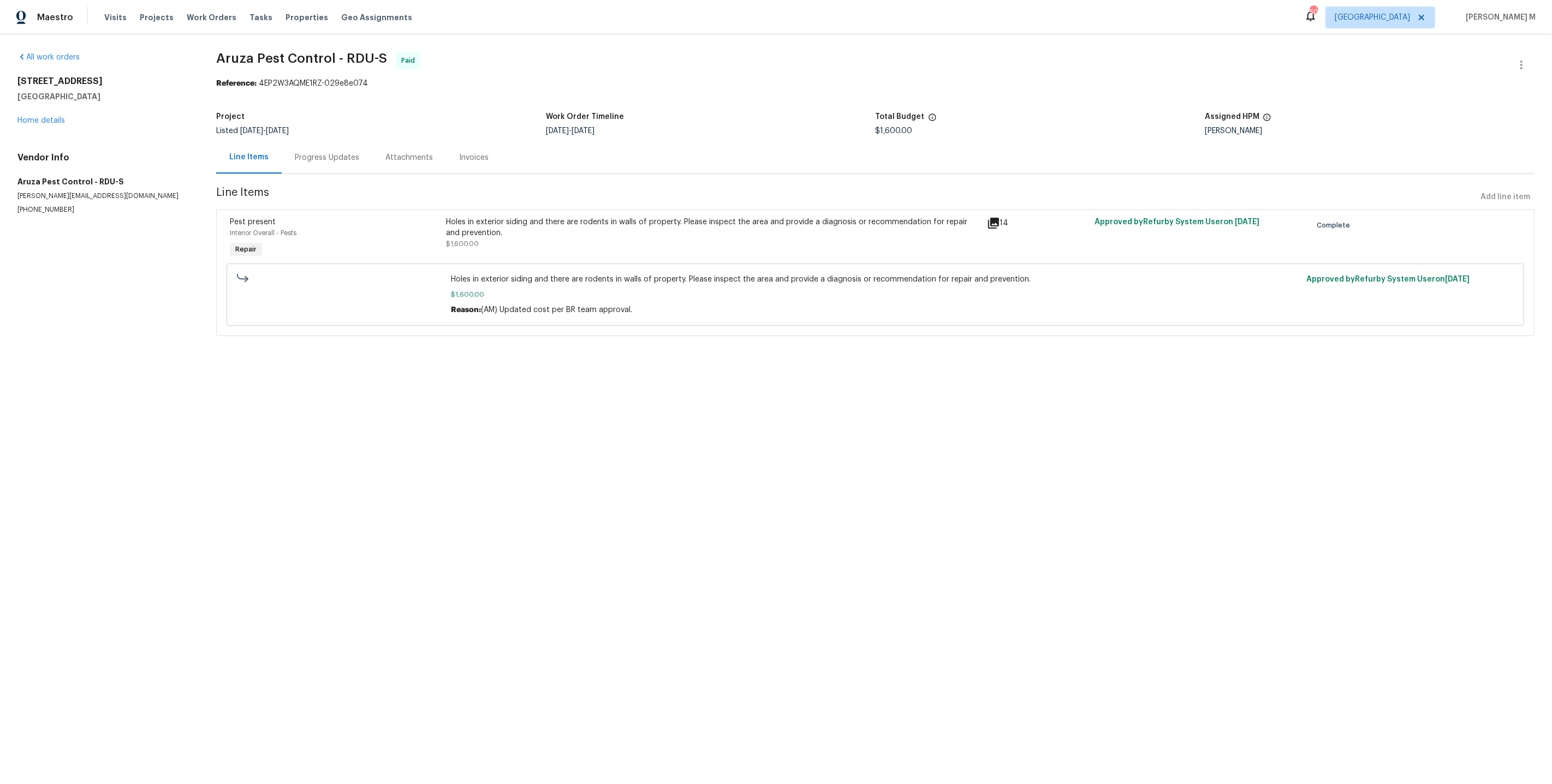
click at [684, 240] on div "Holes in exterior siding and there are rodents in walls of property. Please ins…" at bounding box center [713, 233] width 534 height 33
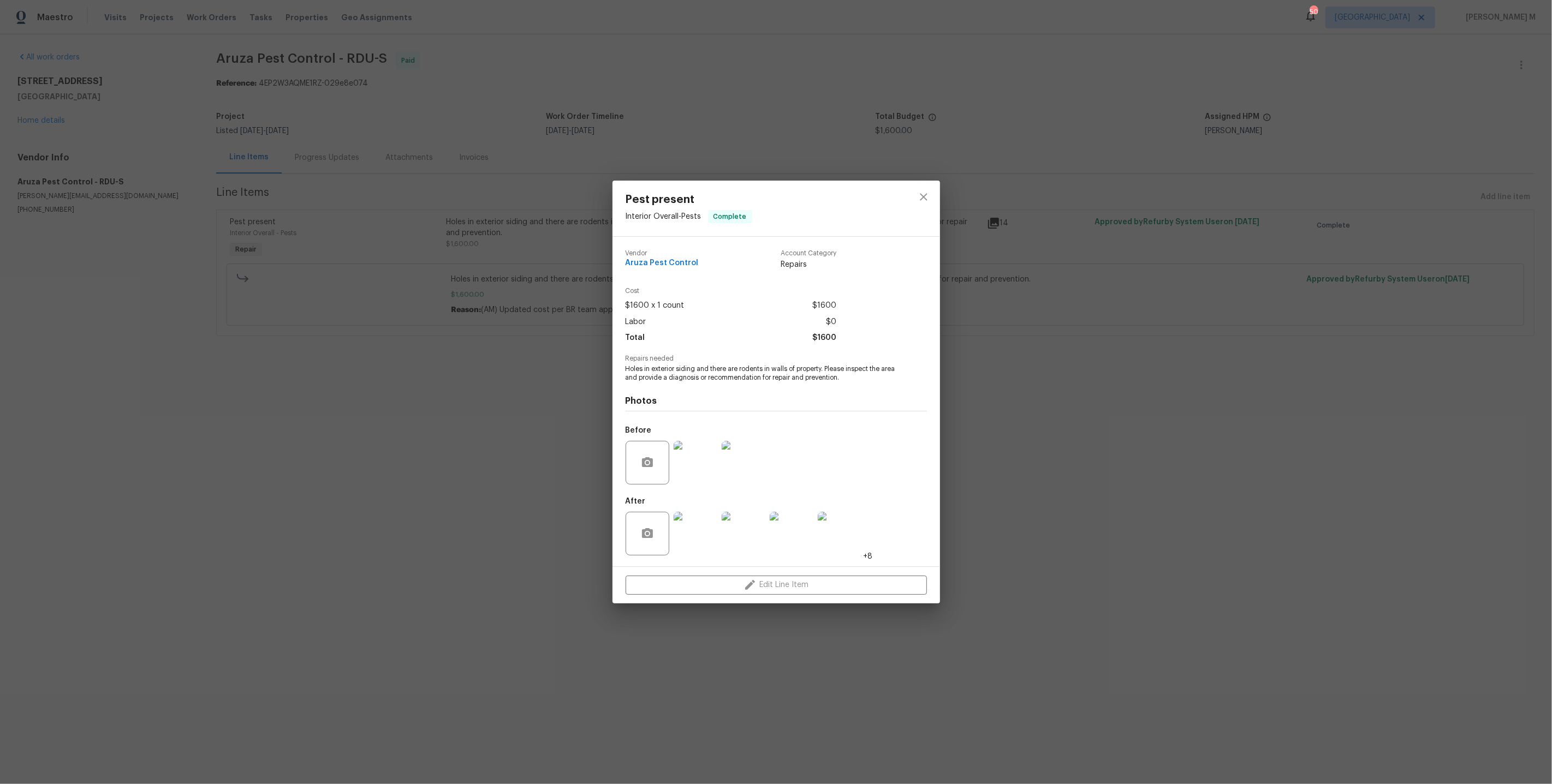
click at [700, 534] on img at bounding box center [695, 534] width 44 height 44
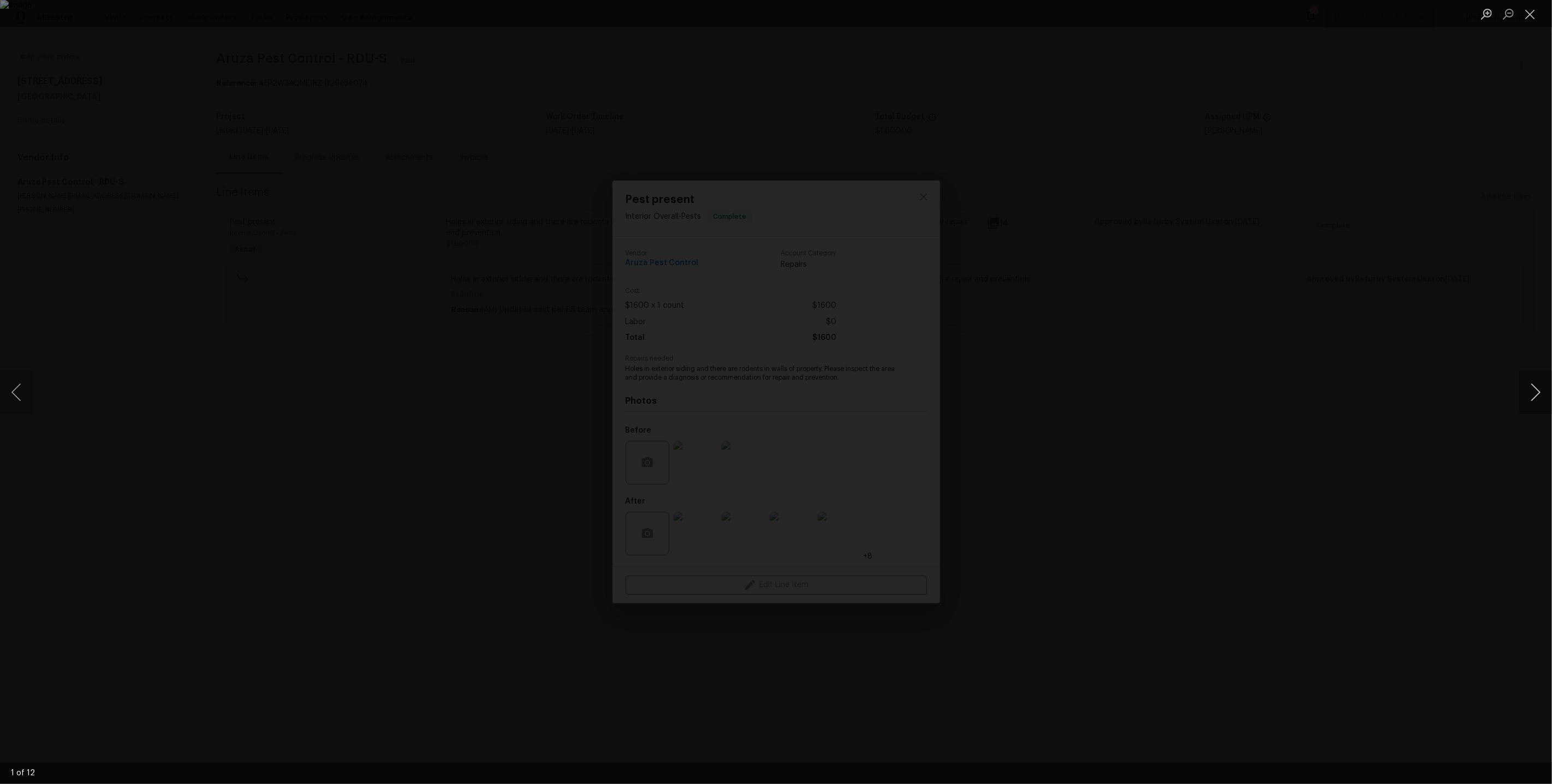
click at [1537, 394] on button "Next image" at bounding box center [1535, 392] width 33 height 44
click at [1537, 390] on button "Next image" at bounding box center [1535, 392] width 33 height 44
click at [1535, 404] on button "Next image" at bounding box center [1535, 392] width 33 height 44
click at [1539, 389] on button "Next image" at bounding box center [1535, 392] width 33 height 44
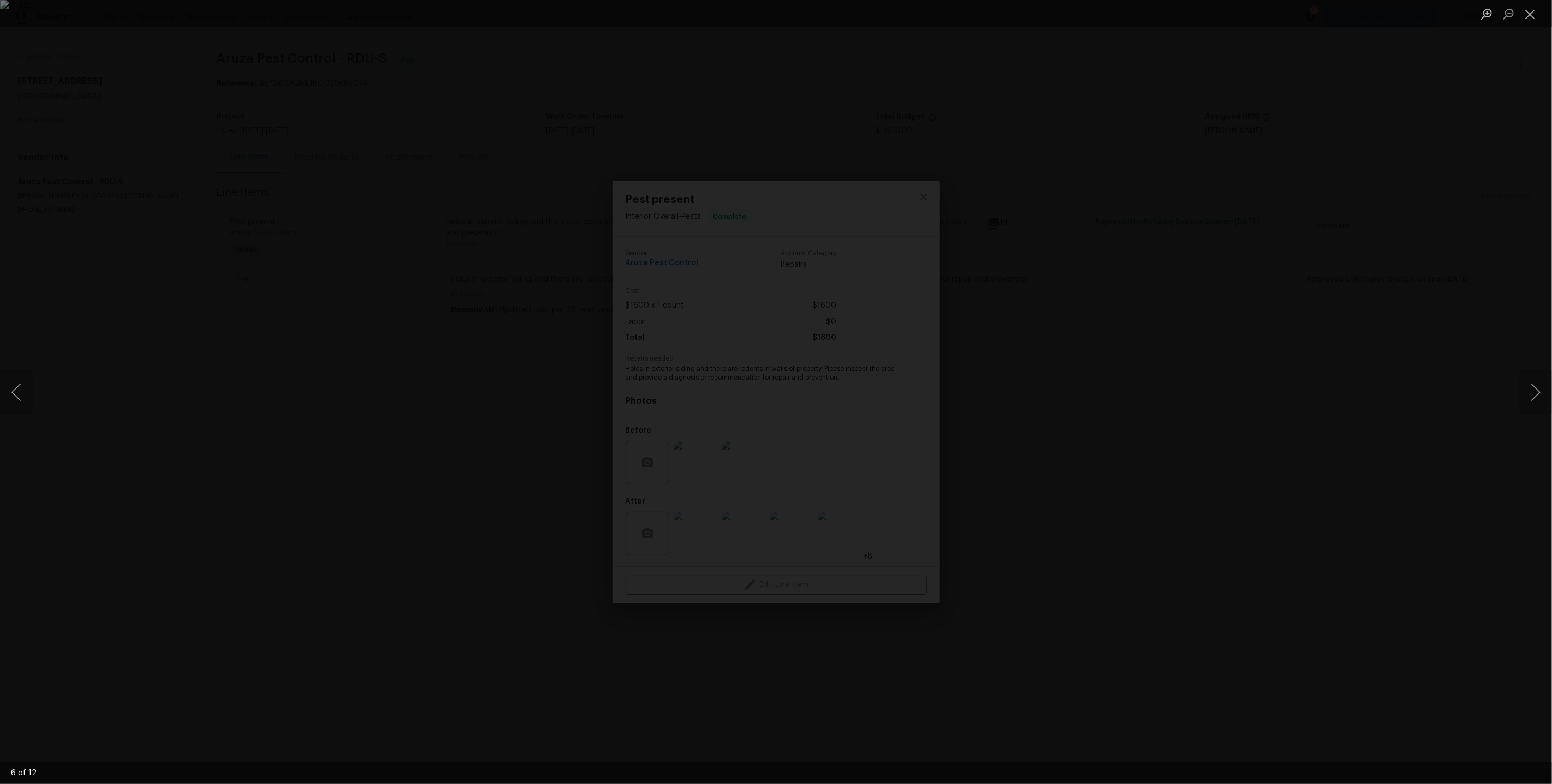
click at [1428, 198] on div "Lightbox" at bounding box center [776, 392] width 1552 height 784
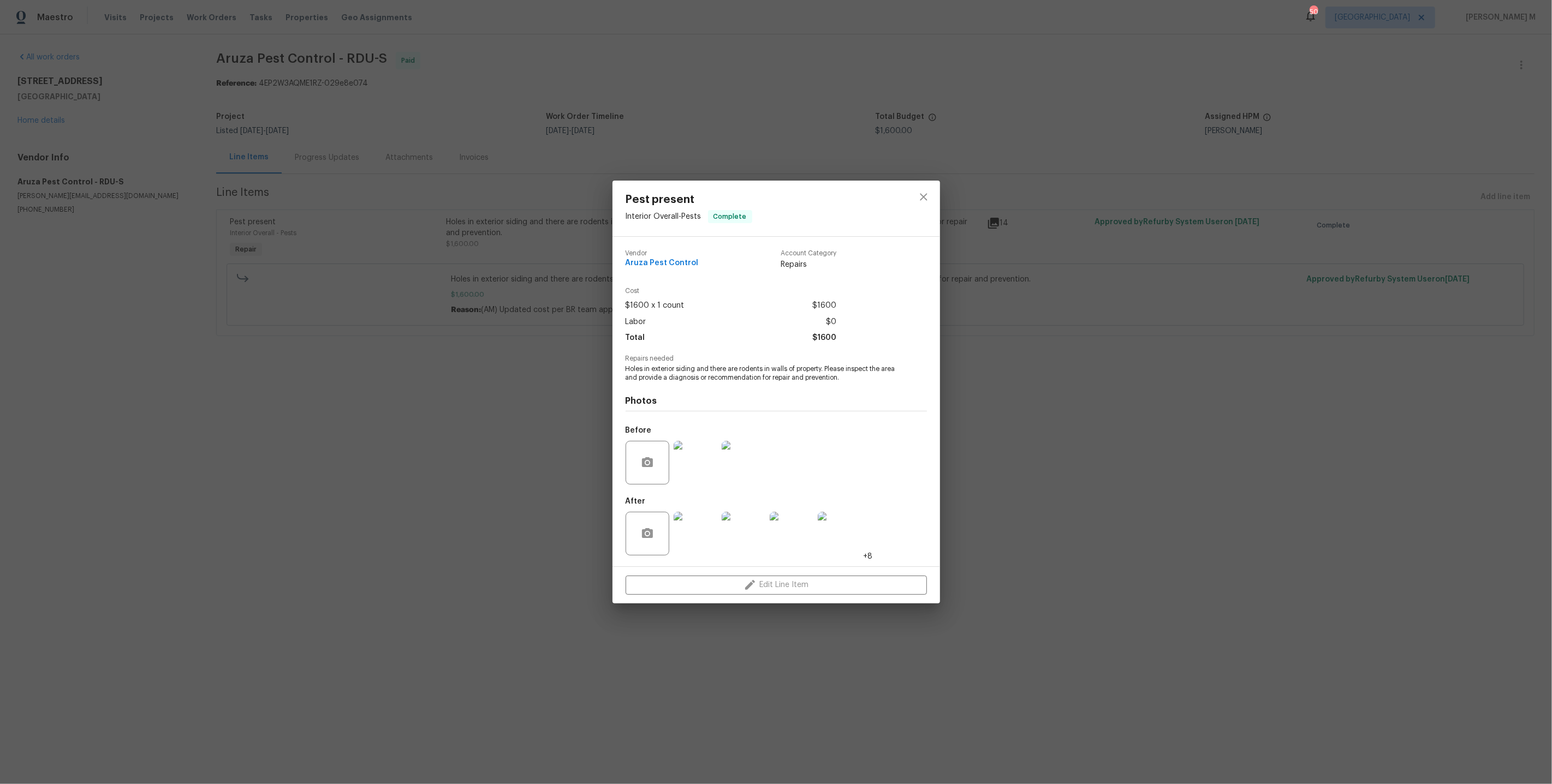
click at [897, 322] on div "Cost $1600 x 1 count $1600 Labor $0 Total $1600" at bounding box center [776, 321] width 301 height 67
click at [1150, 511] on div "Pest present Interior Overall - Pests Complete Vendor Aruza Pest Control Accoun…" at bounding box center [776, 392] width 1552 height 784
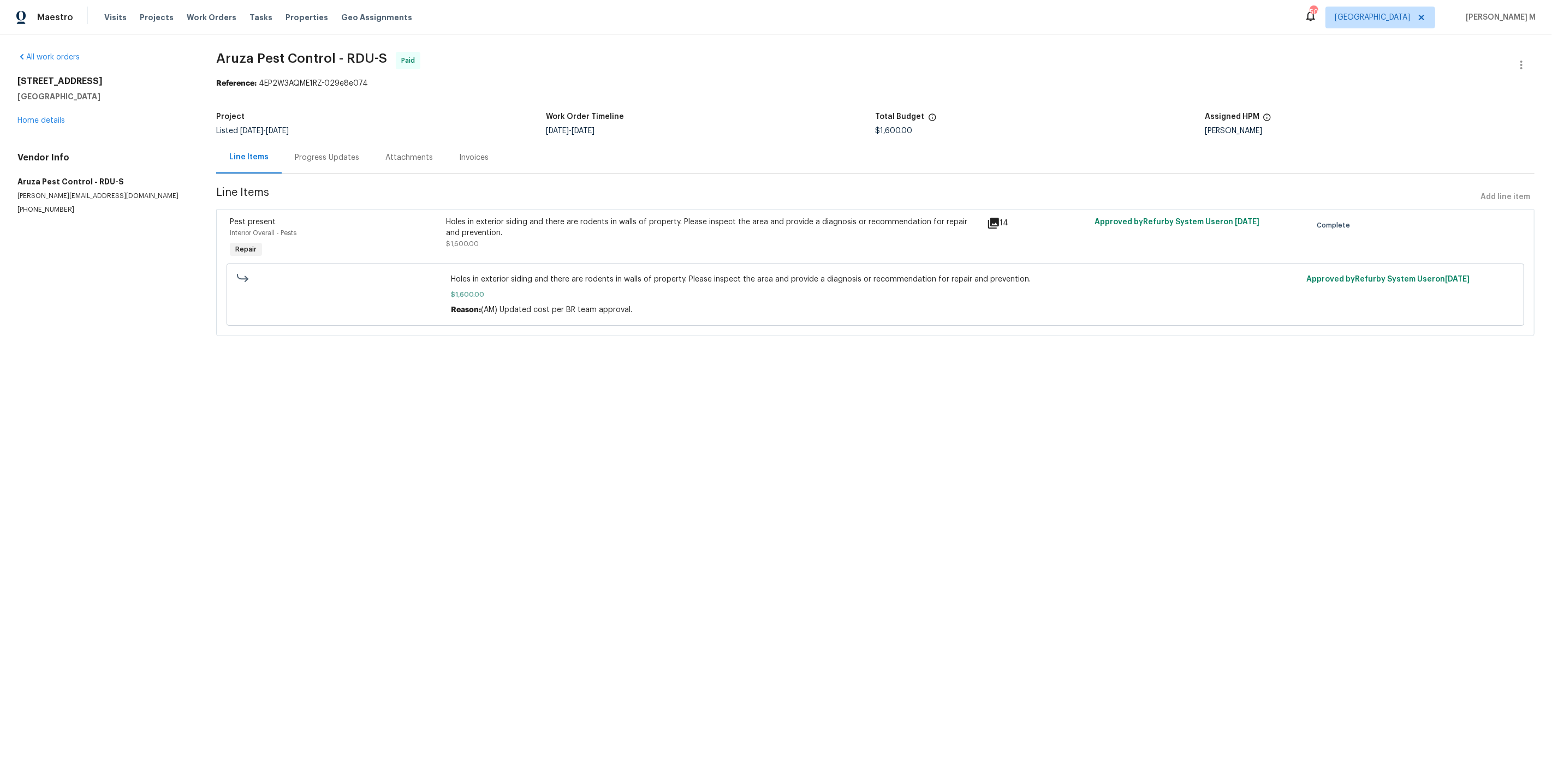
click at [667, 224] on div "Holes in exterior siding and there are rodents in walls of property. Please ins…" at bounding box center [713, 227] width 534 height 22
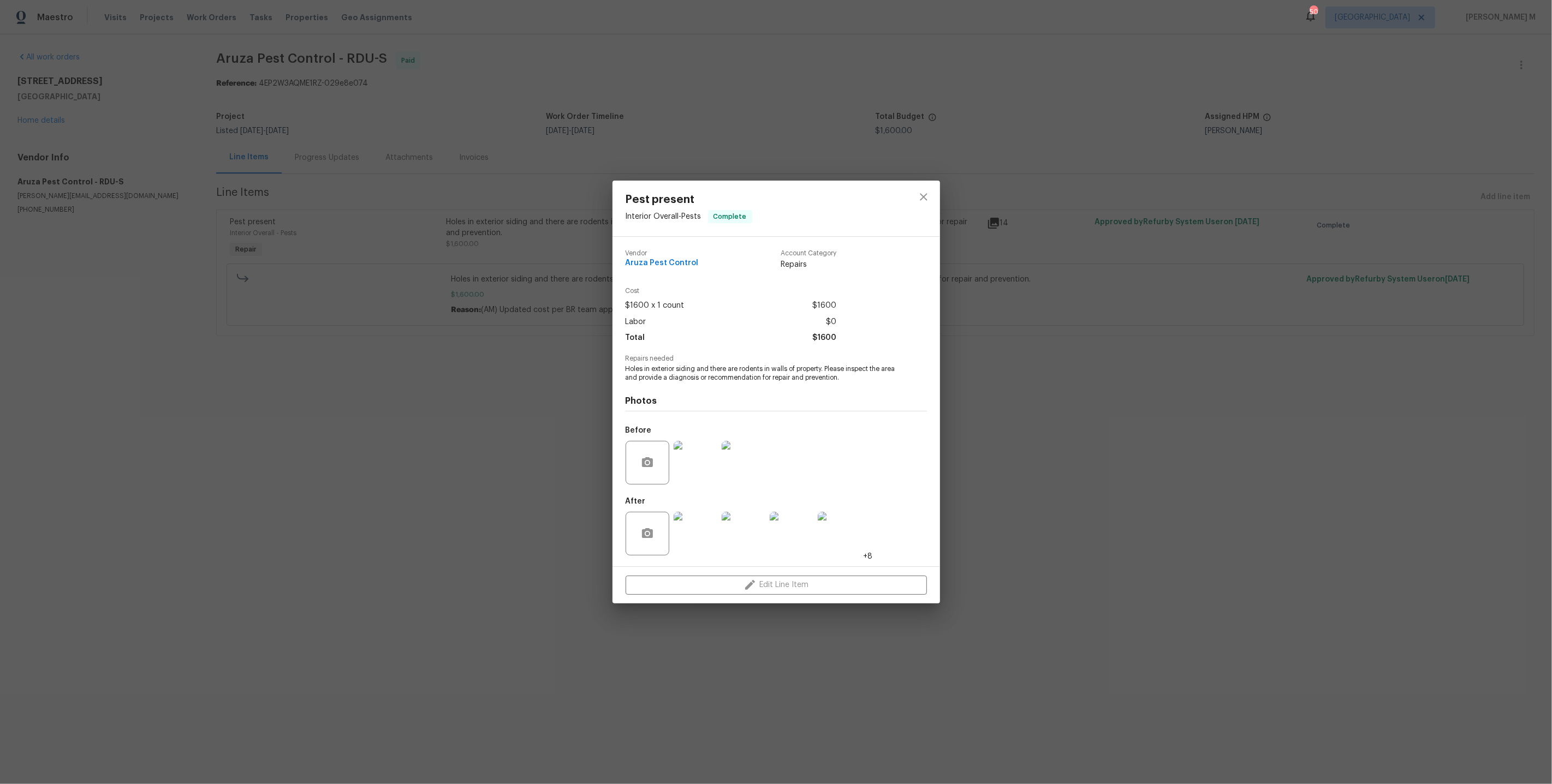
click at [807, 539] on img at bounding box center [791, 534] width 44 height 44
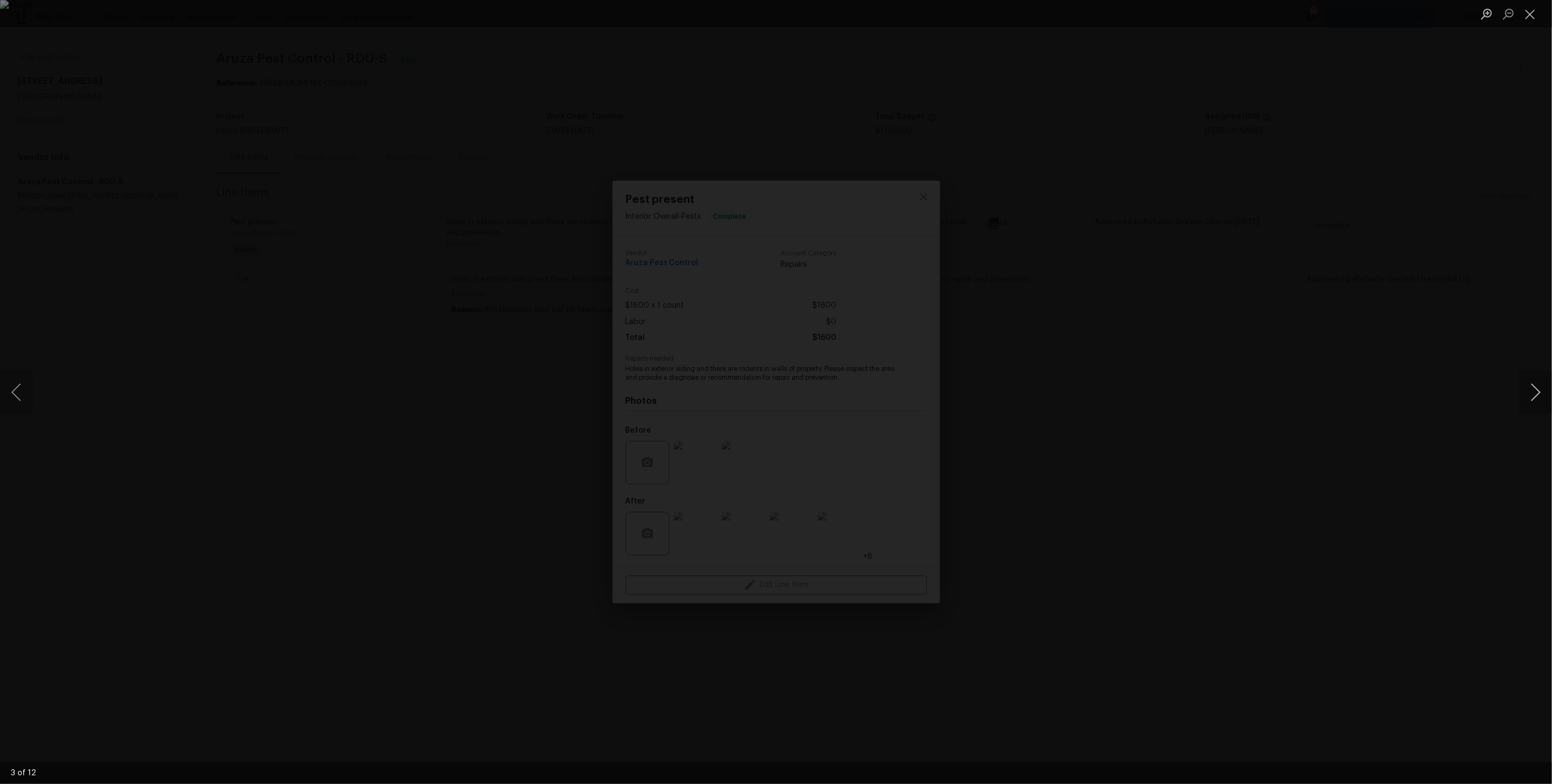
click at [1539, 386] on button "Next image" at bounding box center [1535, 392] width 33 height 44
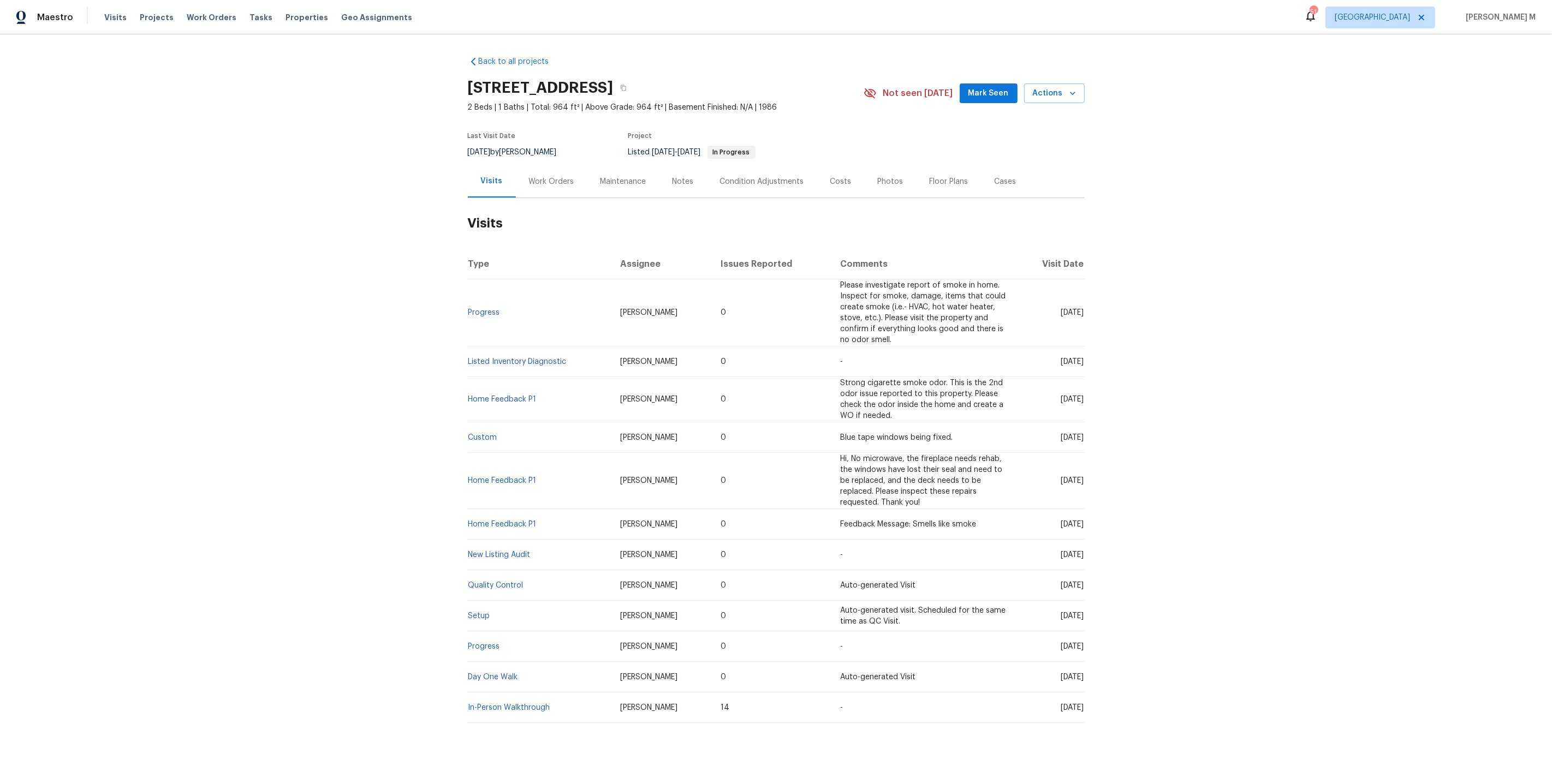
click at [559, 187] on div "Work Orders" at bounding box center [551, 181] width 71 height 32
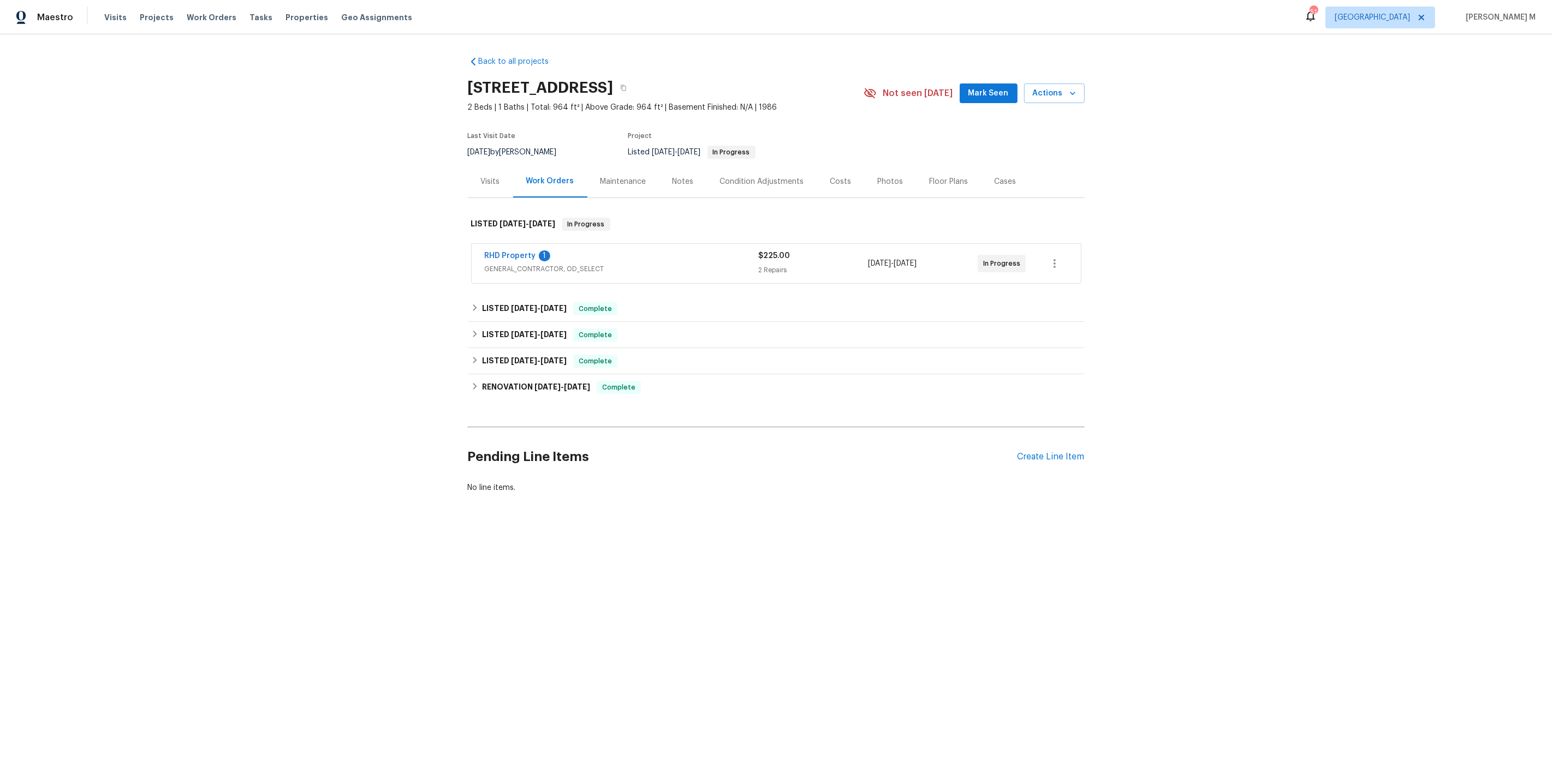
click at [532, 263] on span "GENERAL_CONTRACTOR, OD_SELECT" at bounding box center [622, 268] width 274 height 11
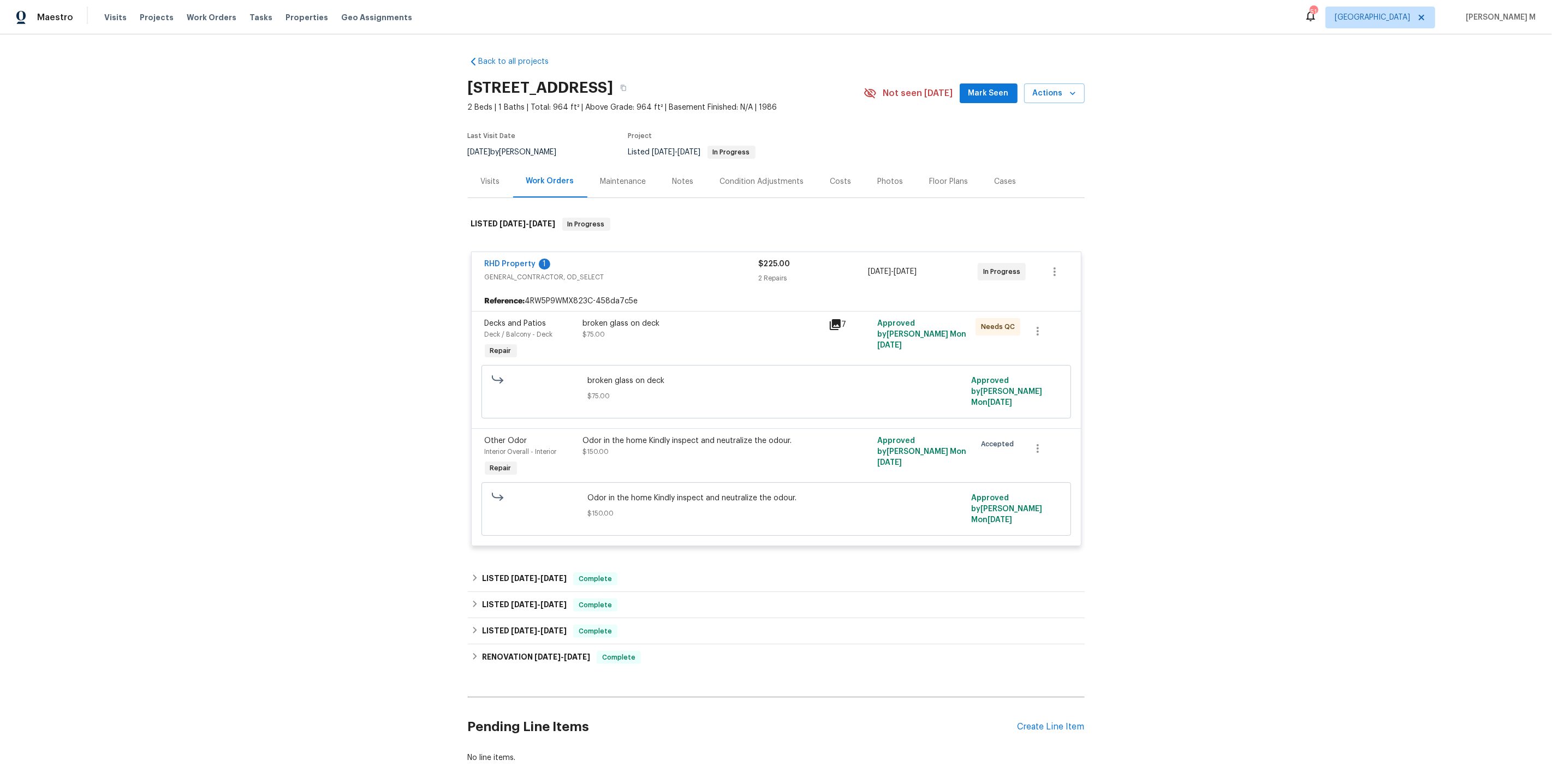
click at [650, 338] on div "broken glass on deck $75.00" at bounding box center [702, 340] width 245 height 50
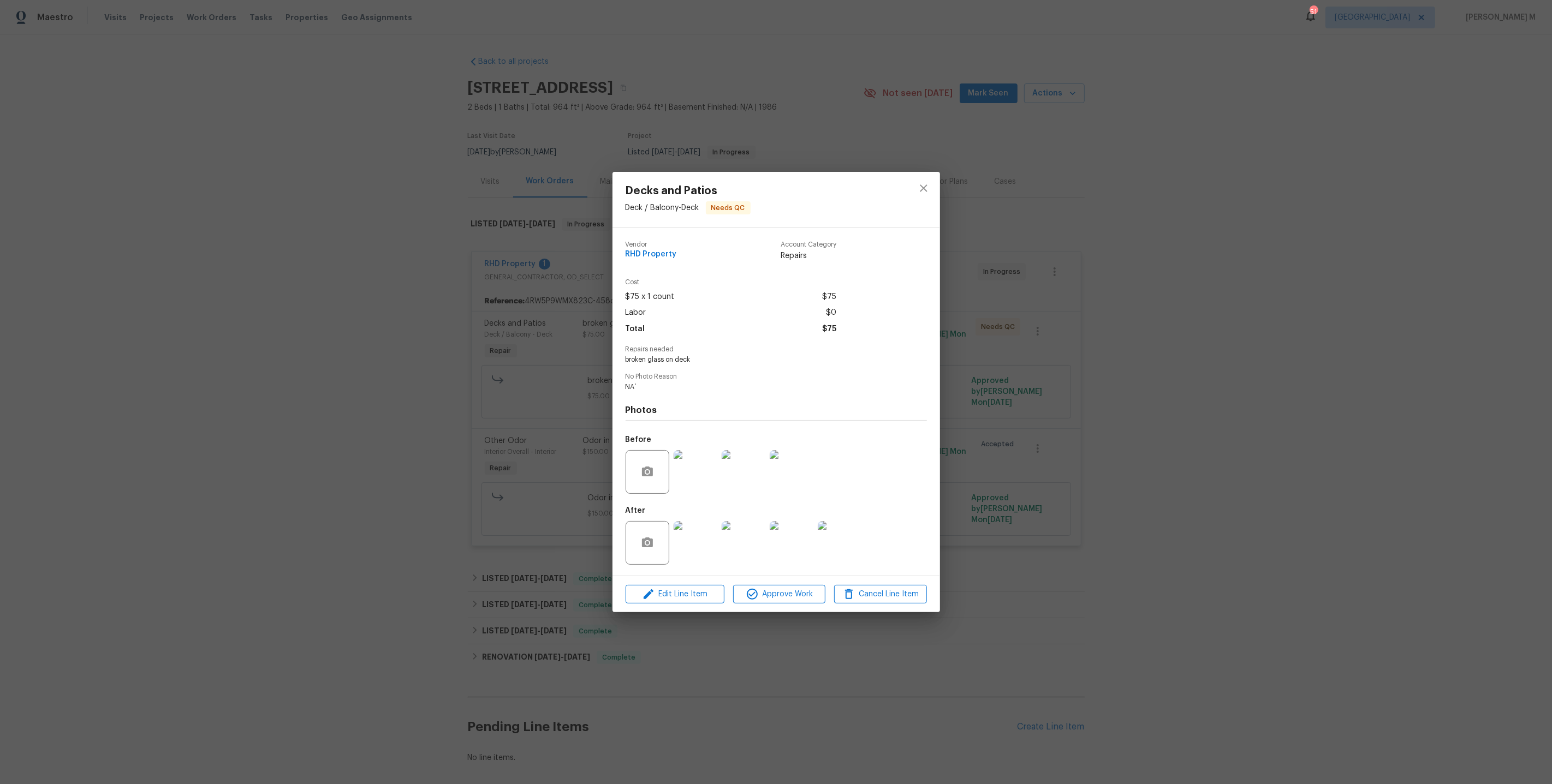
click at [1066, 386] on div "Decks and Patios Deck / Balcony - Deck Needs QC Vendor RHD Property Account Cat…" at bounding box center [776, 392] width 1552 height 784
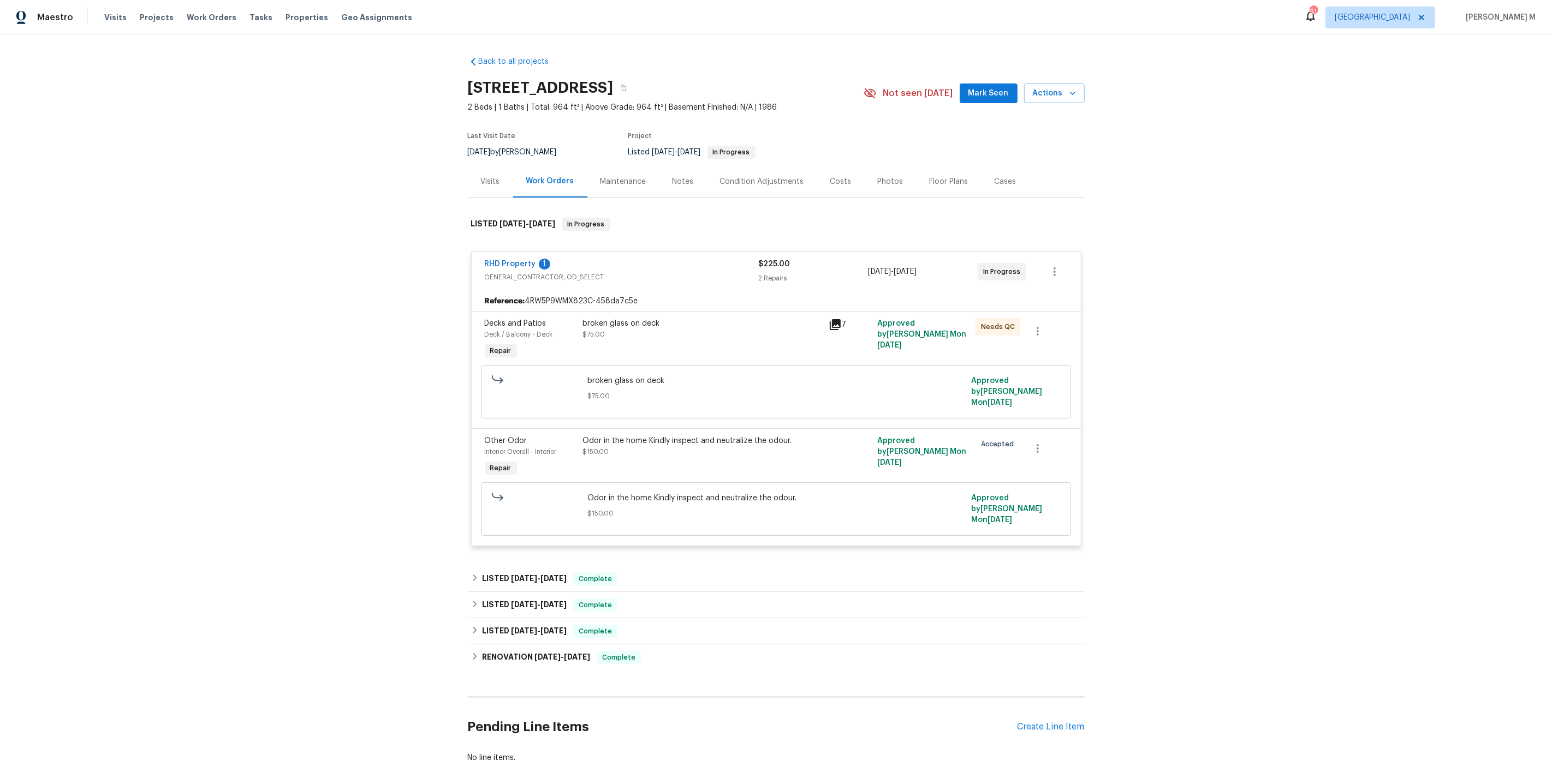
click at [637, 325] on div "broken glass on deck $75.00" at bounding box center [702, 329] width 239 height 22
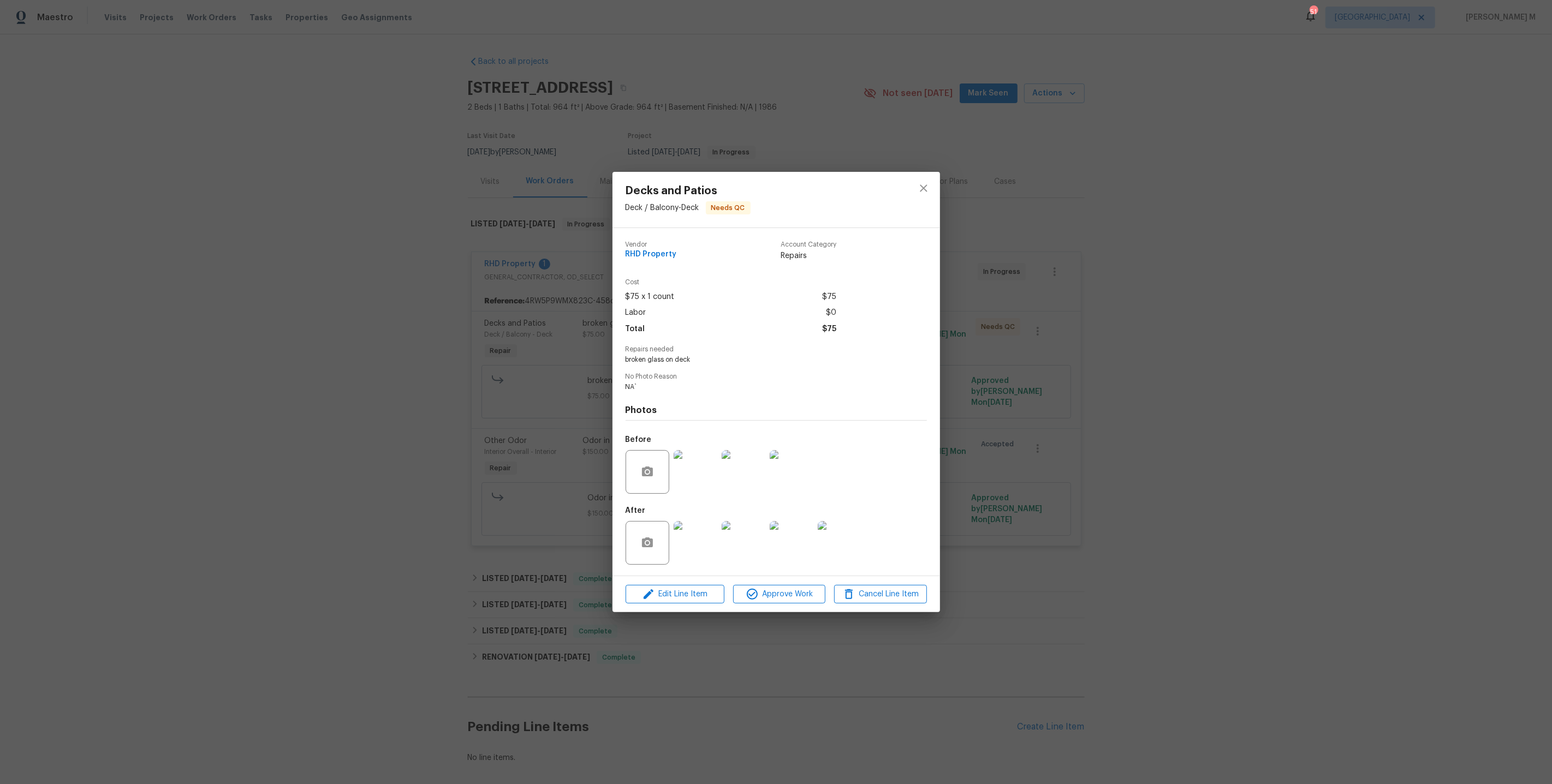
click at [683, 471] on img at bounding box center [695, 472] width 44 height 44
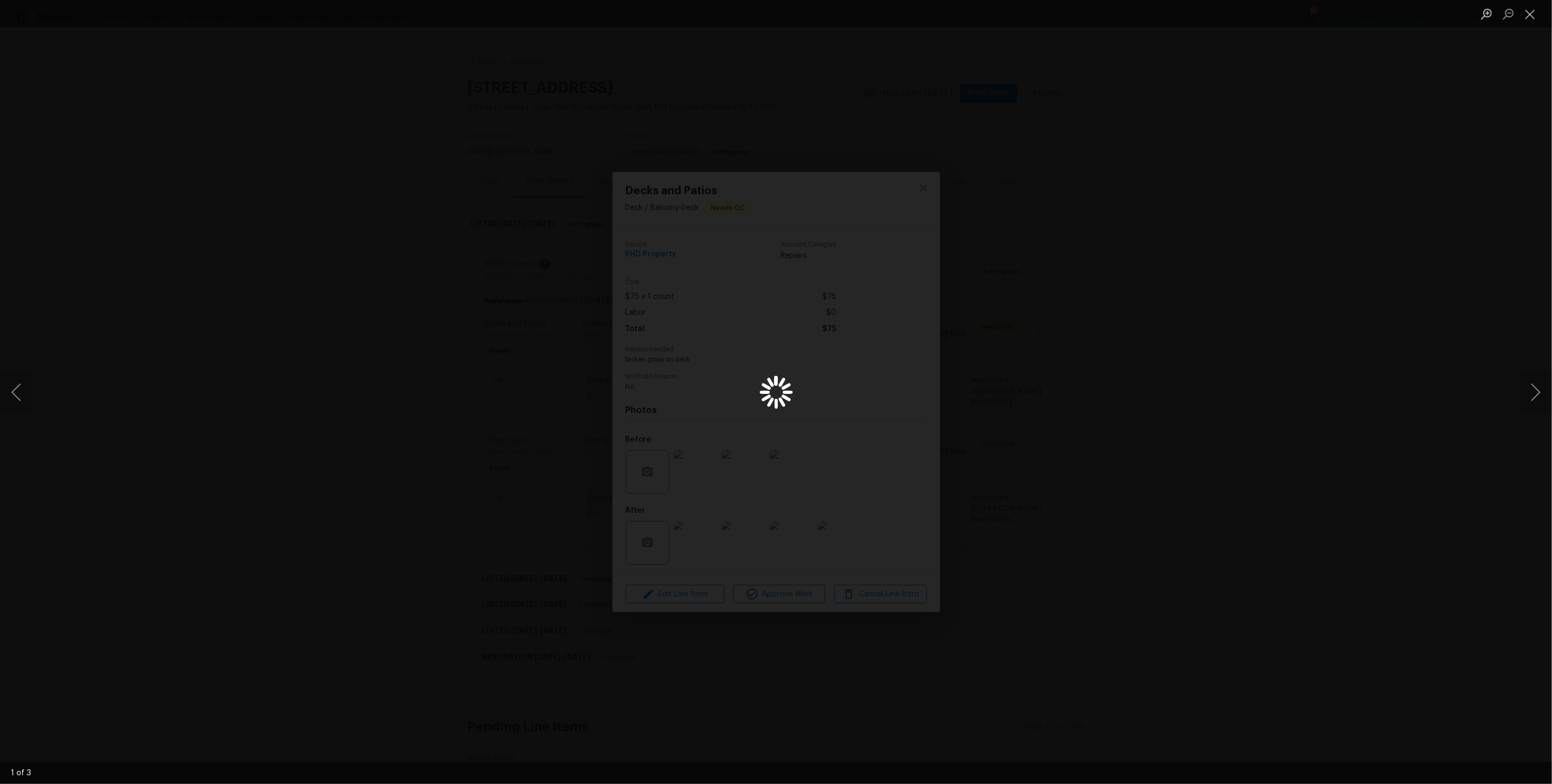
click at [1421, 348] on div "Lightbox" at bounding box center [776, 392] width 1552 height 784
click at [979, 295] on div "Lightbox" at bounding box center [776, 392] width 1552 height 784
click at [925, 193] on div "Lightbox" at bounding box center [776, 392] width 1552 height 784
click at [921, 196] on div "Lightbox" at bounding box center [776, 392] width 1552 height 784
click at [1528, 16] on button "Close lightbox" at bounding box center [1530, 14] width 22 height 19
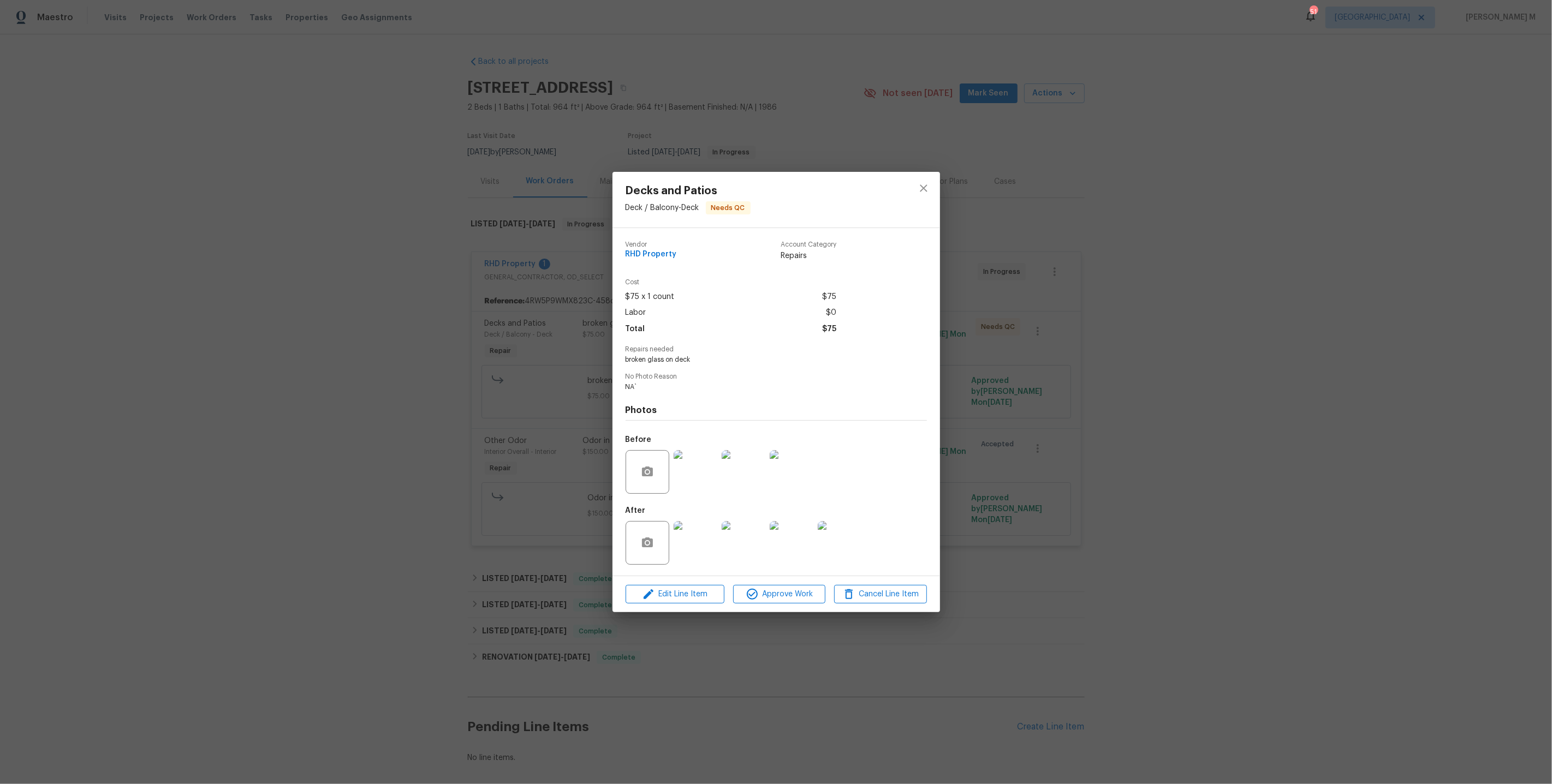
click at [374, 320] on div "Decks and Patios Deck / Balcony - Deck Needs QC Vendor RHD Property Account Cat…" at bounding box center [776, 392] width 1552 height 784
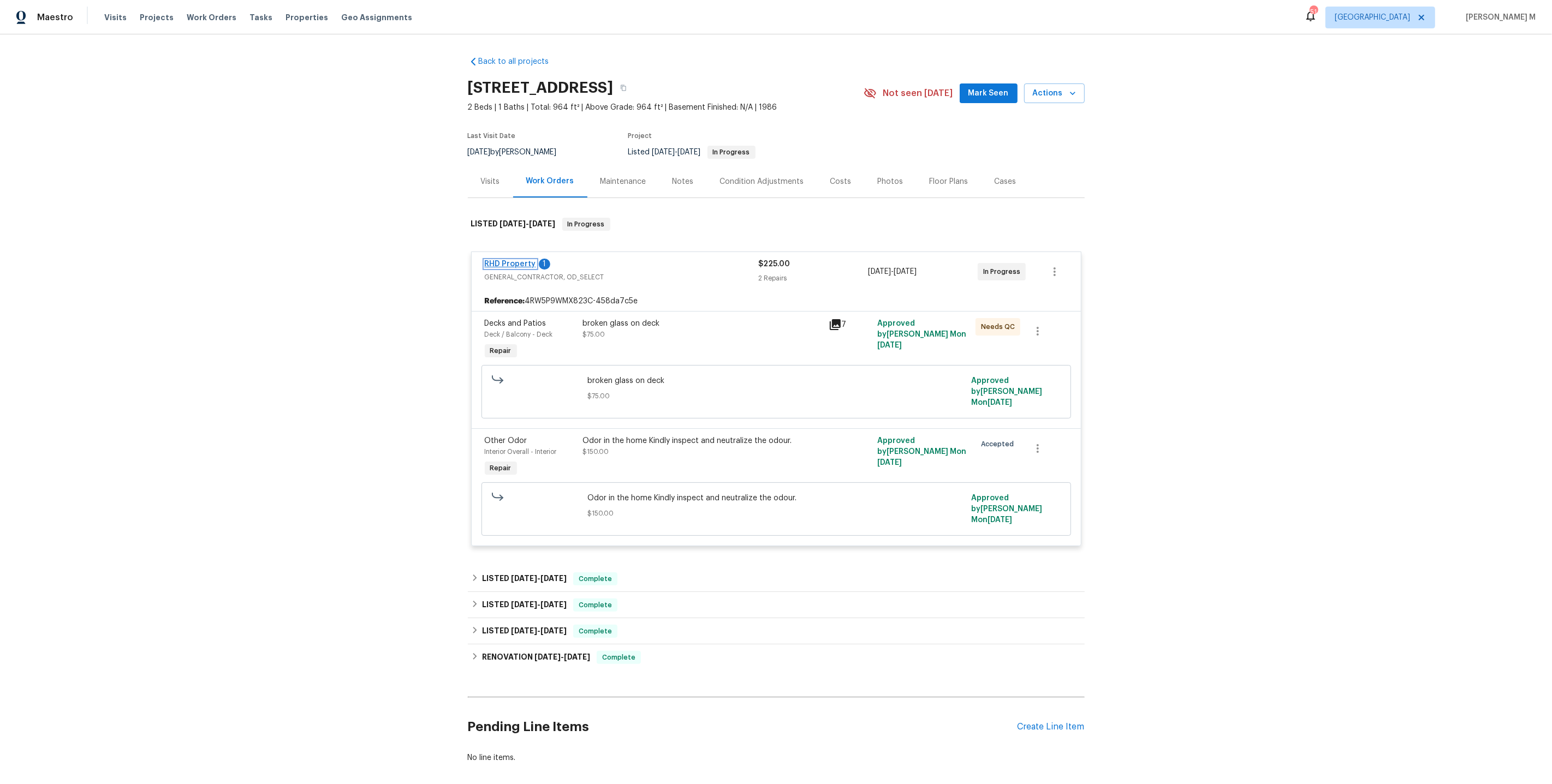
click at [521, 260] on link "RHD Property" at bounding box center [510, 264] width 51 height 8
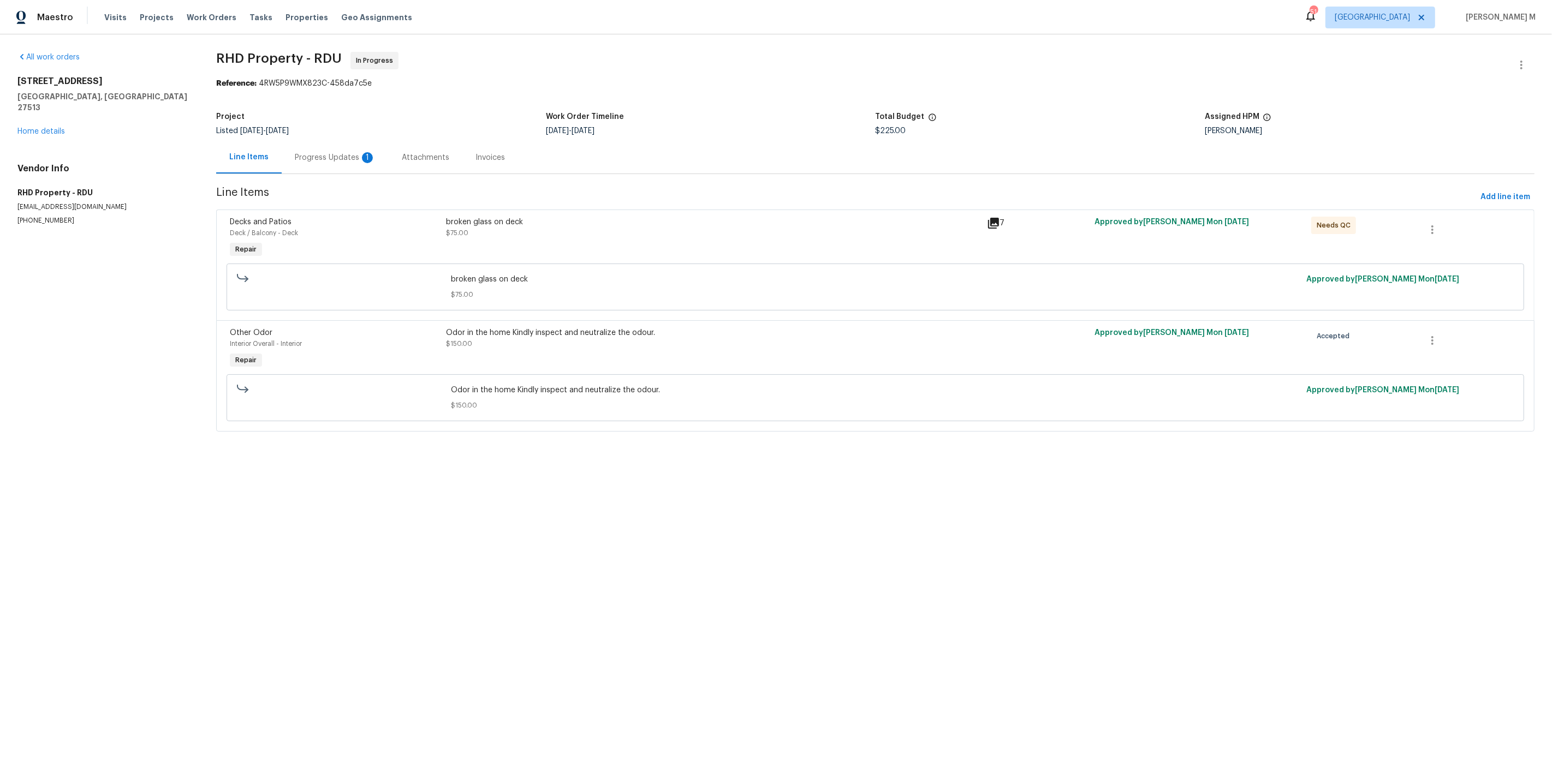
click at [304, 152] on div "Progress Updates 1" at bounding box center [335, 158] width 81 height 11
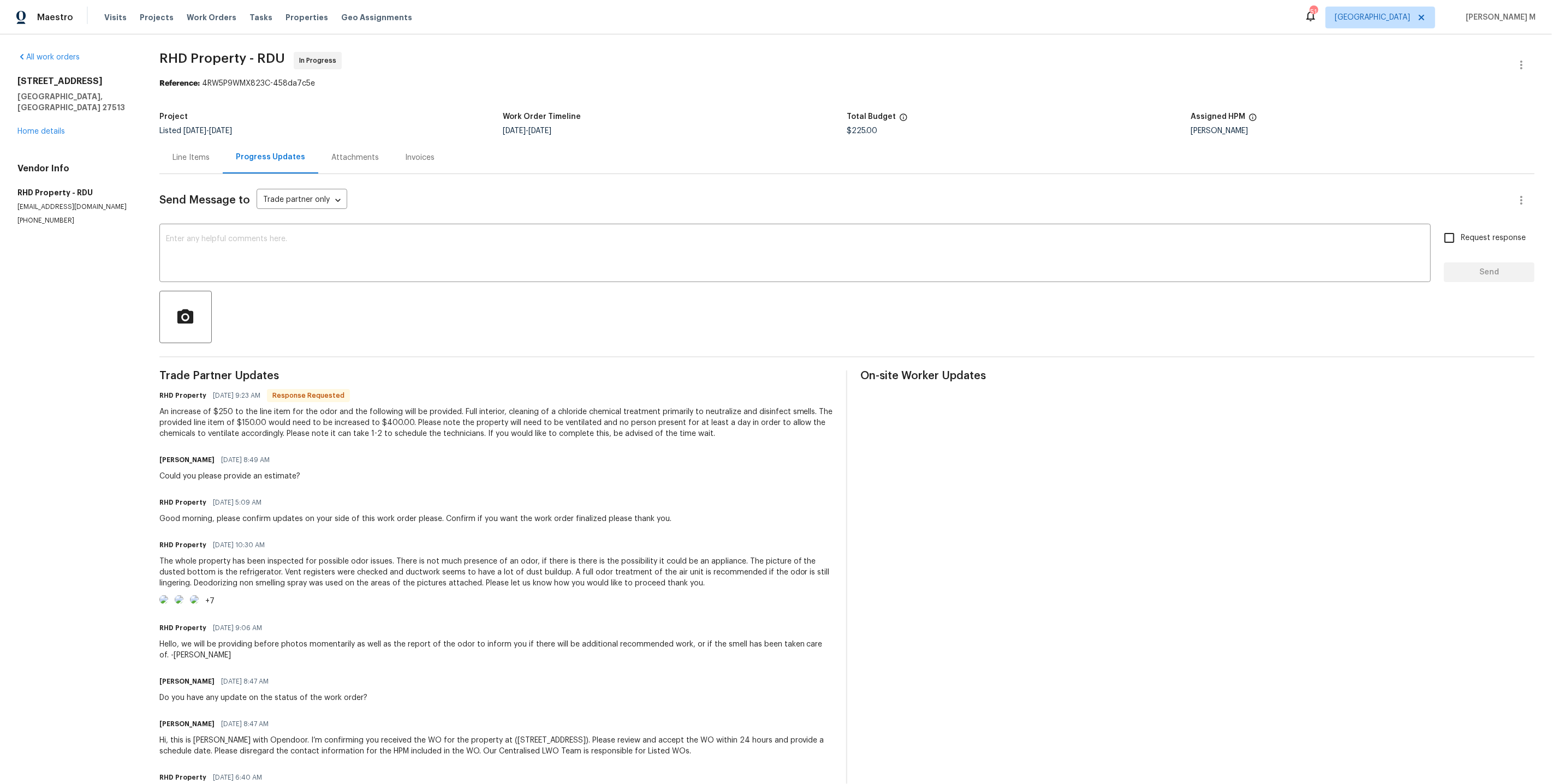
click at [173, 157] on div "Line Items" at bounding box center [191, 158] width 37 height 11
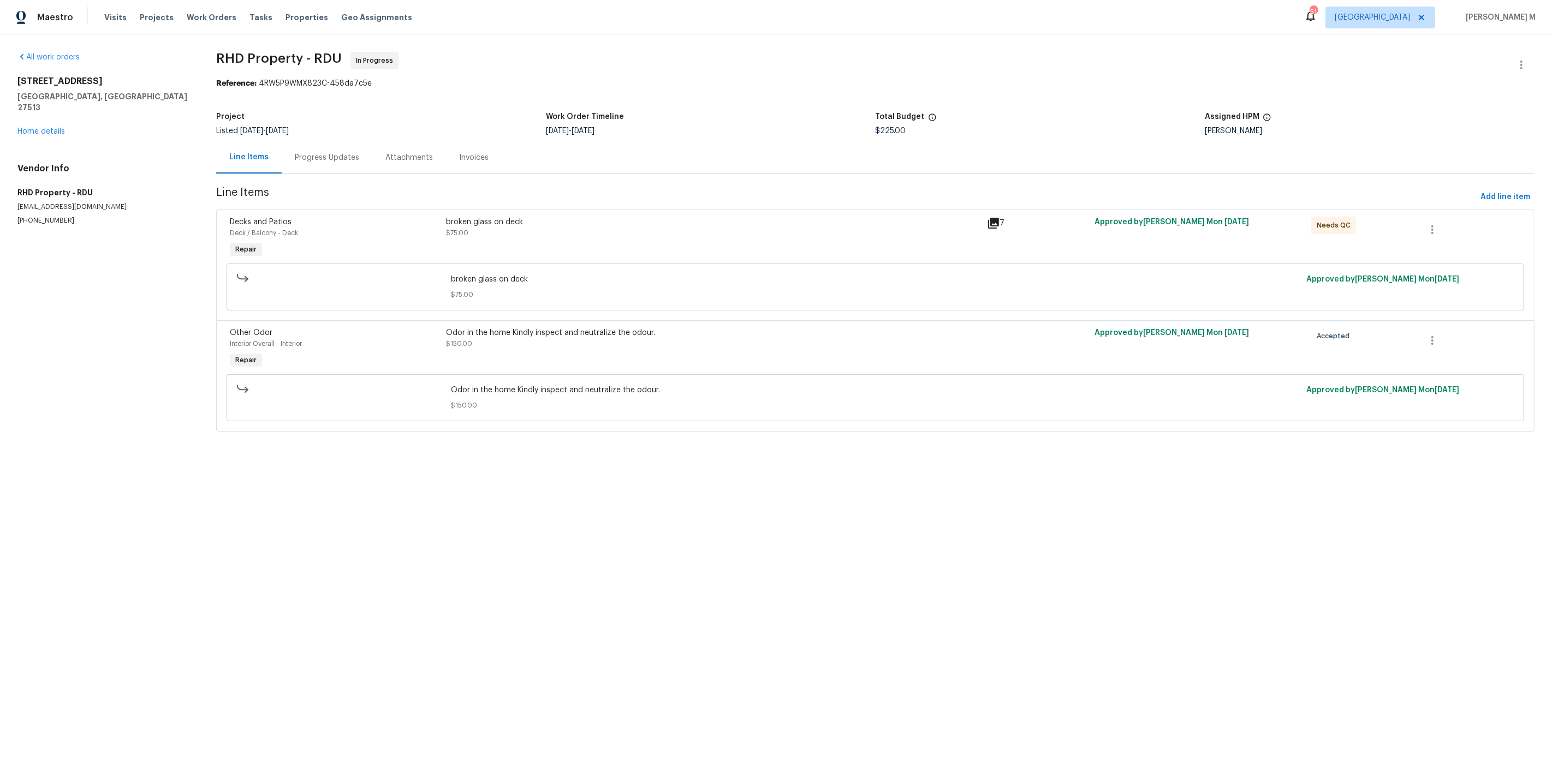
click at [490, 235] on div "broken glass on deck $75.00" at bounding box center [712, 239] width 540 height 50
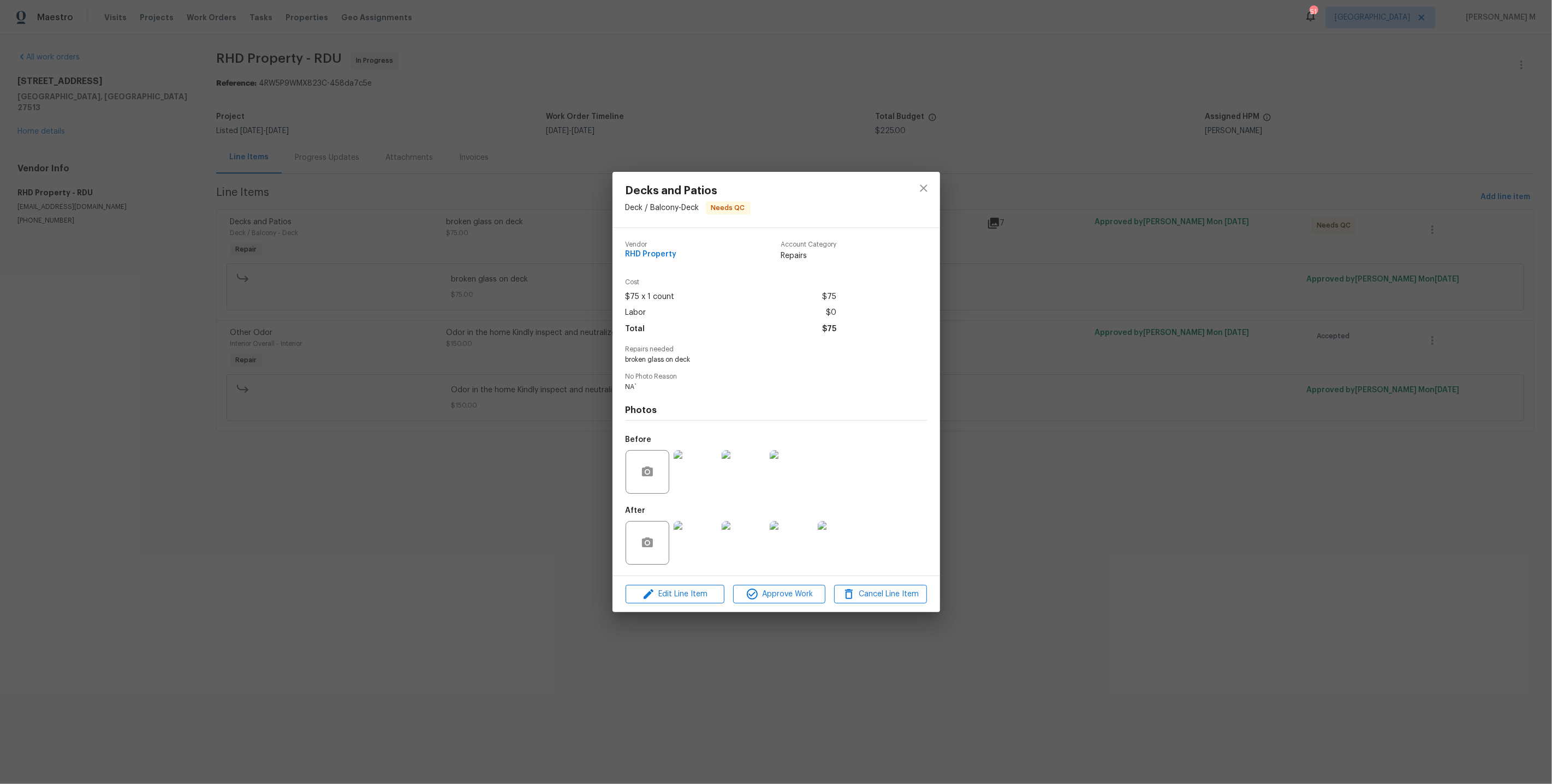
click at [677, 450] on img at bounding box center [695, 472] width 44 height 44
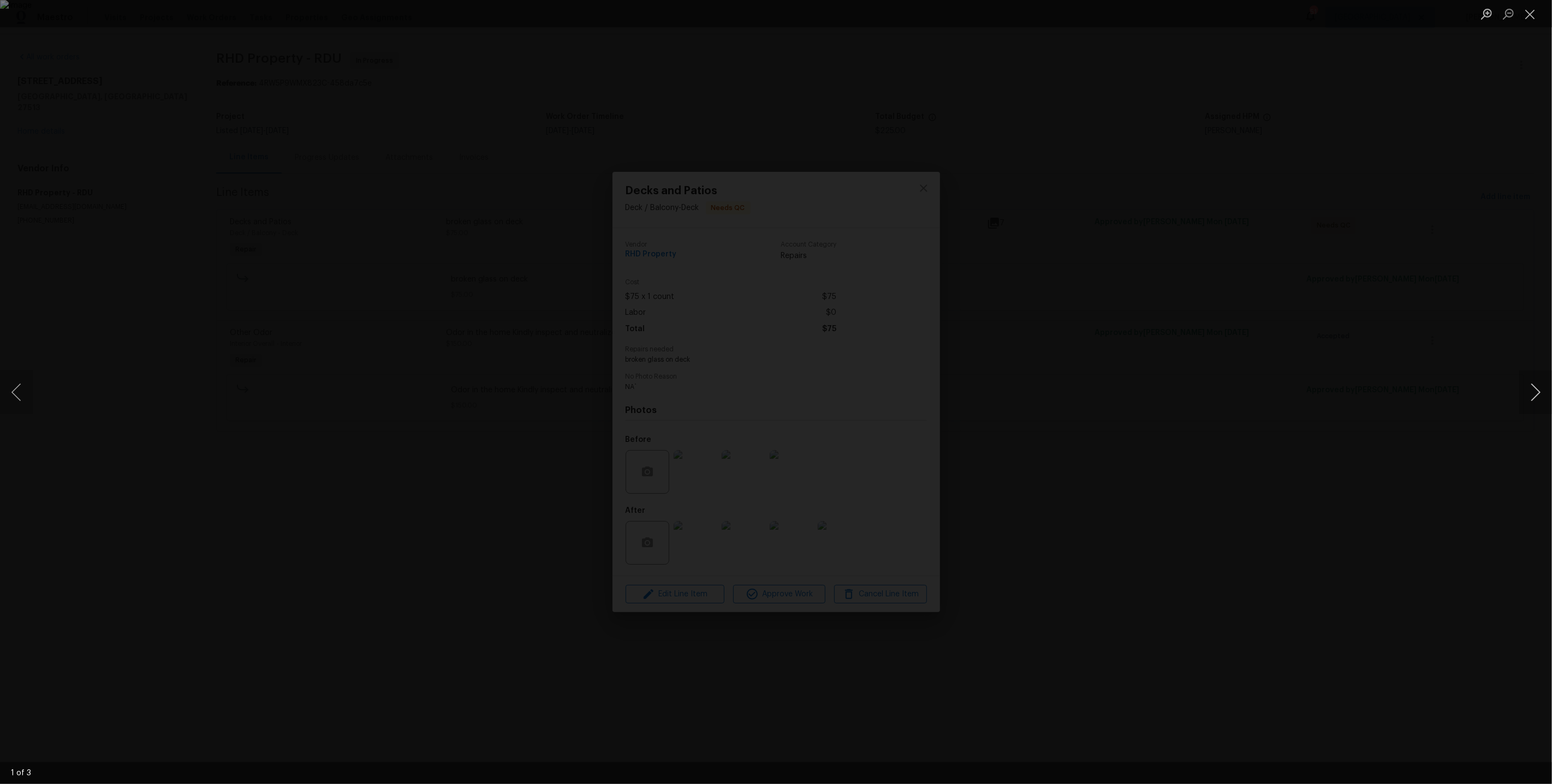
click at [1547, 396] on button "Next image" at bounding box center [1535, 392] width 33 height 44
click at [1430, 281] on div "Lightbox" at bounding box center [776, 392] width 1552 height 784
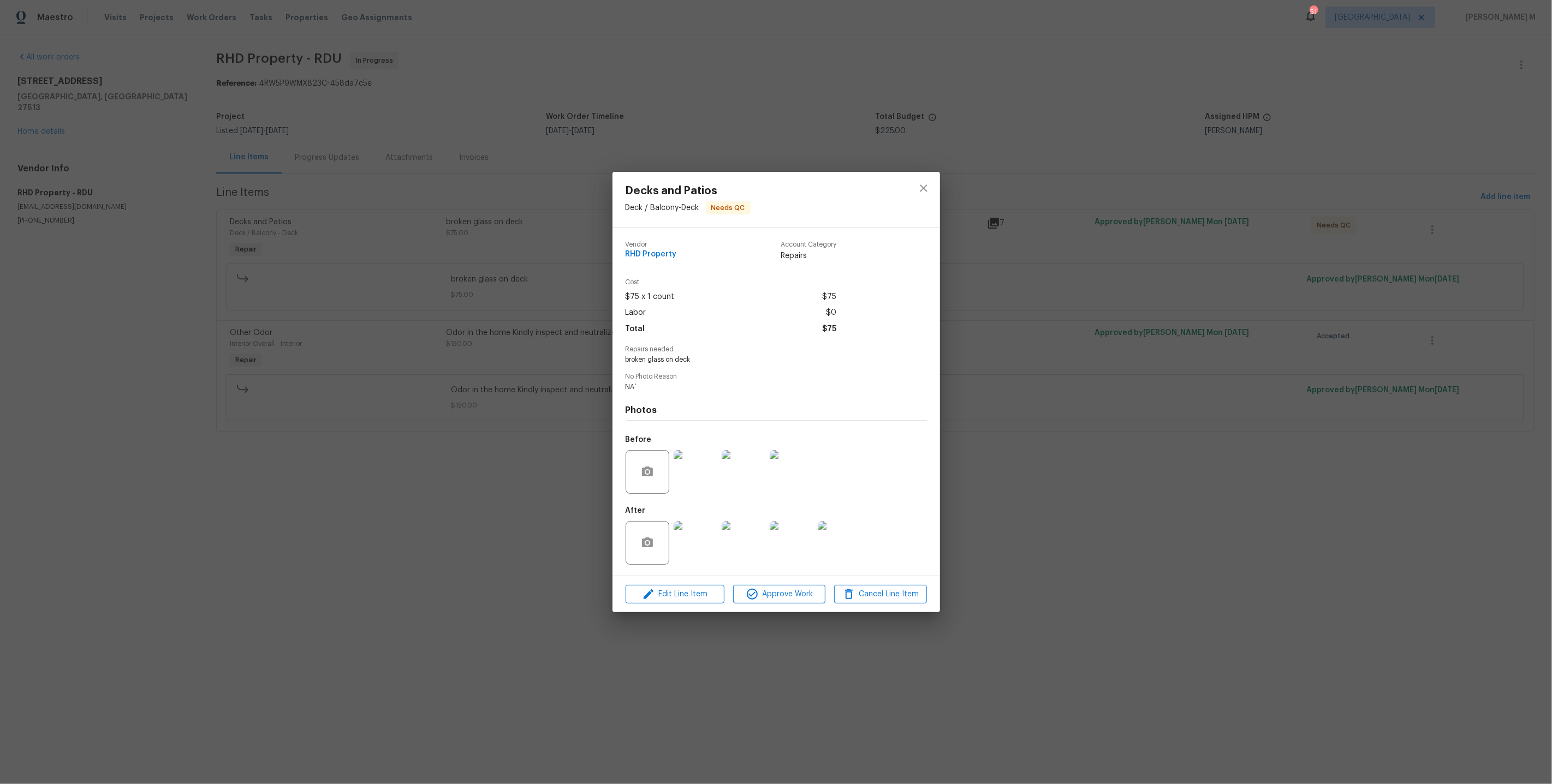
click at [1430, 281] on div "Decks and Patios Deck / Balcony - Deck Needs QC Vendor RHD Property Account Cat…" at bounding box center [776, 392] width 1552 height 784
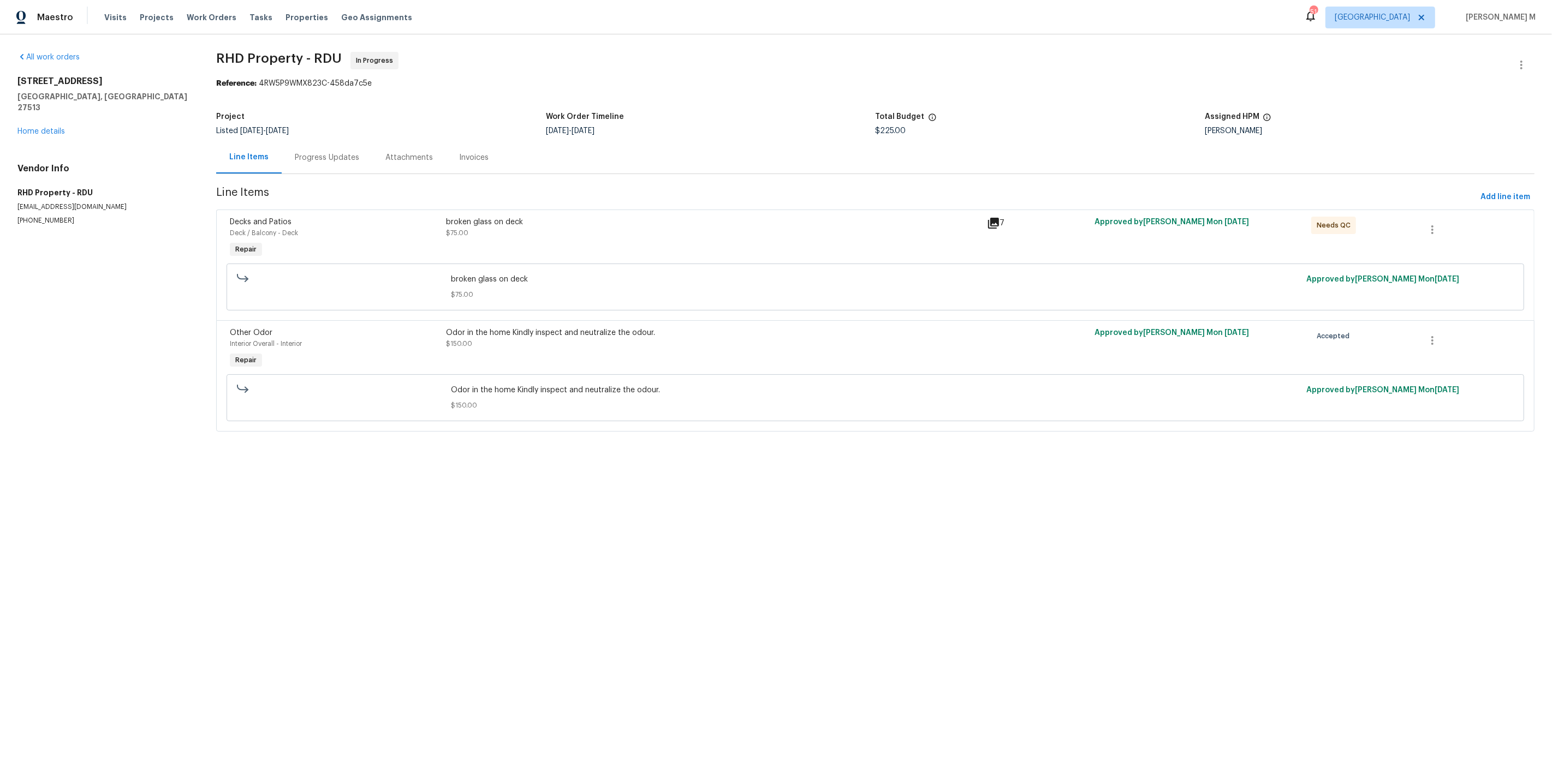
click at [537, 235] on div "broken glass on deck $75.00" at bounding box center [712, 239] width 540 height 50
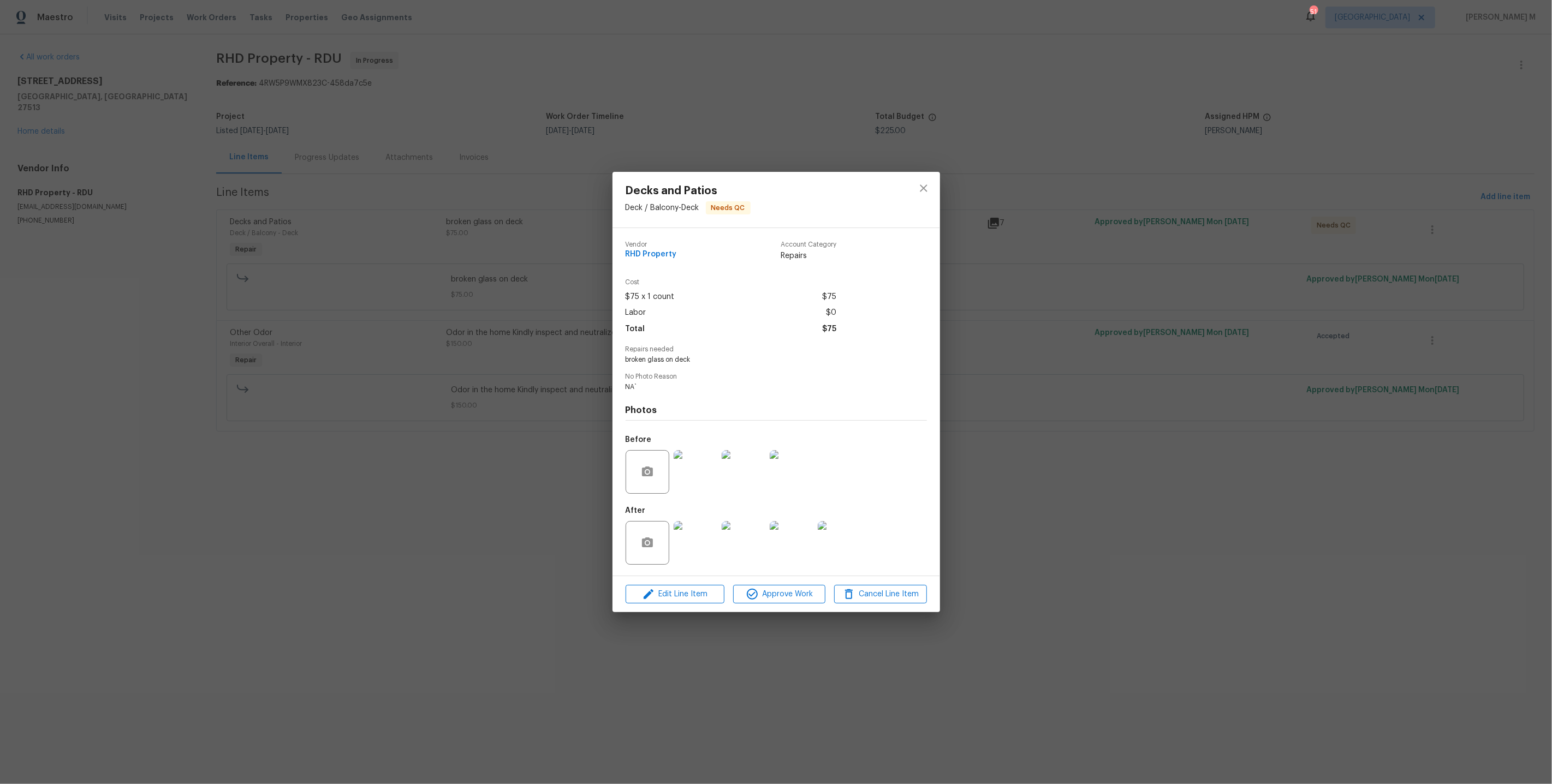
click at [702, 542] on img at bounding box center [695, 543] width 44 height 44
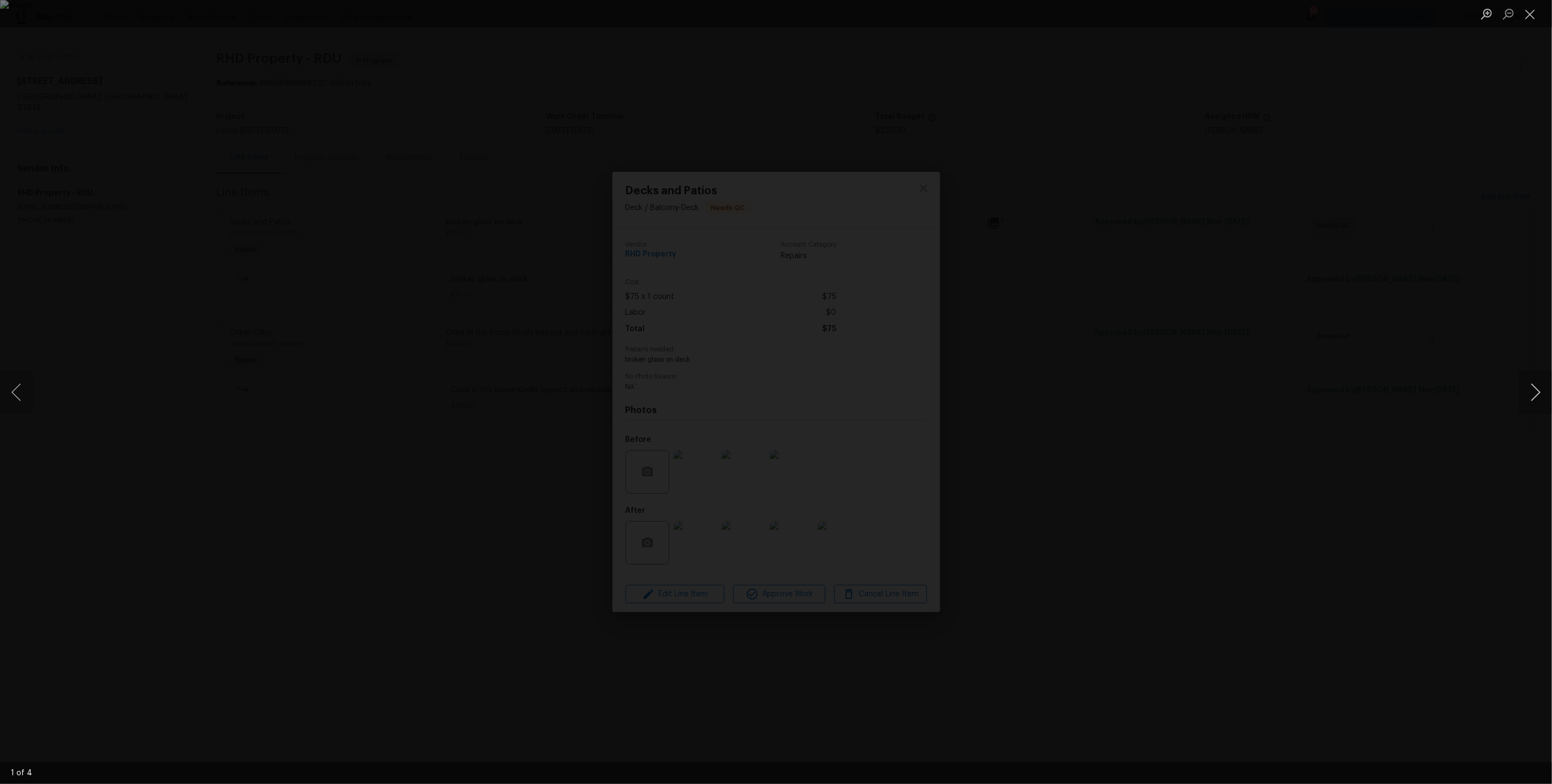
click at [1525, 394] on button "Next image" at bounding box center [1535, 392] width 33 height 44
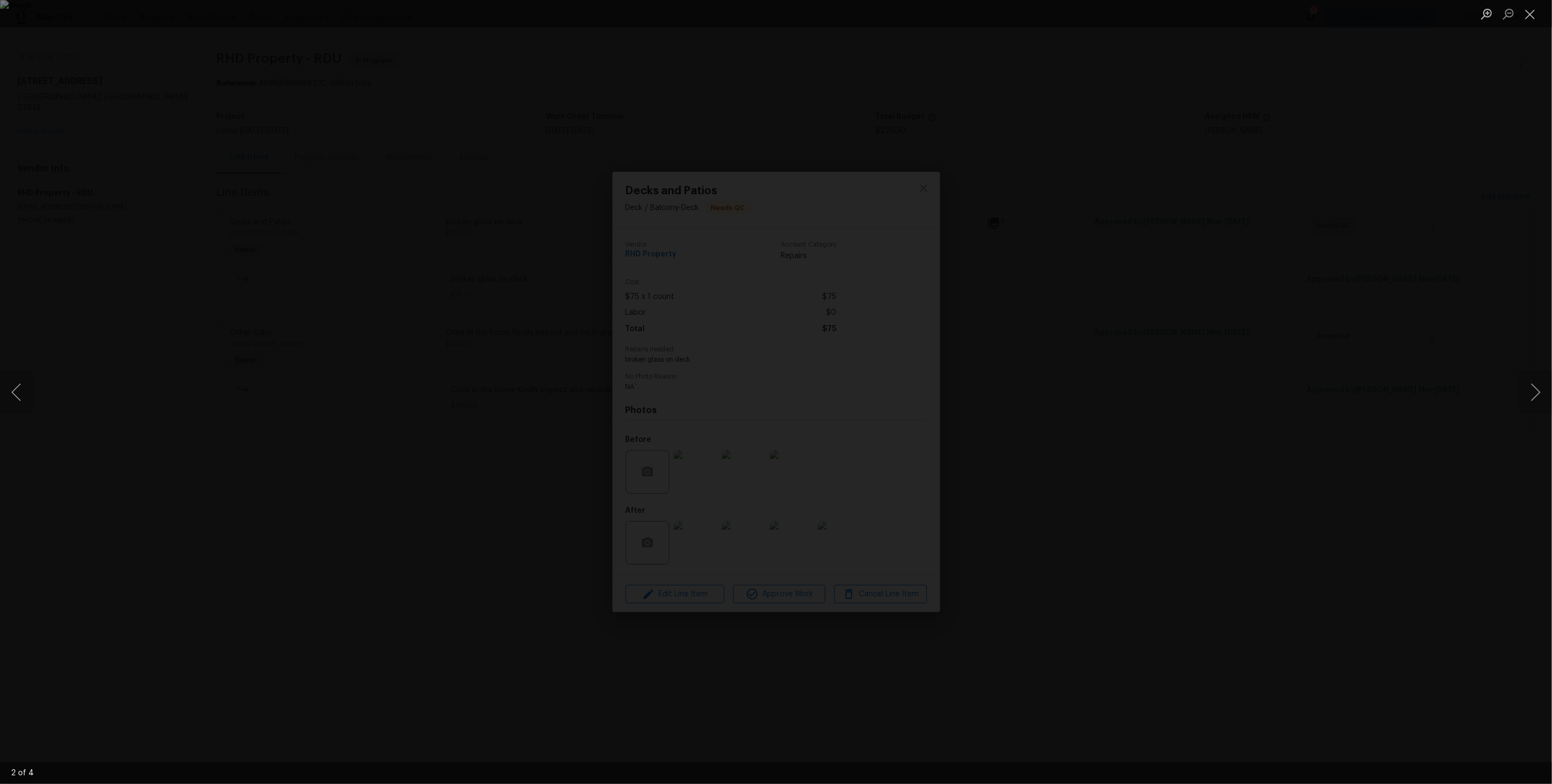
click at [1457, 209] on div "Lightbox" at bounding box center [776, 392] width 1552 height 784
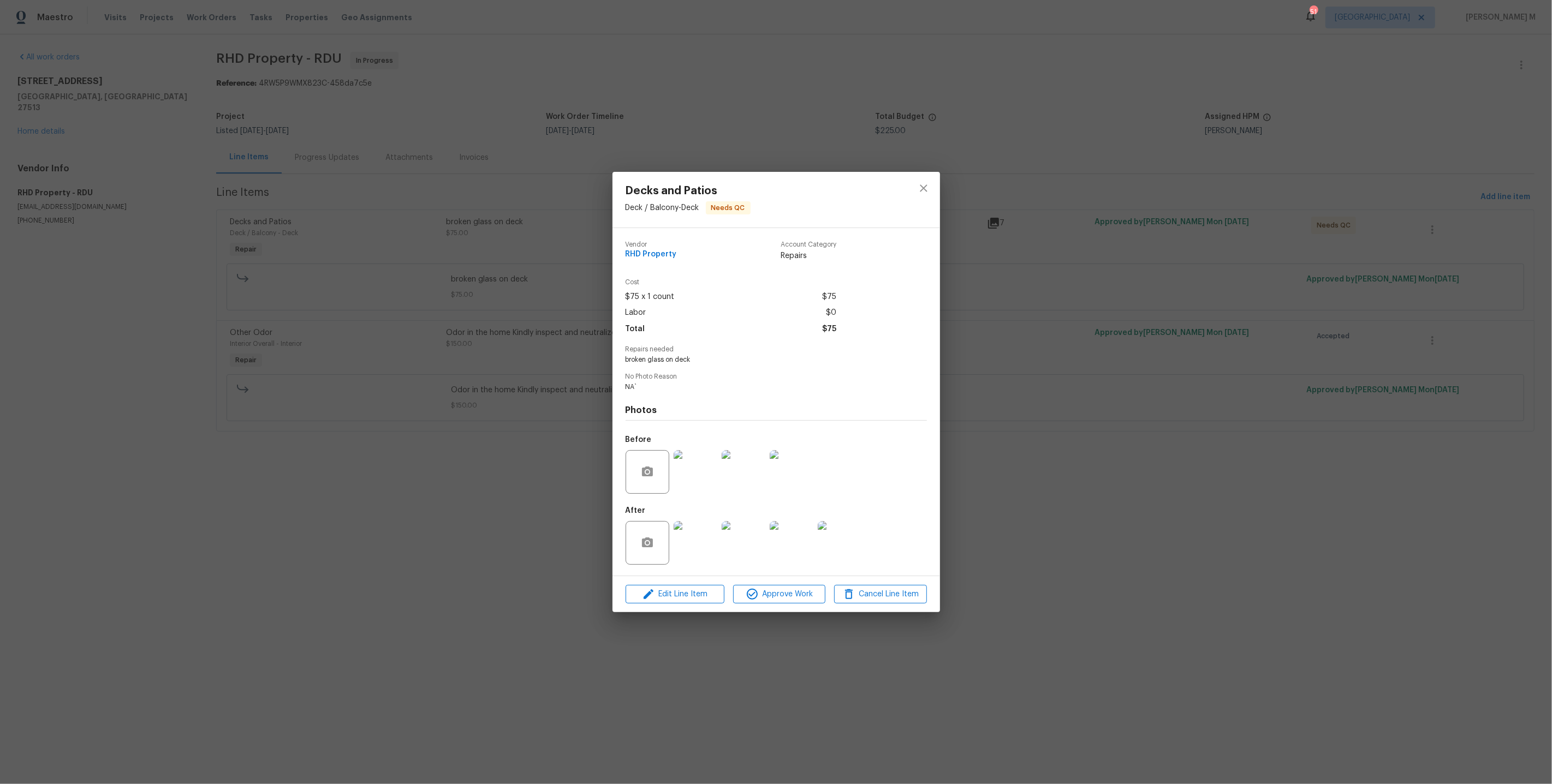
click at [1280, 239] on div "Decks and Patios Deck / Balcony - Deck Needs QC Vendor RHD Property Account Cat…" at bounding box center [776, 392] width 1552 height 784
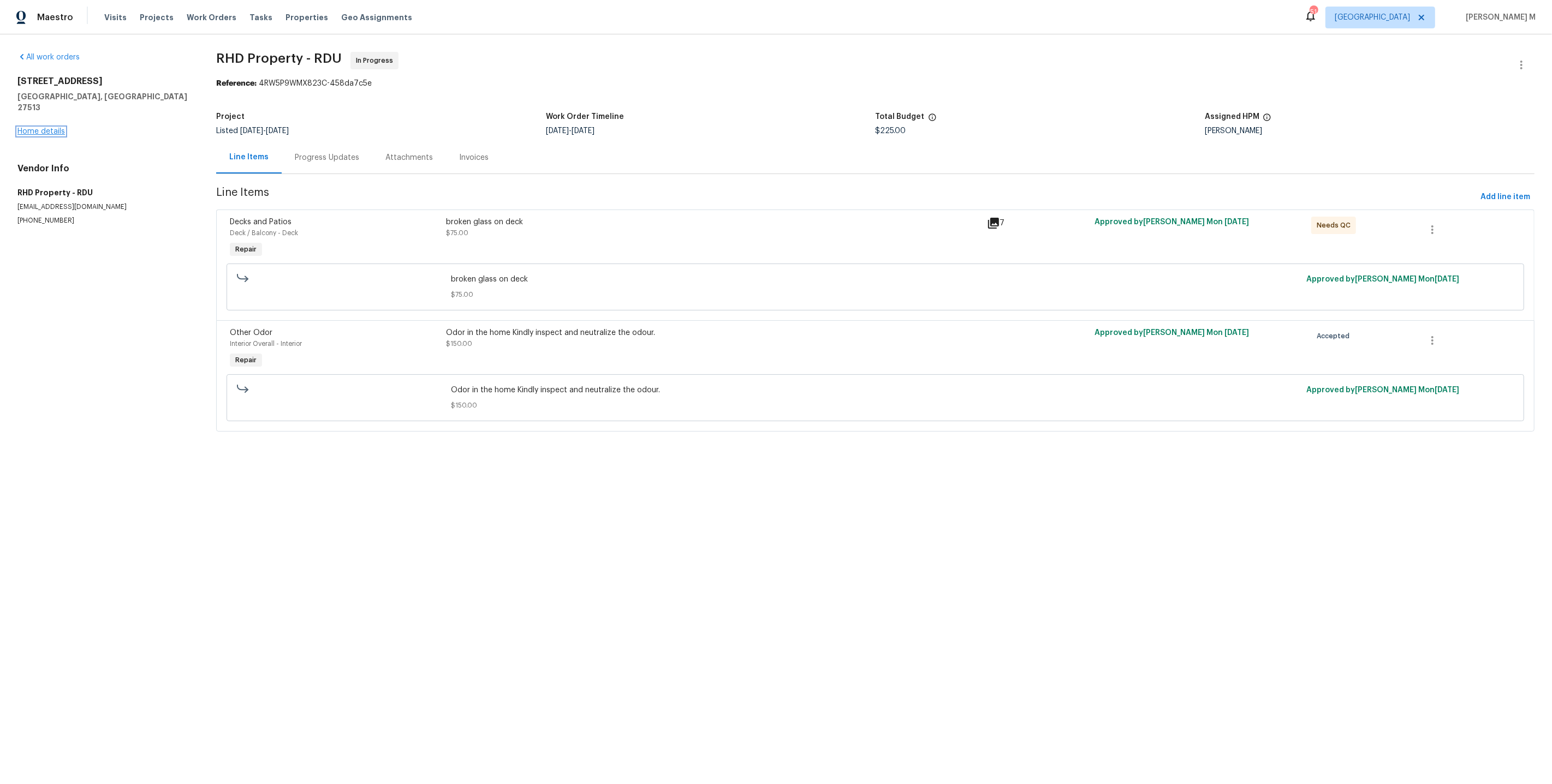
click at [49, 128] on link "Home details" at bounding box center [41, 132] width 47 height 8
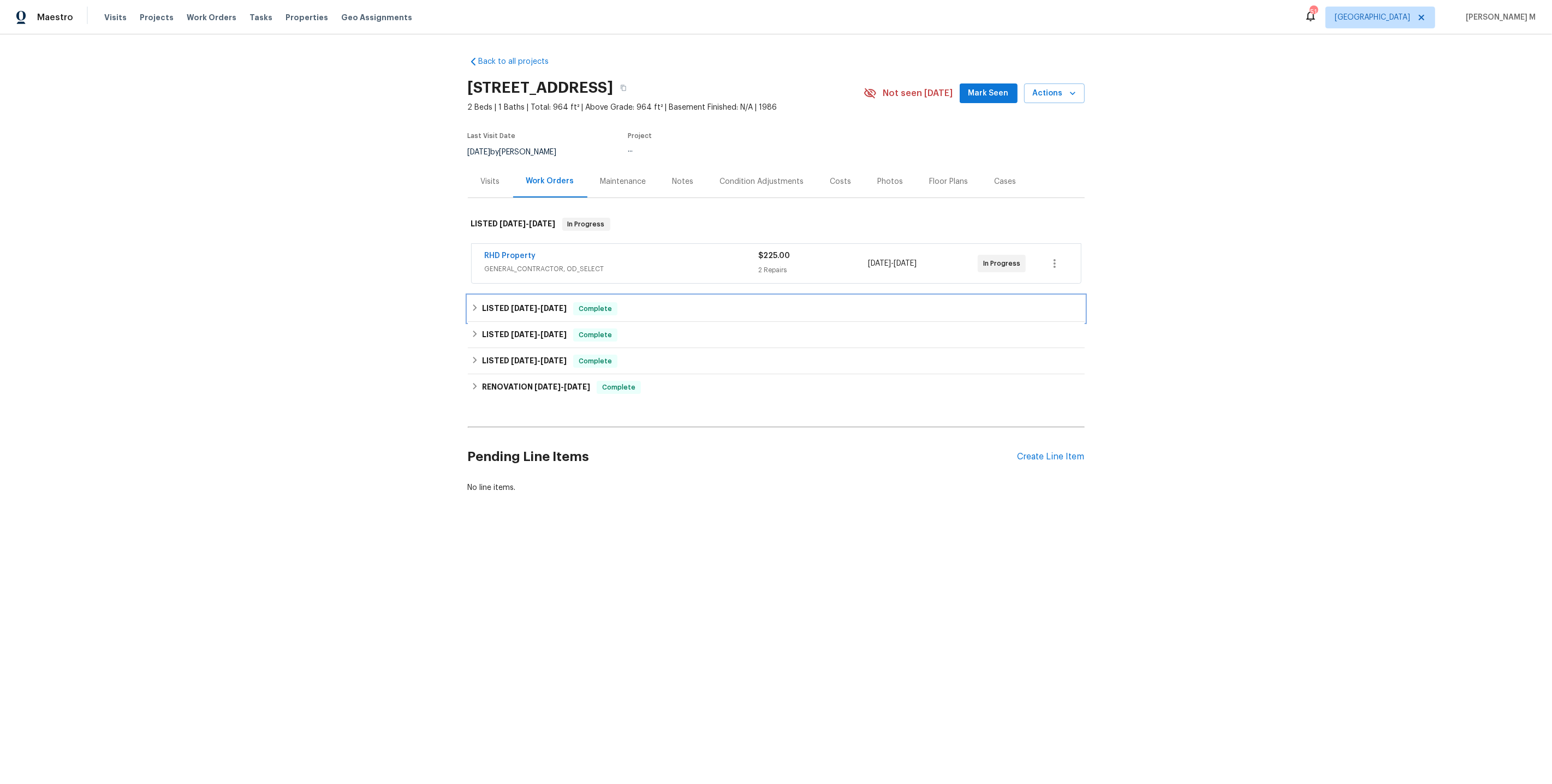
click at [512, 312] on div "LISTED [DATE] - [DATE] Complete" at bounding box center [776, 309] width 617 height 26
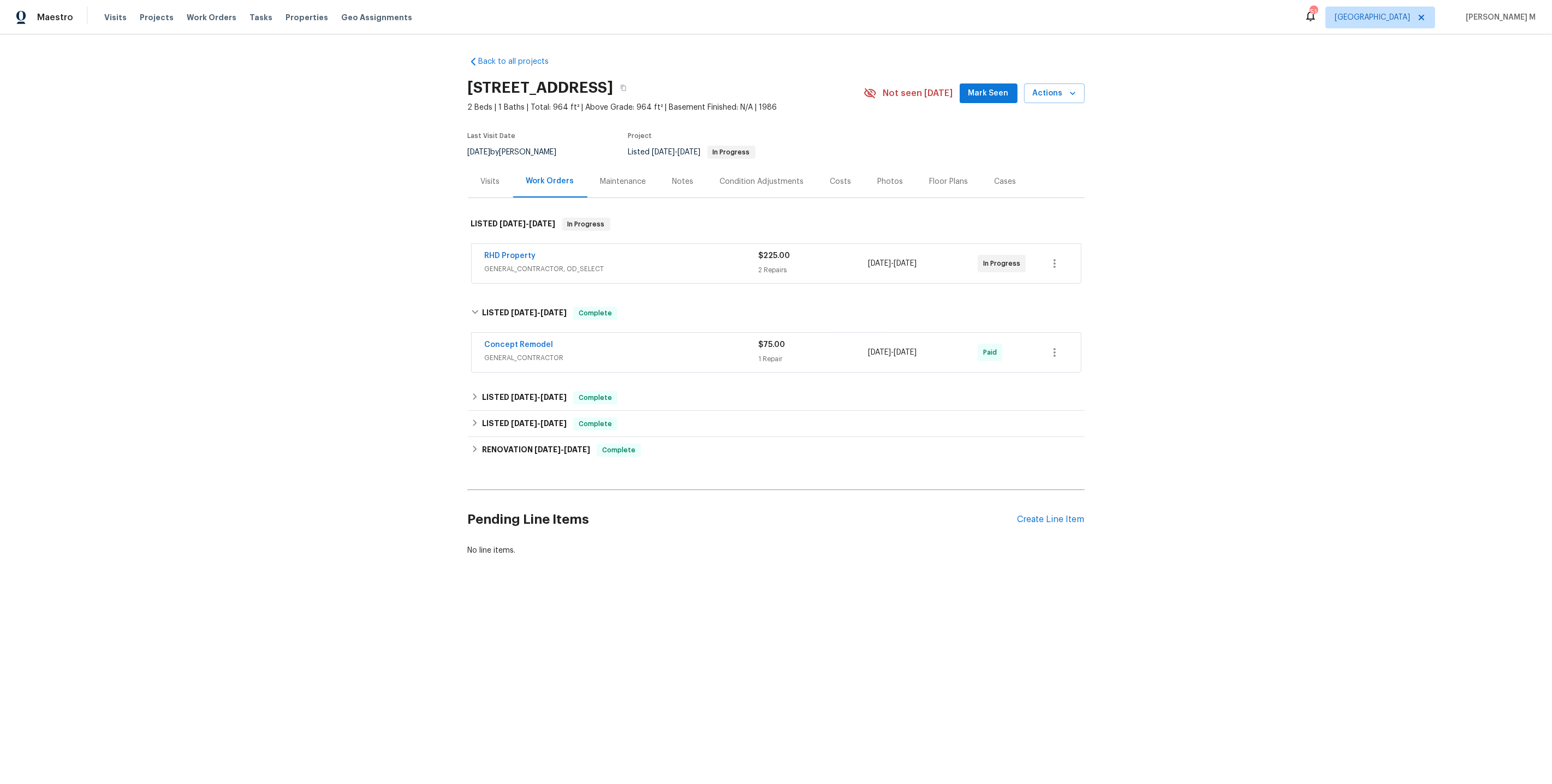
click at [517, 353] on span "GENERAL_CONTRACTOR" at bounding box center [622, 357] width 274 height 11
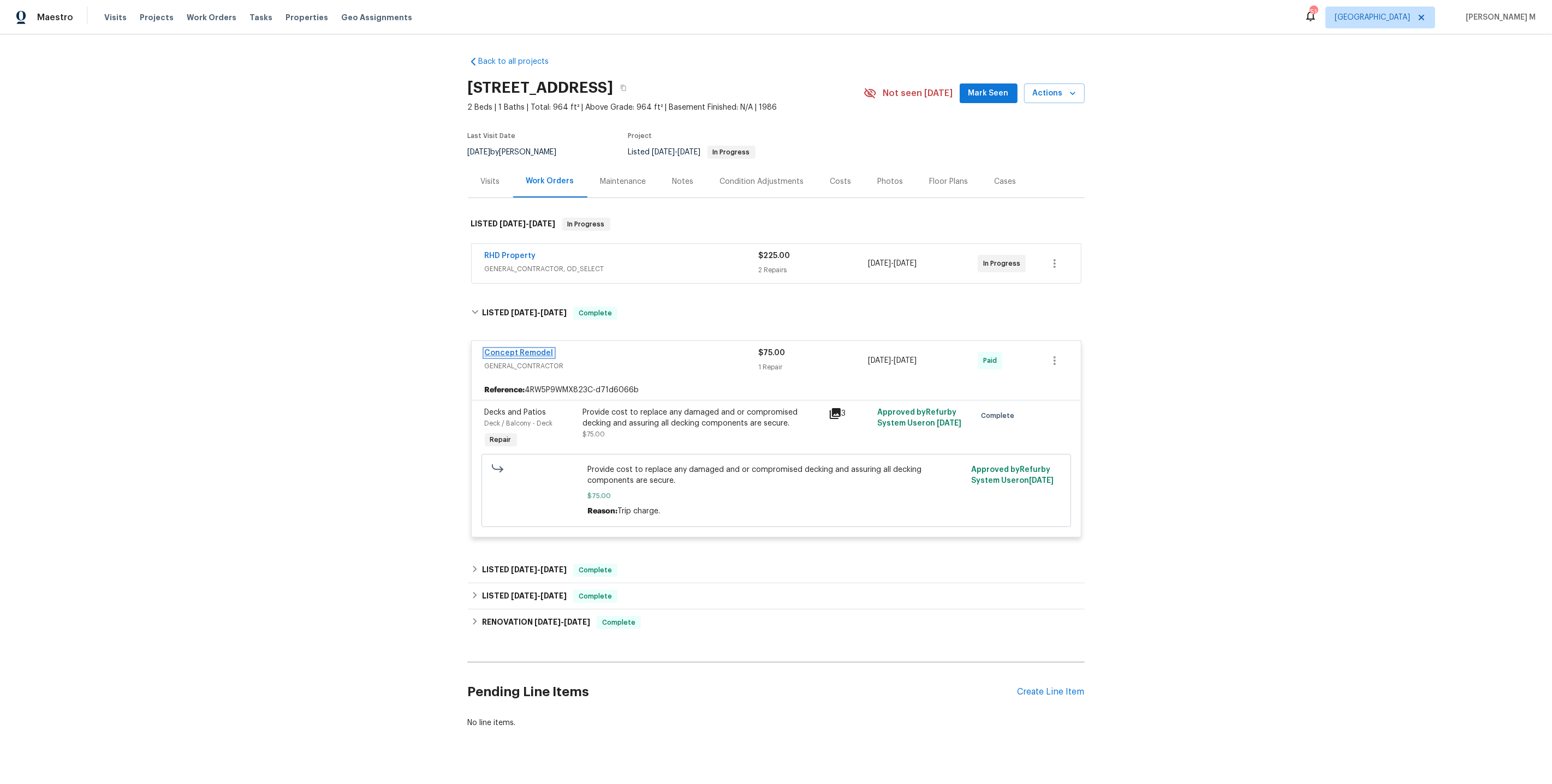
click at [520, 350] on link "Concept Remodel" at bounding box center [519, 353] width 69 height 8
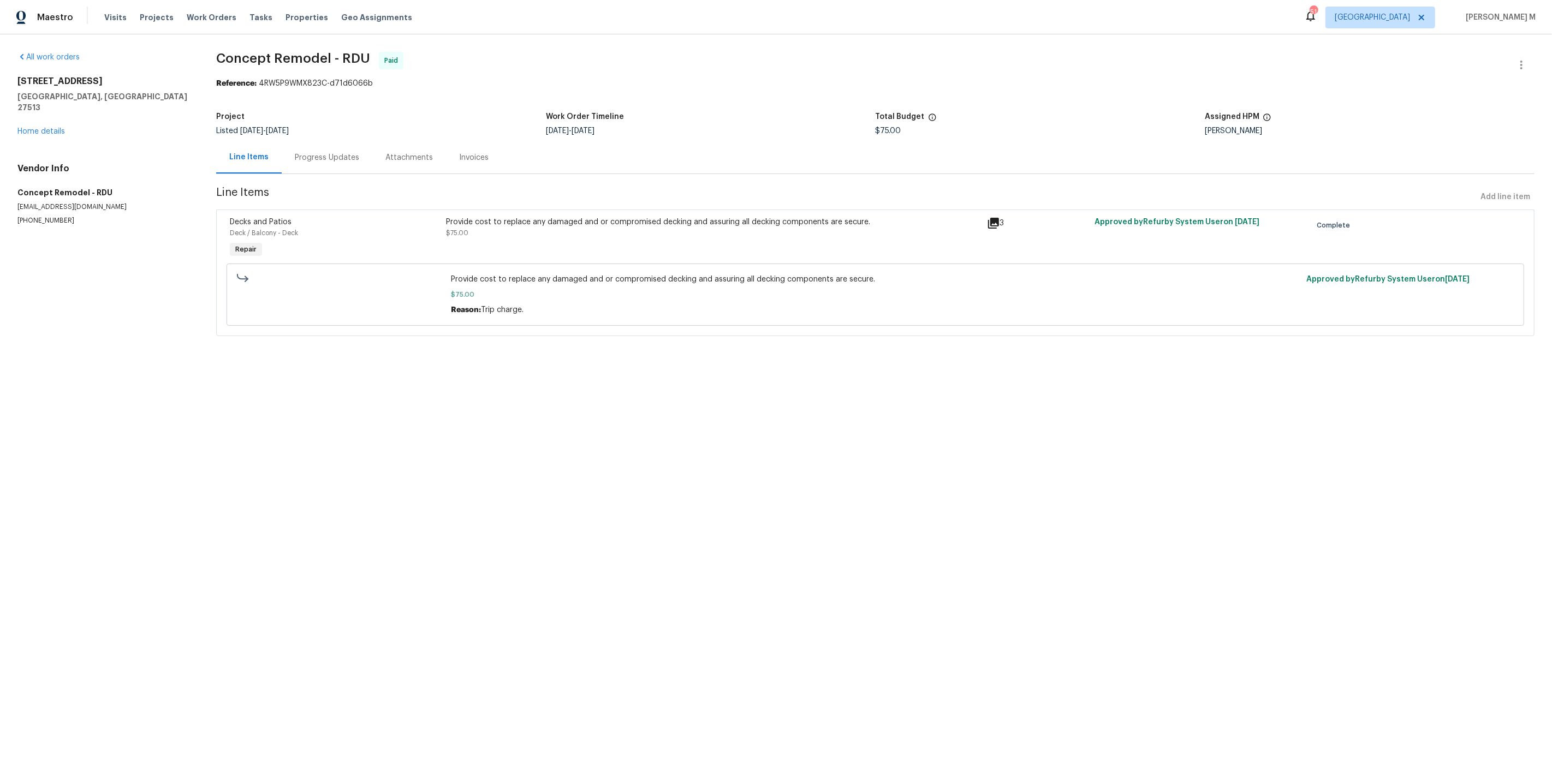
click at [297, 157] on div "Progress Updates" at bounding box center [327, 158] width 65 height 11
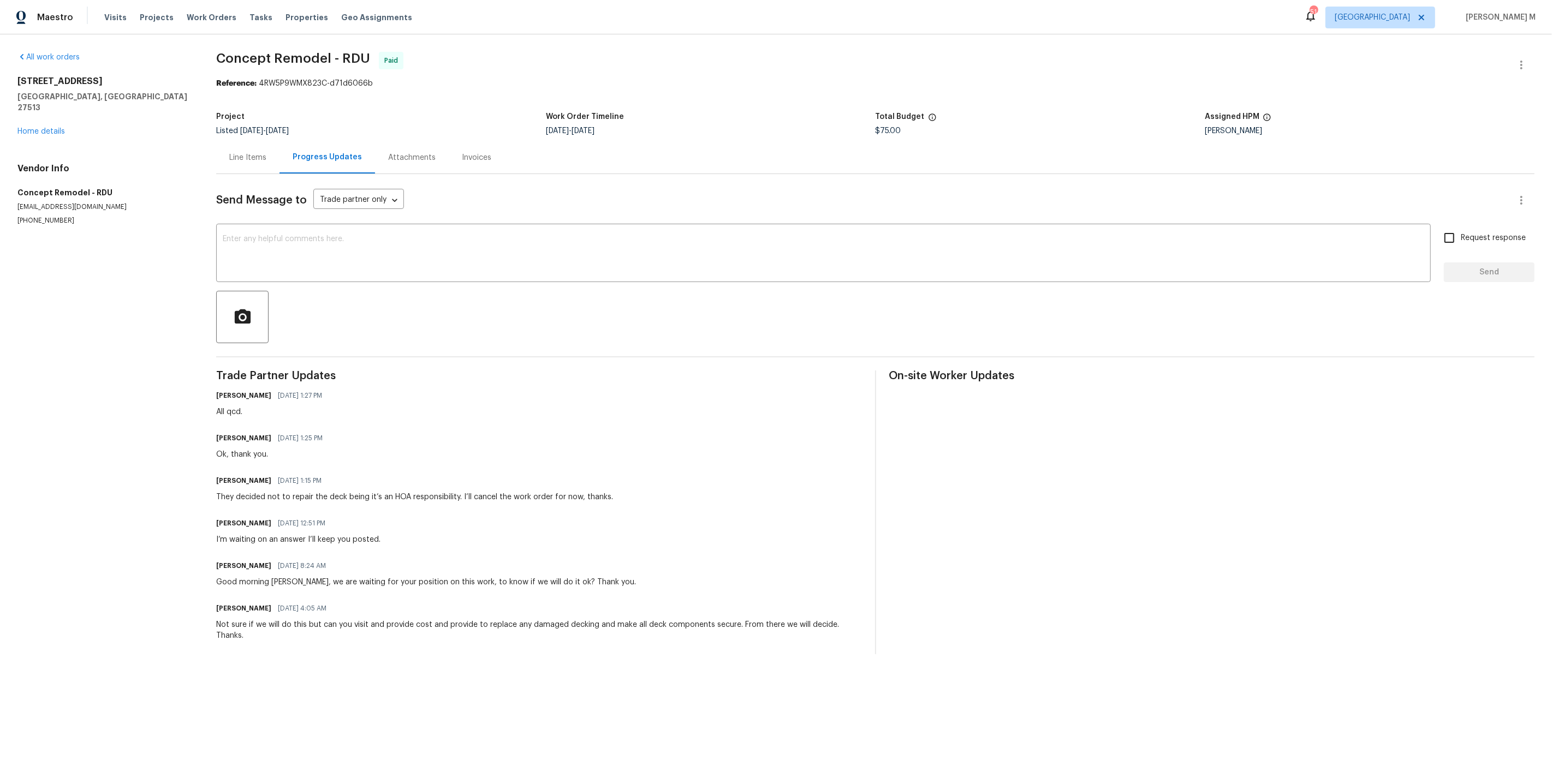
click at [256, 162] on div "Line Items" at bounding box center [248, 157] width 63 height 32
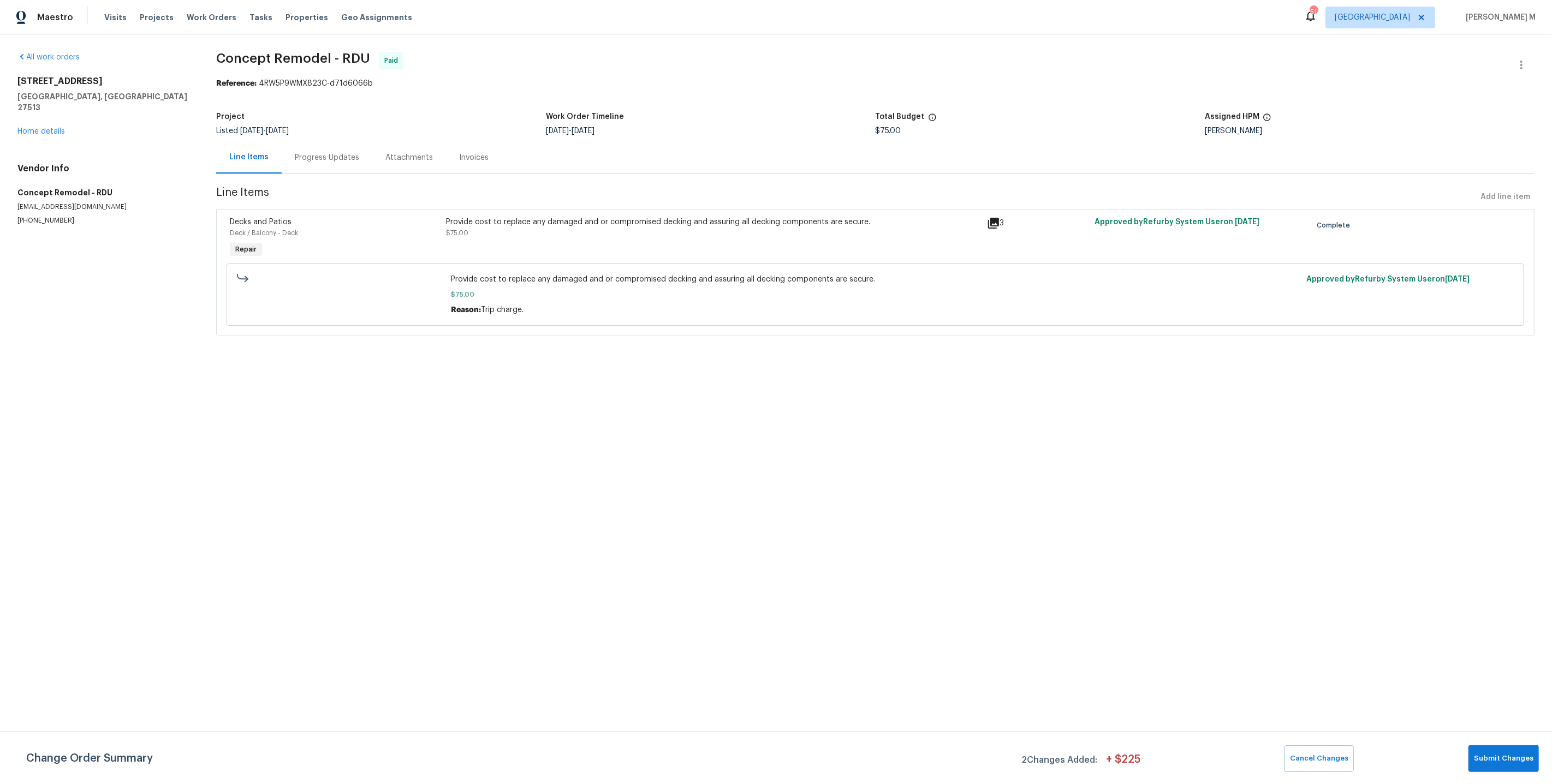
click at [338, 155] on div "Progress Updates" at bounding box center [327, 158] width 65 height 11
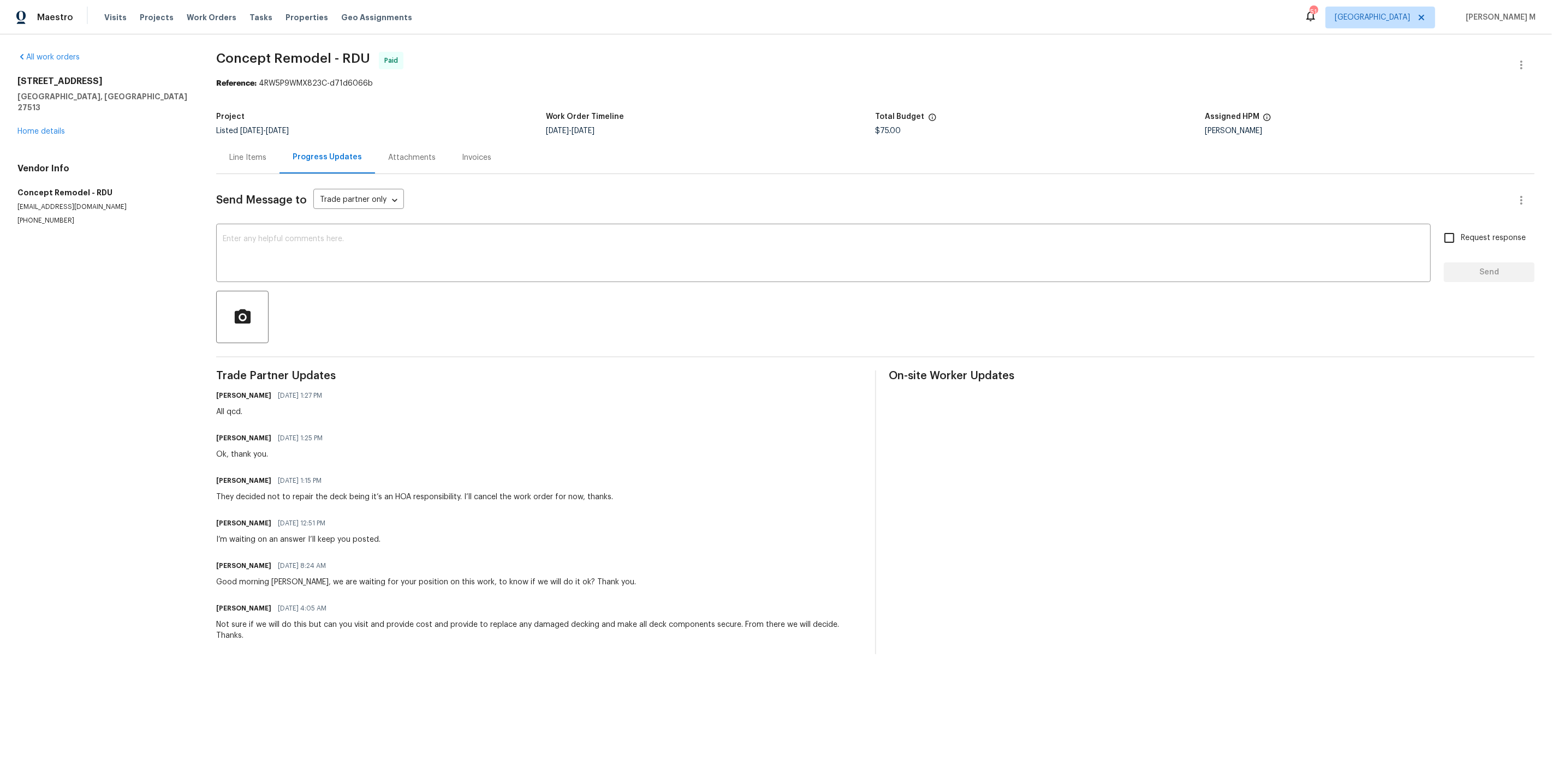
click at [239, 155] on div "Line Items" at bounding box center [248, 158] width 37 height 11
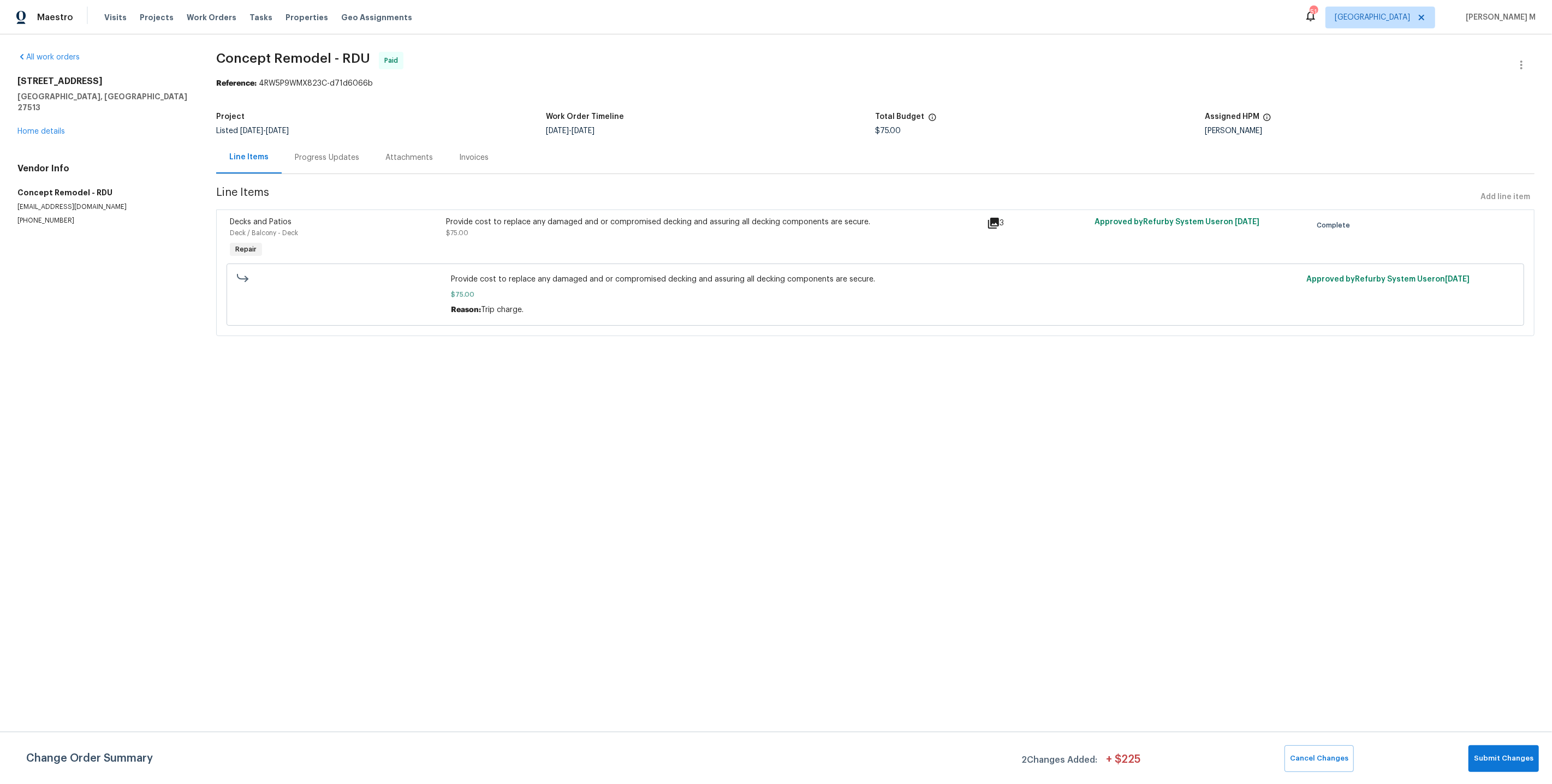
click at [255, 152] on div "Line Items" at bounding box center [249, 157] width 40 height 11
click at [329, 152] on div "Progress Updates" at bounding box center [327, 158] width 65 height 11
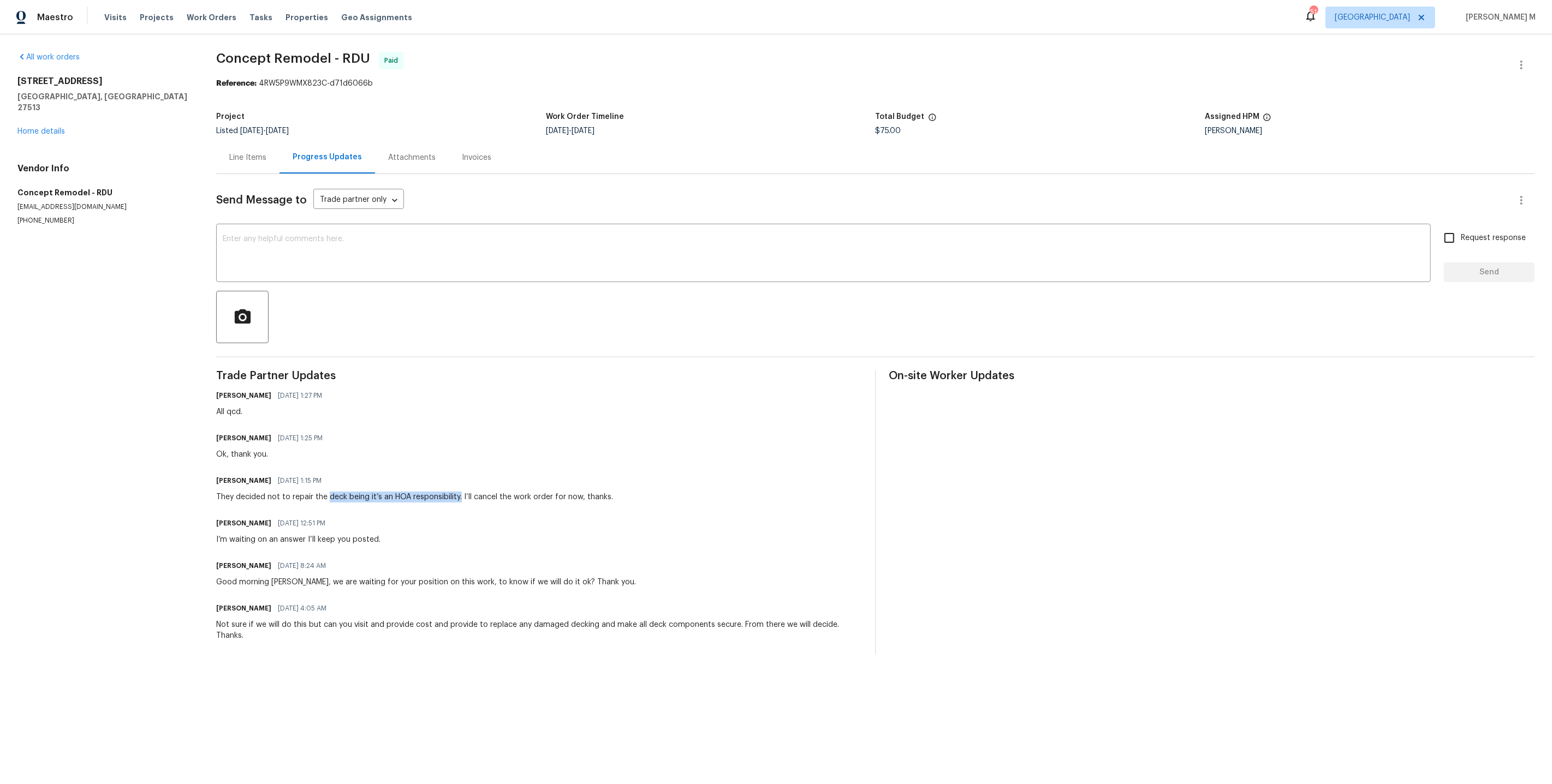
drag, startPoint x: 325, startPoint y: 480, endPoint x: 457, endPoint y: 480, distance: 132.0
click at [457, 492] on div "They decided not to repair the deck being it’s an HOA responsibility. I’ll canc…" at bounding box center [414, 497] width 397 height 11
copy div "deck being it’s an HOA responsibility."
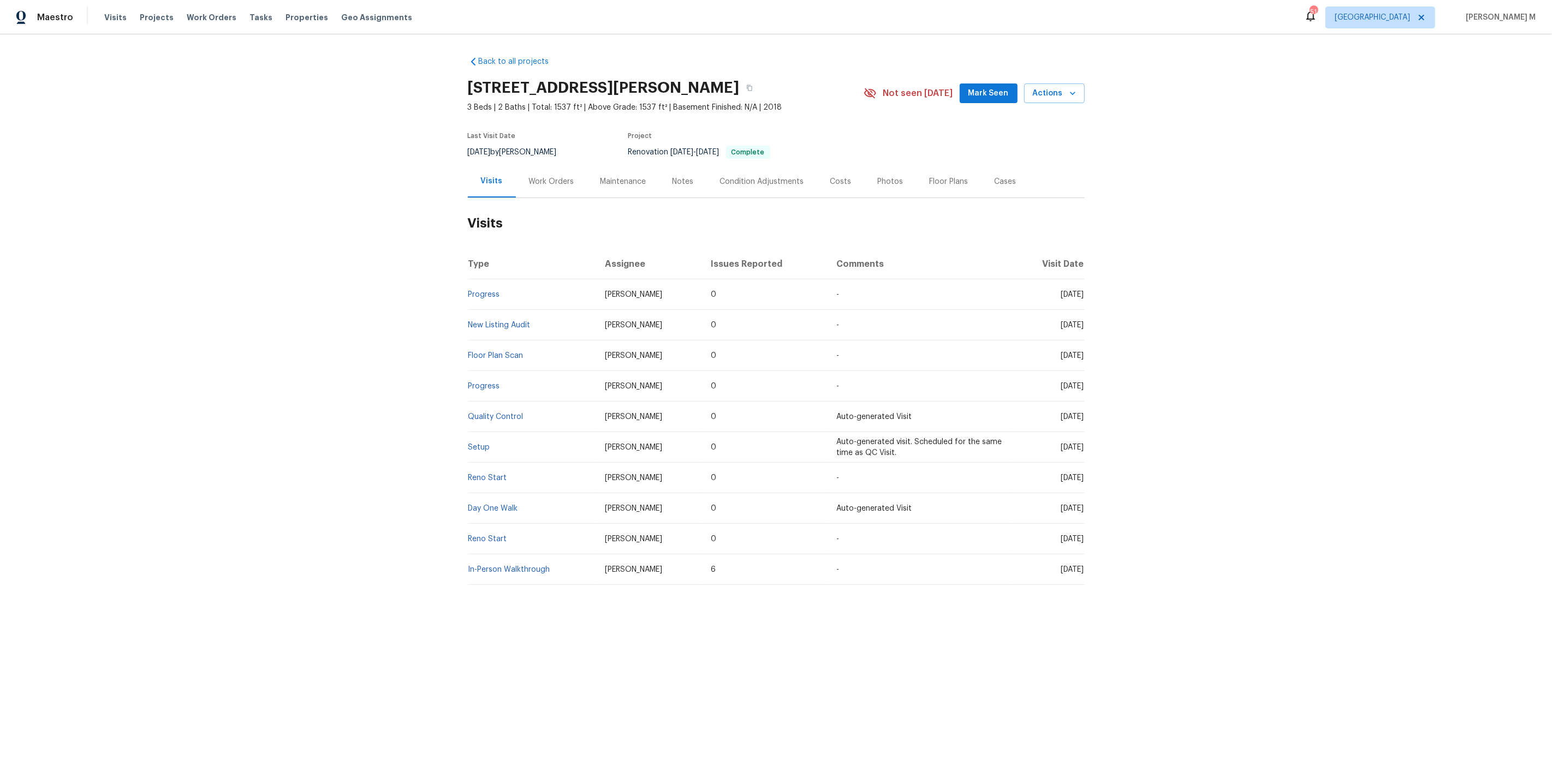
click at [550, 188] on div "Work Orders" at bounding box center [551, 181] width 71 height 32
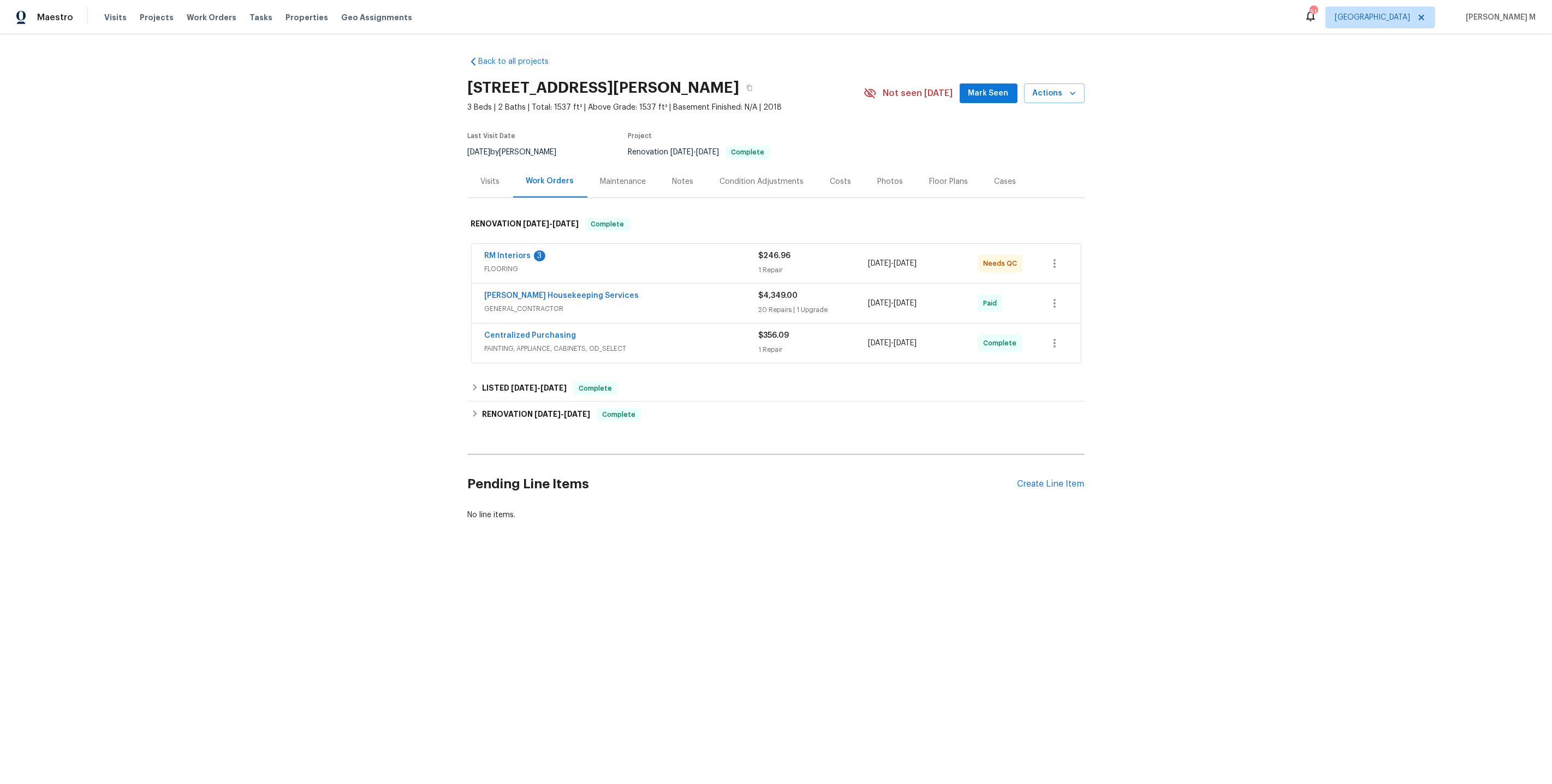
click at [501, 268] on span "FLOORING" at bounding box center [622, 268] width 274 height 11
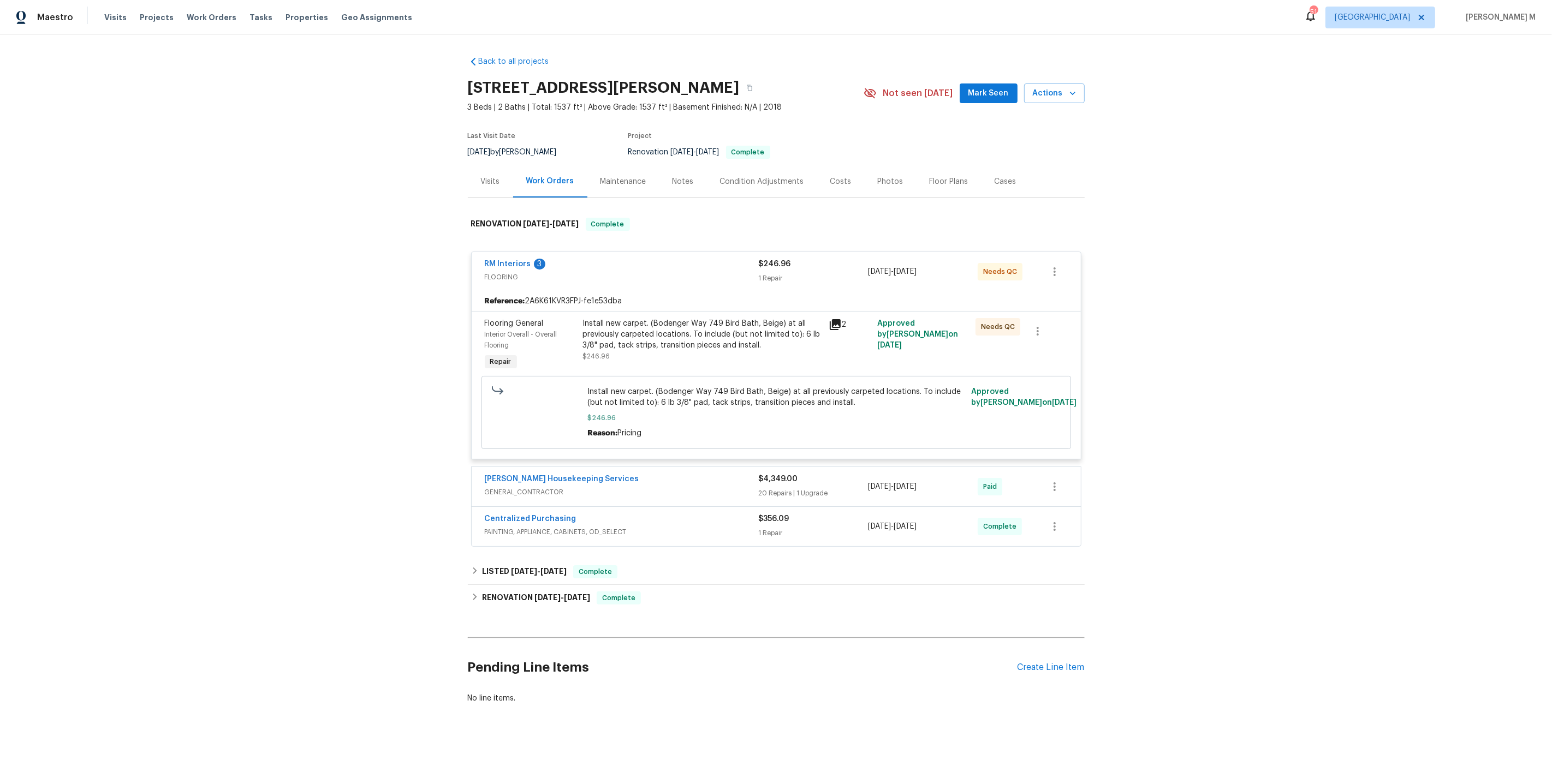
click at [648, 322] on div "Install new carpet. (Bodenger Way 749 Bird Bath, Beige) at all previously carpe…" at bounding box center [702, 334] width 239 height 33
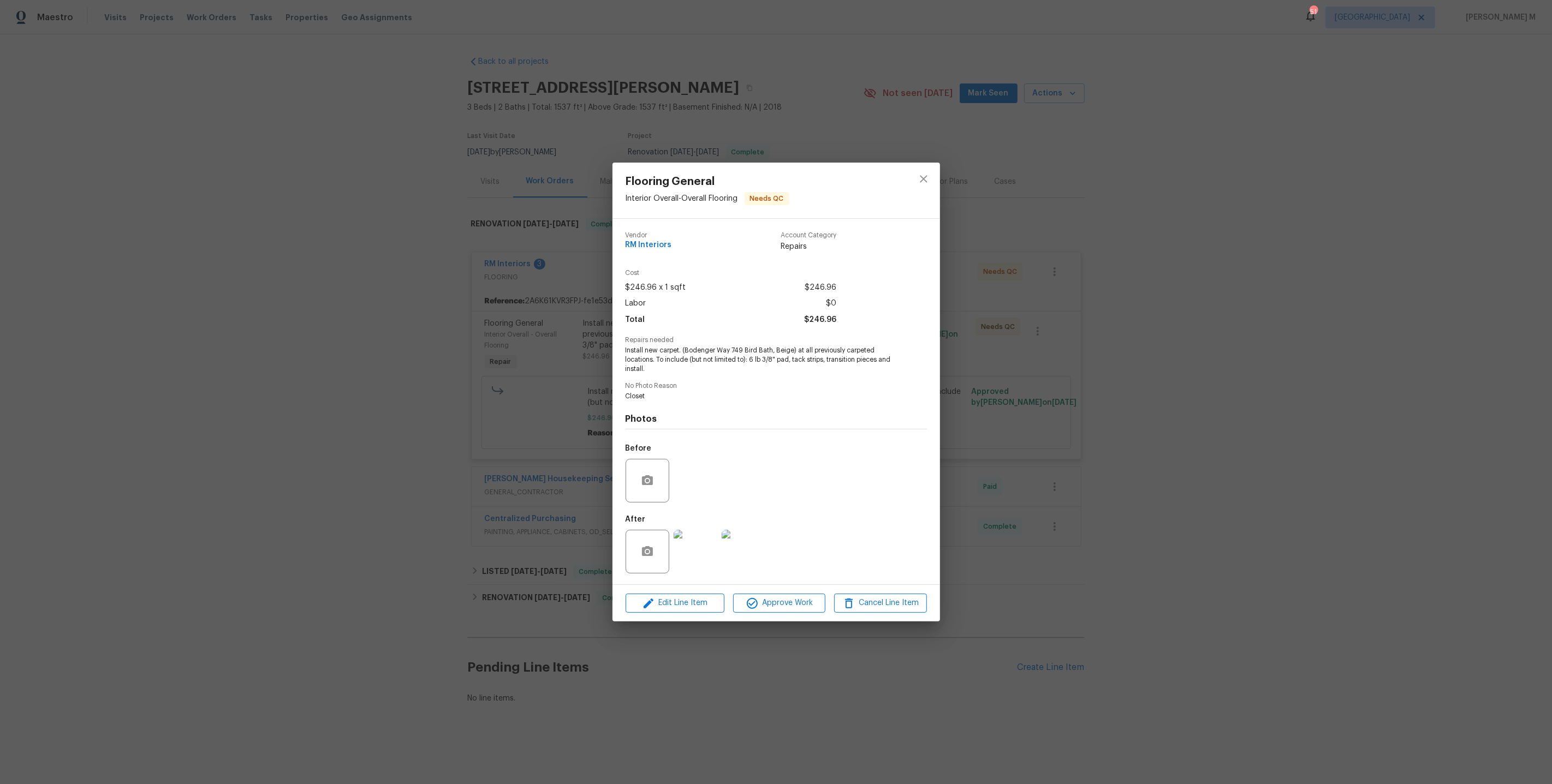
click at [467, 471] on div "Flooring General Interior Overall - Overall Flooring Needs QC Vendor RM Interio…" at bounding box center [776, 392] width 1552 height 784
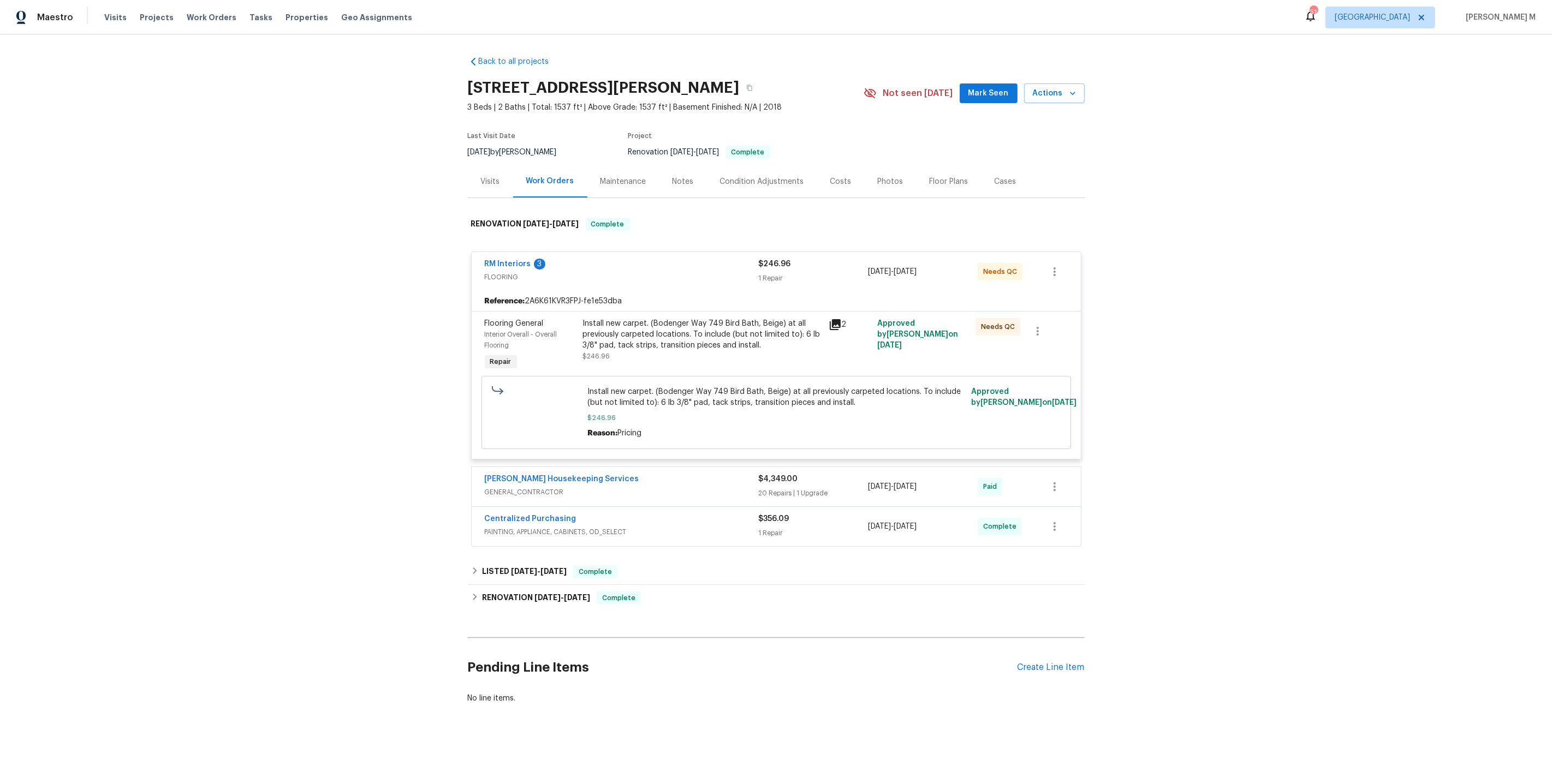
click at [544, 487] on span "GENERAL_CONTRACTOR" at bounding box center [622, 492] width 274 height 11
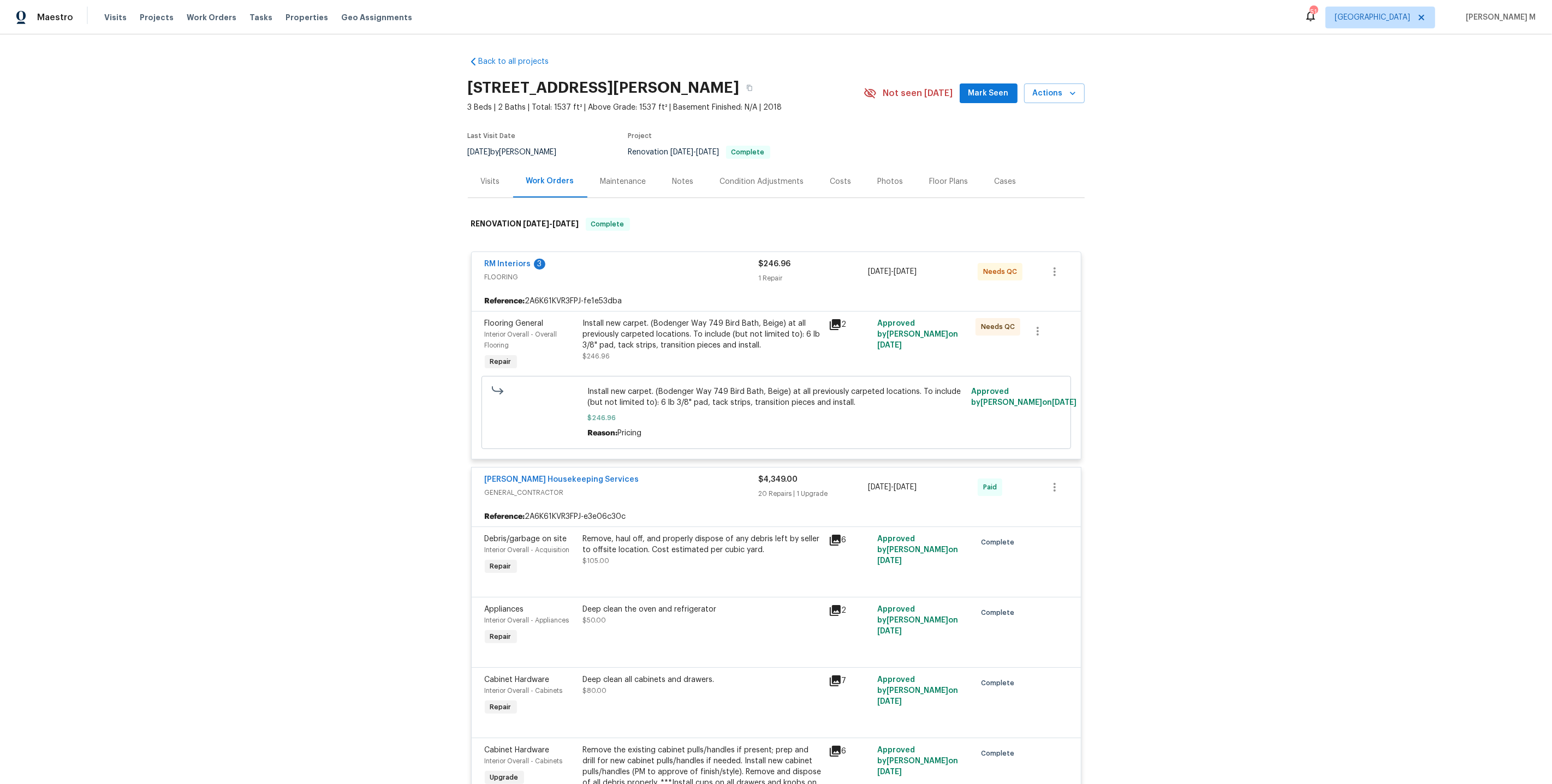
click at [611, 166] on div "Maintenance" at bounding box center [623, 181] width 72 height 32
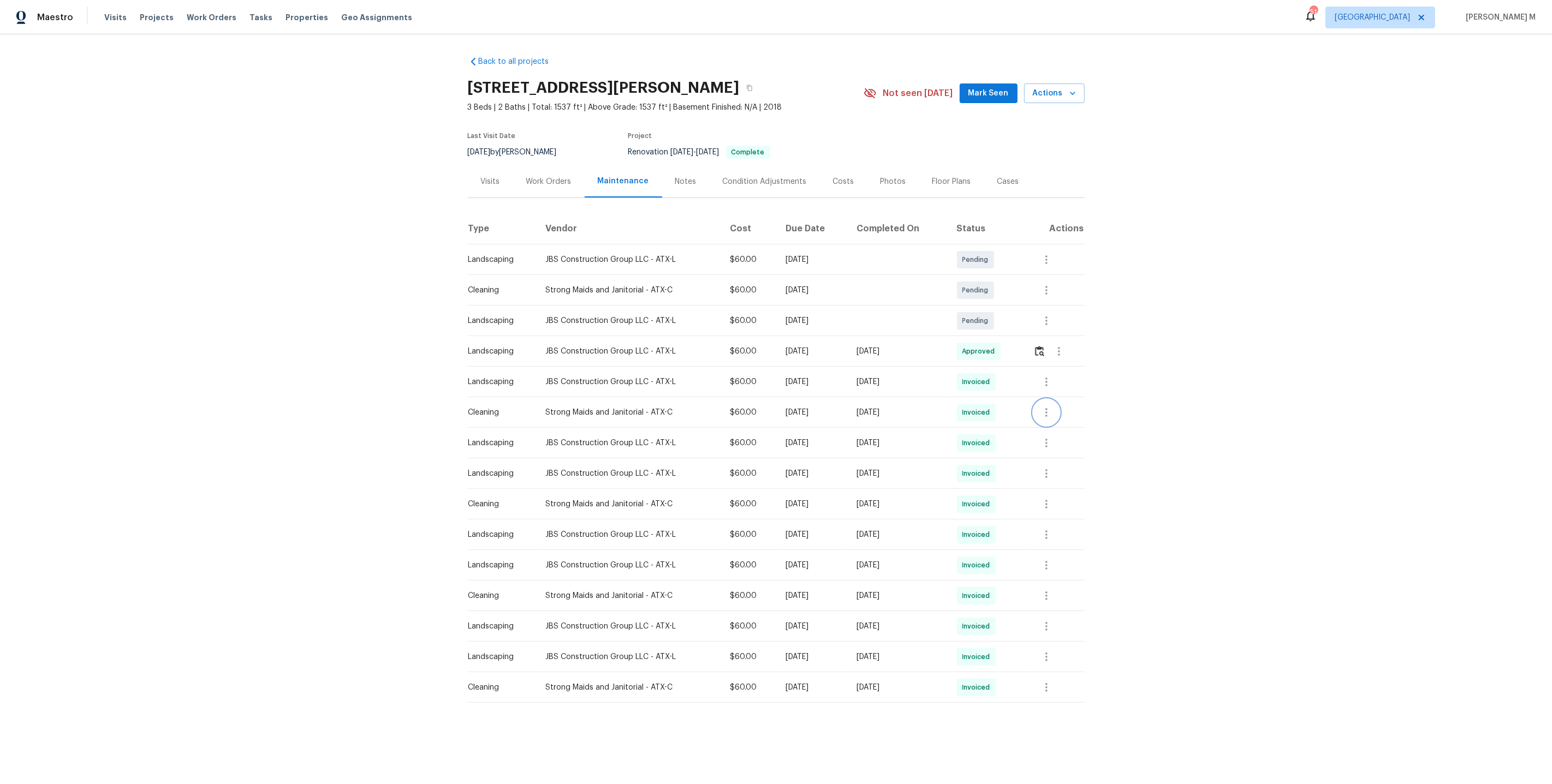
click at [1053, 408] on icon "button" at bounding box center [1046, 412] width 13 height 13
click at [1053, 424] on li "View details" at bounding box center [1074, 425] width 76 height 18
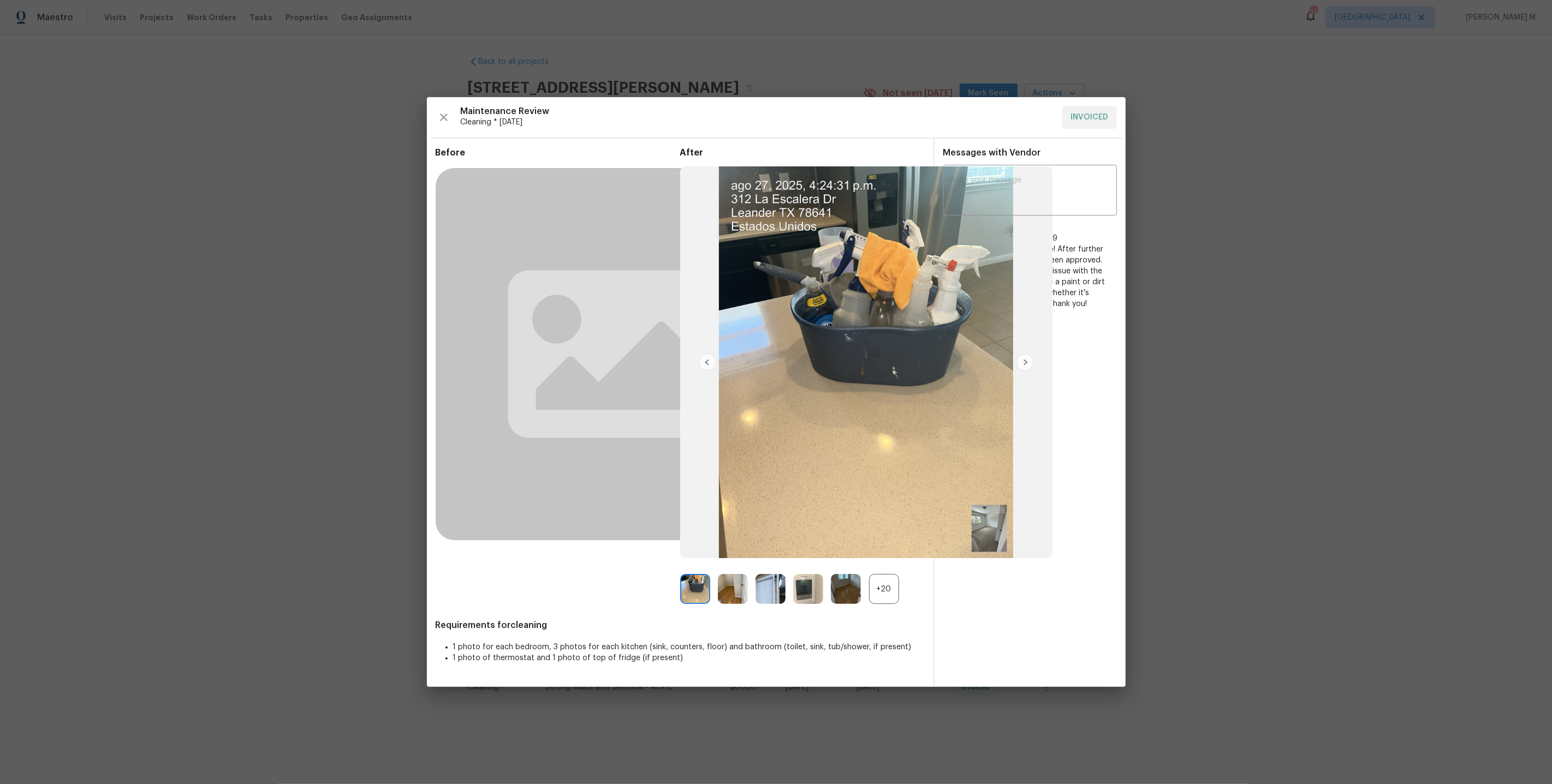
click at [888, 583] on div "+20" at bounding box center [884, 589] width 30 height 30
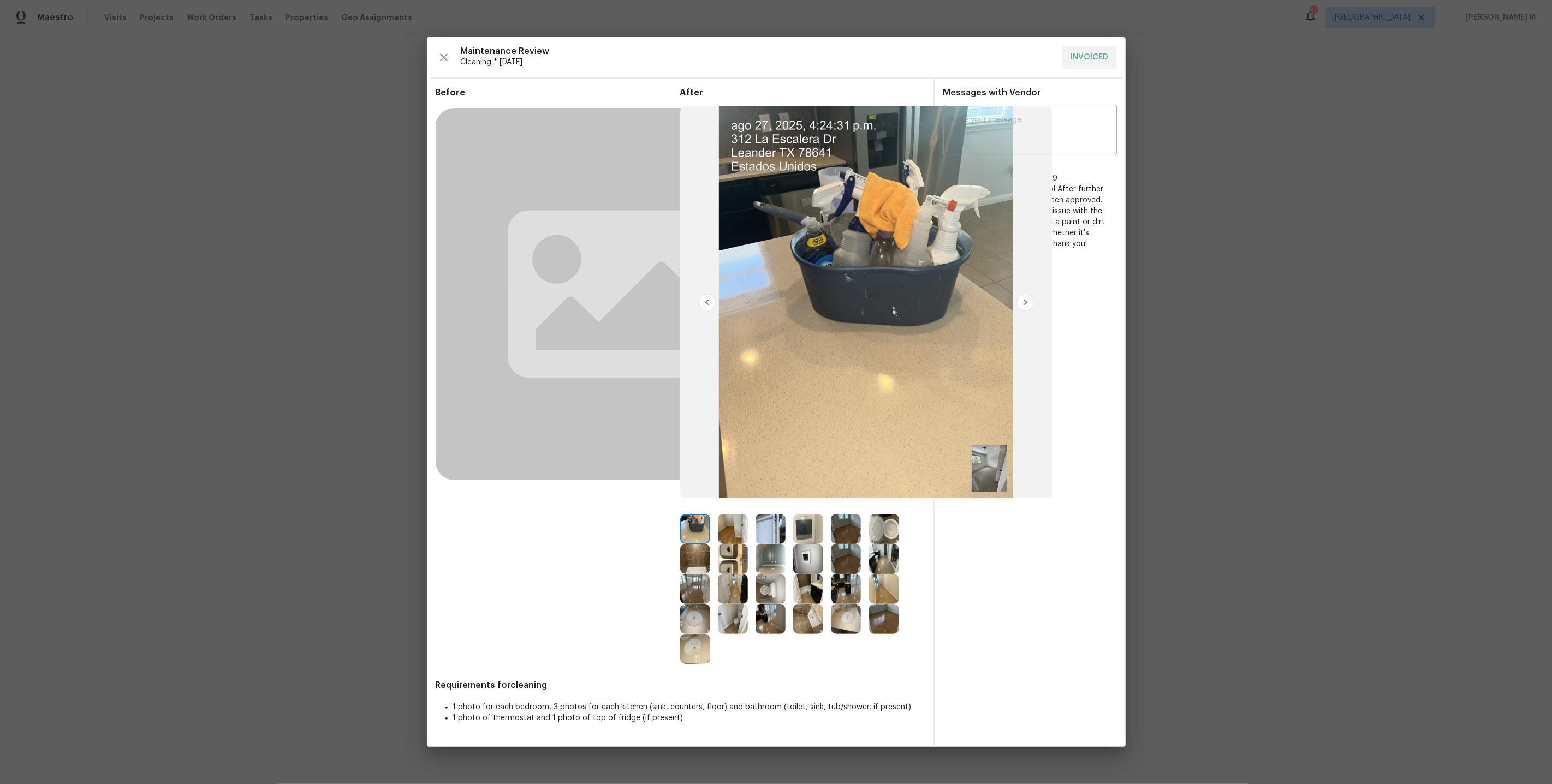
click at [744, 563] on img at bounding box center [733, 559] width 30 height 30
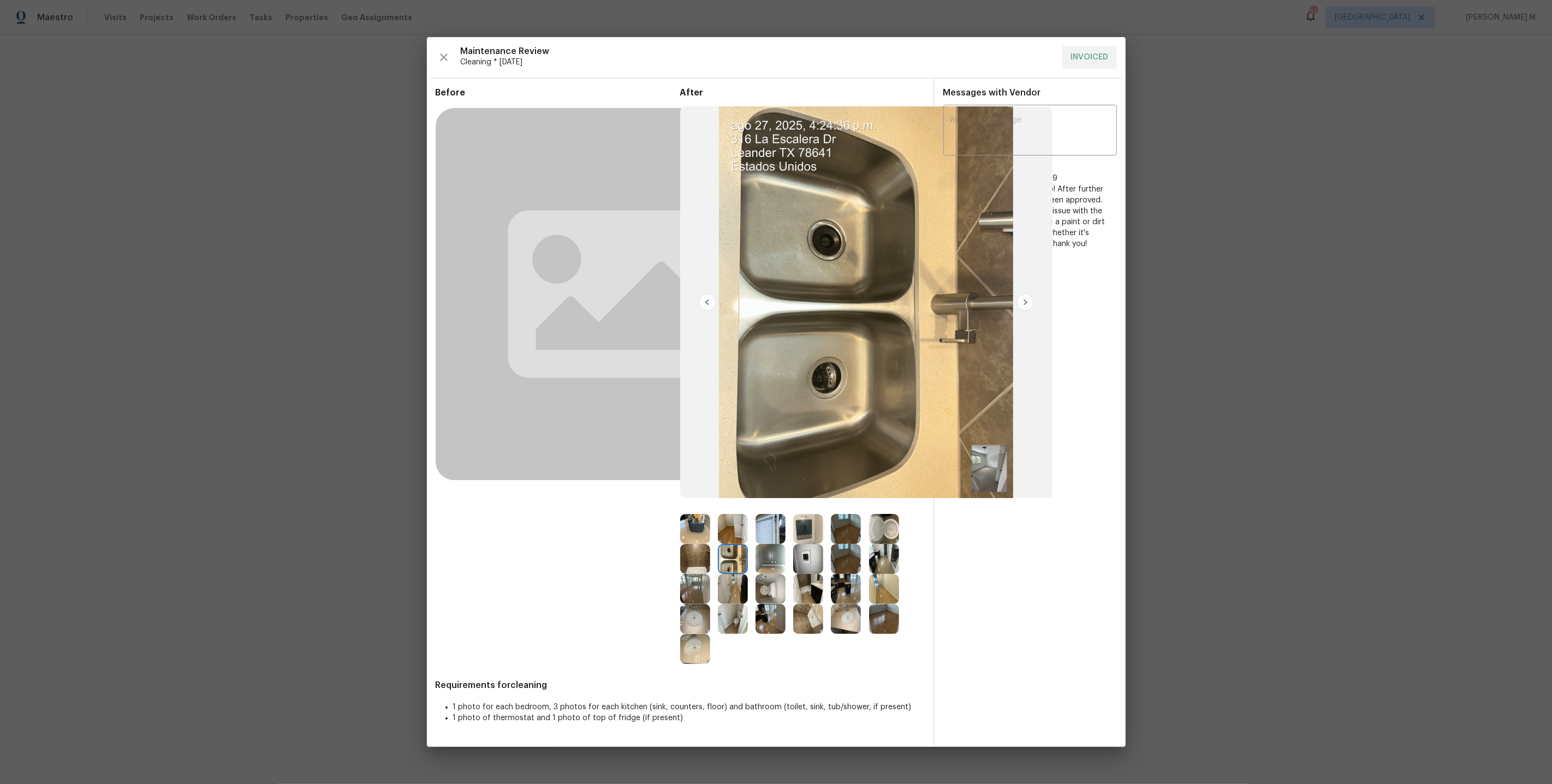
click at [892, 551] on img at bounding box center [884, 559] width 30 height 30
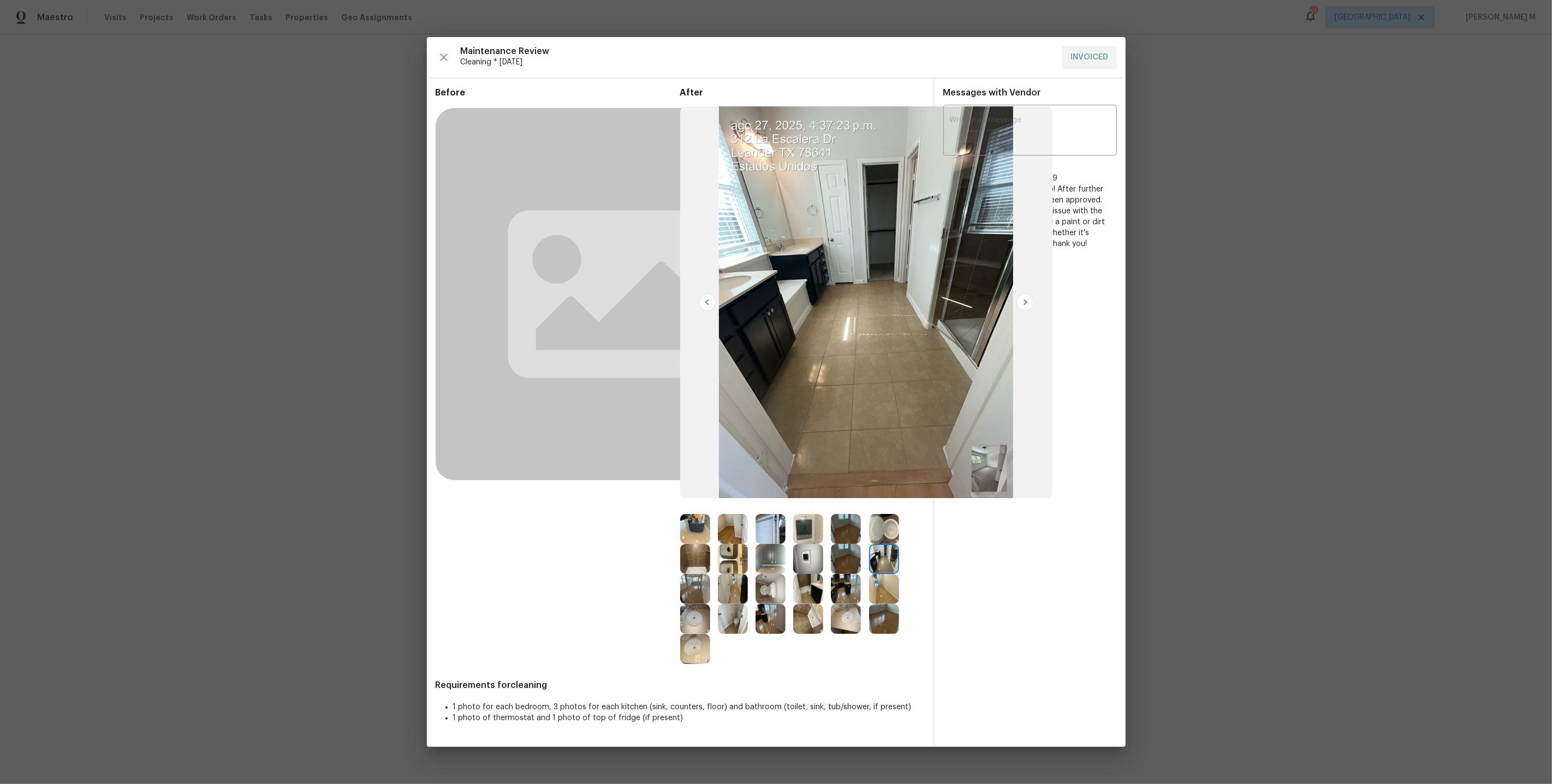
click at [846, 589] on img at bounding box center [846, 589] width 30 height 30
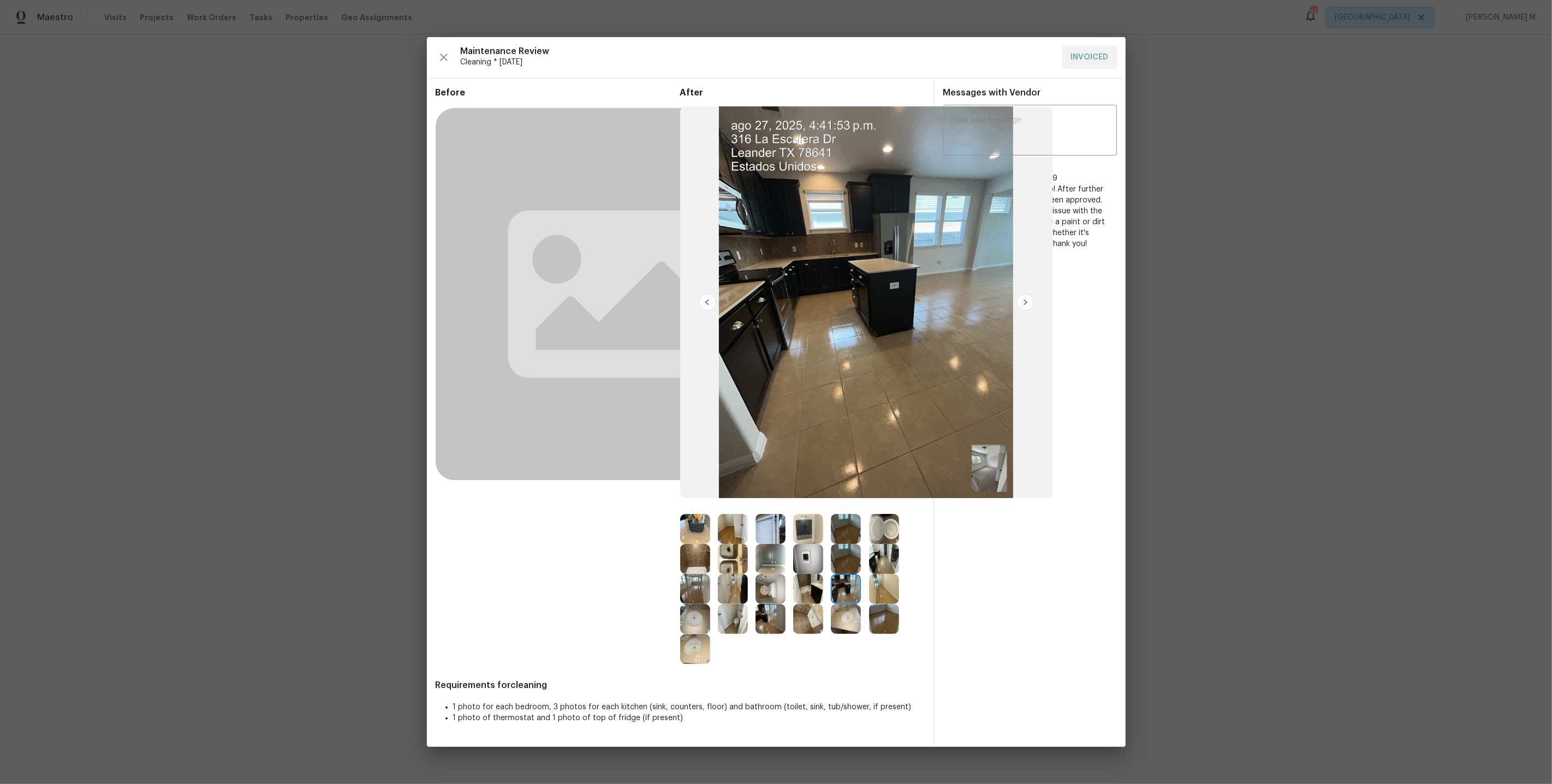
click at [769, 619] on img at bounding box center [771, 619] width 30 height 30
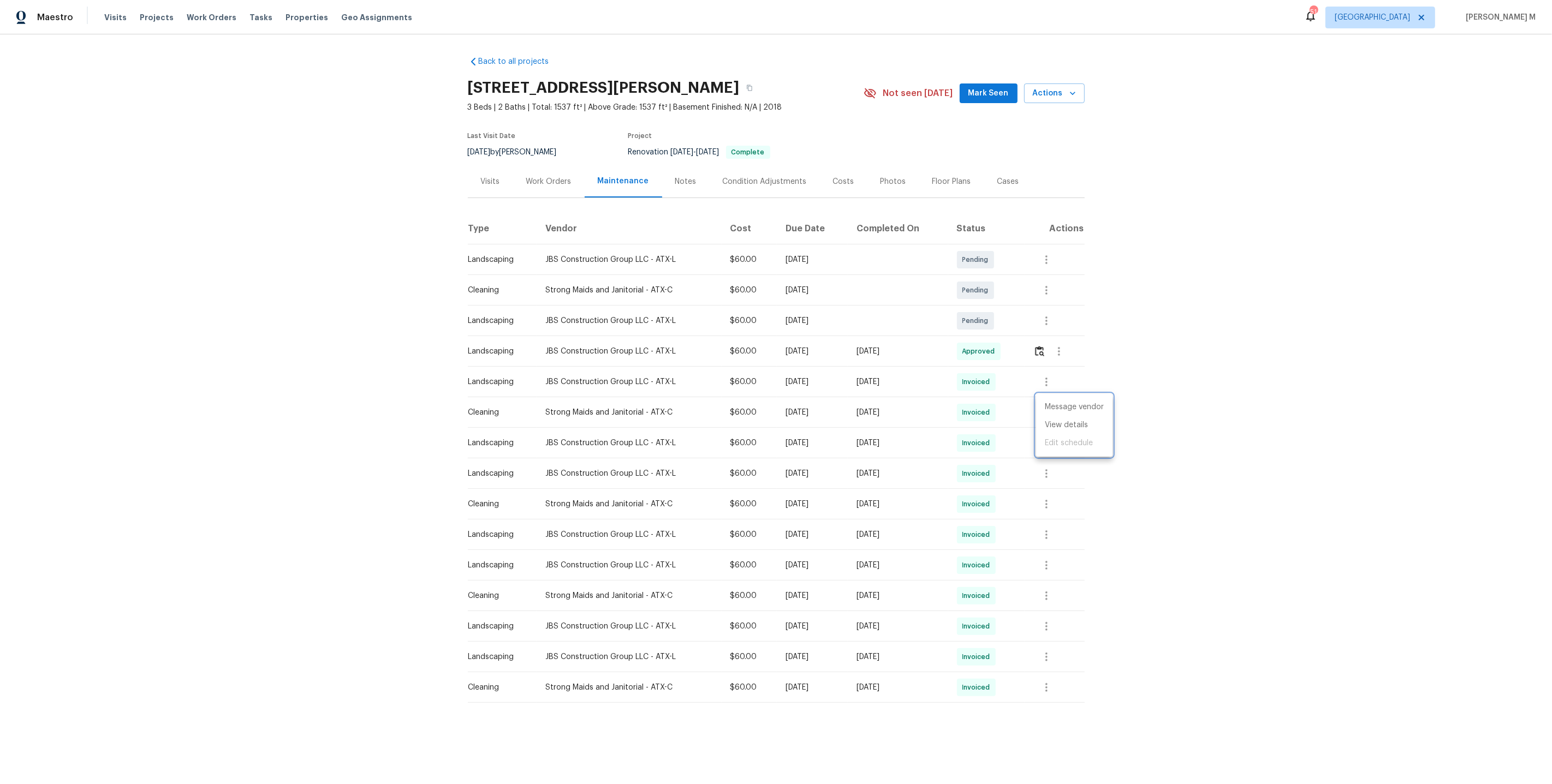
click at [525, 471] on div at bounding box center [776, 392] width 1552 height 784
click at [522, 186] on div "Work Orders" at bounding box center [548, 181] width 71 height 32
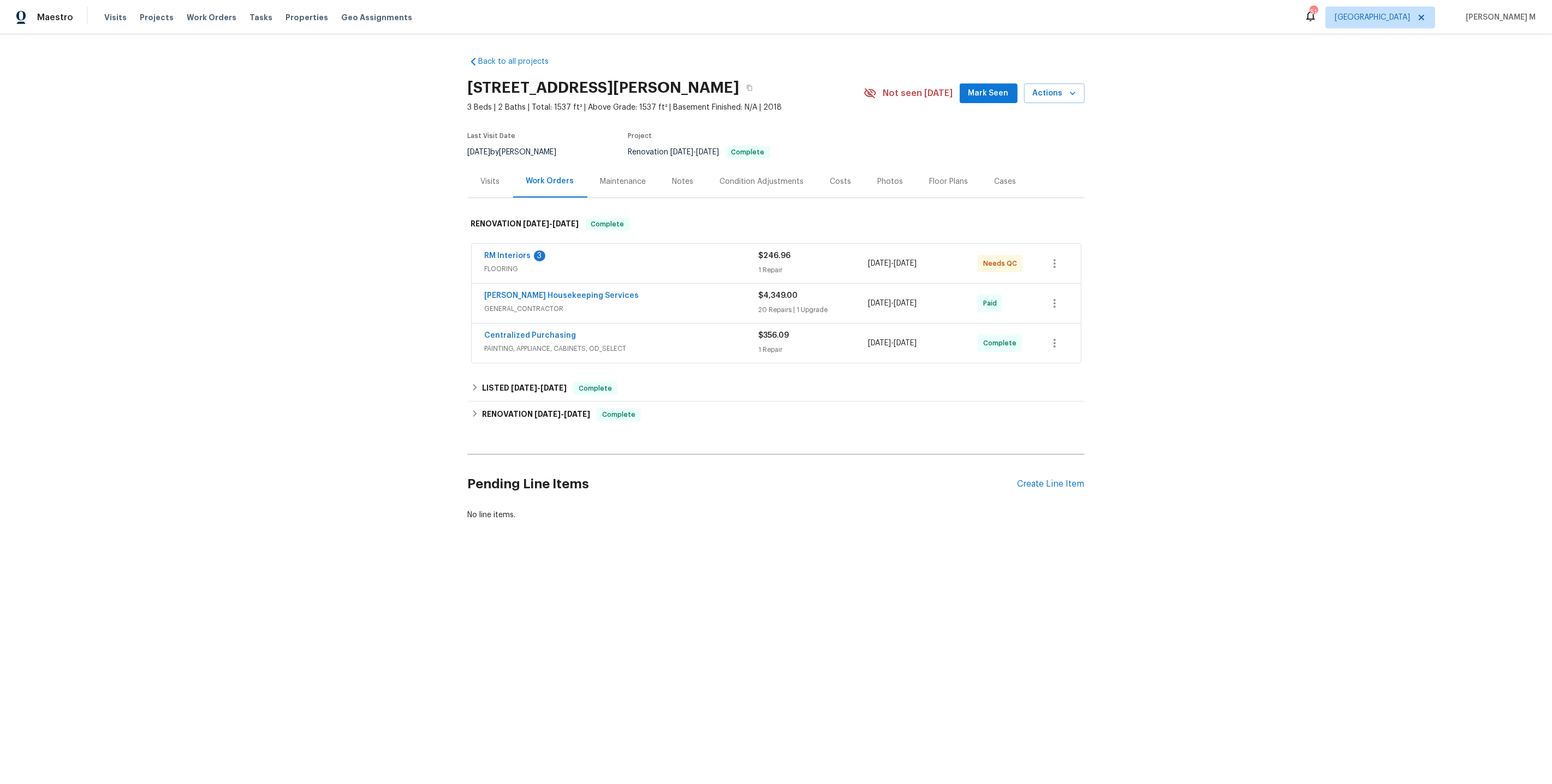
click at [518, 304] on span "GENERAL_CONTRACTOR" at bounding box center [622, 309] width 274 height 11
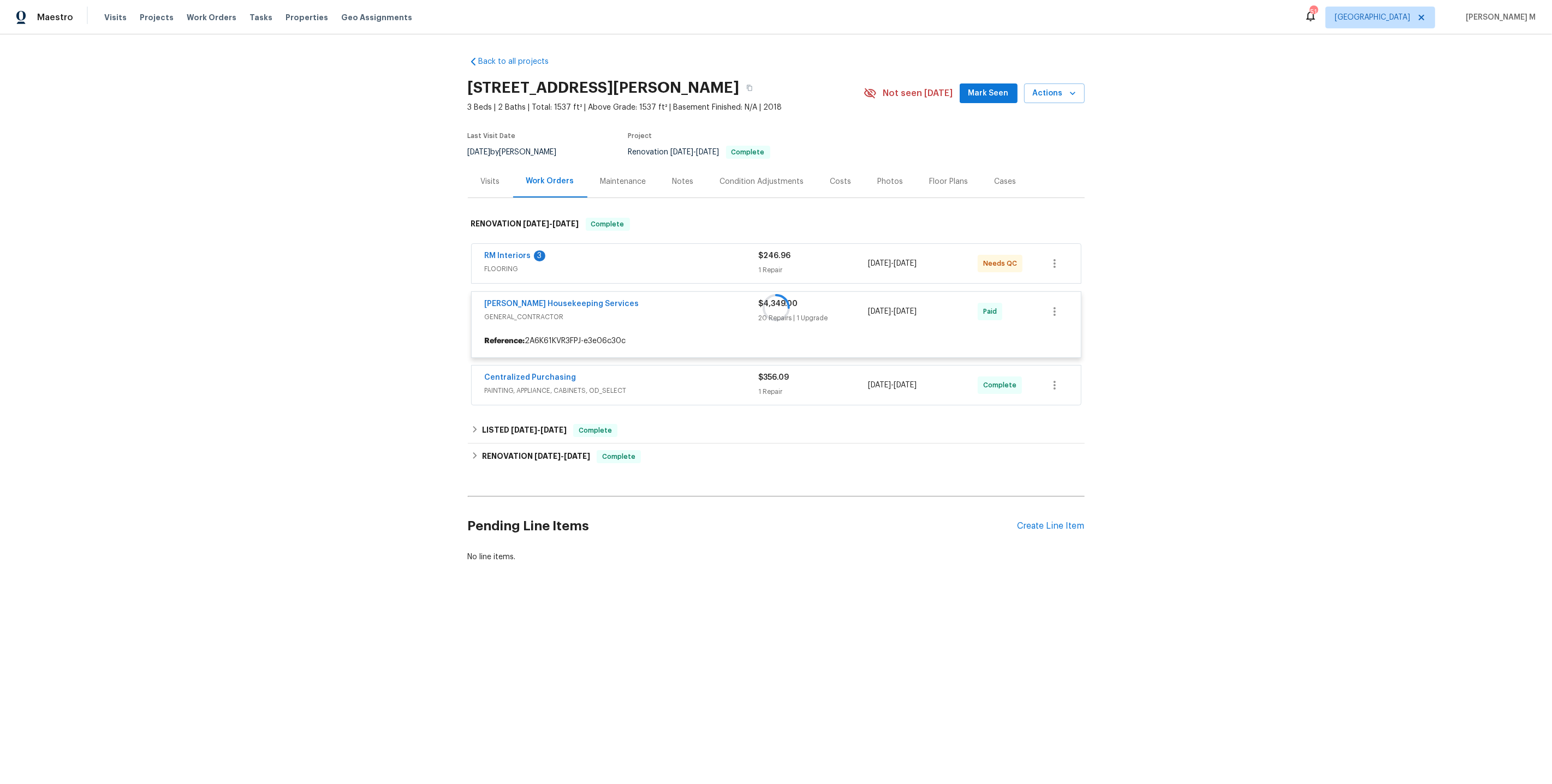
click at [512, 268] on div at bounding box center [776, 308] width 617 height 202
click at [502, 268] on div at bounding box center [776, 308] width 617 height 202
click at [519, 260] on div at bounding box center [776, 308] width 617 height 202
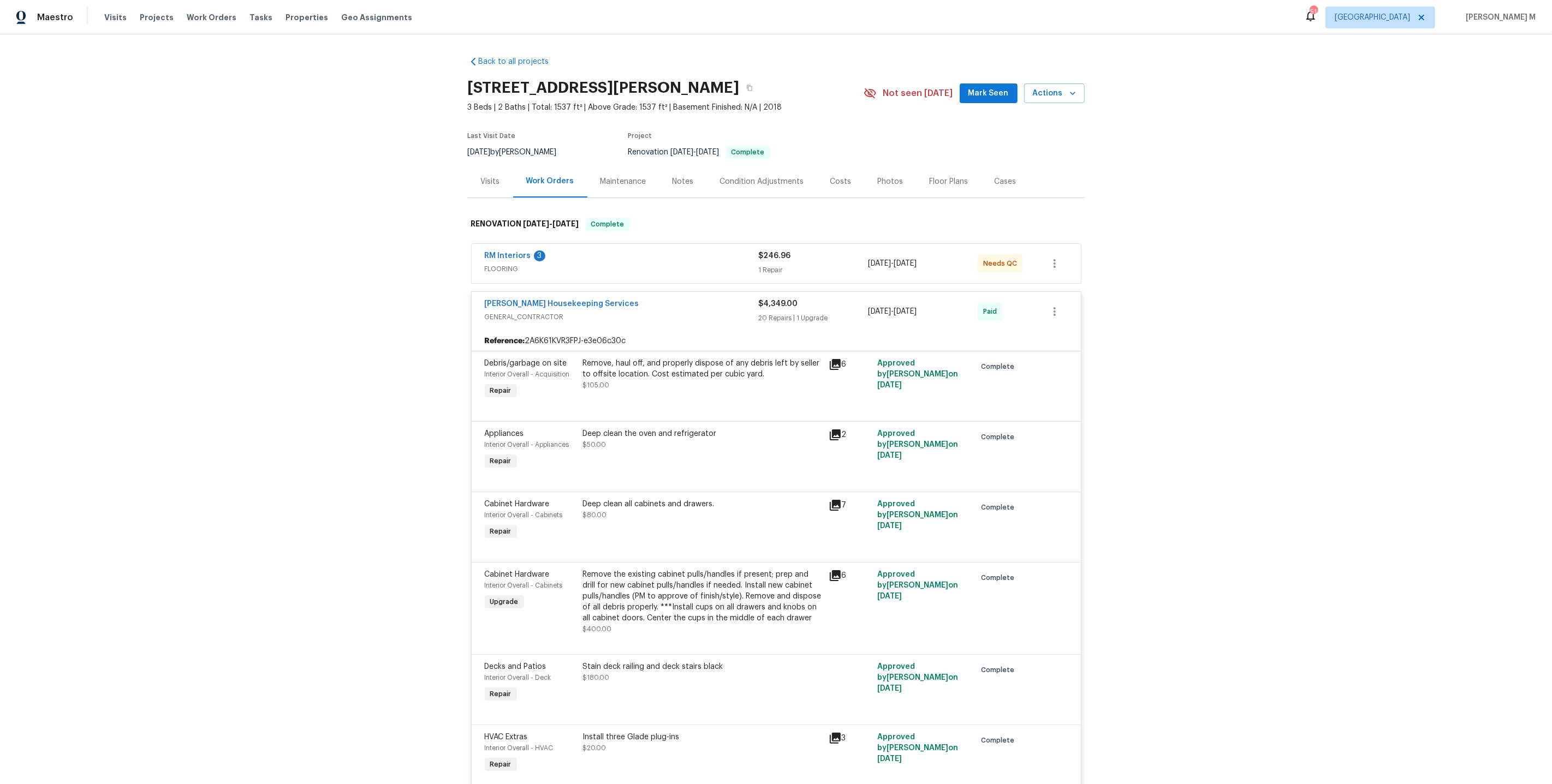
click at [509, 263] on span "FLOORING" at bounding box center [622, 268] width 274 height 11
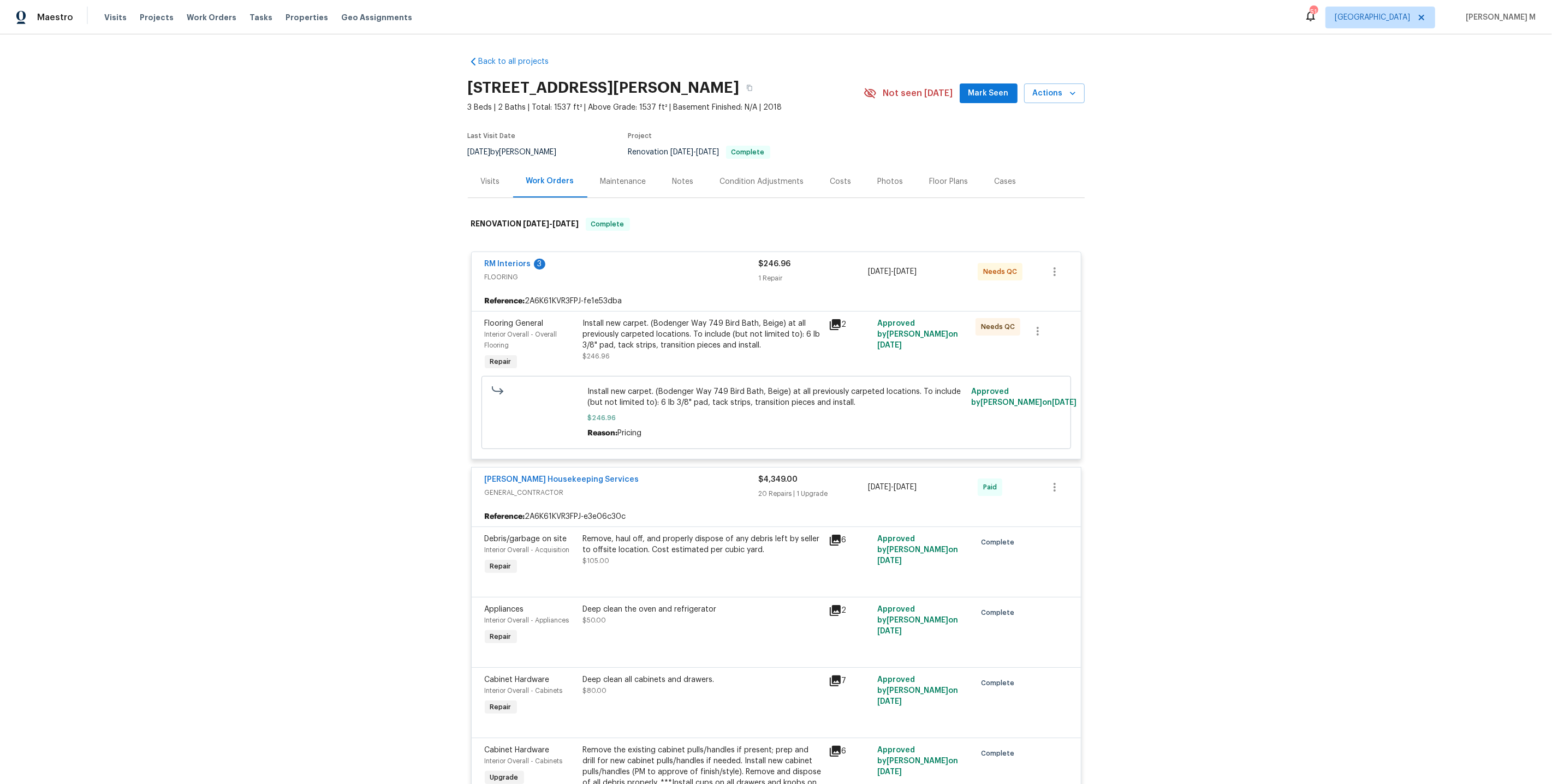
click at [681, 345] on div "Install new carpet. (Bodenger Way 749 Bird Bath, Beige) at all previously carpe…" at bounding box center [702, 339] width 239 height 44
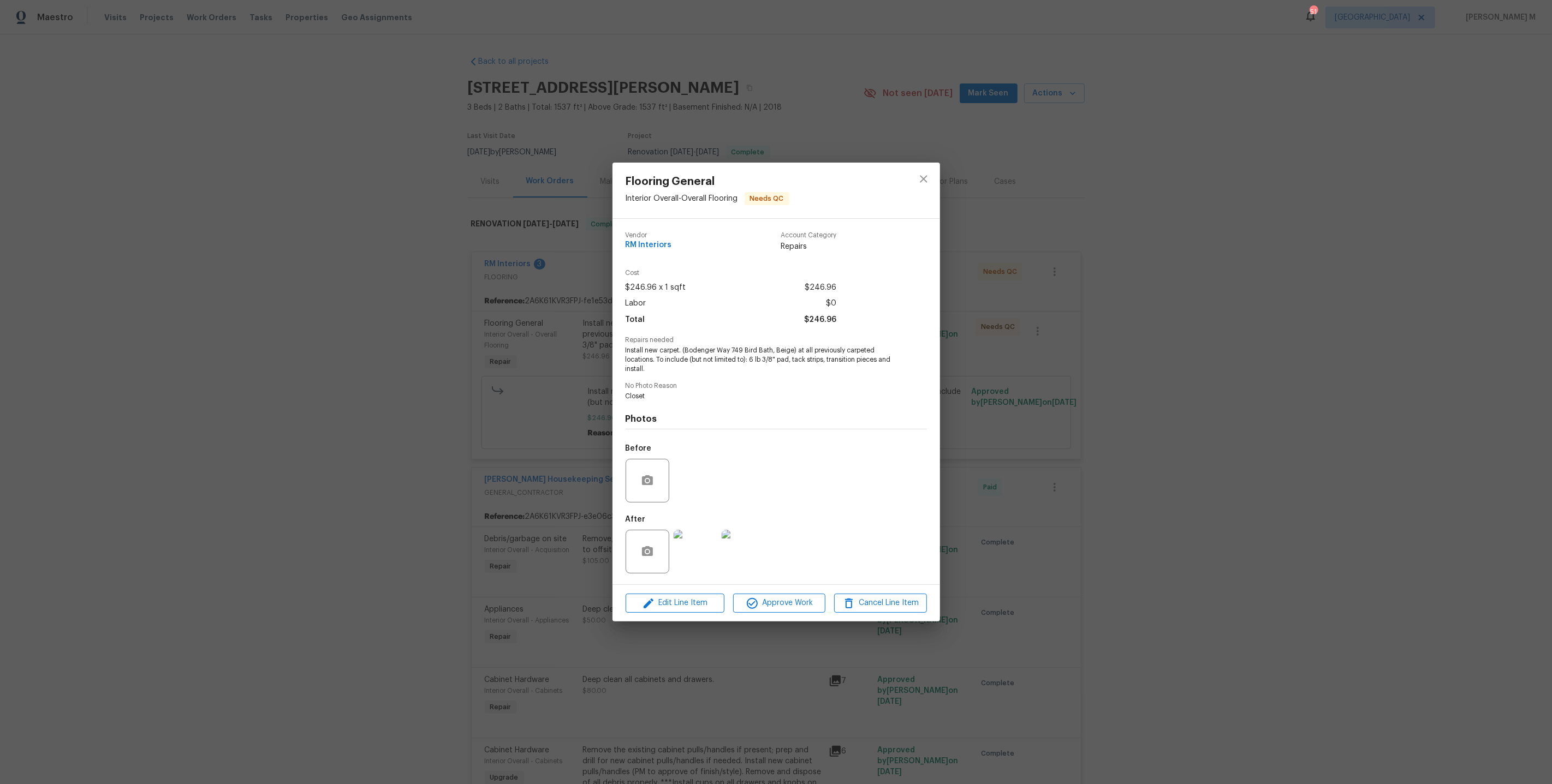
click at [692, 561] on img at bounding box center [695, 552] width 44 height 44
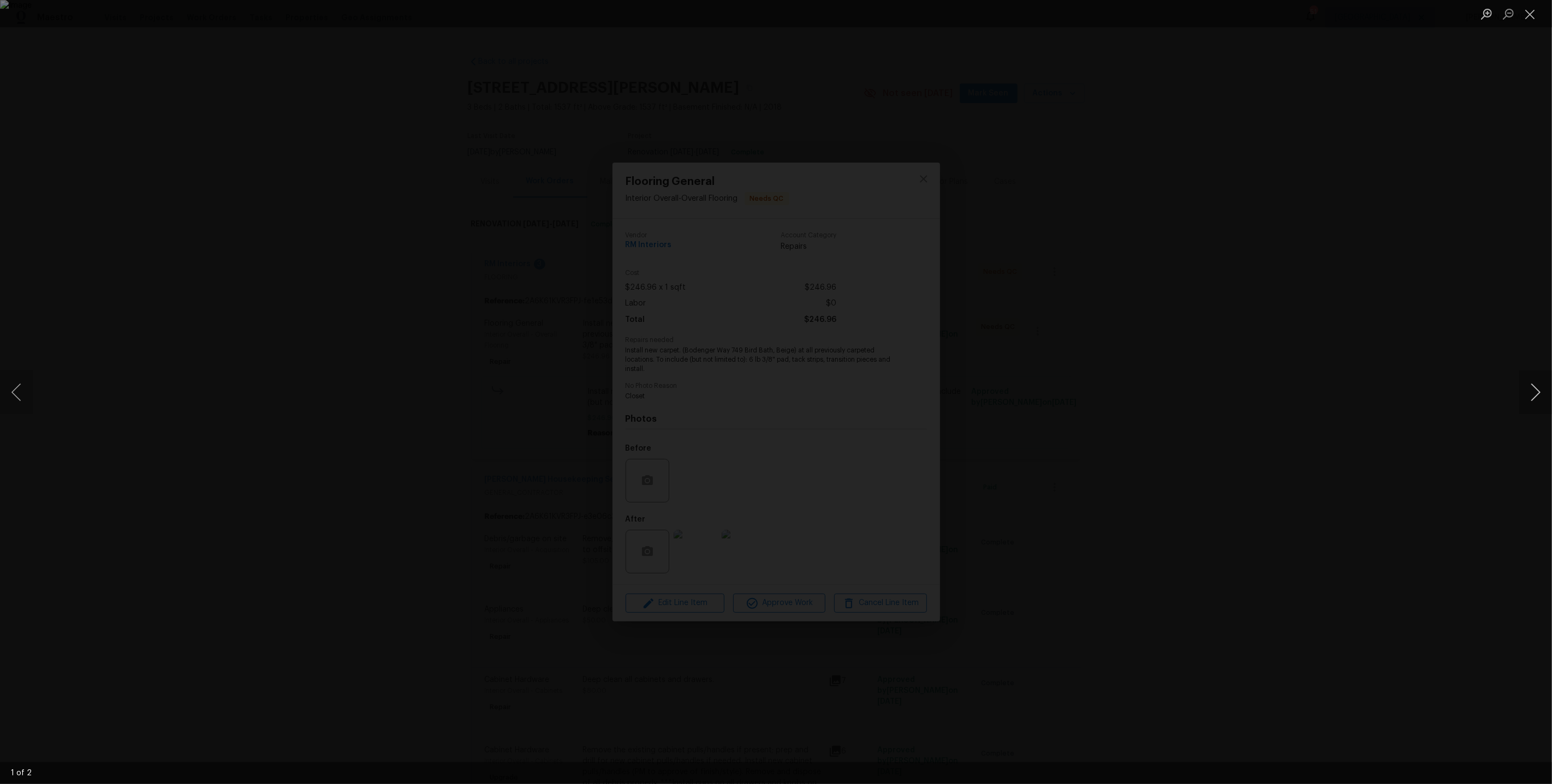
click at [1533, 399] on button "Next image" at bounding box center [1535, 392] width 33 height 44
click at [1418, 265] on div "Lightbox" at bounding box center [776, 392] width 1552 height 784
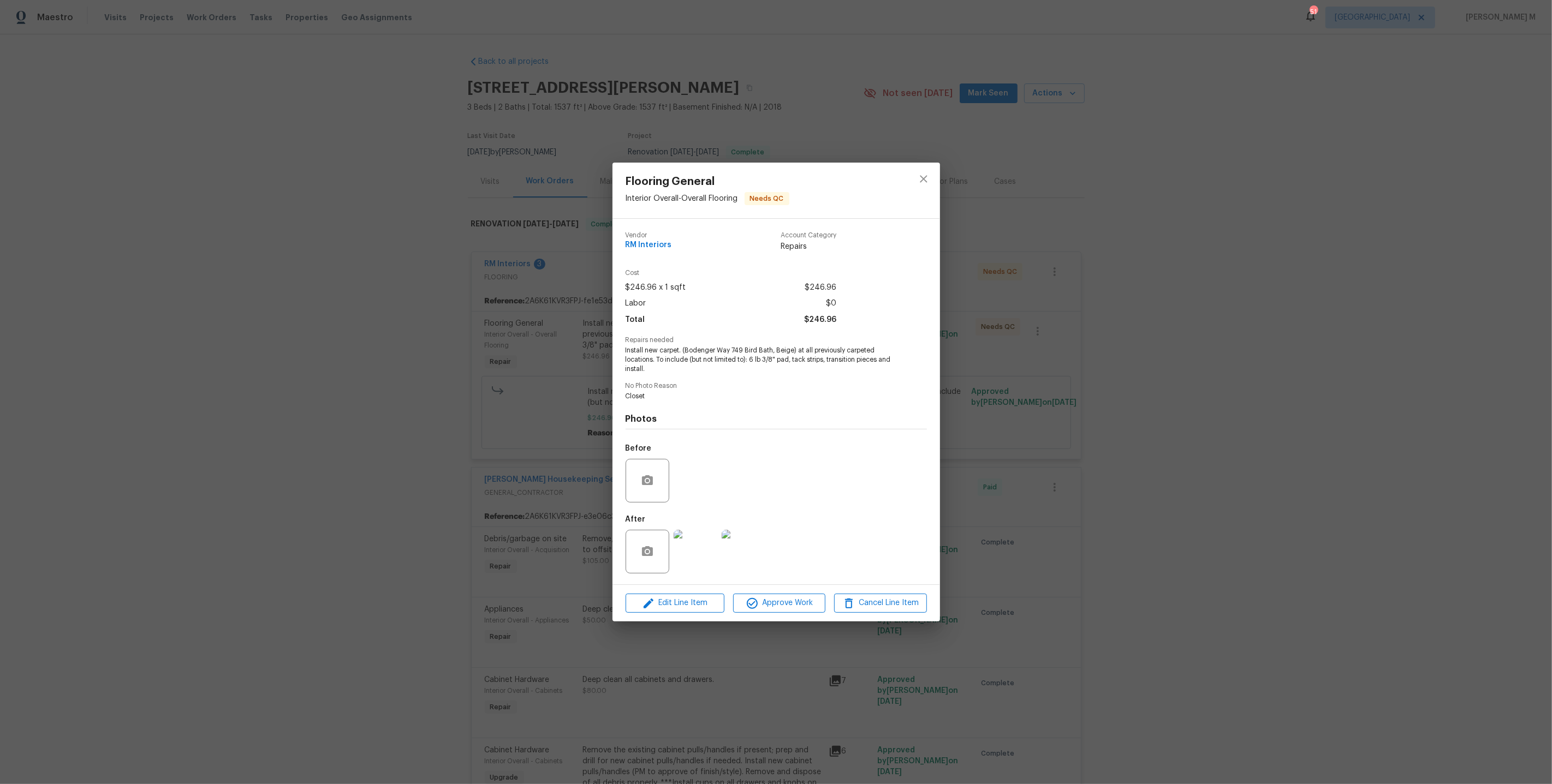
click at [1415, 265] on div "Flooring General Interior Overall - Overall Flooring Needs QC Vendor RM Interio…" at bounding box center [776, 392] width 1552 height 784
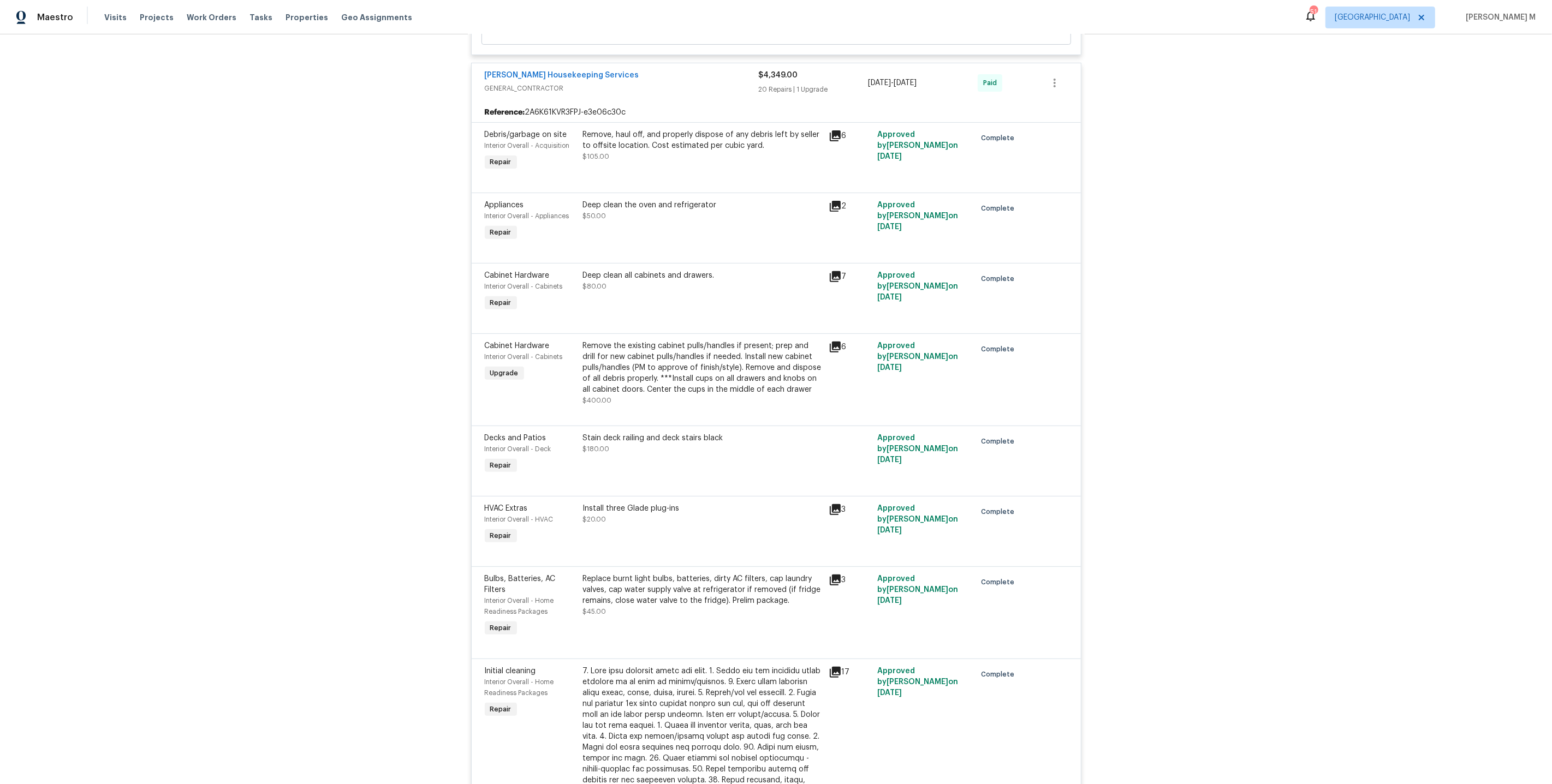
scroll to position [405, 0]
click at [655, 369] on div "Remove the existing cabinet pulls/handles if present; prep and drill for new ca…" at bounding box center [702, 368] width 239 height 55
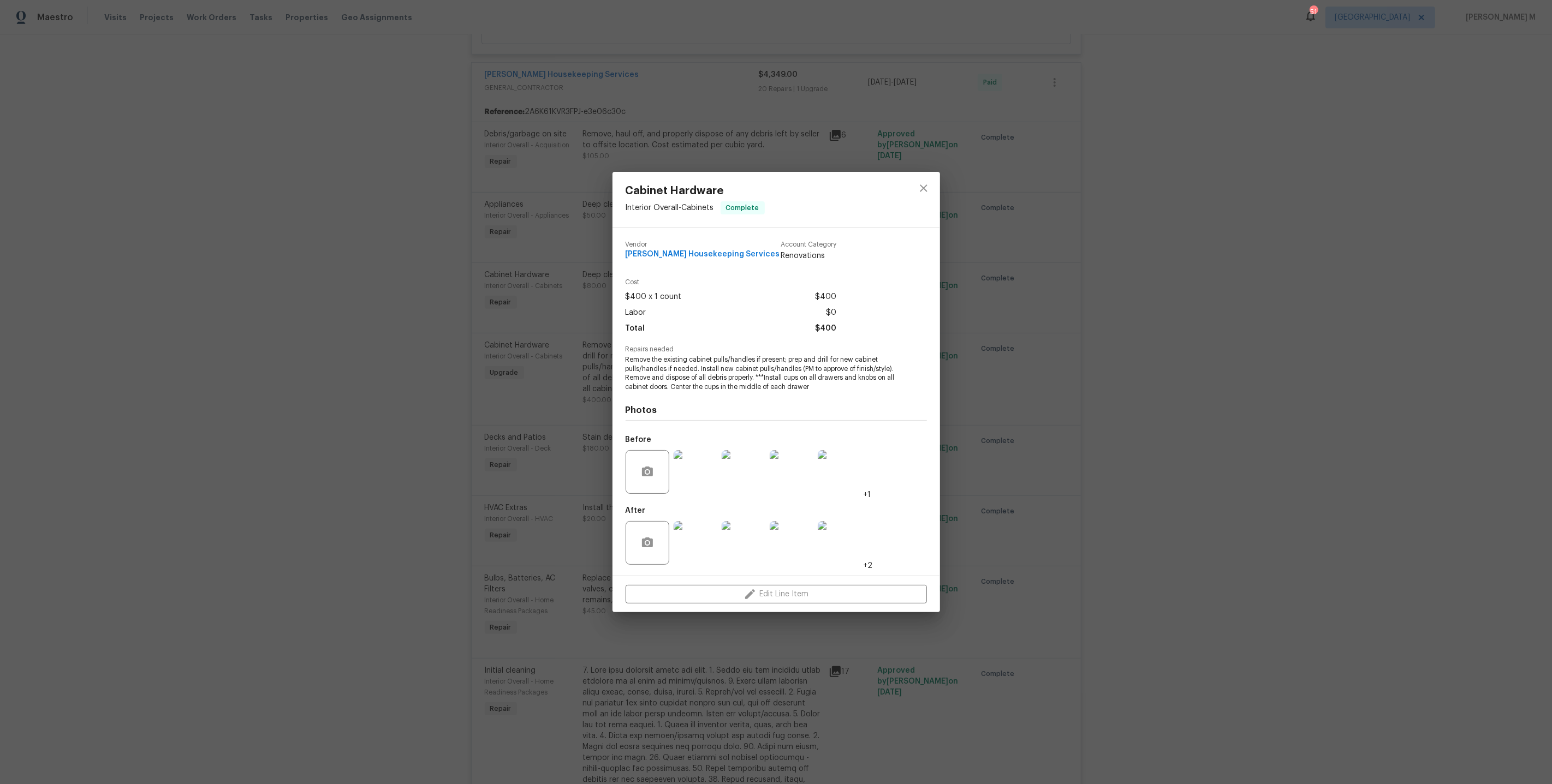
click at [789, 474] on img at bounding box center [791, 472] width 44 height 44
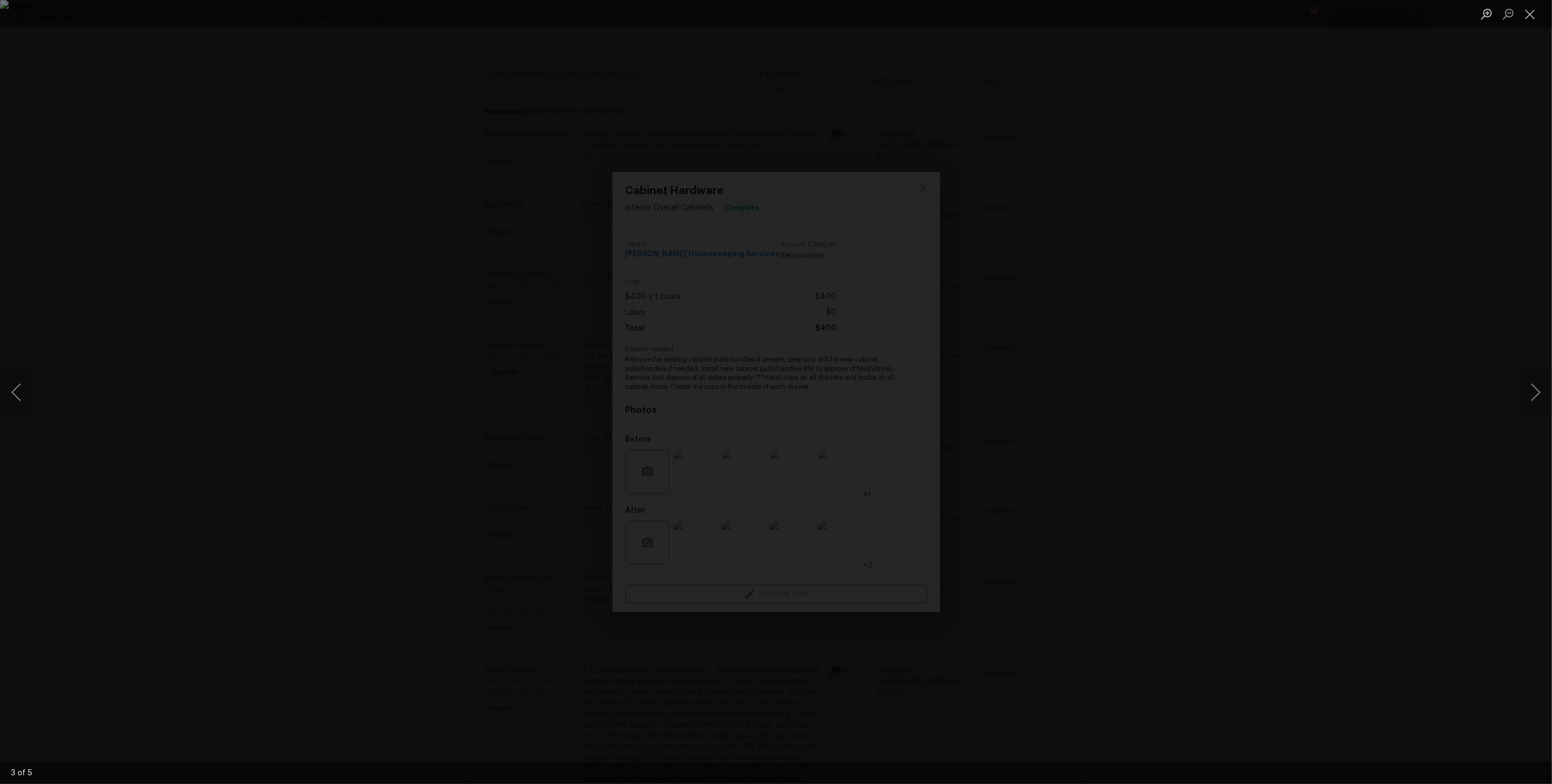
click at [1346, 346] on div "Lightbox" at bounding box center [776, 392] width 1552 height 784
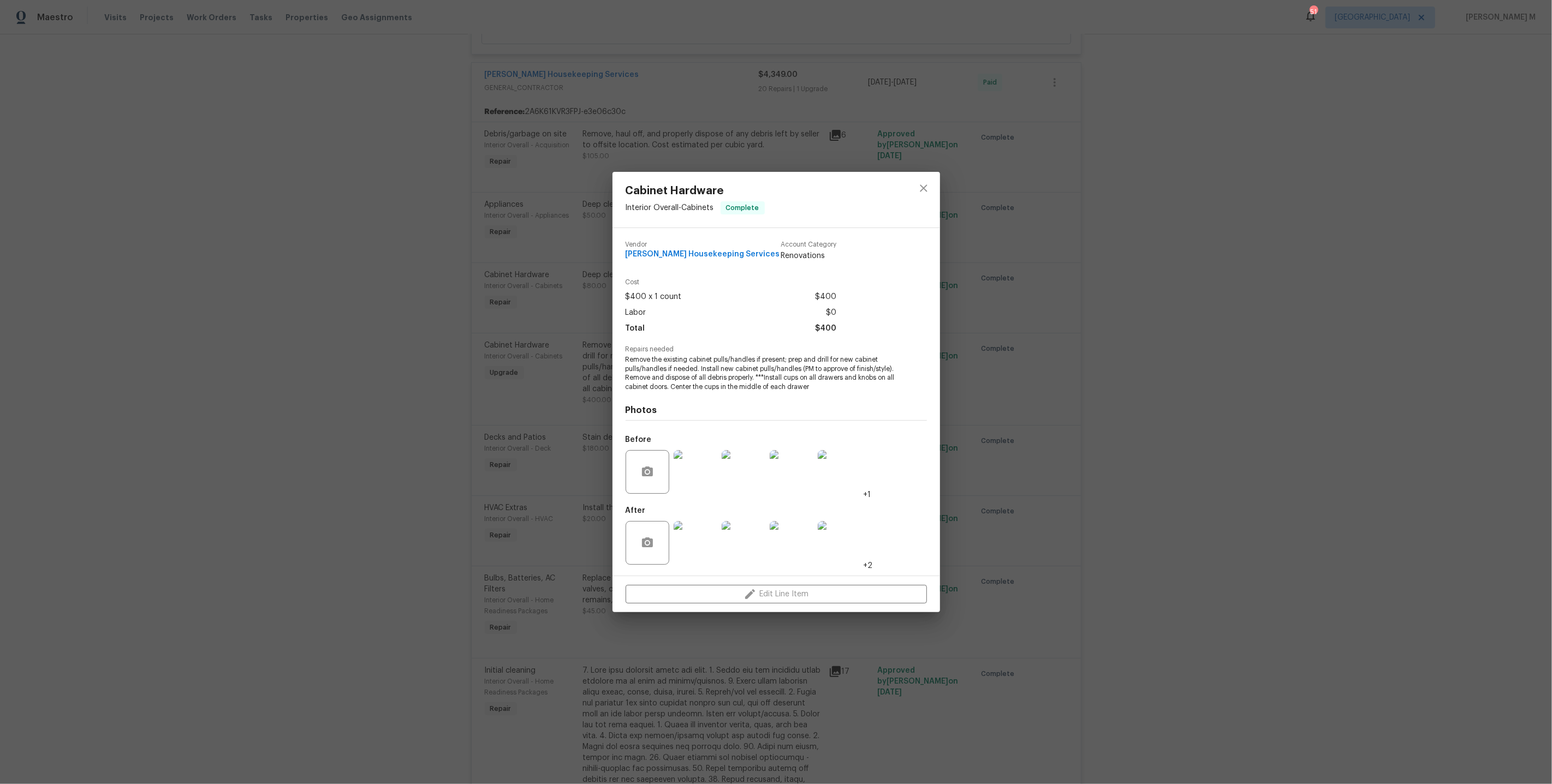
click at [702, 535] on img at bounding box center [695, 543] width 44 height 44
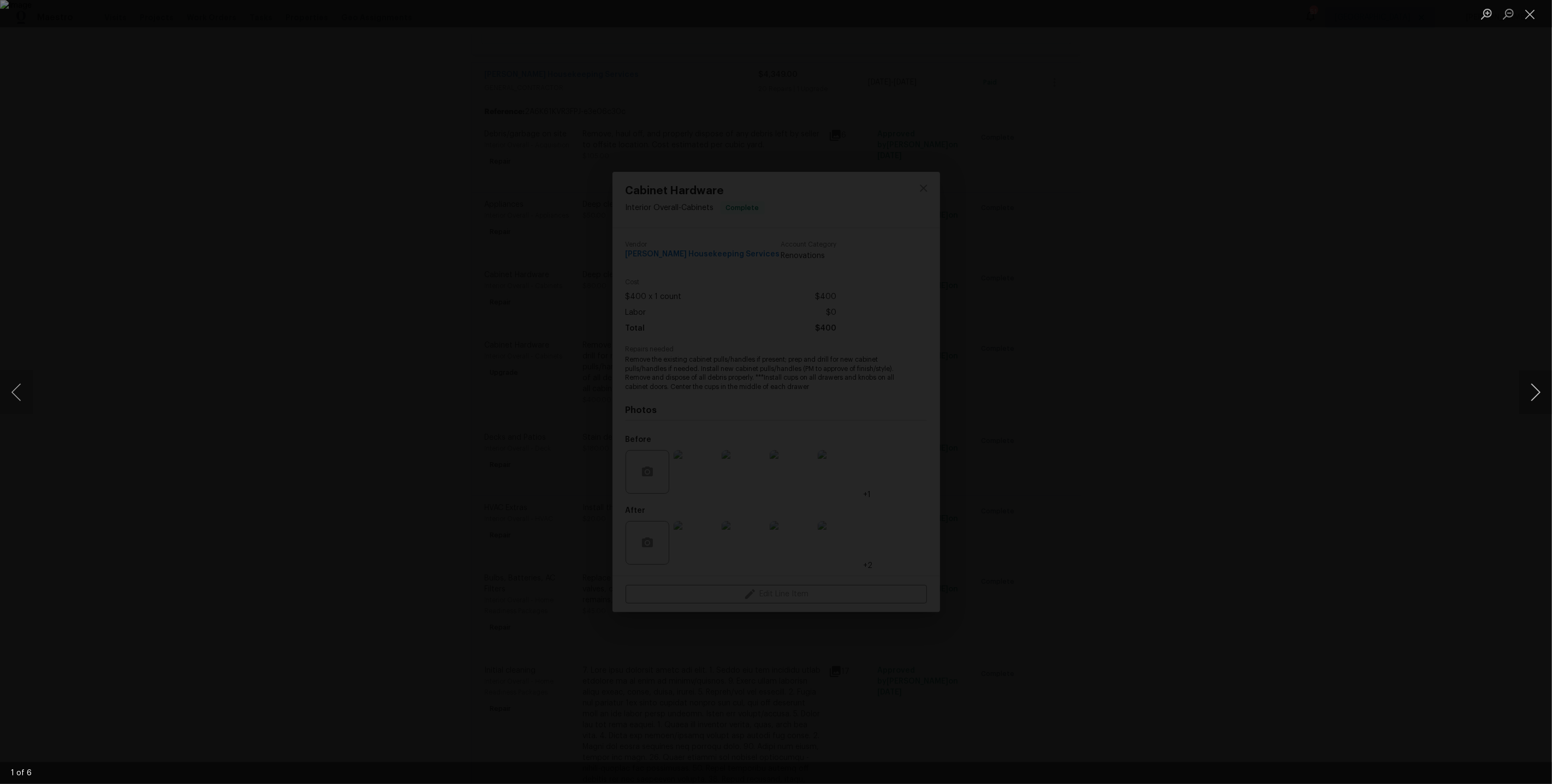
click at [1533, 395] on button "Next image" at bounding box center [1535, 392] width 33 height 44
click at [1536, 395] on button "Next image" at bounding box center [1535, 392] width 33 height 44
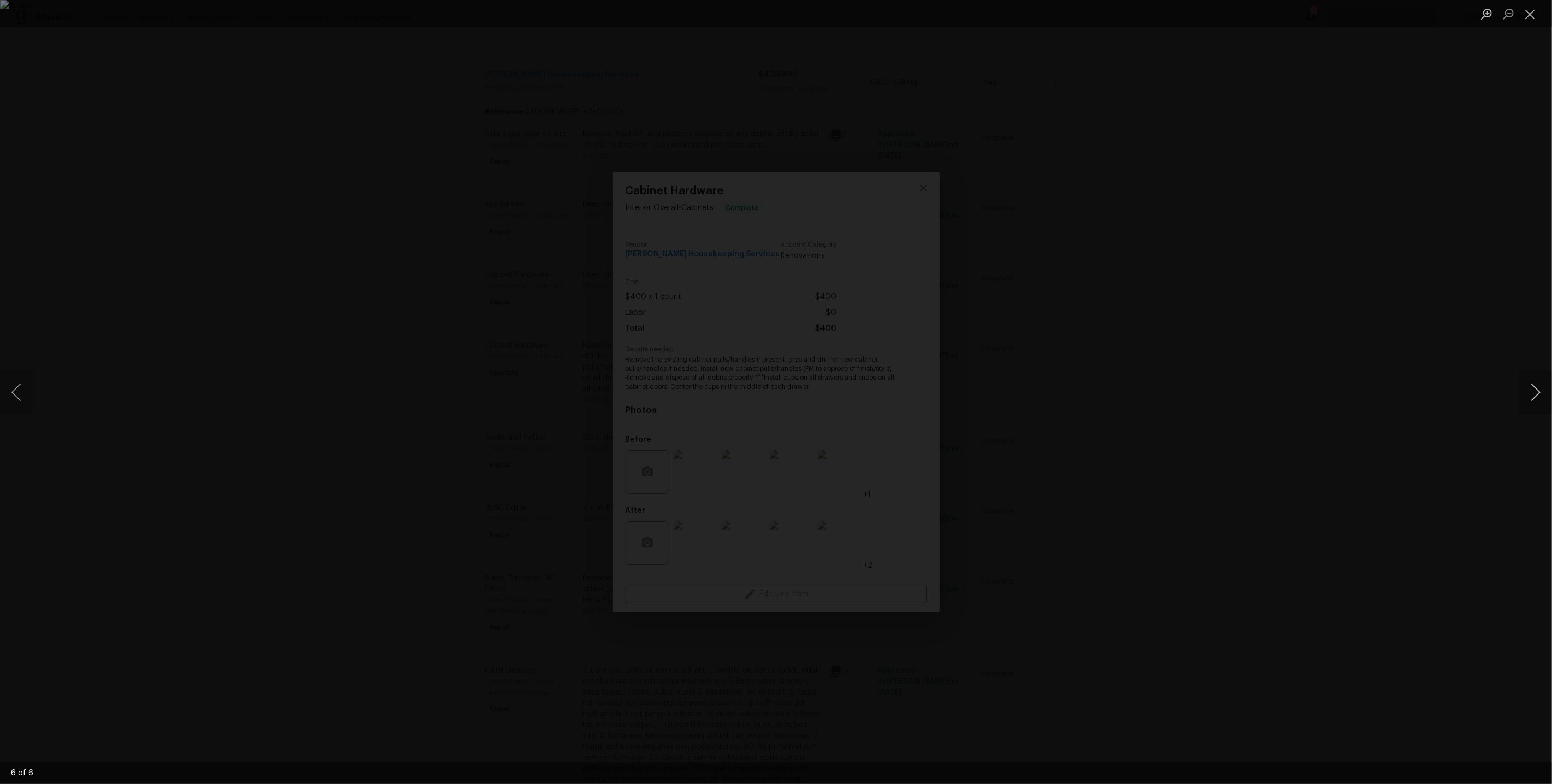
click at [1536, 395] on button "Next image" at bounding box center [1535, 392] width 33 height 44
click at [1261, 296] on div "Lightbox" at bounding box center [776, 392] width 1552 height 784
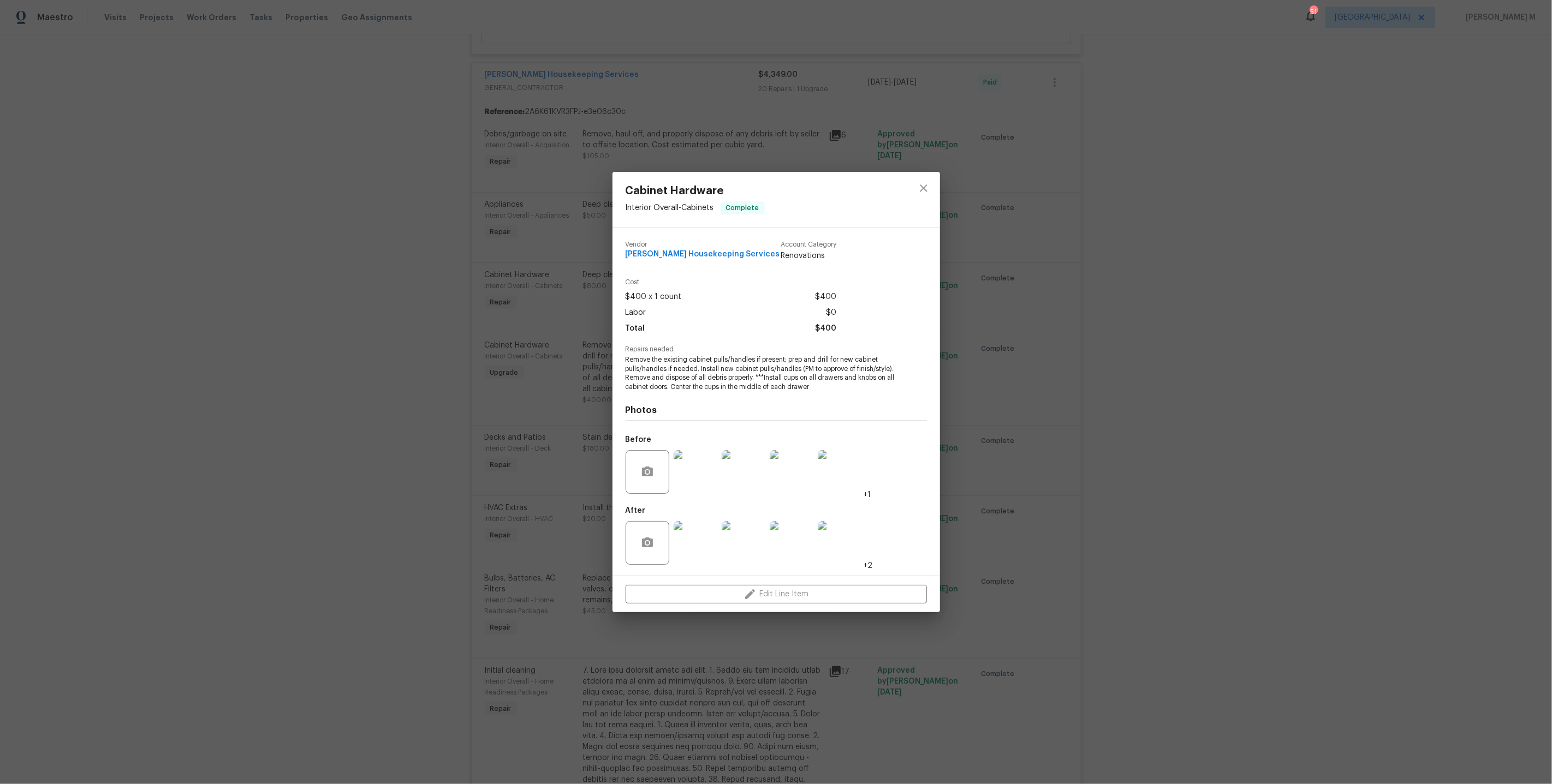
click at [1177, 381] on div "Cabinet Hardware Interior Overall - Cabinets Complete Vendor Arelis Housekeepin…" at bounding box center [776, 392] width 1552 height 784
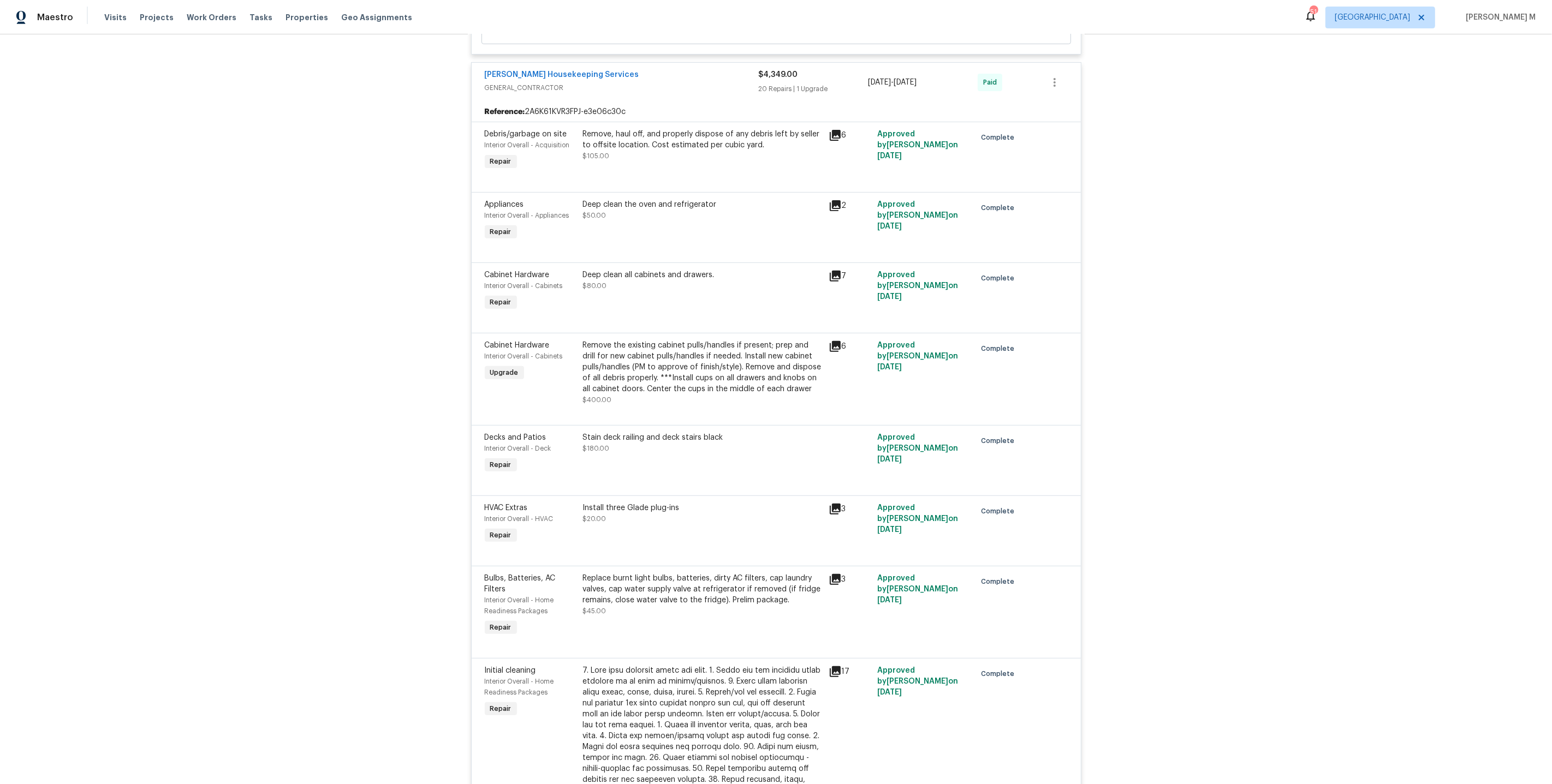
scroll to position [430, 0]
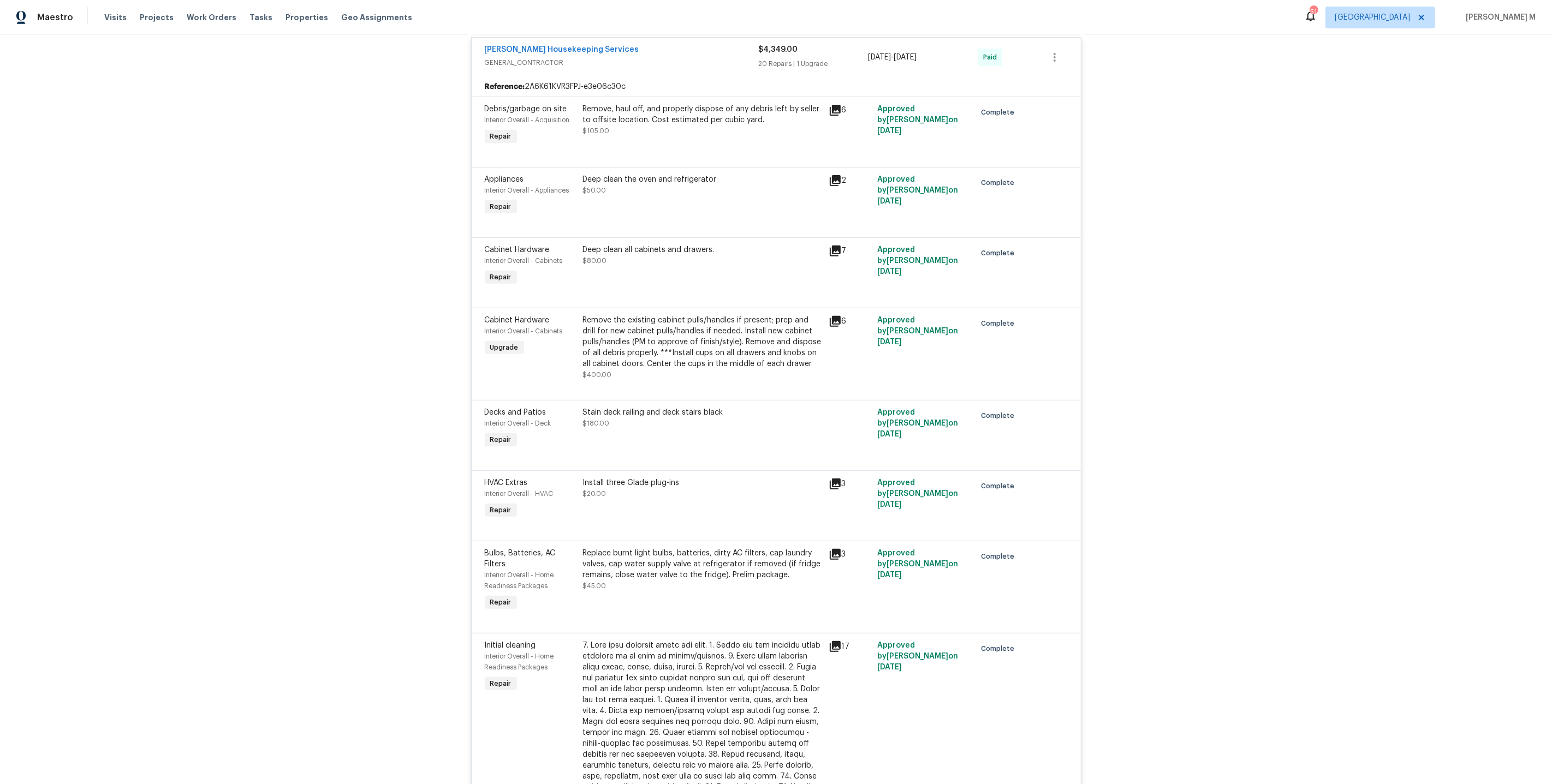
click at [704, 256] on div "Deep clean all cabinets and drawers. $80.00" at bounding box center [702, 266] width 245 height 50
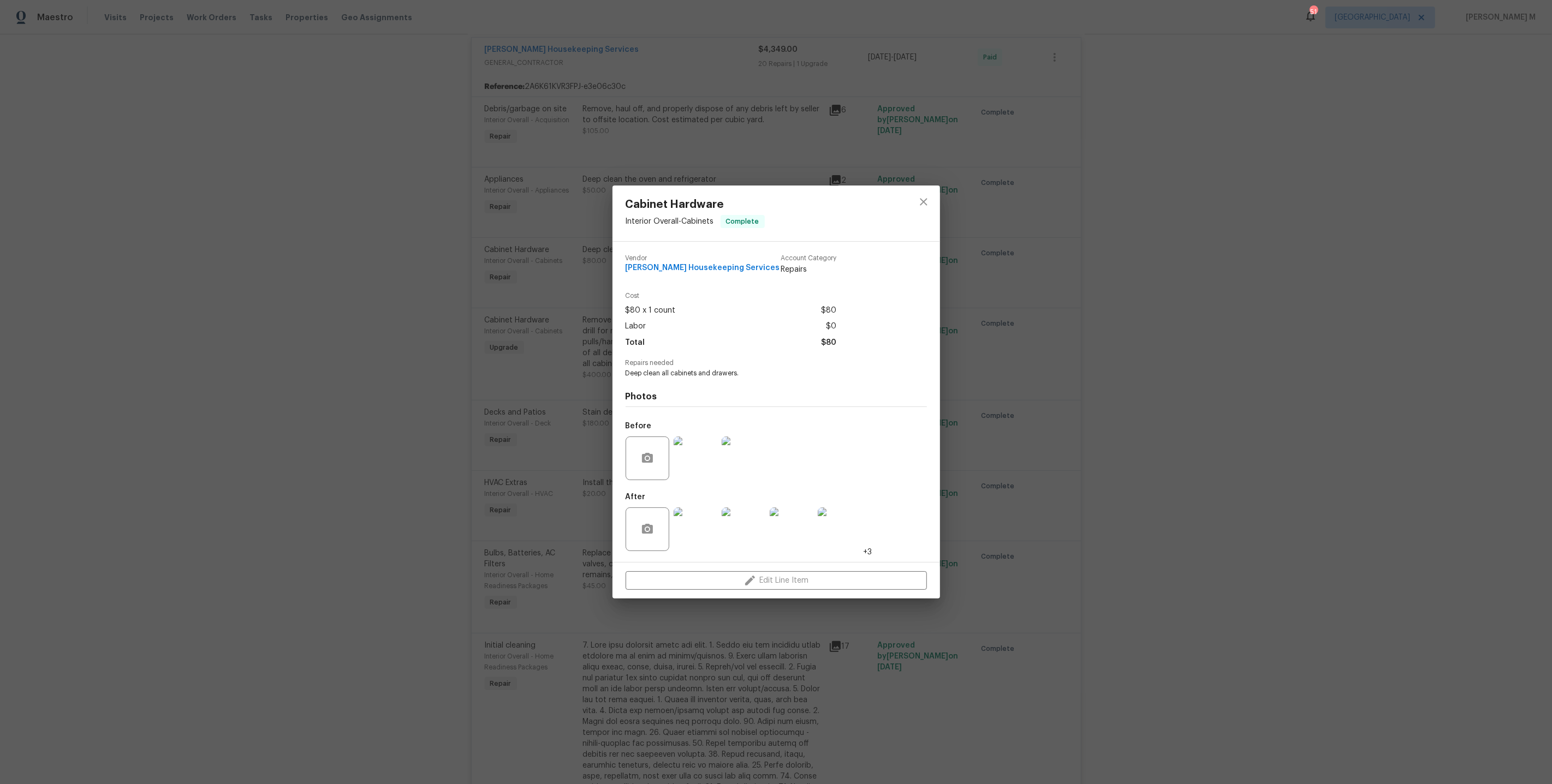
click at [697, 465] on img at bounding box center [695, 458] width 44 height 44
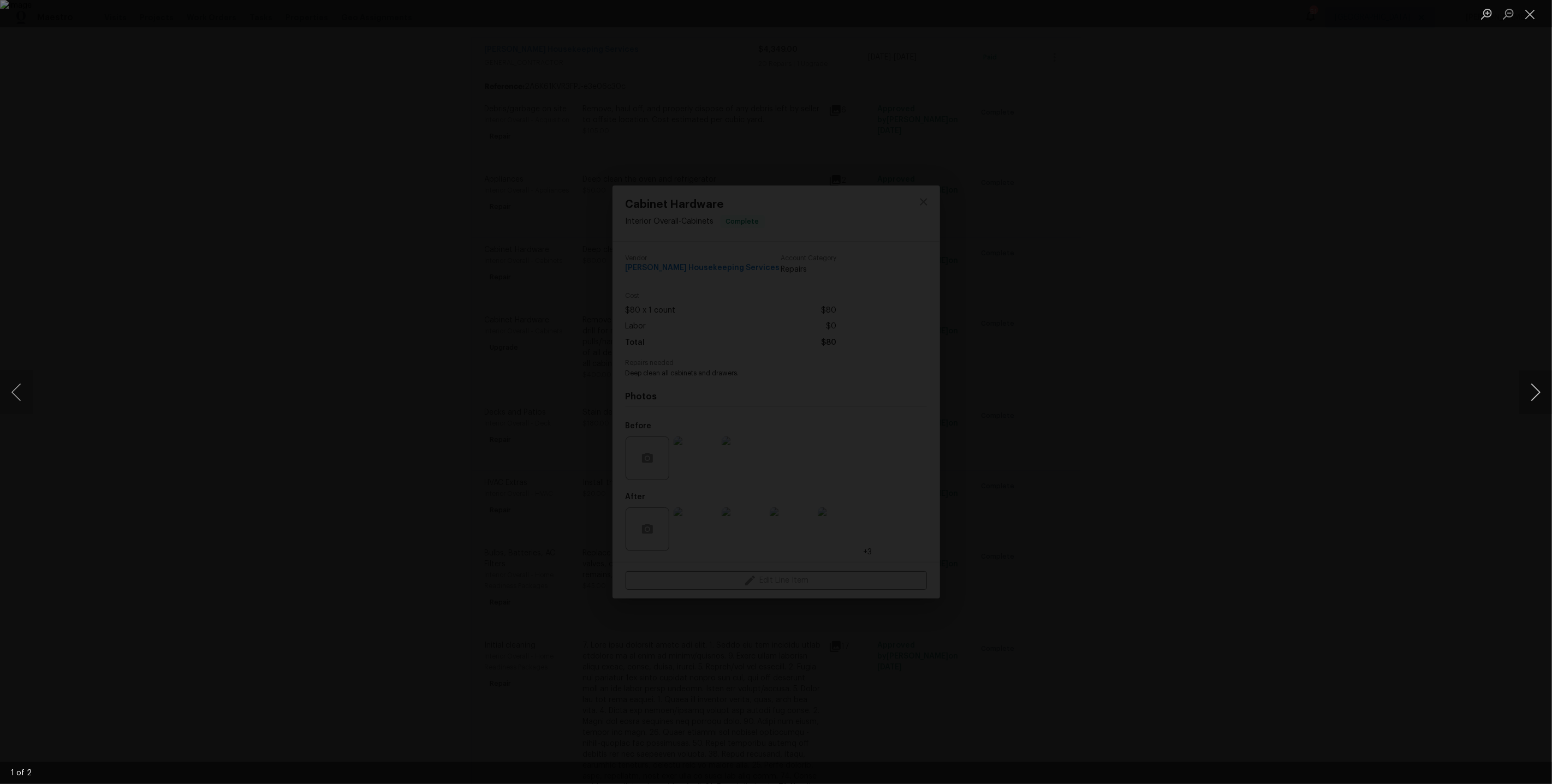
click at [1540, 394] on button "Next image" at bounding box center [1535, 392] width 33 height 44
click at [1454, 292] on div "Lightbox" at bounding box center [776, 392] width 1552 height 784
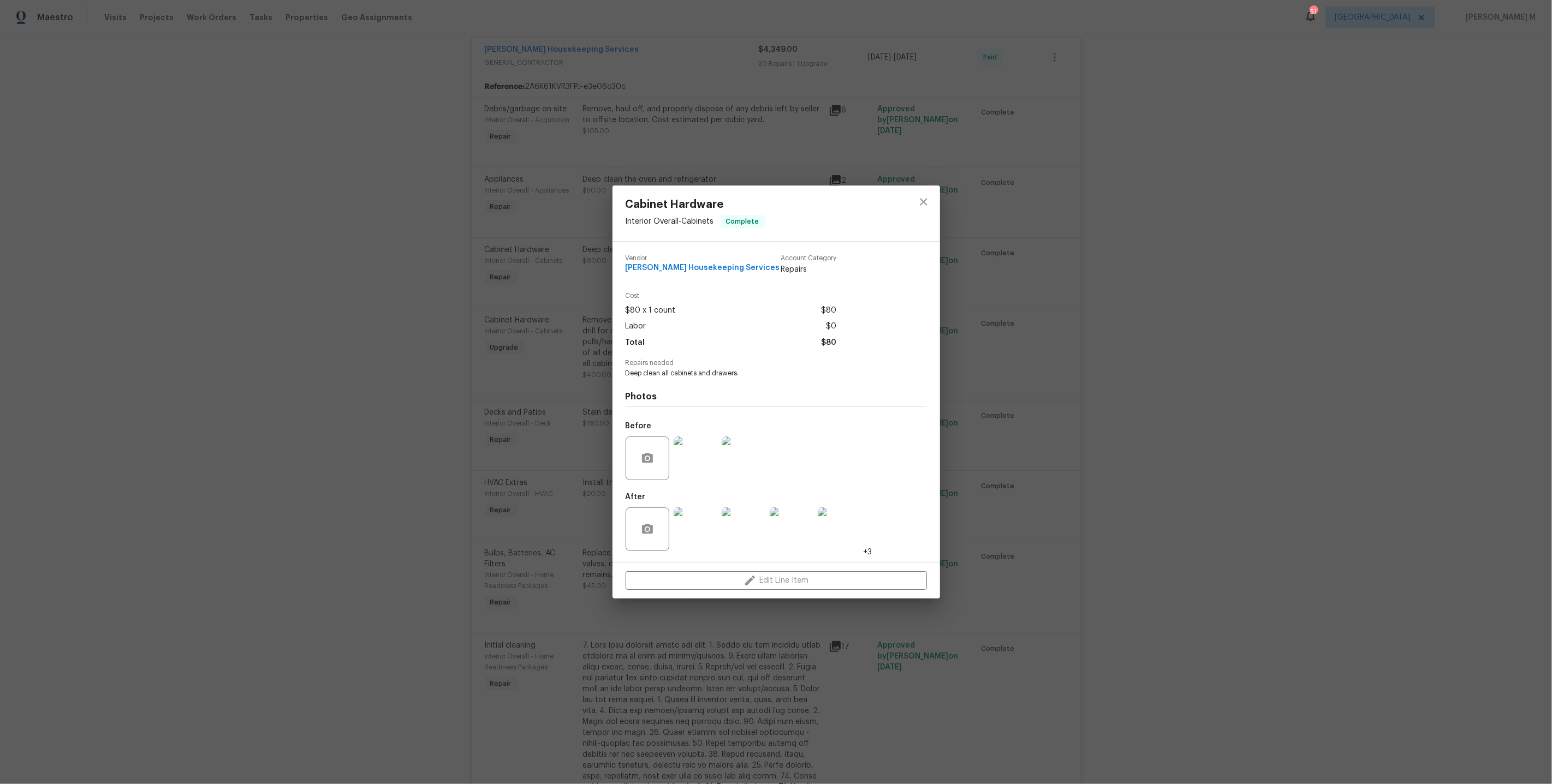
click at [695, 513] on img at bounding box center [695, 529] width 44 height 44
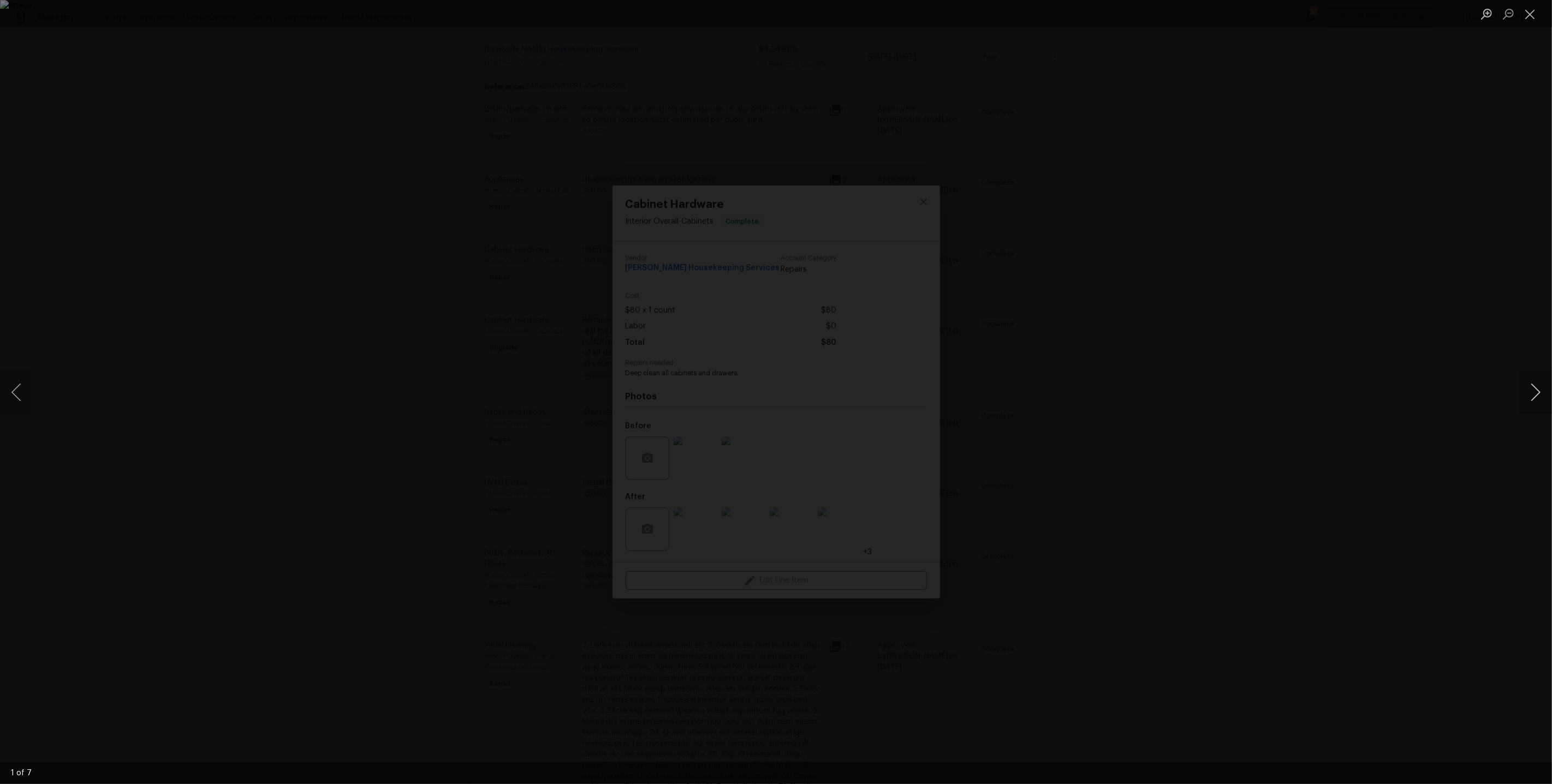
click at [1538, 391] on button "Next image" at bounding box center [1535, 392] width 33 height 44
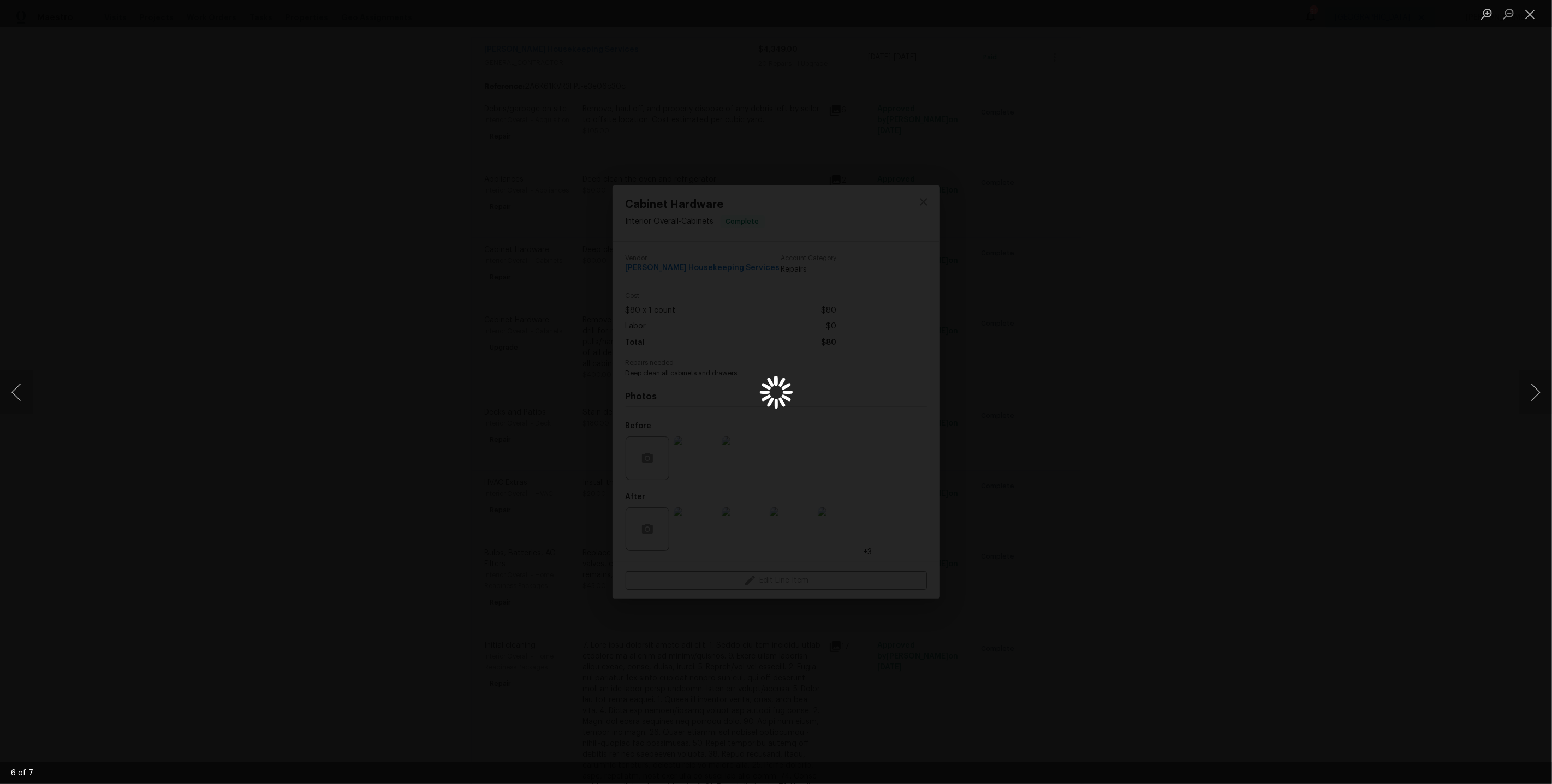
click at [1289, 283] on div "Lightbox" at bounding box center [776, 392] width 1552 height 784
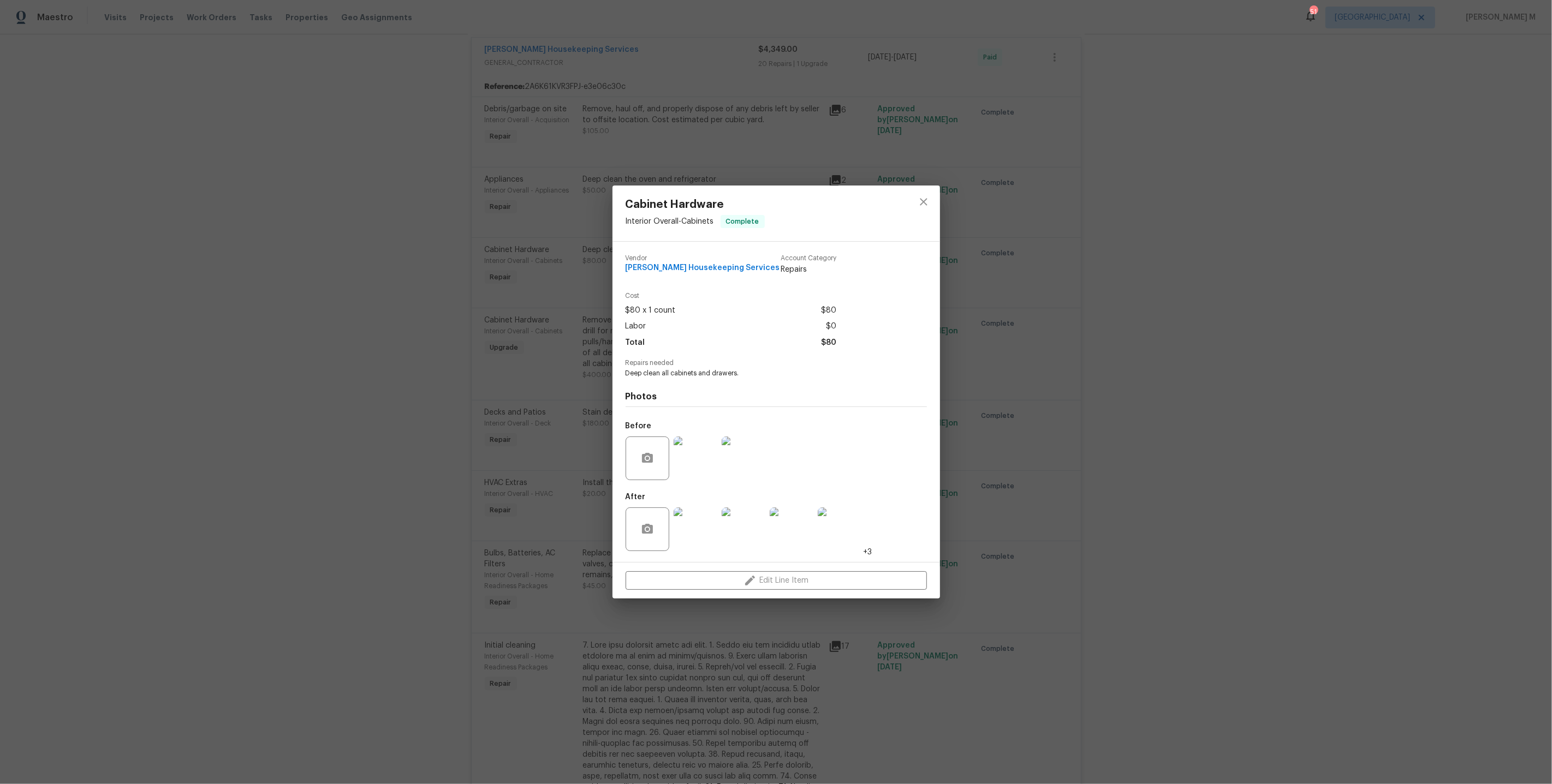
click at [1091, 321] on div "Cabinet Hardware Interior Overall - Cabinets Complete Vendor Arelis Housekeepin…" at bounding box center [776, 392] width 1552 height 784
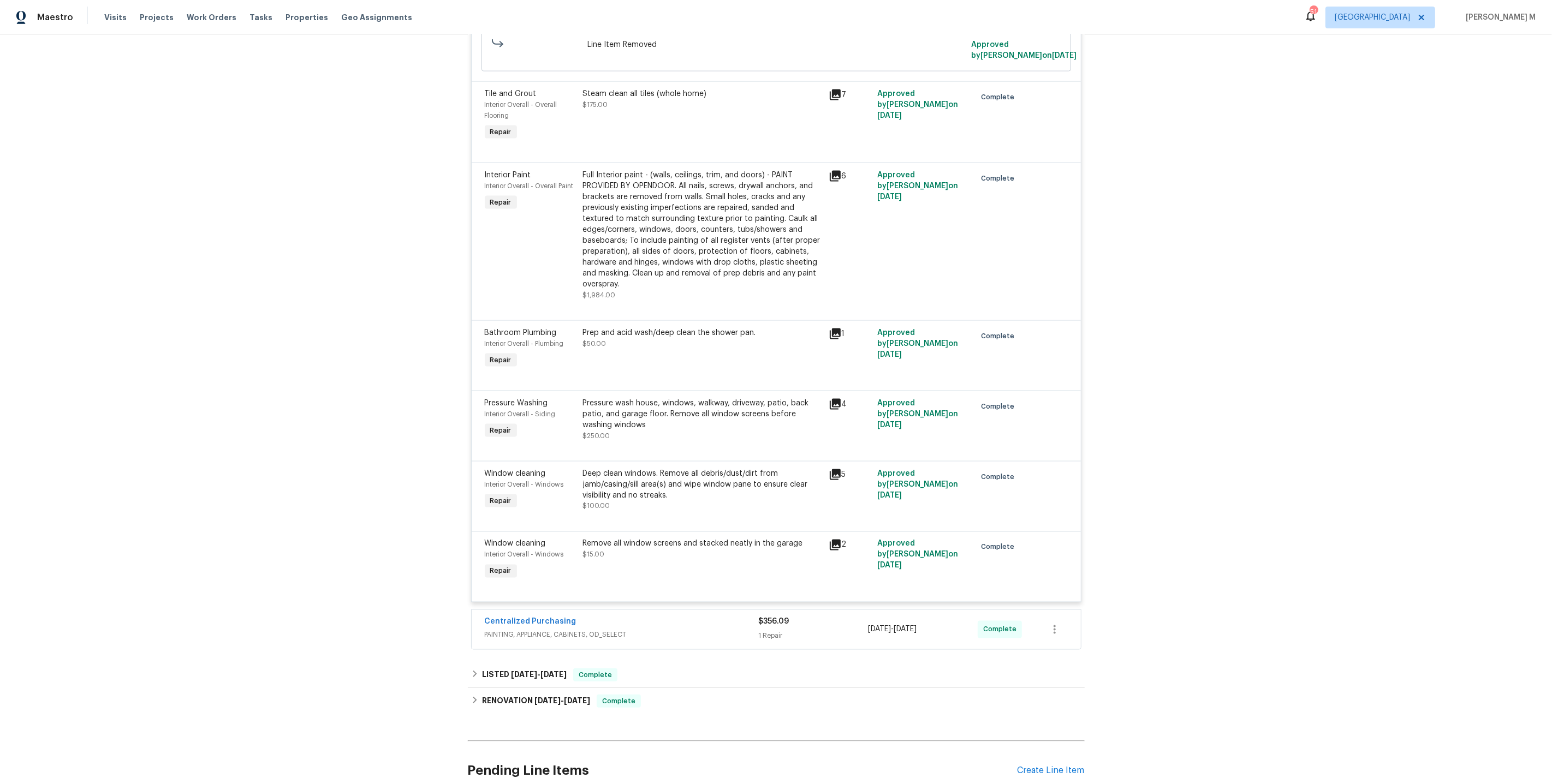
scroll to position [1882, 0]
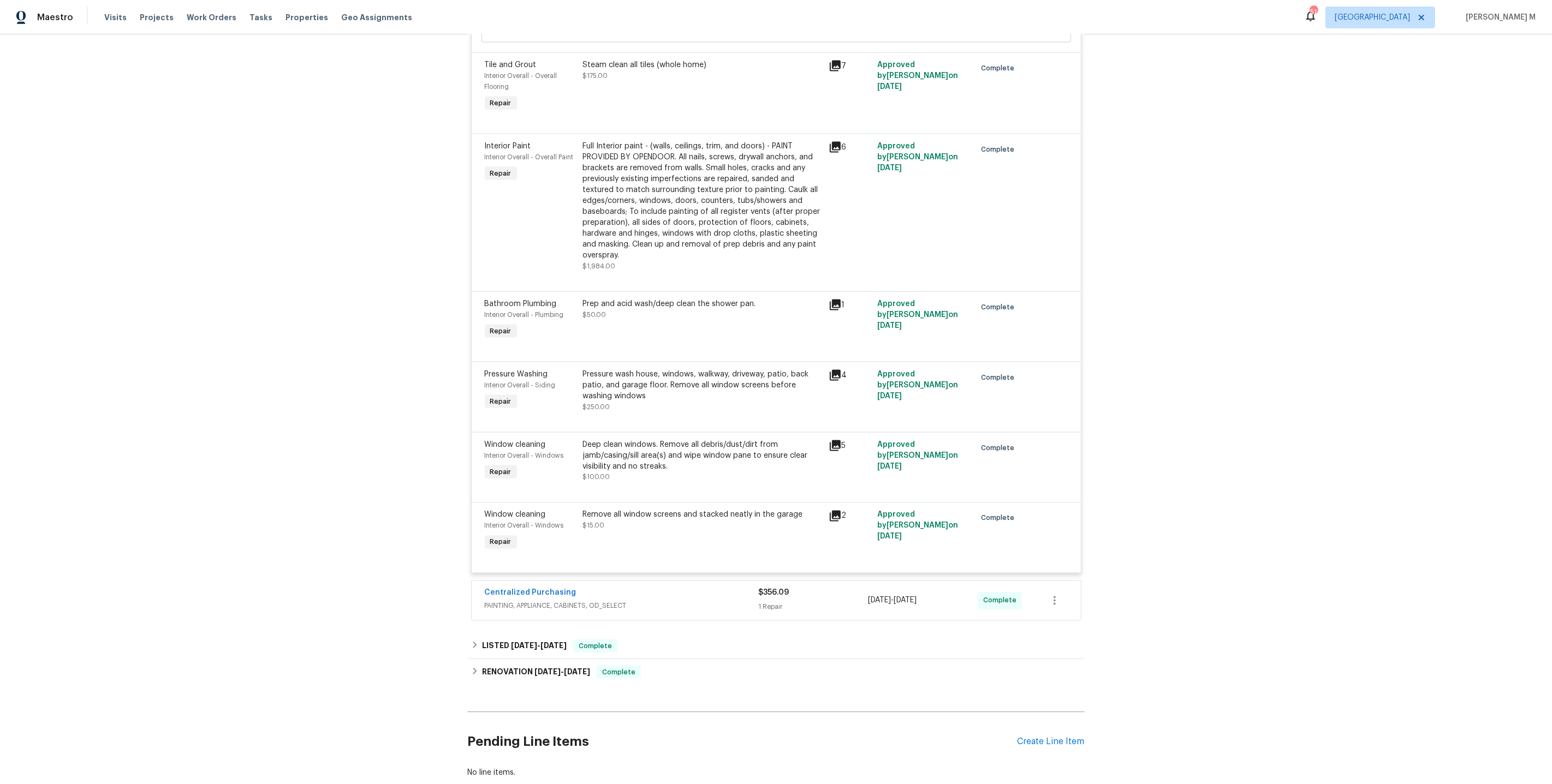
click at [540, 601] on span "PAINTING, APPLIANCE, CABINETS, OD_SELECT" at bounding box center [622, 606] width 274 height 11
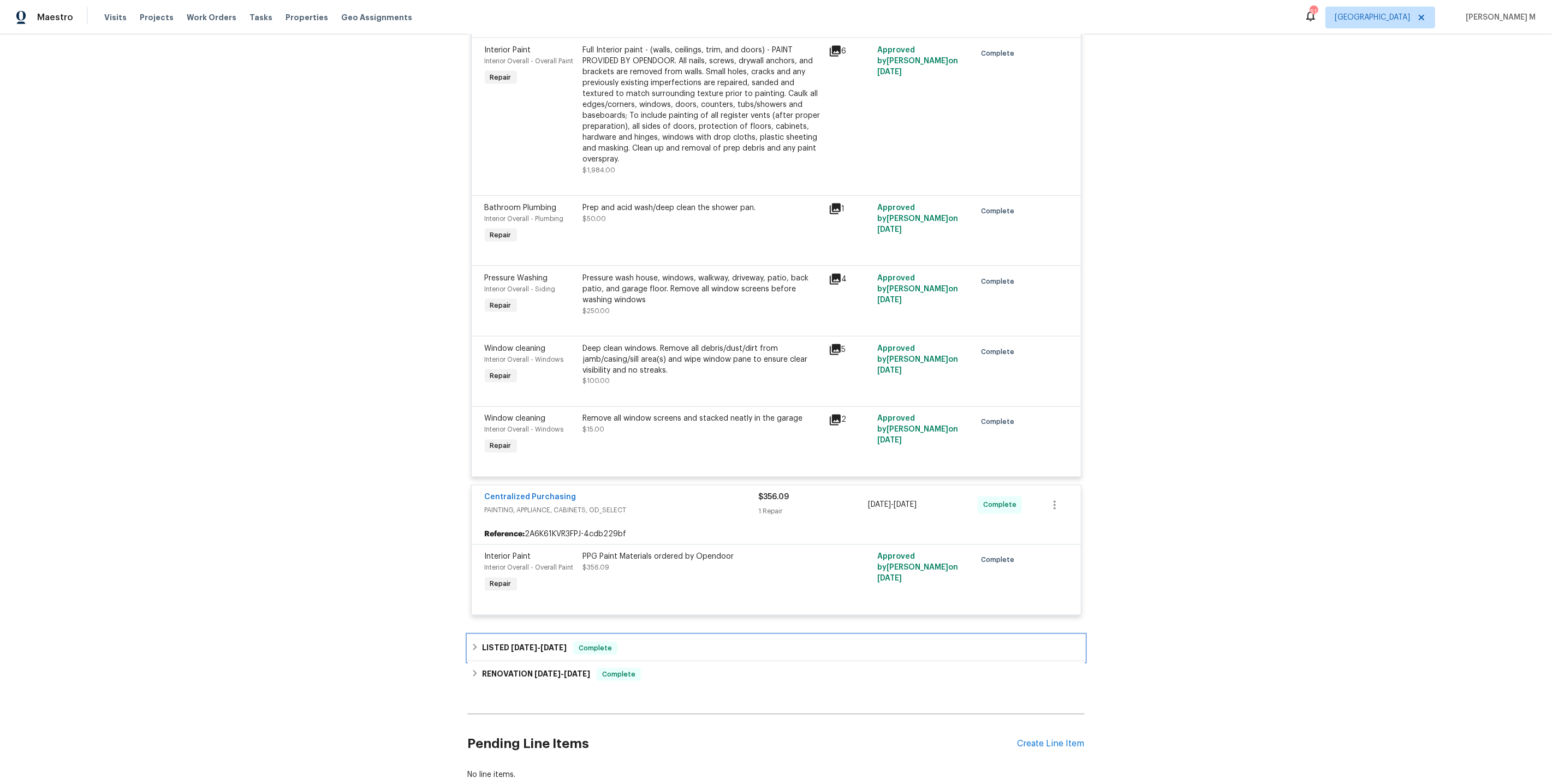
click at [540, 642] on h6 "LISTED 7/11/25 - 7/12/25" at bounding box center [525, 648] width 85 height 13
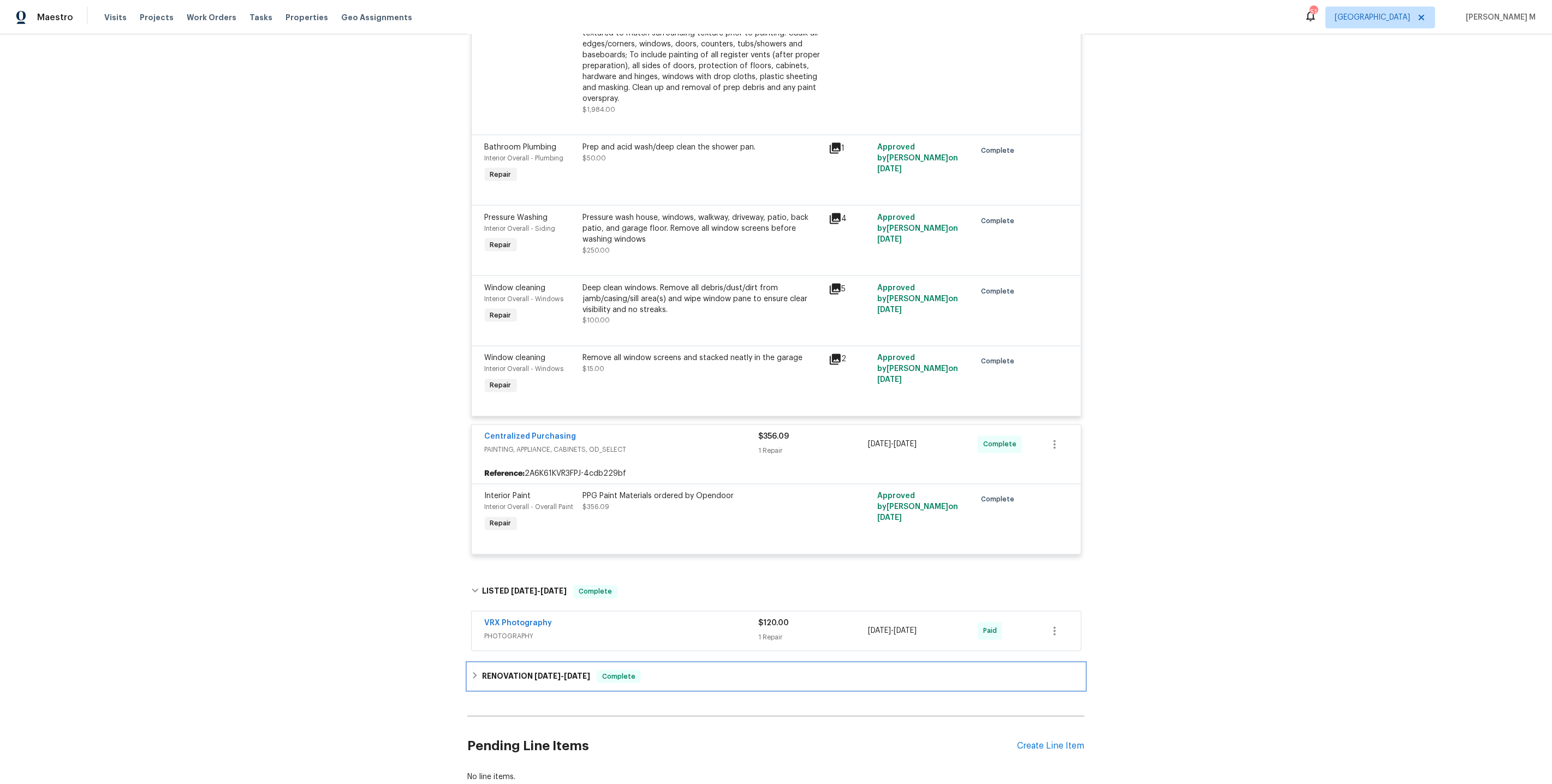
click at [517, 670] on h6 "RENOVATION 7/10/25 - 7/11/25" at bounding box center [536, 677] width 108 height 13
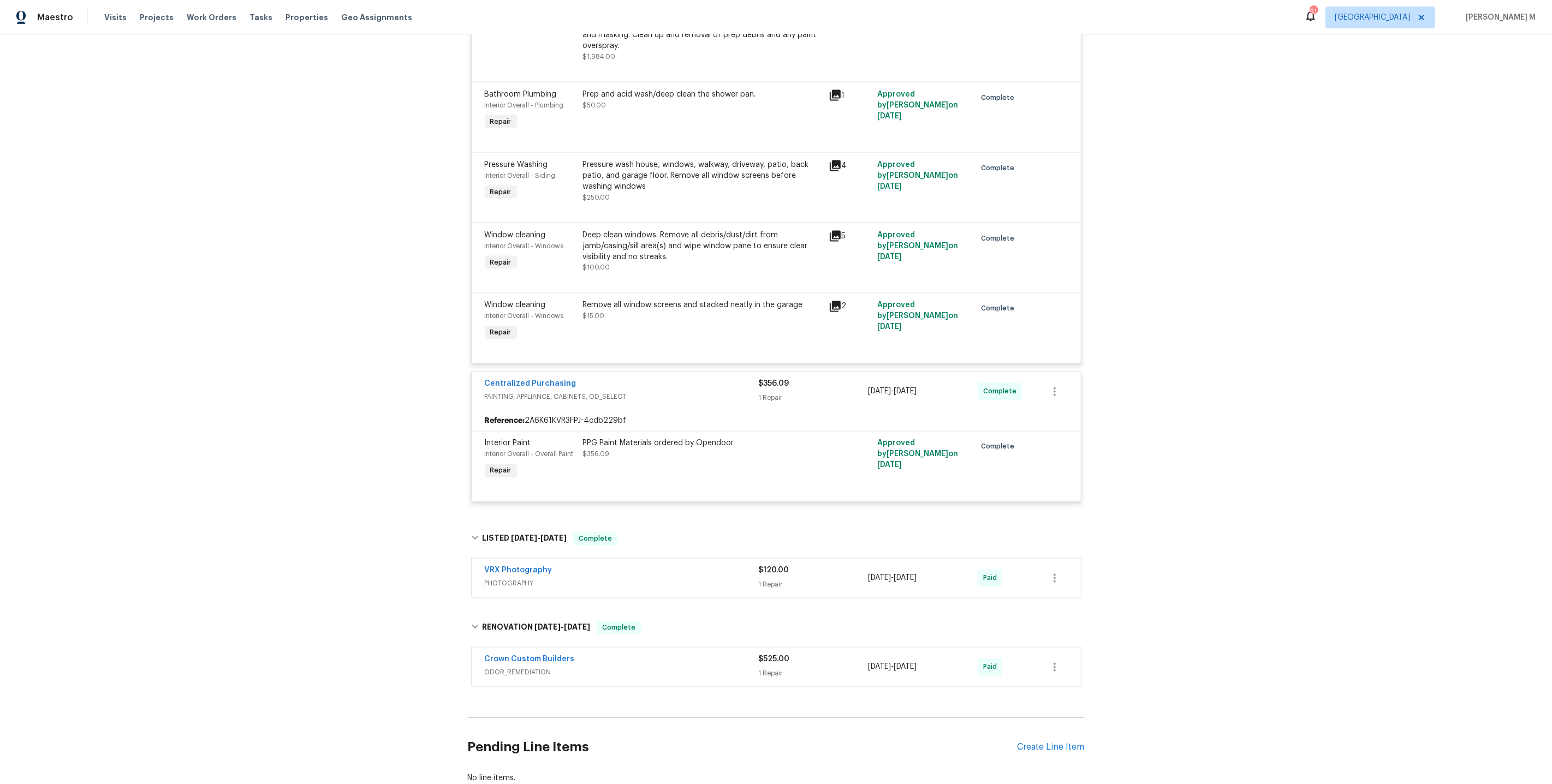
click at [522, 667] on span "ODOR_REMEDIATION" at bounding box center [622, 673] width 274 height 11
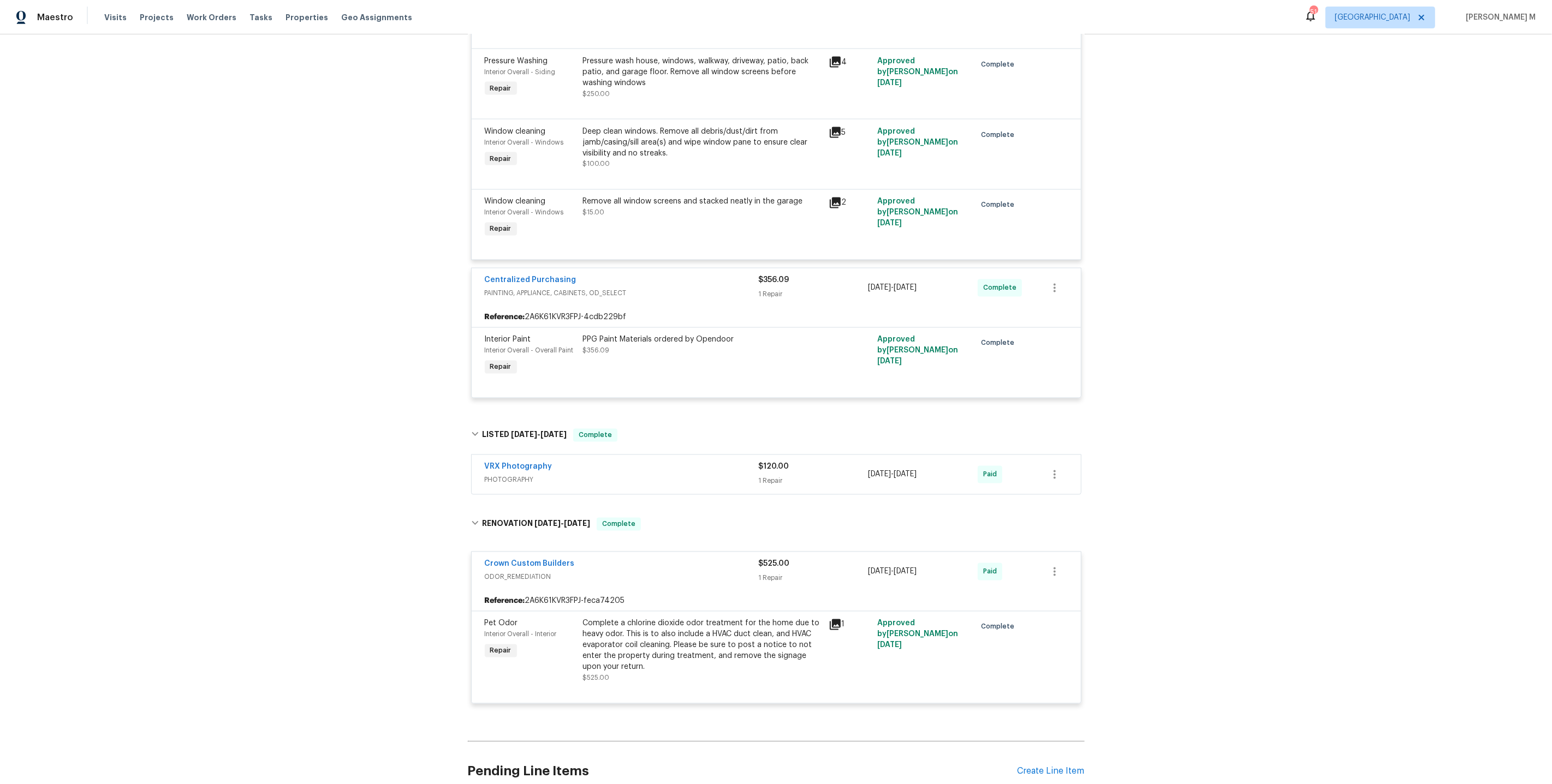
scroll to position [2218, 0]
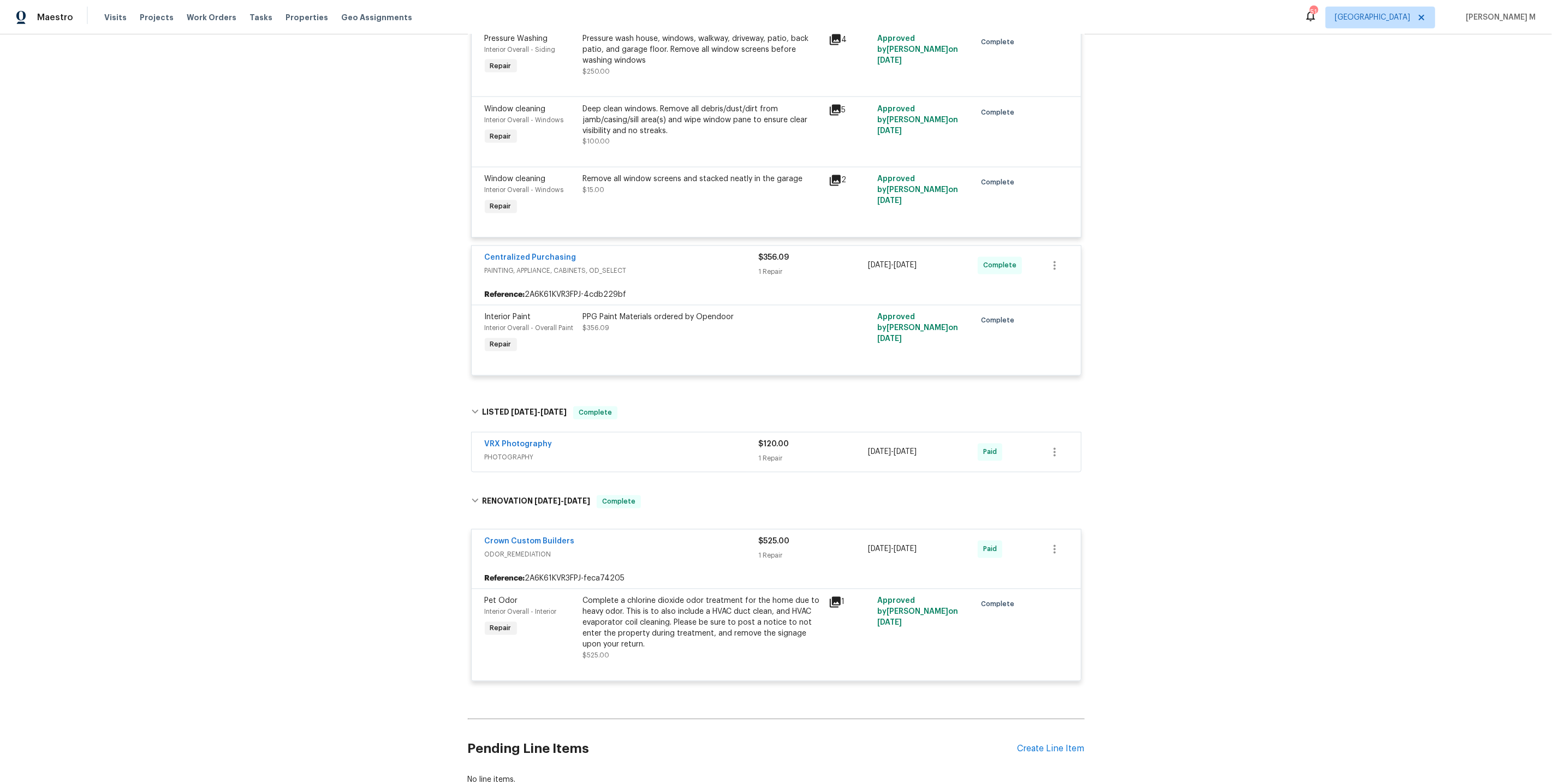
click at [665, 596] on div "Complete a chlorine dioxide odor treatment for the home due to heavy odor. This…" at bounding box center [702, 623] width 239 height 55
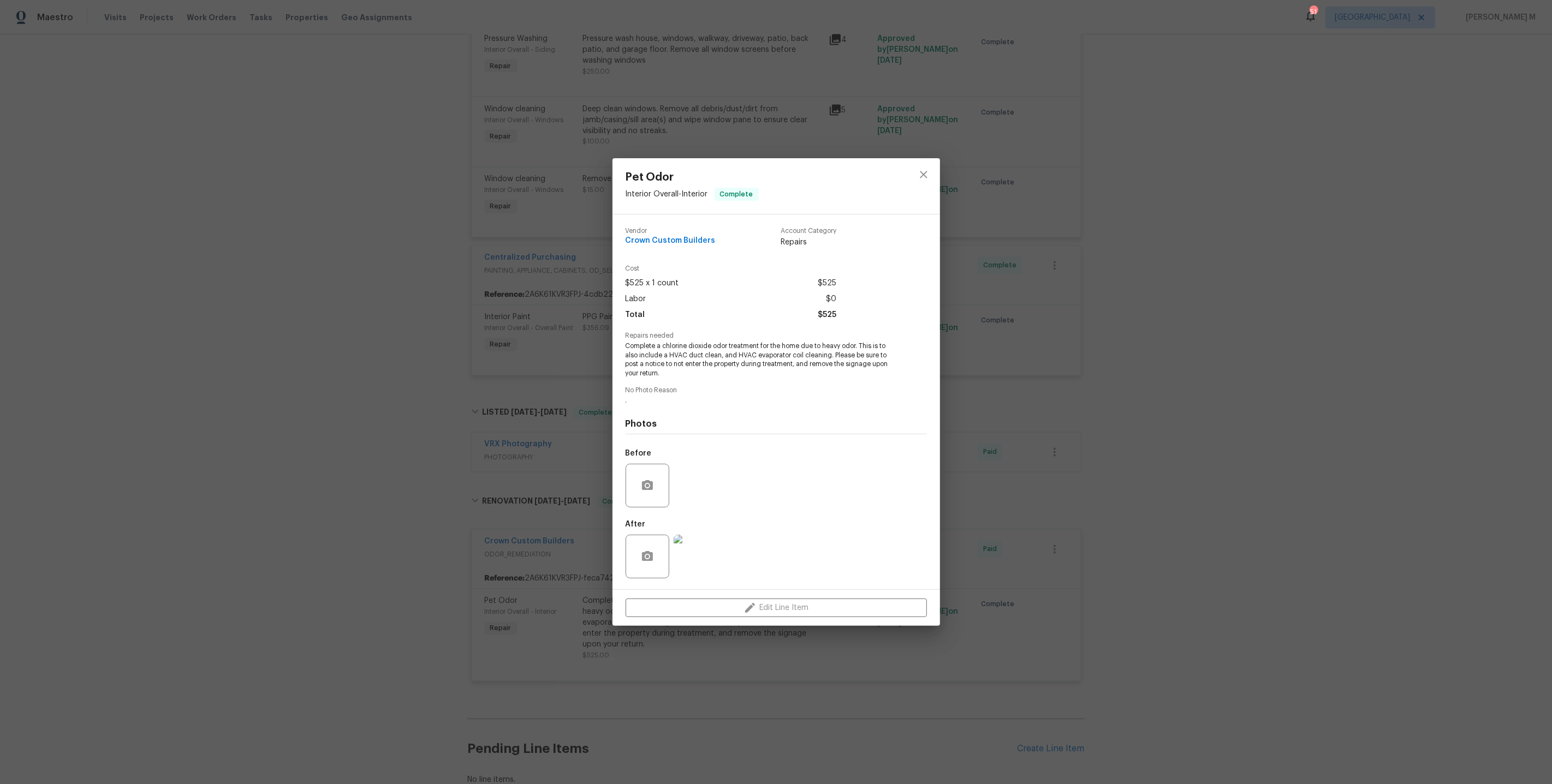
click at [1060, 474] on div "Pet Odor Interior Overall - Interior Complete Vendor Crown Custom Builders Acco…" at bounding box center [776, 392] width 1552 height 784
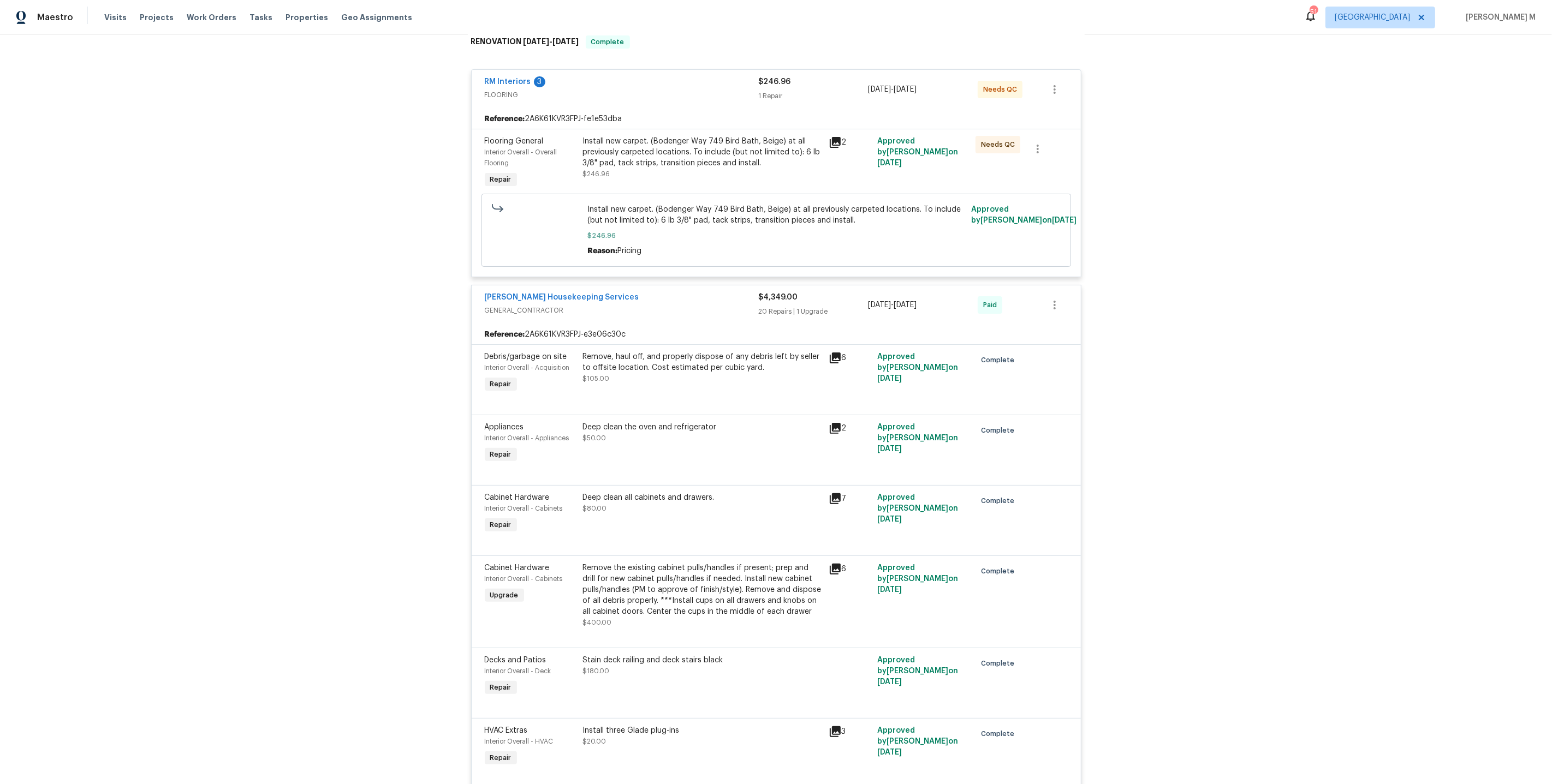
scroll to position [0, 0]
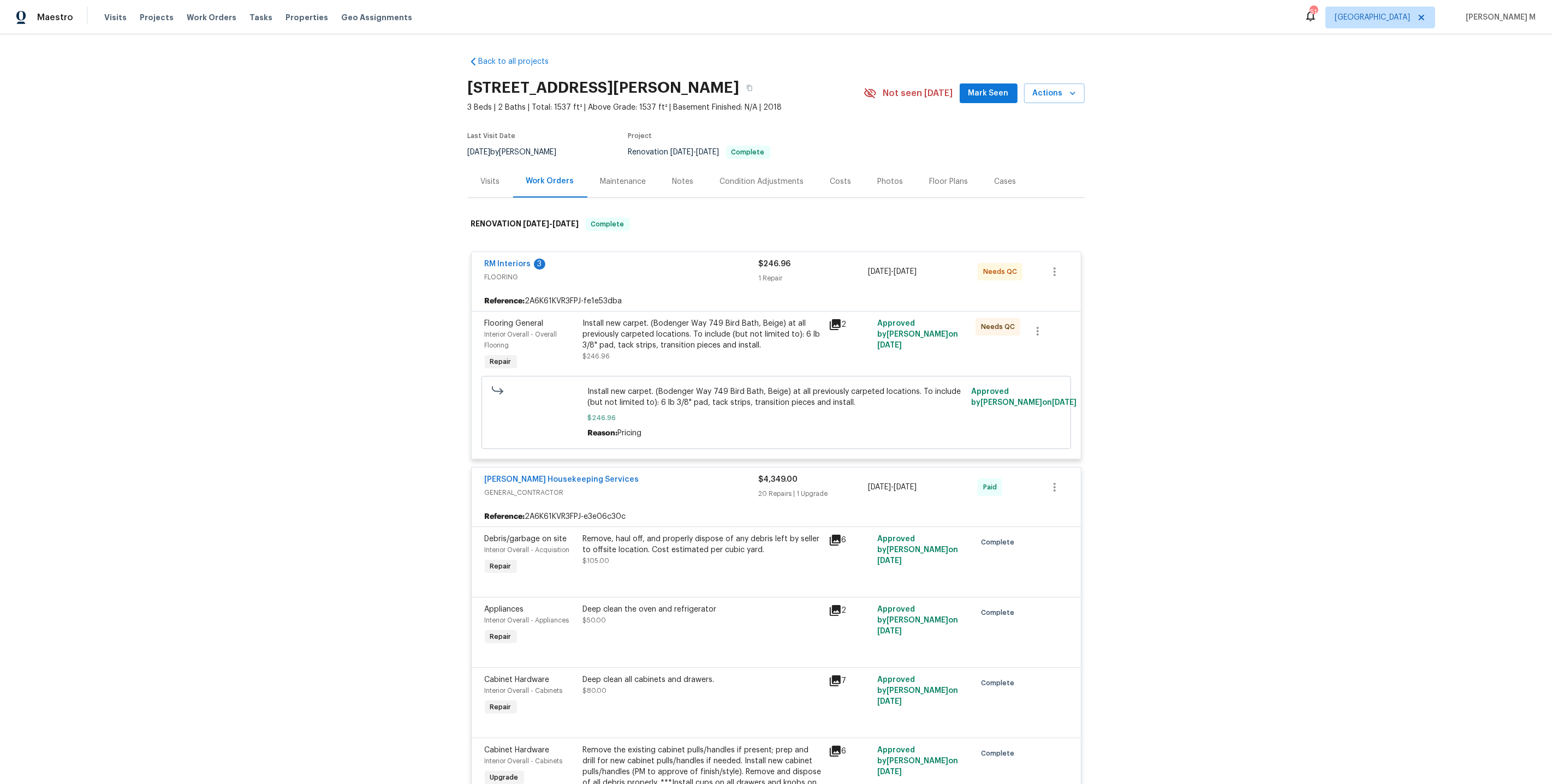
click at [693, 340] on div "Install new carpet. (Bodenger Way 749 Bird Bath, Beige) at all previously carpe…" at bounding box center [702, 334] width 239 height 33
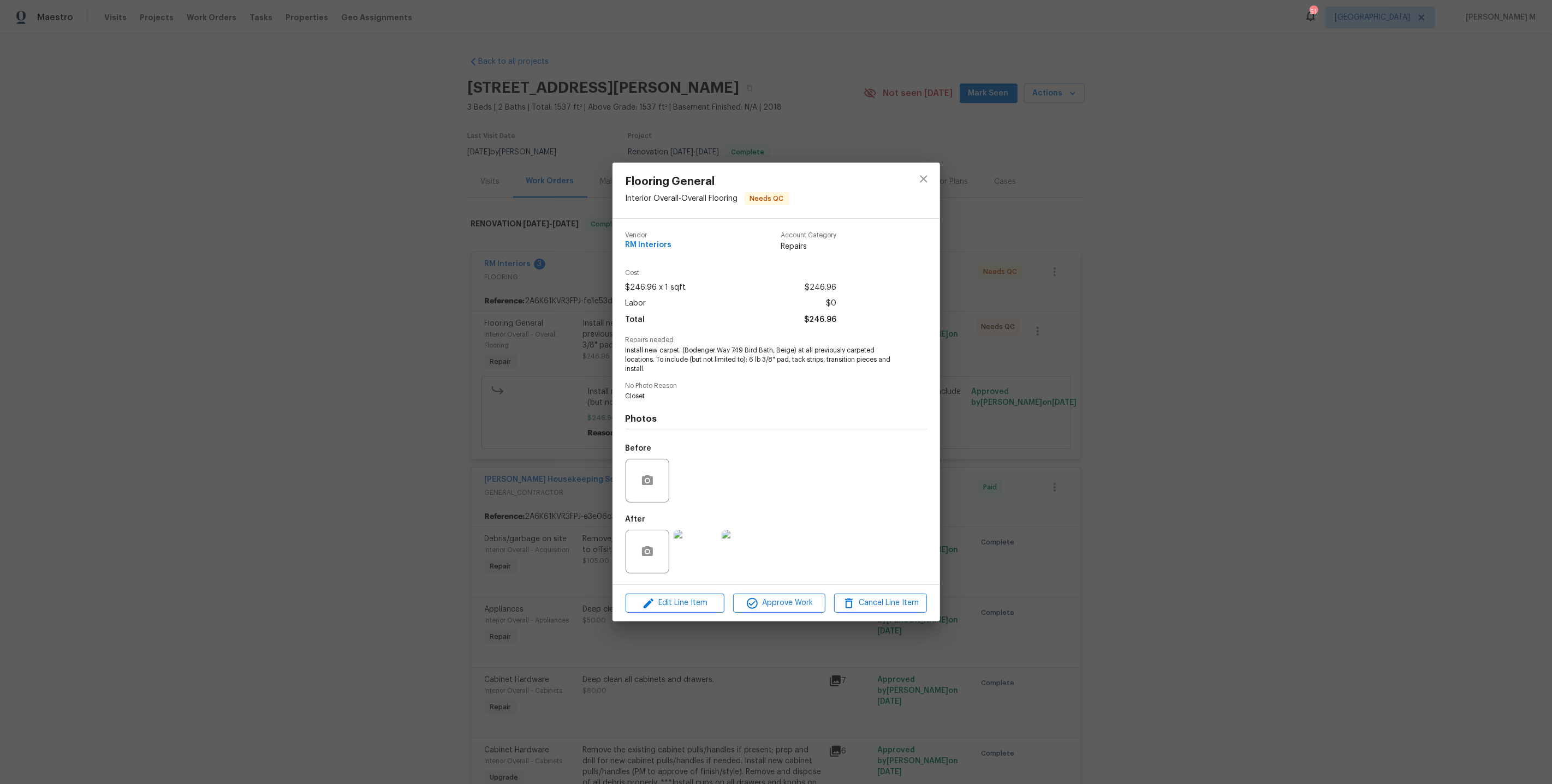
click at [696, 539] on img at bounding box center [695, 552] width 44 height 44
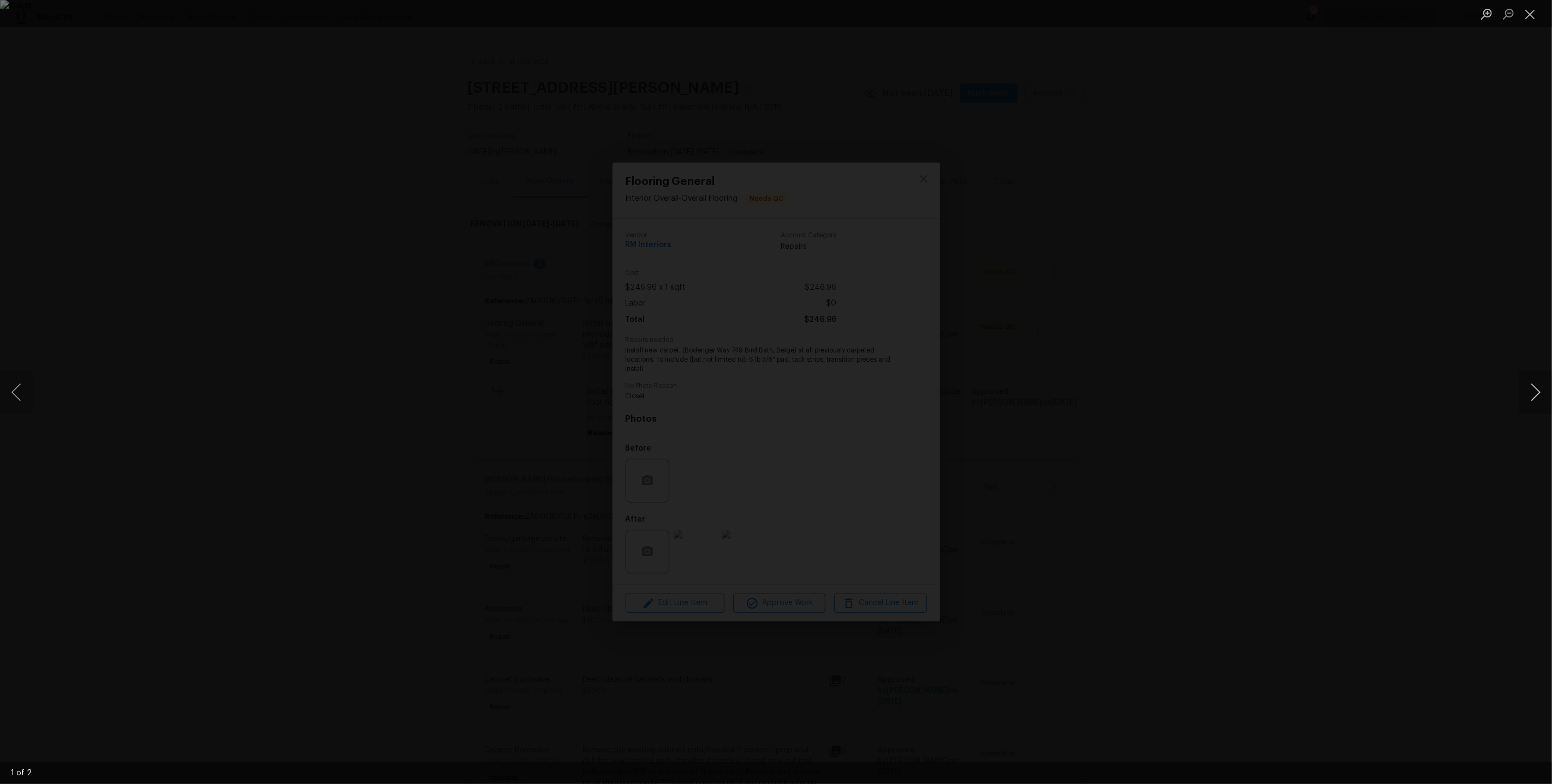
click at [1543, 404] on button "Next image" at bounding box center [1535, 392] width 33 height 44
click at [1347, 331] on div "Lightbox" at bounding box center [776, 392] width 1552 height 784
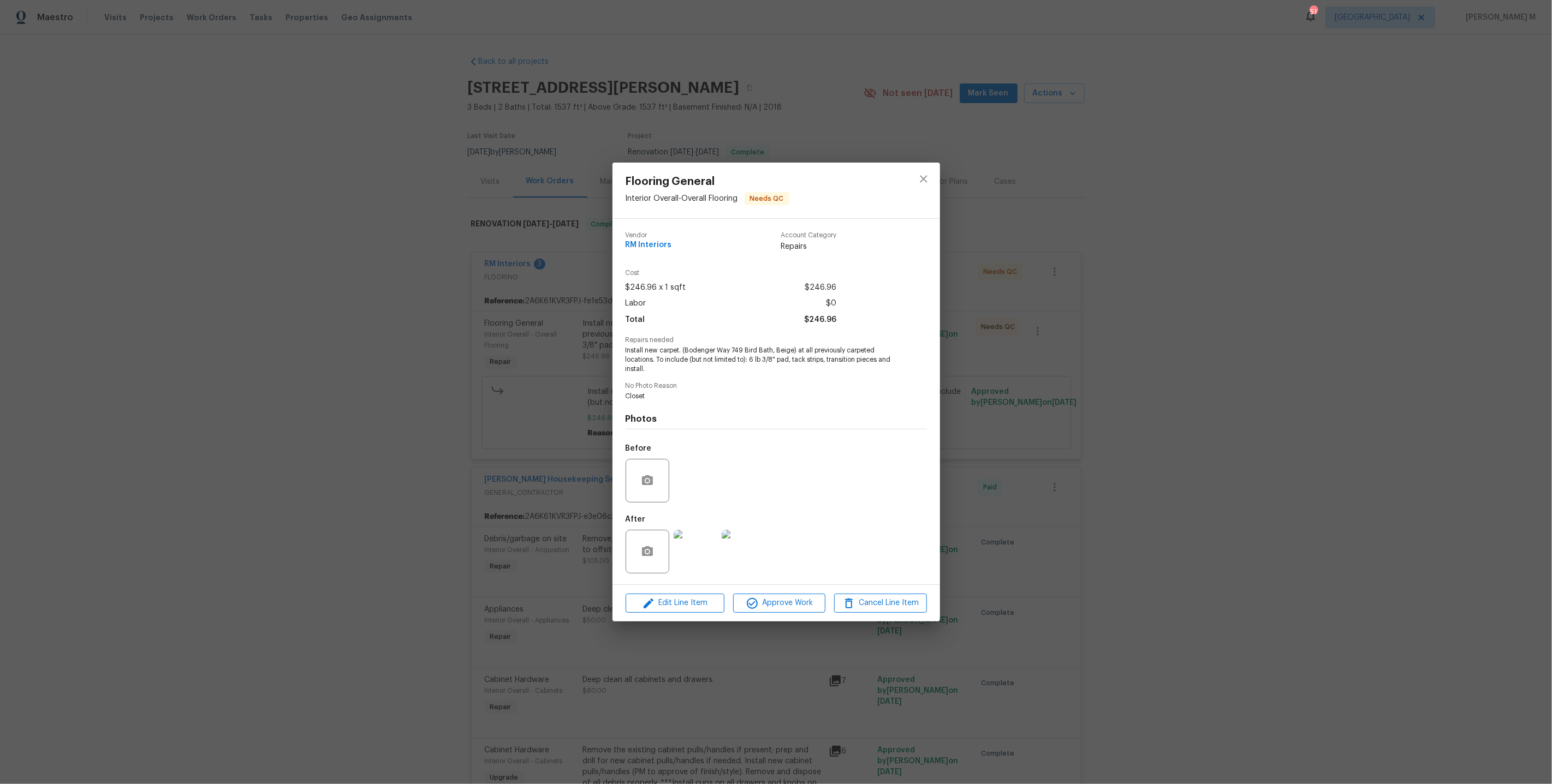
click at [1216, 304] on div "Flooring General Interior Overall - Overall Flooring Needs QC Vendor RM Interio…" at bounding box center [776, 392] width 1552 height 784
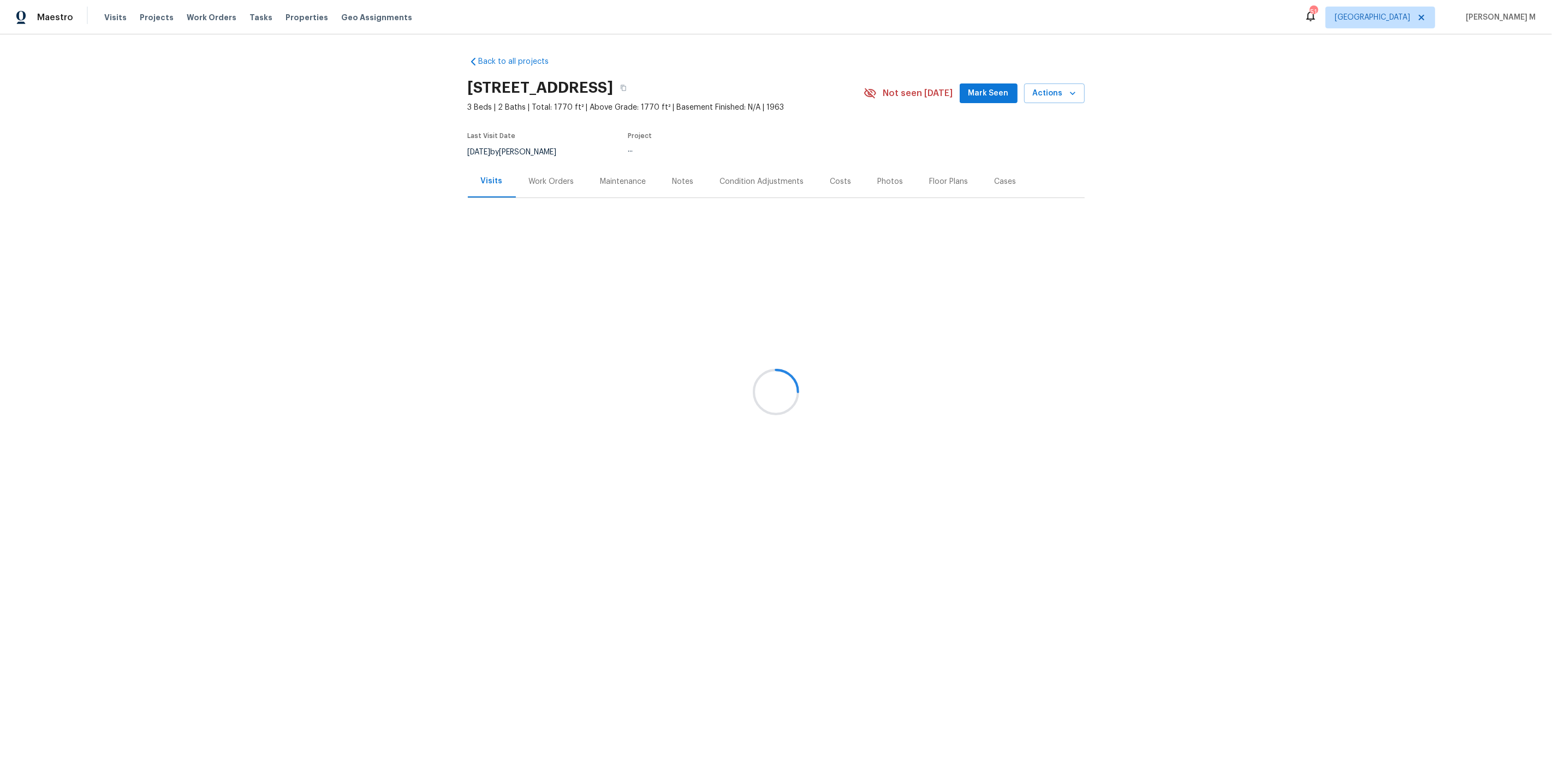
click at [550, 188] on div at bounding box center [776, 392] width 1552 height 784
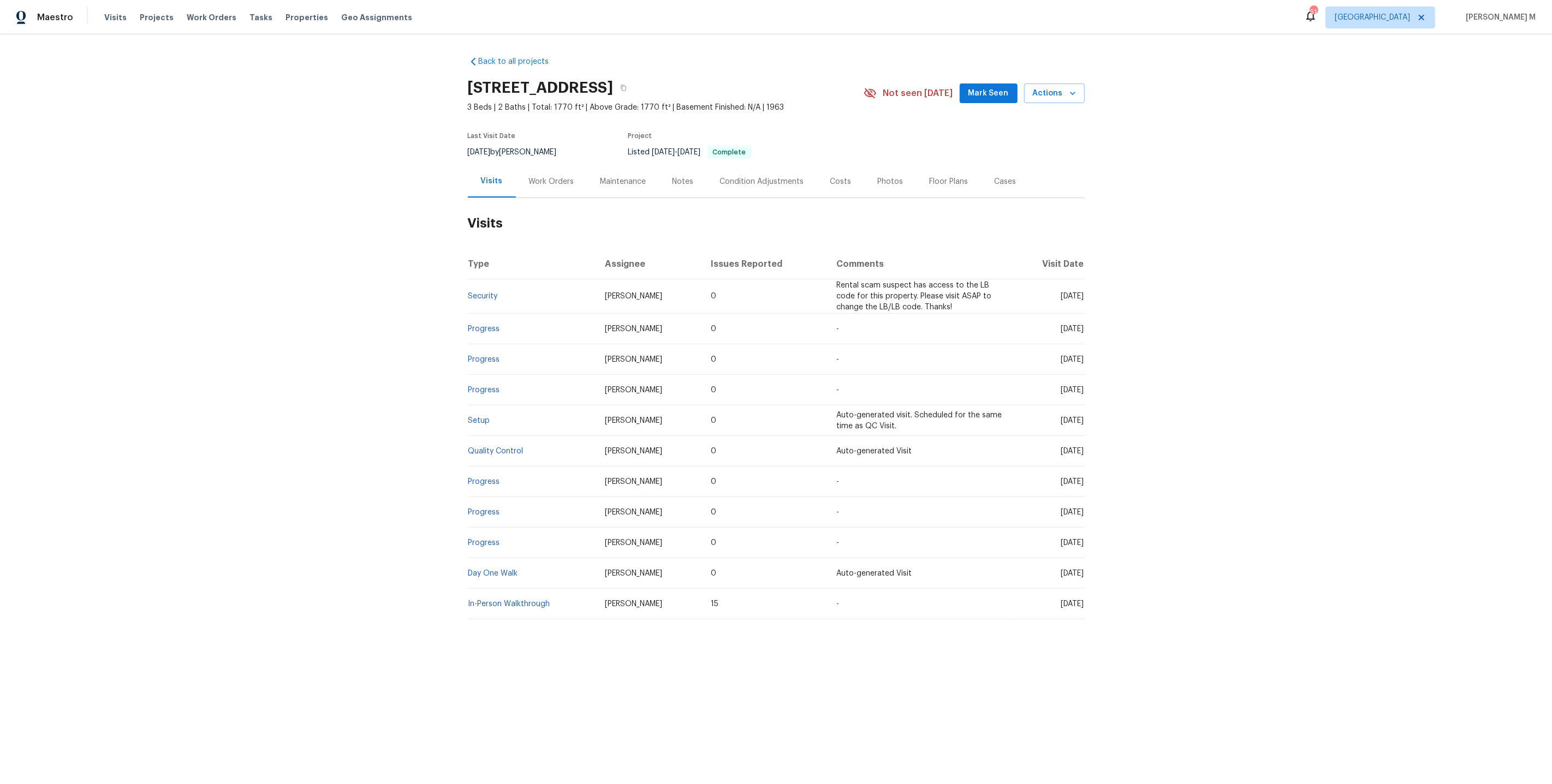
click at [541, 188] on div "Work Orders" at bounding box center [551, 181] width 71 height 32
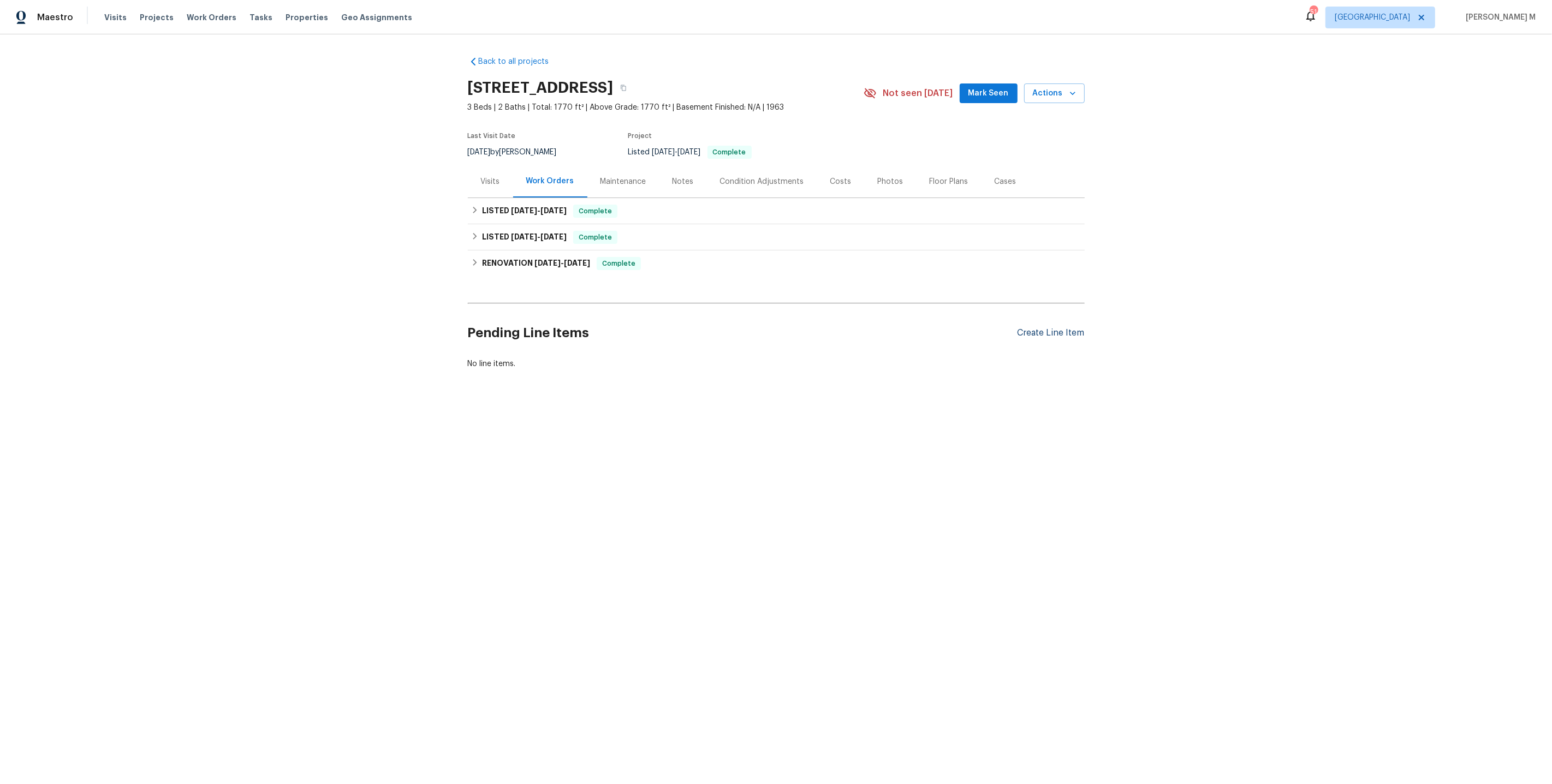
click at [1068, 328] on div "Create Line Item" at bounding box center [1050, 333] width 67 height 10
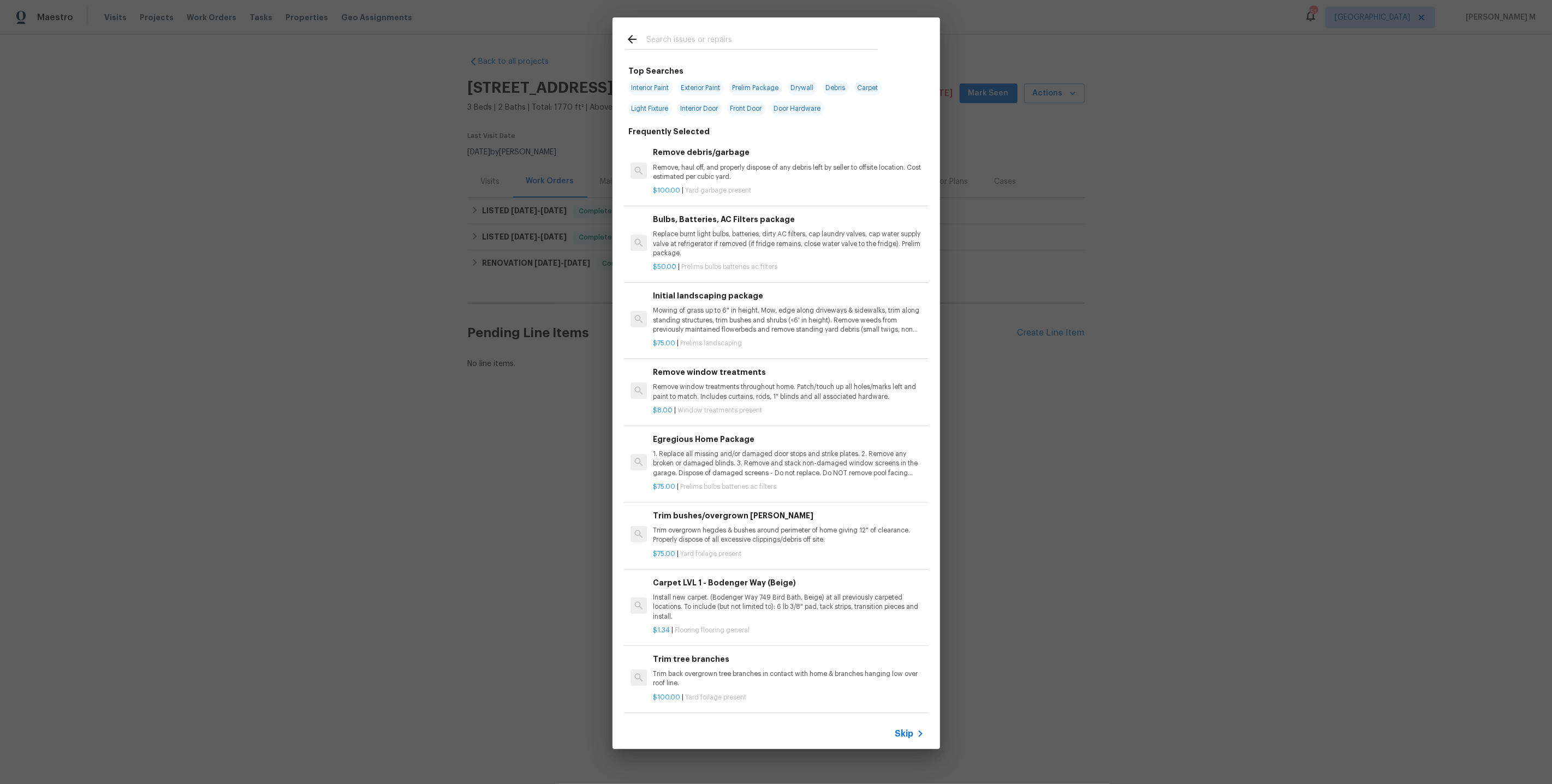
click at [910, 742] on div "Skip" at bounding box center [776, 734] width 327 height 30
click at [902, 736] on span "Skip" at bounding box center [904, 734] width 19 height 11
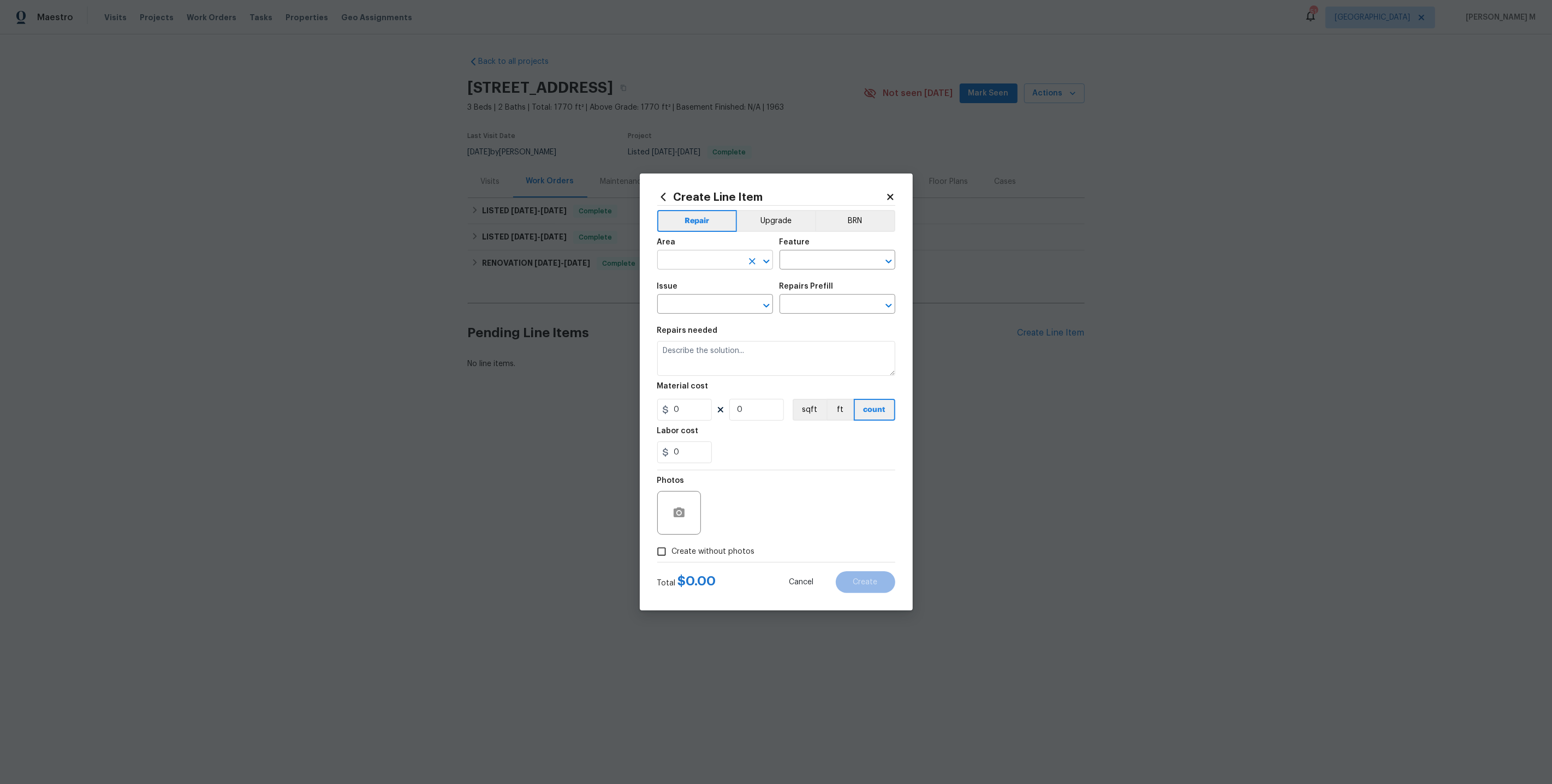
click at [710, 260] on input "text" at bounding box center [699, 261] width 85 height 17
click at [727, 283] on li "Exterior Addition" at bounding box center [714, 290] width 117 height 18
type input "Exterior Addition"
click at [825, 265] on input "text" at bounding box center [822, 261] width 85 height 17
click at [830, 315] on li "Fence" at bounding box center [838, 316] width 117 height 18
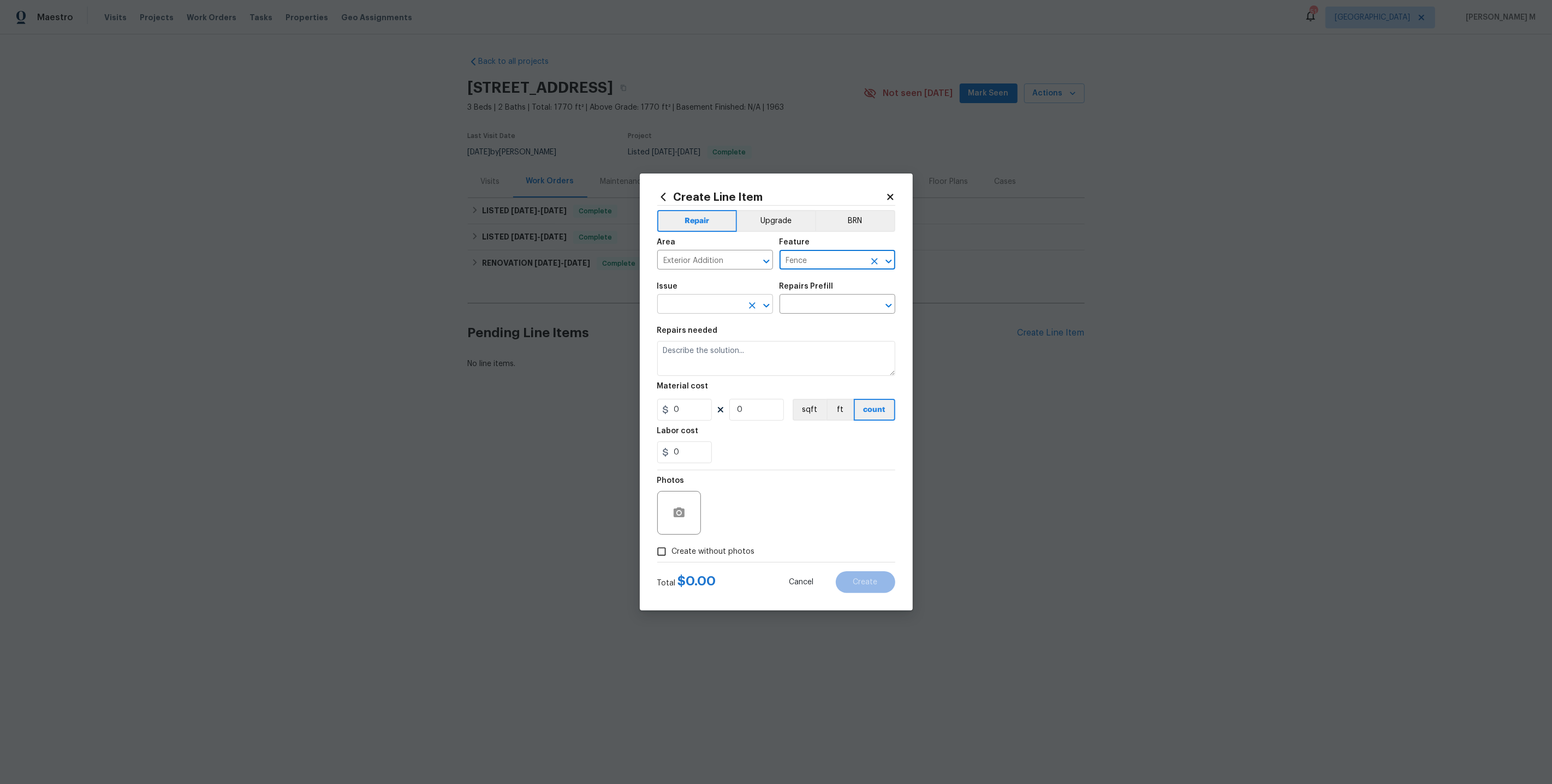
type input "Fence"
click at [686, 311] on input "text" at bounding box center [699, 306] width 85 height 17
click at [678, 377] on li "Fencing - Gates" at bounding box center [714, 376] width 117 height 18
type input "Fencing - Gates"
click at [814, 294] on div "Repairs Prefill" at bounding box center [837, 290] width 116 height 14
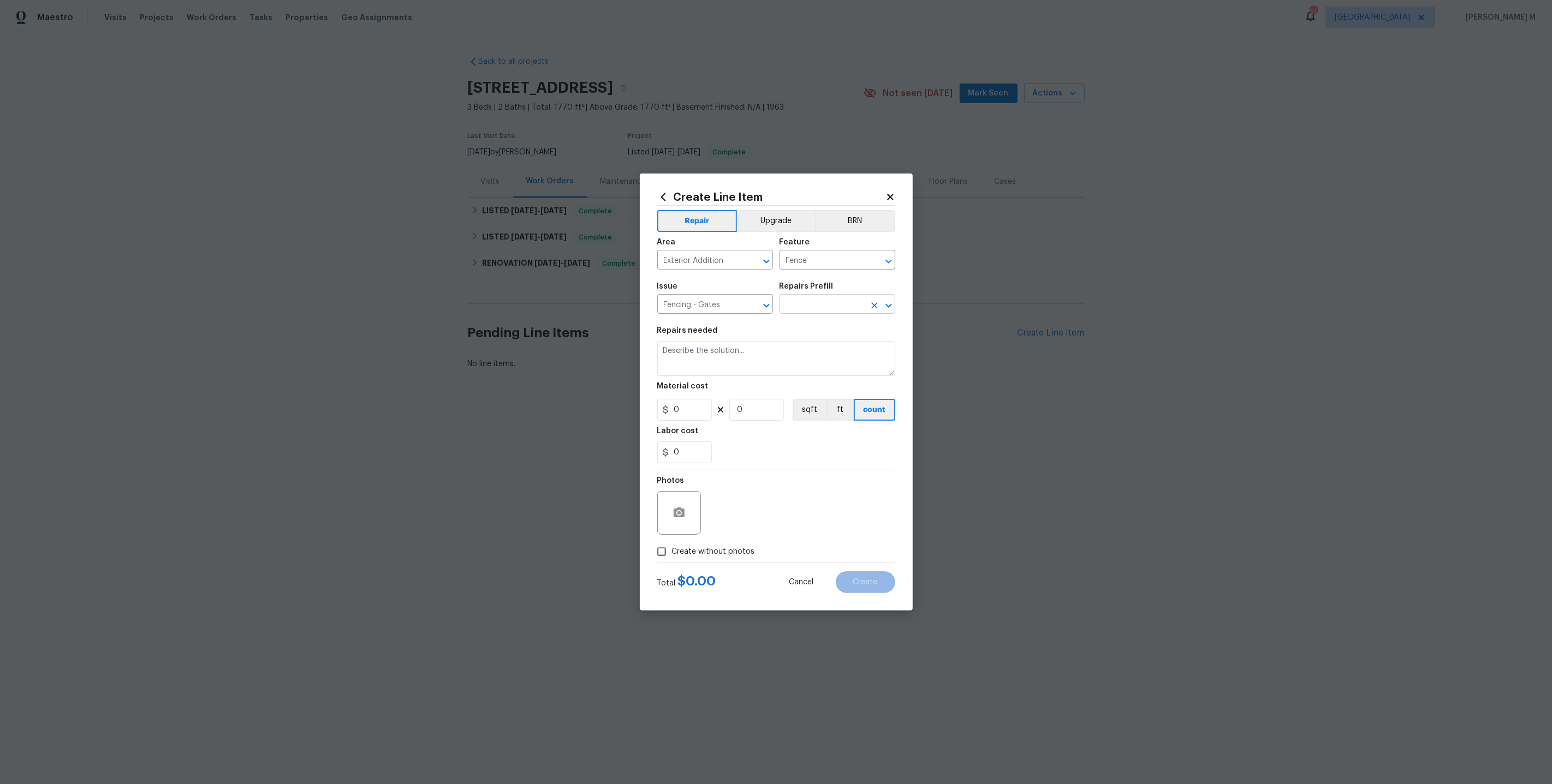
click at [808, 311] on input "text" at bounding box center [822, 306] width 85 height 17
click at [806, 418] on li "Wood Gate Cedar $198.10" at bounding box center [838, 427] width 117 height 18
type input "Wood Gate Cedar $198.10"
type textarea "Prep the work area and install a new solid board cedar gate. Ensure that all of…"
type input "1"
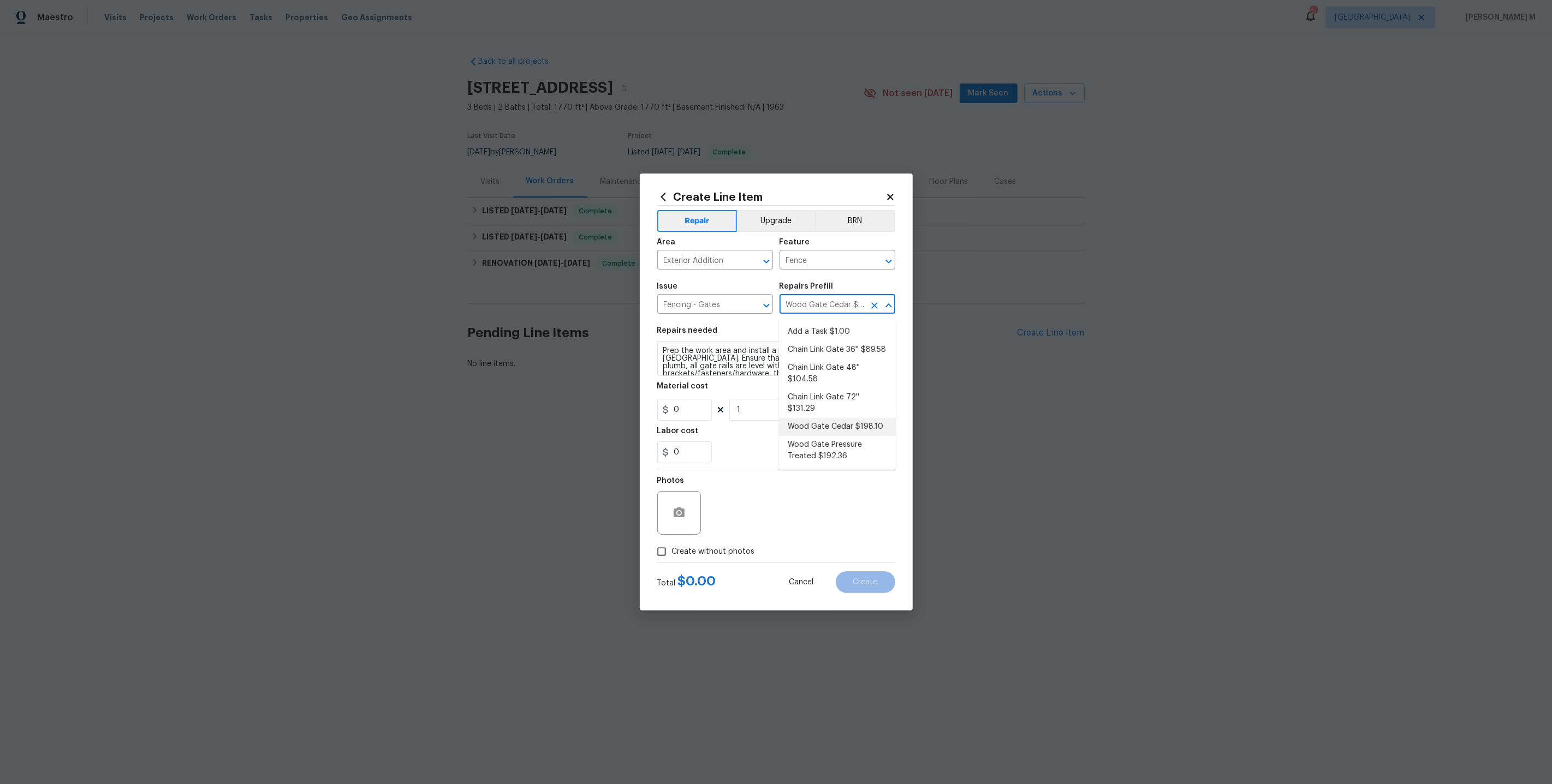
type input "198.1"
click at [758, 364] on textarea "Prep the work area and install a new solid board cedar gate. Ensure that all of…" at bounding box center [776, 358] width 238 height 35
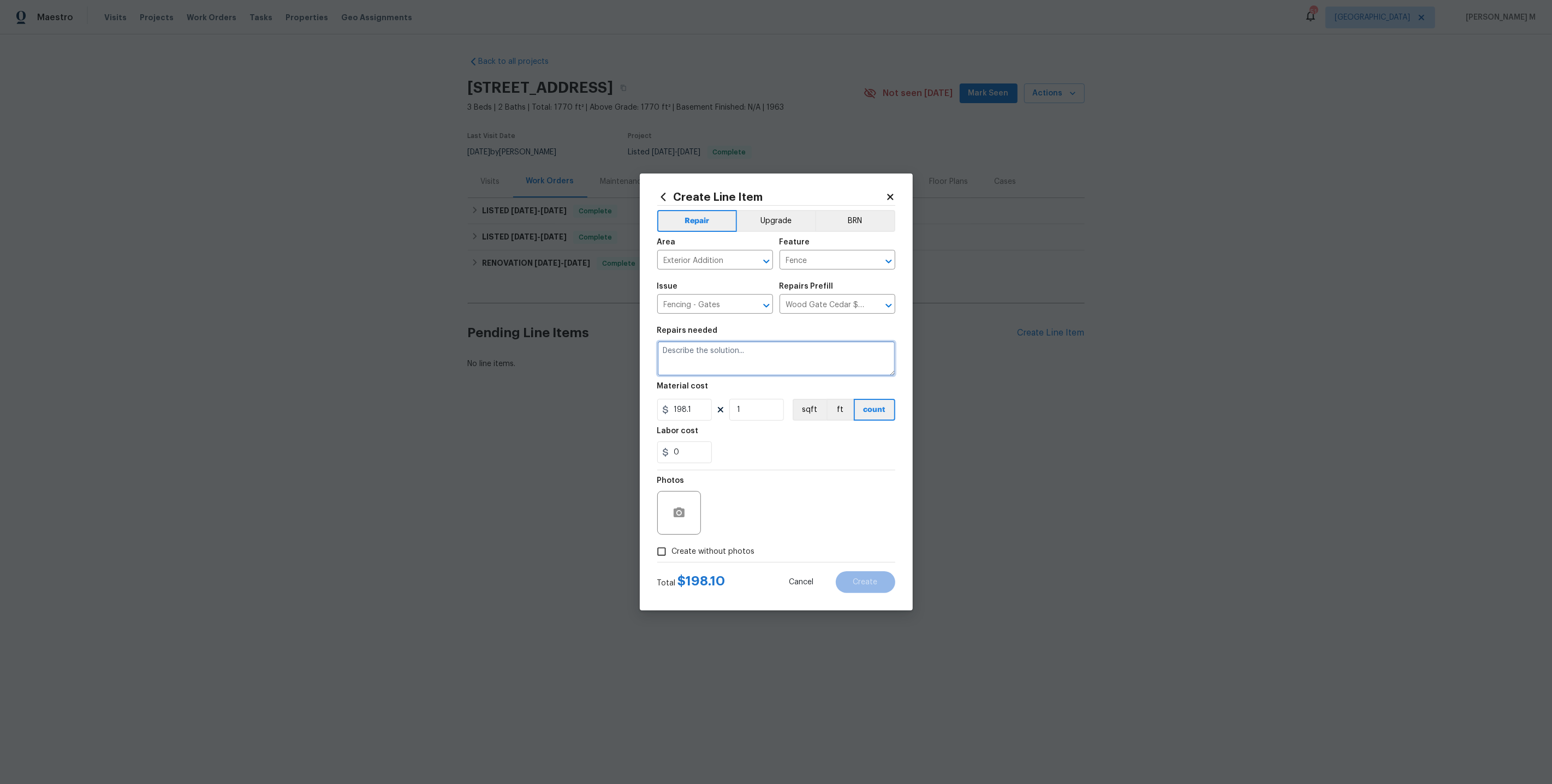
paste textarea "Received feedback a hole was found in the fence. Please inspect the damage and …"
type textarea "Received feedback a hole was found in the fence. Please inspect the damage and …"
click at [693, 411] on input "198.1" at bounding box center [684, 410] width 55 height 22
type input "75"
click at [699, 548] on span "Create without photos" at bounding box center [713, 552] width 83 height 12
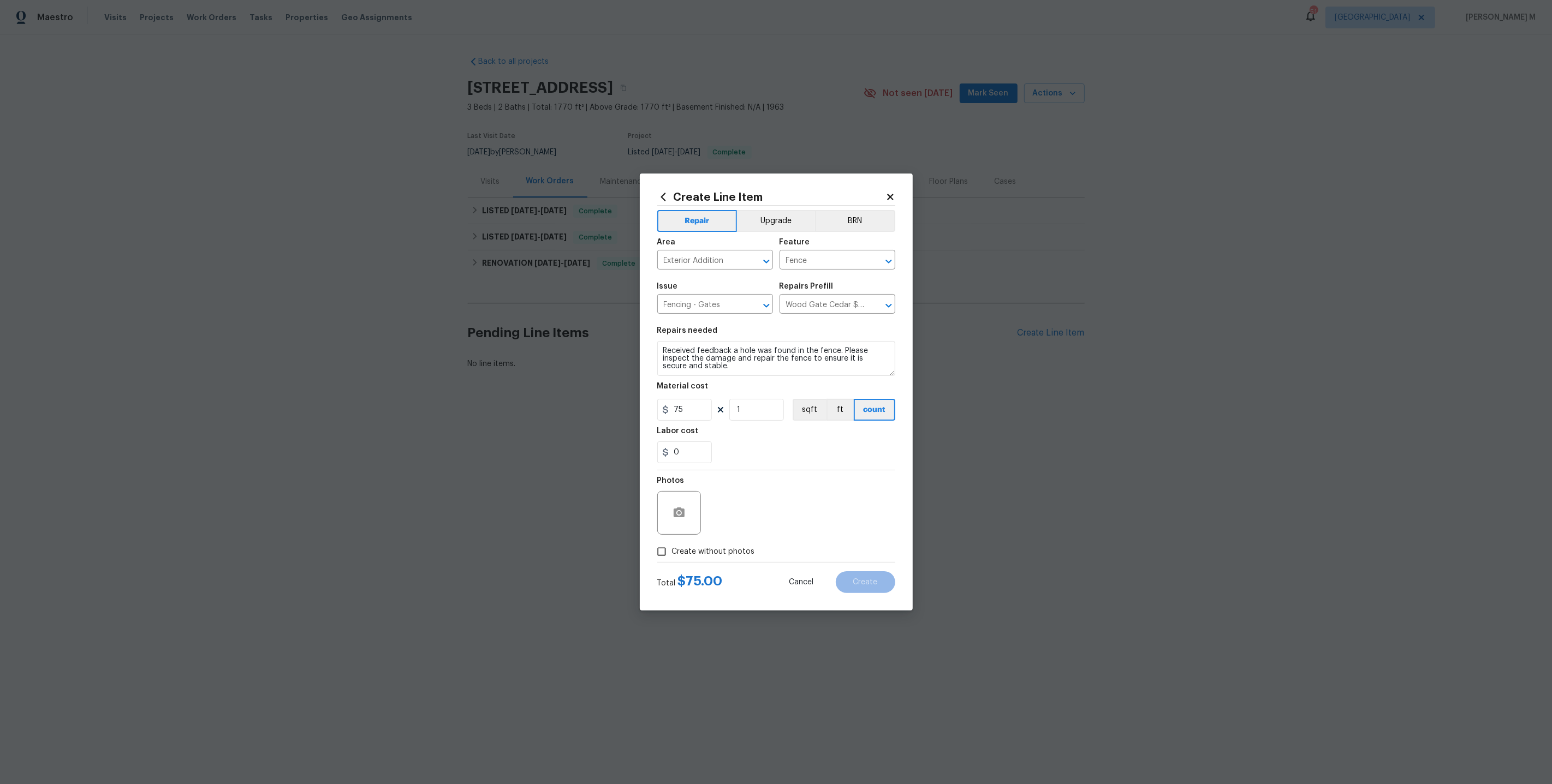
click at [672, 548] on input "Create without photos" at bounding box center [661, 552] width 21 height 21
checkbox input "true"
drag, startPoint x: 710, startPoint y: 539, endPoint x: 777, endPoint y: 506, distance: 74.7
click at [777, 506] on textarea at bounding box center [802, 513] width 186 height 44
click at [872, 585] on button "Create" at bounding box center [866, 582] width 60 height 22
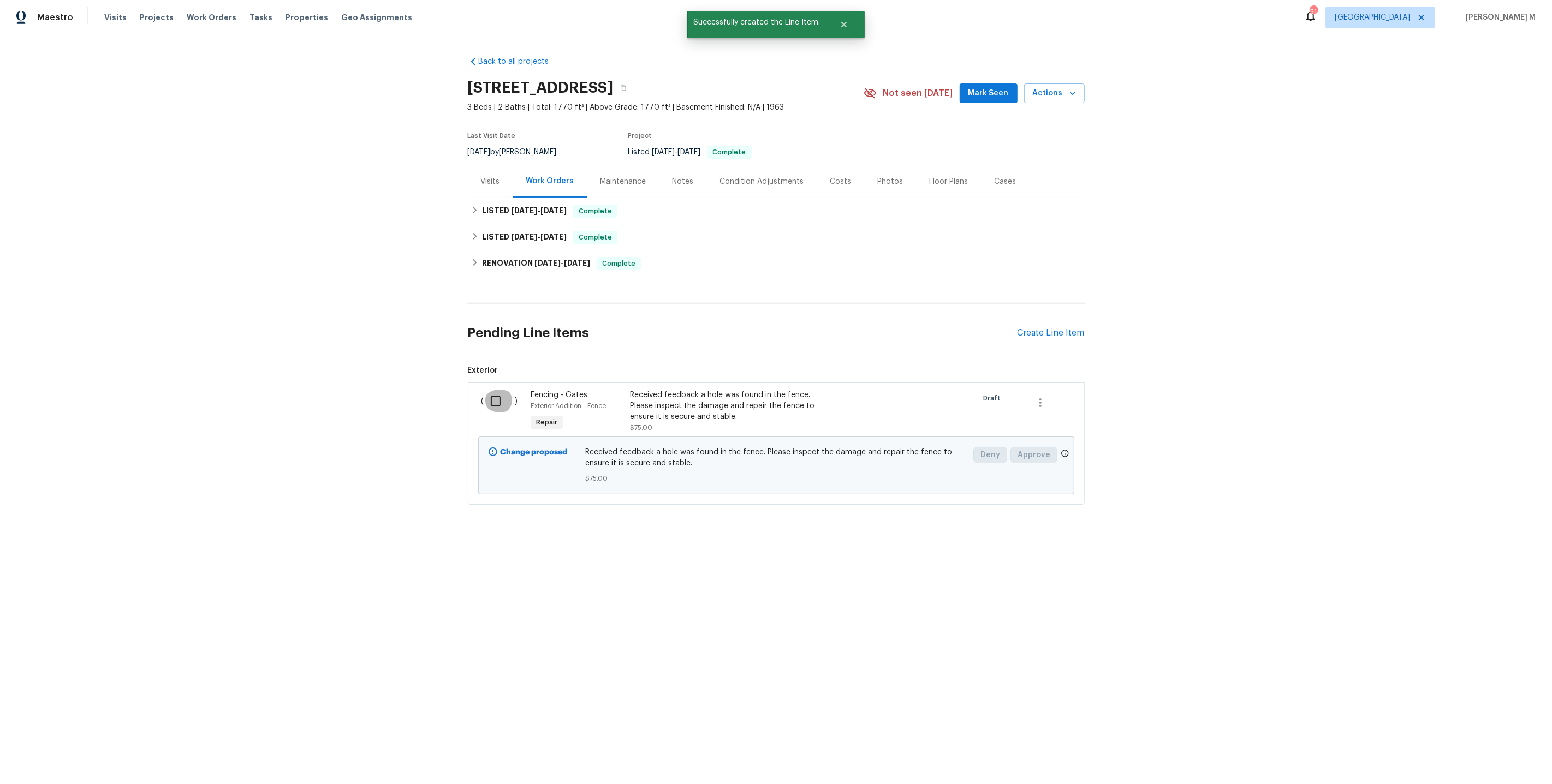
click at [496, 395] on input "checkbox" at bounding box center [499, 401] width 31 height 23
checkbox input "true"
click at [1474, 757] on span "Create Work Order" at bounding box center [1489, 757] width 73 height 14
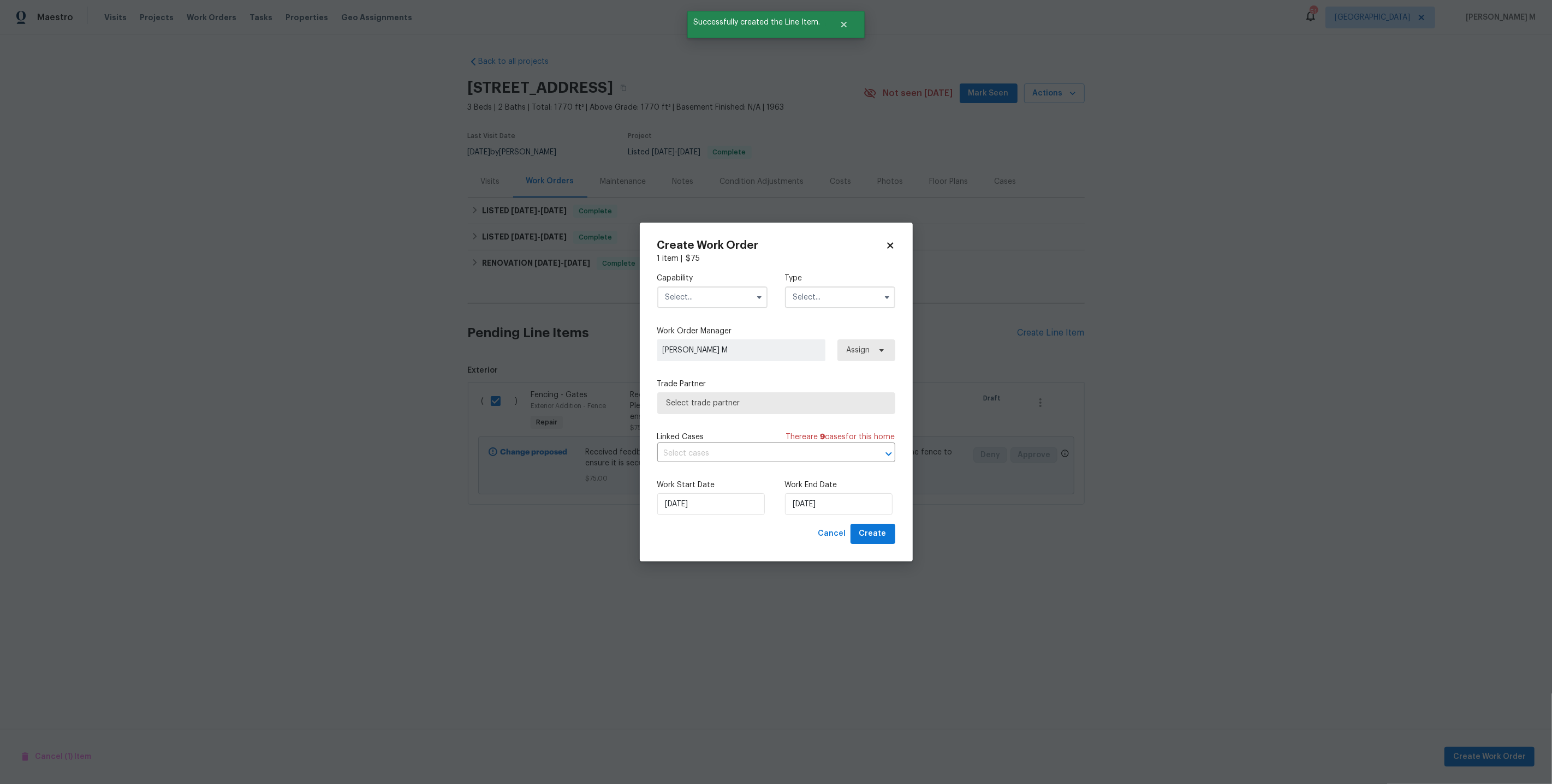
click at [704, 317] on div "Capability Type" at bounding box center [776, 291] width 238 height 53
click at [704, 309] on input "text" at bounding box center [712, 297] width 110 height 22
click at [702, 368] on span "Handyman" at bounding box center [686, 372] width 38 height 8
type input "Handyman"
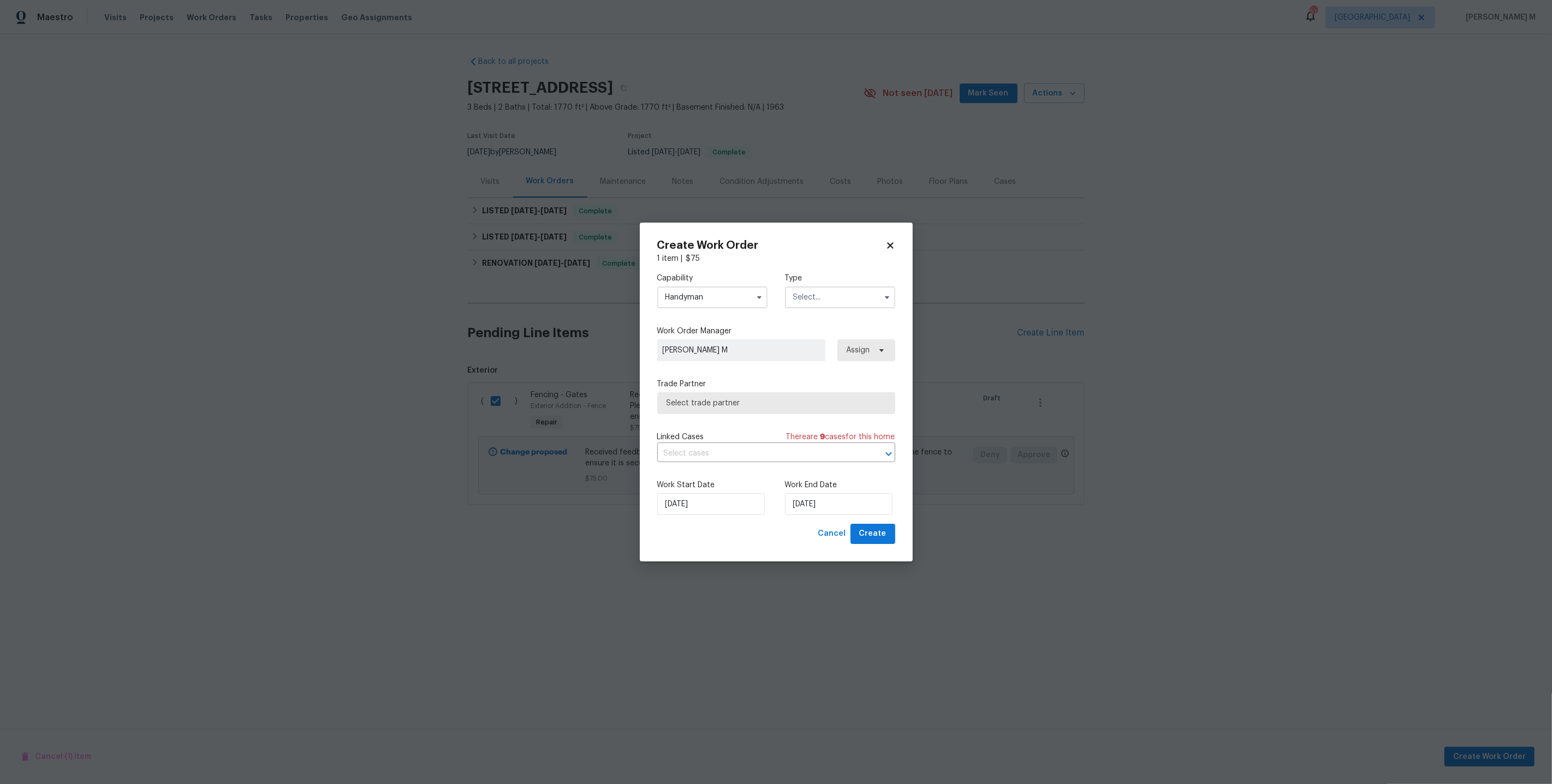
click at [820, 309] on input "text" at bounding box center [840, 297] width 110 height 22
click at [820, 316] on div "Feedback" at bounding box center [840, 324] width 106 height 19
type input "Feedback"
click at [698, 409] on span "Select trade partner" at bounding box center [768, 403] width 204 height 11
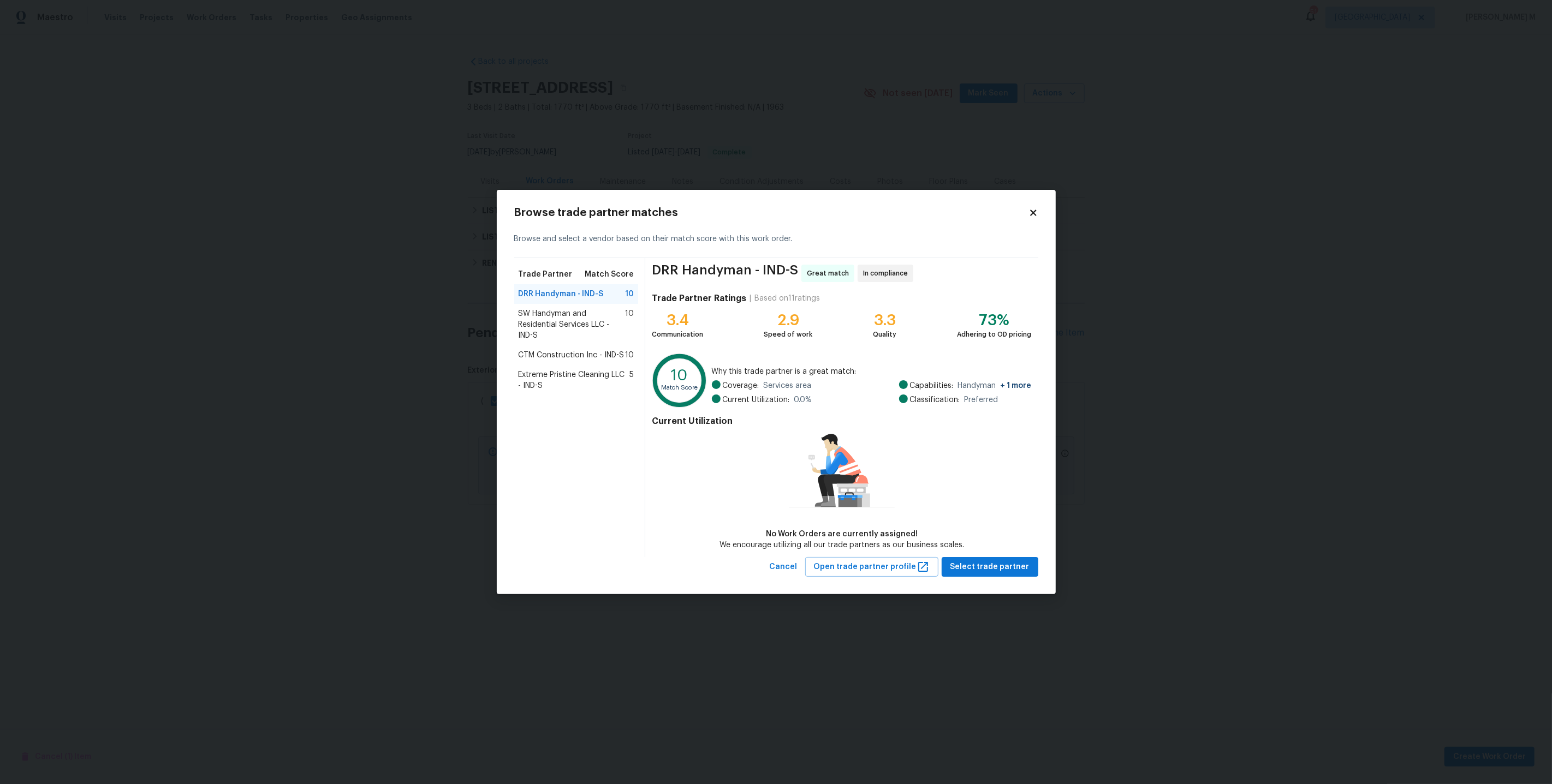
click at [571, 322] on span "SW Handyman and Residential Services LLC - IND-S" at bounding box center [572, 325] width 107 height 33
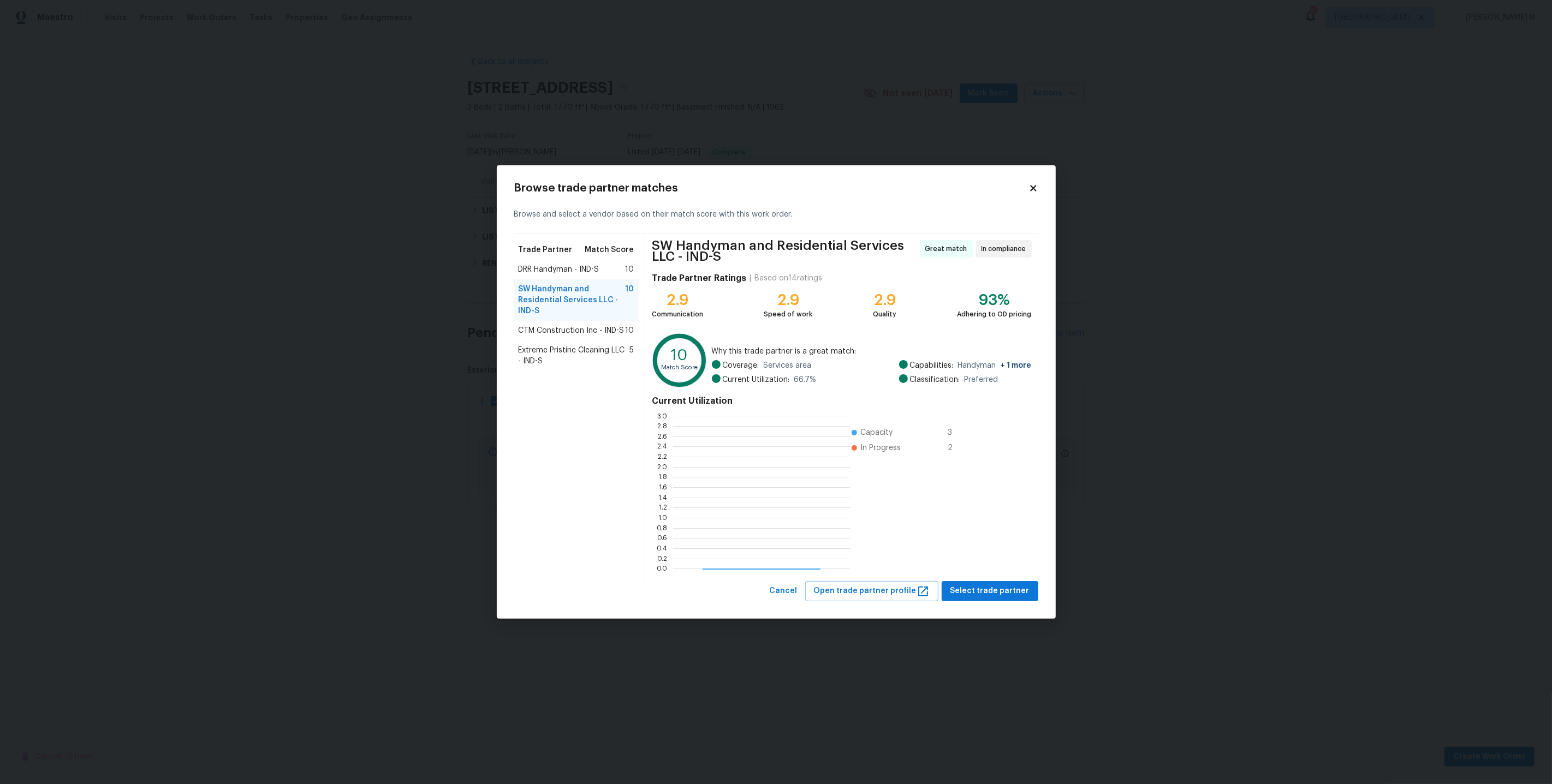
scroll to position [152, 177]
click at [584, 332] on span "CTM Construction Inc - IND-S" at bounding box center [571, 330] width 106 height 11
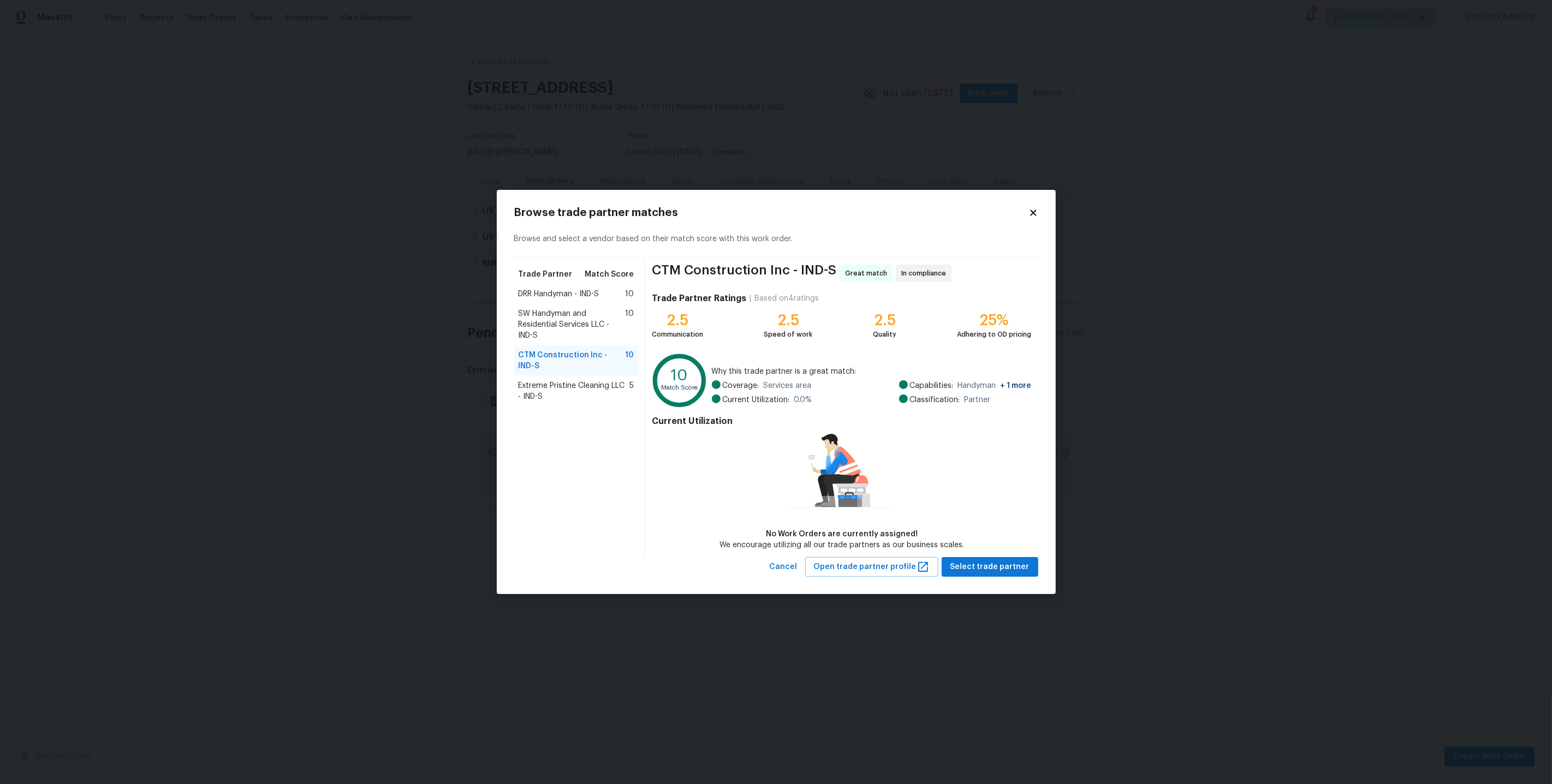
click at [573, 396] on span "Extreme Pristine Cleaning LLC - IND-S" at bounding box center [574, 391] width 112 height 22
click at [582, 296] on span "DRR Handyman - IND-S" at bounding box center [559, 293] width 81 height 11
click at [604, 313] on span "SW Handyman and Residential Services LLC - IND-S" at bounding box center [572, 325] width 107 height 33
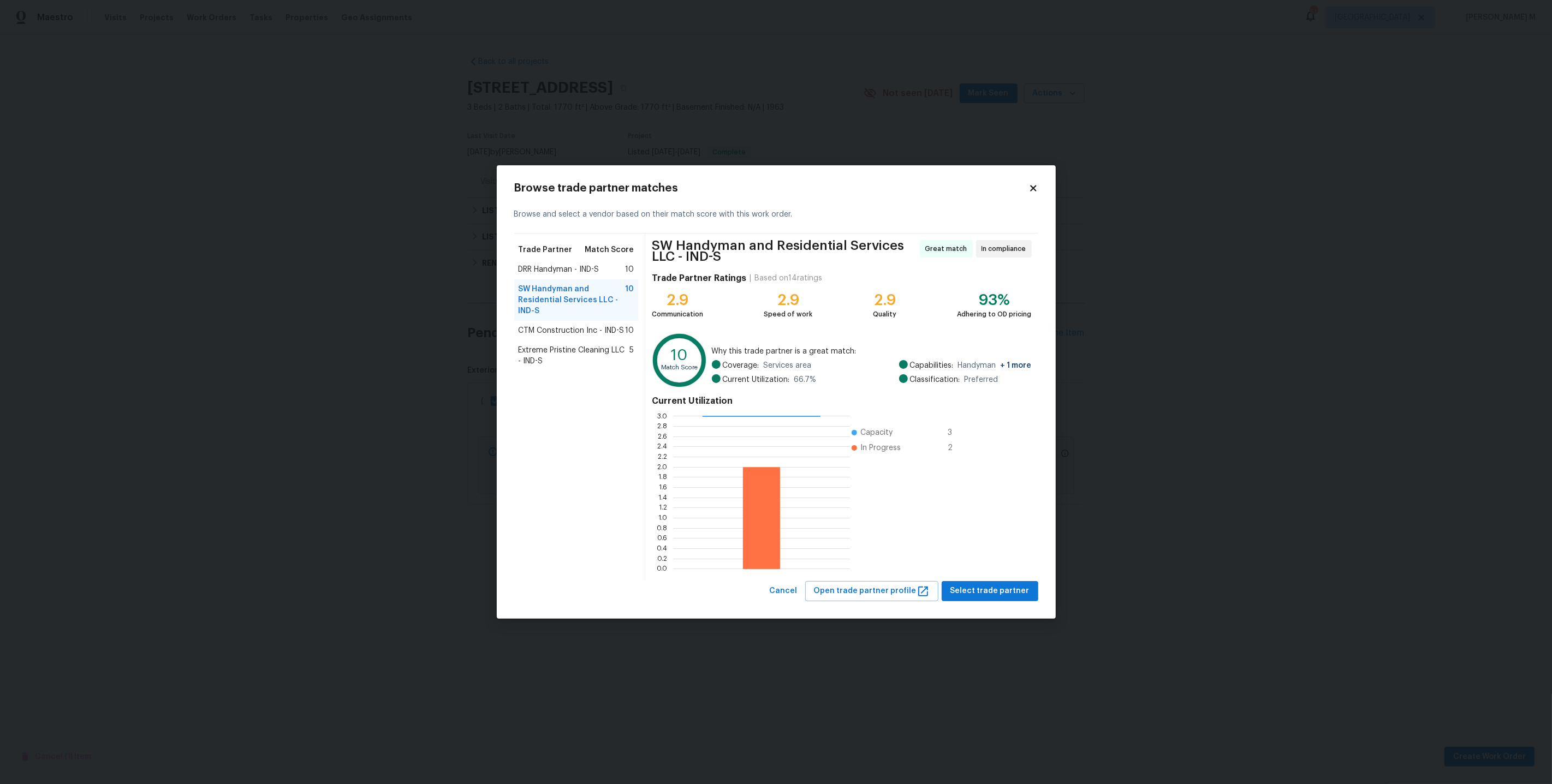
click at [598, 276] on div "DRR Handyman - IND-S 10" at bounding box center [576, 269] width 124 height 19
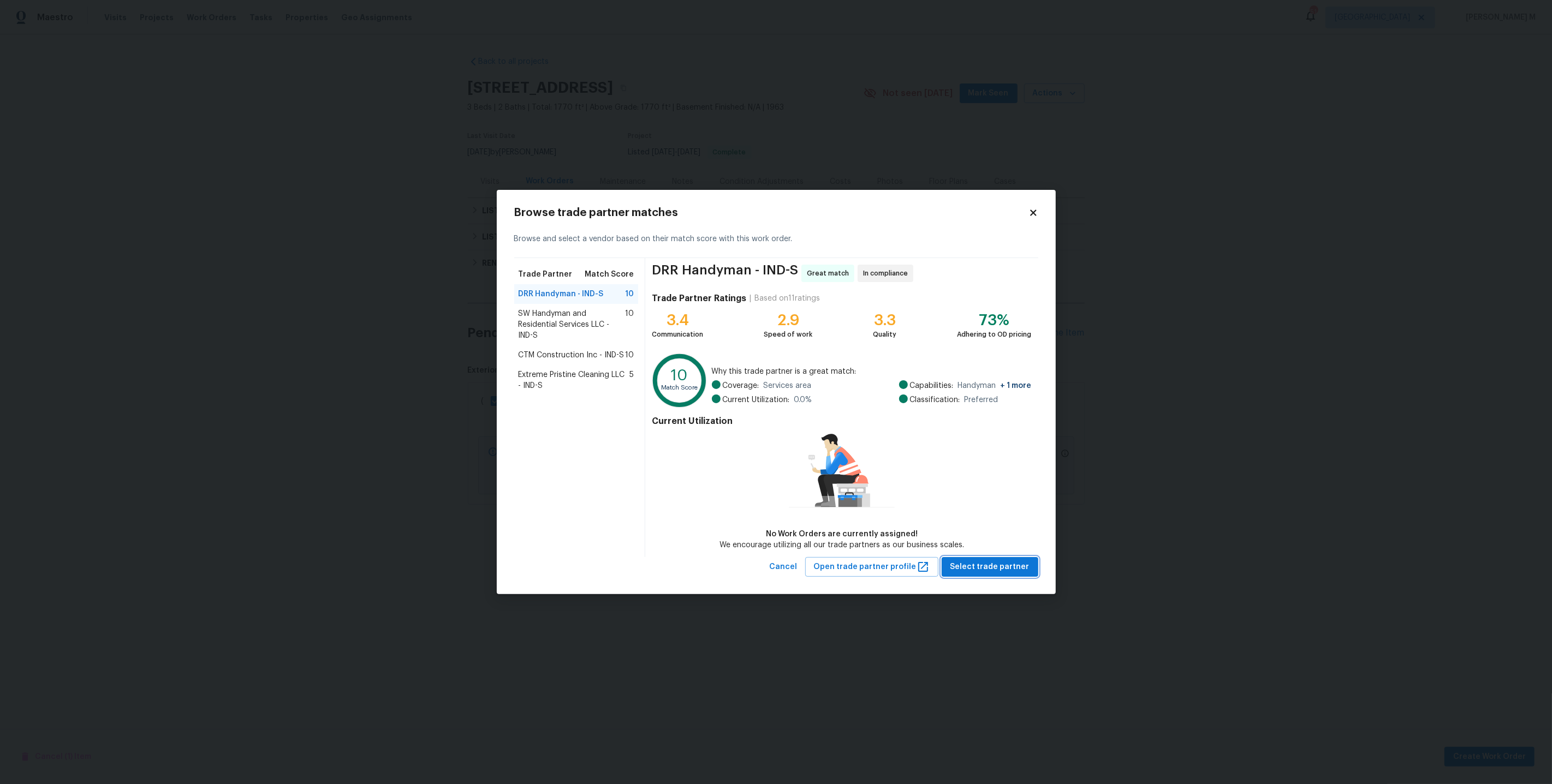
click at [961, 560] on span "Select trade partner" at bounding box center [990, 567] width 79 height 14
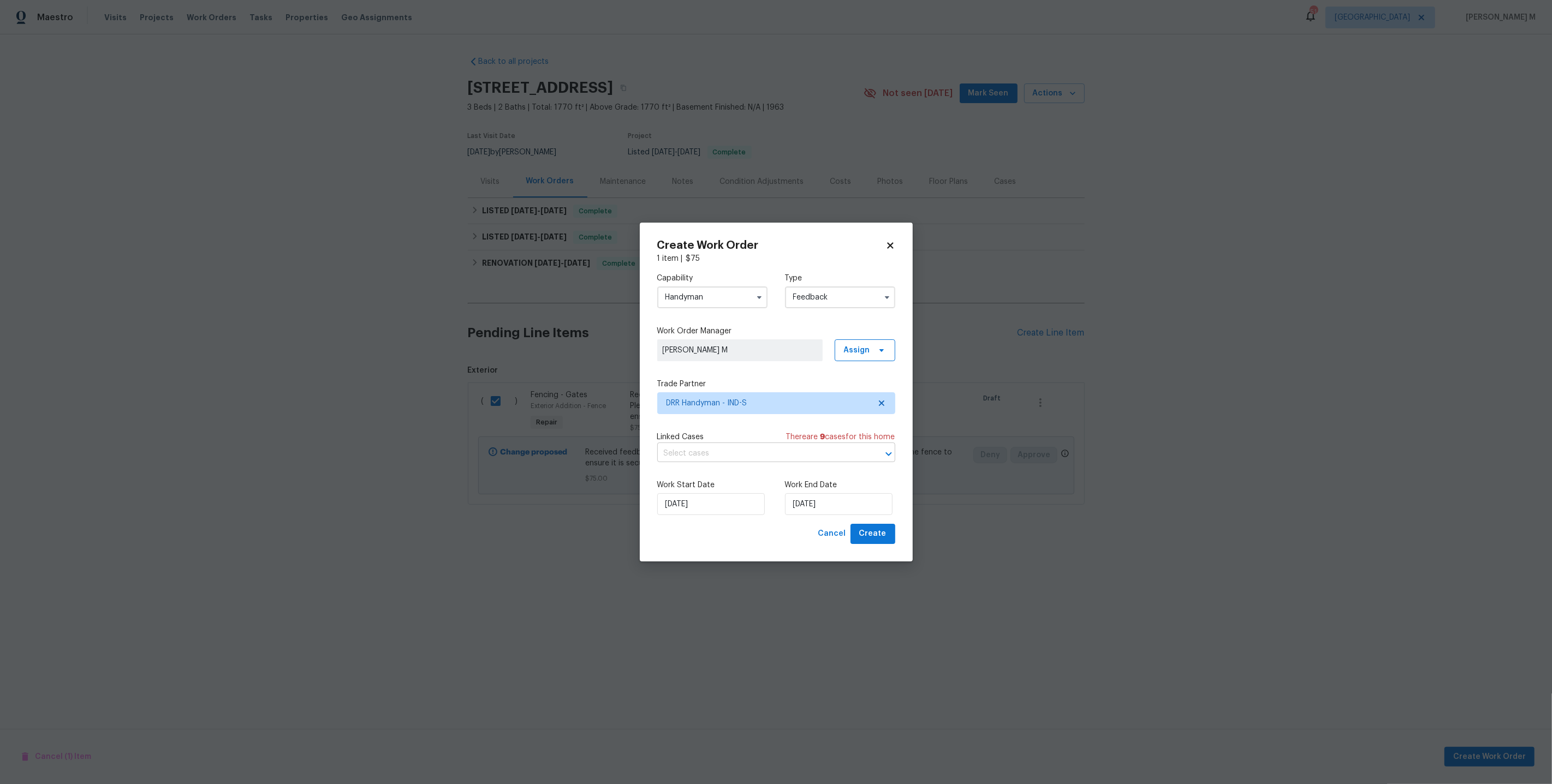
click at [752, 453] on input "text" at bounding box center [761, 454] width 207 height 17
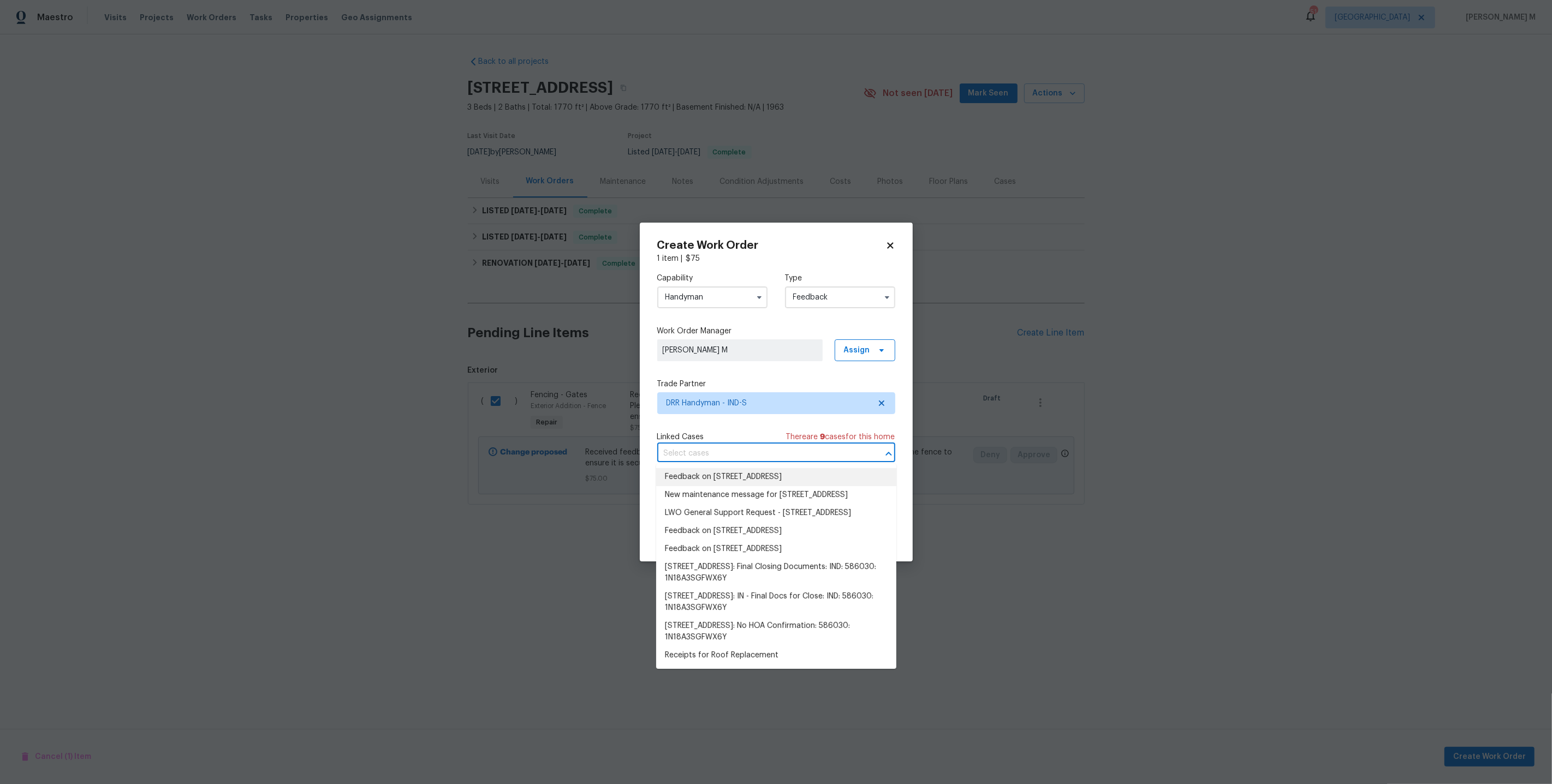
click at [730, 475] on li "Feedback on 8040 Goldenrod Ct, Indianapolis, IN 46219" at bounding box center [776, 477] width 240 height 18
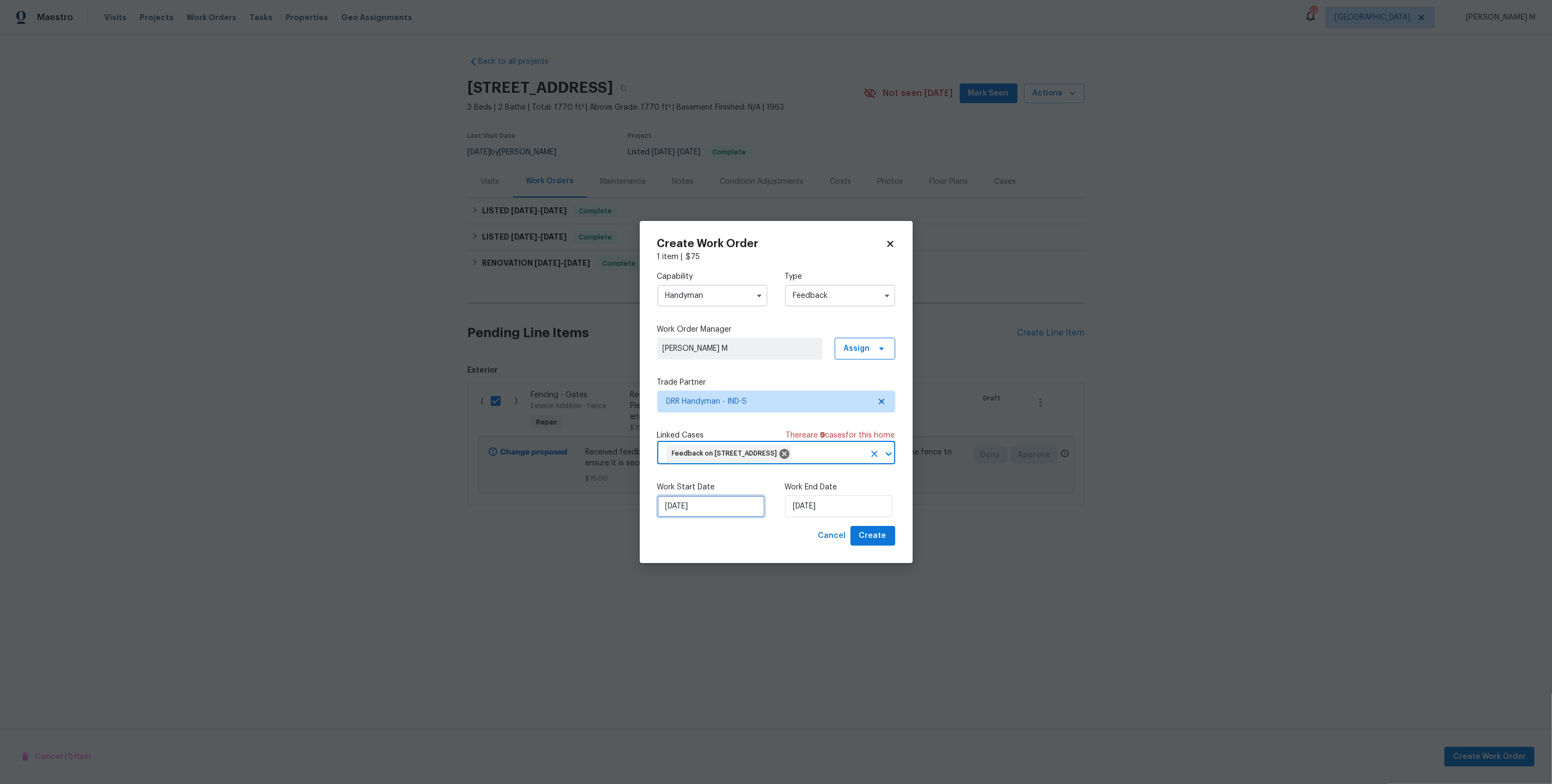
click at [689, 511] on input "04/09/2025" at bounding box center [710, 506] width 107 height 22
click at [804, 499] on div "Work End Date 04/09/2025" at bounding box center [840, 499] width 110 height 35
click at [806, 524] on div "Work Start Date 04/09/2025 Work End Date 04/09/2025" at bounding box center [776, 500] width 238 height 53
click at [806, 516] on input "04/09/2025" at bounding box center [838, 506] width 107 height 22
click at [800, 437] on div "8" at bounding box center [802, 433] width 17 height 15
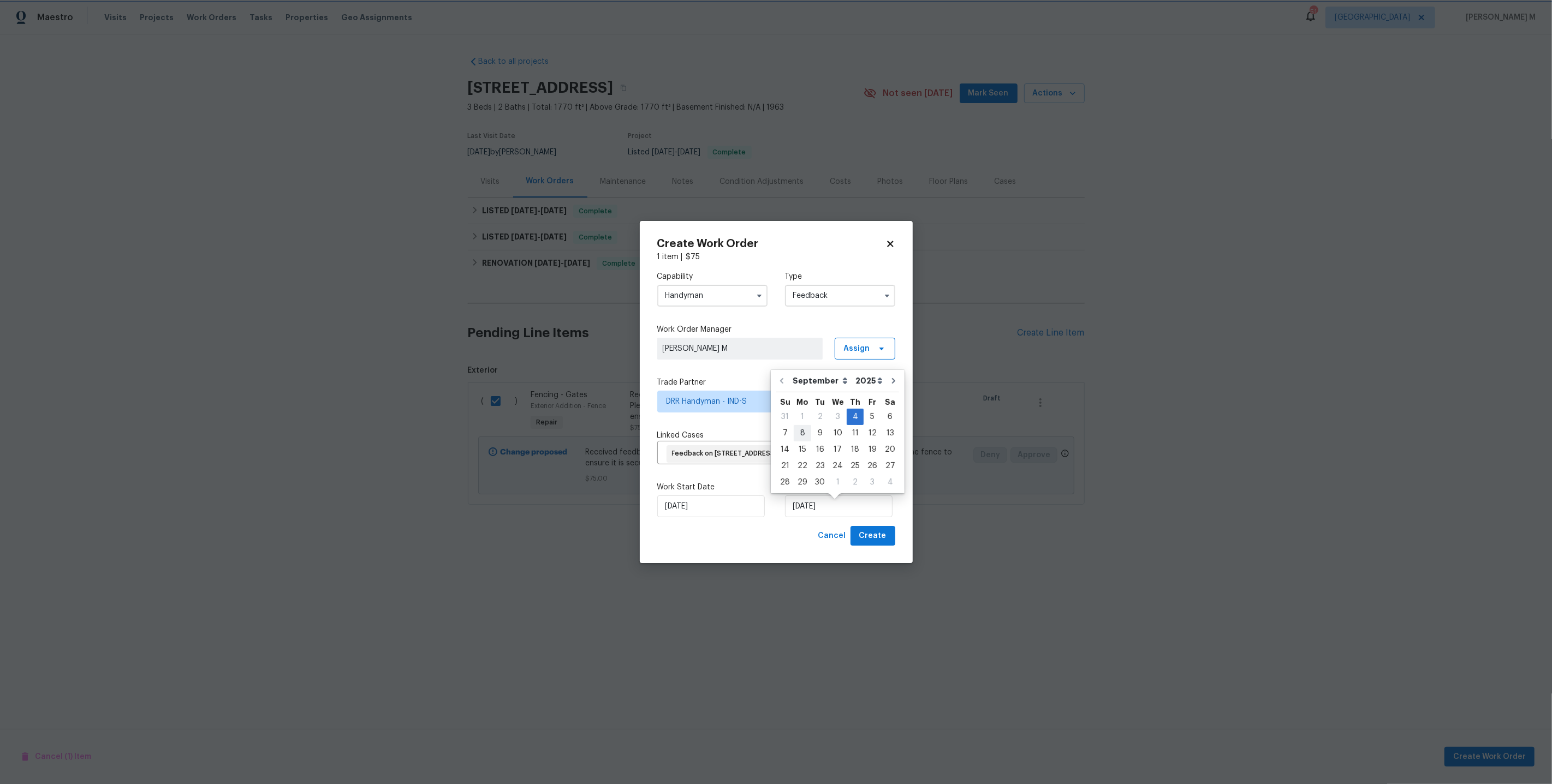
type input "08/09/2025"
click at [870, 543] on span "Create" at bounding box center [873, 536] width 27 height 14
checkbox input "false"
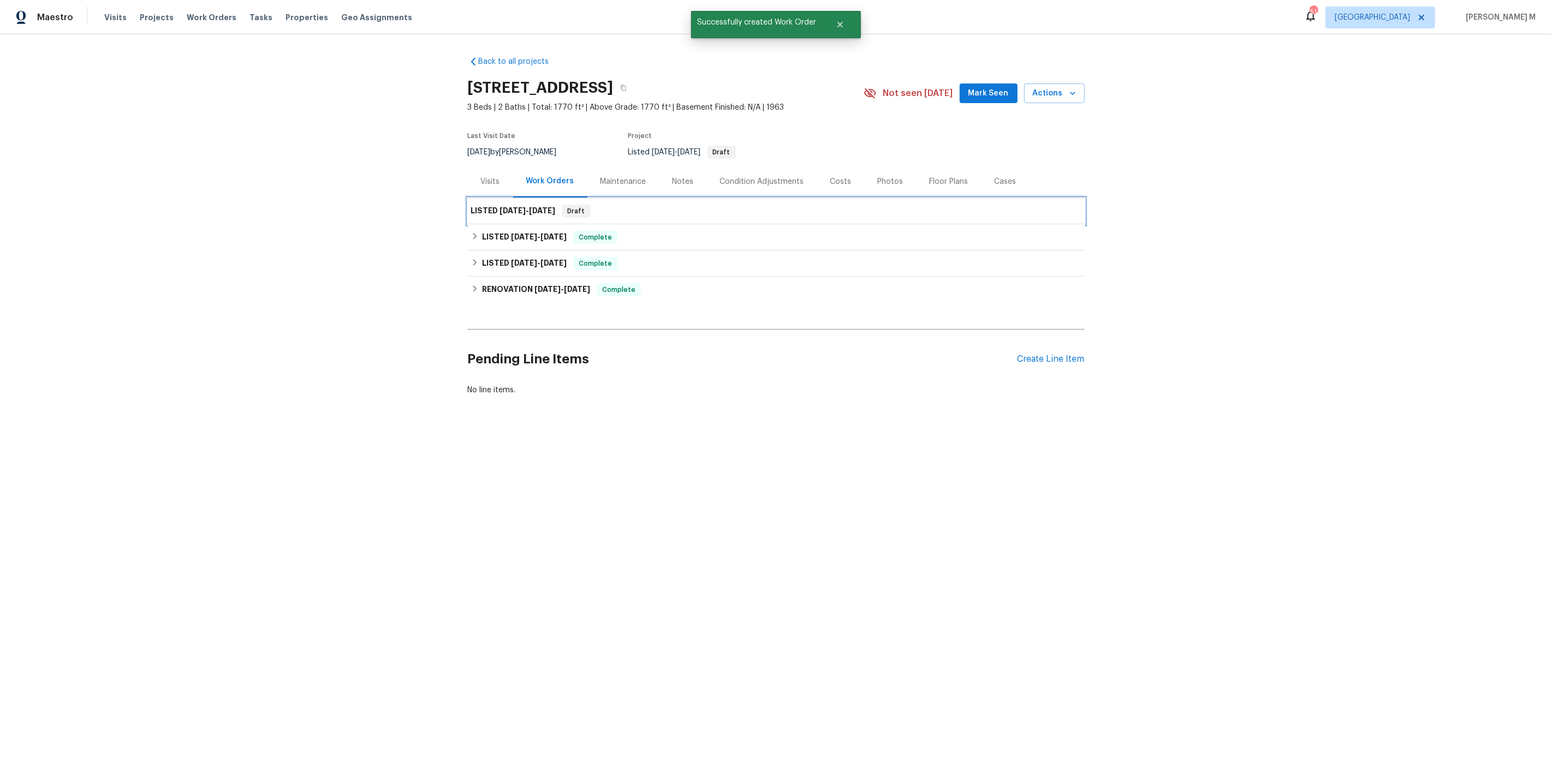
click at [520, 214] on div "LISTED 9/4/25 - 9/8/25 Draft" at bounding box center [776, 211] width 617 height 26
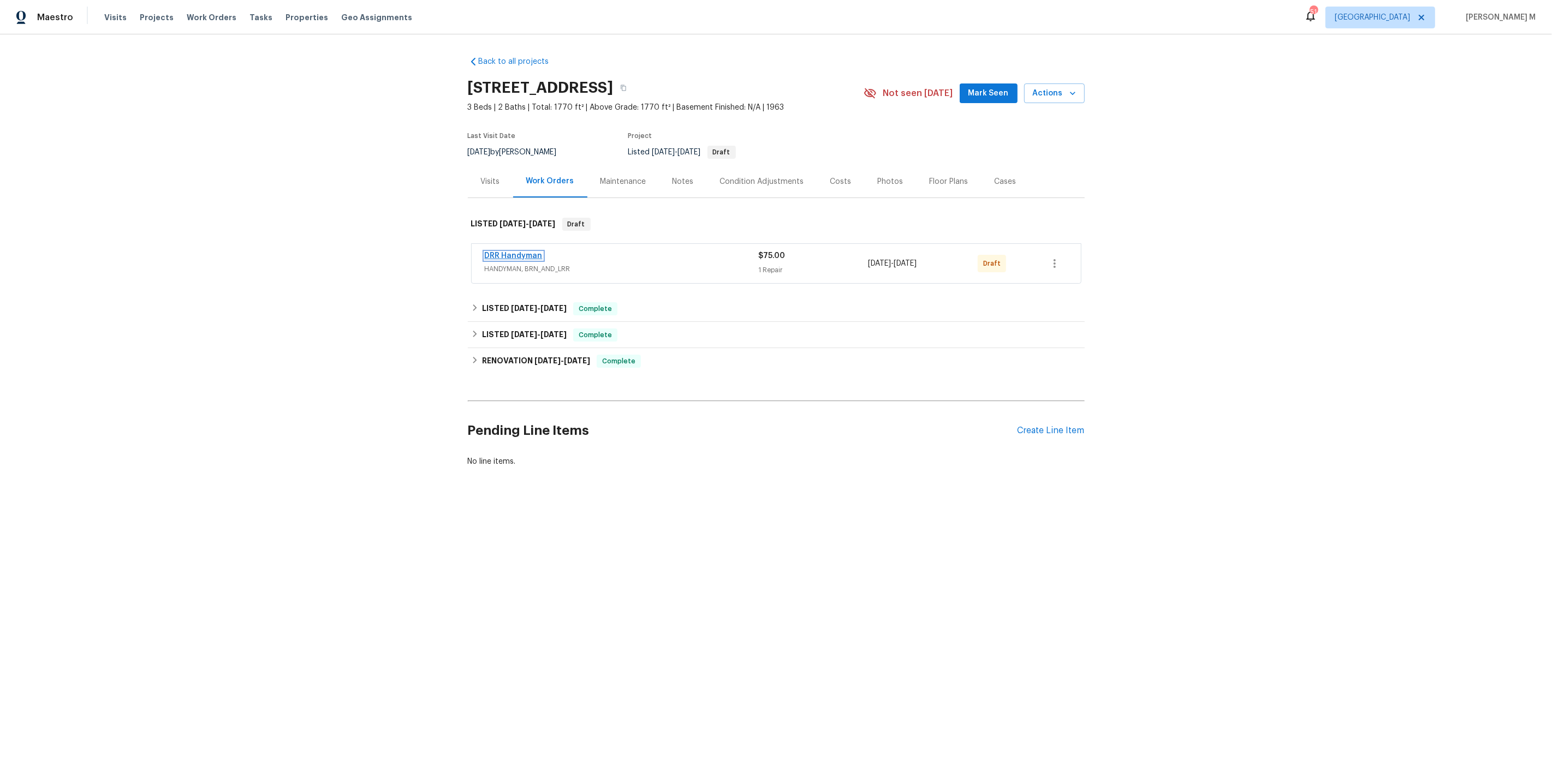
click at [519, 253] on link "DRR Handyman" at bounding box center [514, 255] width 58 height 8
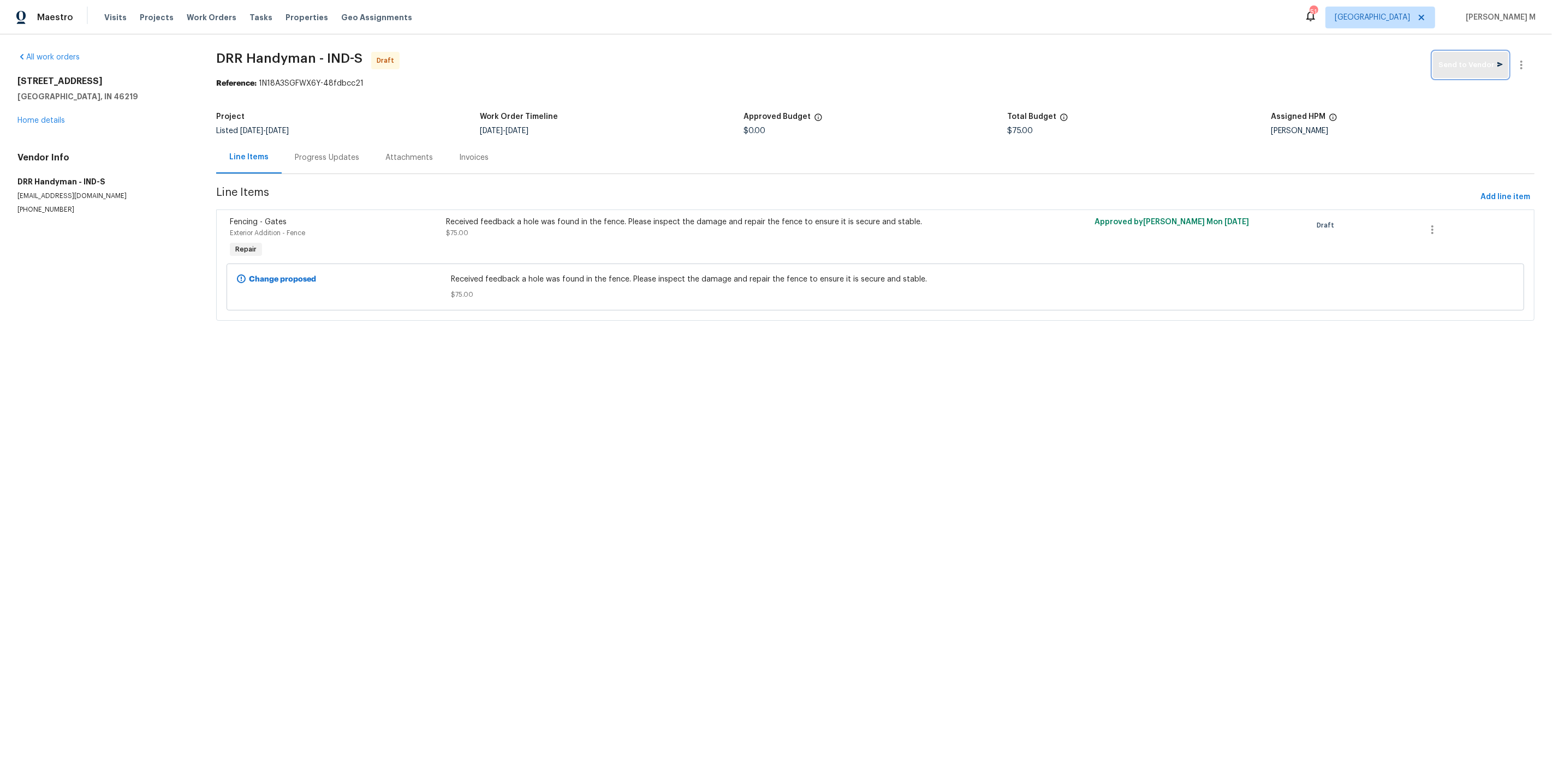
click at [1461, 61] on span "Send to Vendor" at bounding box center [1471, 65] width 65 height 12
click at [309, 160] on div "Progress Updates" at bounding box center [327, 157] width 91 height 32
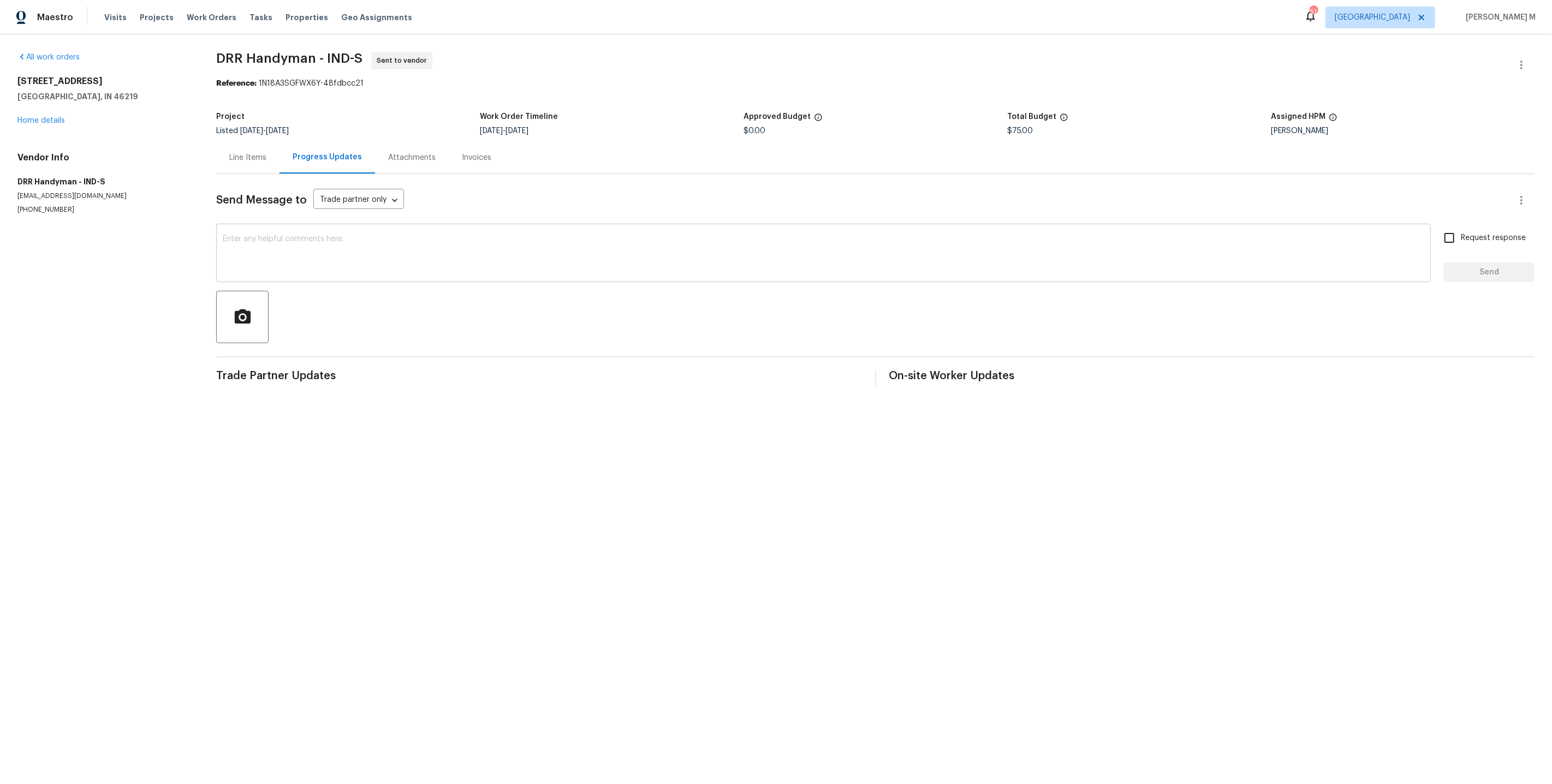
click at [546, 256] on textarea at bounding box center [824, 254] width 1202 height 38
paste textarea "Hi this is [PERSON_NAME] with Opendoor. I’m confirming you received the WO for …"
drag, startPoint x: 13, startPoint y: 78, endPoint x: 119, endPoint y: 94, distance: 107.2
click at [119, 94] on div "All work orders [STREET_ADDRESS] Home details Vendor Info DRR Handyman - IND-S …" at bounding box center [776, 220] width 1552 height 371
copy div "[STREET_ADDRESS]"
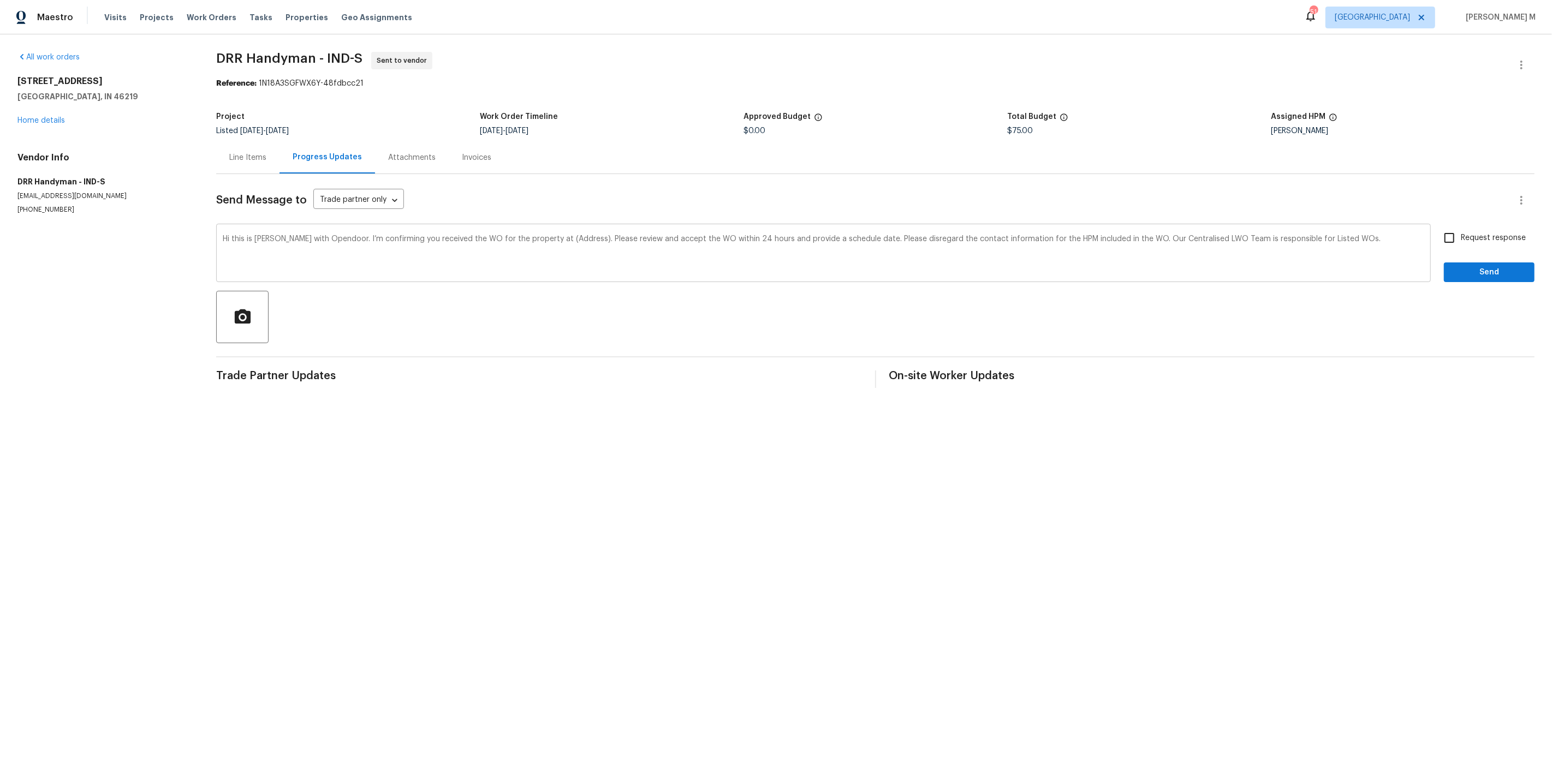
click at [542, 235] on textarea "Hi this is [PERSON_NAME] with Opendoor. I’m confirming you received the WO for …" at bounding box center [824, 254] width 1202 height 38
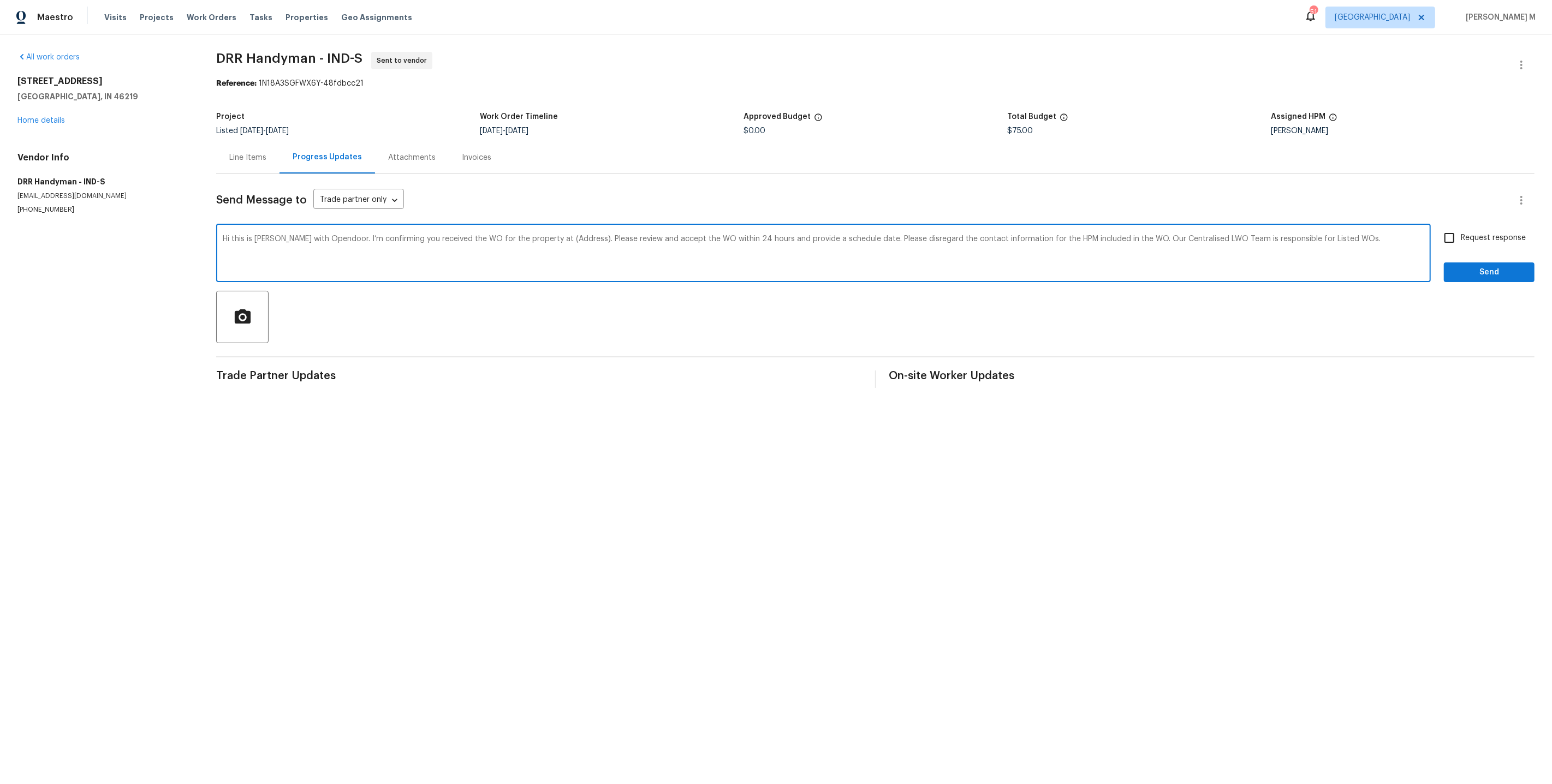
click at [542, 235] on textarea "Hi this is [PERSON_NAME] with Opendoor. I’m confirming you received the WO for …" at bounding box center [824, 254] width 1202 height 38
paste textarea "[STREET_ADDRESS]"
click at [223, 236] on textarea "Hi this is [PERSON_NAME] with Opendoor. I’m confirming you received the WO for …" at bounding box center [824, 254] width 1202 height 38
type textarea "Hi this is [PERSON_NAME] with Opendoor. I’m confirming you received the WO for …"
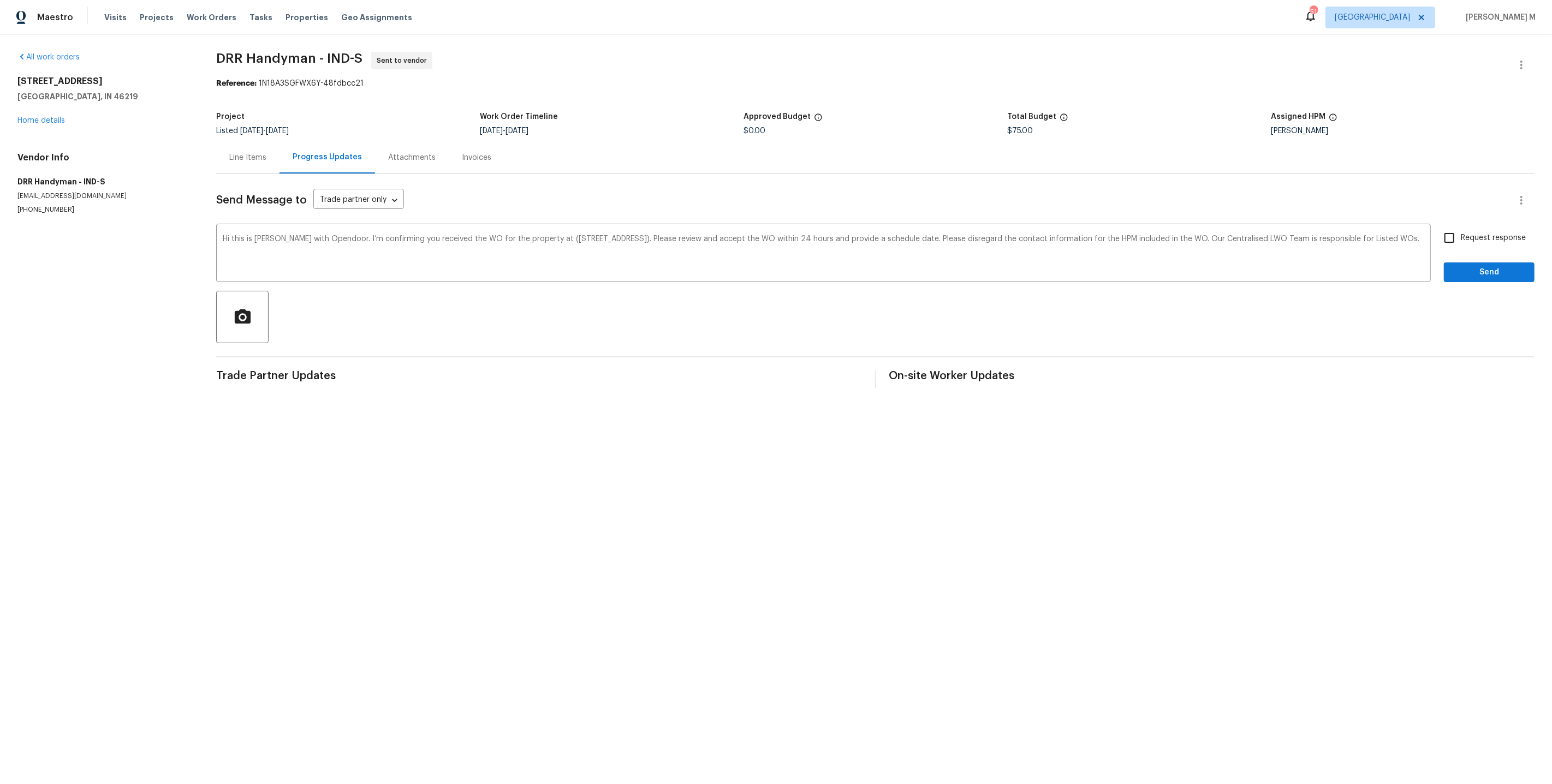
click at [1481, 232] on span "Request response" at bounding box center [1493, 238] width 65 height 12
click at [1461, 227] on input "Request response" at bounding box center [1449, 238] width 23 height 23
checkbox input "true"
click at [1481, 266] on span "Send" at bounding box center [1489, 272] width 73 height 14
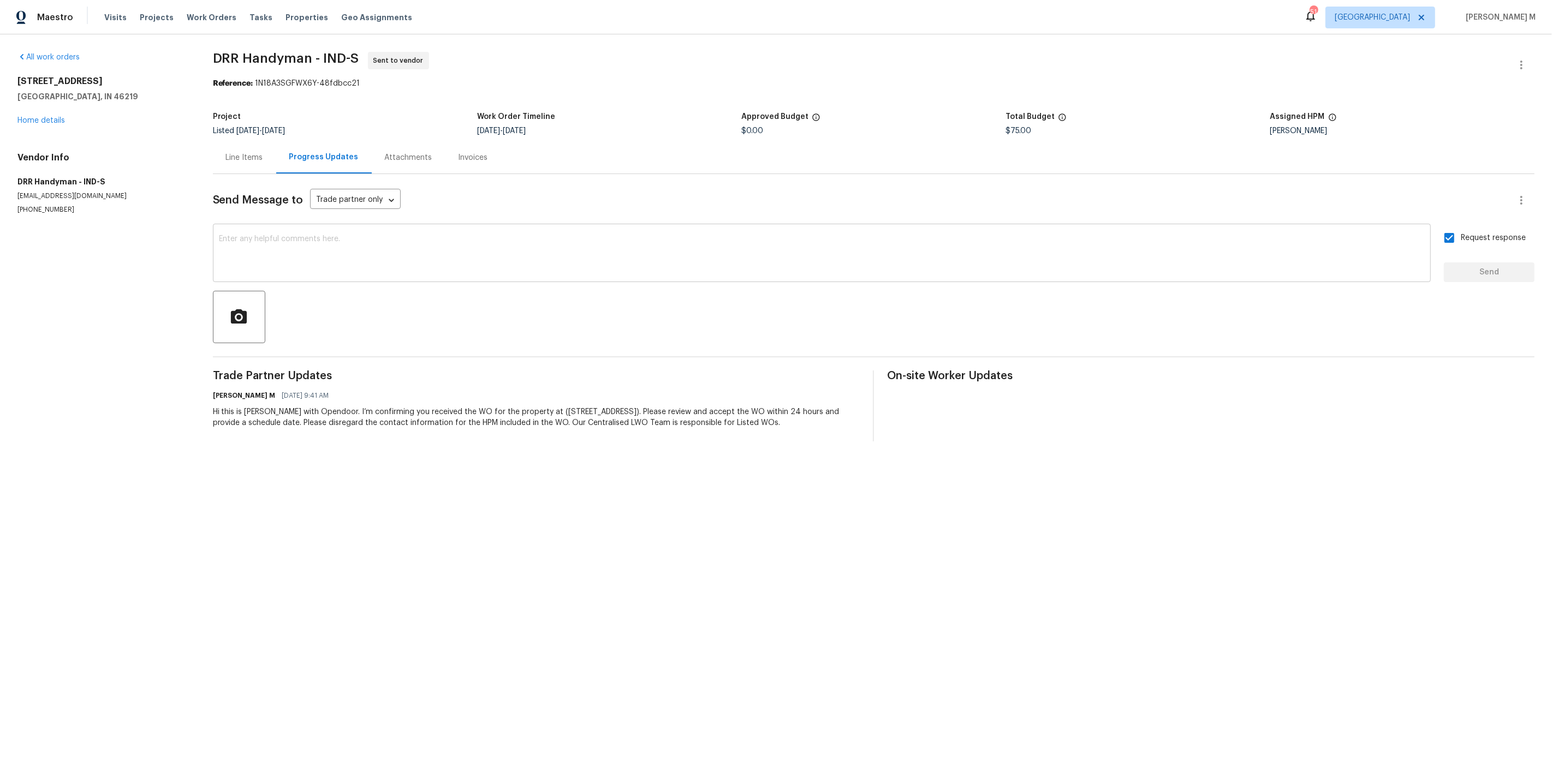
click at [532, 227] on div "x ​" at bounding box center [822, 254] width 1218 height 55
paste textarea "All Work Orders must include before-photos (both close-up and wide-angle) and a…"
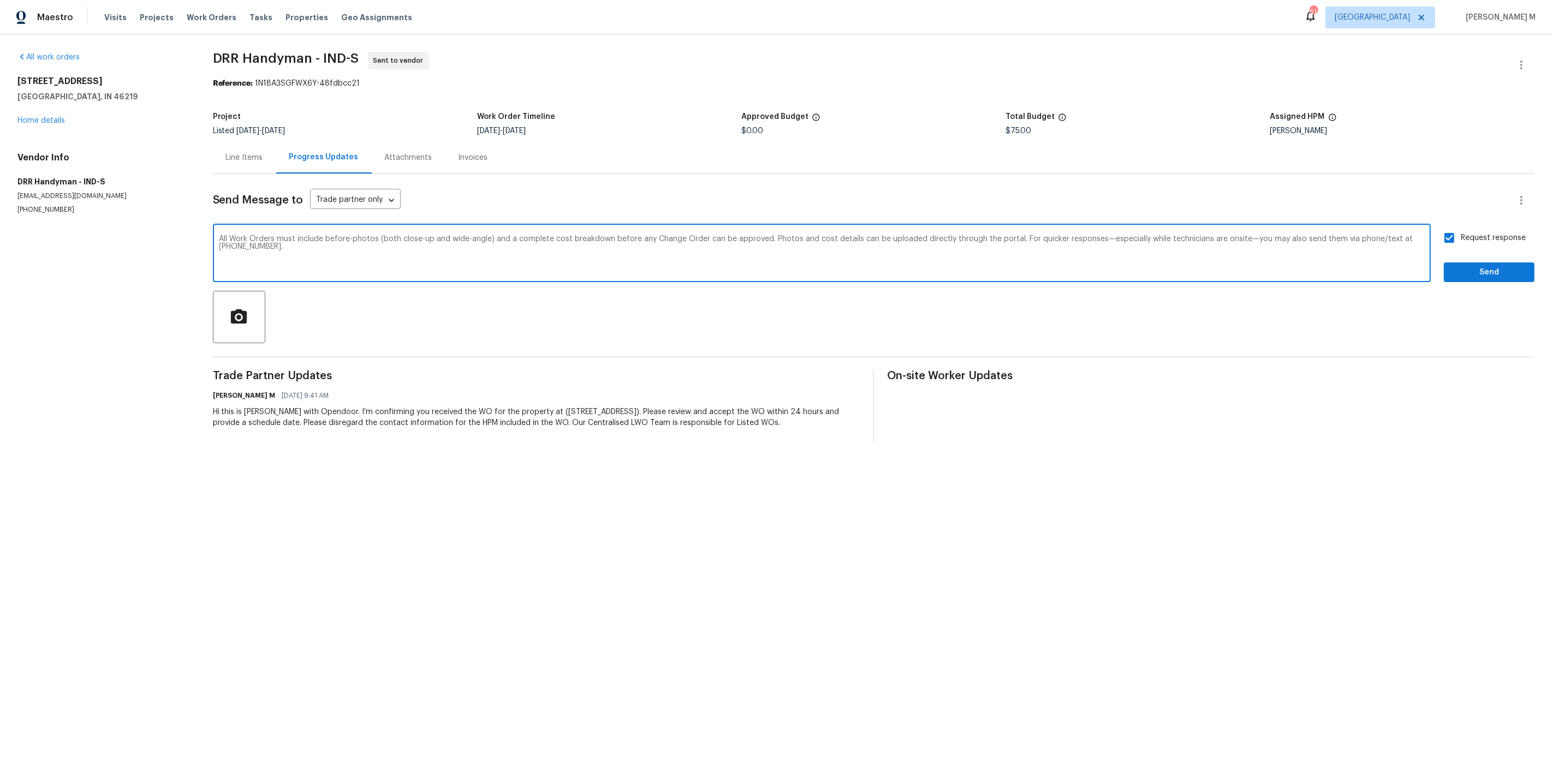
type textarea "All Work Orders must include before-photos (both close-up and wide-angle) and a…"
click at [1481, 265] on span "Send" at bounding box center [1489, 272] width 73 height 14
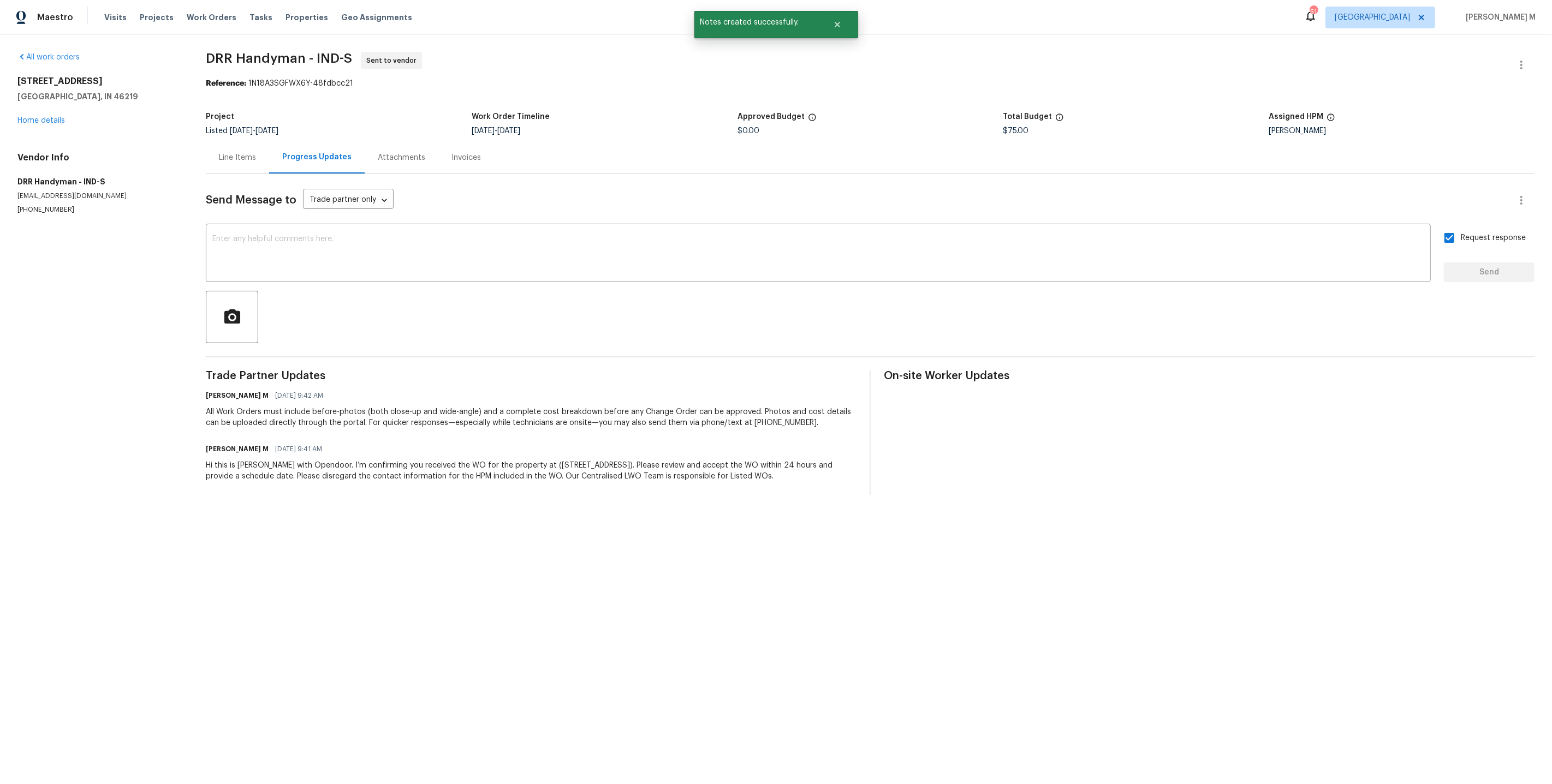
click at [241, 163] on div "Line Items" at bounding box center [237, 157] width 63 height 32
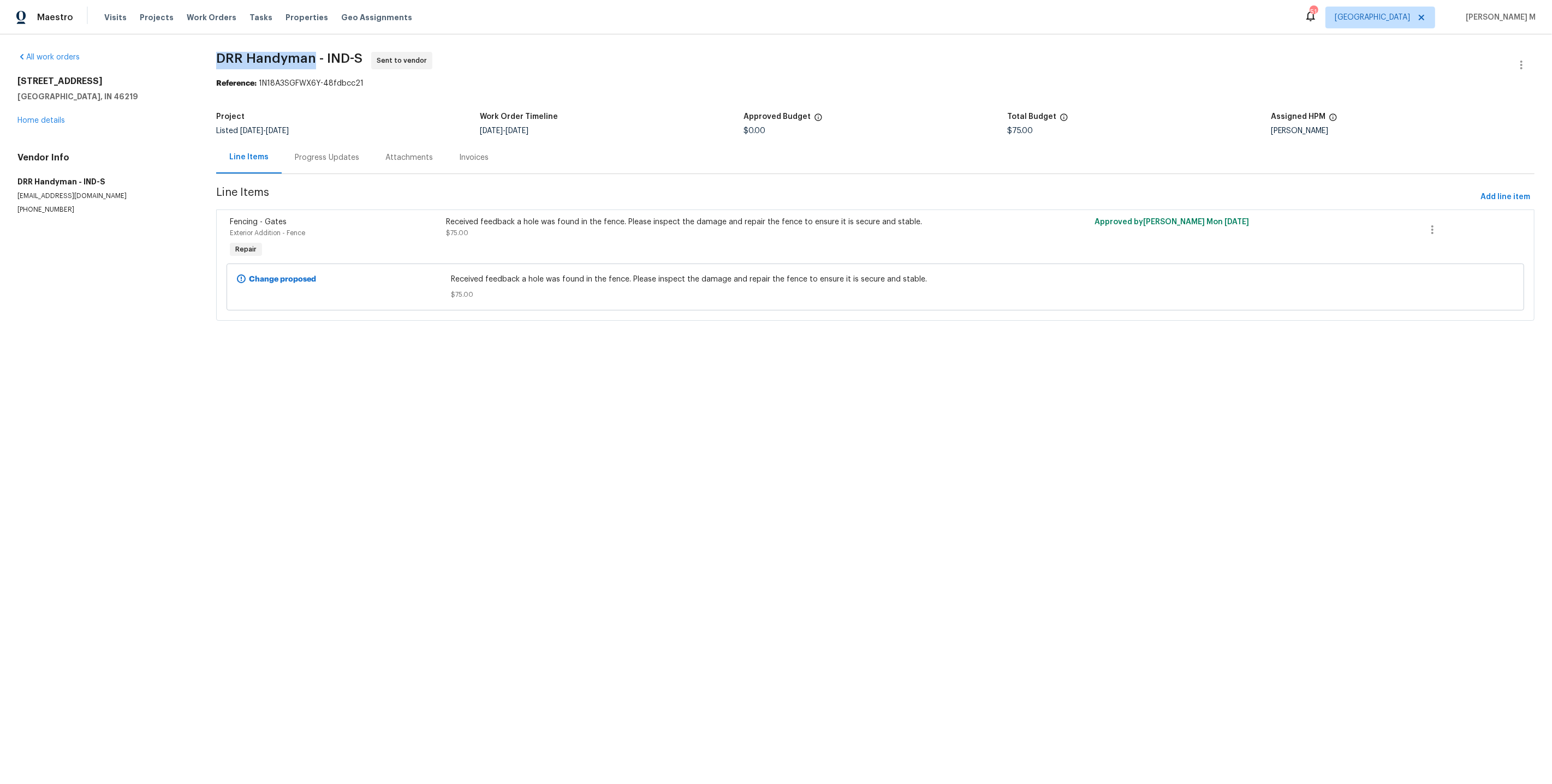
drag, startPoint x: 212, startPoint y: 58, endPoint x: 304, endPoint y: 62, distance: 92.1
click at [303, 62] on div "All work orders 8040 Goldenrod Ct Indianapolis, IN 46219 Home details Vendor In…" at bounding box center [776, 193] width 1552 height 317
copy span "DRR Handyman"
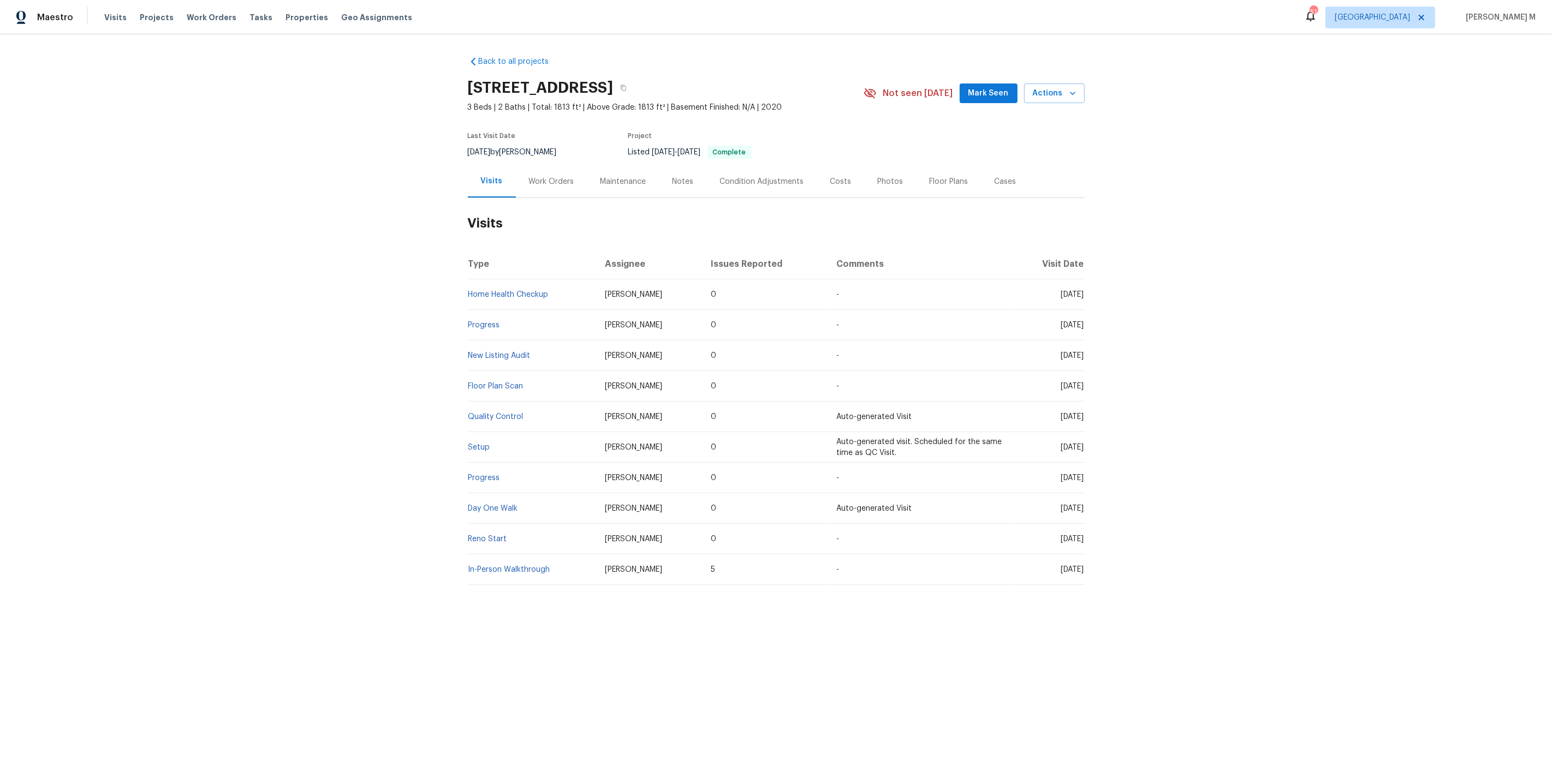
click at [522, 152] on div "[DATE] by [PERSON_NAME]" at bounding box center [519, 152] width 102 height 13
click at [540, 181] on div "Work Orders" at bounding box center [551, 181] width 45 height 11
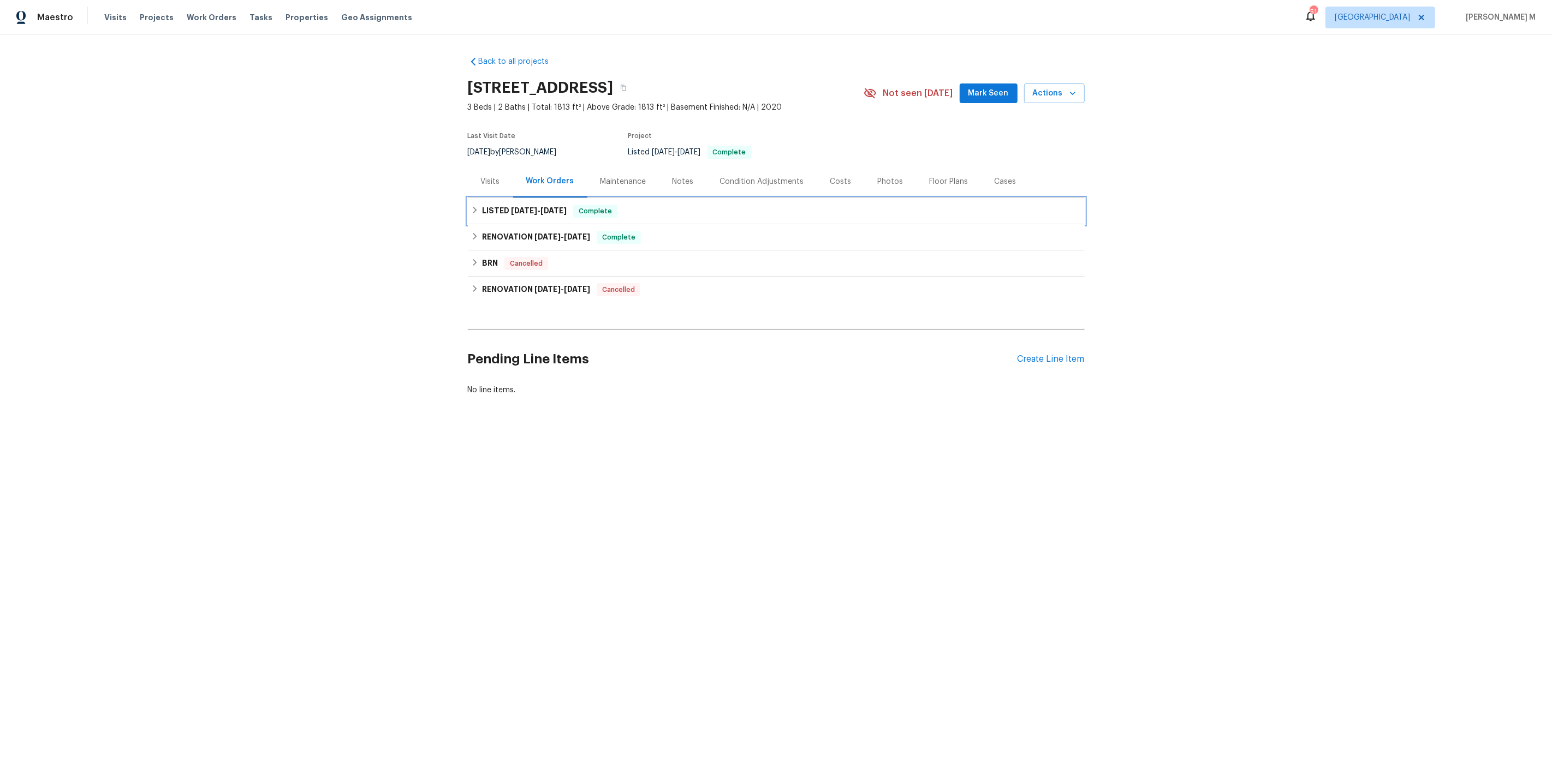
click at [522, 198] on div "LISTED 5/3/25 - 5/5/25 Complete" at bounding box center [776, 211] width 617 height 26
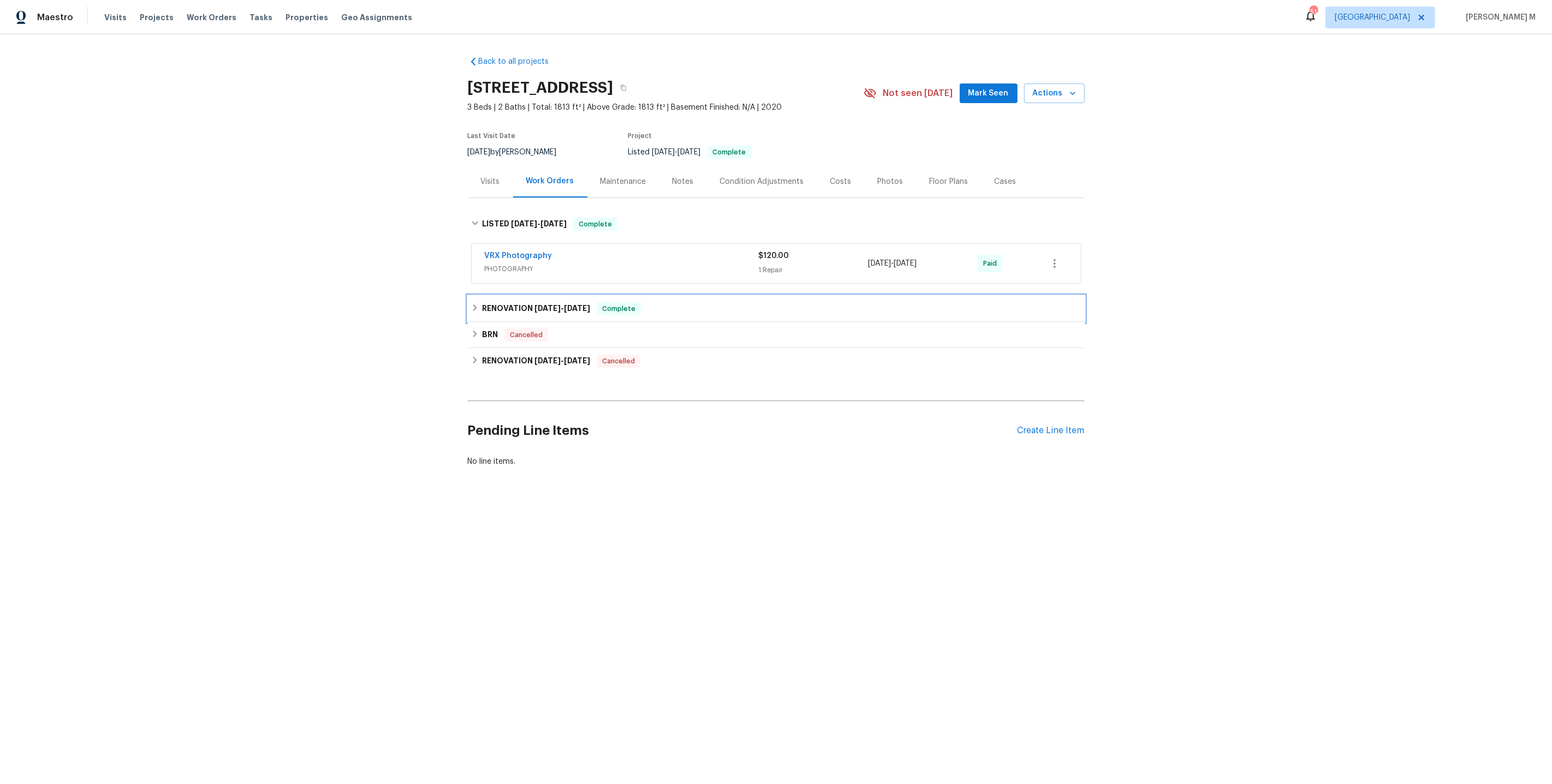
click at [512, 305] on h6 "RENOVATION 4/24/25 - 4/30/25" at bounding box center [536, 309] width 108 height 13
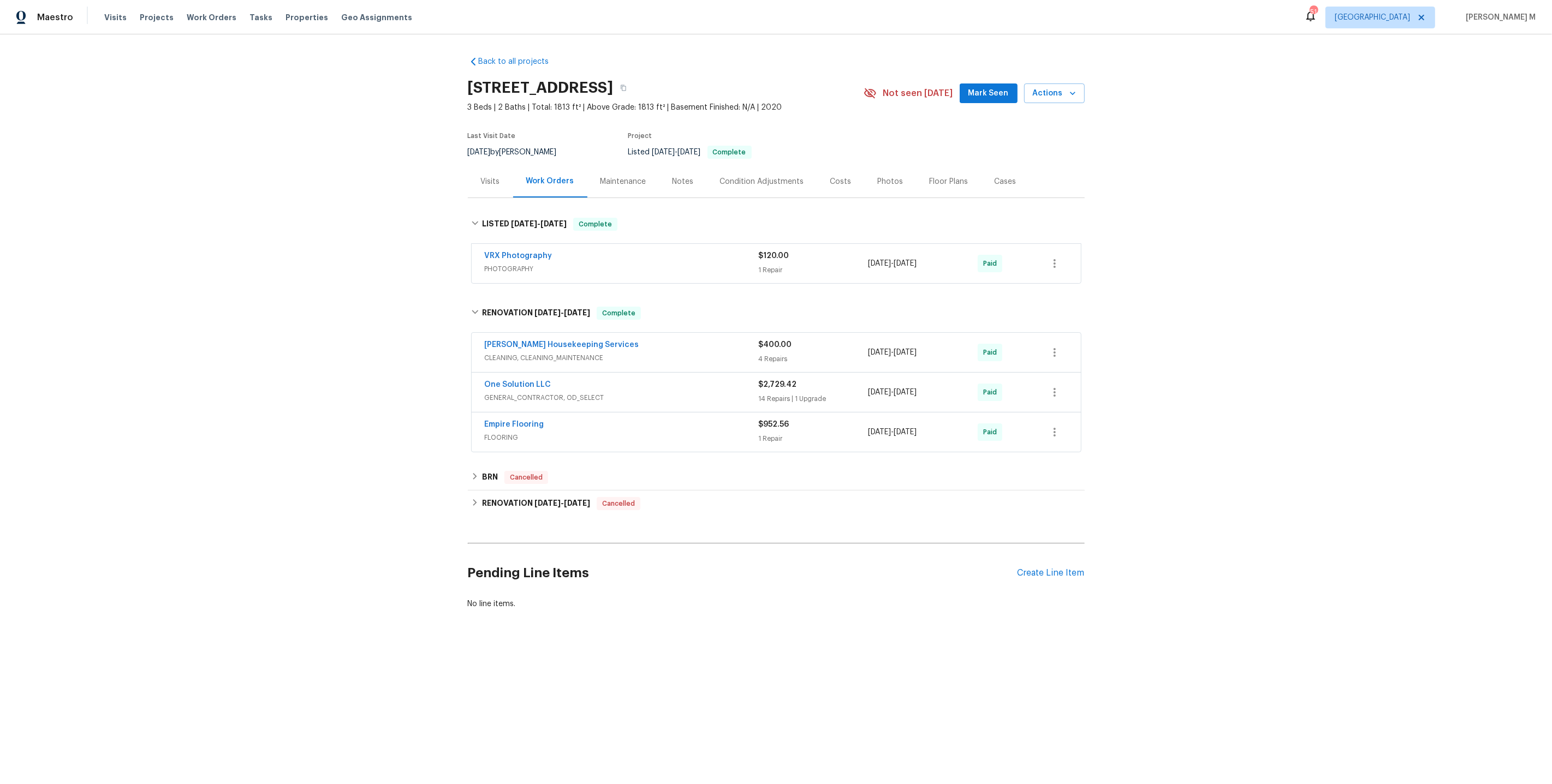
click at [507, 355] on span "CLEANING, CLEANING_MAINTENANCE" at bounding box center [622, 357] width 274 height 11
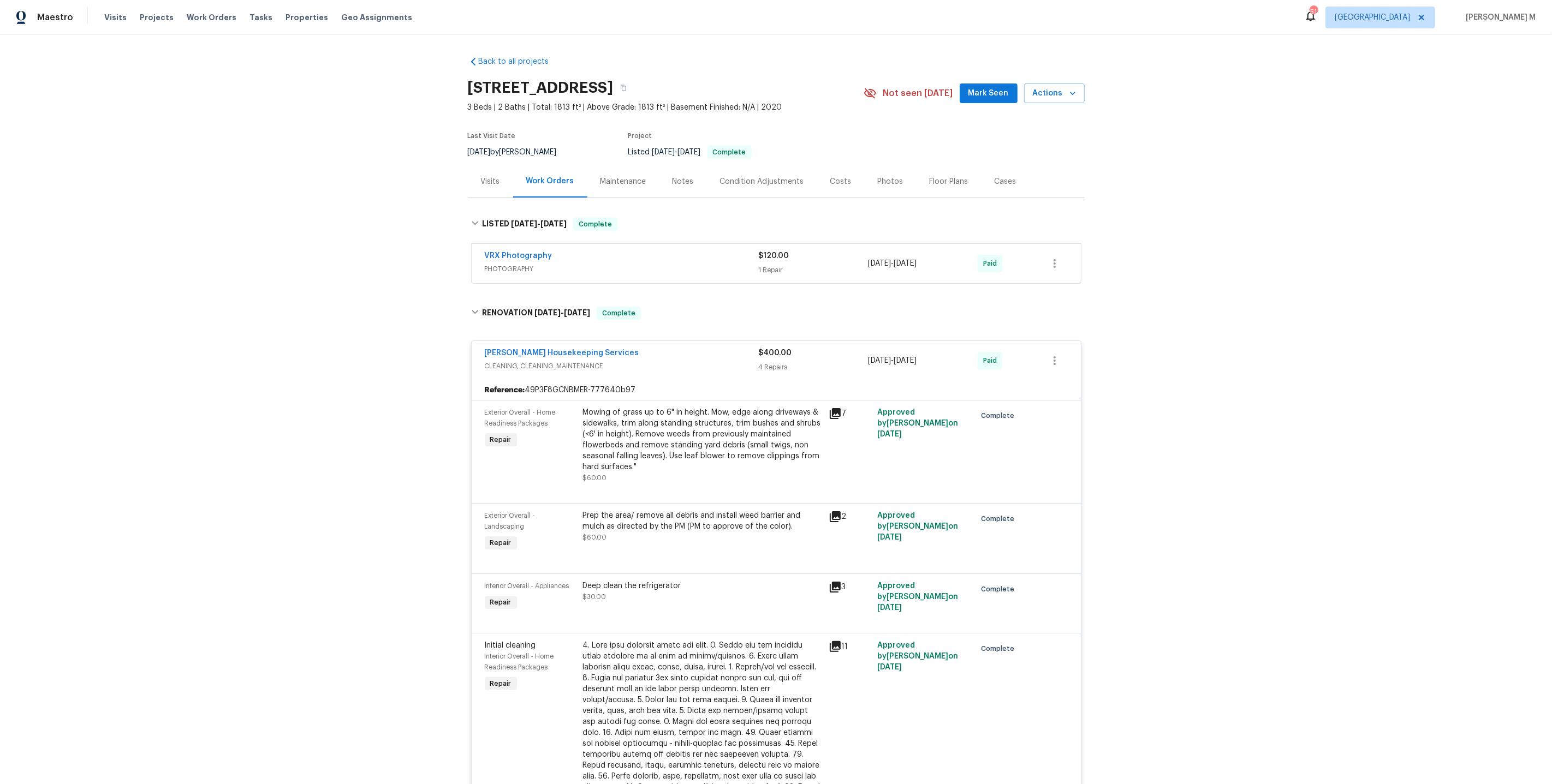
scroll to position [390, 0]
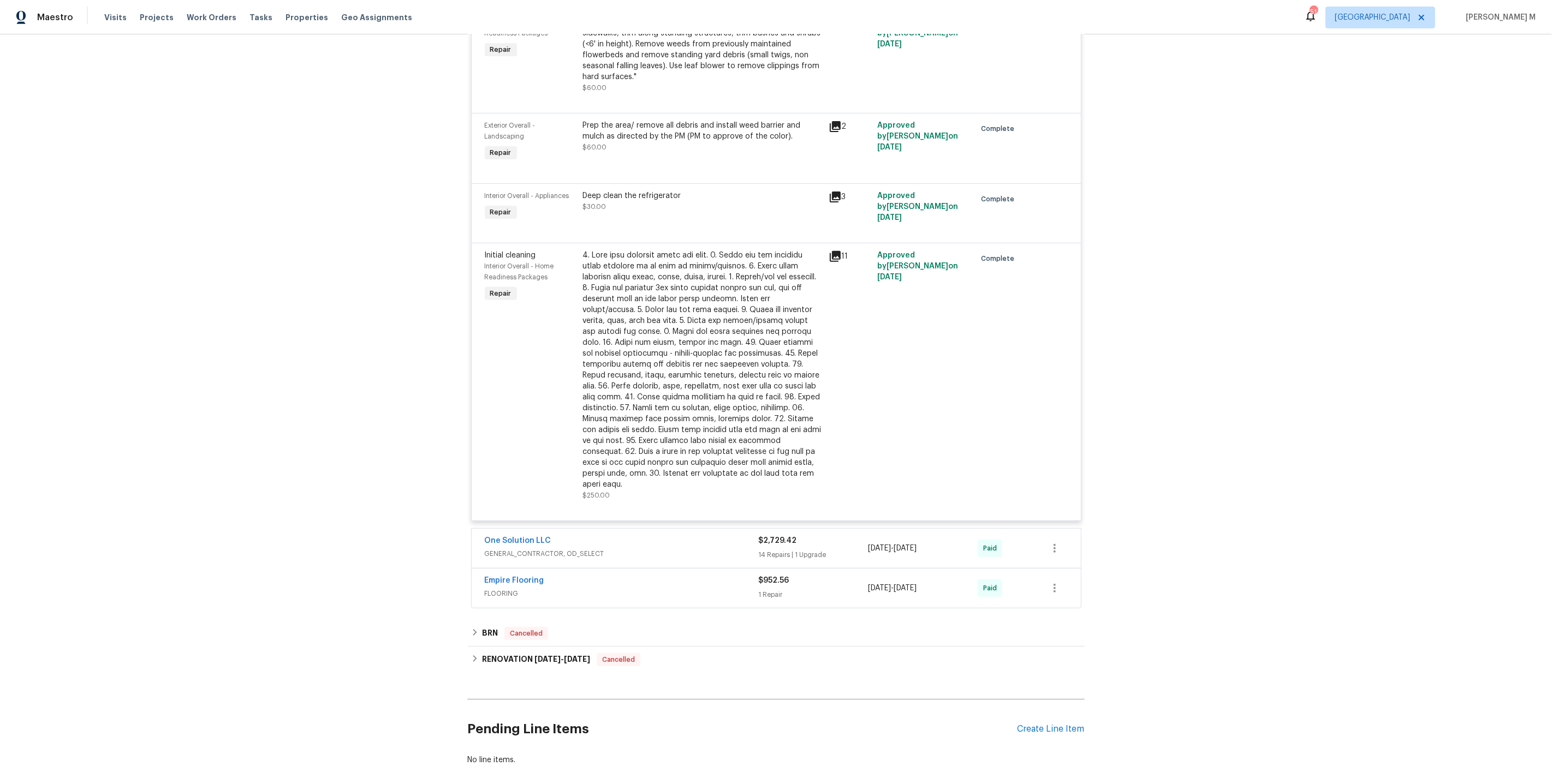
click at [541, 548] on span "GENERAL_CONTRACTOR, OD_SELECT" at bounding box center [622, 553] width 274 height 11
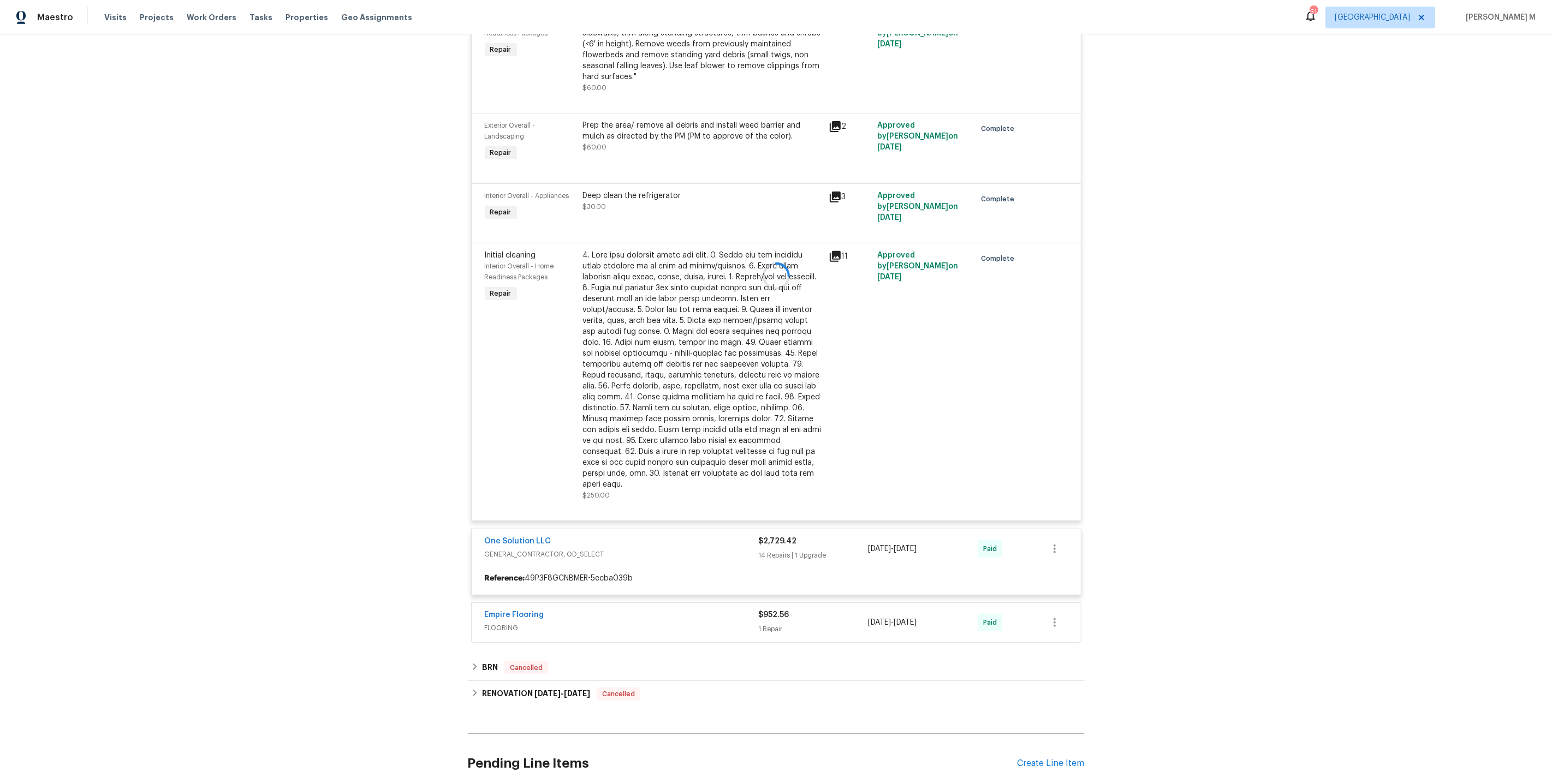
click at [695, 137] on div at bounding box center [776, 275] width 617 height 740
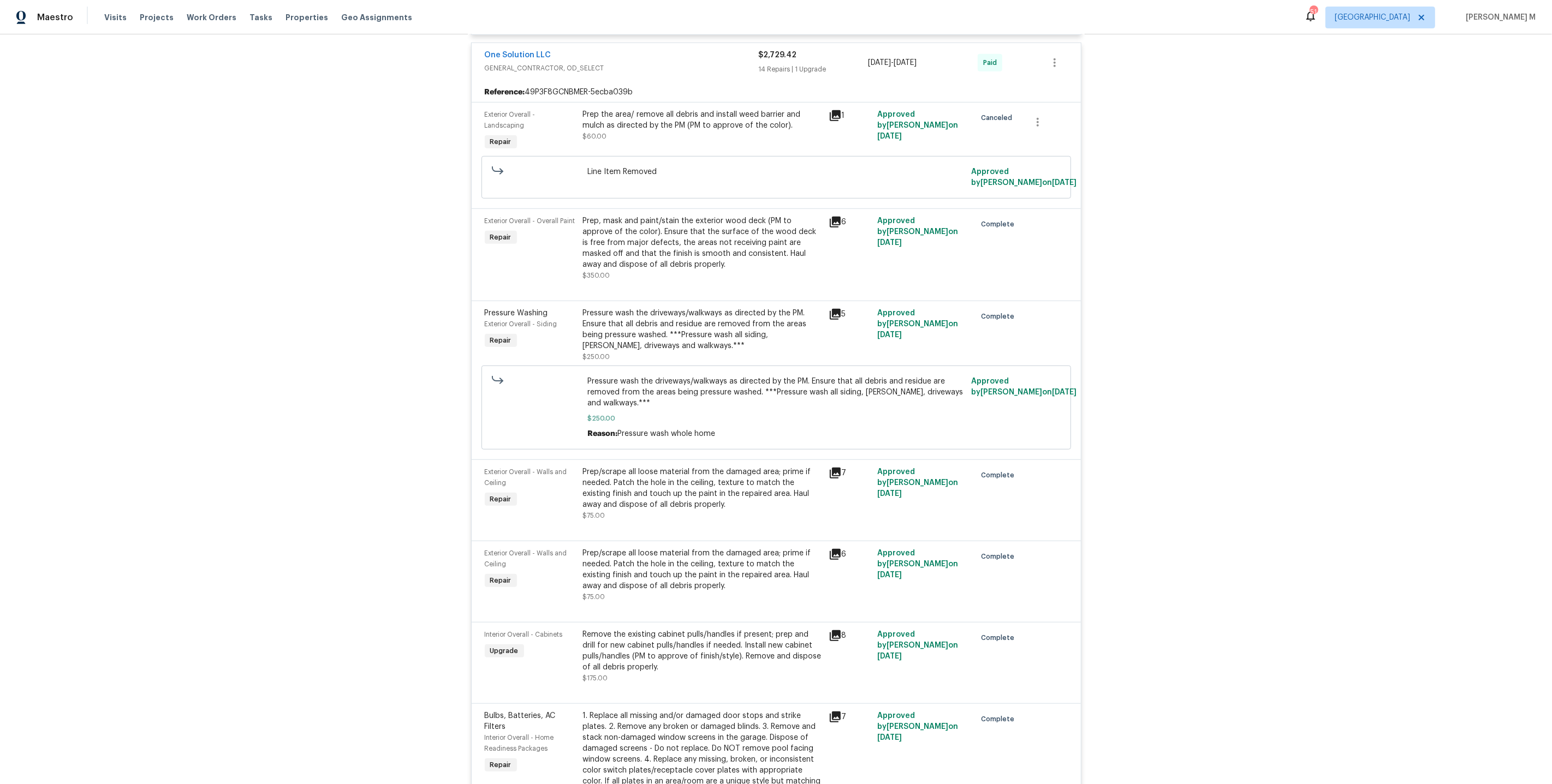
scroll to position [877, 0]
click at [656, 466] on div "Prep/scrape all loose material from the damaged area; prime if needed. Patch th…" at bounding box center [702, 488] width 239 height 44
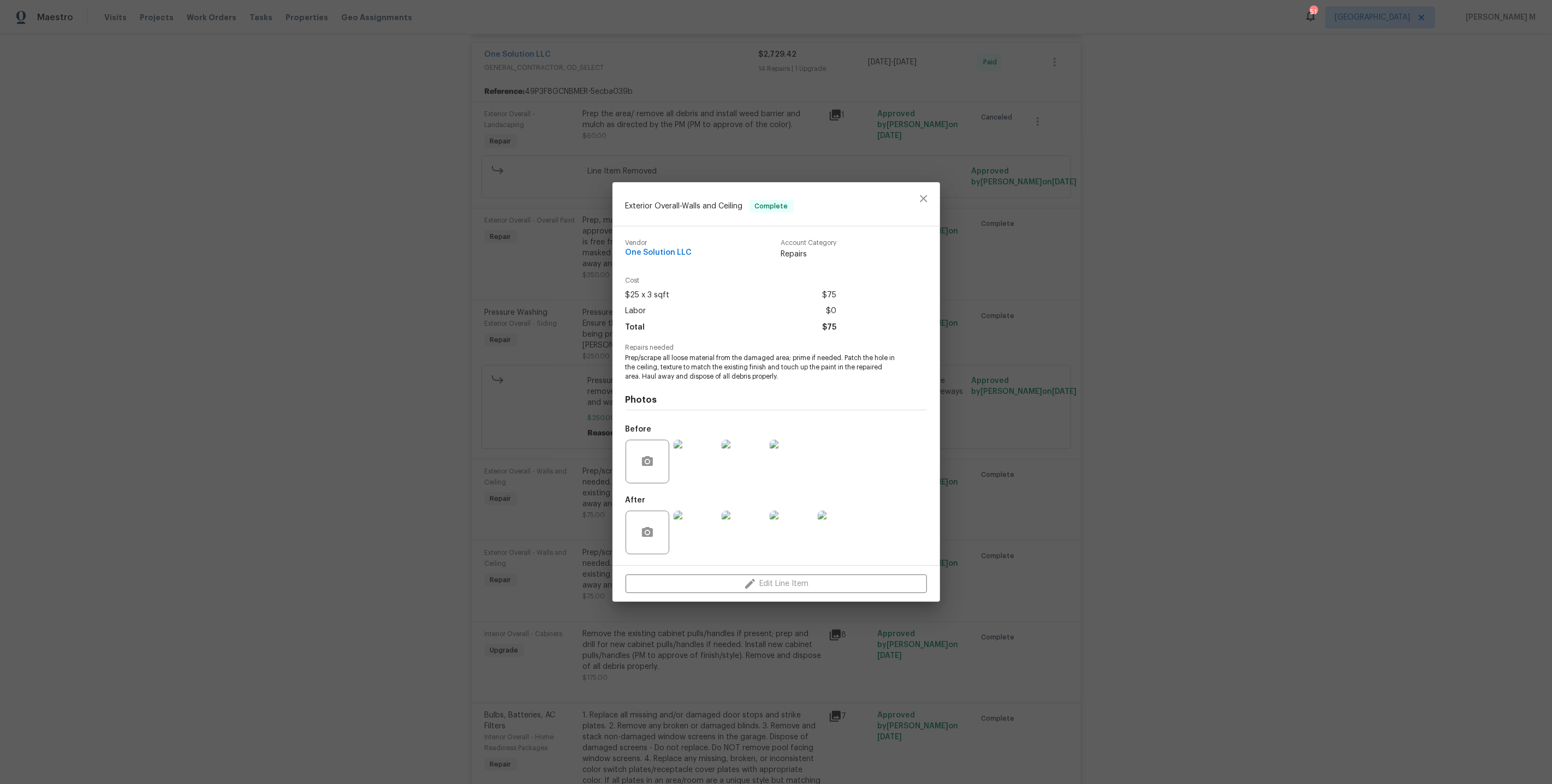
click at [692, 451] on img at bounding box center [695, 461] width 44 height 44
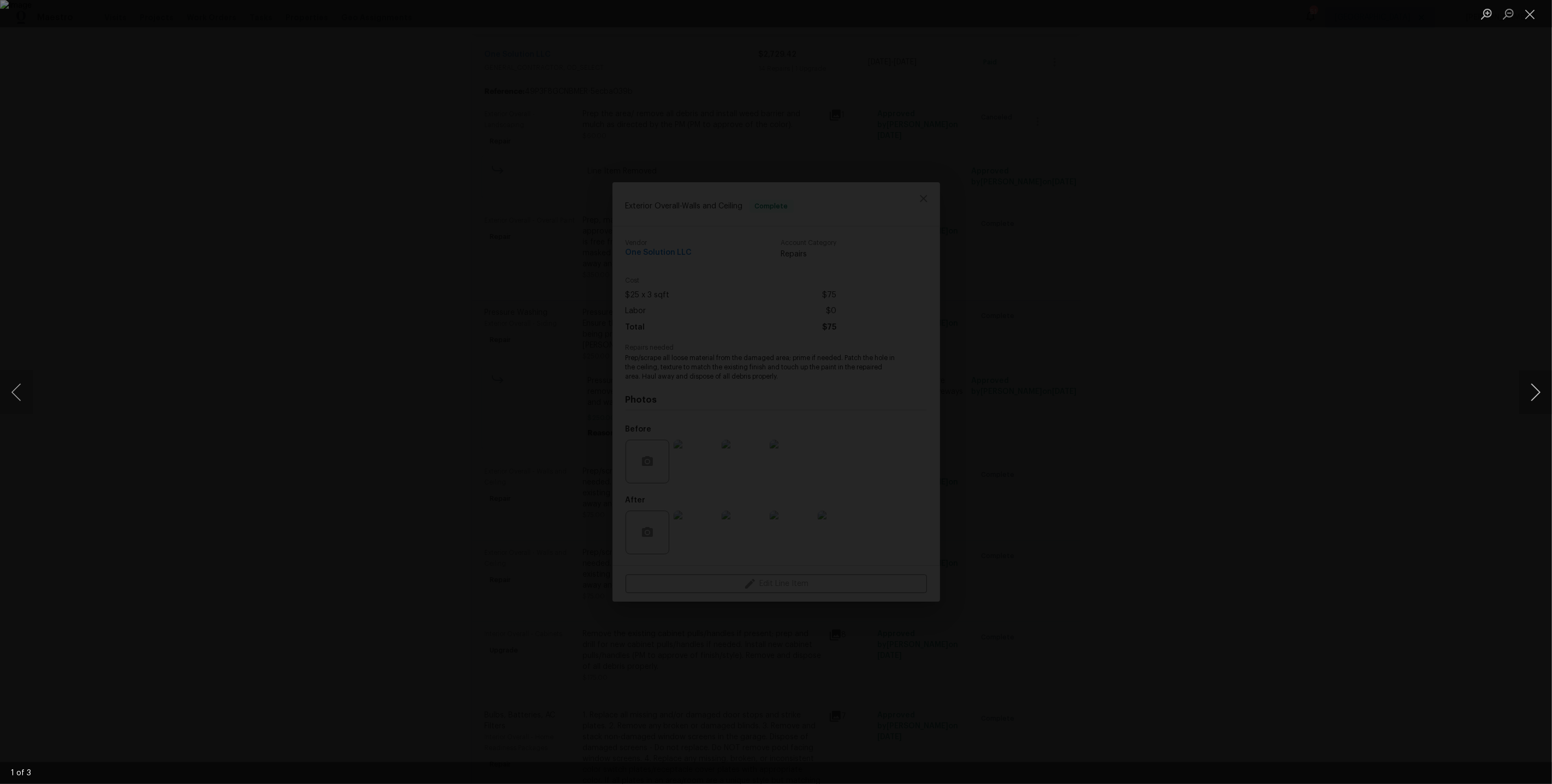
click at [1537, 383] on button "Next image" at bounding box center [1535, 392] width 33 height 44
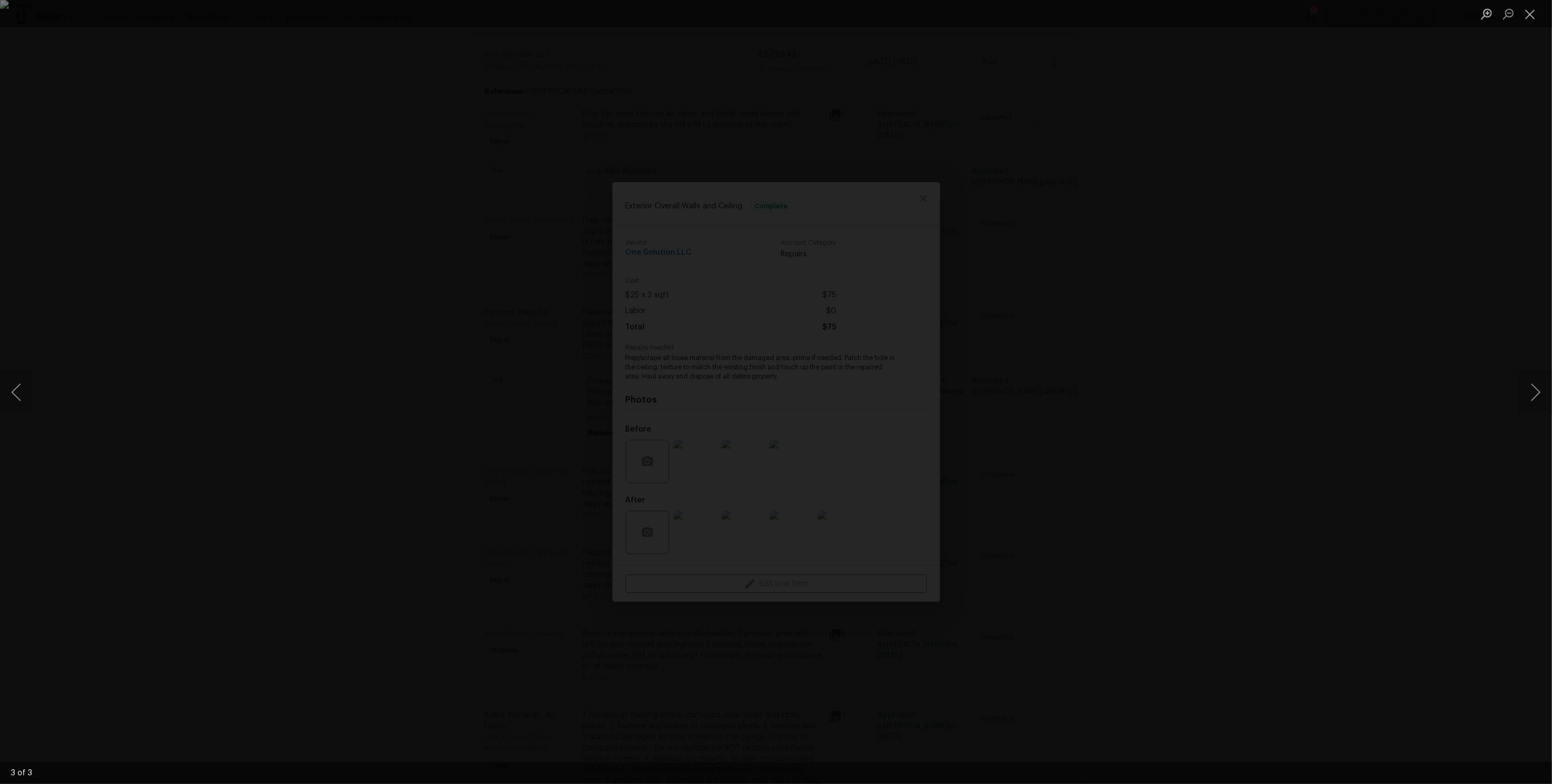
click at [1405, 245] on div "Lightbox" at bounding box center [776, 392] width 1552 height 784
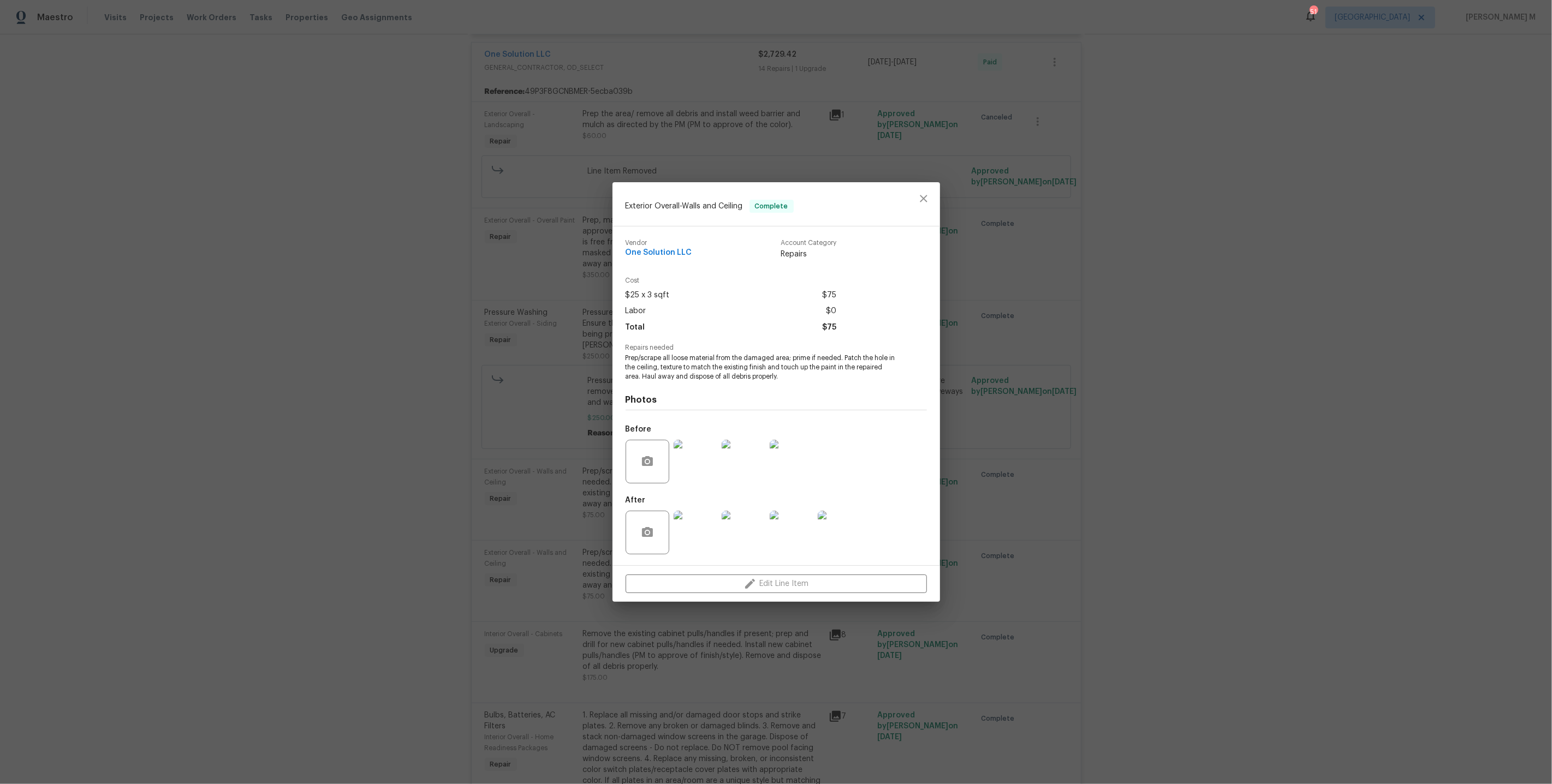
click at [697, 532] on img at bounding box center [695, 532] width 44 height 44
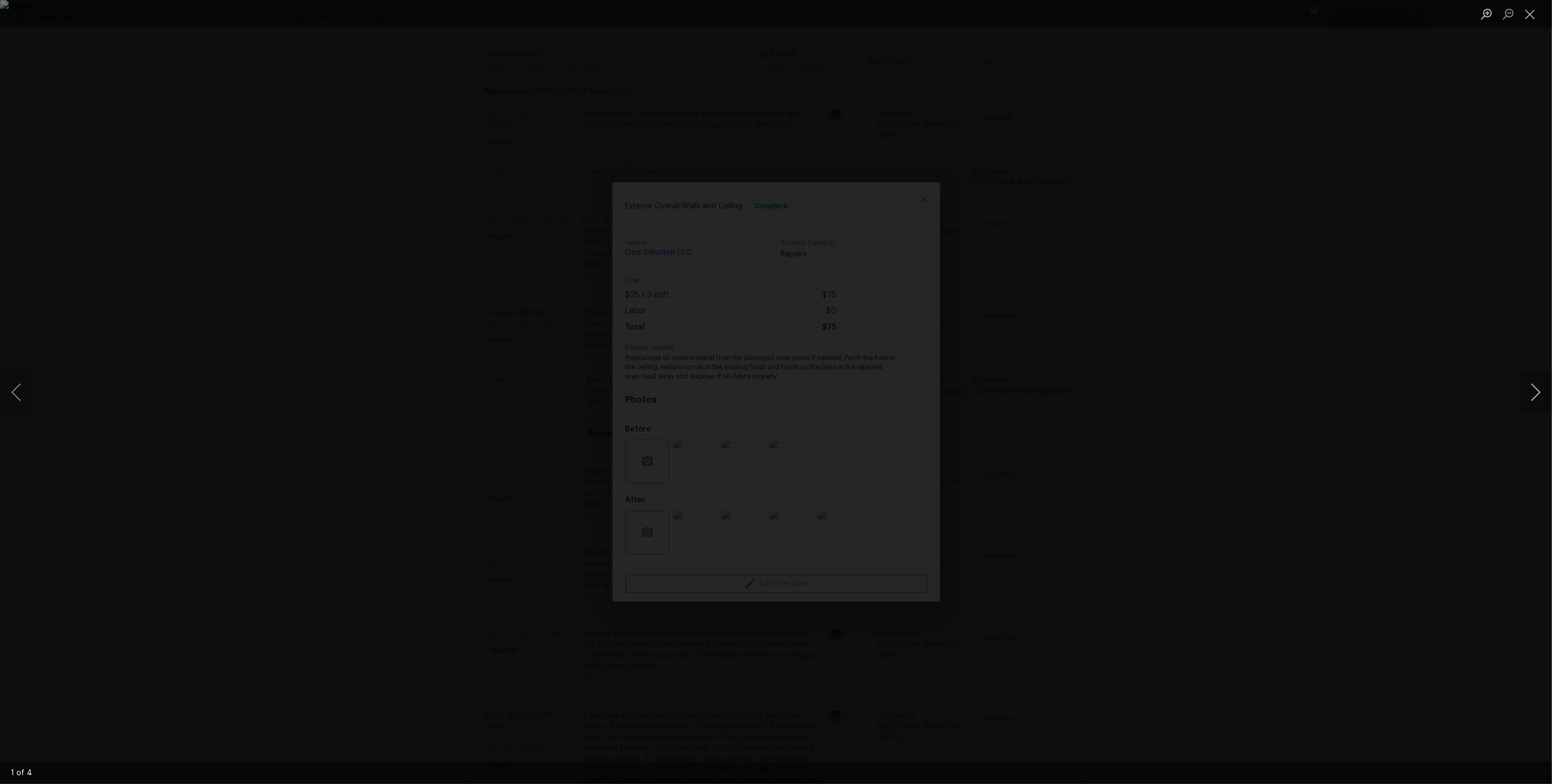
click at [1530, 396] on button "Next image" at bounding box center [1535, 392] width 33 height 44
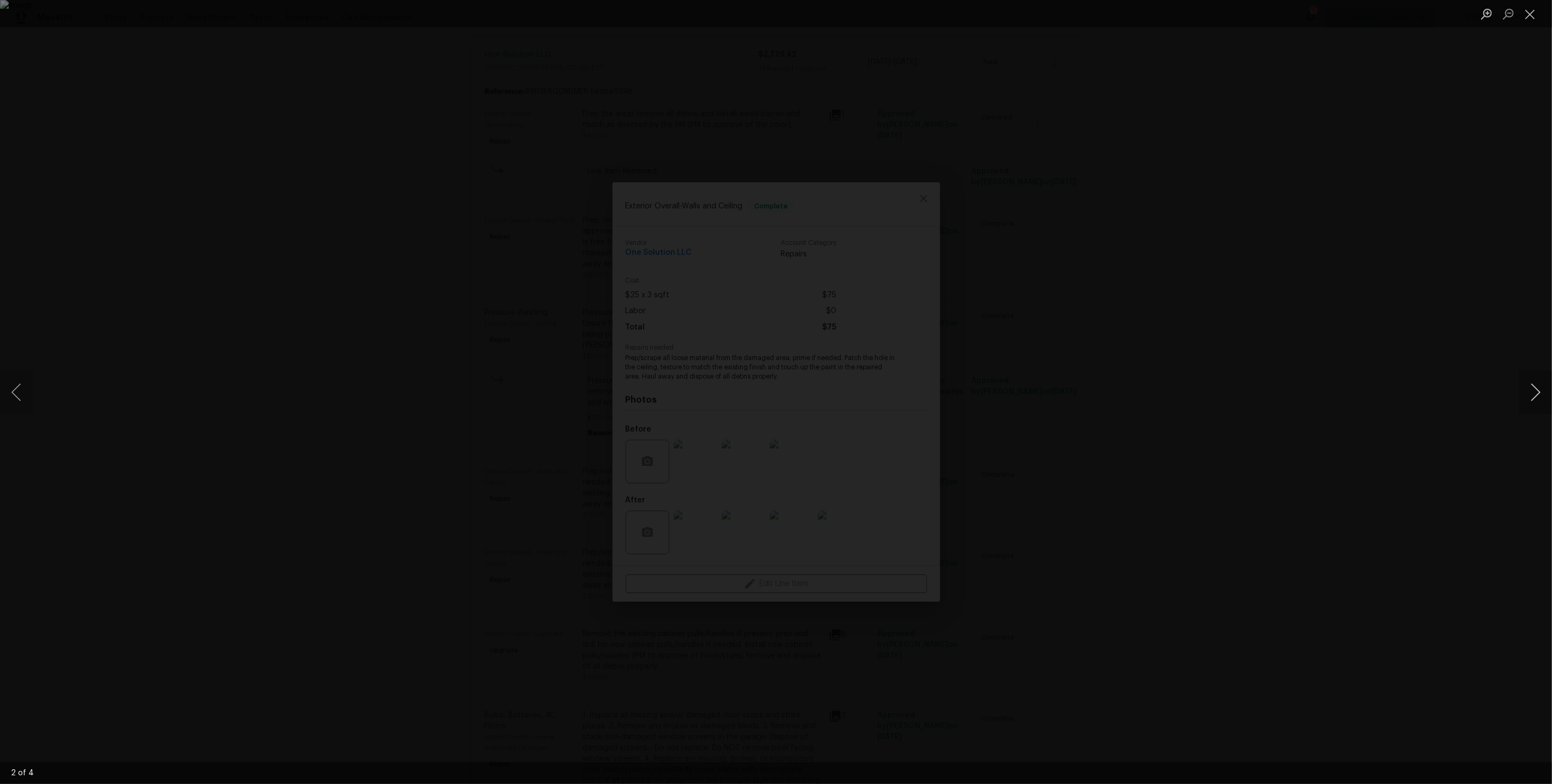
click at [1530, 396] on button "Next image" at bounding box center [1535, 392] width 33 height 44
click at [1434, 253] on div "Lightbox" at bounding box center [776, 392] width 1552 height 784
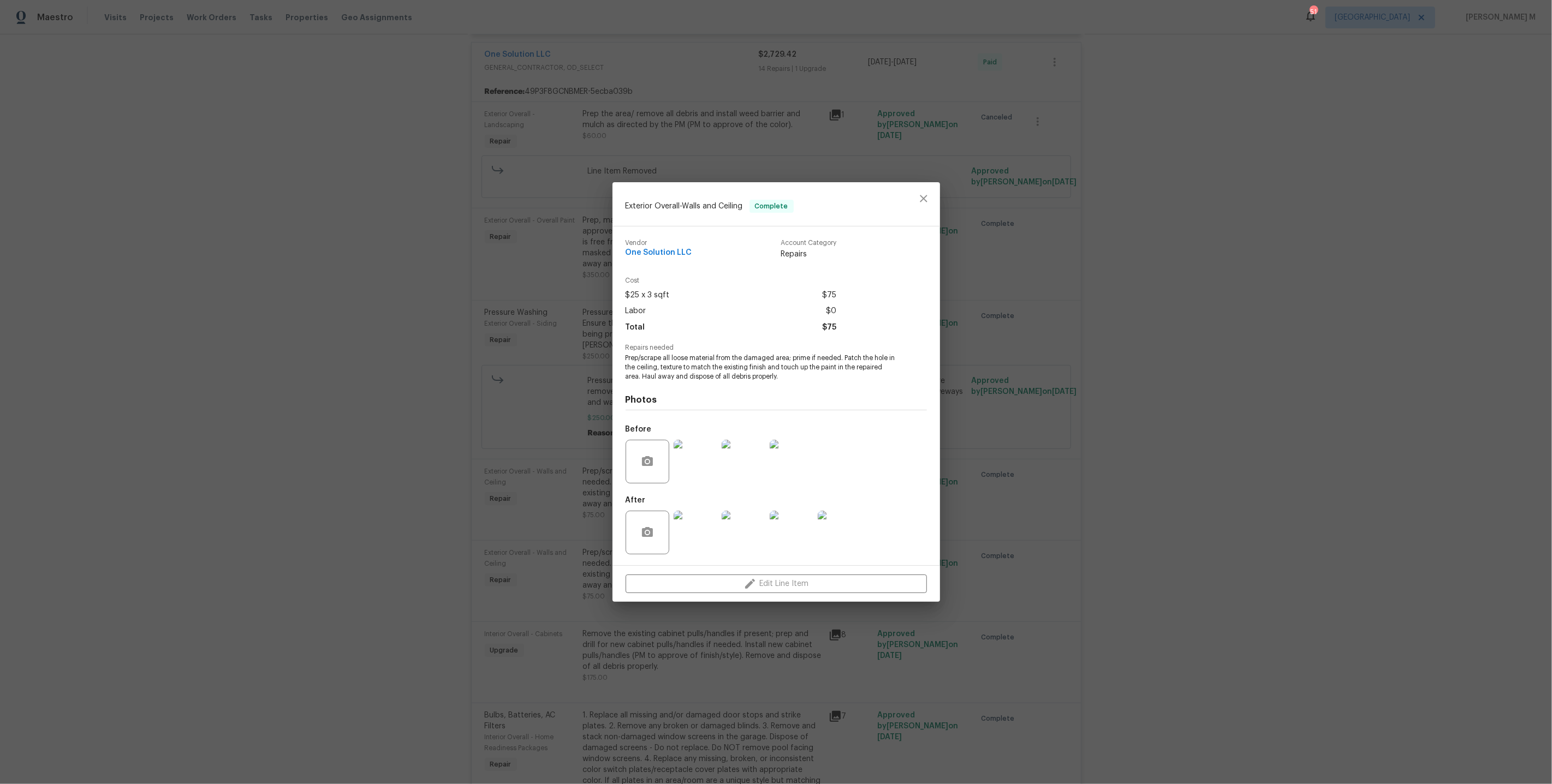
click at [1217, 453] on div "Exterior Overall - Walls and Ceiling Complete Vendor One Solution LLC Account C…" at bounding box center [776, 392] width 1552 height 784
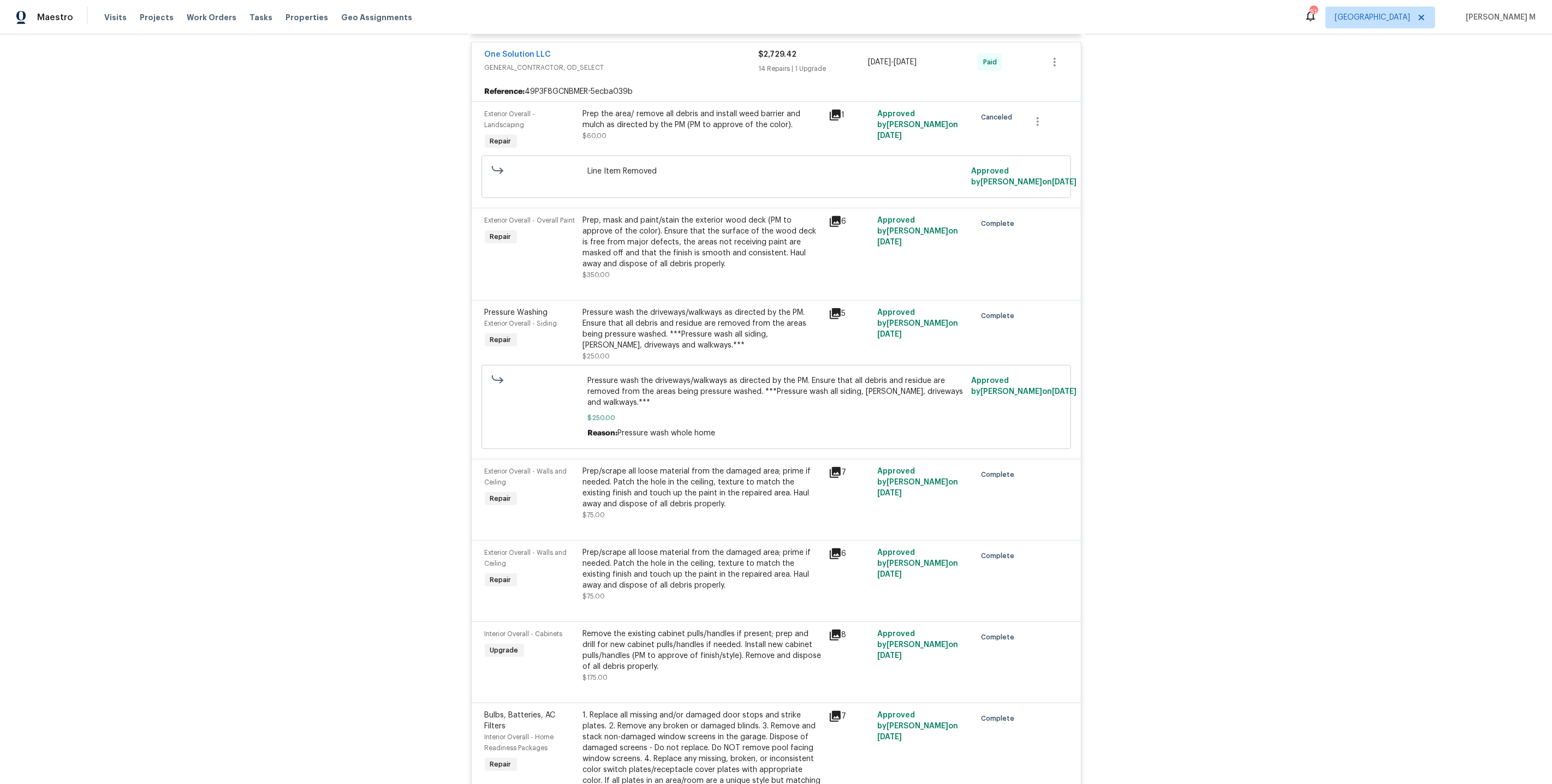
click at [653, 547] on div "Prep/scrape all loose material from the damaged area; prime if needed. Patch th…" at bounding box center [702, 569] width 239 height 44
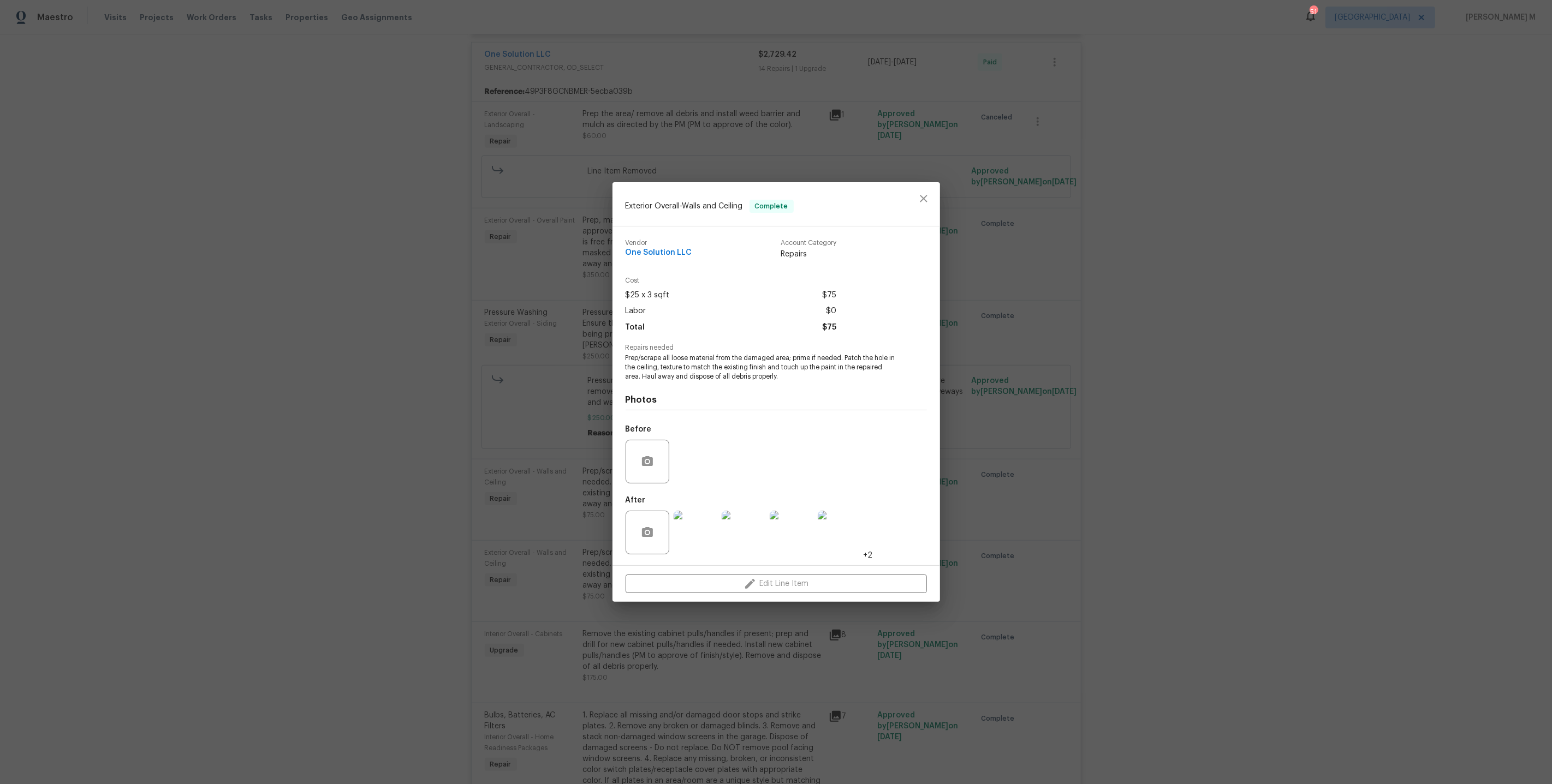
click at [692, 528] on img at bounding box center [695, 532] width 44 height 44
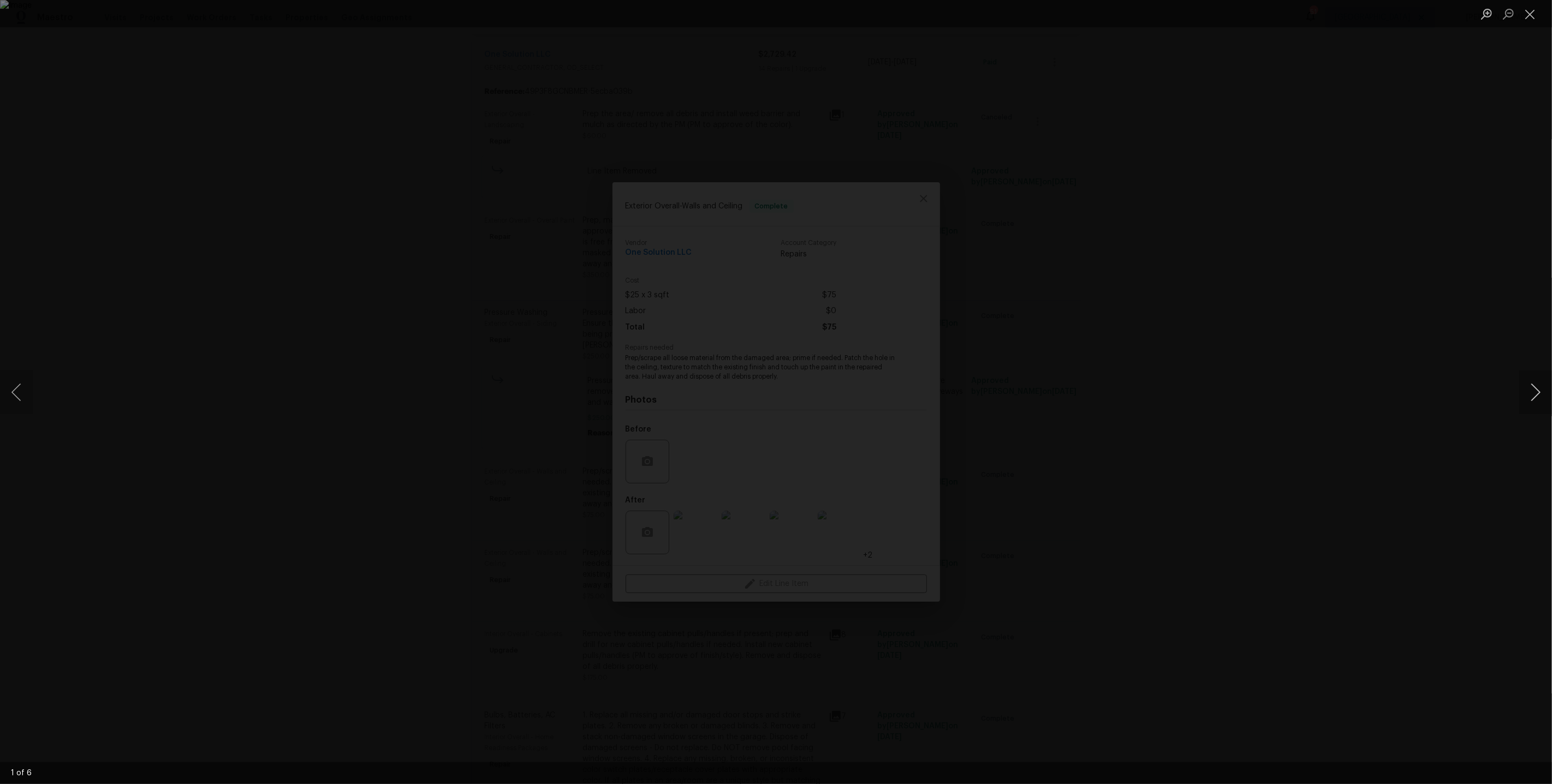
click at [1535, 391] on button "Next image" at bounding box center [1535, 392] width 33 height 44
click at [10, 401] on button "Previous image" at bounding box center [17, 392] width 33 height 44
click at [1488, 409] on div "Lightbox" at bounding box center [776, 392] width 1552 height 784
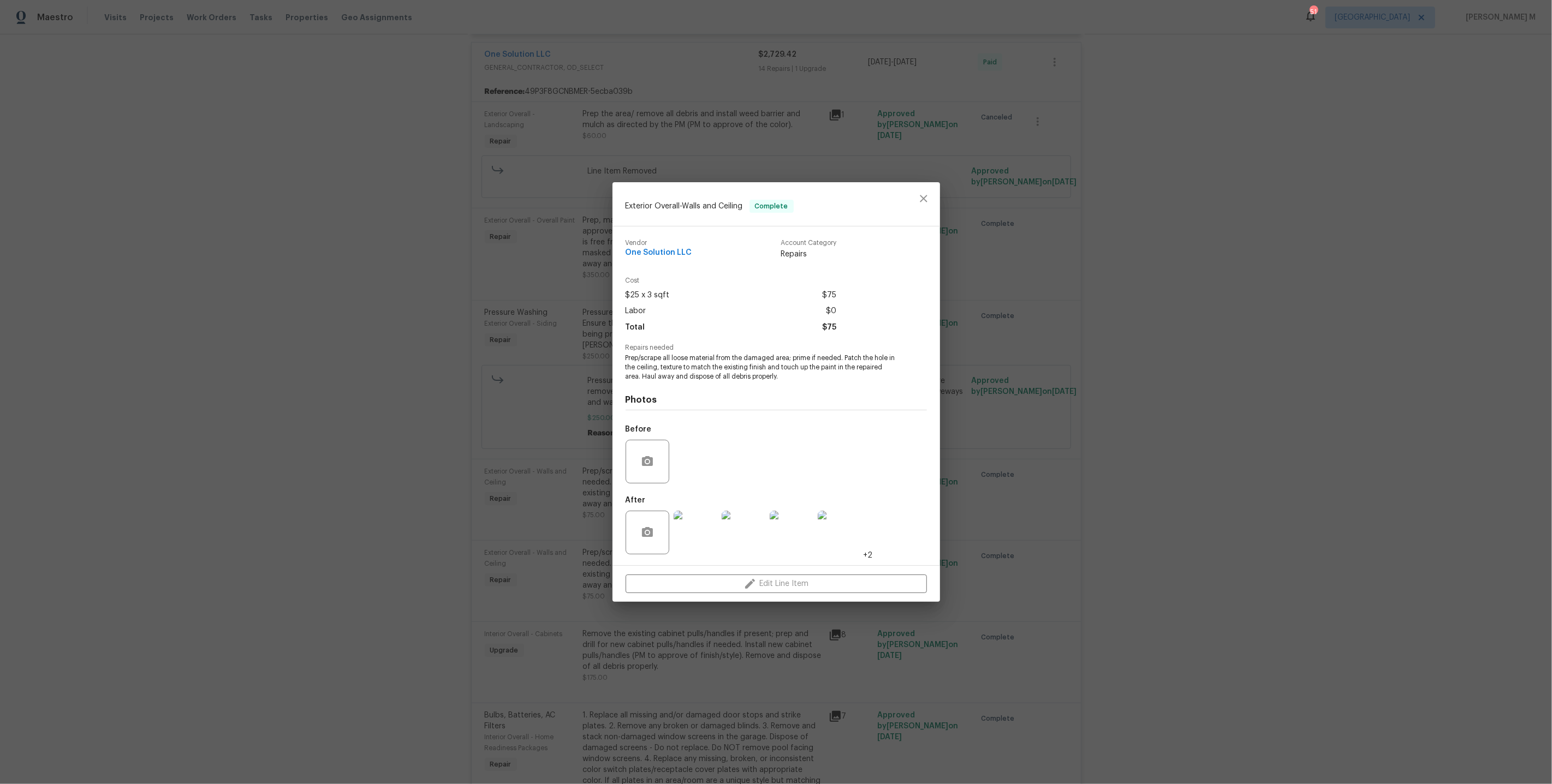
click at [855, 511] on img at bounding box center [839, 532] width 44 height 44
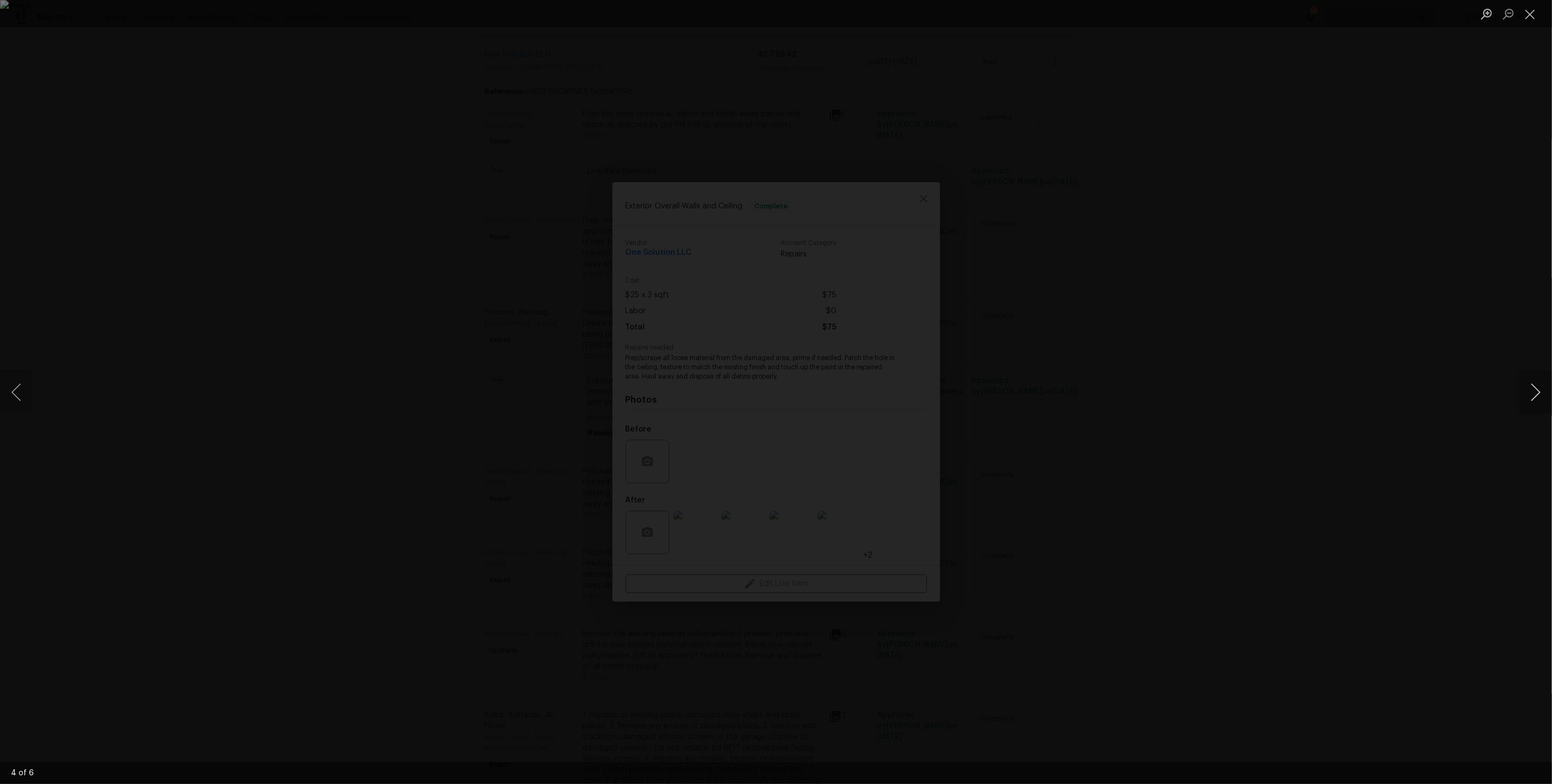
click at [1541, 391] on button "Next image" at bounding box center [1535, 392] width 33 height 44
click at [1538, 391] on button "Next image" at bounding box center [1535, 392] width 33 height 44
click at [1338, 202] on div "Lightbox" at bounding box center [776, 392] width 1552 height 784
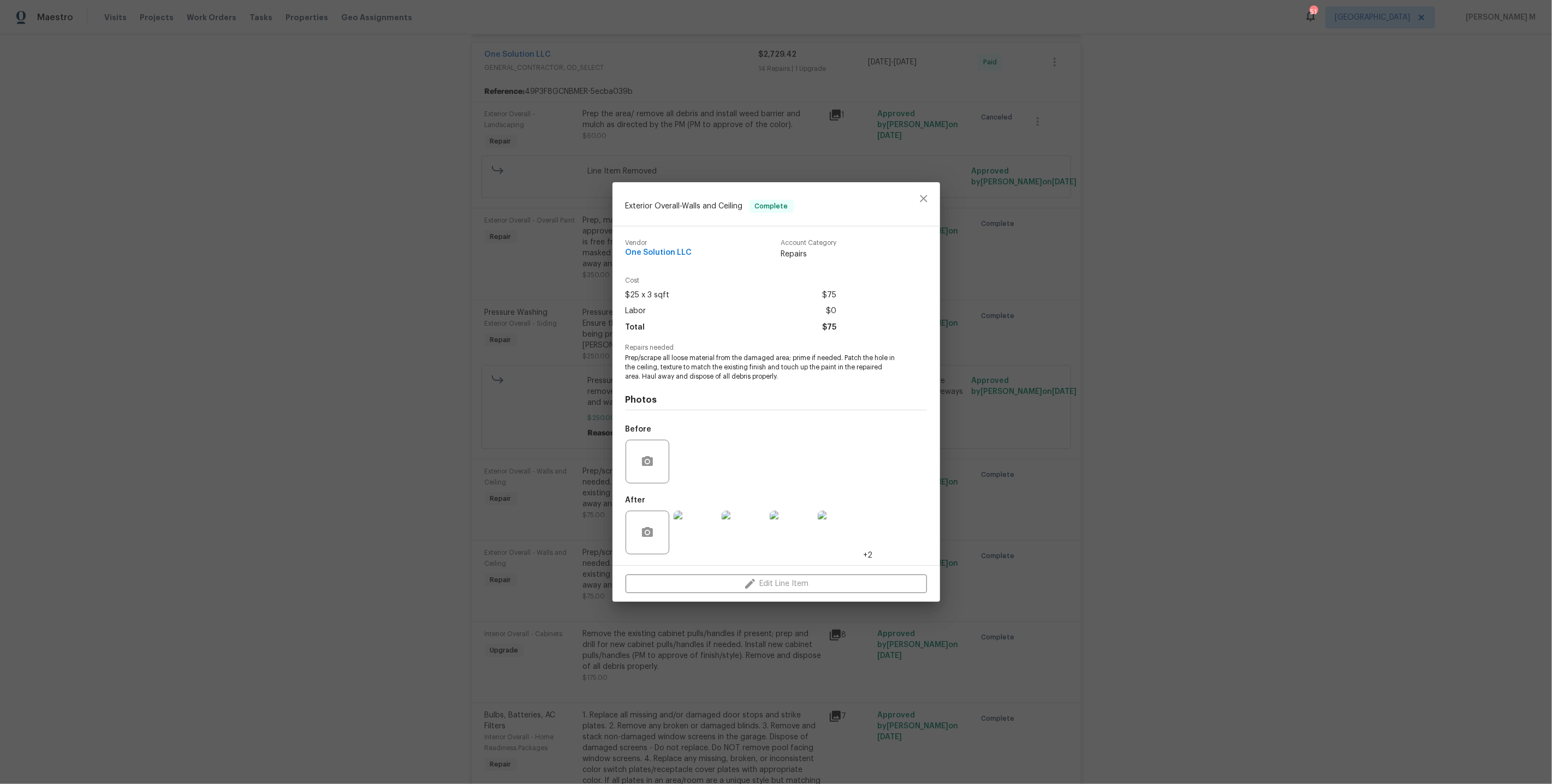
click at [1292, 214] on div "Exterior Overall - Walls and Ceiling Complete Vendor One Solution LLC Account C…" at bounding box center [776, 392] width 1552 height 784
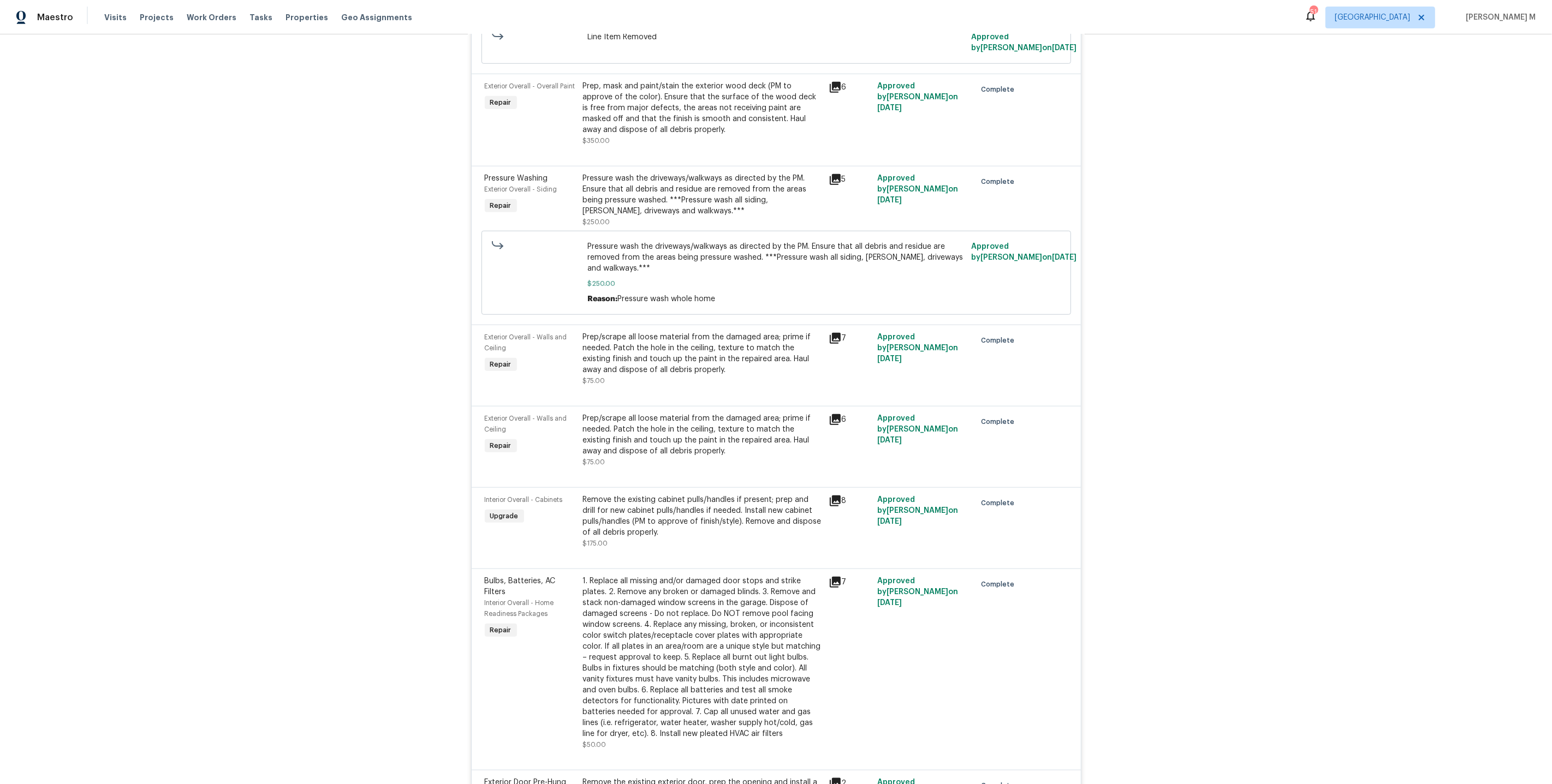
scroll to position [1013, 0]
click at [673, 493] on div "Remove the existing cabinet pulls/handles if present; prep and drill for new ca…" at bounding box center [702, 514] width 239 height 44
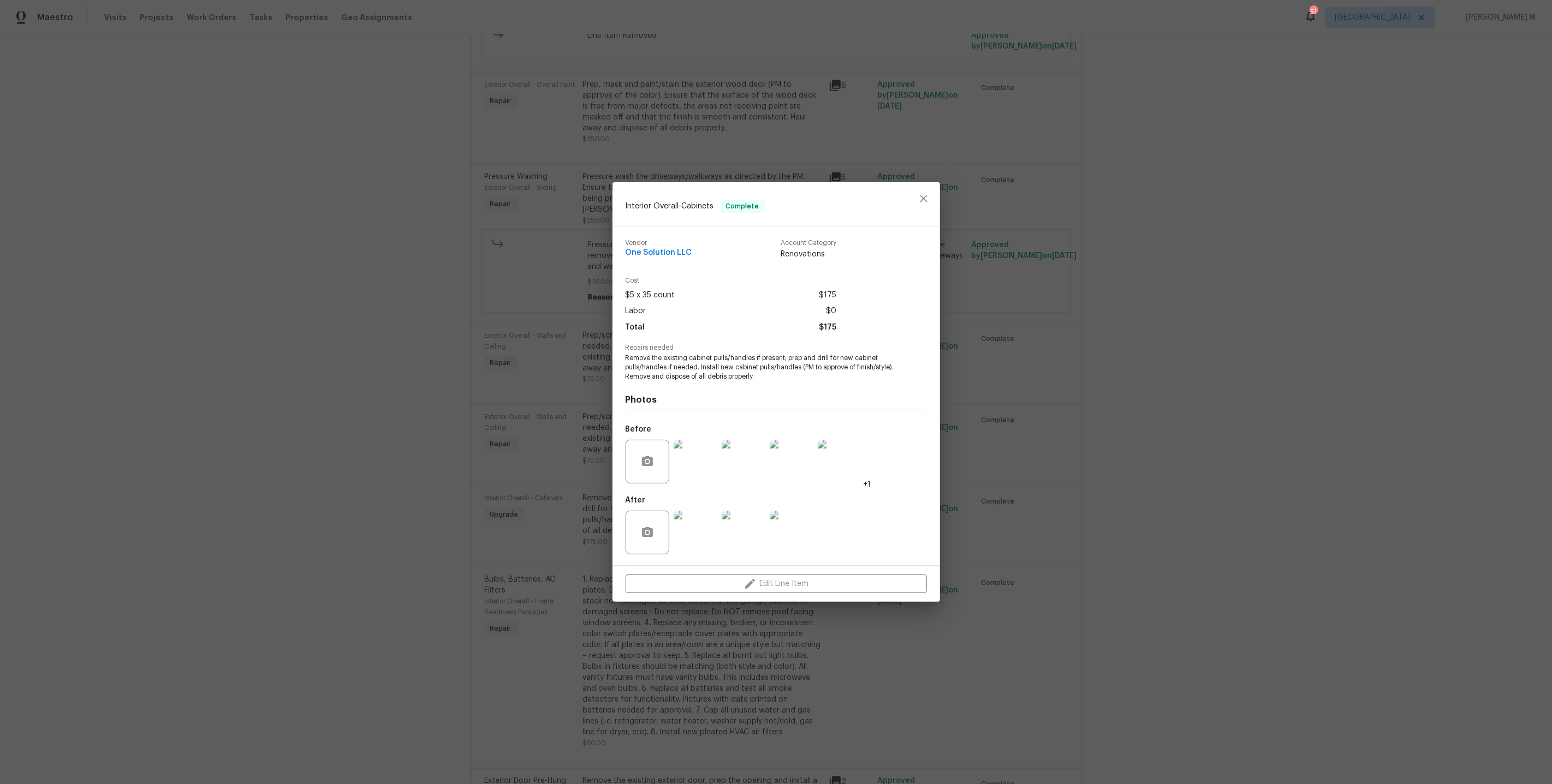
click at [1003, 501] on div "Interior Overall - Cabinets Complete Vendor One Solution LLC Account Category R…" at bounding box center [776, 392] width 1552 height 784
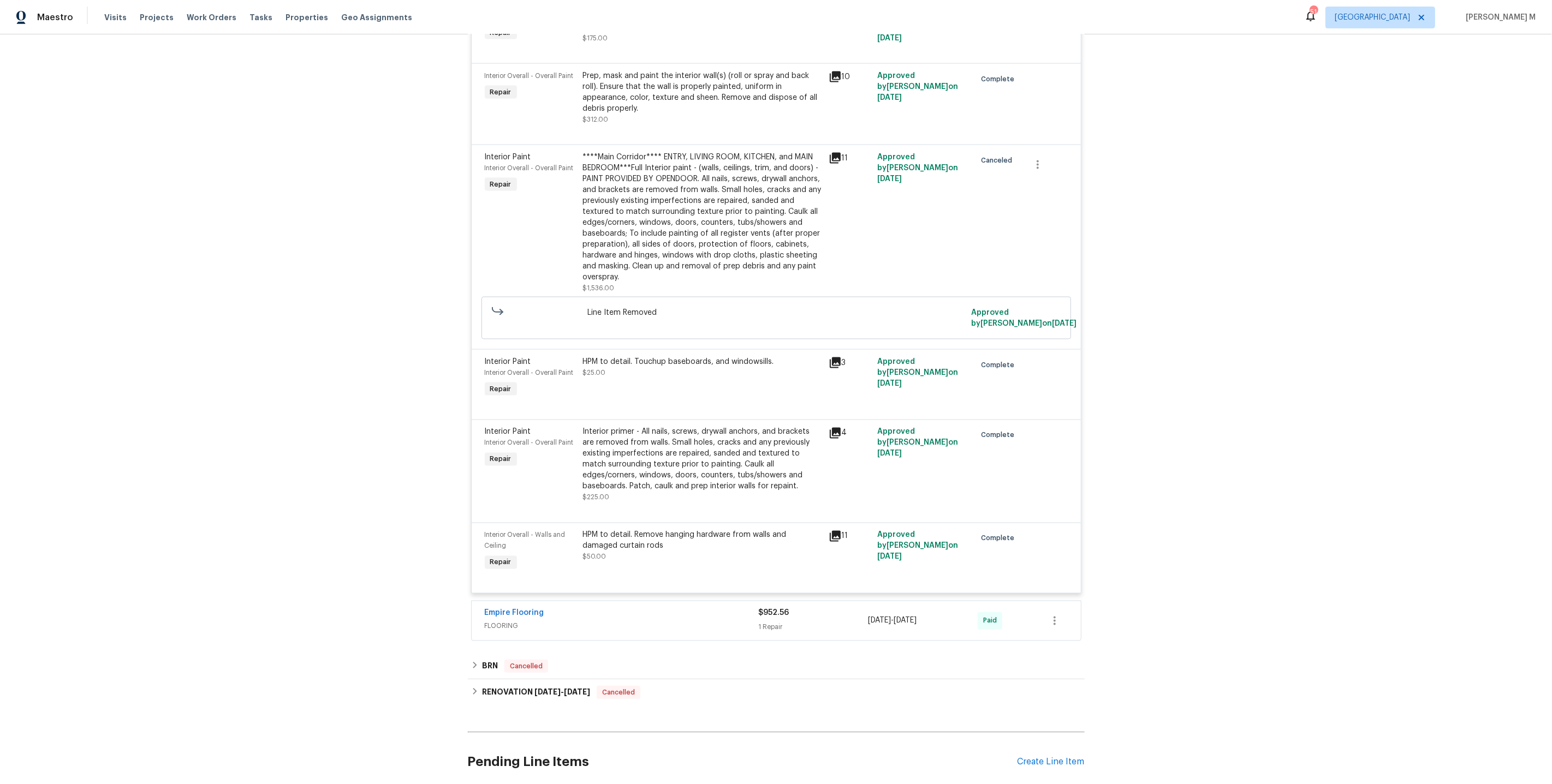
scroll to position [1966, 0]
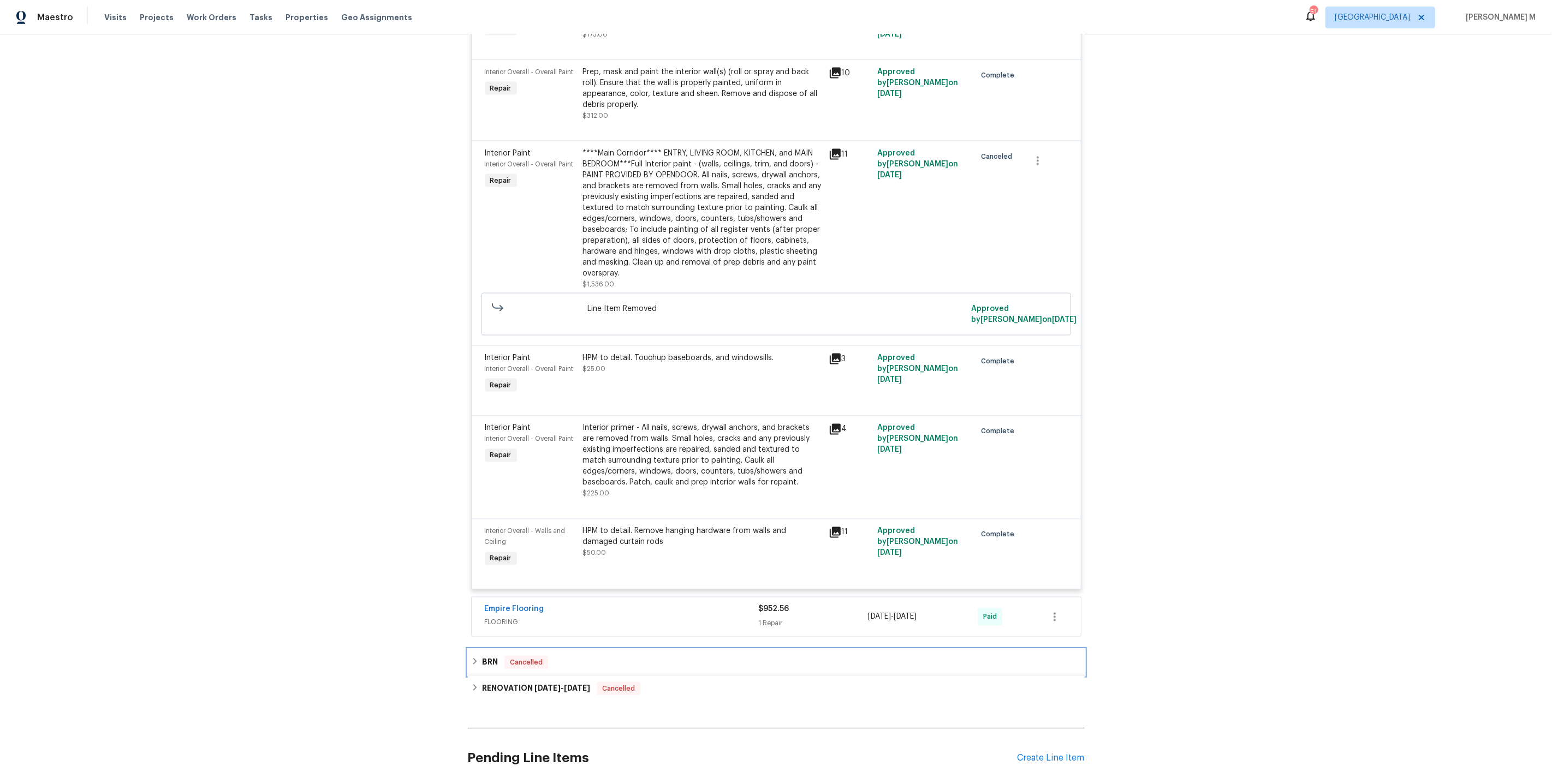
click at [487, 656] on h6 "BRN" at bounding box center [490, 662] width 16 height 13
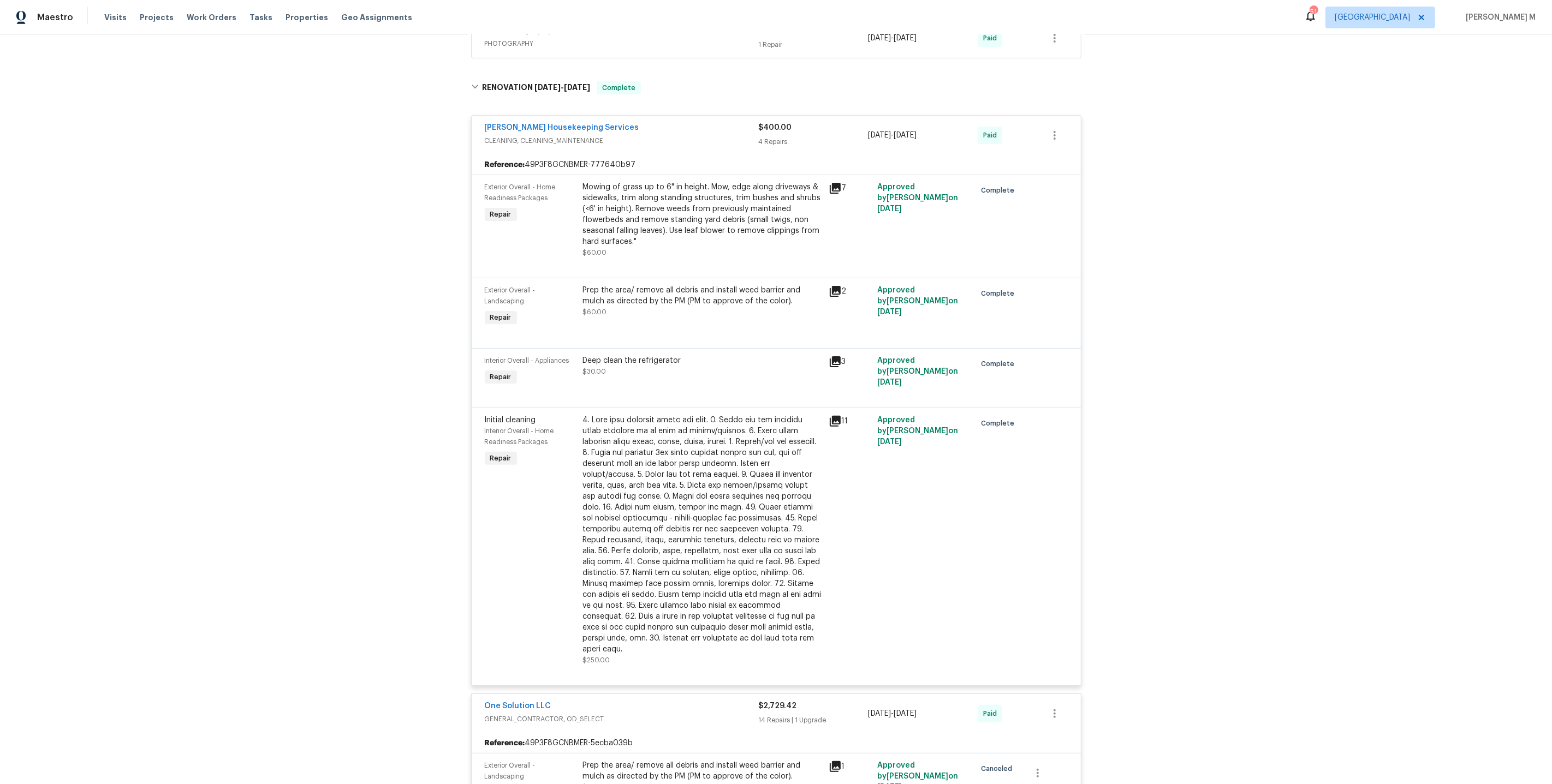
scroll to position [6, 0]
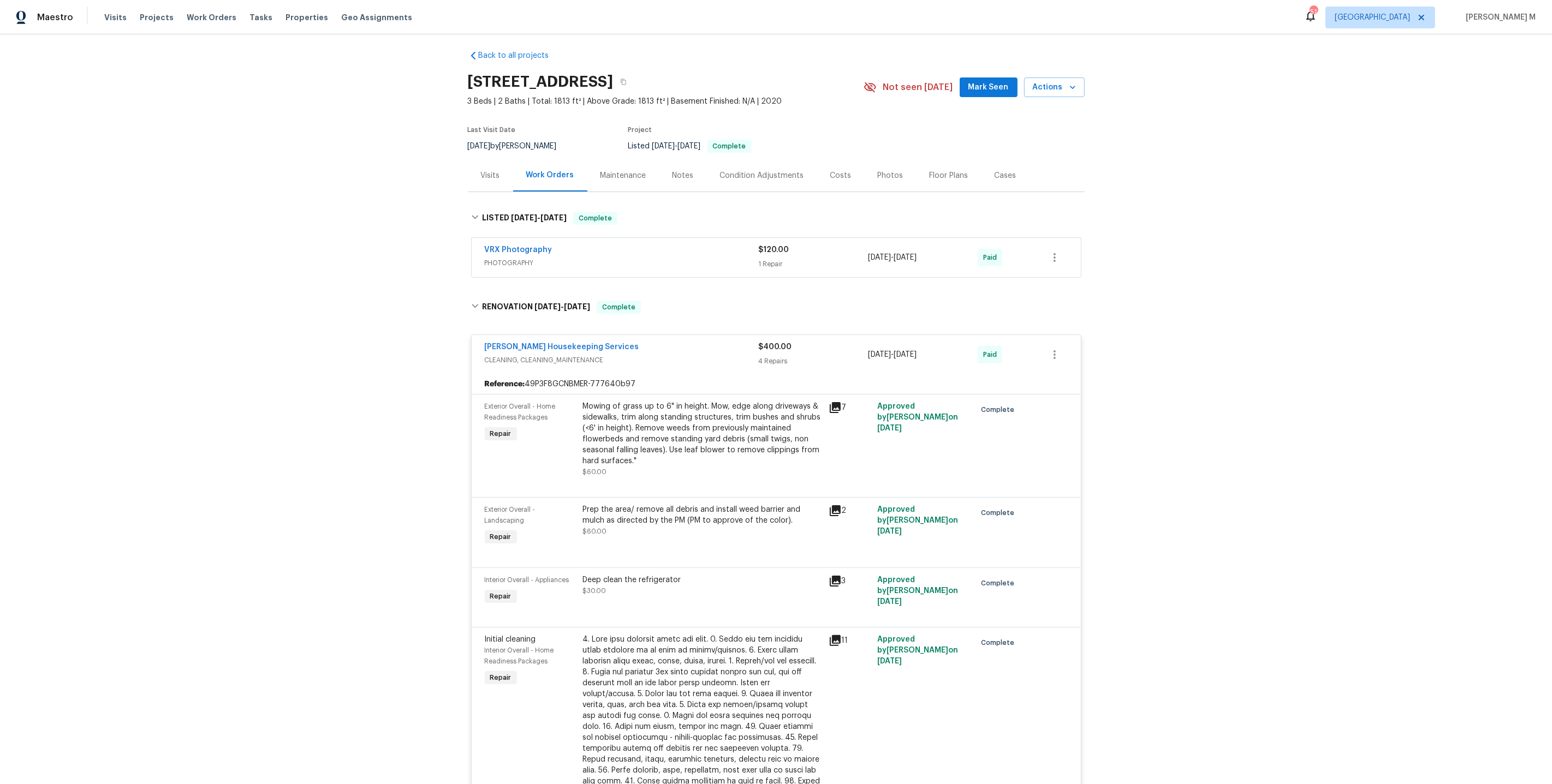
click at [604, 176] on div "Maintenance" at bounding box center [623, 176] width 72 height 32
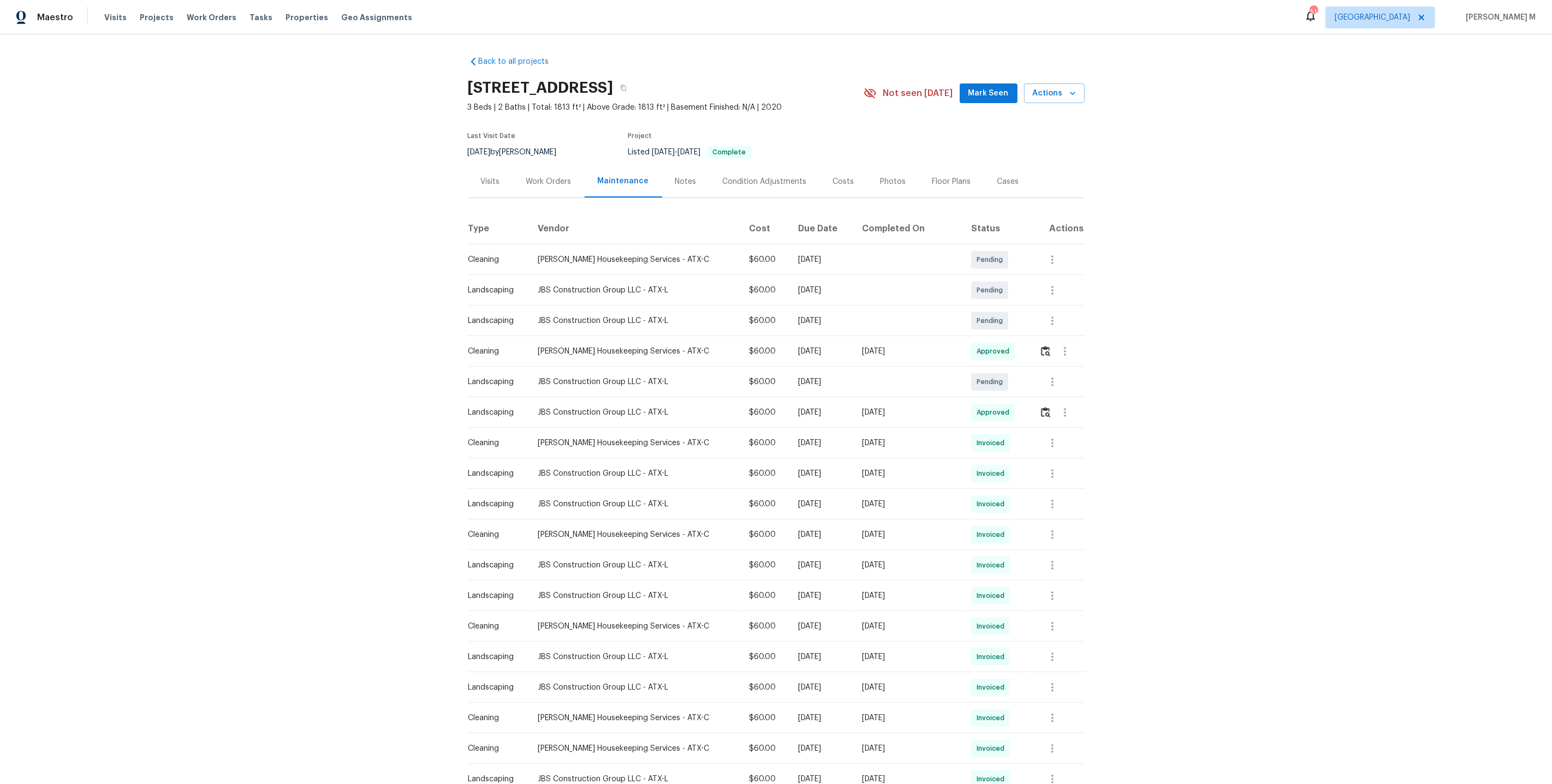
click at [531, 176] on div "Work Orders" at bounding box center [548, 181] width 45 height 11
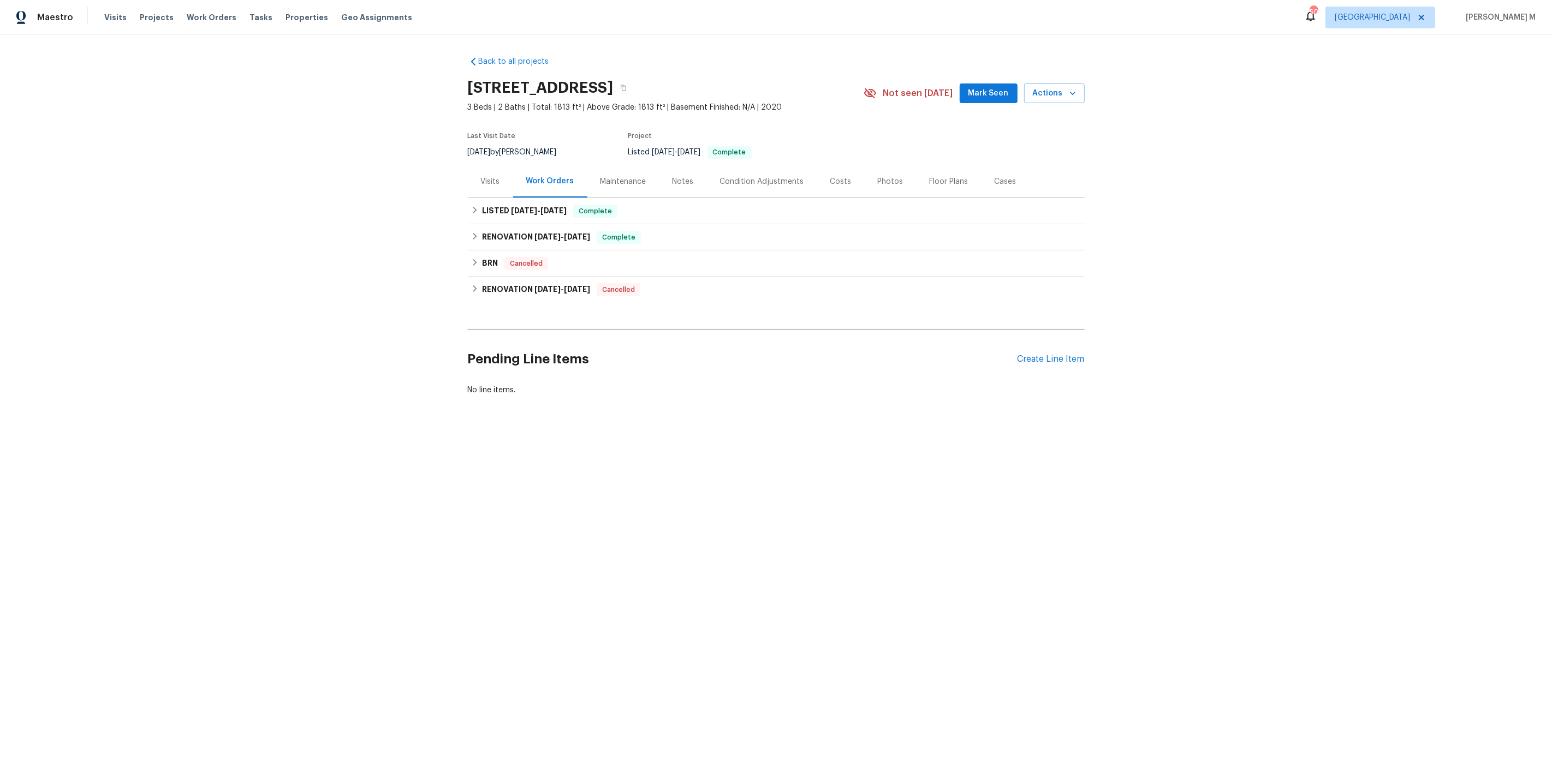
click at [630, 181] on div "Maintenance" at bounding box center [624, 181] width 46 height 11
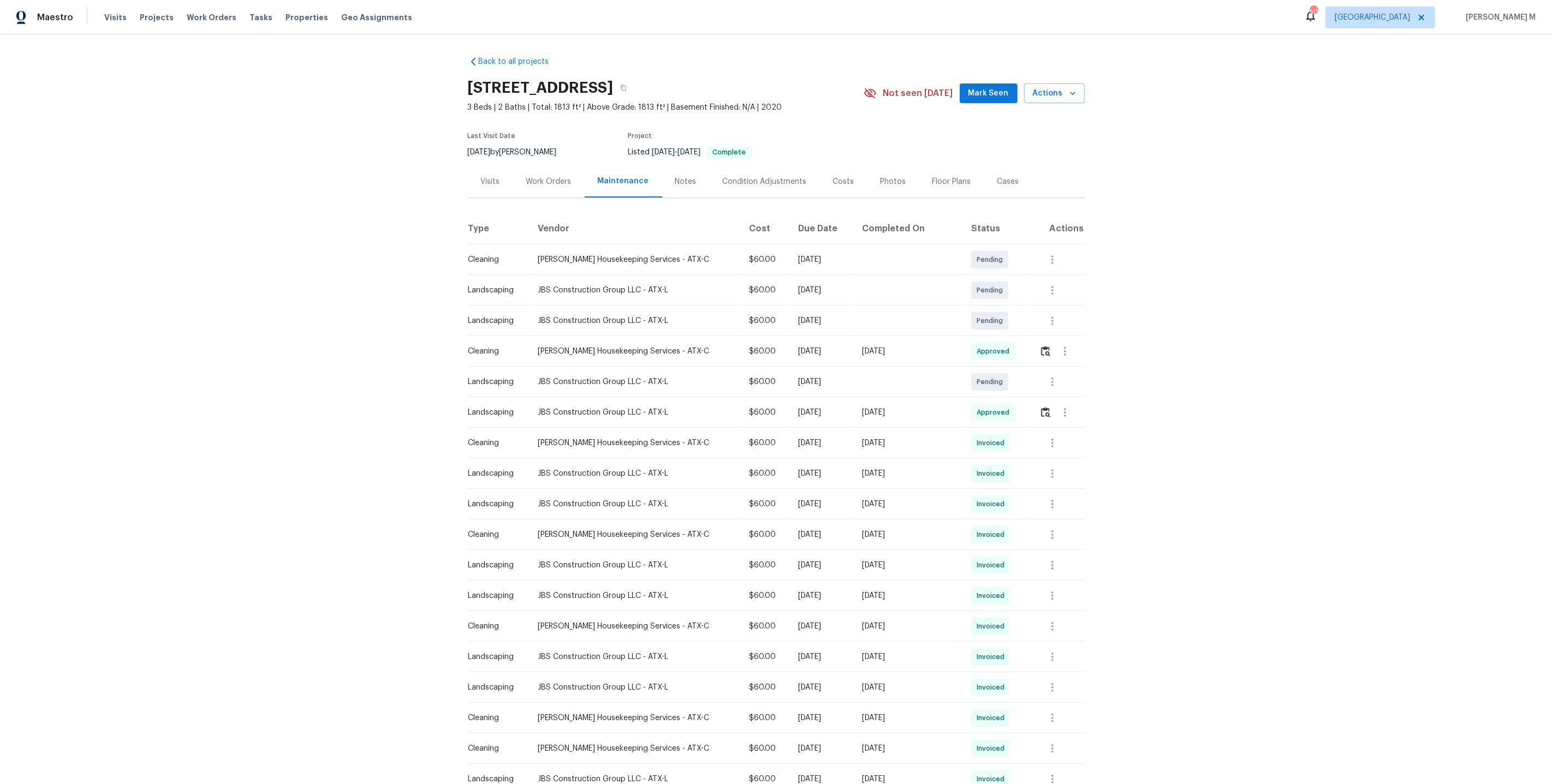
click at [1035, 356] on td at bounding box center [1057, 351] width 53 height 30
click at [1039, 353] on button "button" at bounding box center [1045, 351] width 12 height 26
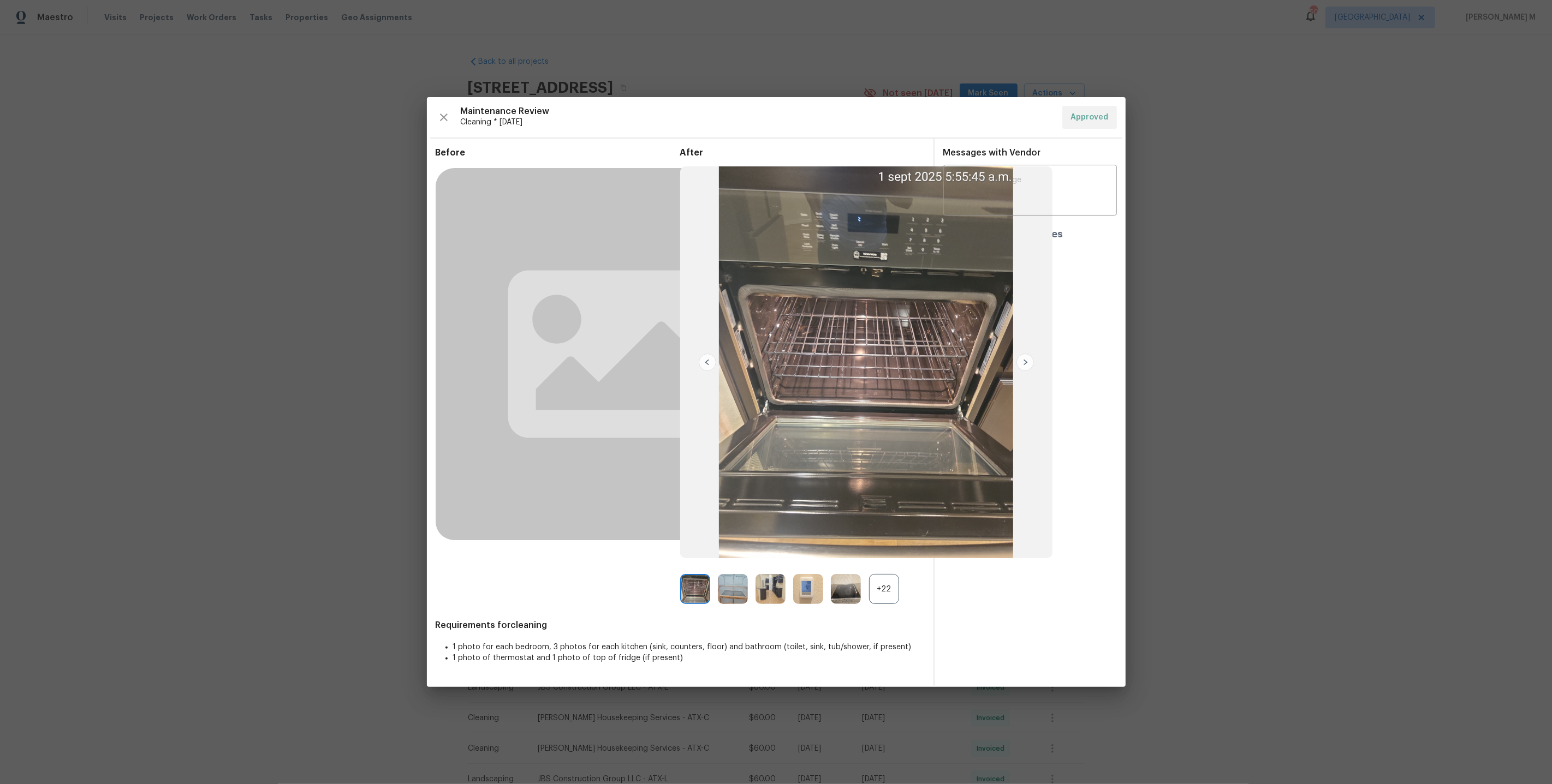
click at [876, 582] on div "+22" at bounding box center [884, 589] width 30 height 30
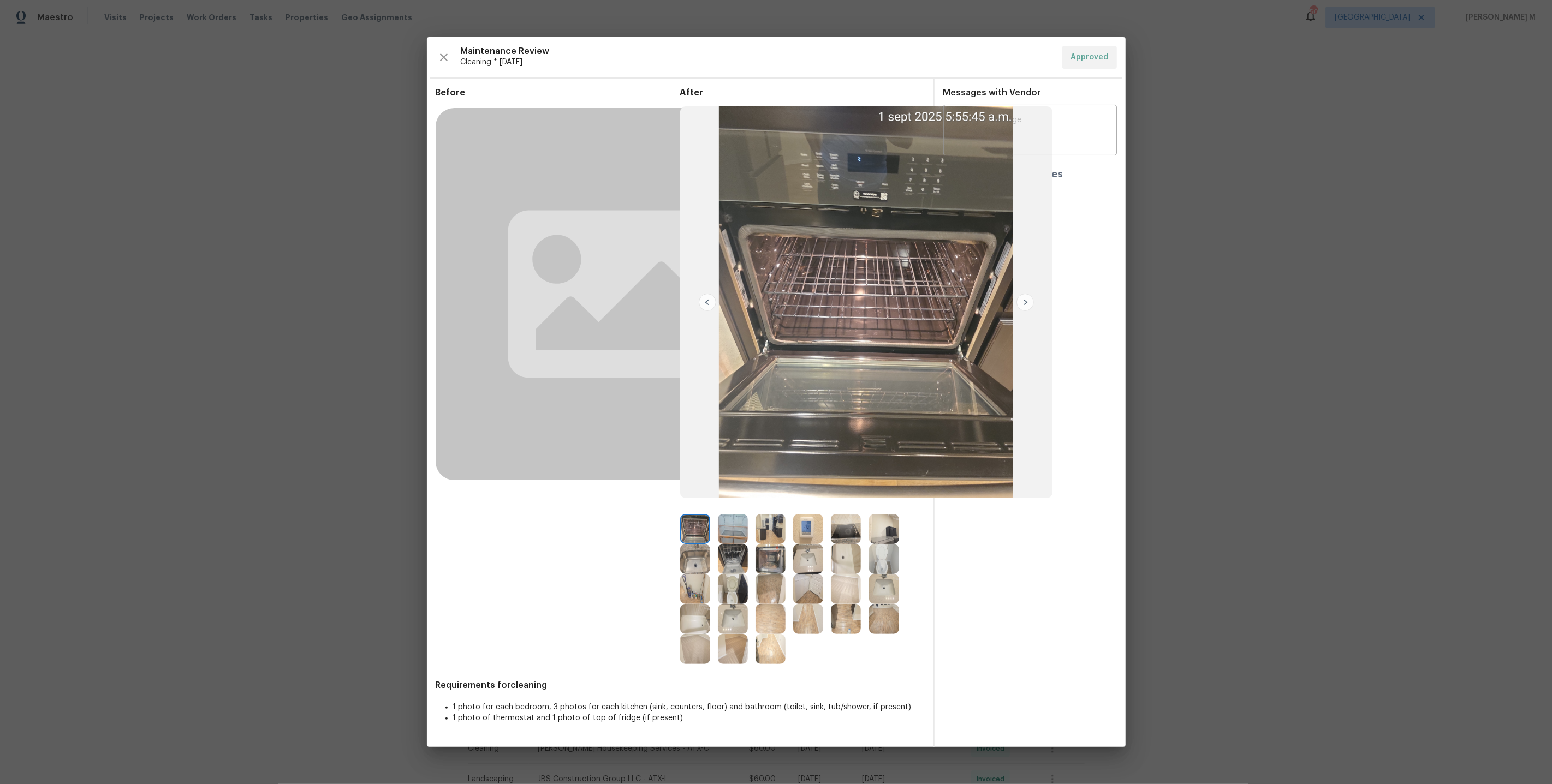
click at [1023, 300] on img at bounding box center [1025, 302] width 17 height 17
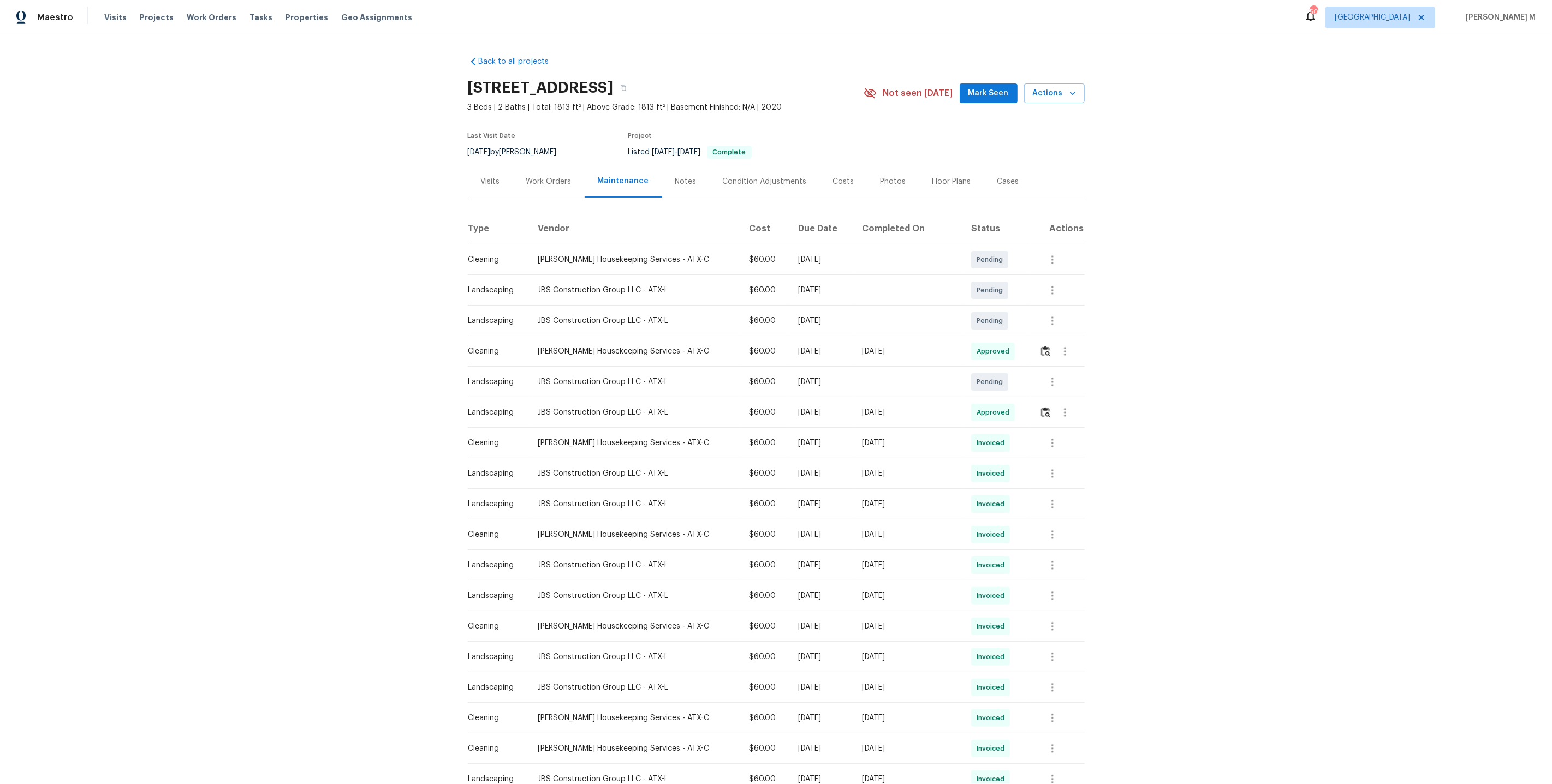
click at [548, 196] on div "Back to all projects 21829 Ticonderoga Ave, Lago Vista, TX 78645 3 Beds | 2 Bat…" at bounding box center [776, 541] width 617 height 988
click at [548, 176] on div "Work Orders" at bounding box center [548, 181] width 45 height 11
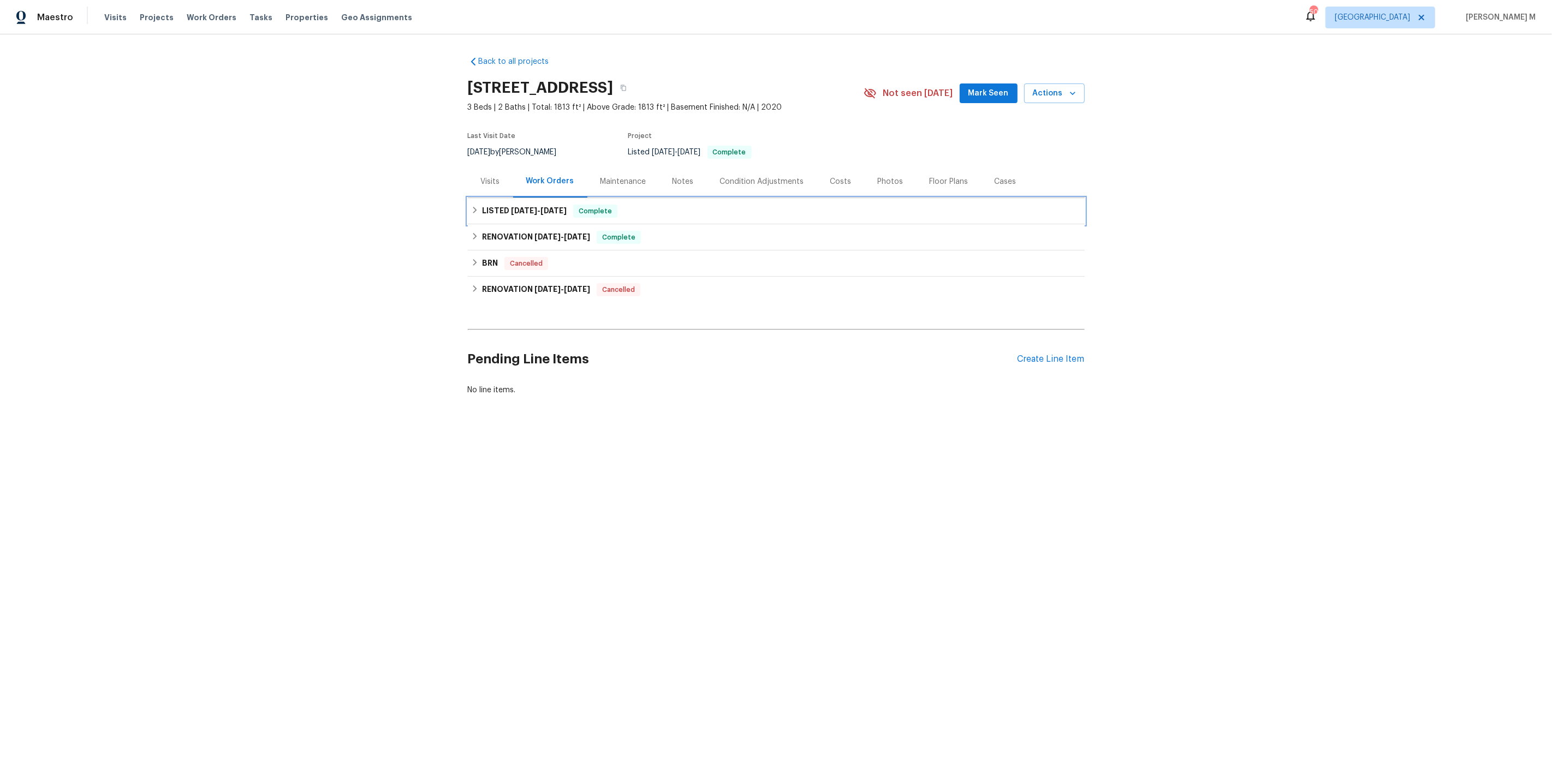
click at [521, 207] on span "5/3/25" at bounding box center [524, 211] width 26 height 8
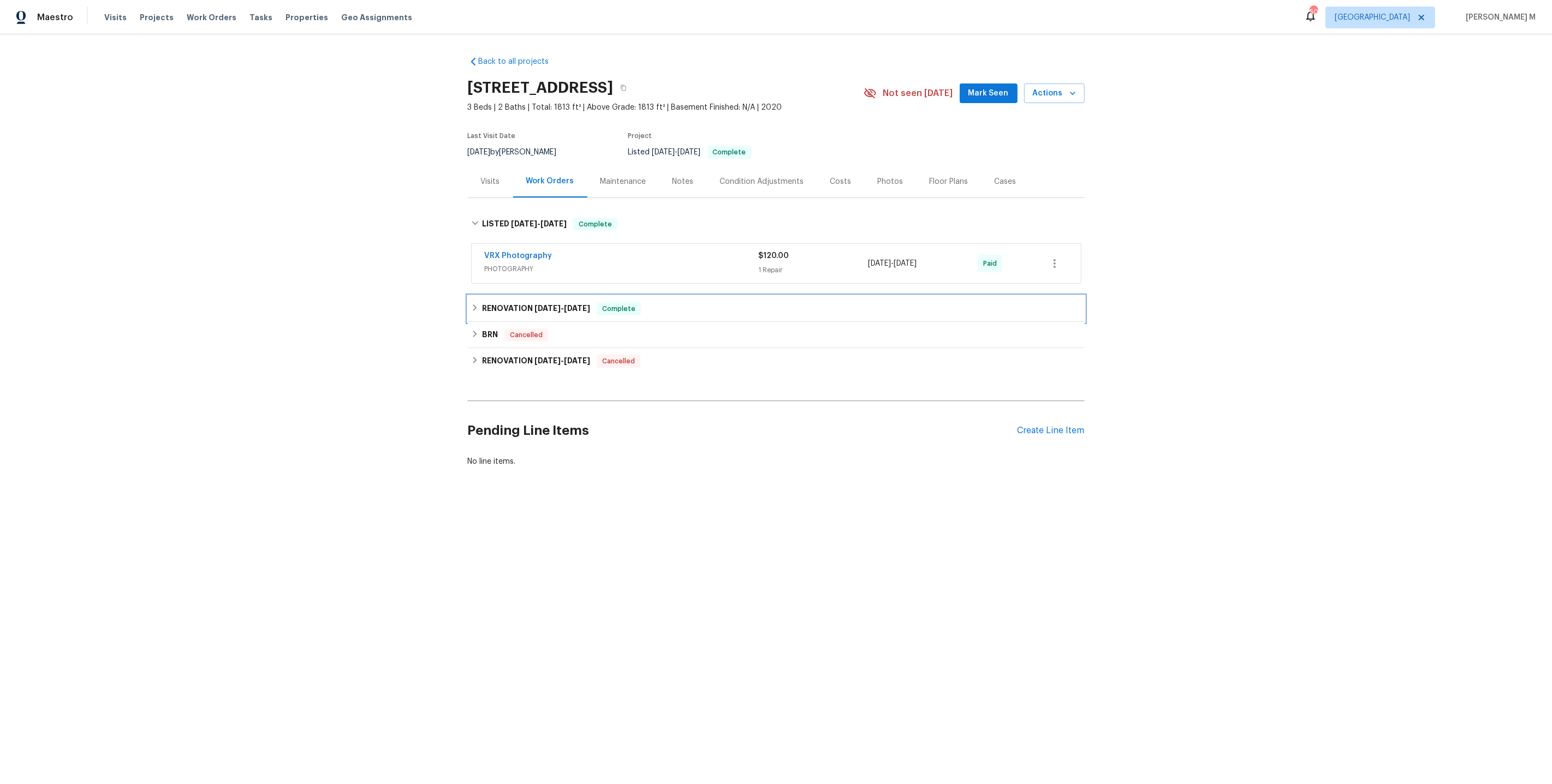
click at [531, 309] on div "RENOVATION 4/24/25 - 4/30/25 Complete" at bounding box center [776, 309] width 617 height 26
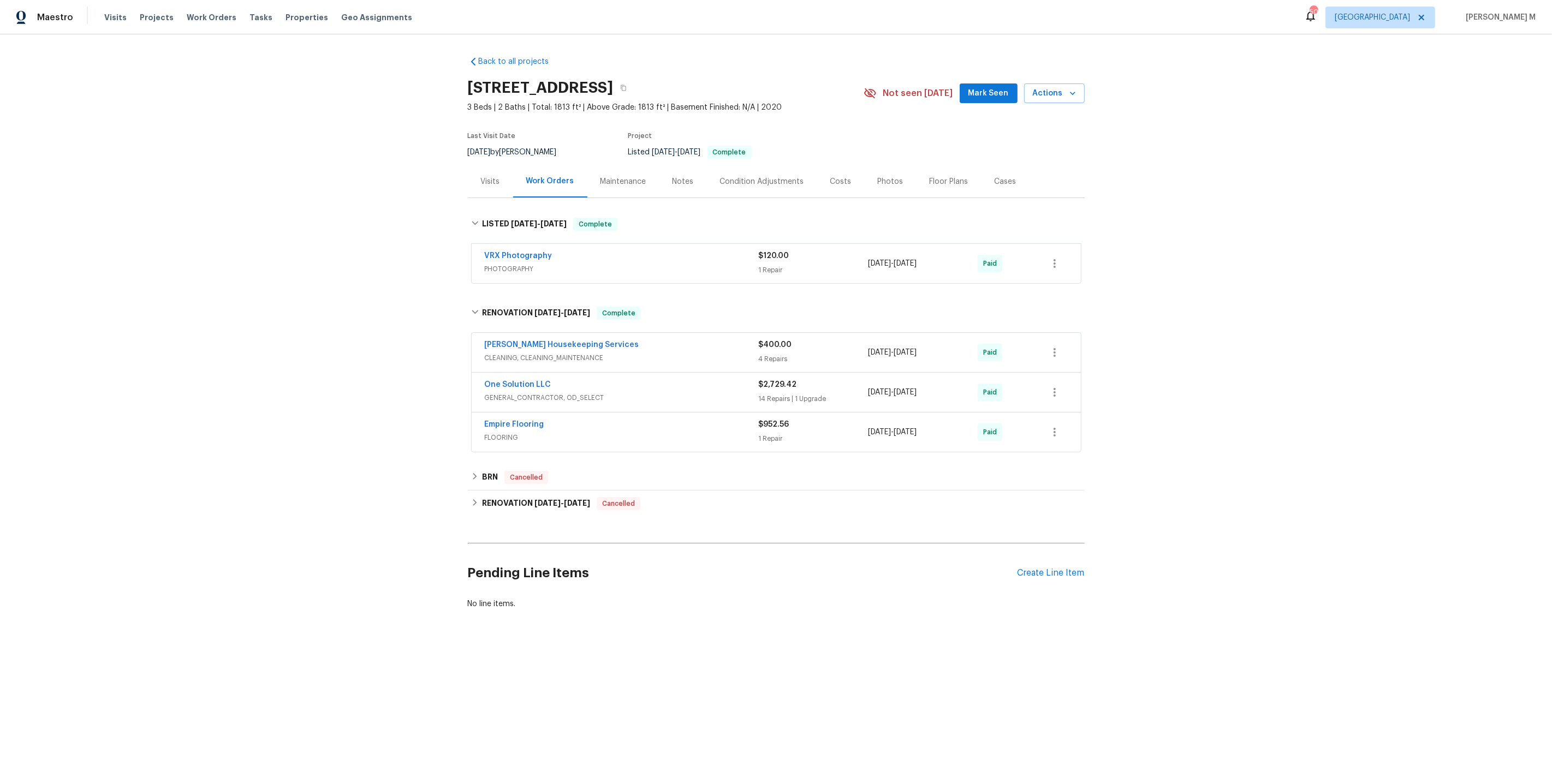
click at [518, 395] on div "One Solution LLC GENERAL_CONTRACTOR, OD_SELECT" at bounding box center [622, 392] width 274 height 26
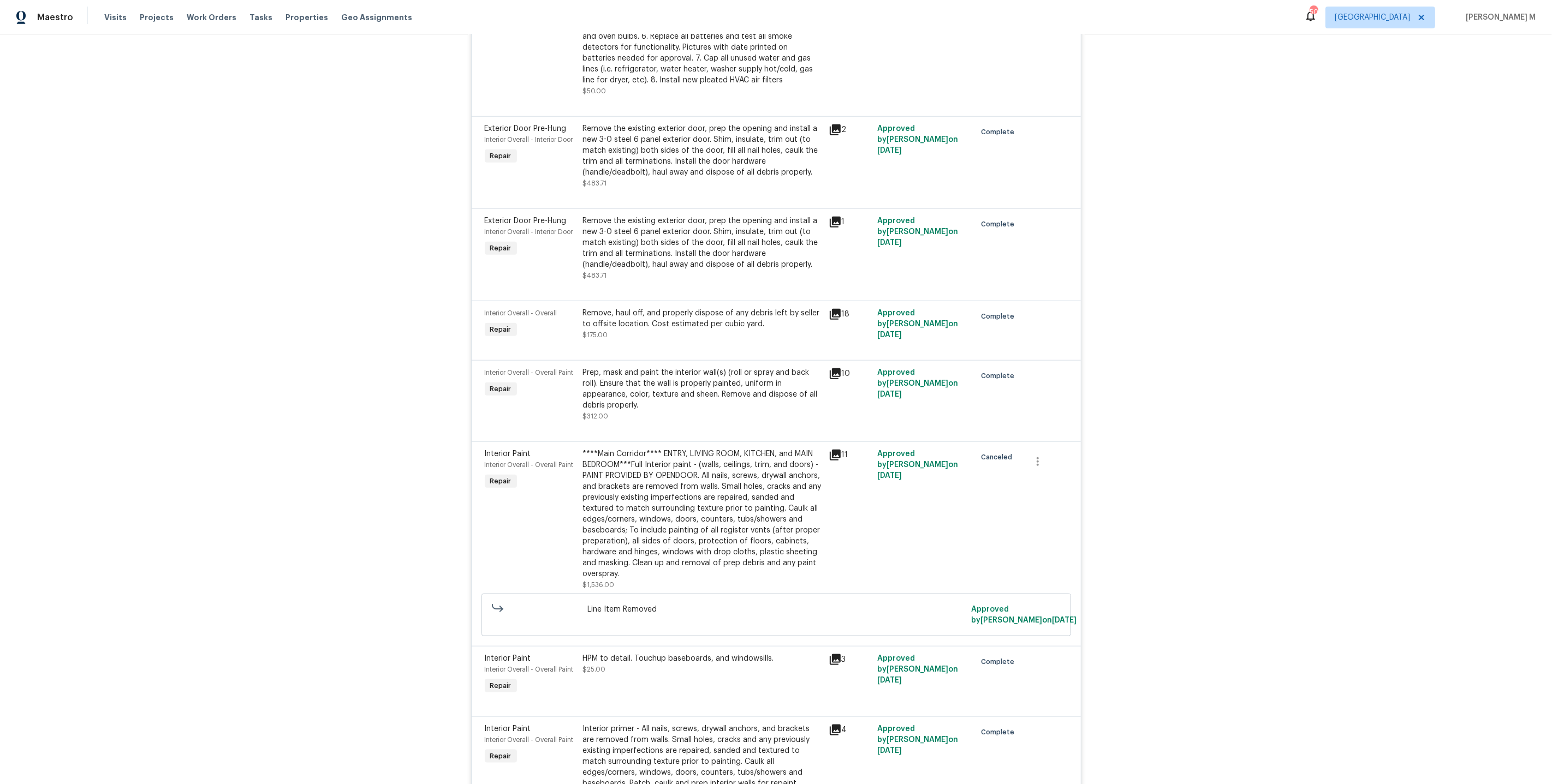
scroll to position [1127, 0]
click at [681, 340] on div at bounding box center [776, 347] width 583 height 13
click at [682, 307] on div "Remove, haul off, and properly dispose of any debris left by seller to offsite …" at bounding box center [702, 324] width 239 height 33
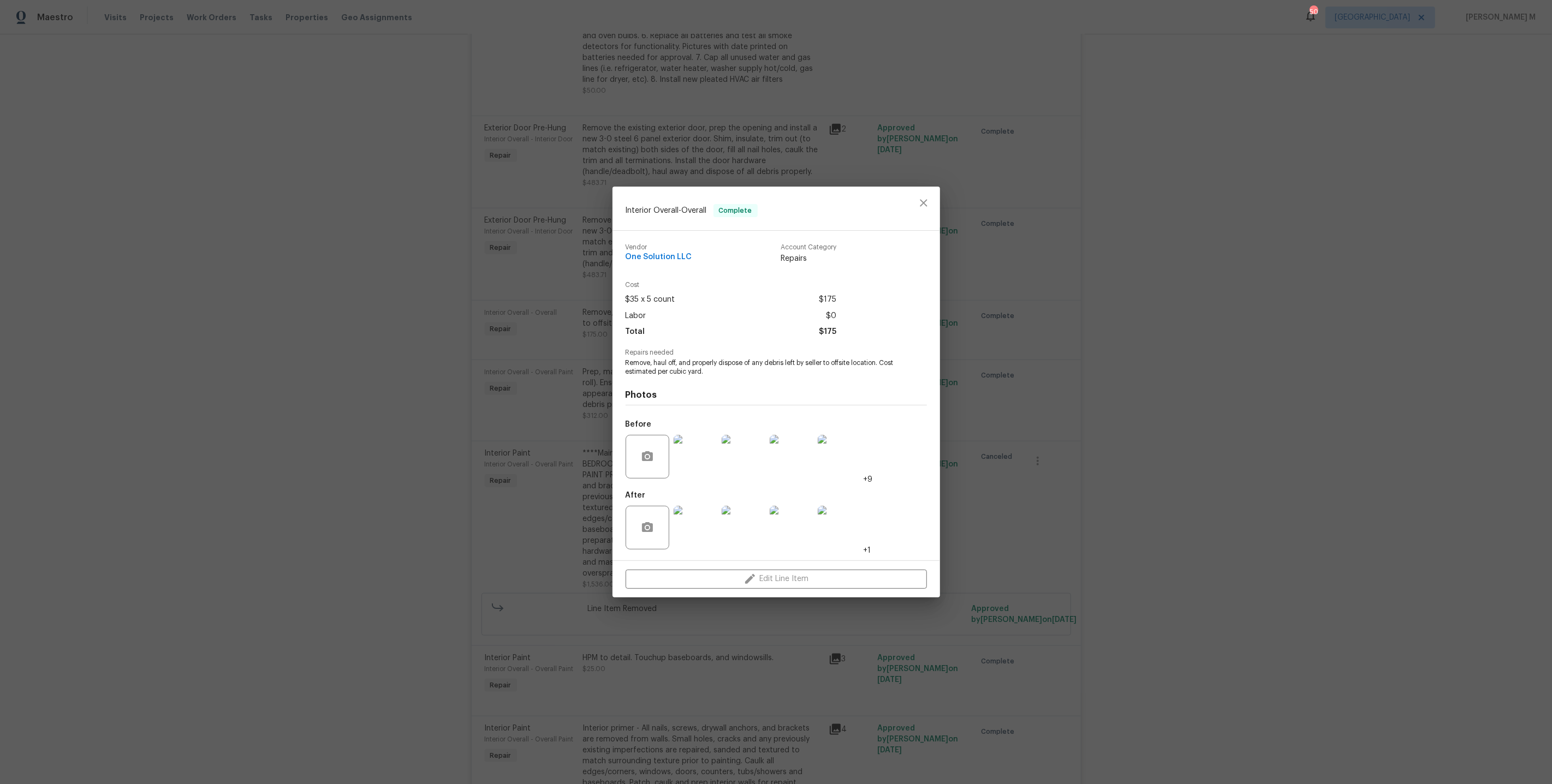
click at [1012, 460] on div "Interior Overall - Overall Complete Vendor One Solution LLC Account Category Re…" at bounding box center [776, 392] width 1552 height 784
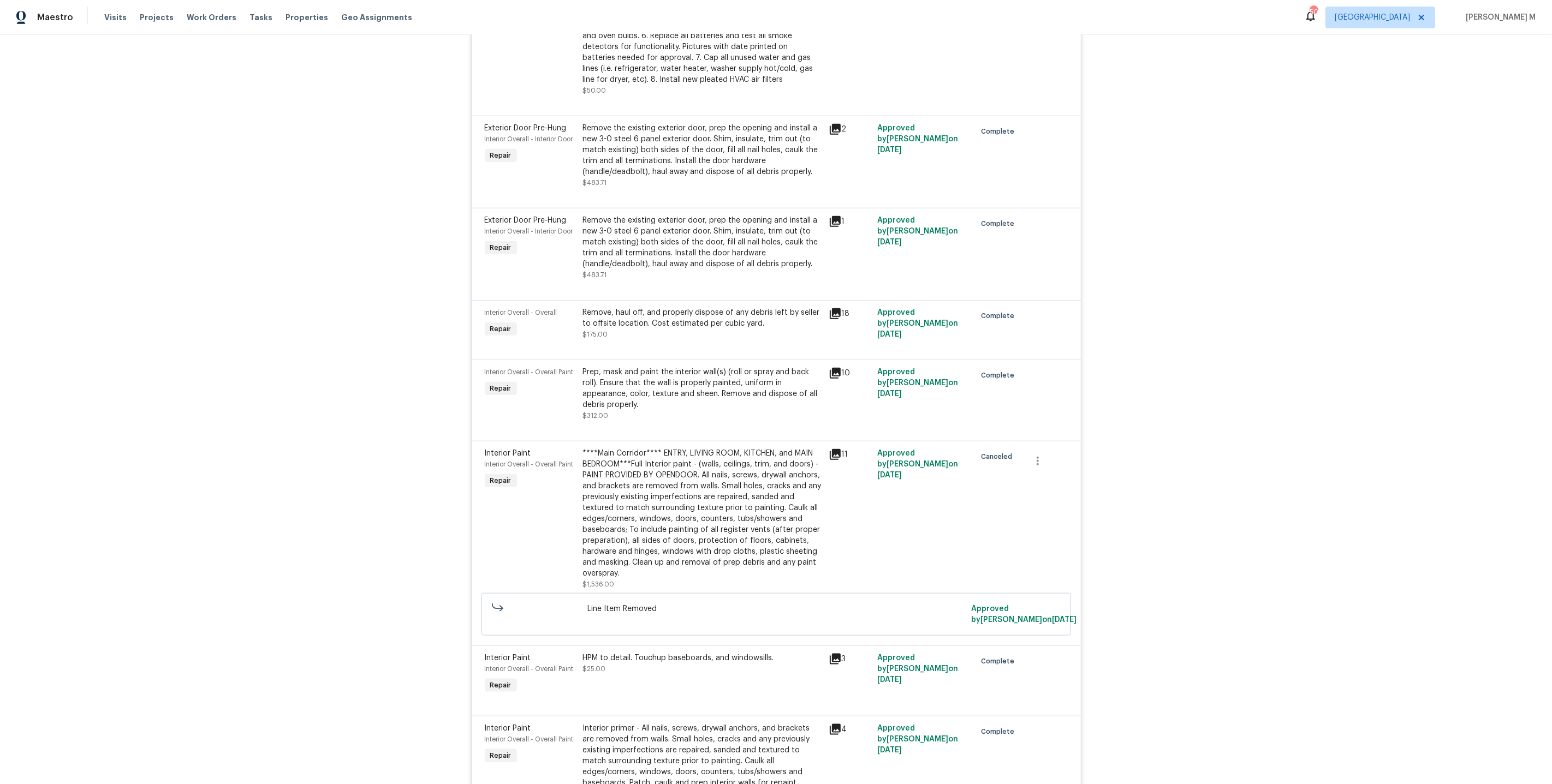
click at [695, 453] on div "****Main Corridor**** ENTRY, LIVING ROOM, KITCHEN, and MAIN BEDROOM***Full Inte…" at bounding box center [702, 514] width 239 height 131
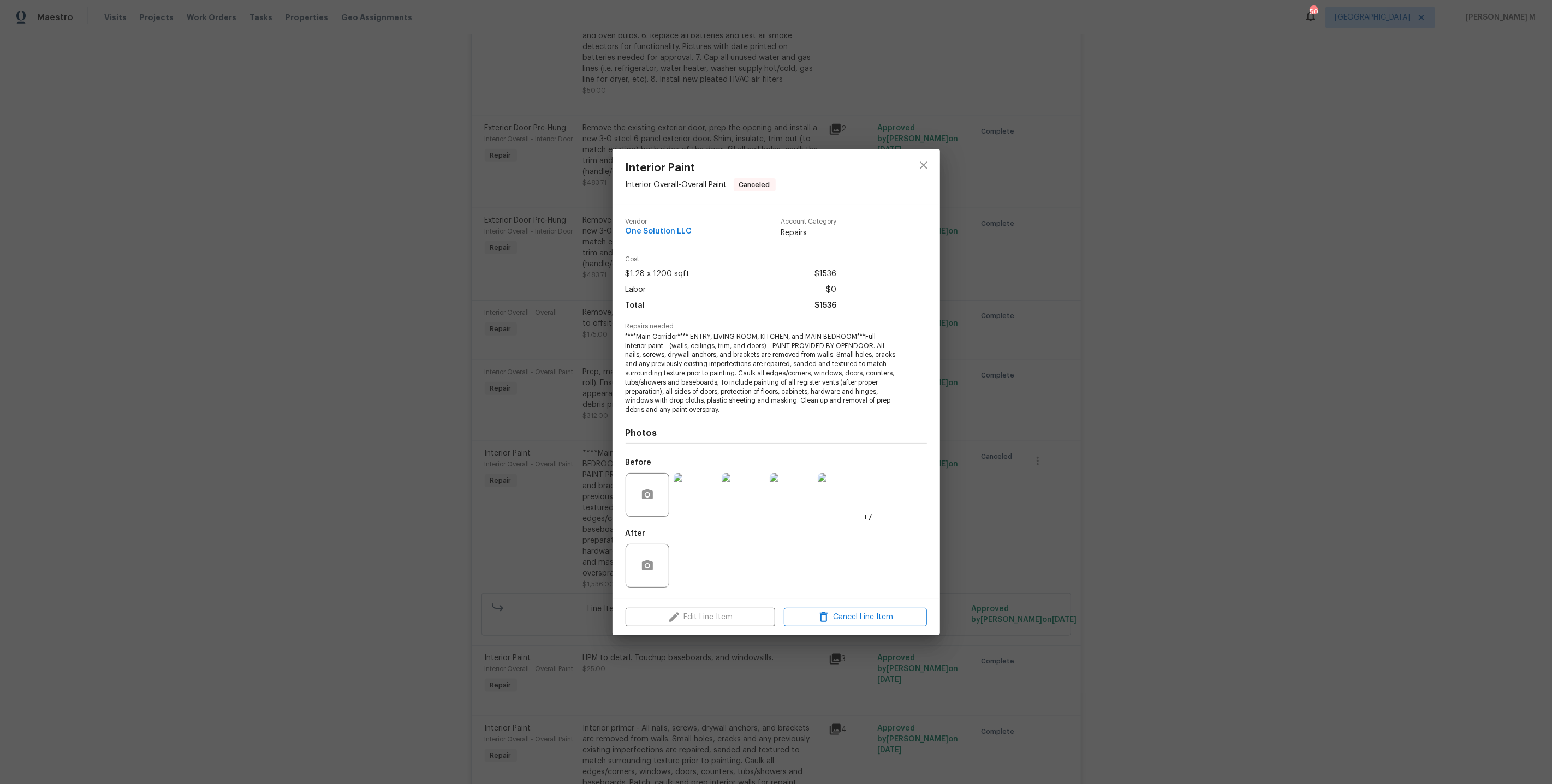
click at [698, 498] on img at bounding box center [695, 495] width 44 height 44
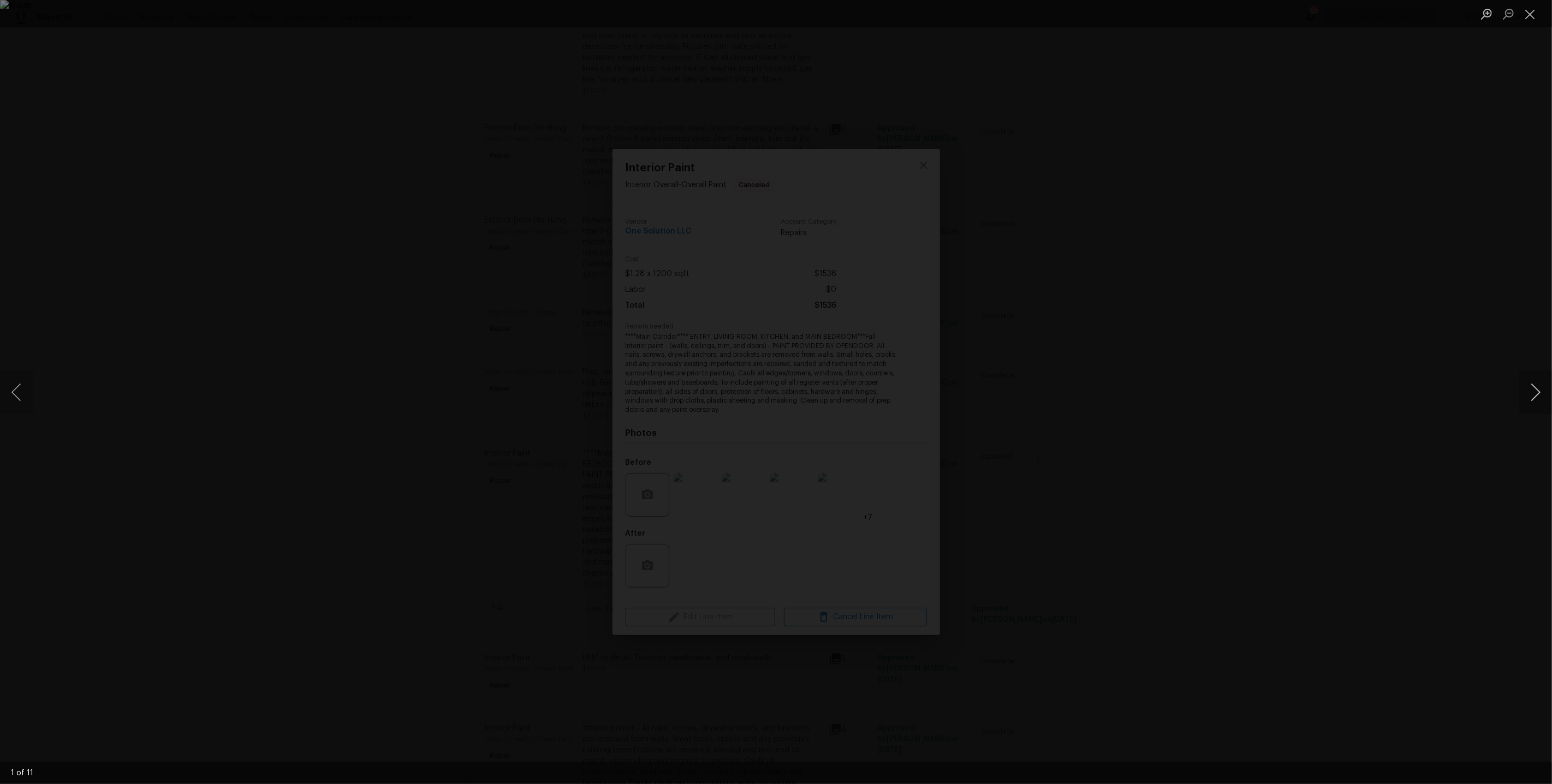
click at [1530, 391] on button "Next image" at bounding box center [1535, 392] width 33 height 44
click at [1357, 280] on div "Lightbox" at bounding box center [776, 392] width 1552 height 784
click at [1303, 295] on div "Lightbox" at bounding box center [776, 392] width 1552 height 784
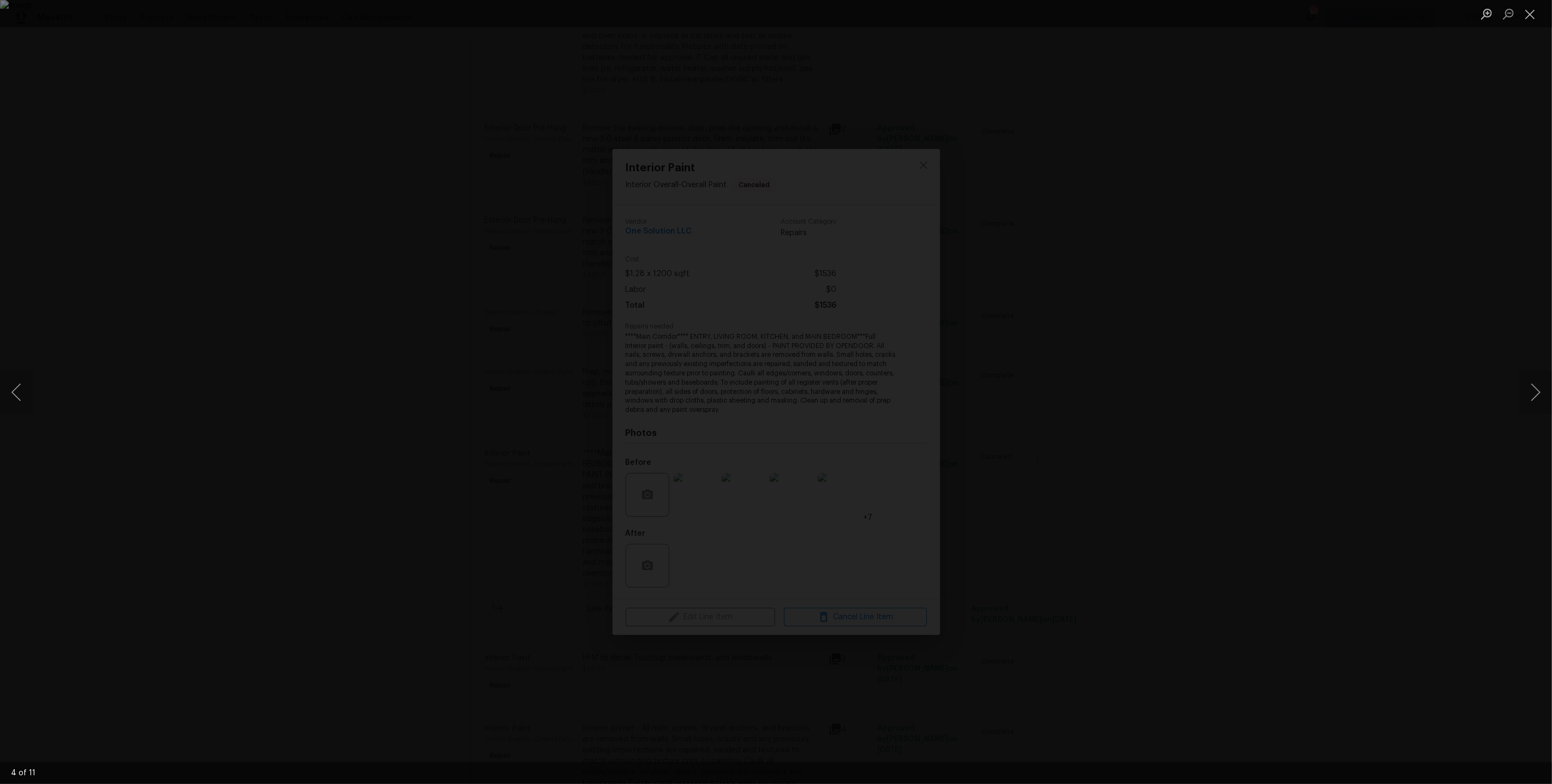
click at [1183, 193] on div "Lightbox" at bounding box center [776, 392] width 1552 height 784
click at [1405, 137] on div "Lightbox" at bounding box center [776, 392] width 1552 height 784
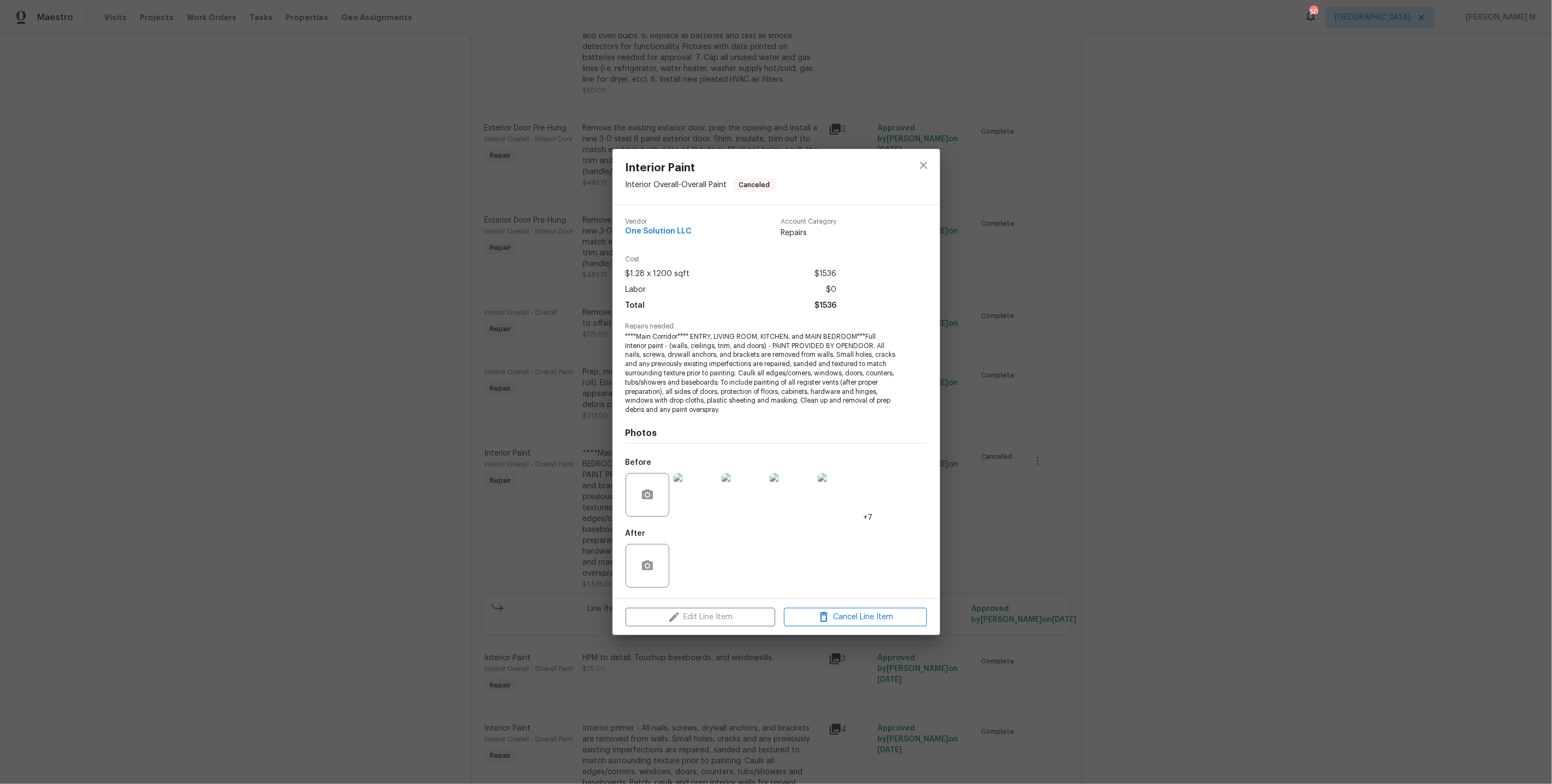
click at [1101, 455] on div "Interior Paint Interior Overall - Overall Paint Canceled Vendor One Solution LL…" at bounding box center [776, 392] width 1552 height 784
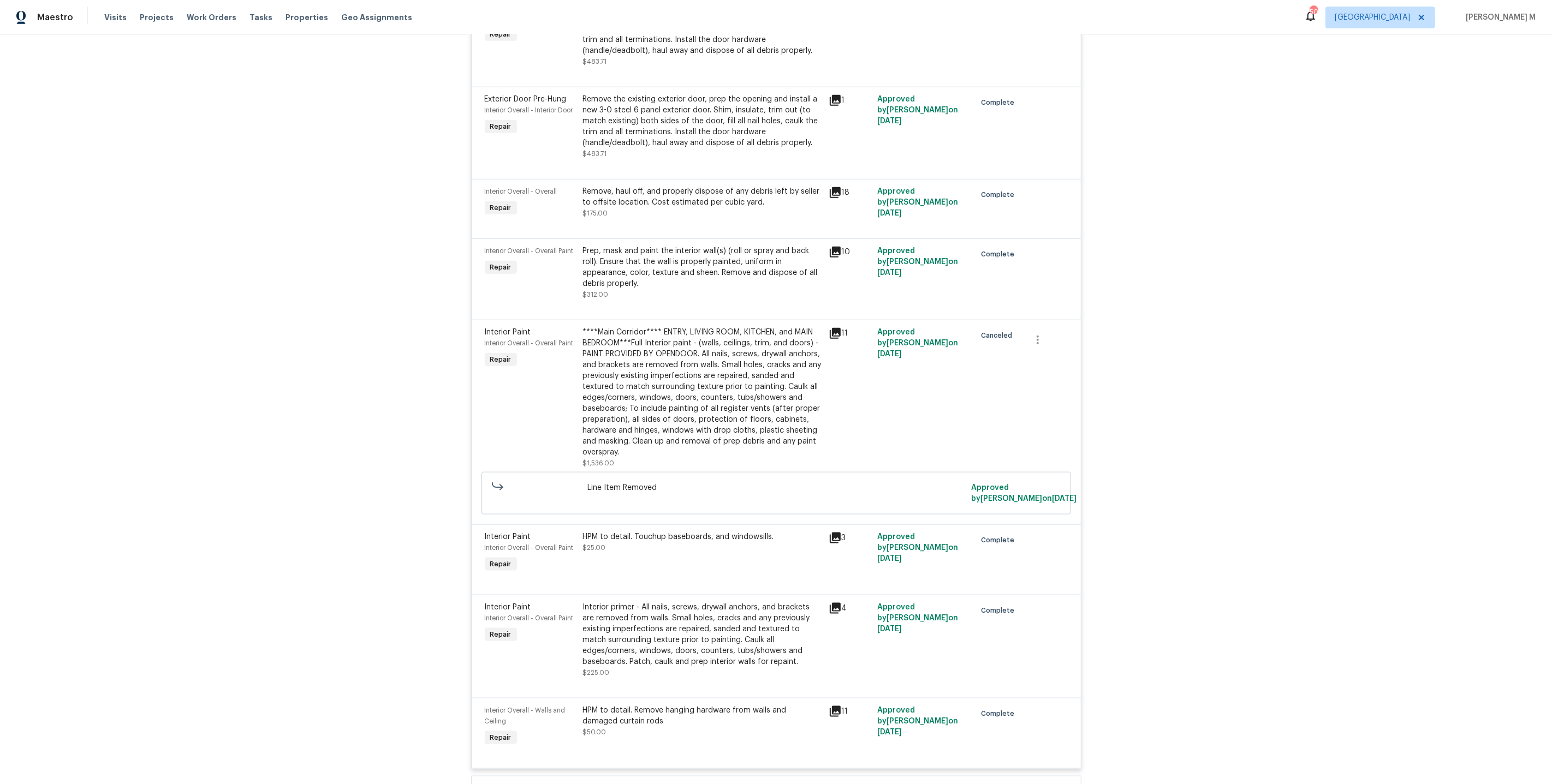
scroll to position [1247, 0]
click at [643, 616] on div "Interior primer - All nails, screws, drywall anchors, and brackets are removed …" at bounding box center [702, 635] width 239 height 65
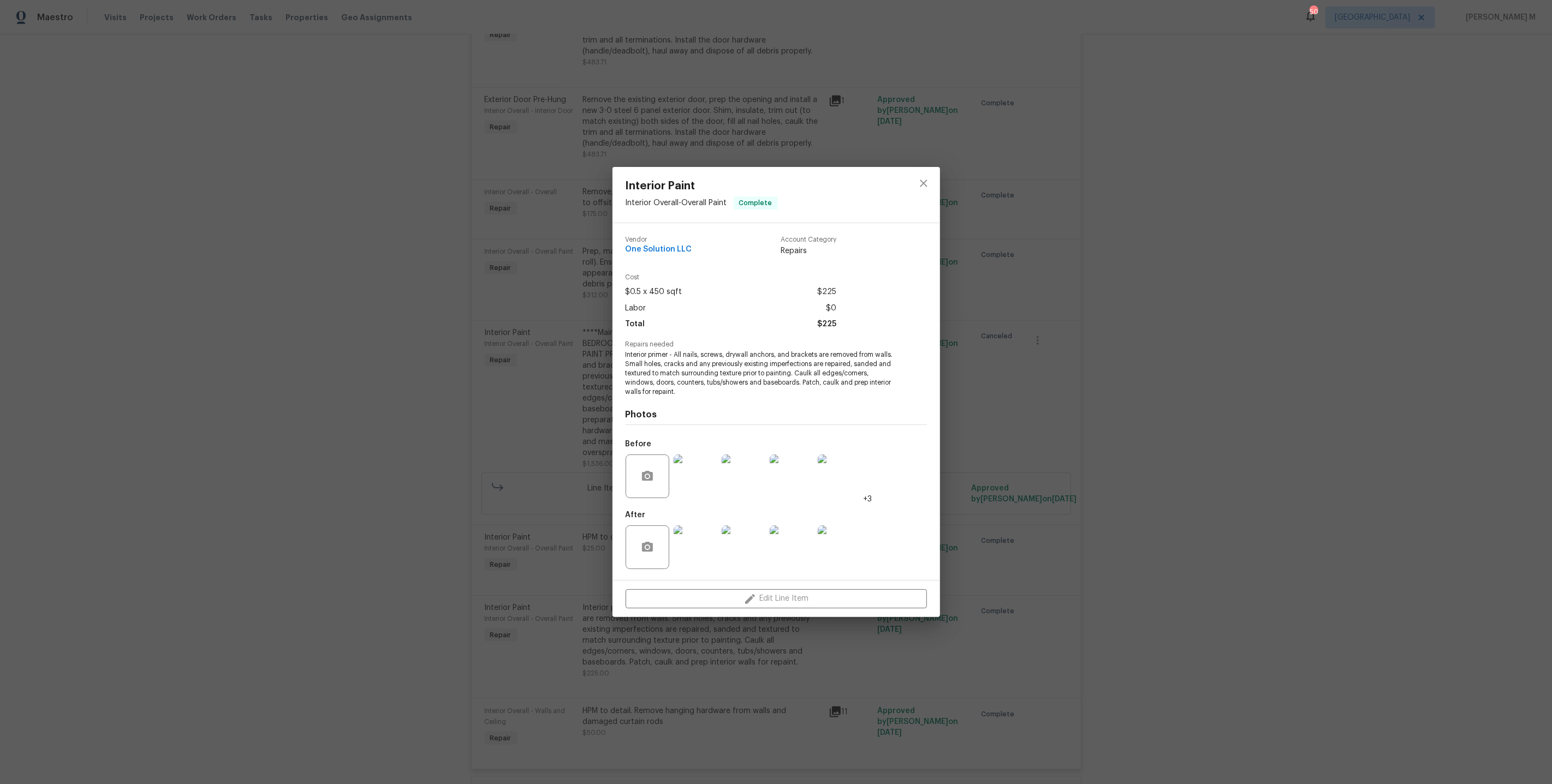
click at [698, 534] on img at bounding box center [695, 547] width 44 height 44
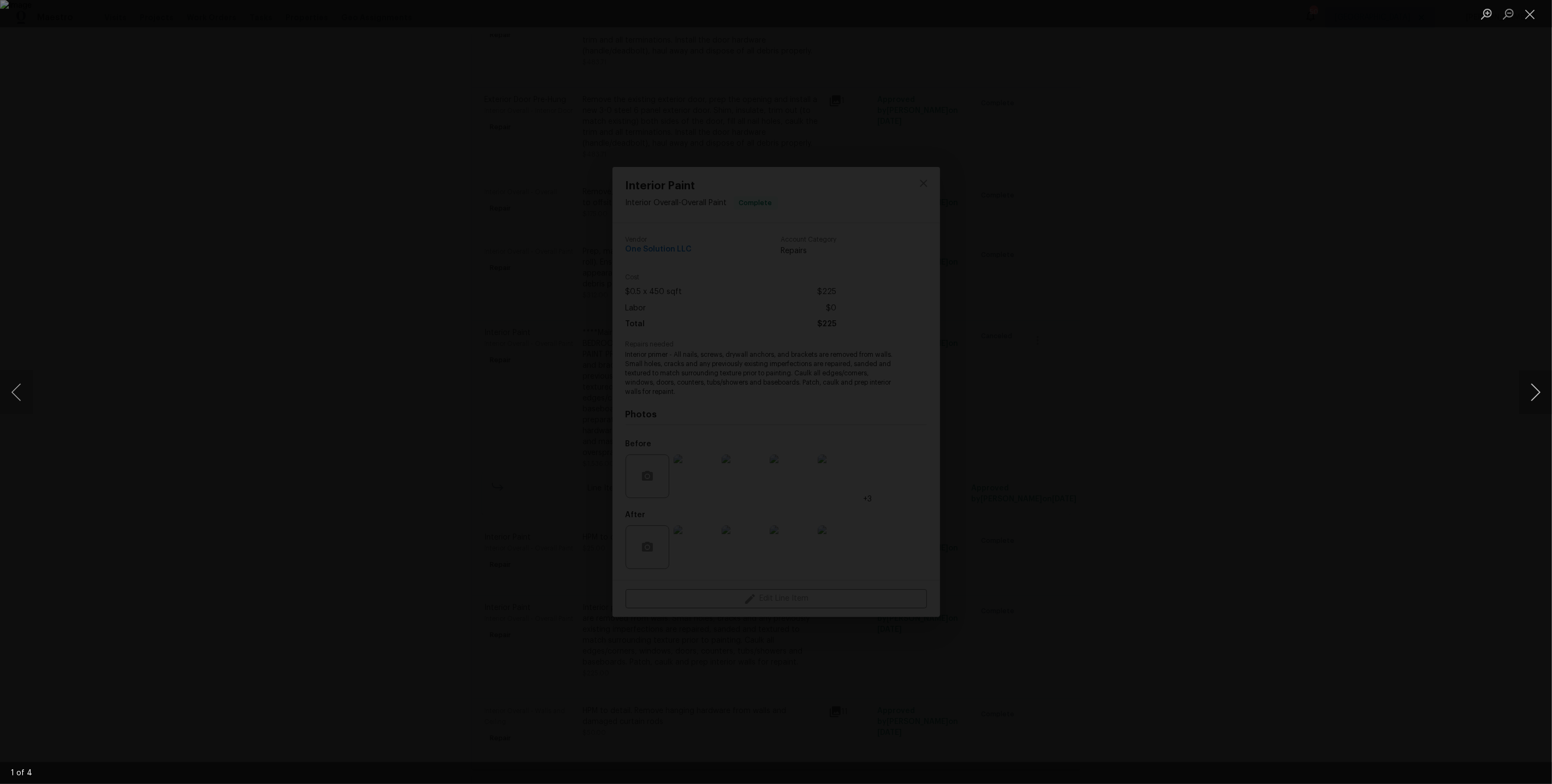
click at [1540, 390] on button "Next image" at bounding box center [1535, 392] width 33 height 44
click at [1540, 391] on button "Next image" at bounding box center [1535, 392] width 33 height 44
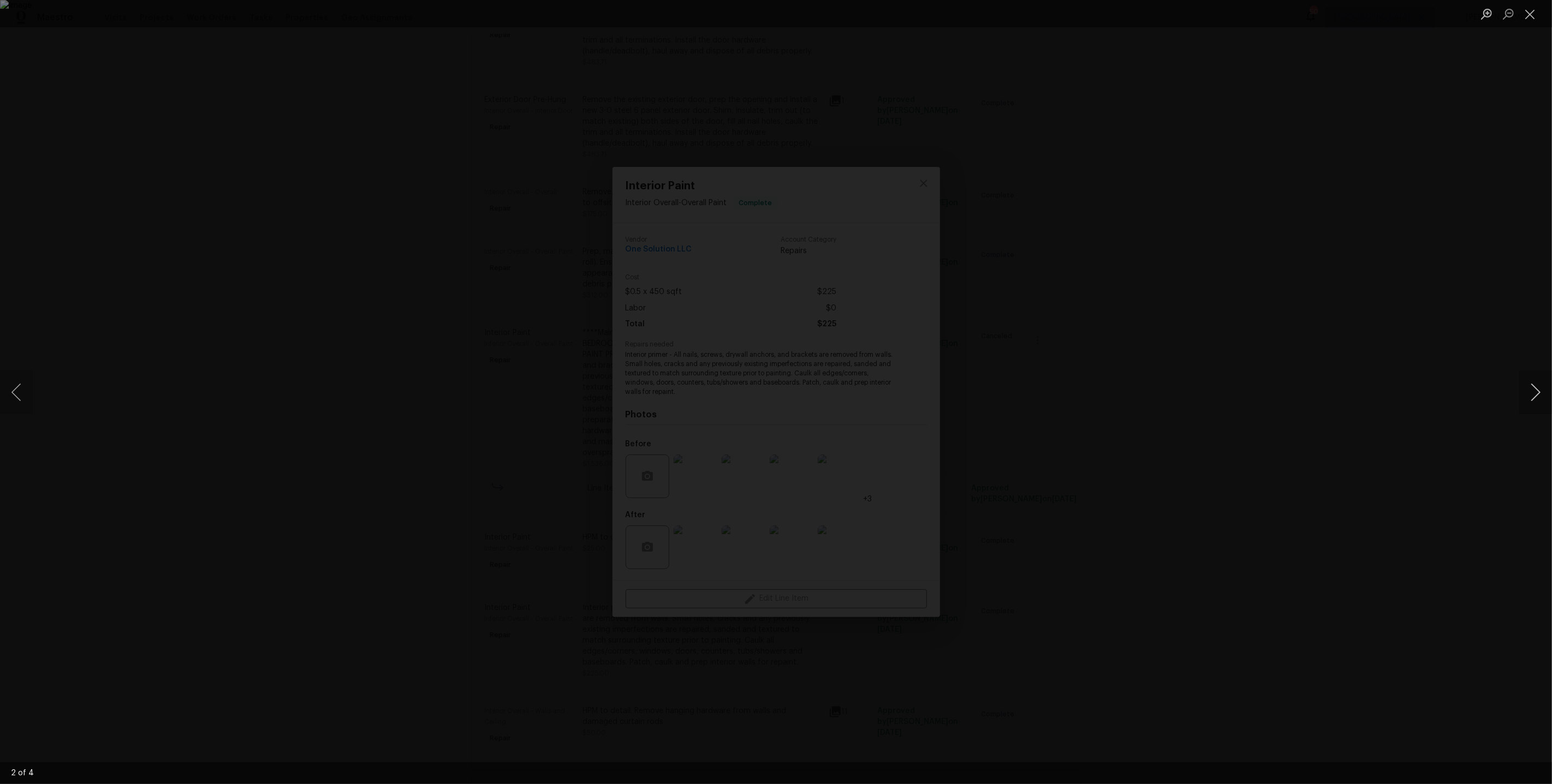
click at [1540, 391] on button "Next image" at bounding box center [1535, 392] width 33 height 44
click at [1543, 392] on button "Next image" at bounding box center [1535, 392] width 33 height 44
click at [1543, 391] on button "Next image" at bounding box center [1535, 392] width 33 height 44
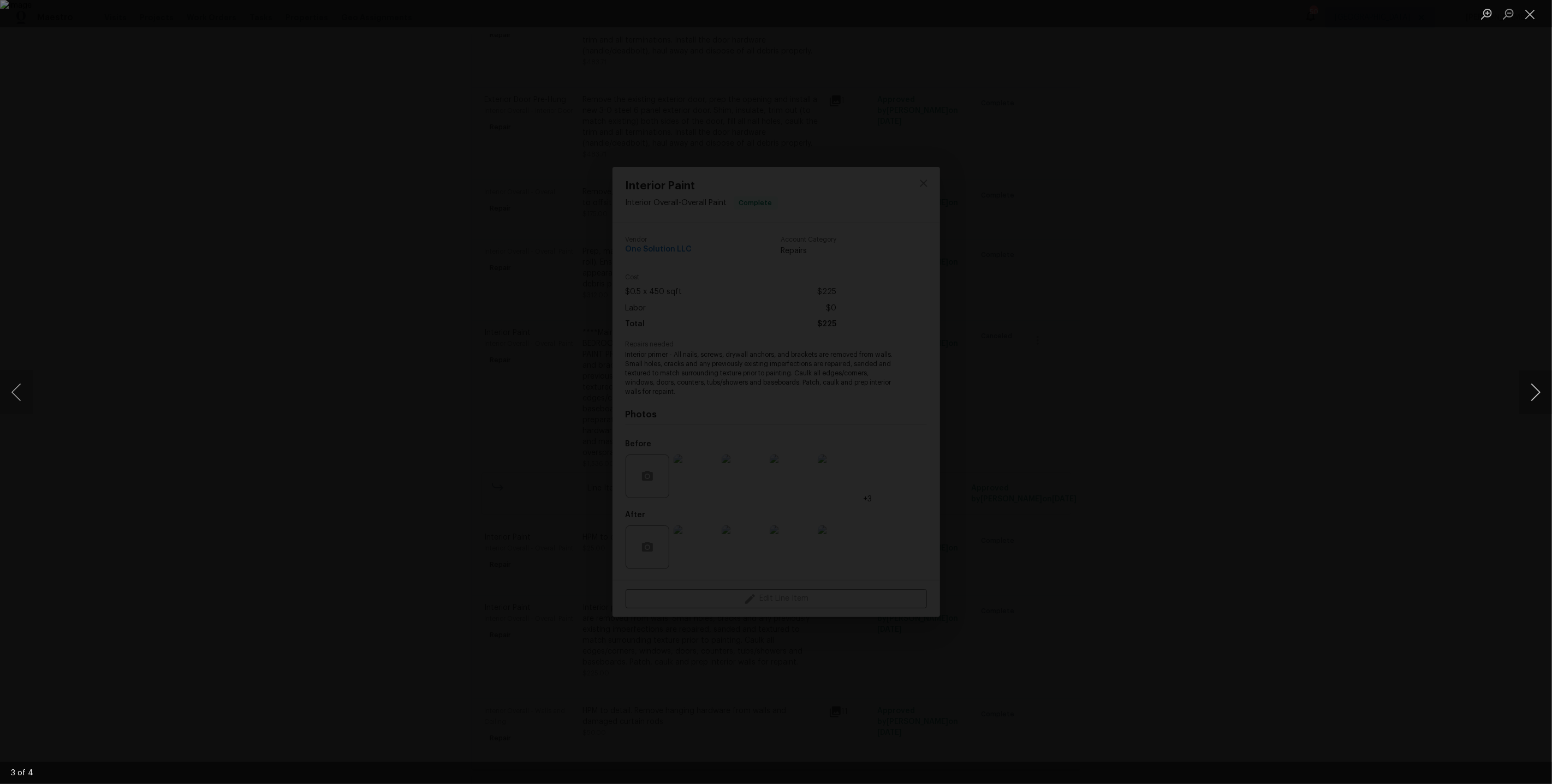
click at [1543, 391] on button "Next image" at bounding box center [1535, 392] width 33 height 44
click at [1411, 283] on div "Lightbox" at bounding box center [776, 392] width 1552 height 784
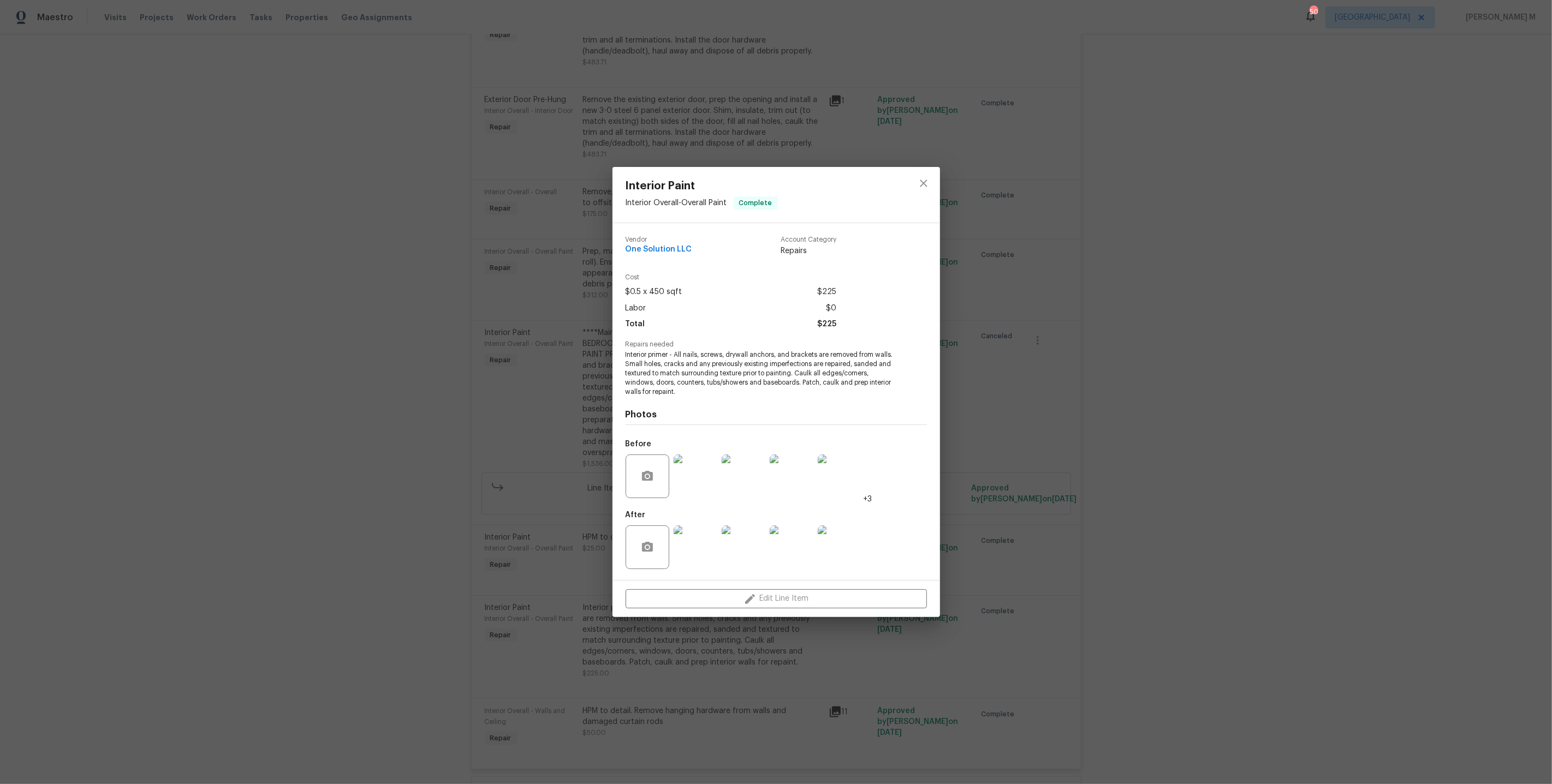
click at [1317, 254] on div "Interior Paint Interior Overall - Overall Paint Complete Vendor One Solution LL…" at bounding box center [776, 392] width 1552 height 784
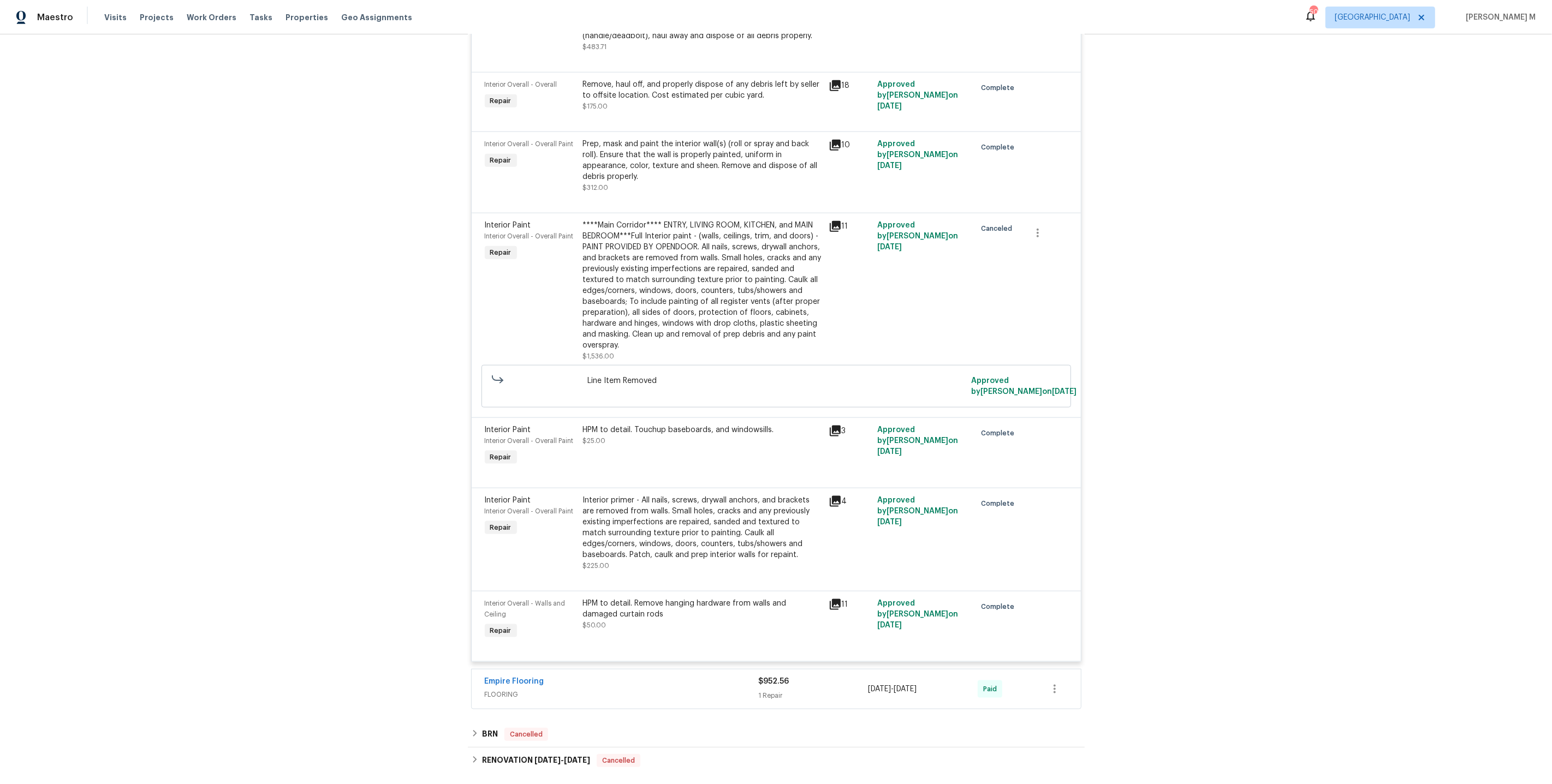
scroll to position [1357, 0]
click at [686, 493] on div "Interior primer - All nails, screws, drywall anchors, and brackets are removed …" at bounding box center [702, 525] width 239 height 65
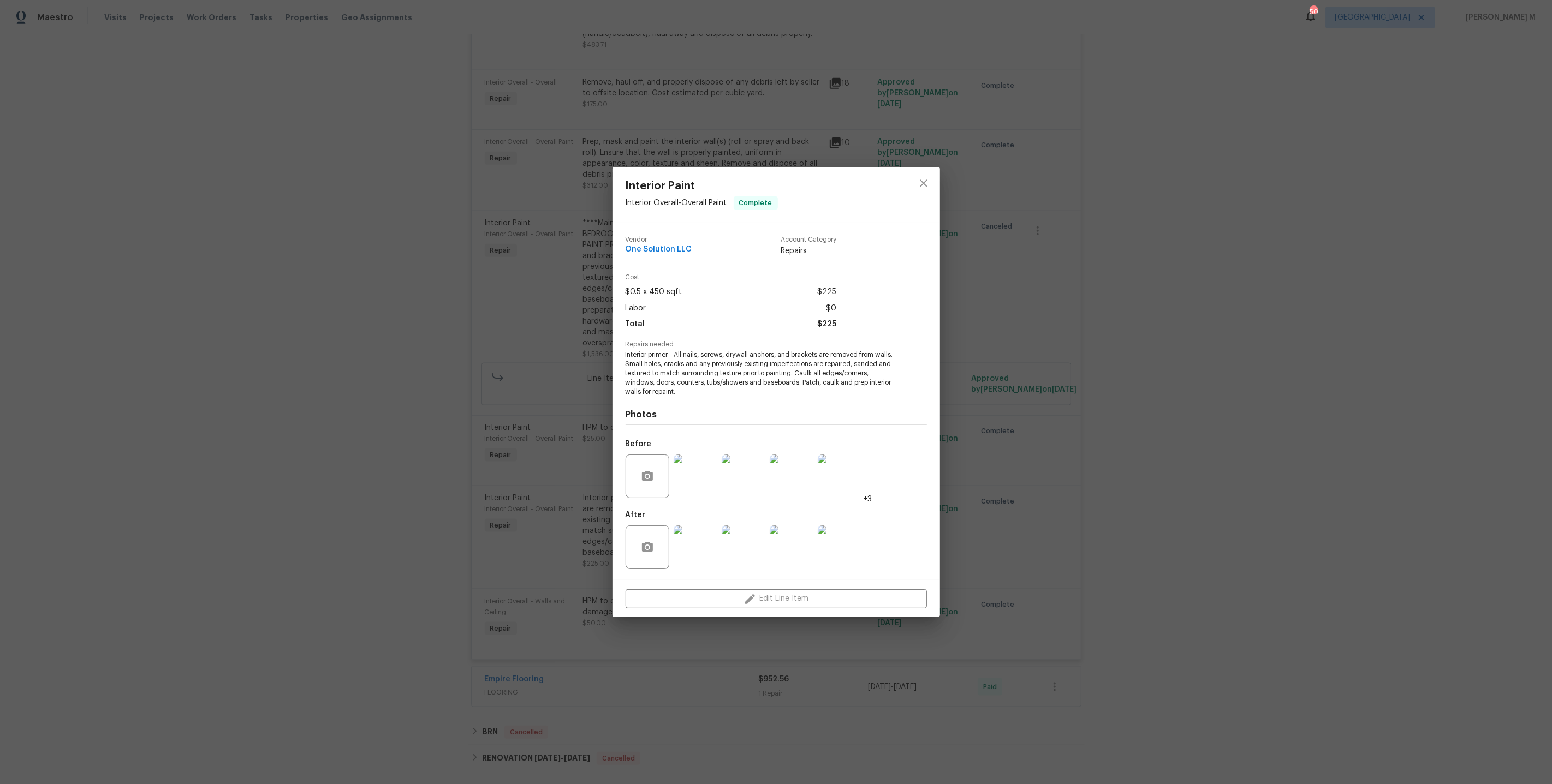
click at [974, 471] on div "Interior Paint Interior Overall - Overall Paint Complete Vendor One Solution LL…" at bounding box center [776, 392] width 1552 height 784
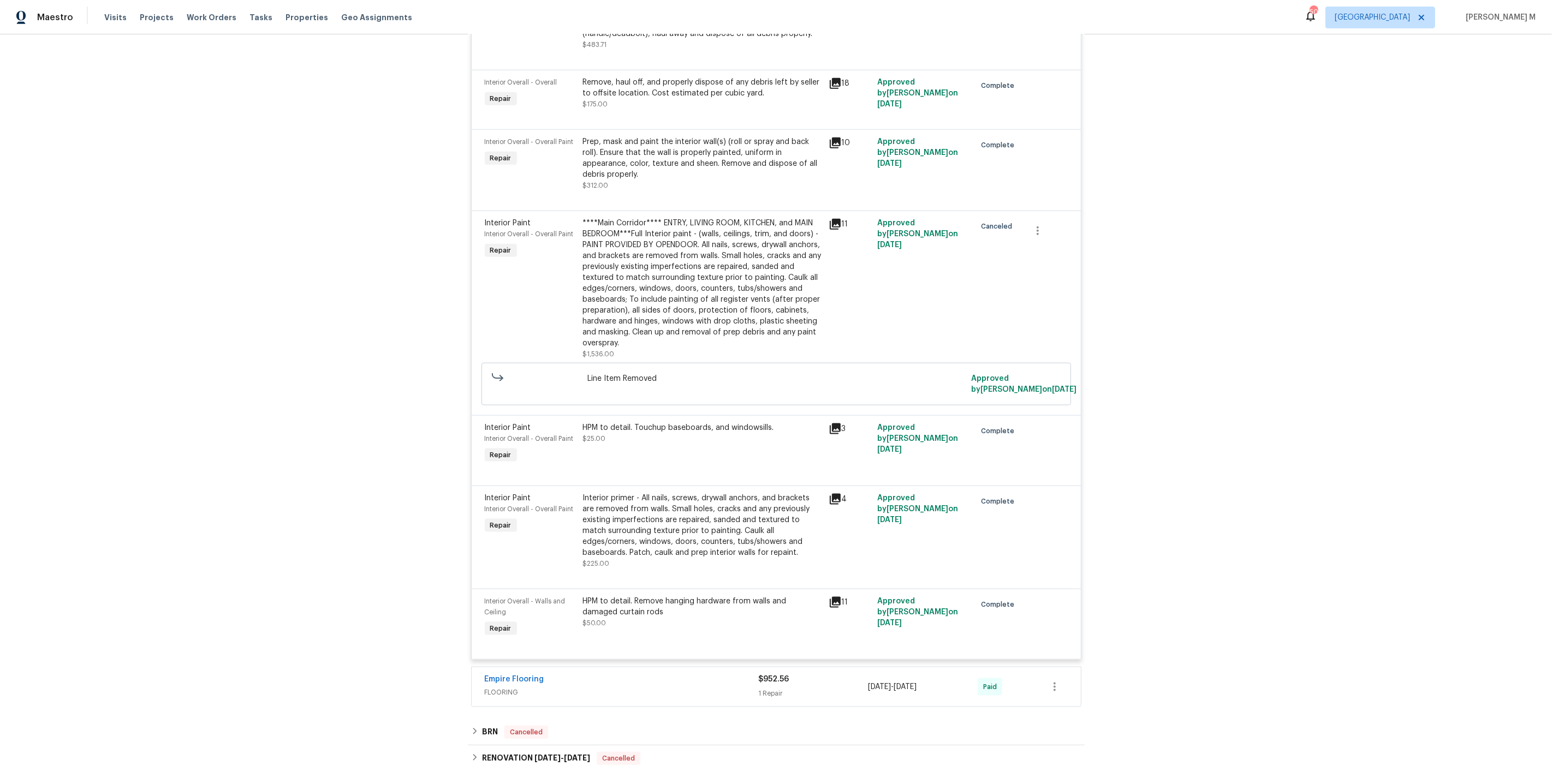
click at [641, 415] on div "Interior Paint Interior Overall - Overall Paint Repair HPM to detail. Touchup b…" at bounding box center [776, 450] width 609 height 70
click at [643, 422] on div "HPM to detail. Touchup baseboards, and windowsills. $25.00" at bounding box center [702, 433] width 239 height 22
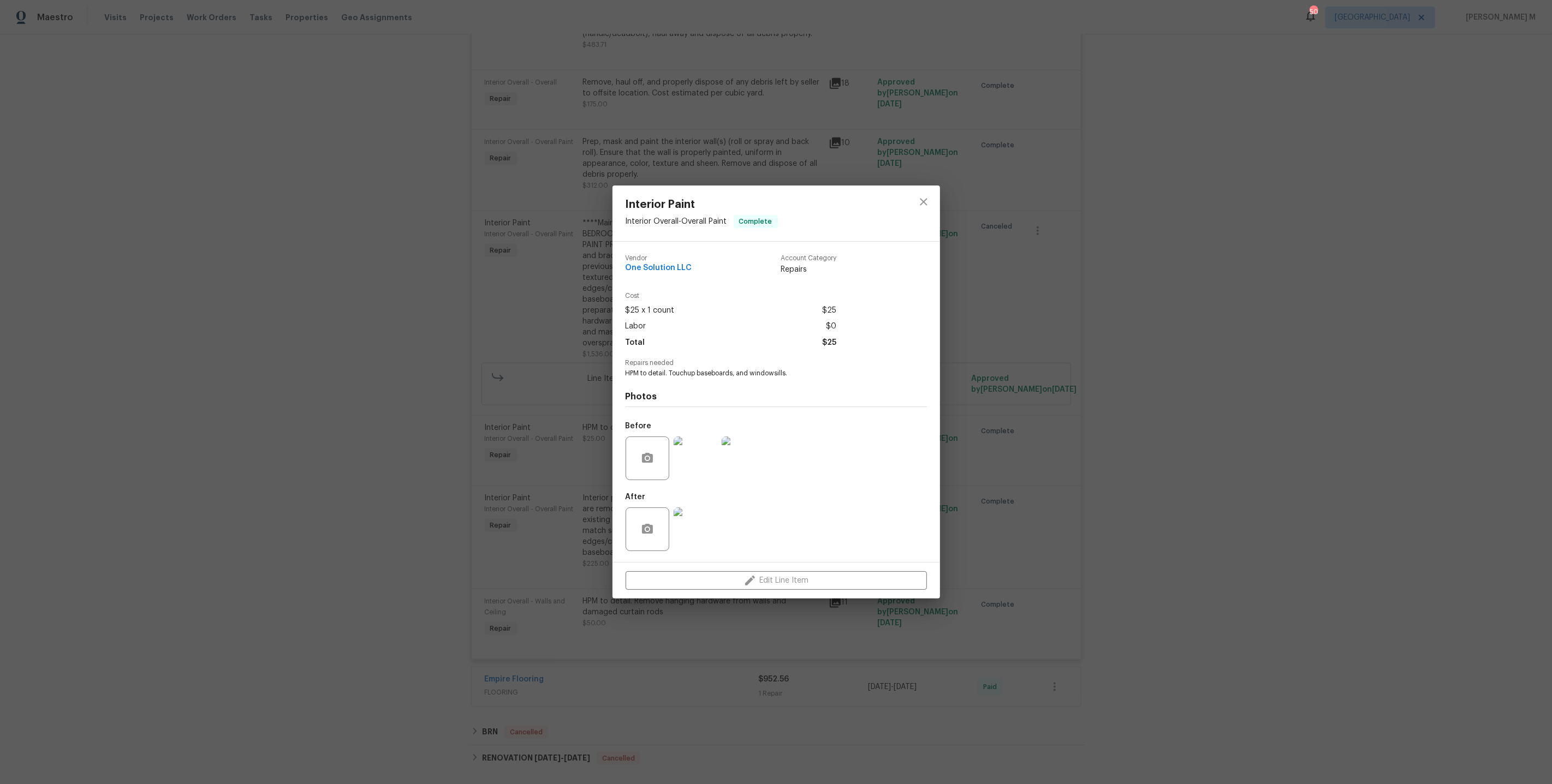
click at [1063, 437] on div "Interior Paint Interior Overall - Overall Paint Complete Vendor One Solution LL…" at bounding box center [776, 392] width 1552 height 784
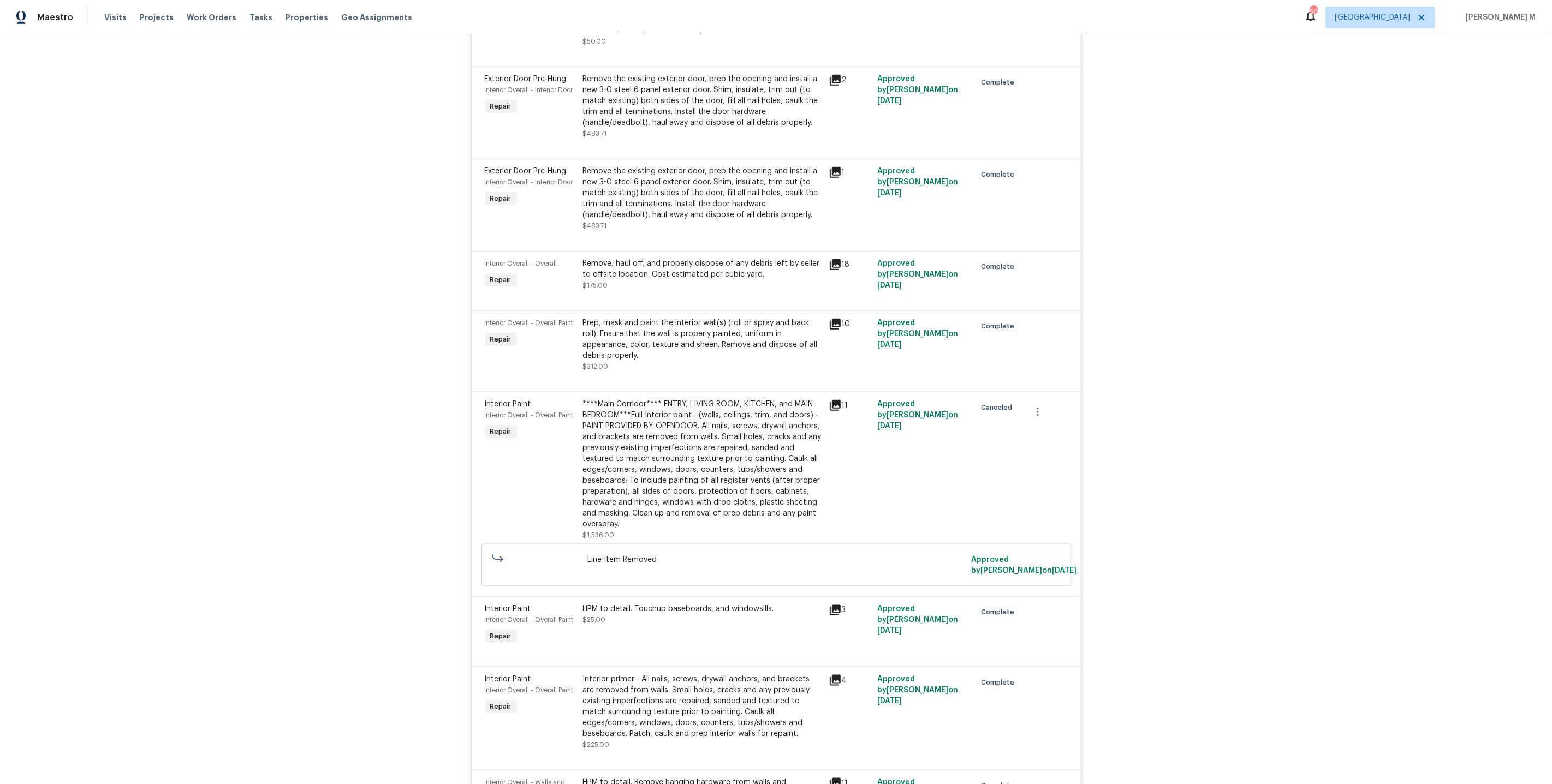
scroll to position [1161, 0]
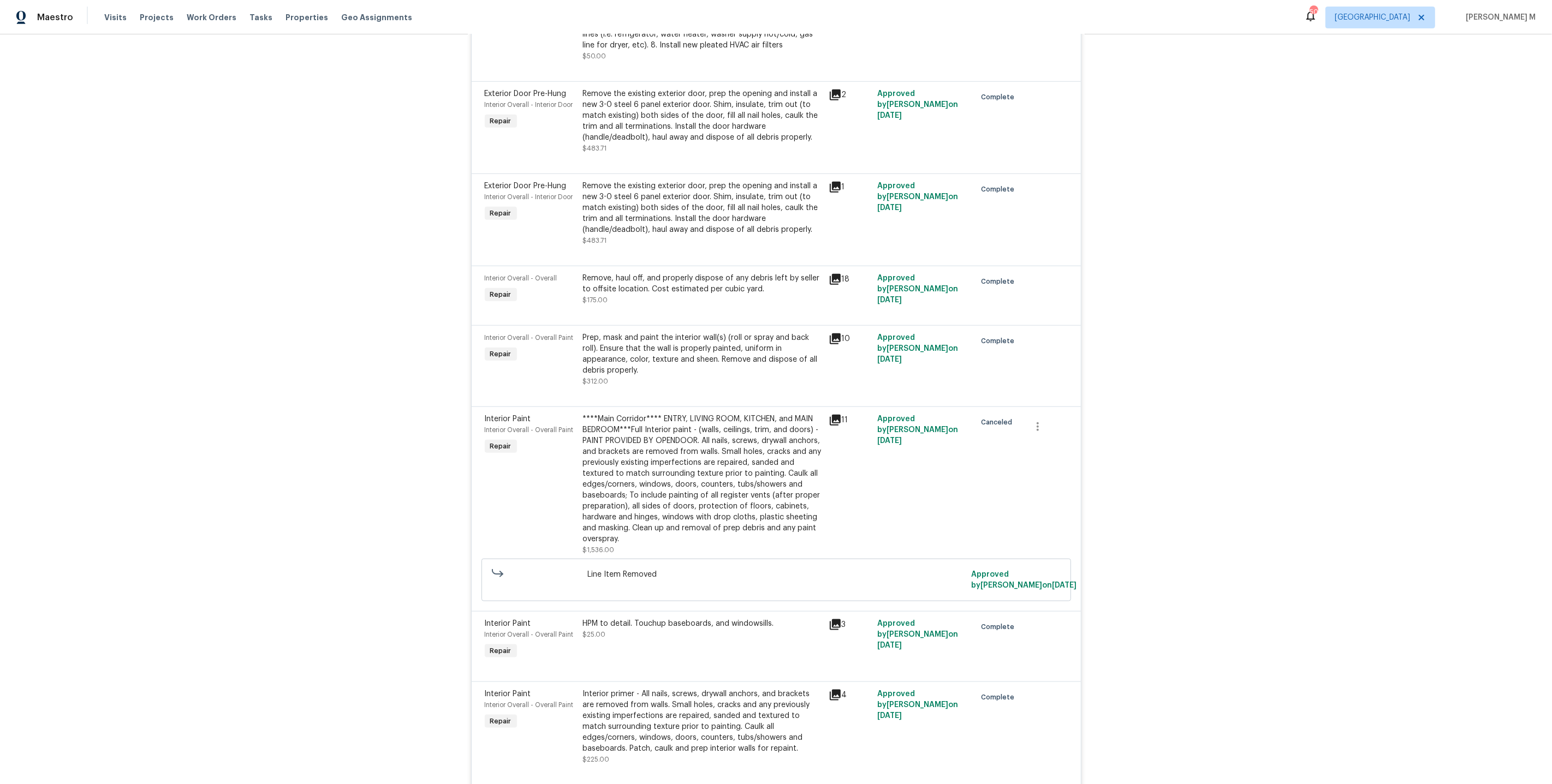
click at [658, 273] on div "Remove, haul off, and properly dispose of any debris left by seller to offsite …" at bounding box center [702, 283] width 239 height 22
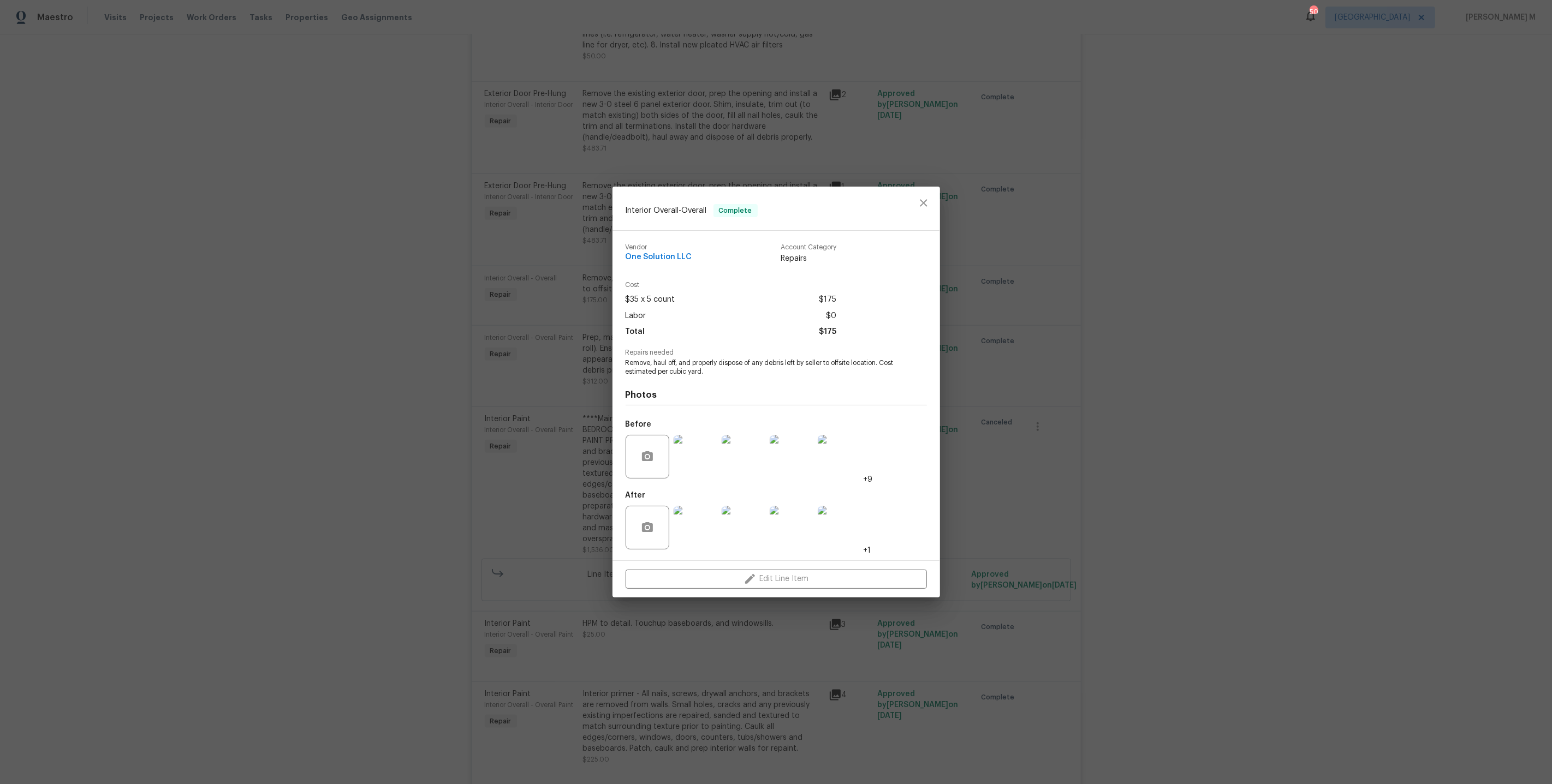
click at [999, 349] on div "Interior Overall - Overall Complete Vendor One Solution LLC Account Category Re…" at bounding box center [776, 392] width 1552 height 784
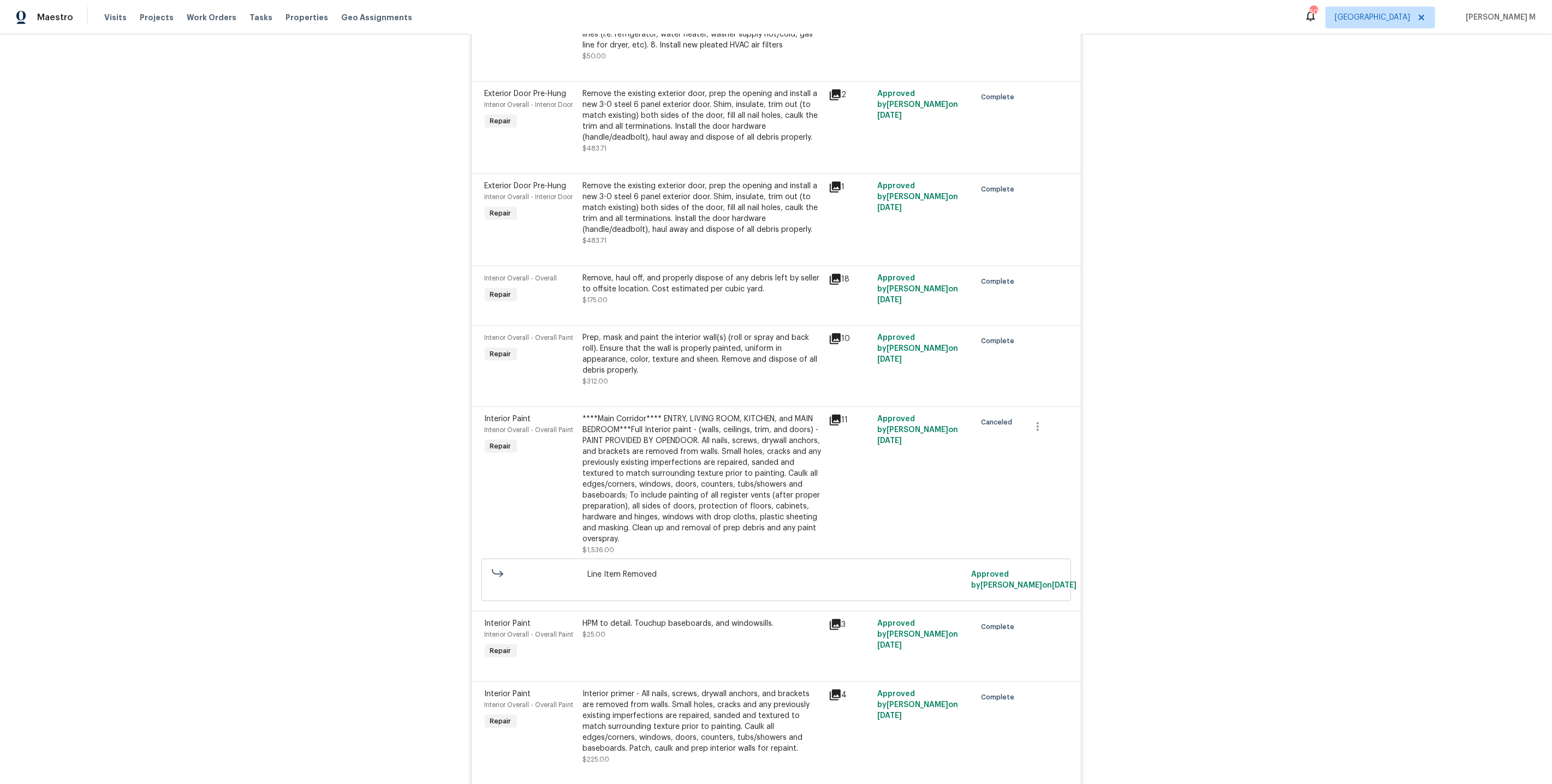
click at [696, 193] on div "Remove the existing exterior door, prep the opening and install a new 3-0 steel…" at bounding box center [702, 208] width 239 height 55
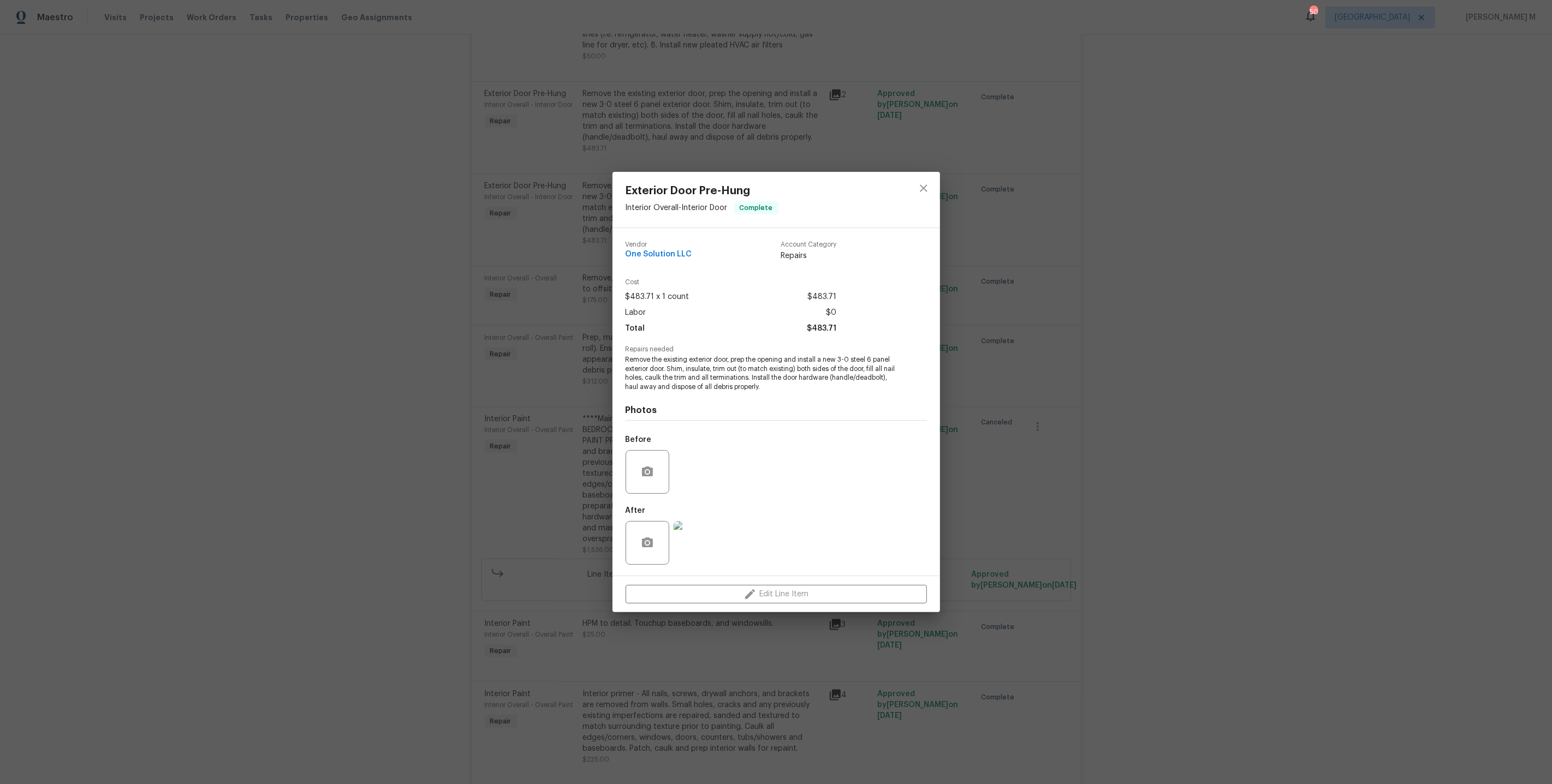
click at [1032, 279] on div "Exterior Door Pre-Hung Interior Overall - Interior Door Complete Vendor One Sol…" at bounding box center [776, 392] width 1552 height 784
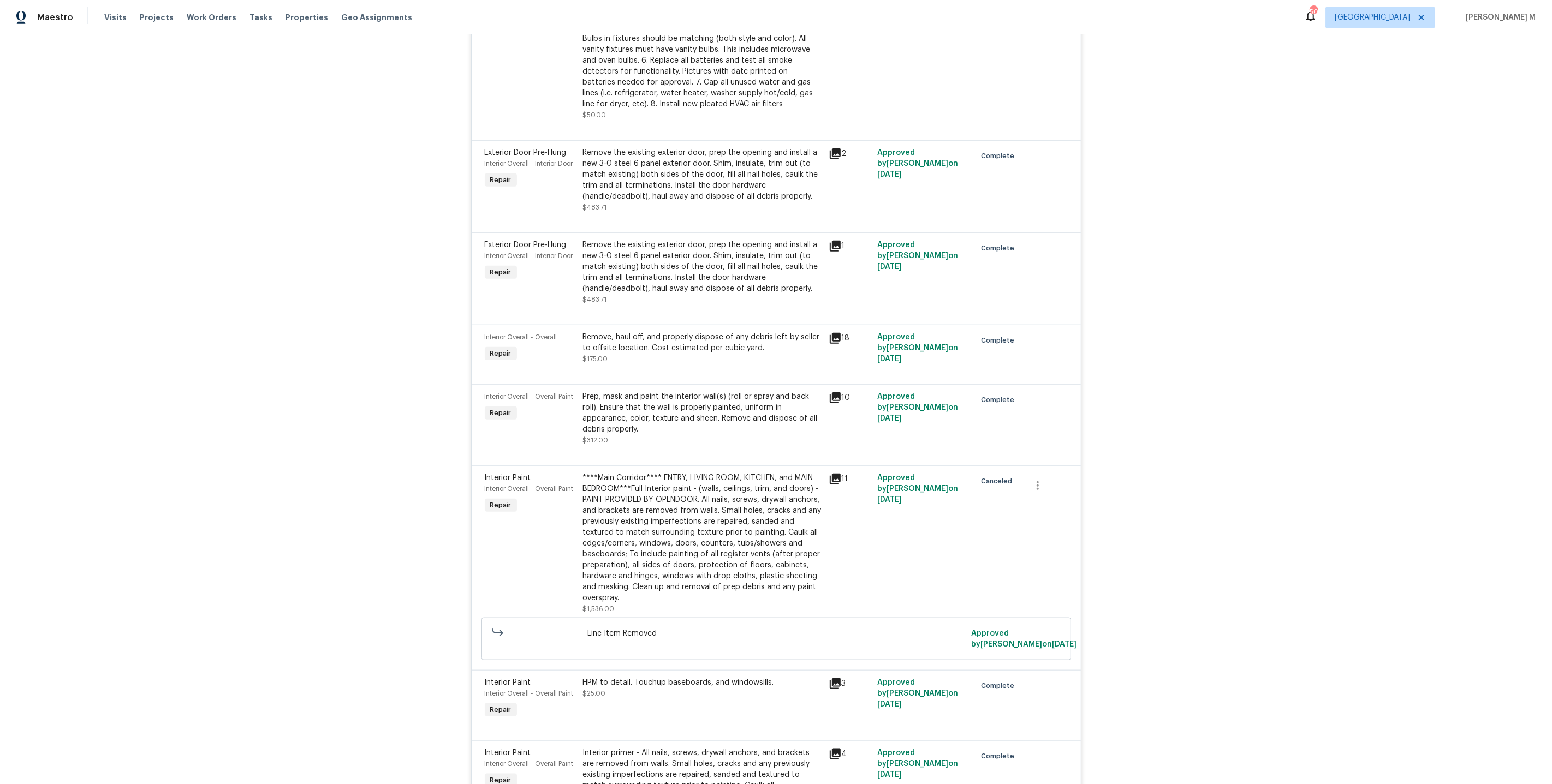
scroll to position [1103, 0]
click at [675, 391] on div "Prep, mask and paint the interior wall(s) (roll or spray and back roll). Ensure…" at bounding box center [702, 412] width 239 height 44
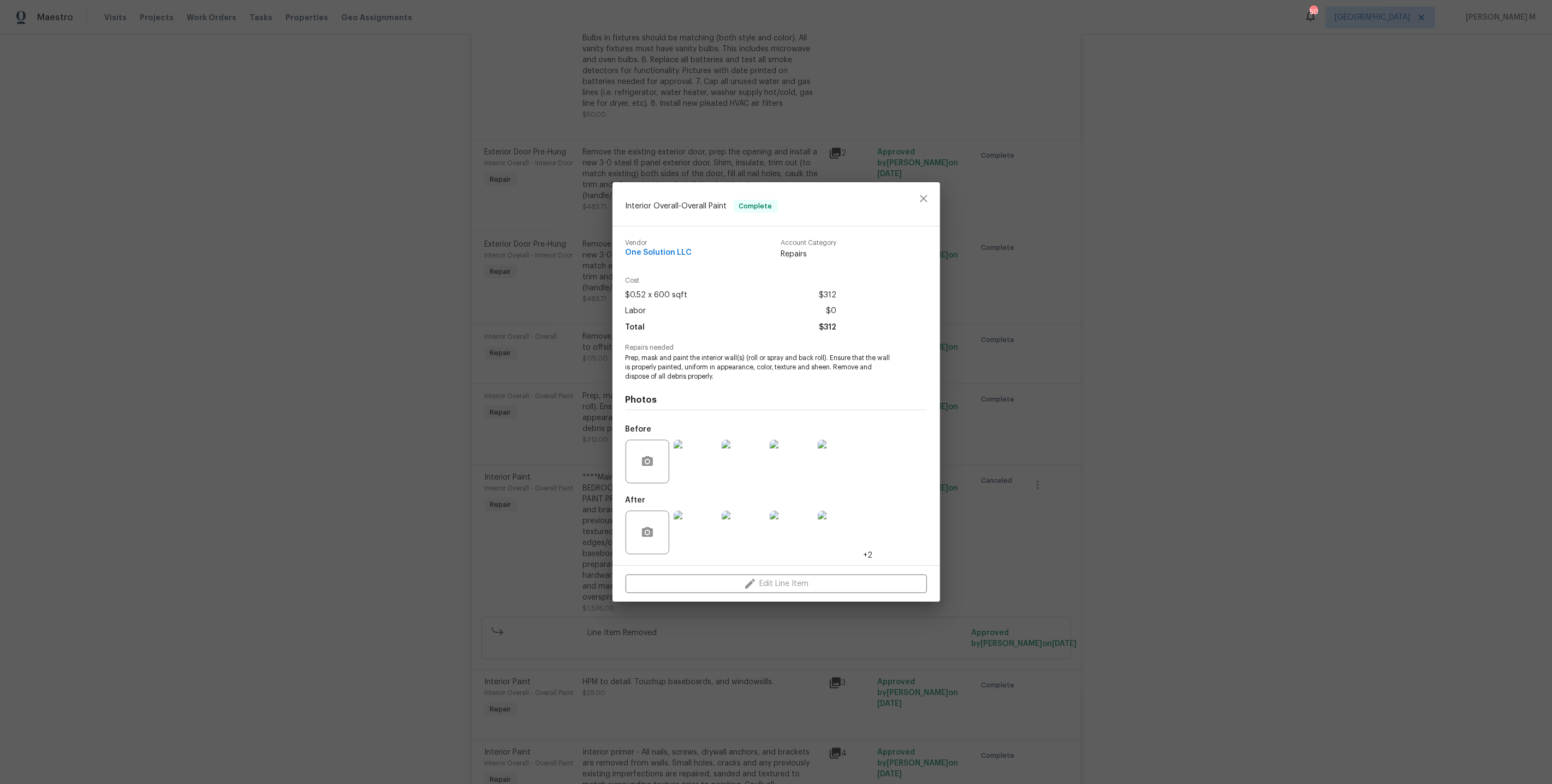
click at [833, 524] on img at bounding box center [839, 532] width 44 height 44
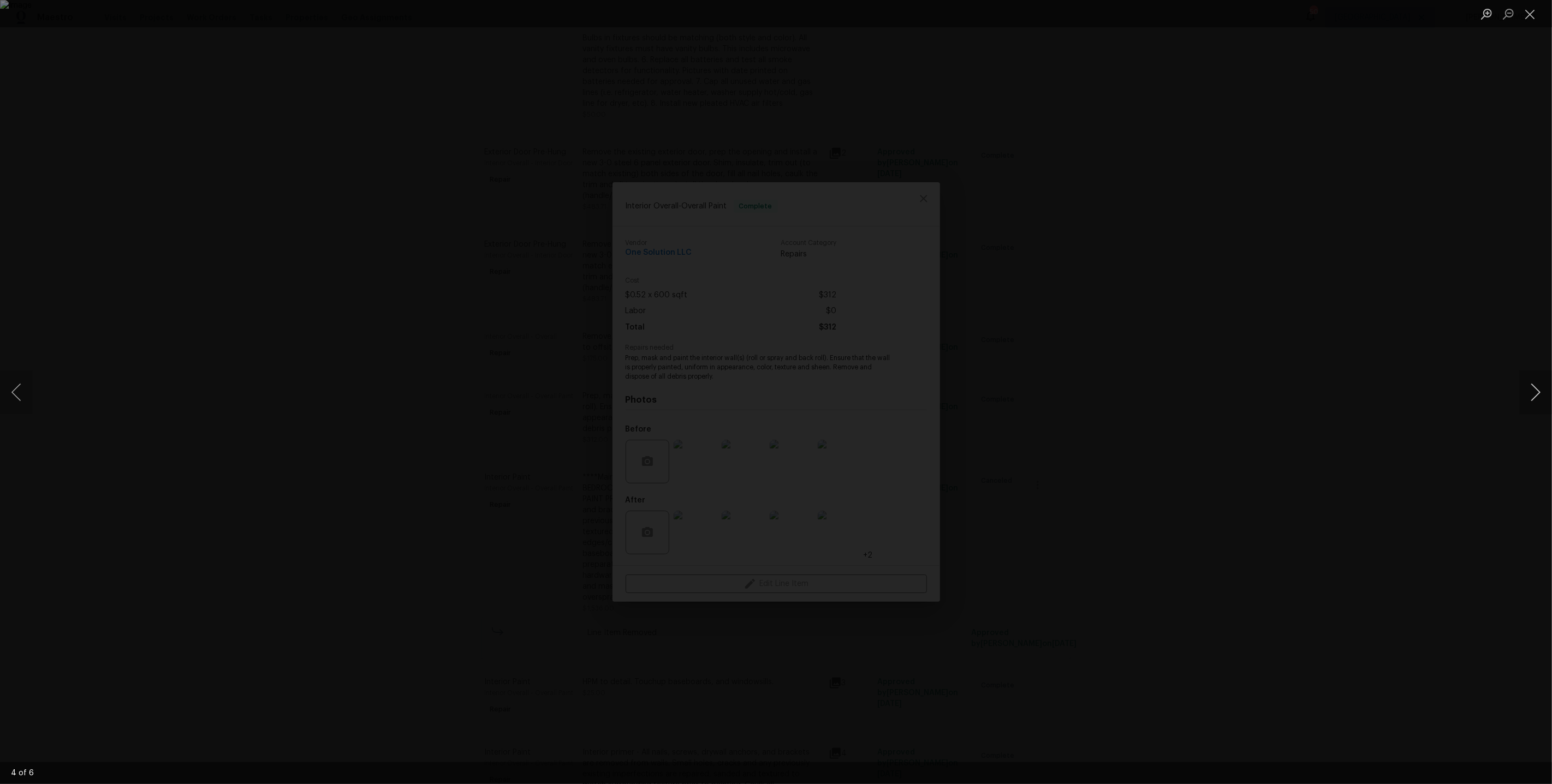
click at [1541, 390] on button "Next image" at bounding box center [1535, 392] width 33 height 44
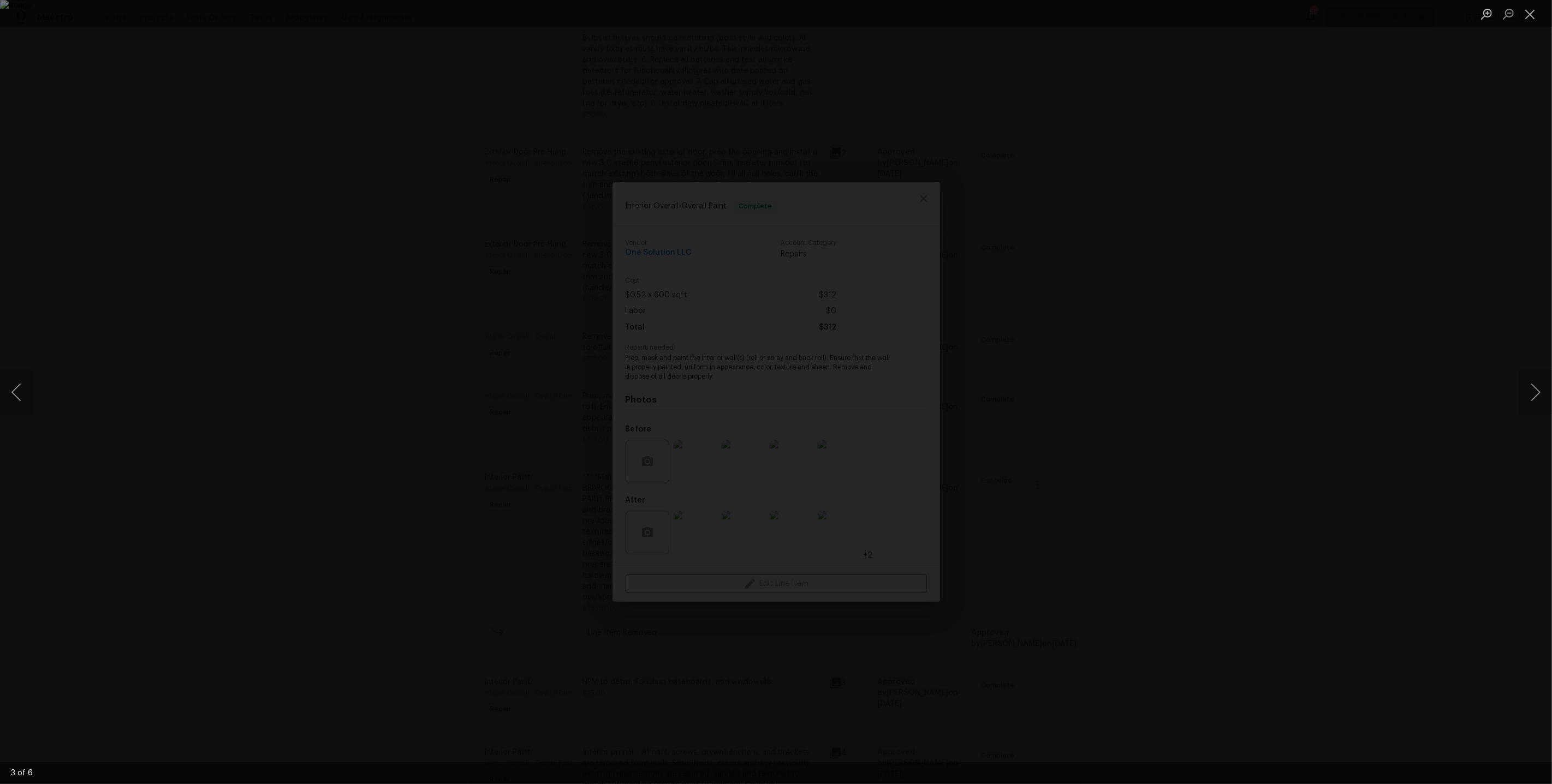
click at [1286, 434] on div "Lightbox" at bounding box center [776, 392] width 1552 height 784
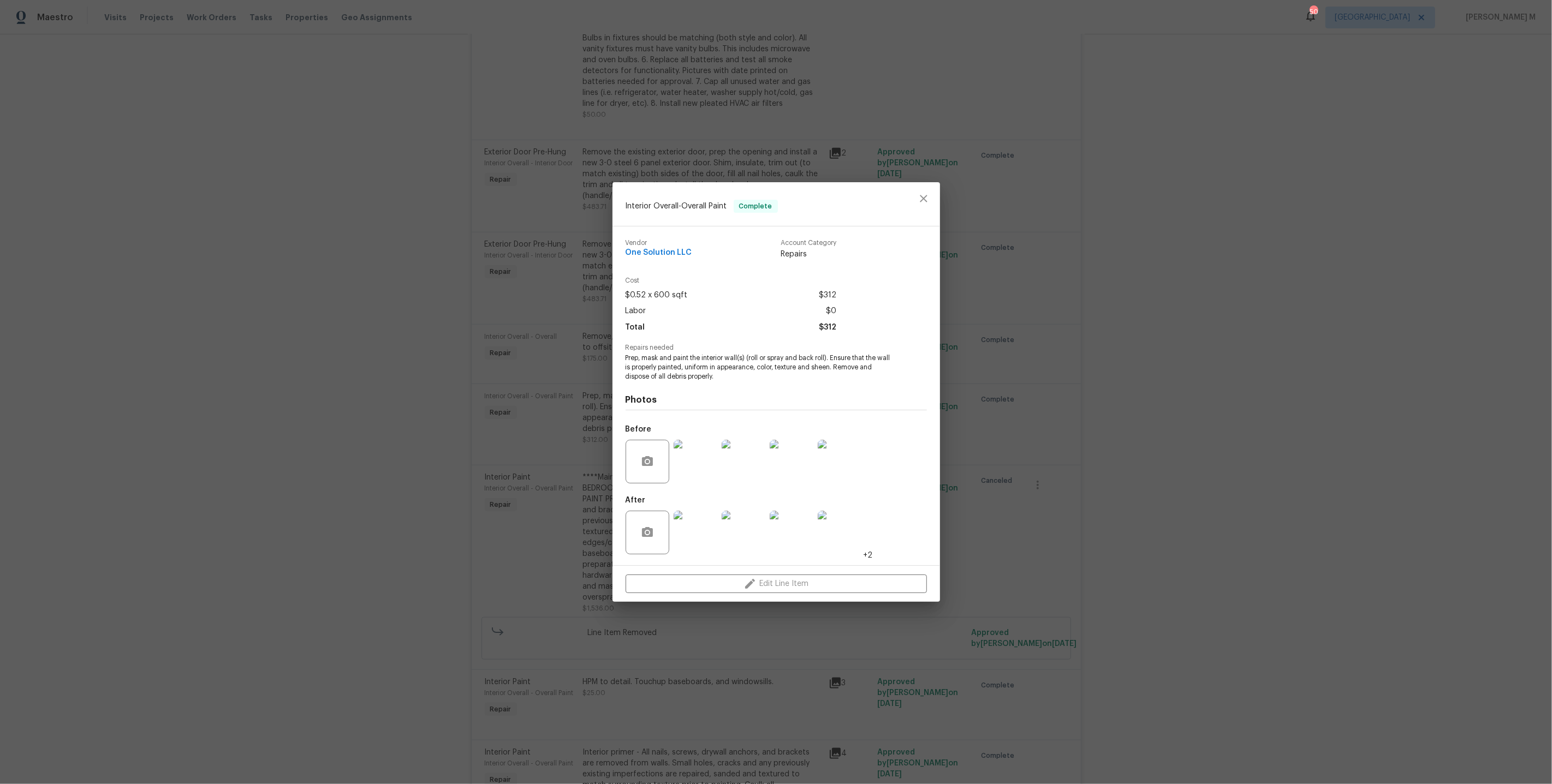
click at [544, 439] on div "Interior Overall - Overall Paint Complete Vendor One Solution LLC Account Categ…" at bounding box center [776, 392] width 1552 height 784
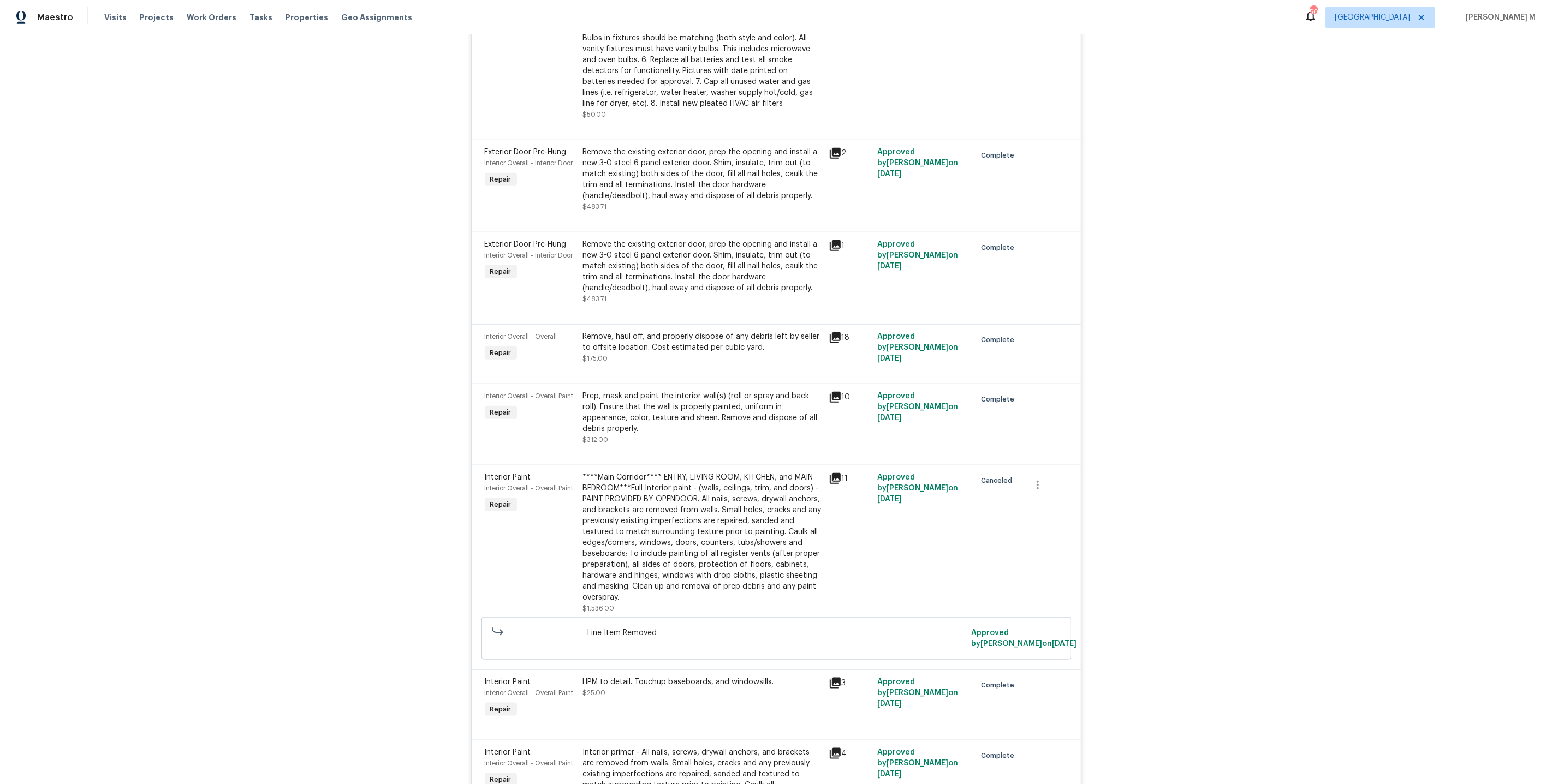
click at [763, 391] on div "Prep, mask and paint the interior wall(s) (roll or spray and back roll). Ensure…" at bounding box center [702, 412] width 239 height 44
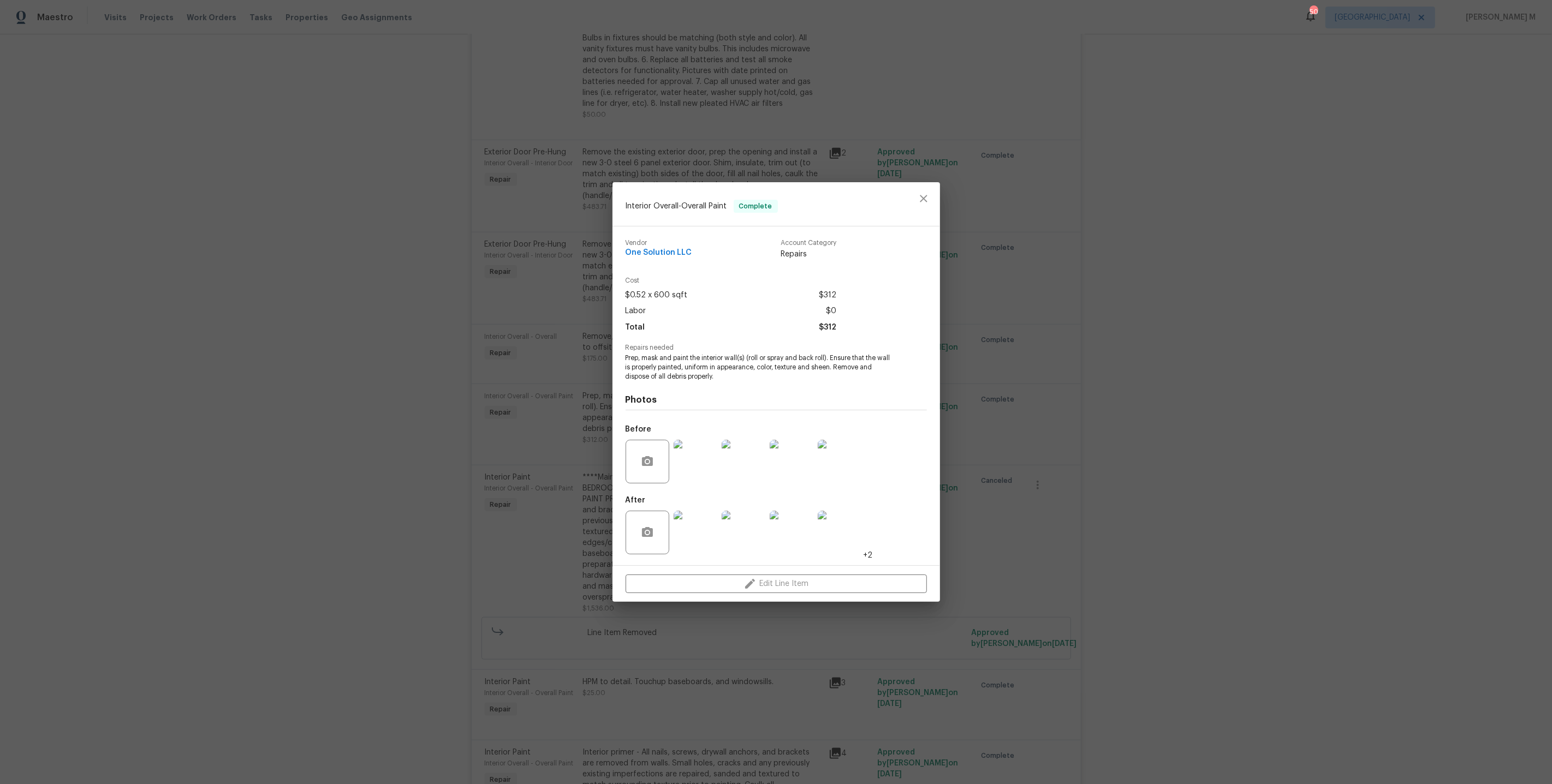
click at [691, 521] on img at bounding box center [695, 532] width 44 height 44
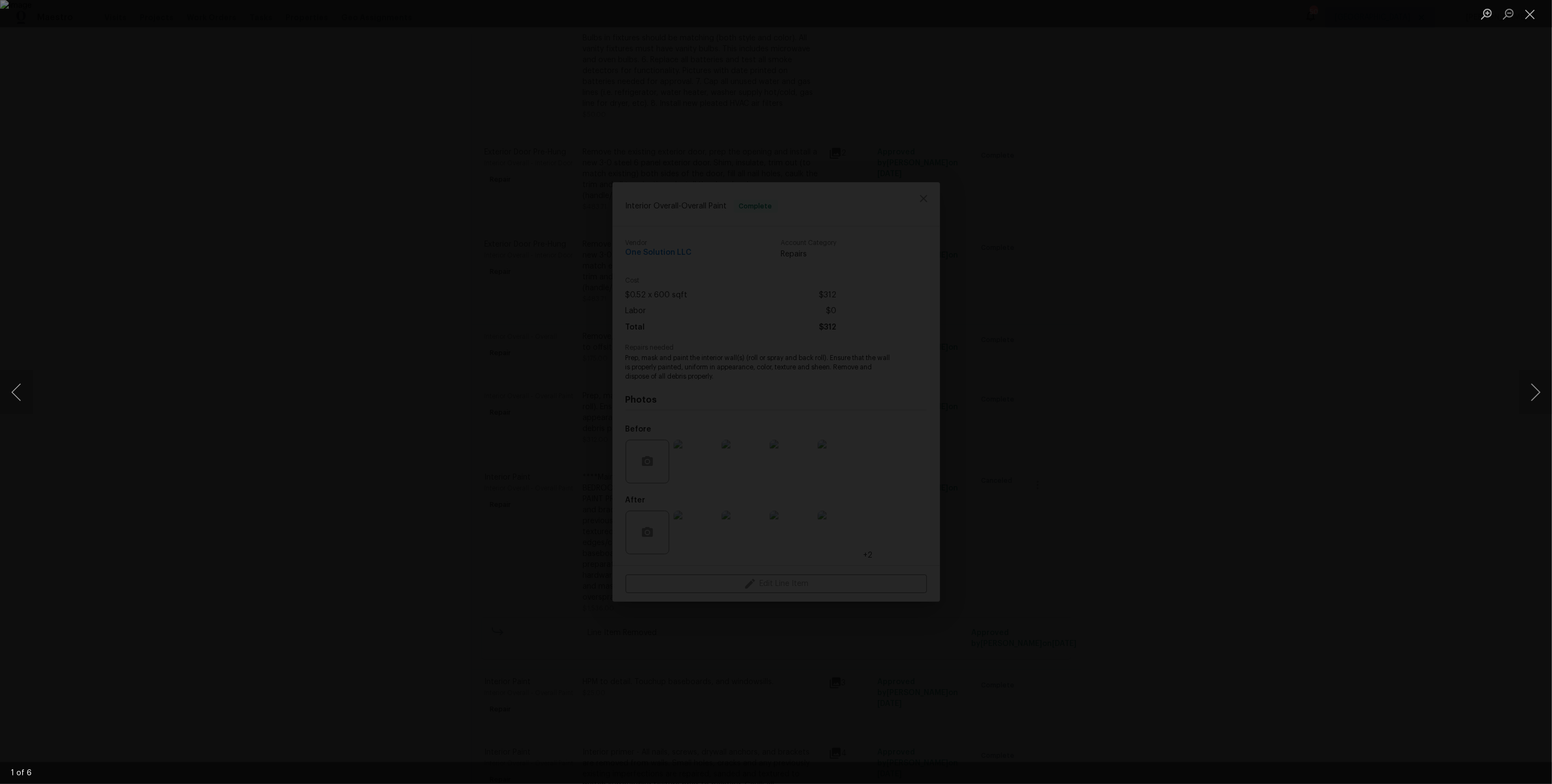
click at [1518, 394] on div "Lightbox" at bounding box center [776, 392] width 1552 height 784
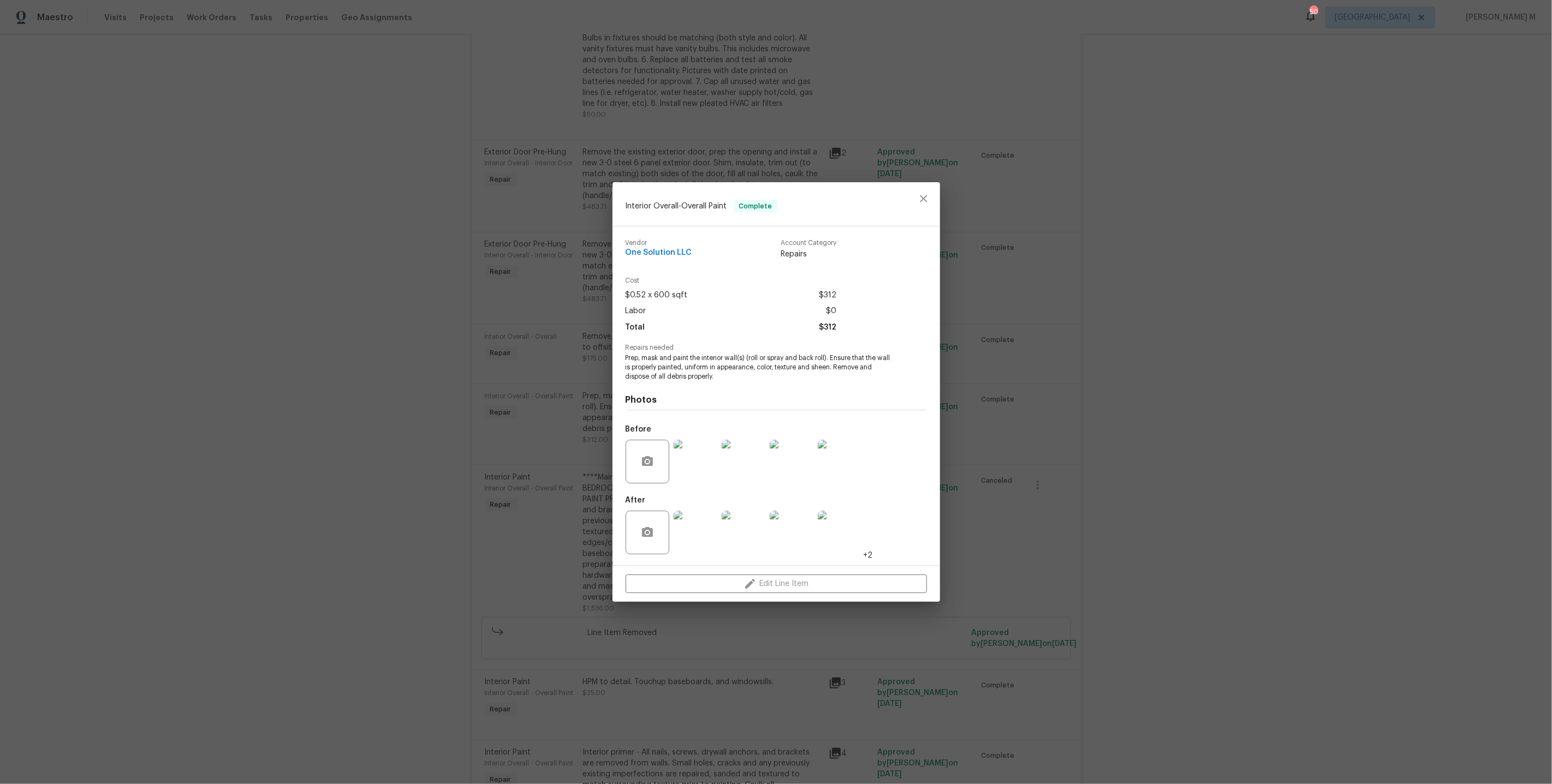
click at [864, 531] on div "After +2" at bounding box center [749, 525] width 248 height 71
click at [832, 530] on img at bounding box center [839, 532] width 44 height 44
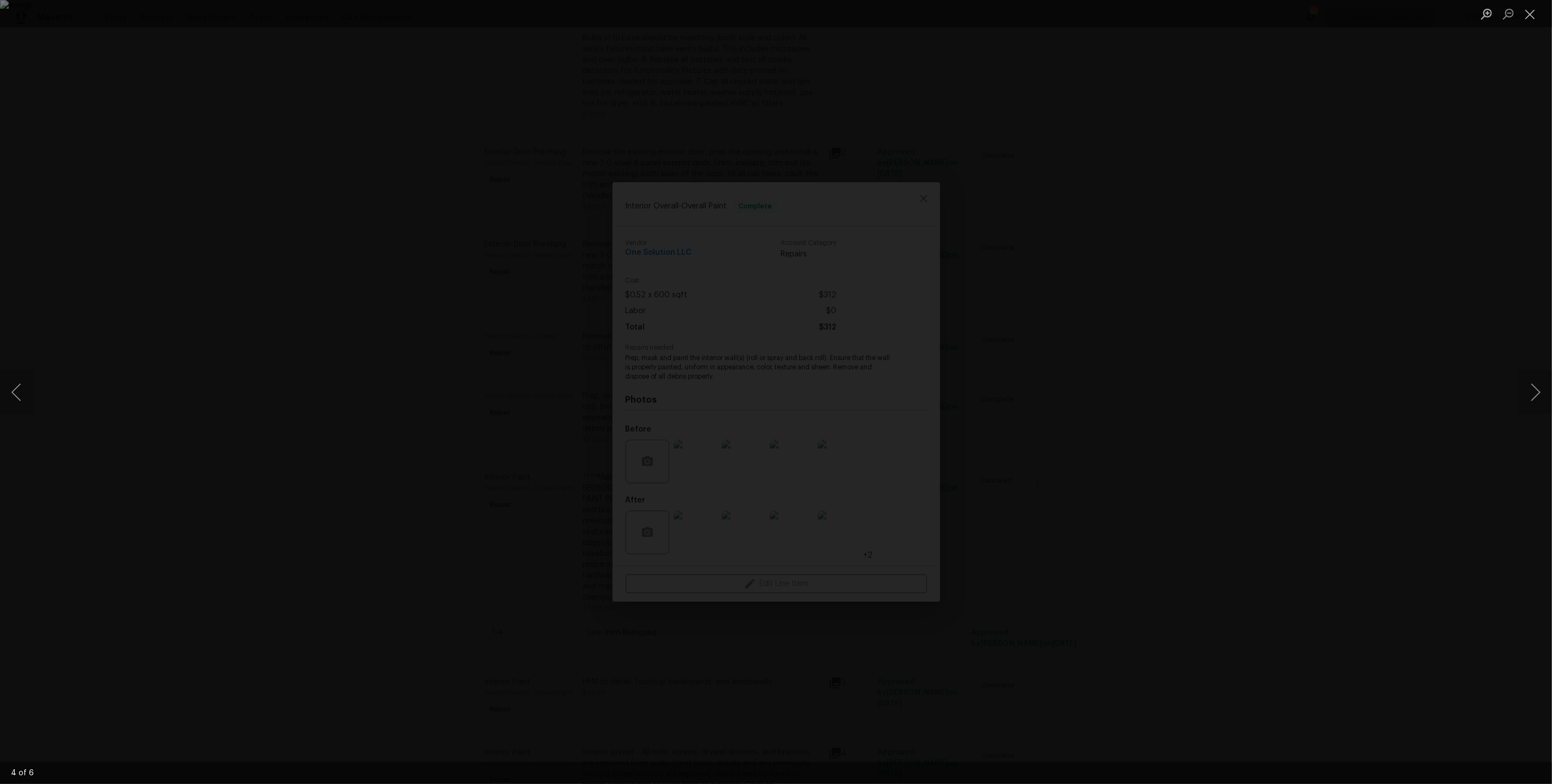
click at [1240, 297] on div "Lightbox" at bounding box center [776, 392] width 1552 height 784
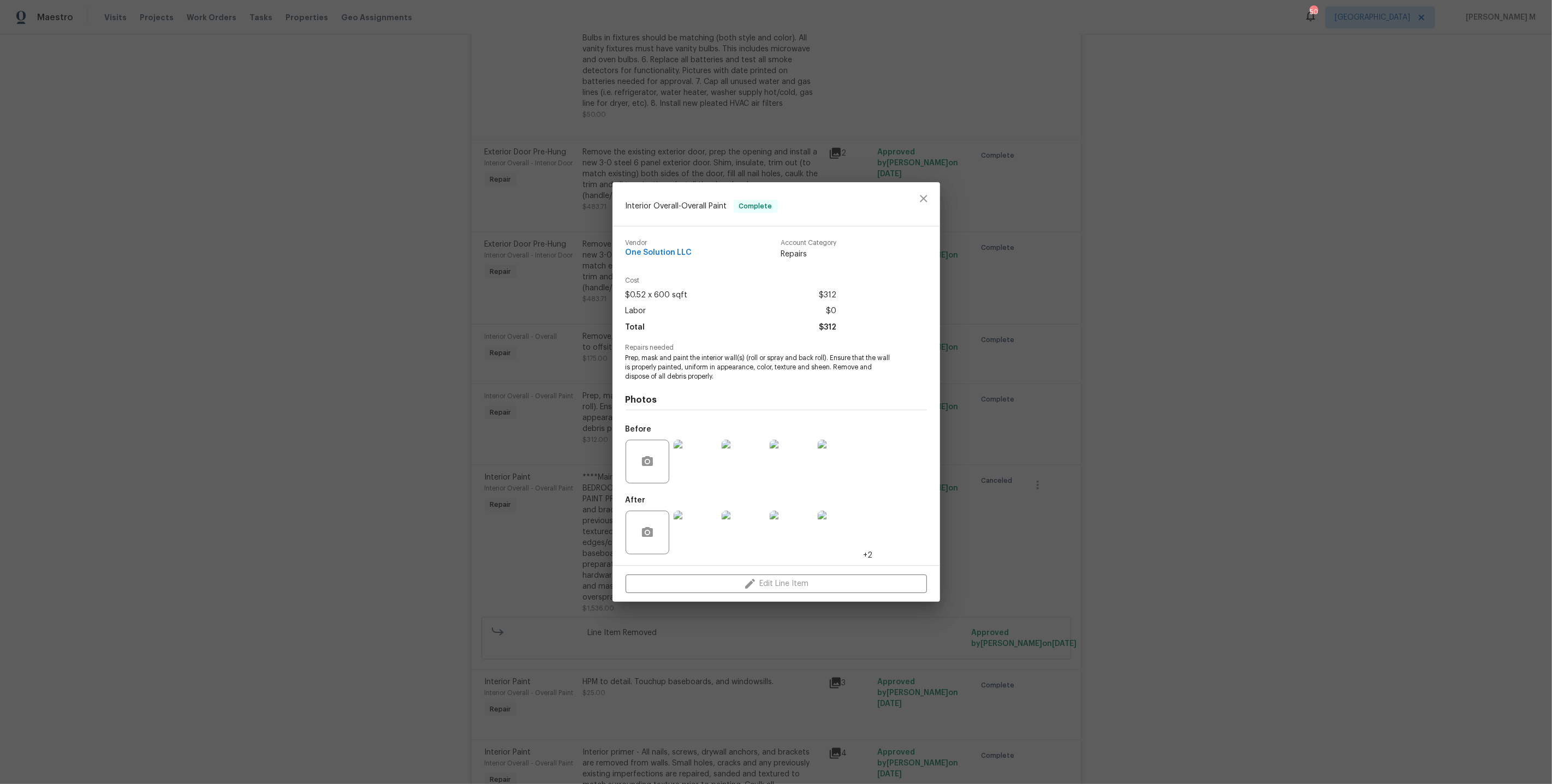
click at [1233, 297] on div "Interior Overall - Overall Paint Complete Vendor One Solution LLC Account Categ…" at bounding box center [776, 392] width 1552 height 784
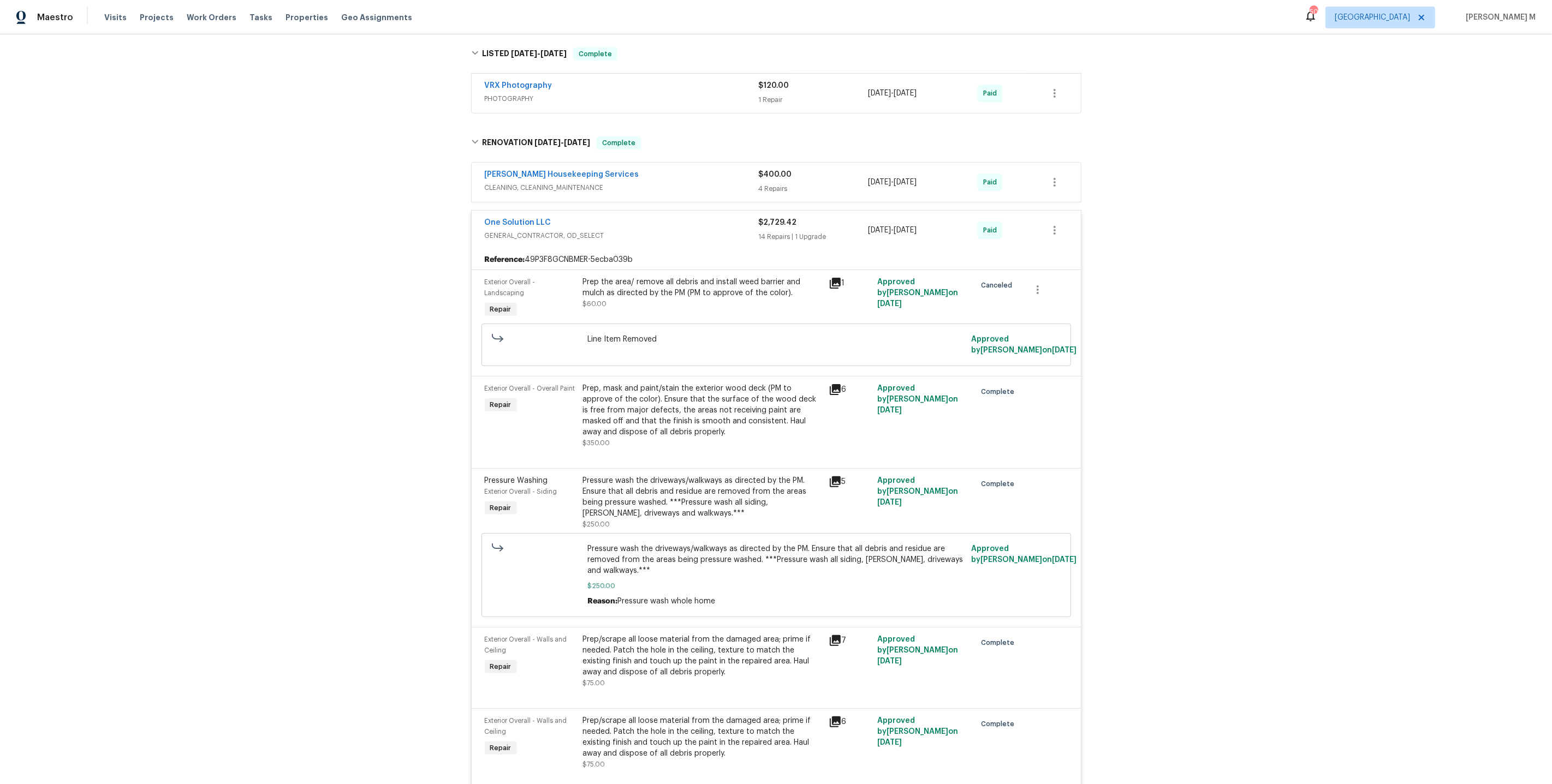
scroll to position [0, 0]
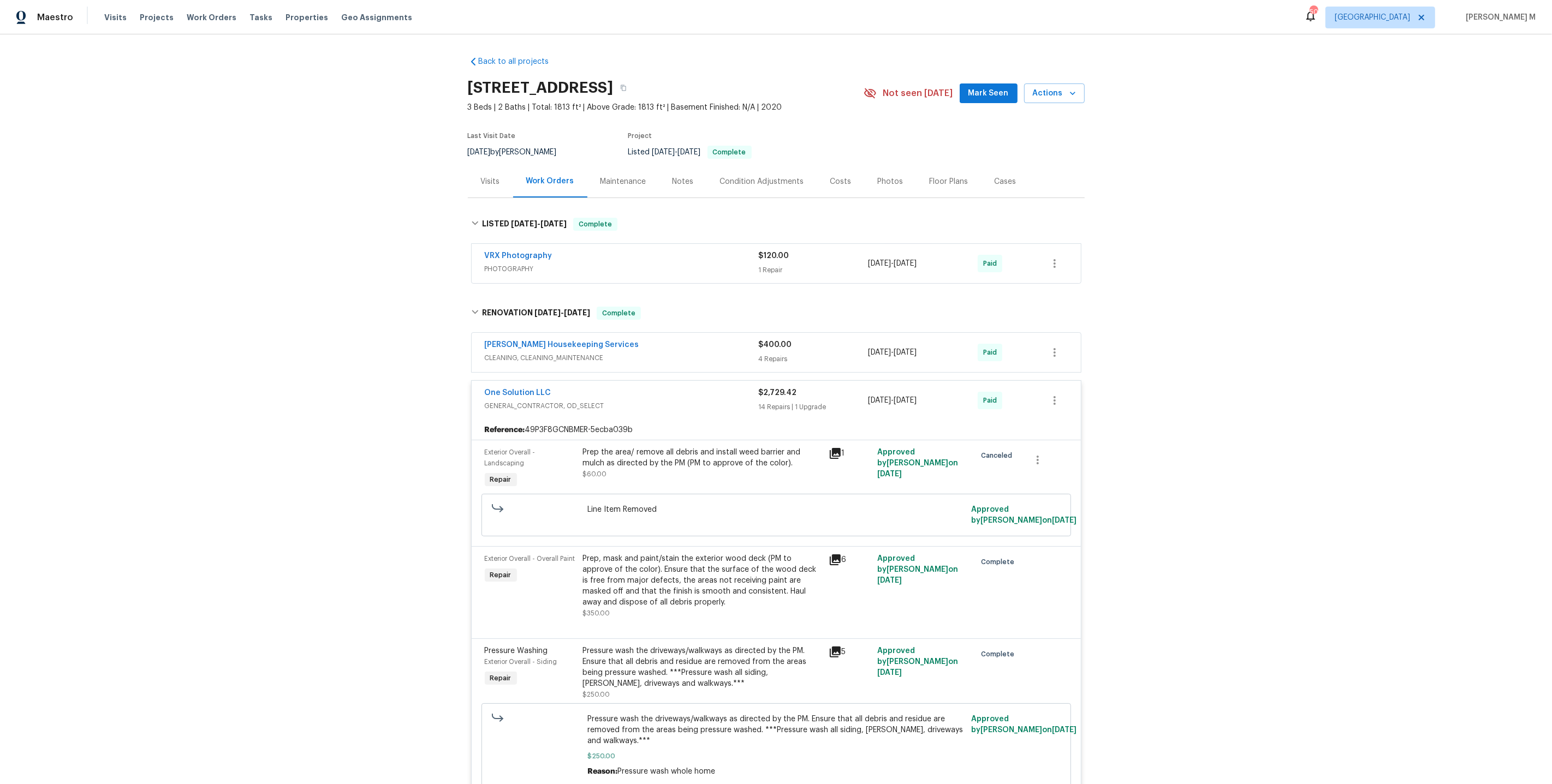
click at [634, 131] on div "Last Visit Date 7/24/2025 by Nelson Figueroa Project Listed 5/3/2025 - 5/5/2025…" at bounding box center [653, 145] width 370 height 40
click at [603, 183] on div "Maintenance" at bounding box center [623, 181] width 72 height 32
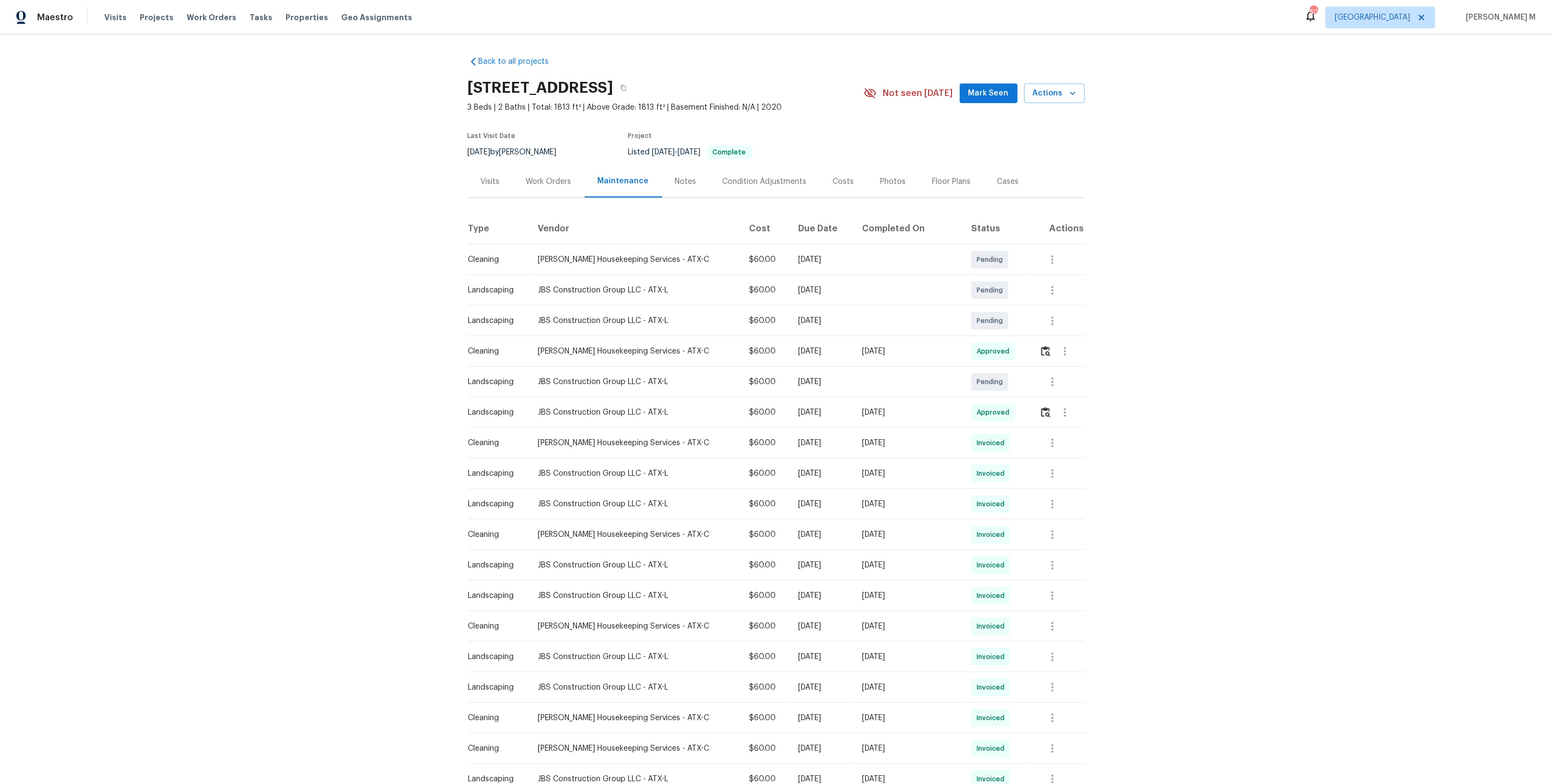
scroll to position [94, 0]
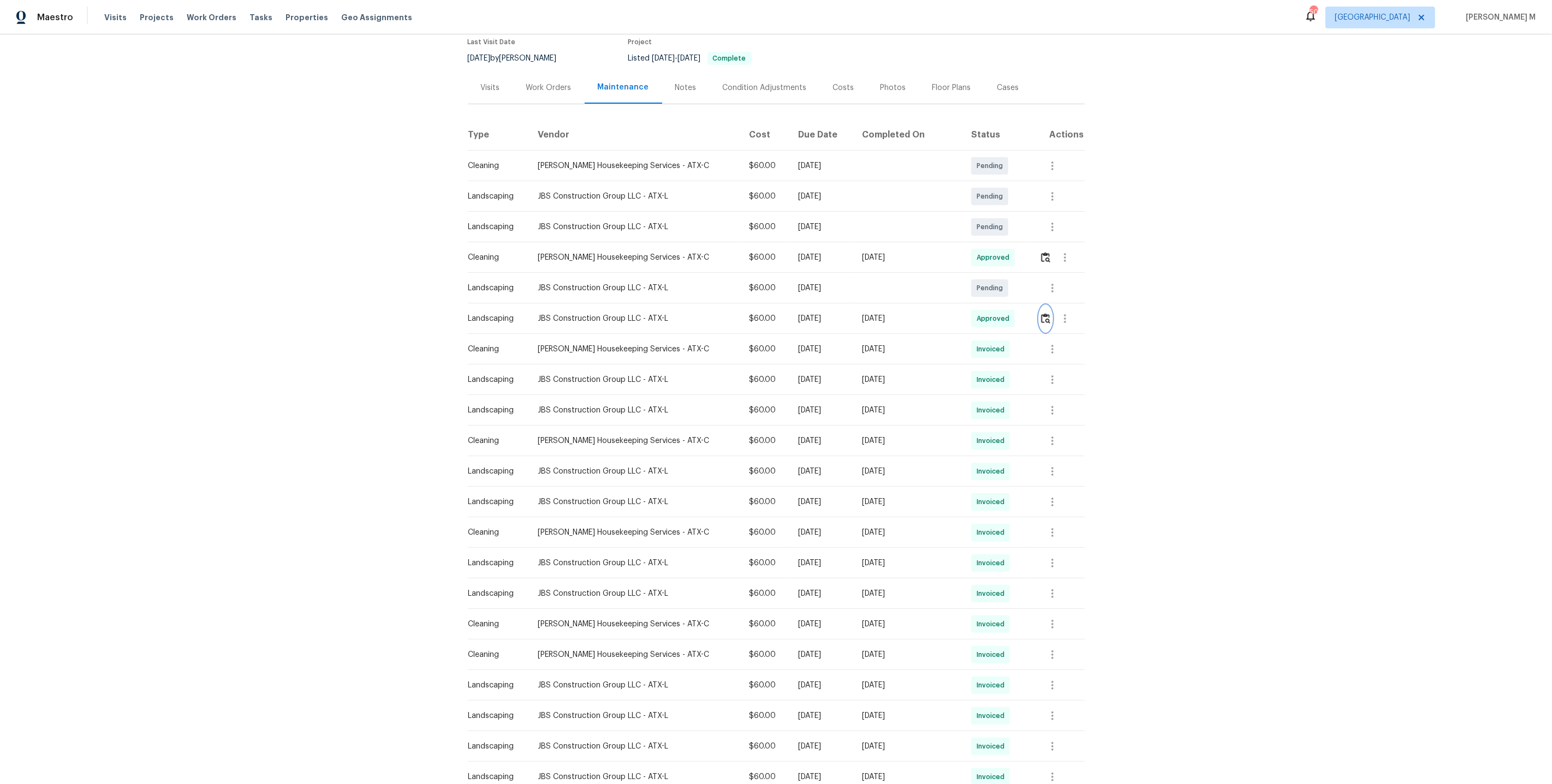
click at [1046, 313] on img "button" at bounding box center [1045, 318] width 9 height 10
click at [543, 95] on div "Work Orders" at bounding box center [548, 87] width 71 height 32
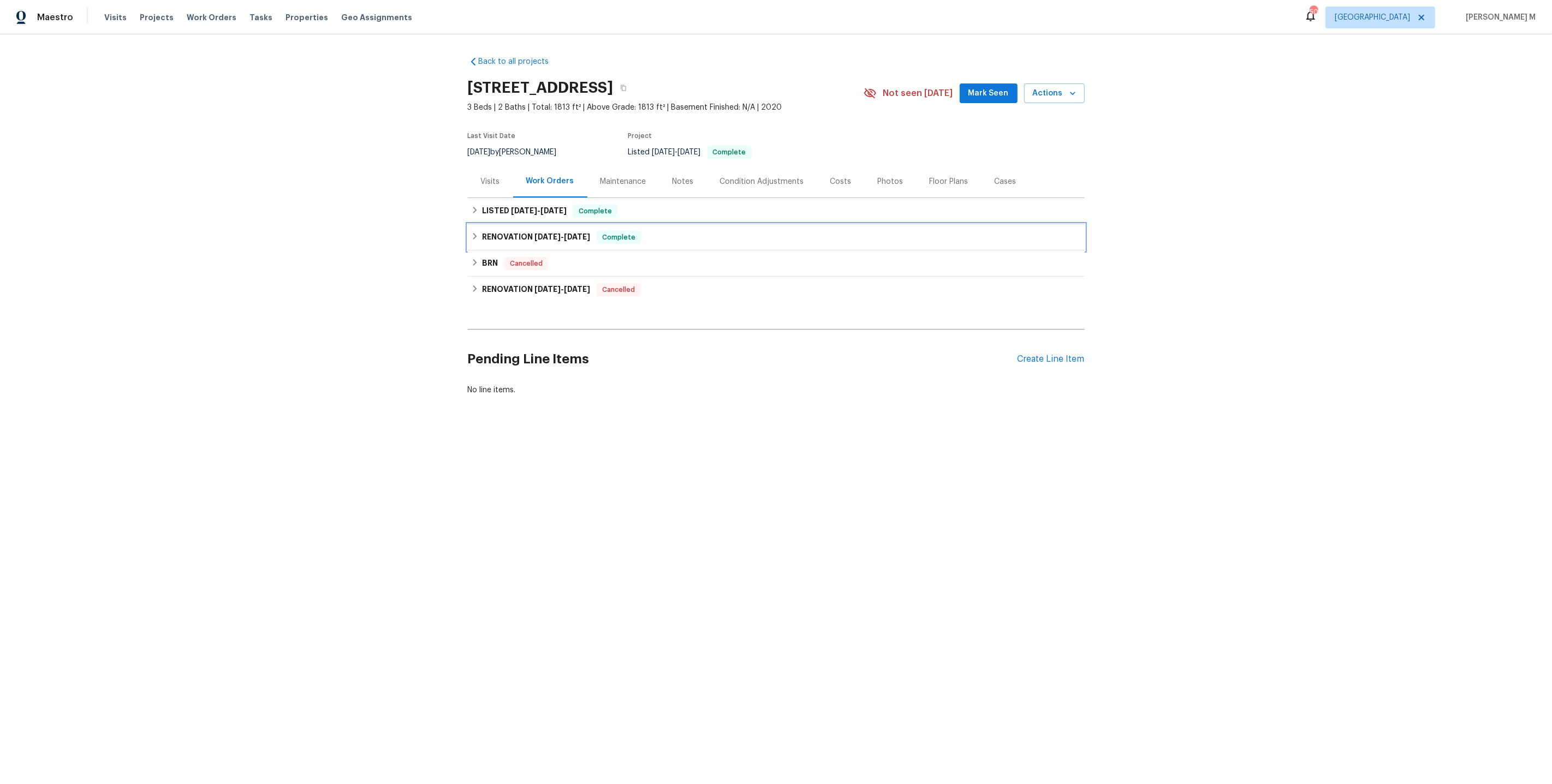
click at [535, 233] on span "4/24/25" at bounding box center [548, 237] width 26 height 8
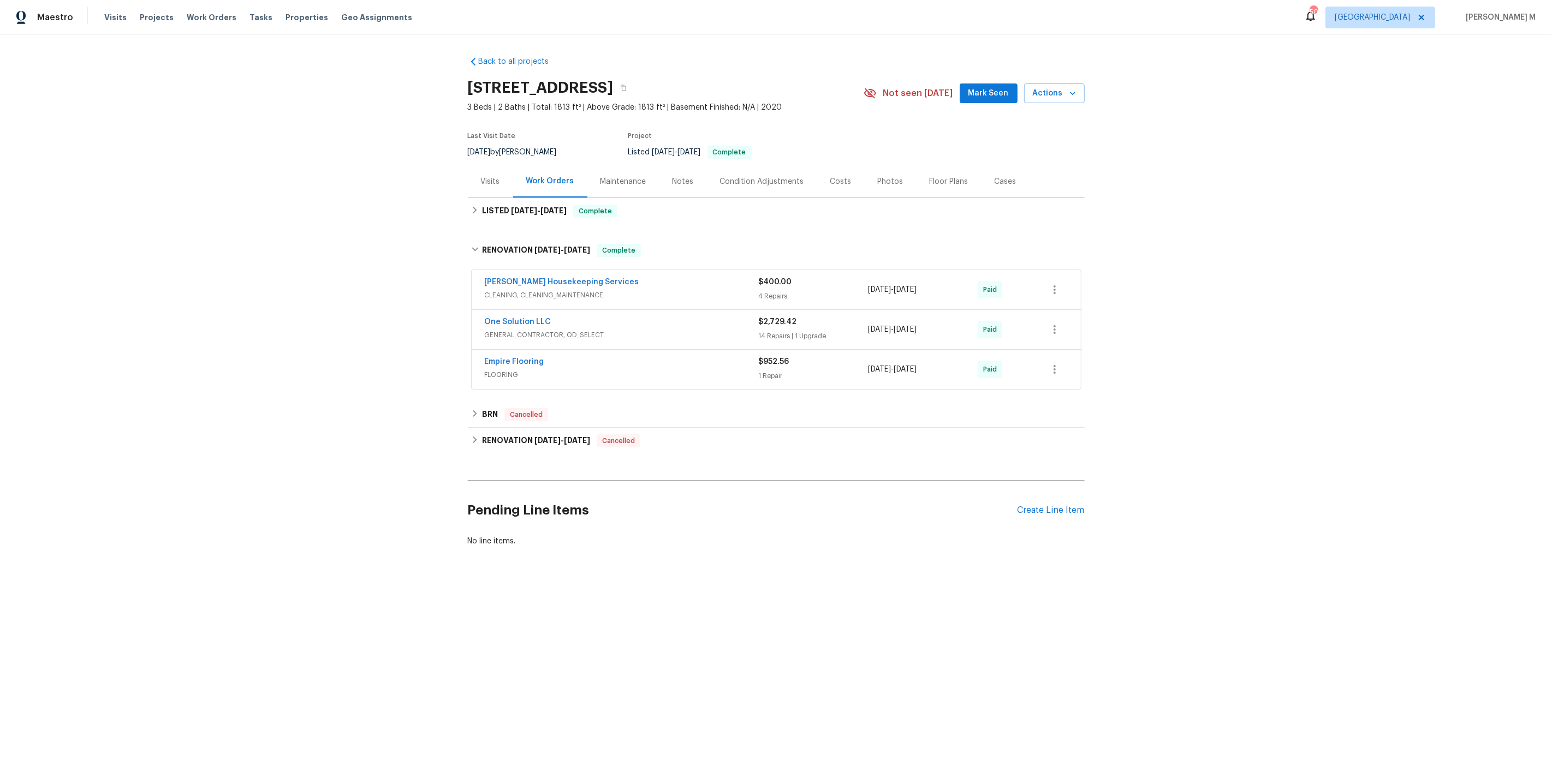
click at [519, 329] on span "GENERAL_CONTRACTOR, OD_SELECT" at bounding box center [622, 334] width 274 height 11
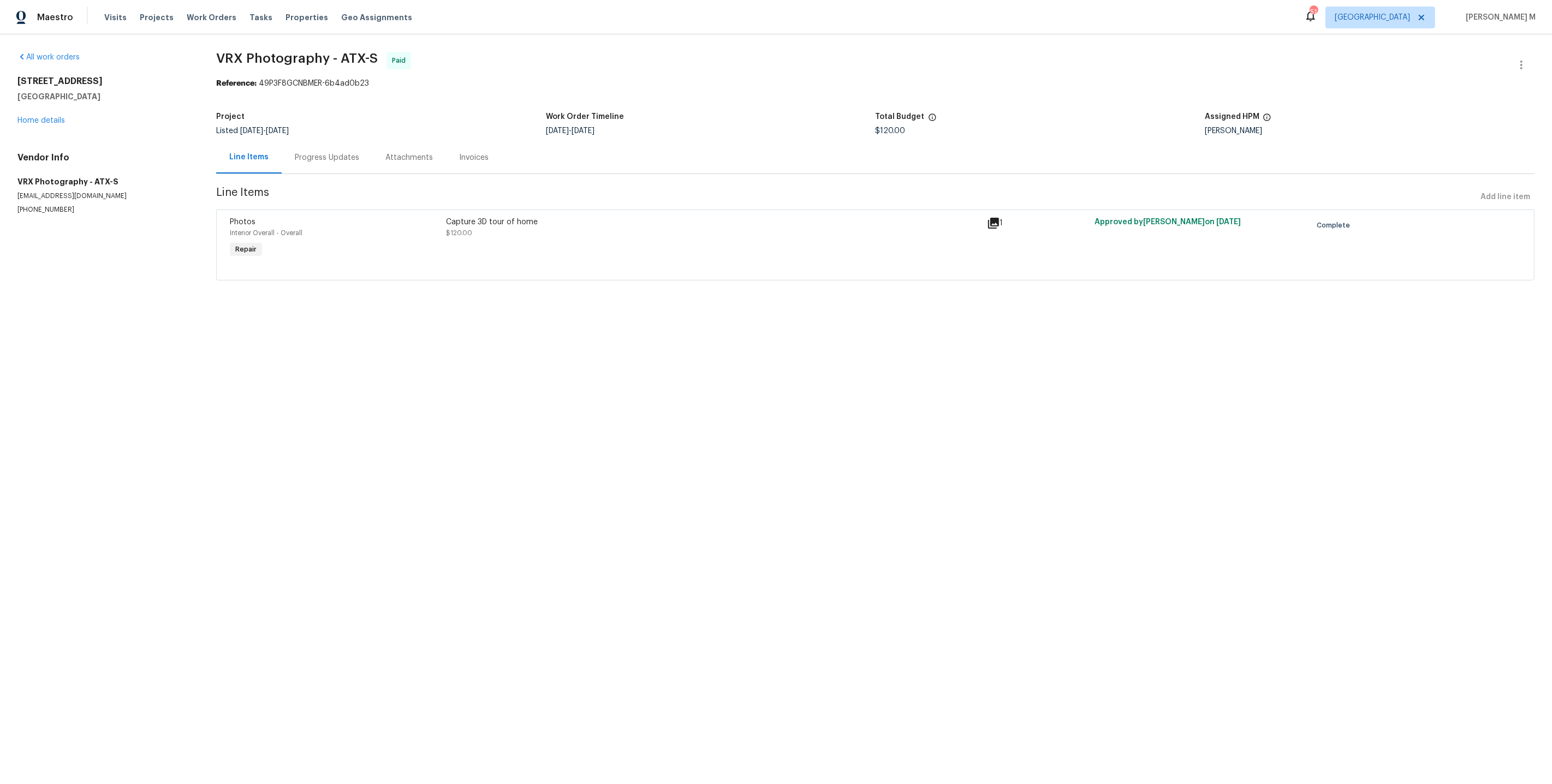
click at [286, 176] on section "VRX Photography - ATX-S Paid Reference: 49P3F8GCNBMER-6b4ad0b23 Project Listed …" at bounding box center [875, 173] width 1318 height 242
click at [572, 278] on section "VRX Photography - ATX-S Paid Reference: 49P3F8GCNBMER-6b4ad0b23 Project Listed …" at bounding box center [875, 173] width 1318 height 242
click at [552, 216] on div "Capture 3D tour of home" at bounding box center [713, 222] width 534 height 11
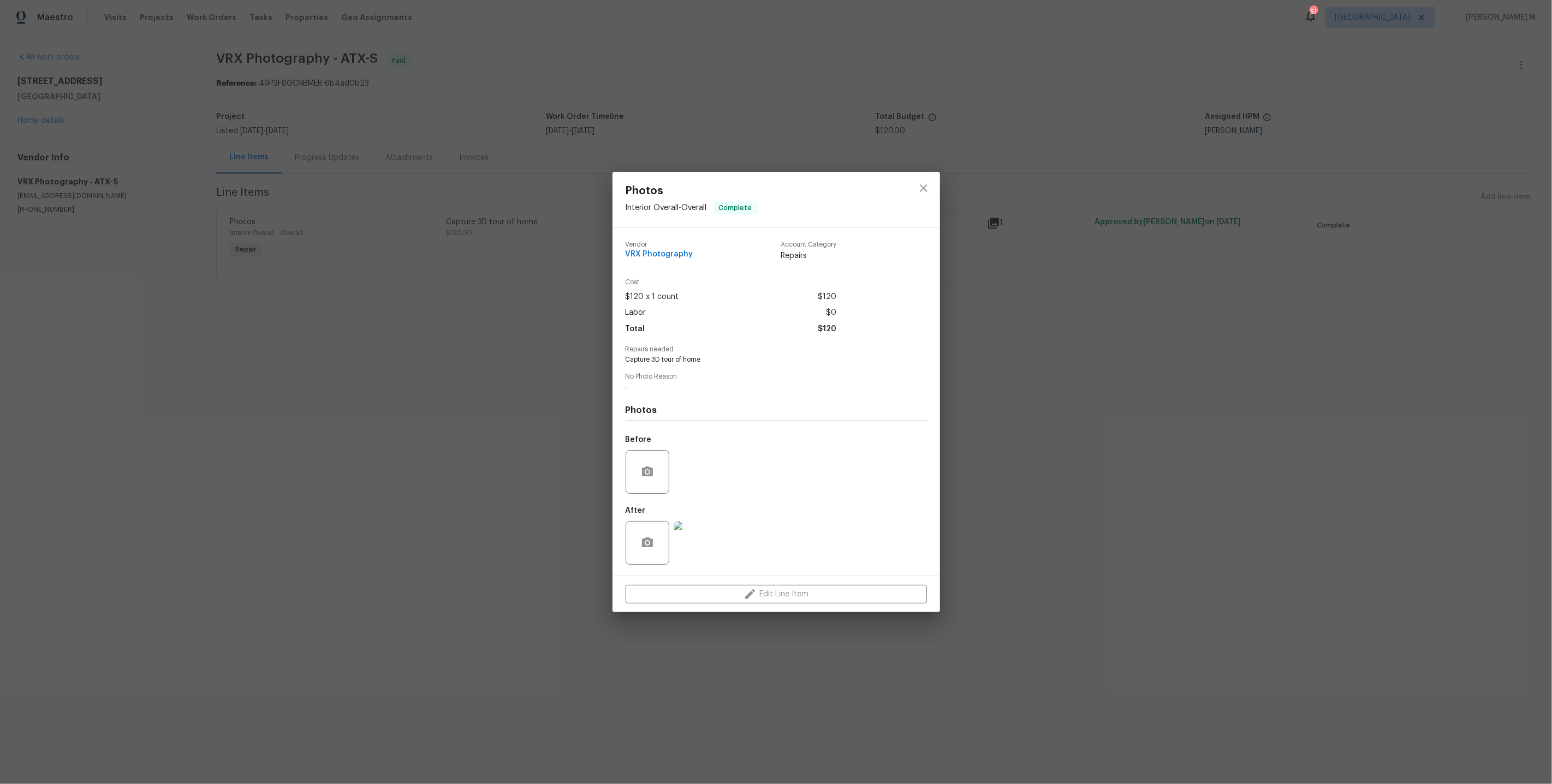
click at [679, 527] on img at bounding box center [695, 543] width 44 height 44
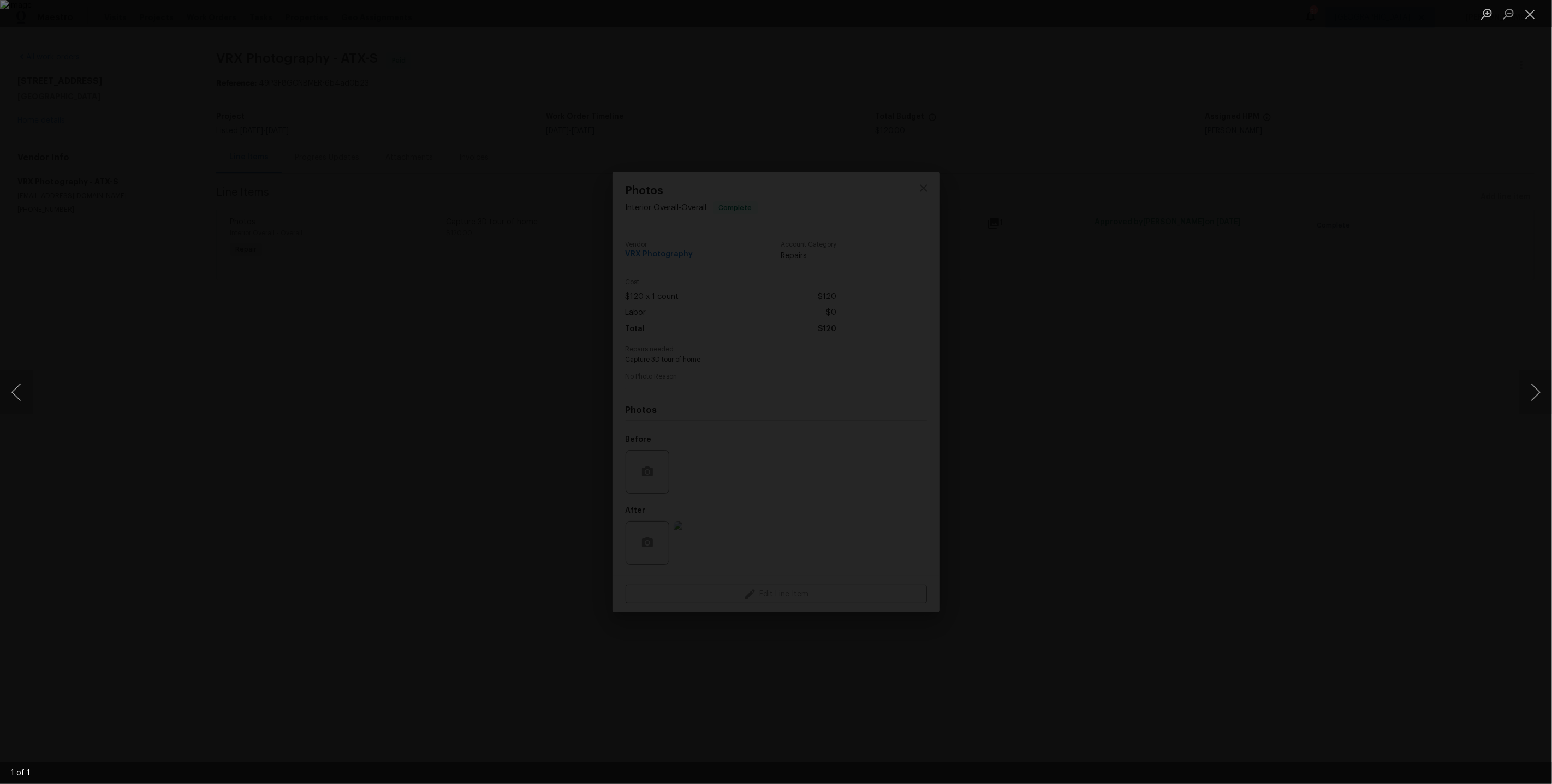
click at [1121, 408] on div "Lightbox" at bounding box center [776, 392] width 1552 height 784
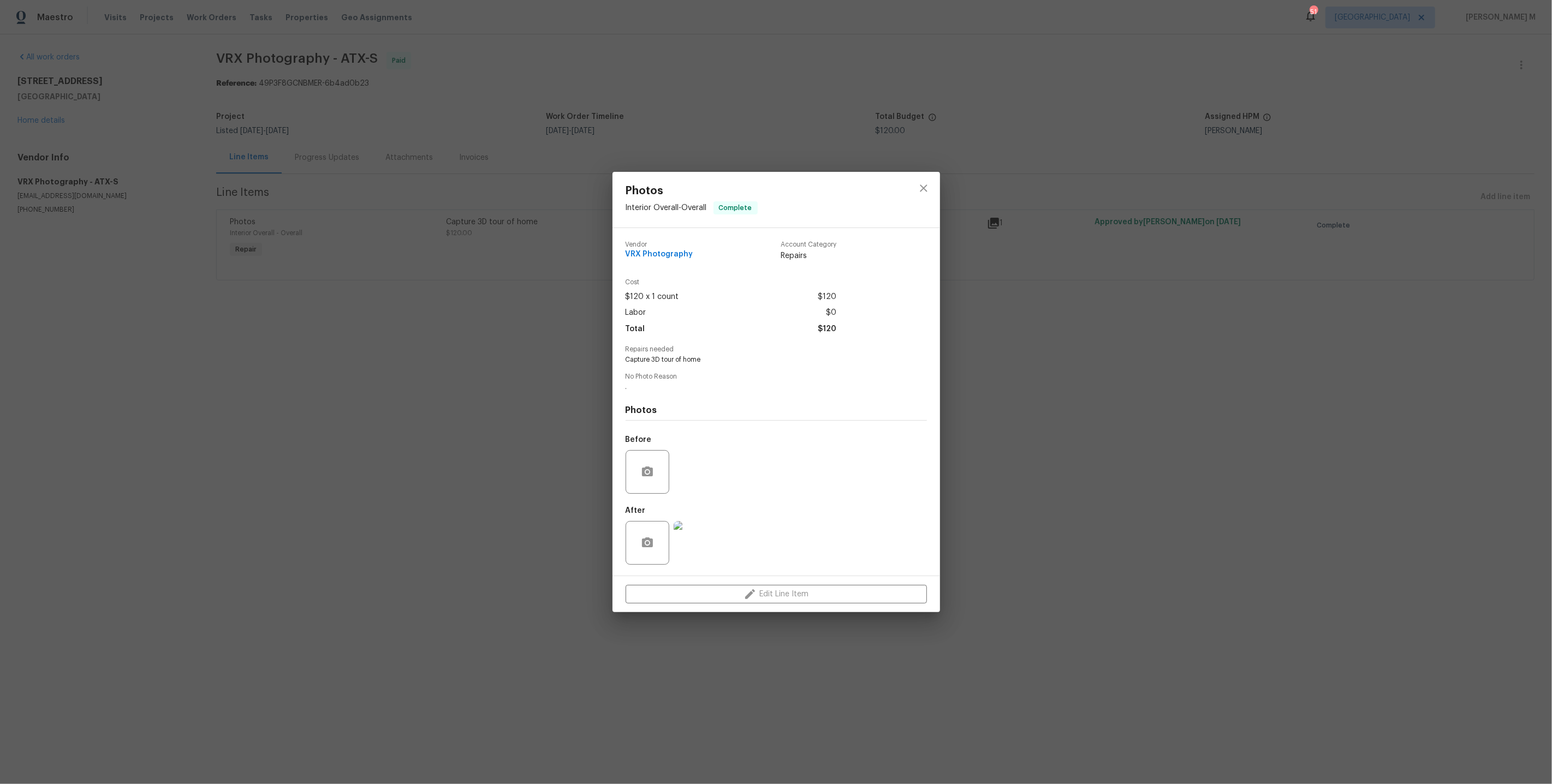
click at [390, 377] on div "Photos Interior Overall - Overall Complete Vendor VRX Photography Account Categ…" at bounding box center [776, 392] width 1552 height 784
